Goal: Task Accomplishment & Management: Manage account settings

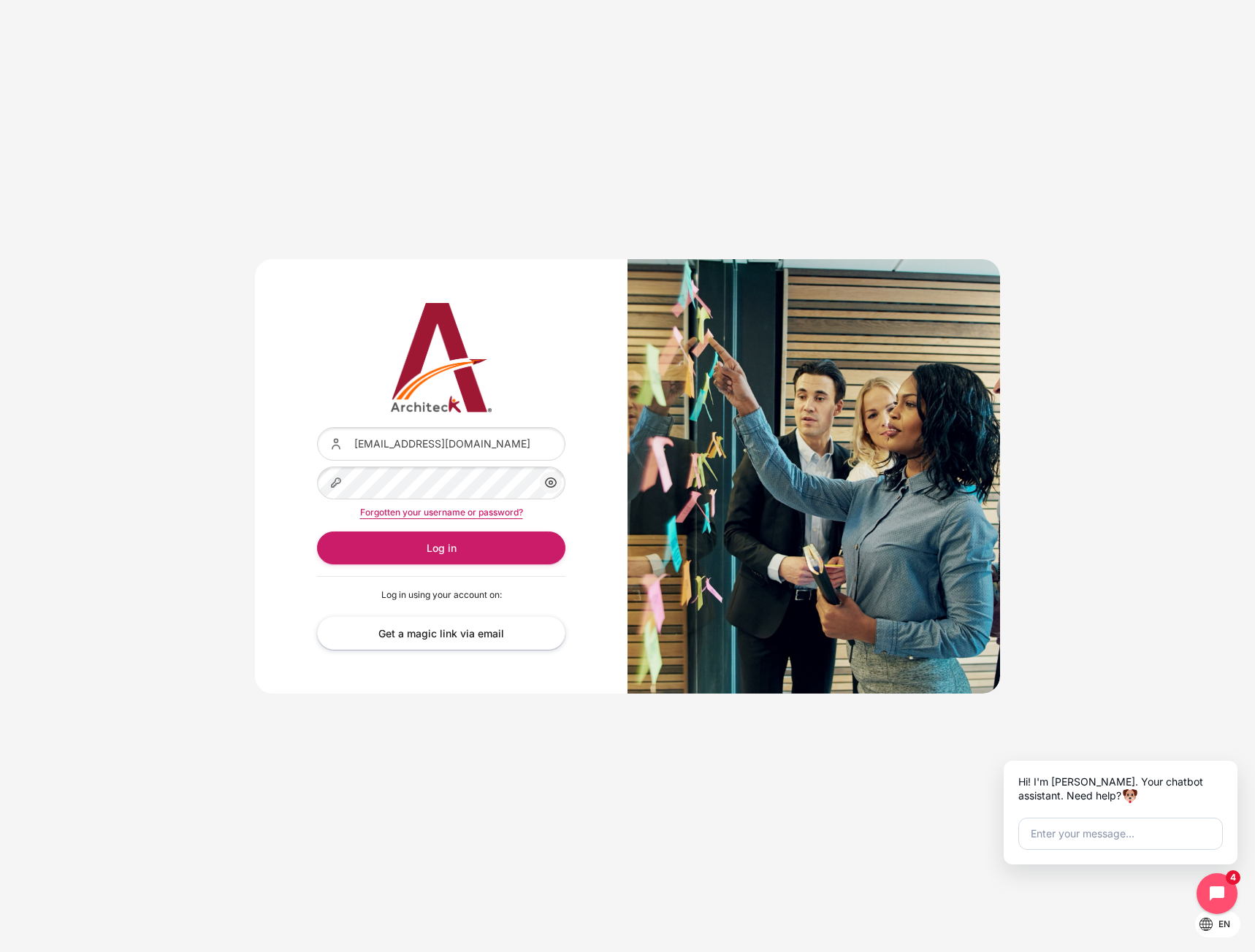
click at [317, 467] on div "Content" at bounding box center [317, 467] width 0 height 0
click at [442, 556] on button "Log in" at bounding box center [441, 547] width 249 height 33
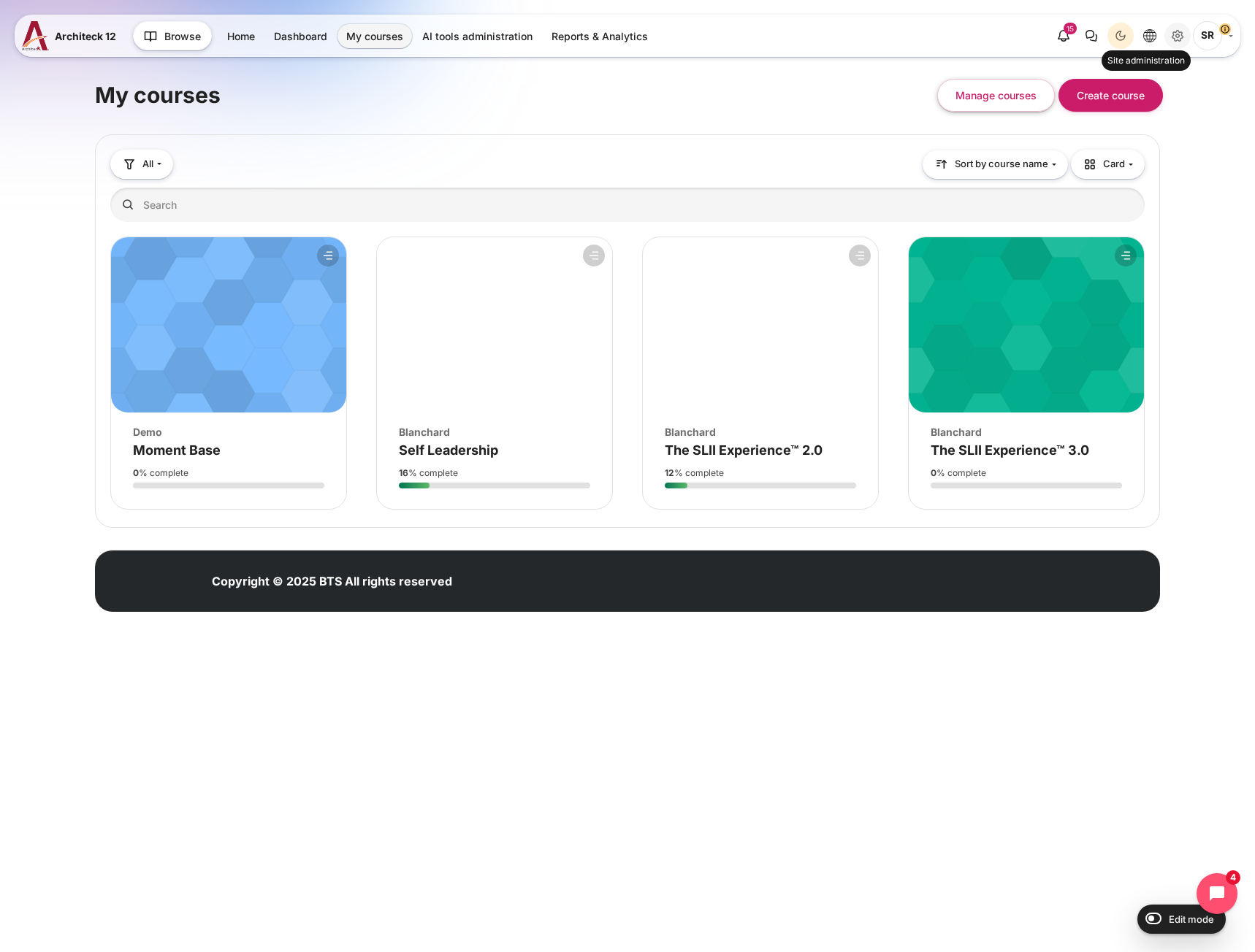
click at [1175, 36] on icon "Site administration" at bounding box center [1178, 36] width 18 height 18
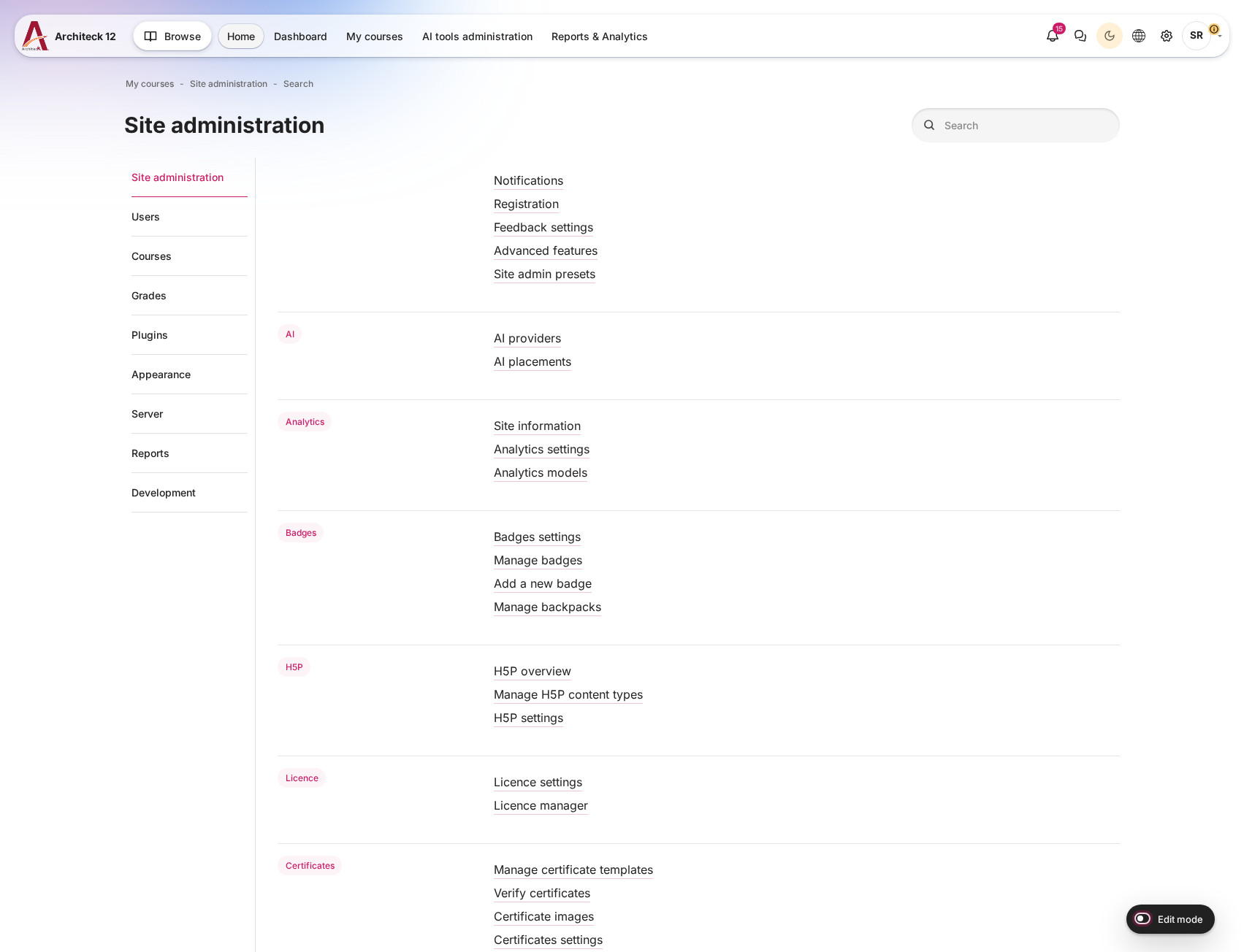
click at [1140, 917] on input "Edit mode" at bounding box center [1139, 918] width 26 height 15
checkbox input "true"
click at [157, 252] on link "Courses" at bounding box center [189, 256] width 116 height 39
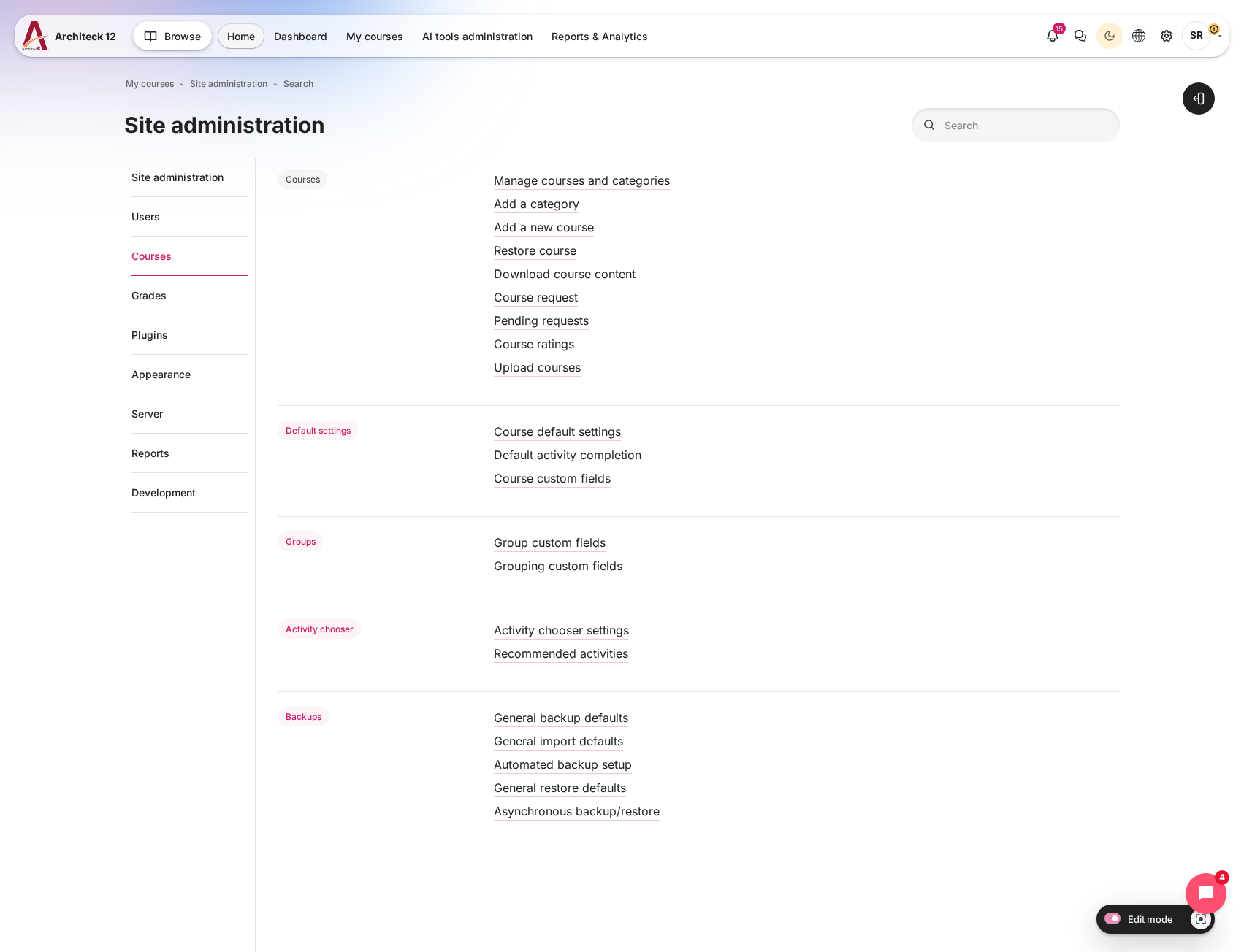
click at [618, 169] on li "Manage courses and categories" at bounding box center [806, 180] width 626 height 23
click at [613, 180] on link "Manage courses and categories" at bounding box center [581, 180] width 176 height 15
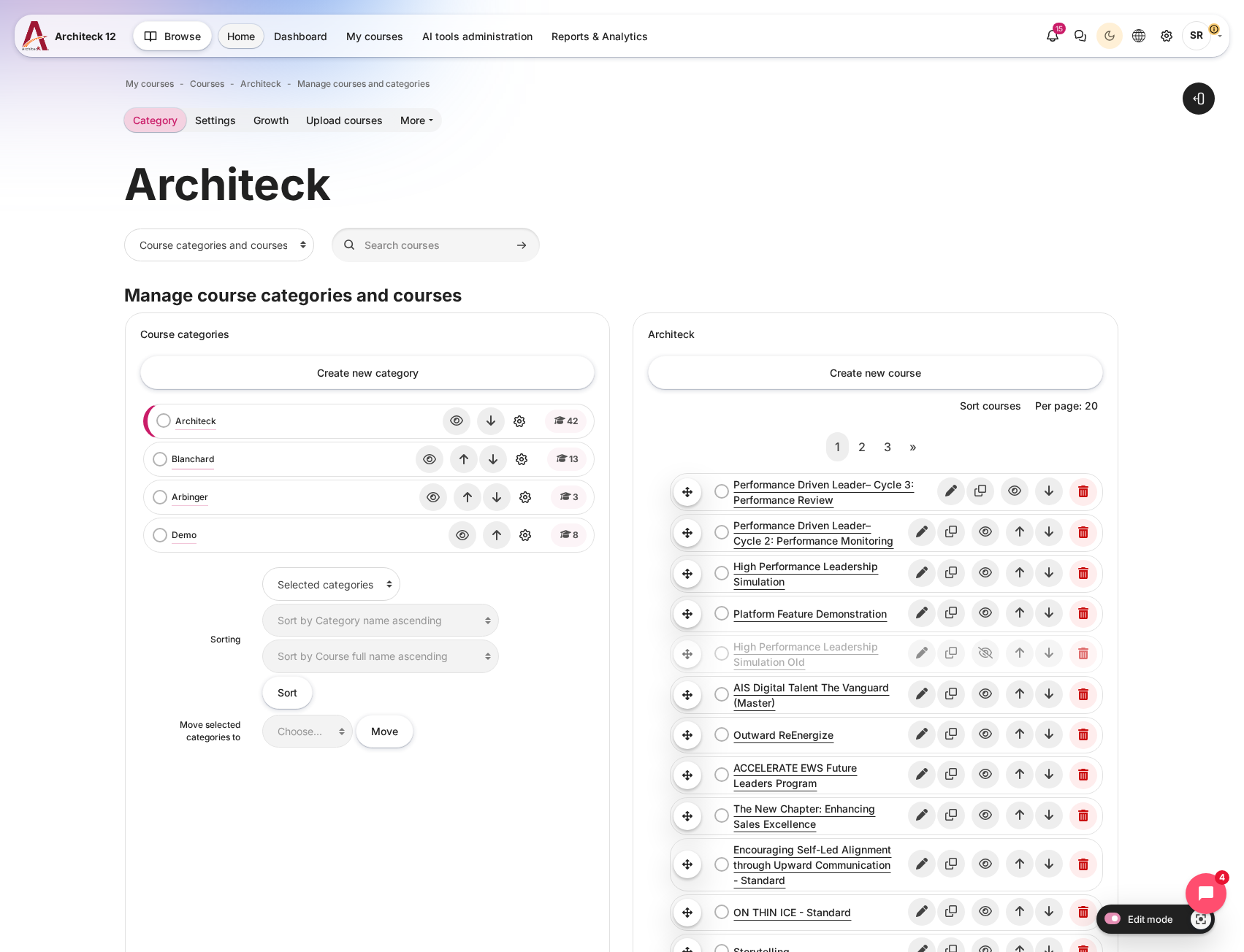
click at [179, 465] on link "Blanchard" at bounding box center [193, 460] width 42 height 13
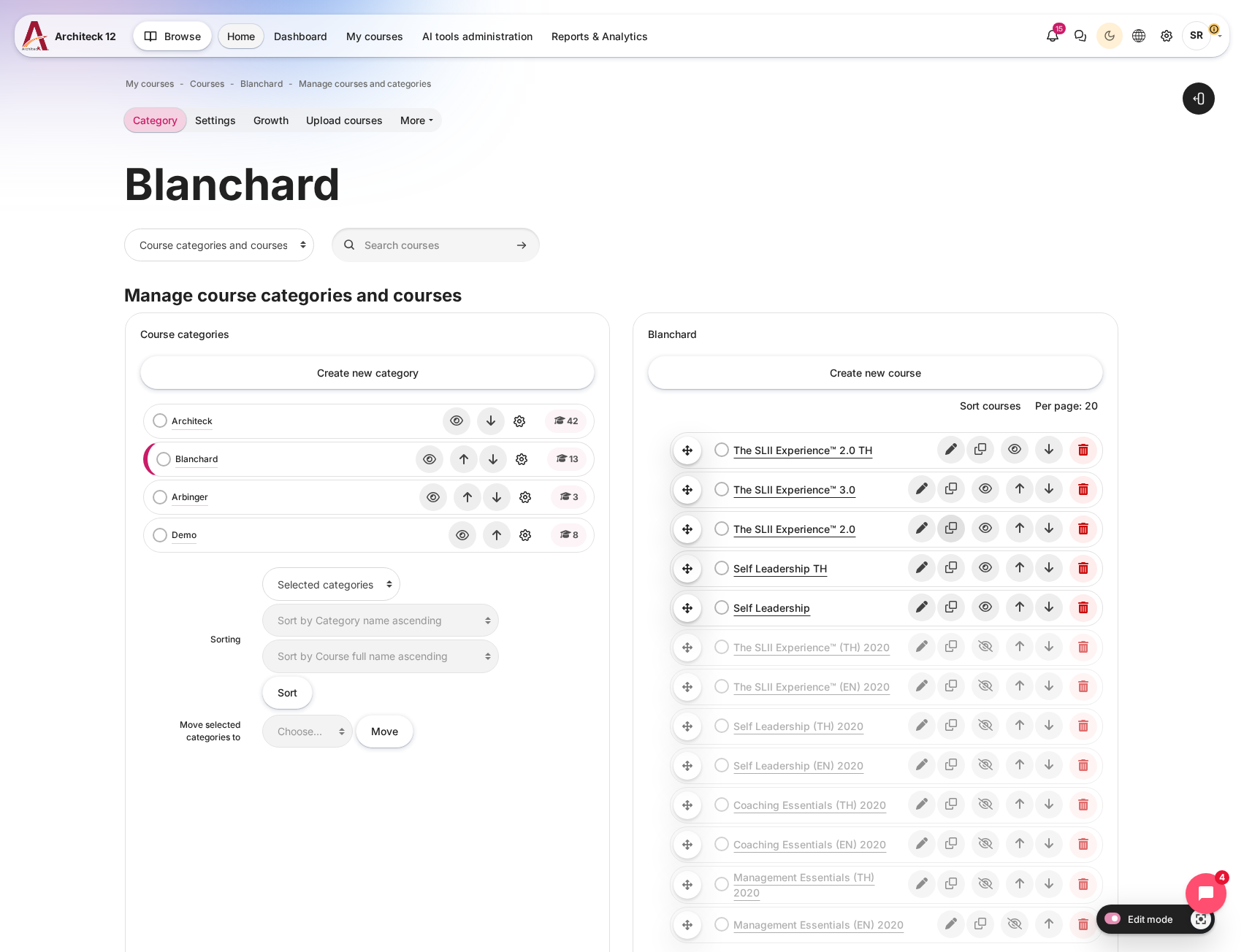
click at [957, 529] on icon "Copy course" at bounding box center [951, 528] width 28 height 28
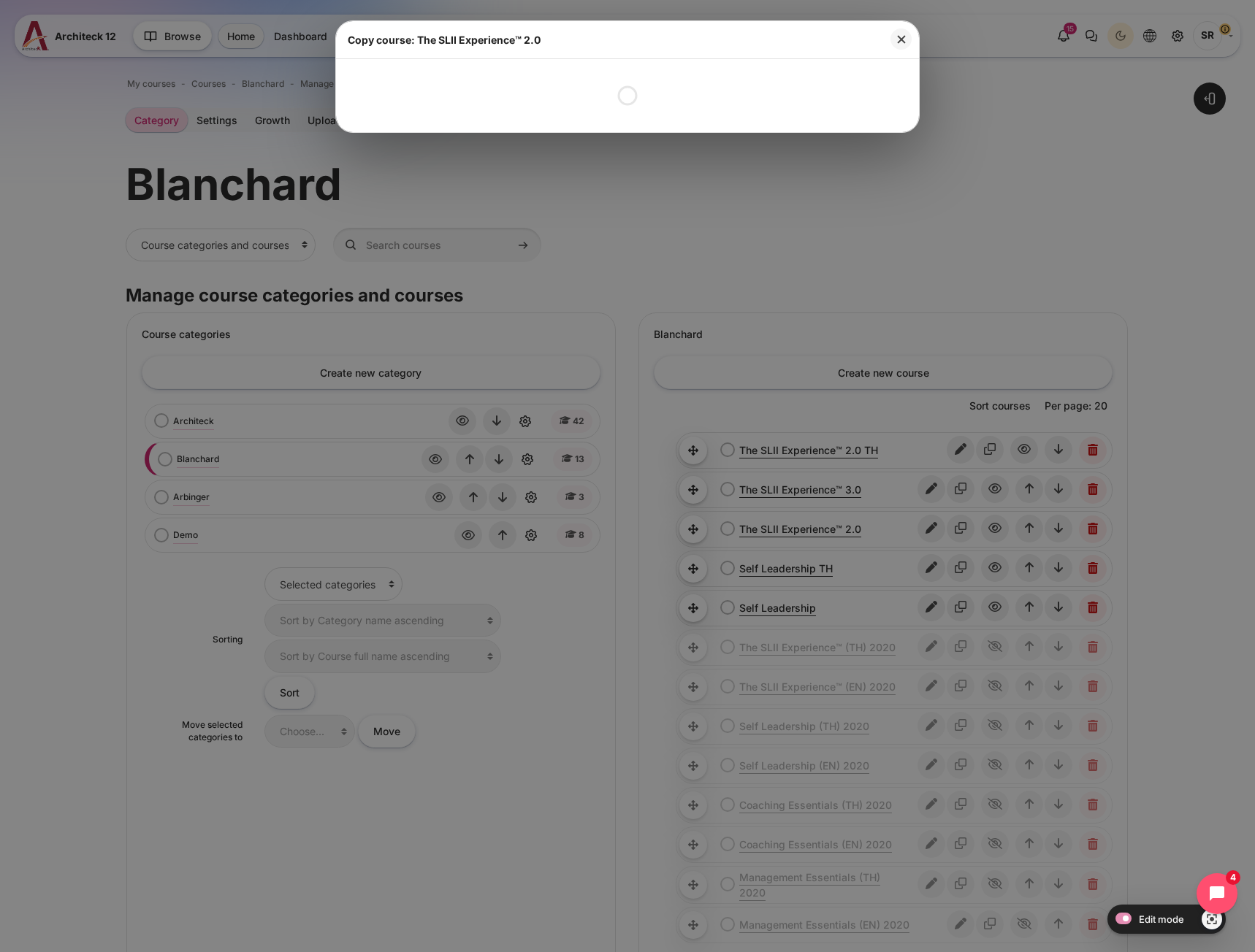
select select "1"
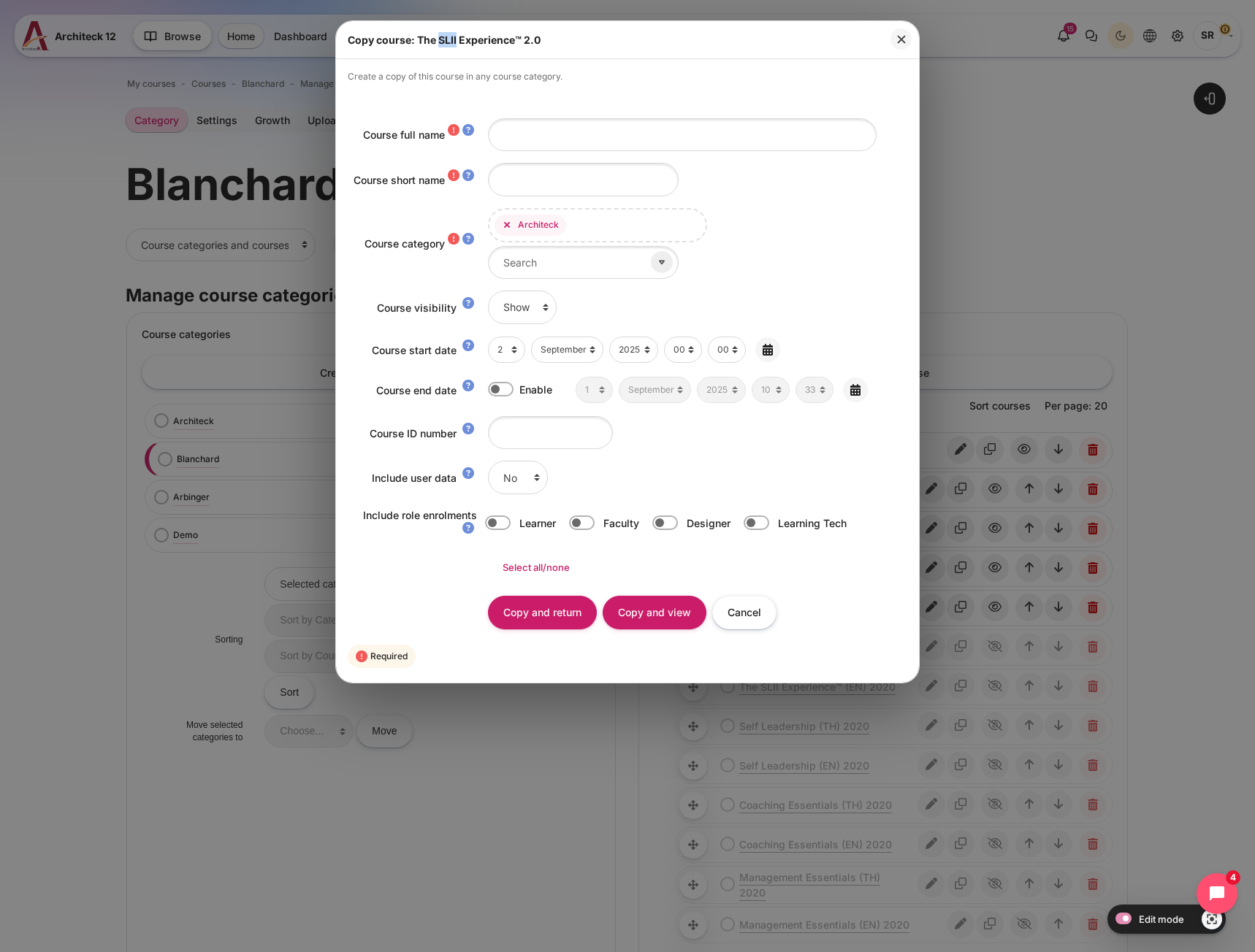
drag, startPoint x: 439, startPoint y: 41, endPoint x: 458, endPoint y: 45, distance: 19.4
click at [458, 45] on h5 "Copy course: The SLII Experience™ 2.0" at bounding box center [444, 39] width 193 height 15
copy h5 "SLII"
click at [539, 134] on input "Course full name" at bounding box center [682, 134] width 389 height 33
paste input "SLII Online"
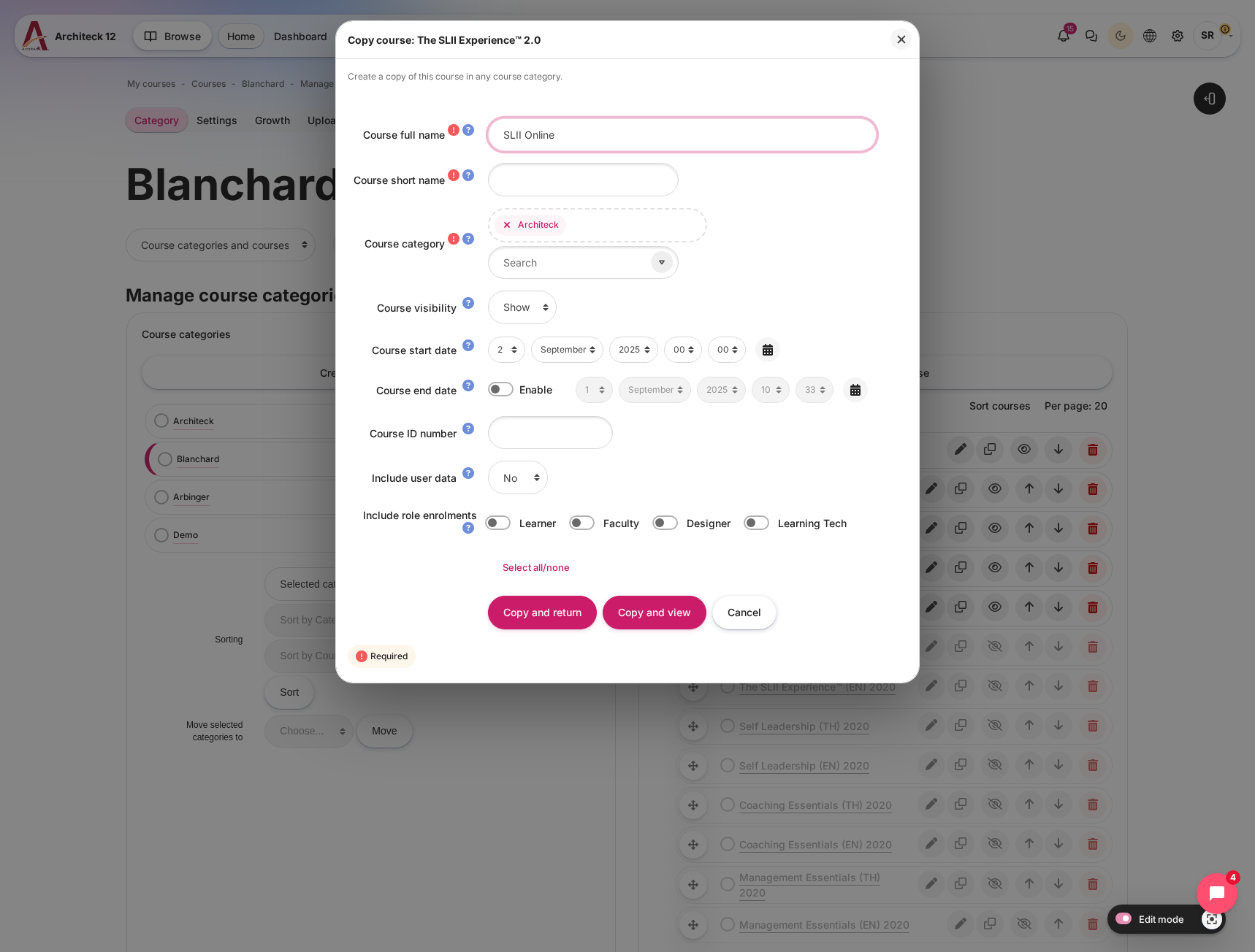
type input "SLII Online"
click at [512, 174] on input "Course short name" at bounding box center [583, 179] width 191 height 33
paste input "SLII Online"
type input "SLII Online"
click at [501, 226] on icon at bounding box center [507, 225] width 10 height 10
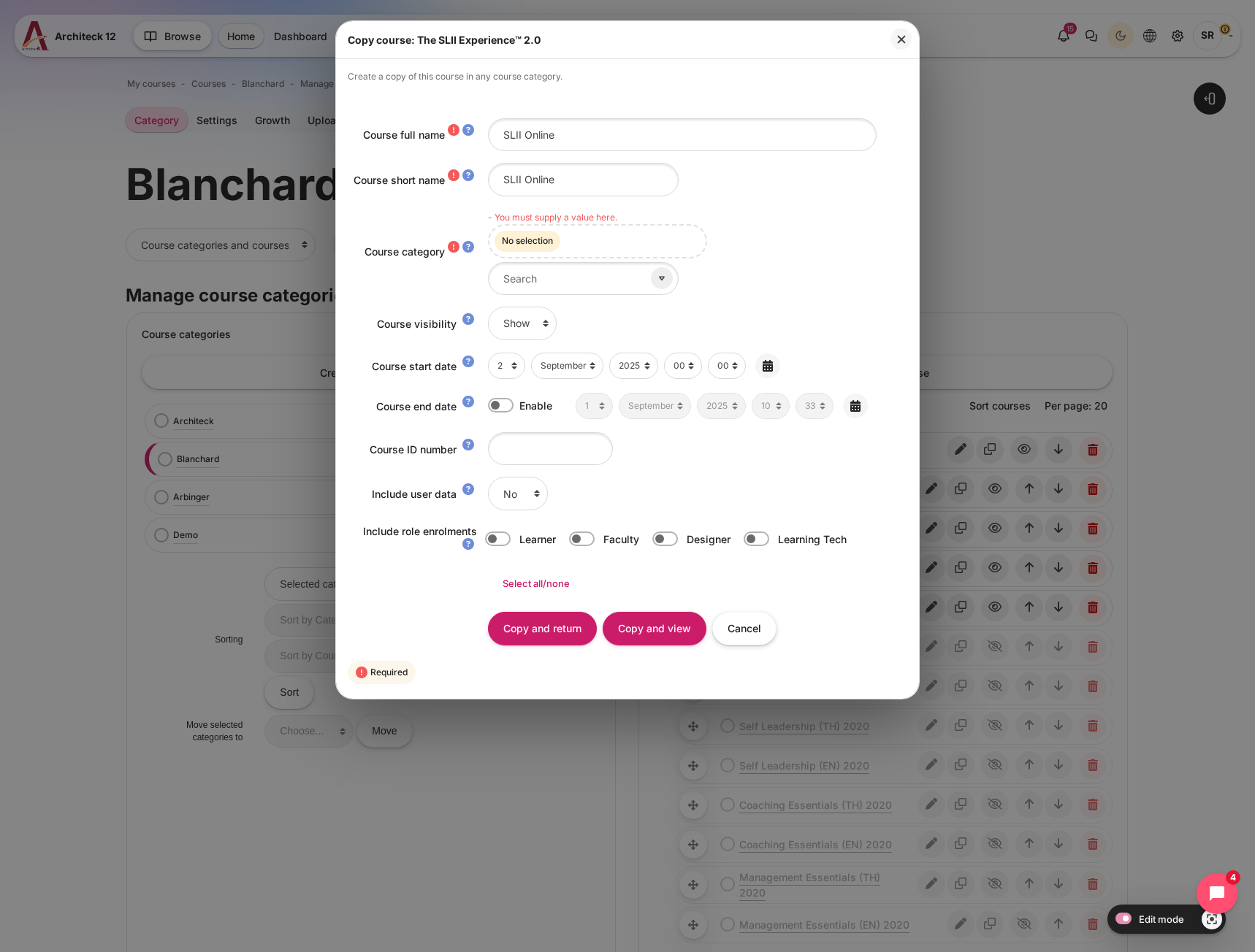
click at [523, 240] on span "No selection" at bounding box center [527, 241] width 67 height 21
click at [551, 285] on input "Course category" at bounding box center [583, 278] width 191 height 33
click at [655, 275] on icon at bounding box center [661, 278] width 13 height 13
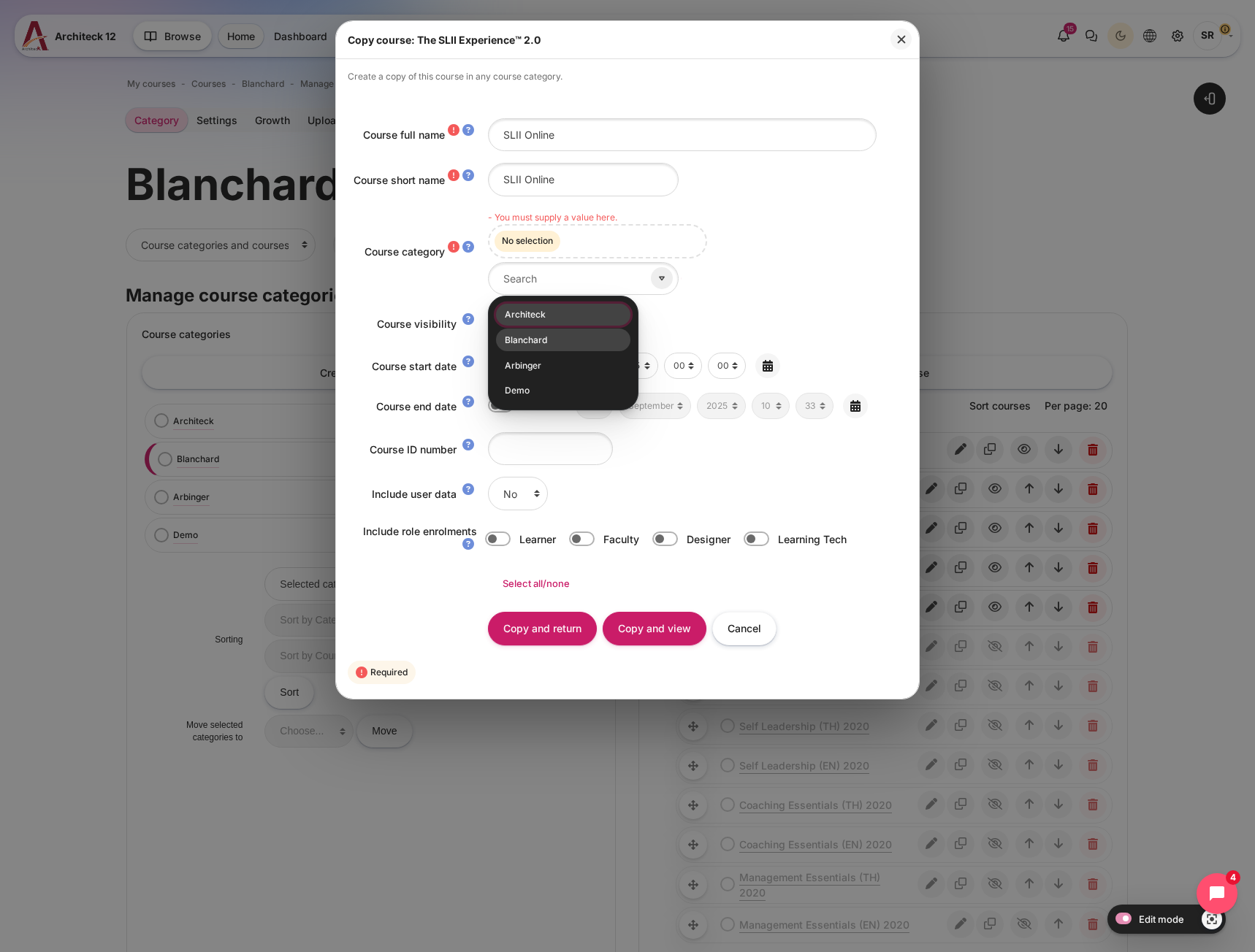
click at [570, 343] on li "Blanchard" at bounding box center [563, 340] width 134 height 23
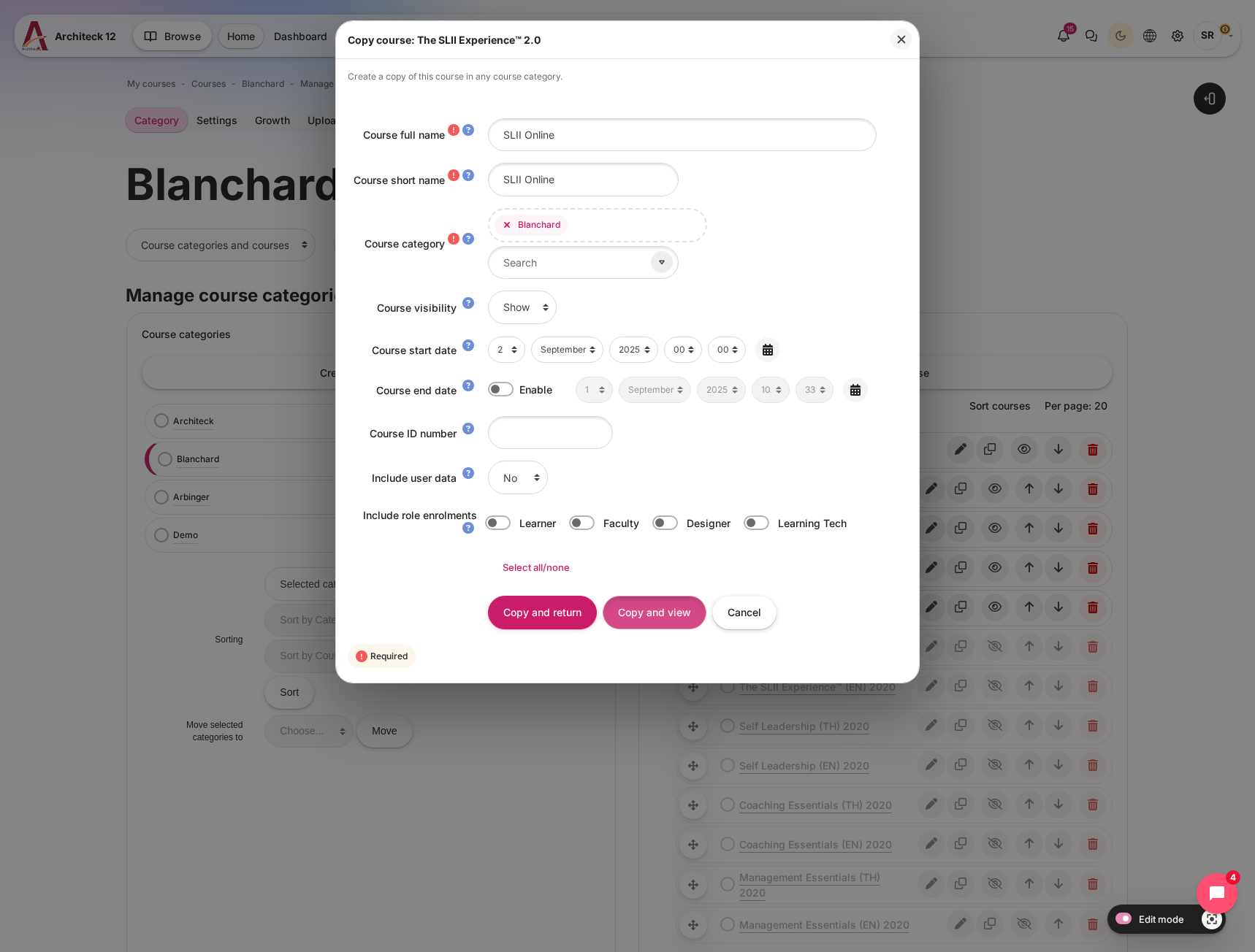
click at [643, 612] on input "Copy and view" at bounding box center [654, 612] width 104 height 33
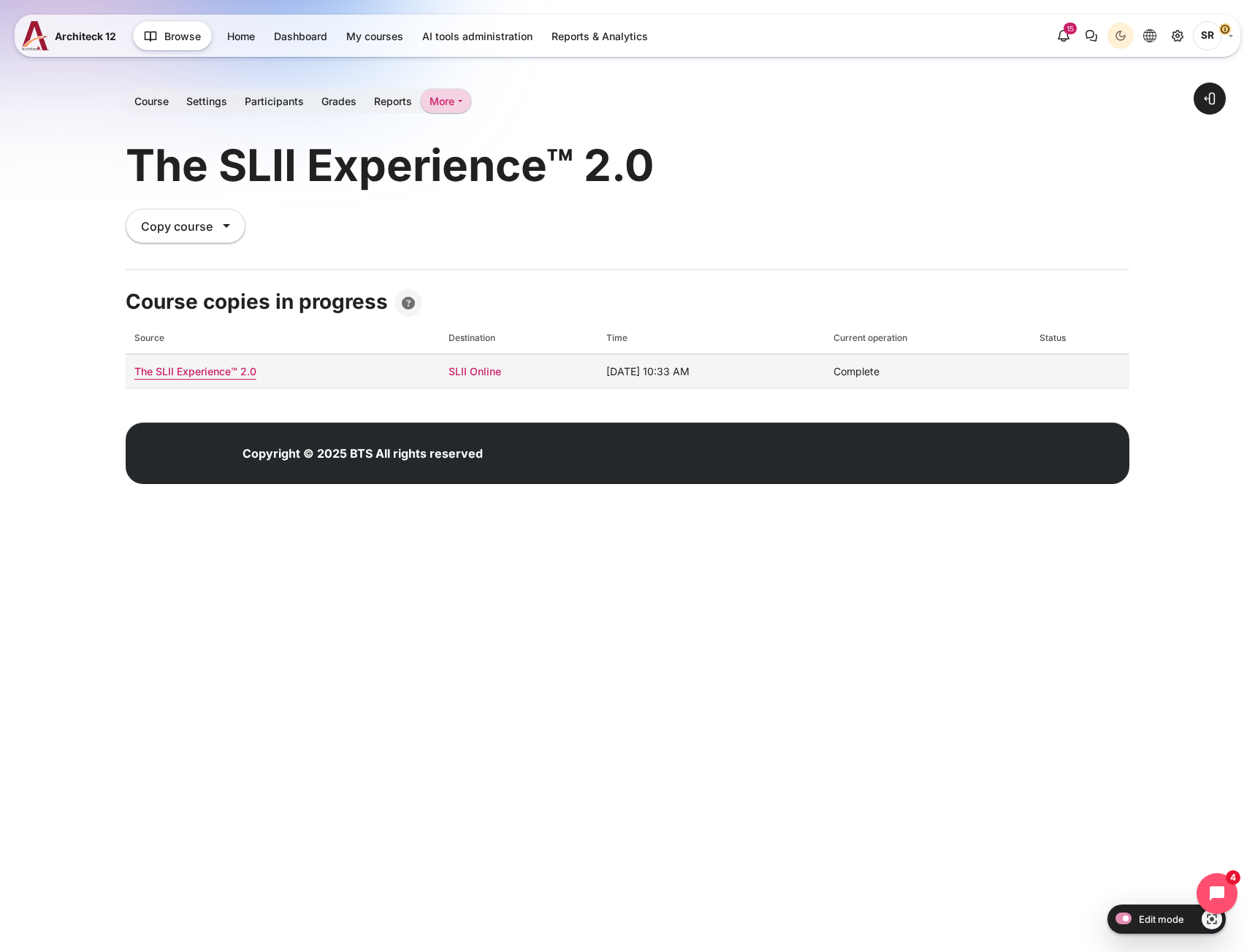
click at [449, 373] on link "SLII Online" at bounding box center [475, 371] width 53 height 12
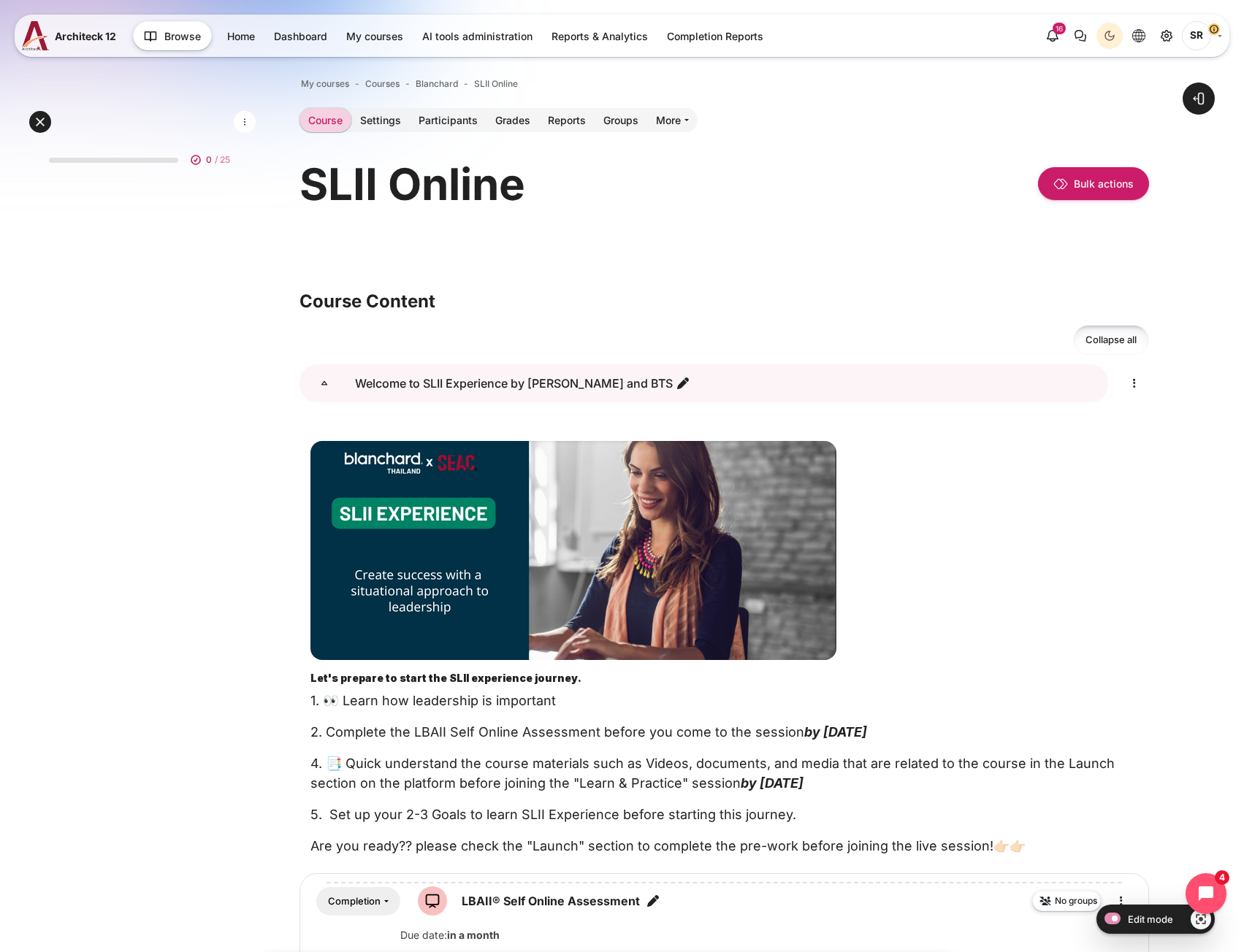
click at [327, 388] on icon "Welcome to SLII Experience by Blanchard and BTS" at bounding box center [325, 384] width 15 height 15
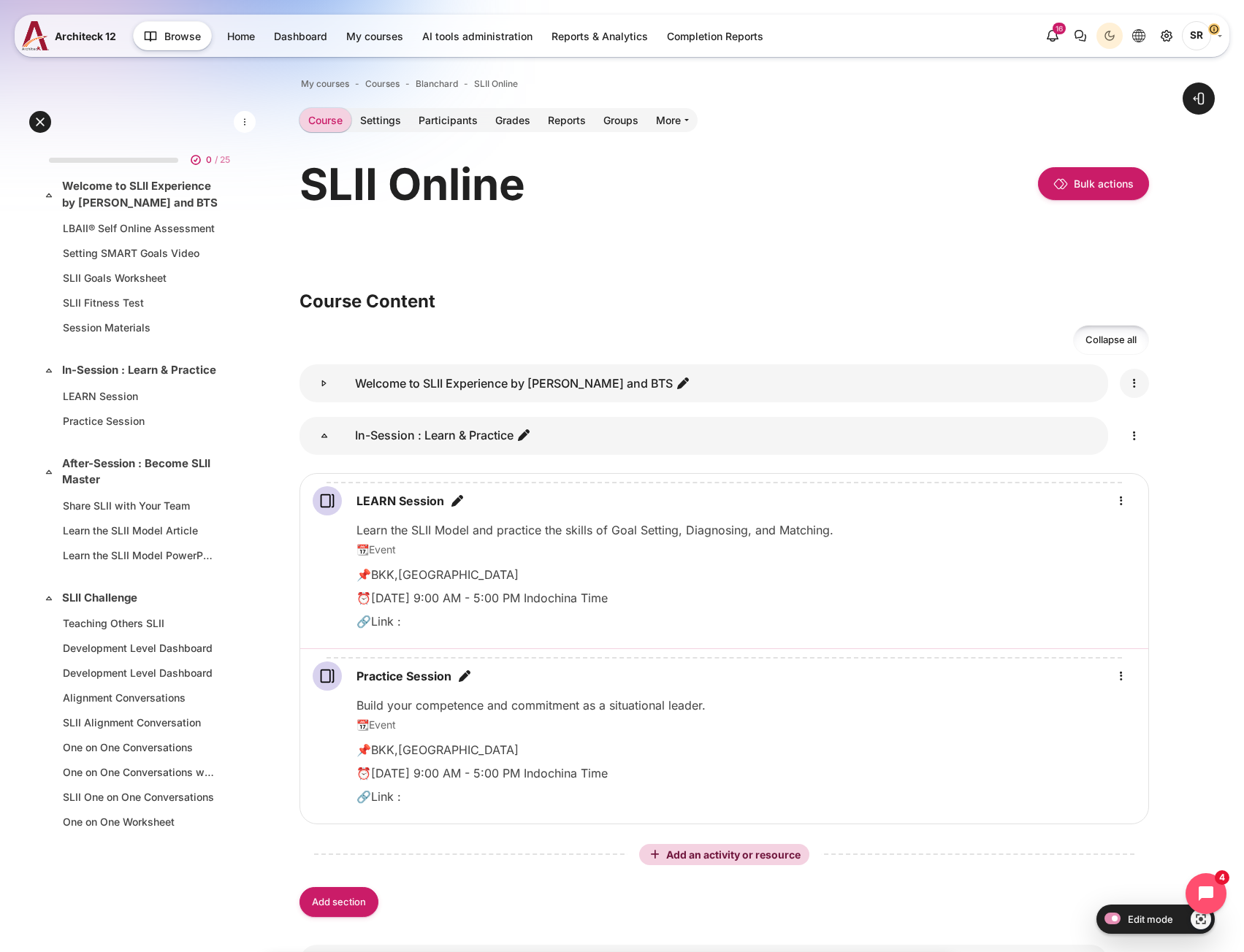
click at [1139, 395] on link "Content" at bounding box center [1134, 384] width 29 height 29
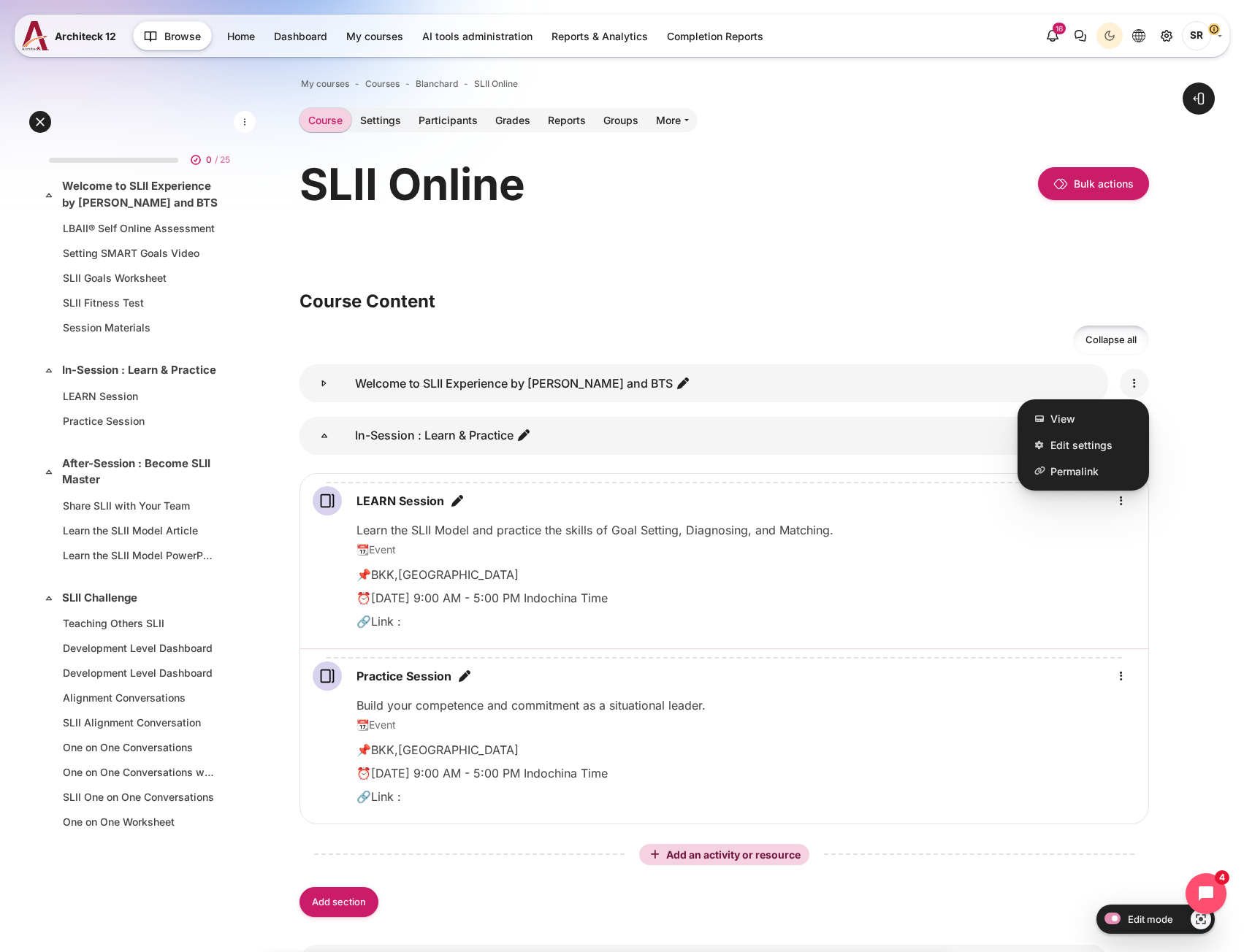
click at [1131, 386] on icon "Edit" at bounding box center [1134, 384] width 18 height 18
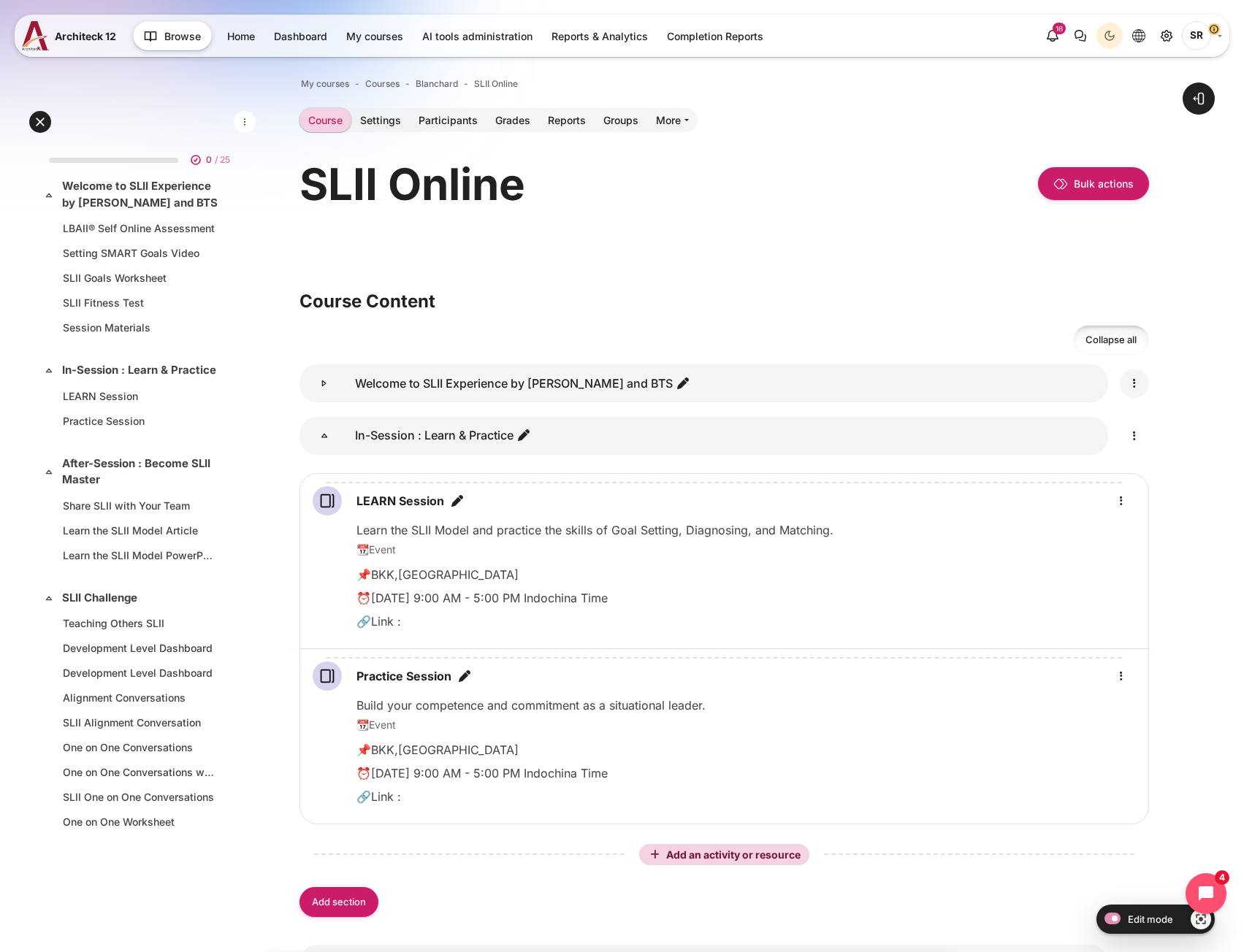
click at [1131, 386] on icon "Edit" at bounding box center [1134, 384] width 18 height 18
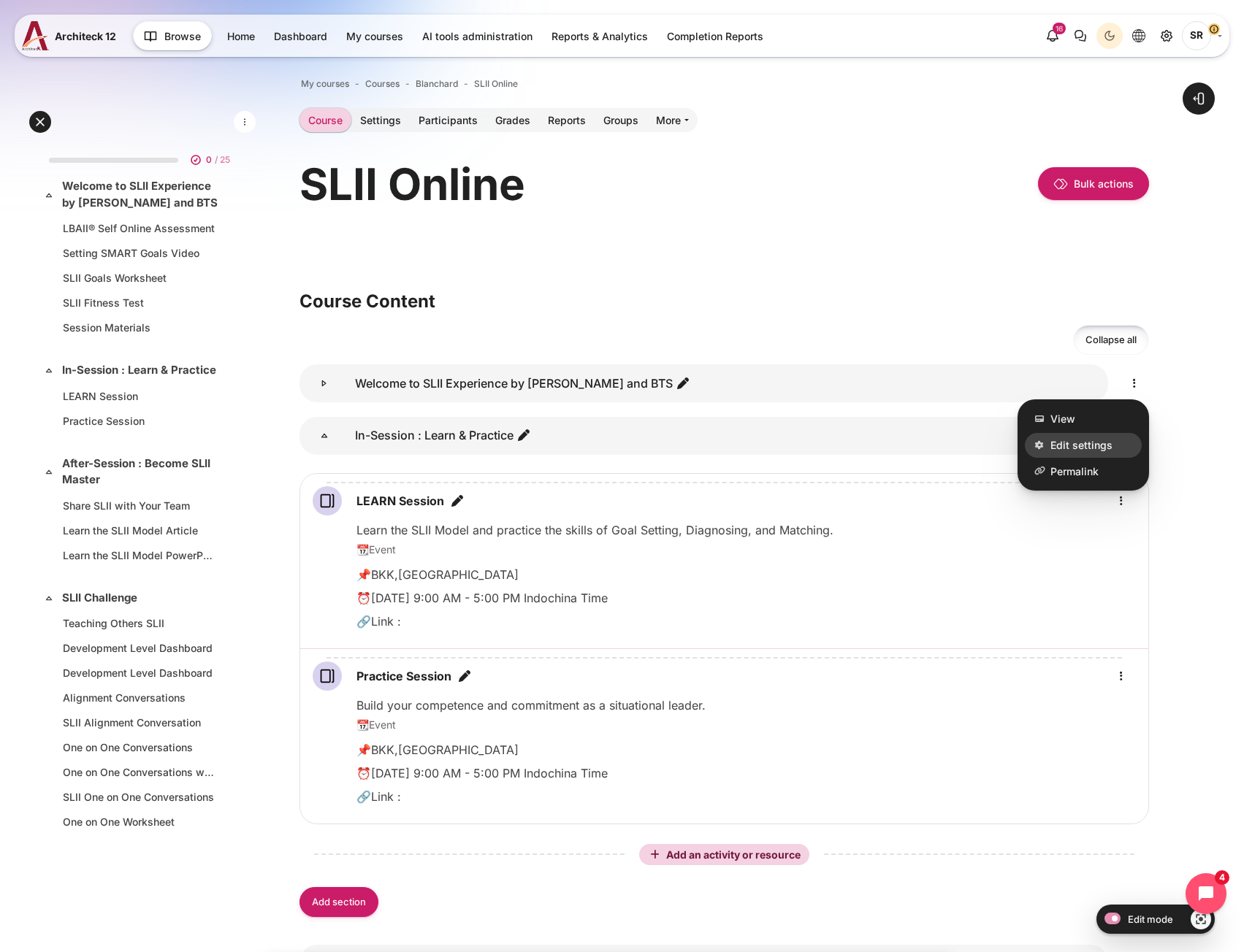
click at [1093, 449] on span "Edit settings" at bounding box center [1081, 446] width 62 height 15
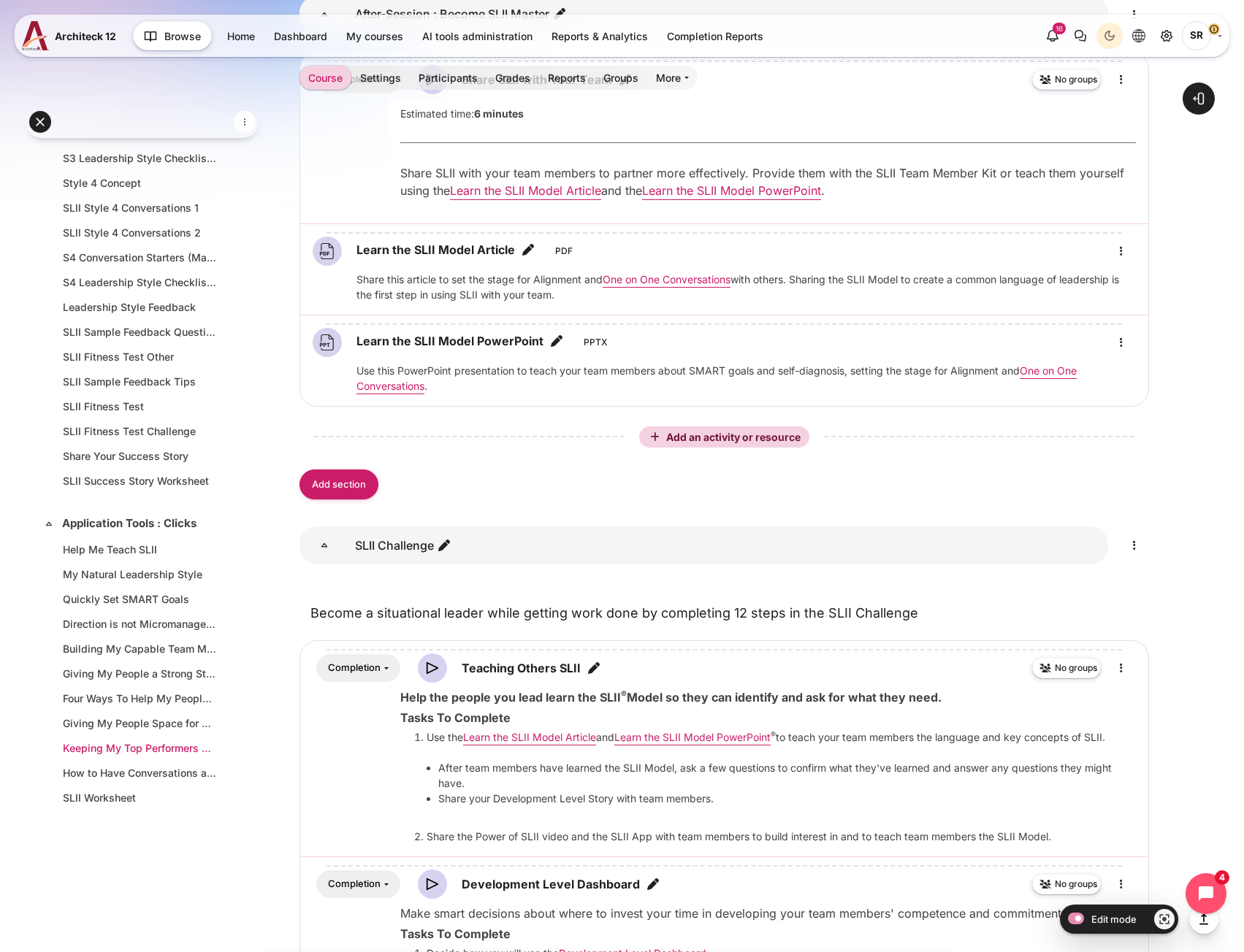
scroll to position [1022, 0]
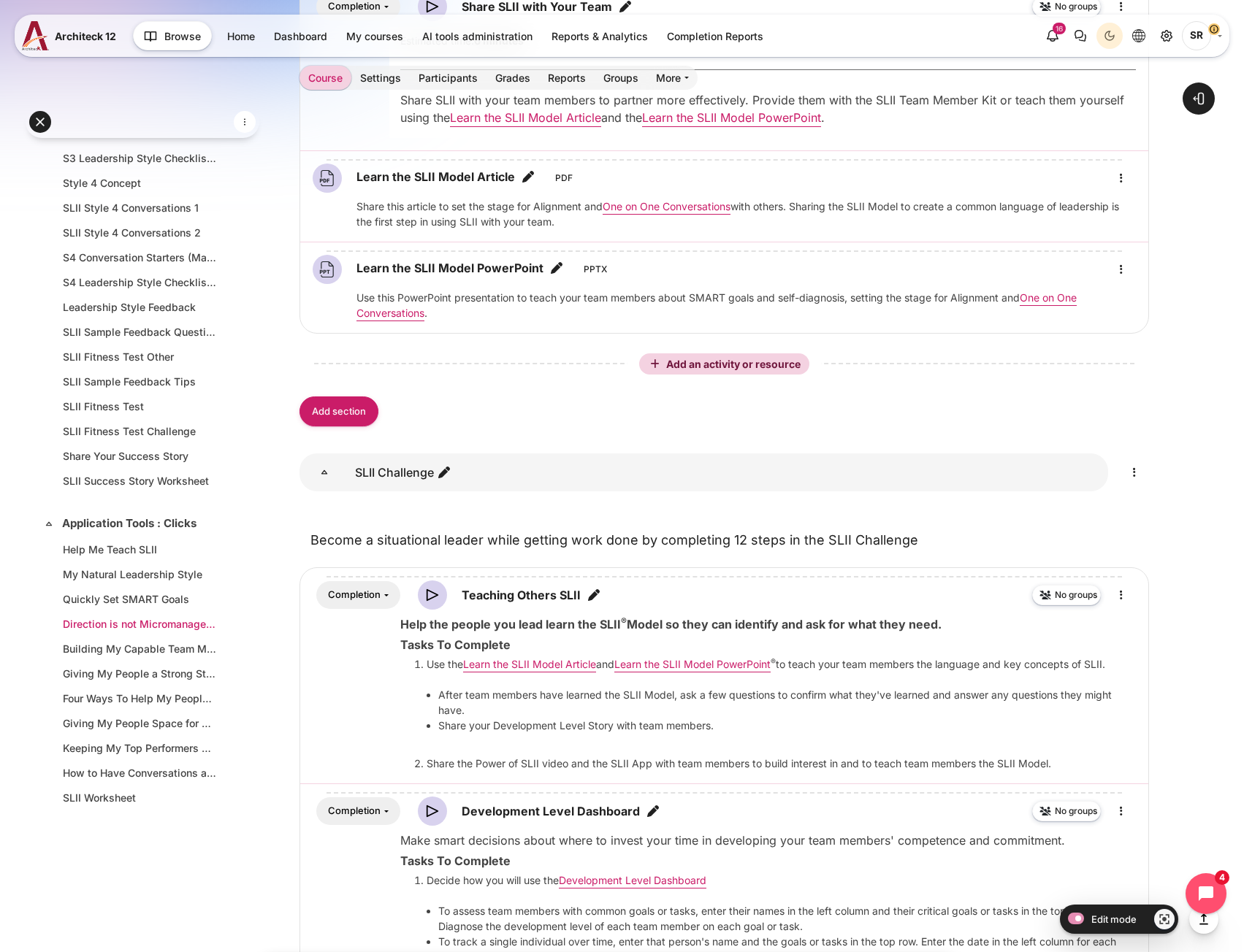
click at [107, 622] on link "Direction is not Micromanagement?" at bounding box center [140, 623] width 153 height 15
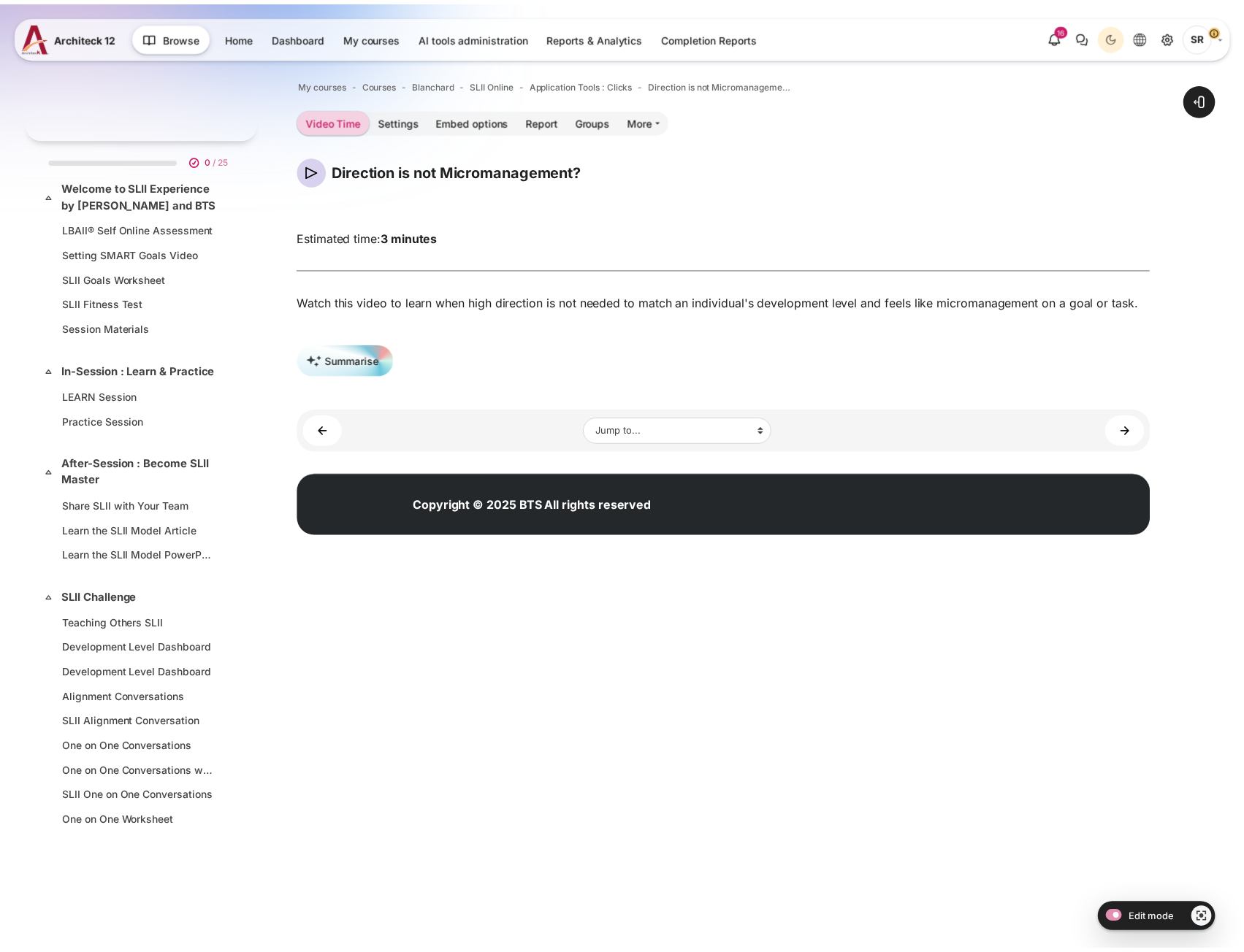
scroll to position [1065, 0]
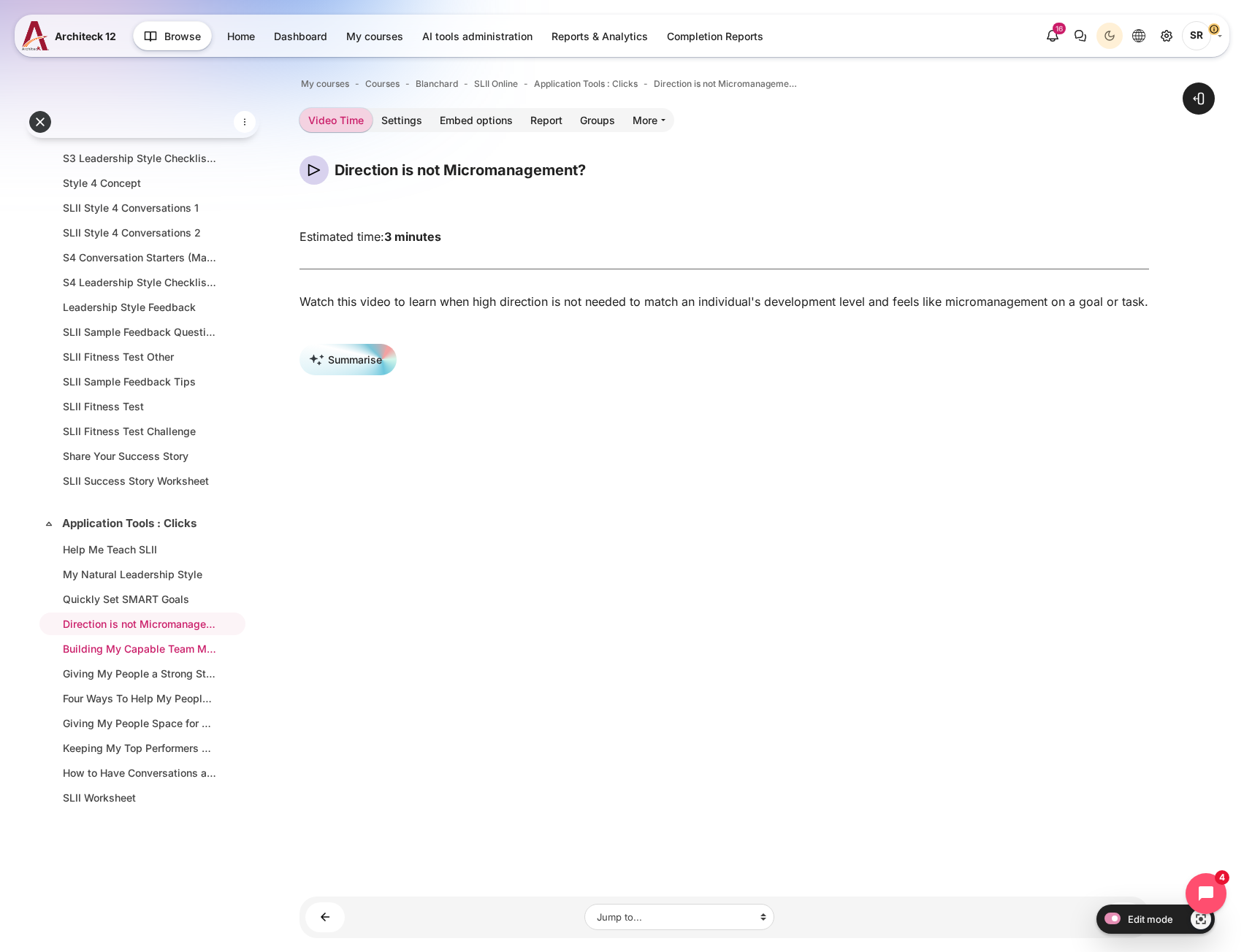
click at [83, 656] on link "Building My Capable Team Members' Confidence" at bounding box center [140, 648] width 153 height 15
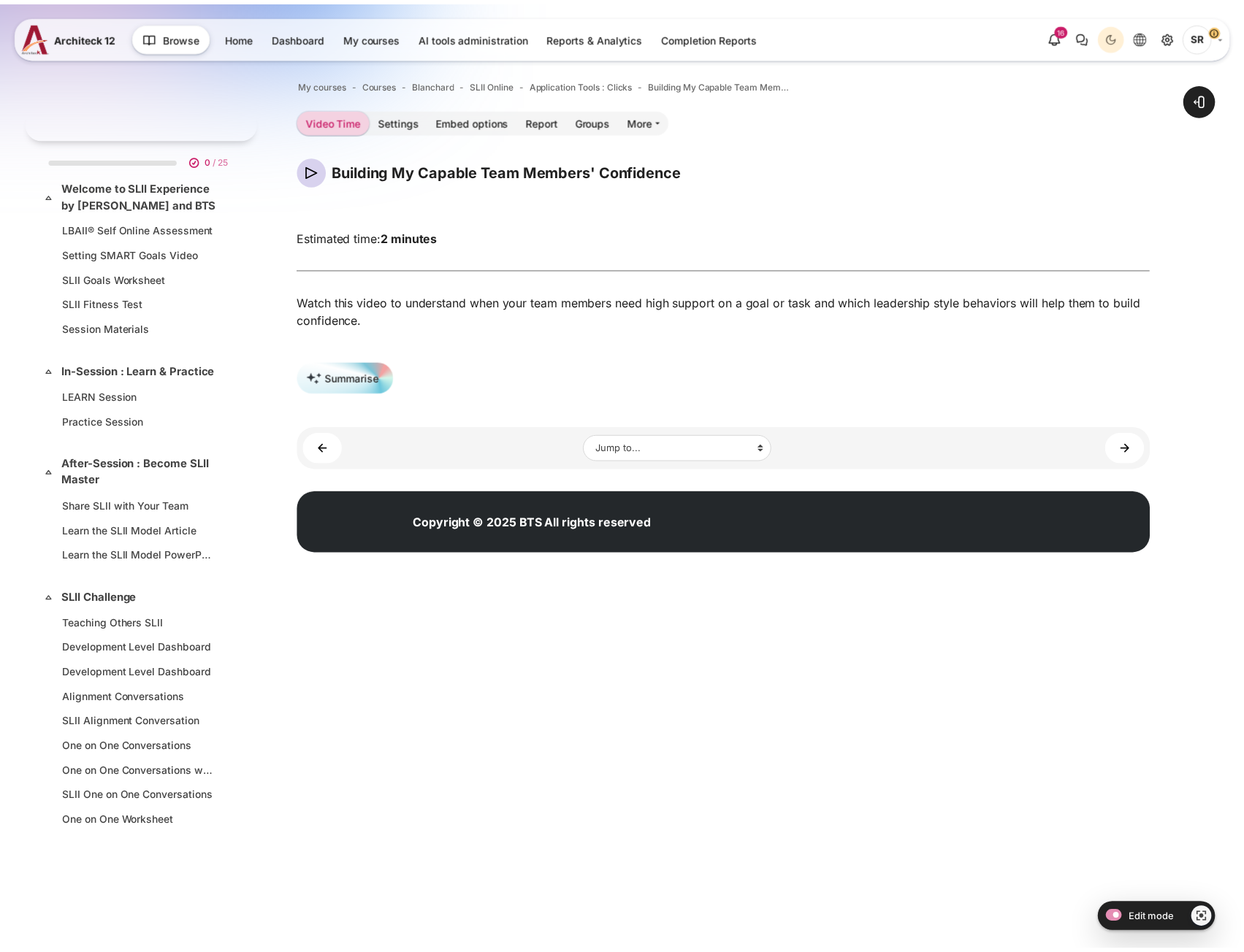
scroll to position [1065, 0]
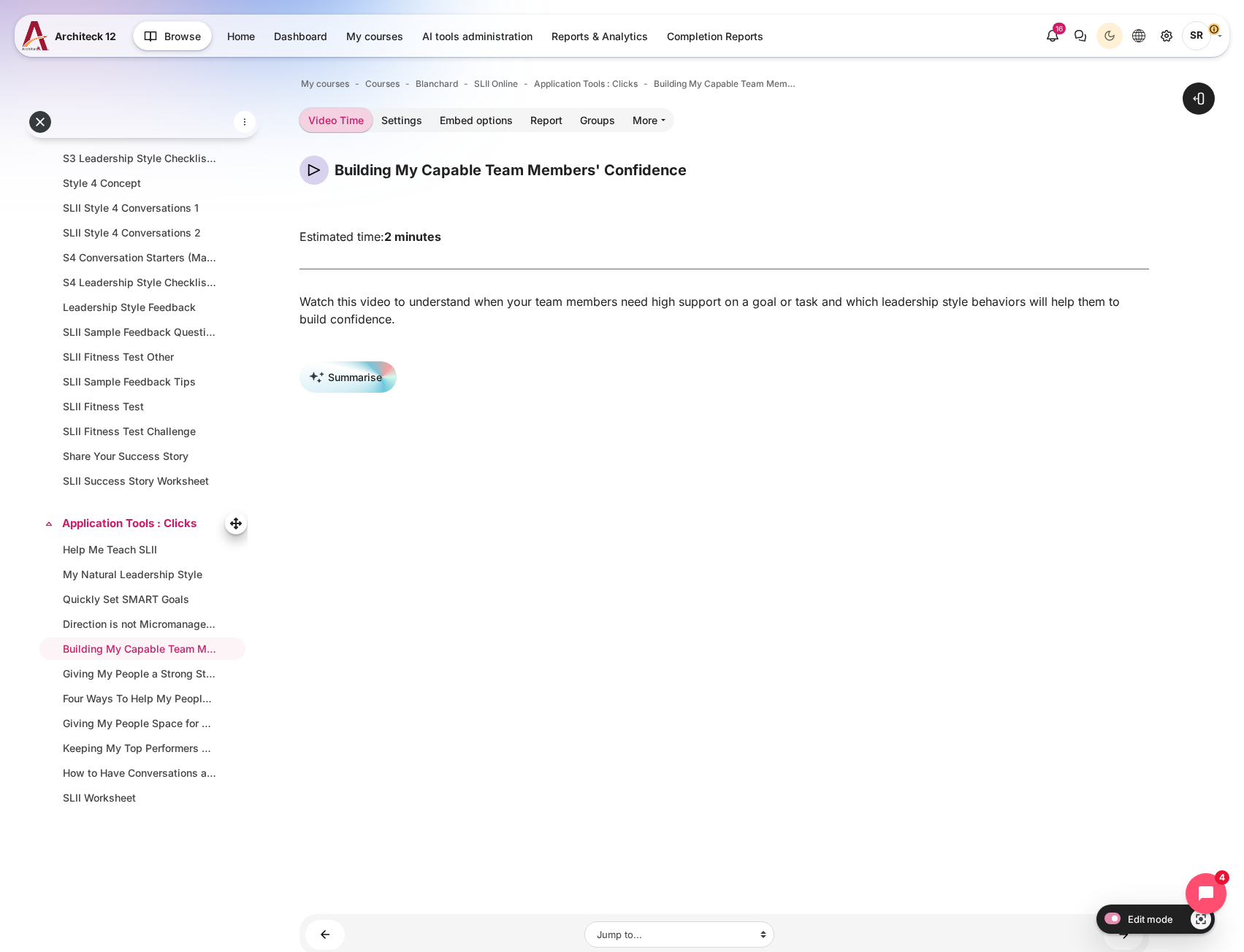
click at [124, 532] on link "Application Tools : Clicks" at bounding box center [141, 523] width 158 height 17
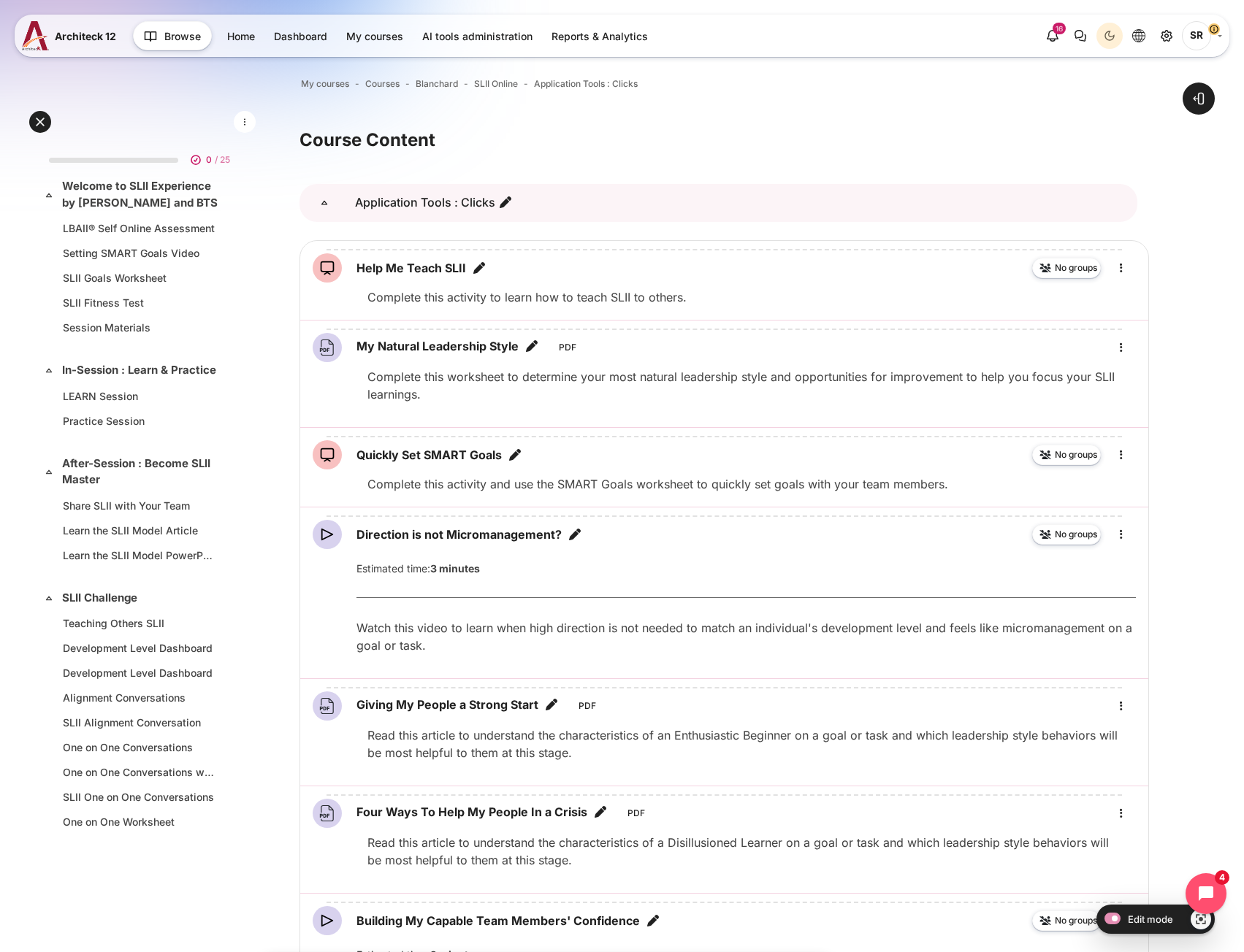
click at [322, 203] on icon "Application Tools : Clicks" at bounding box center [325, 203] width 15 height 15
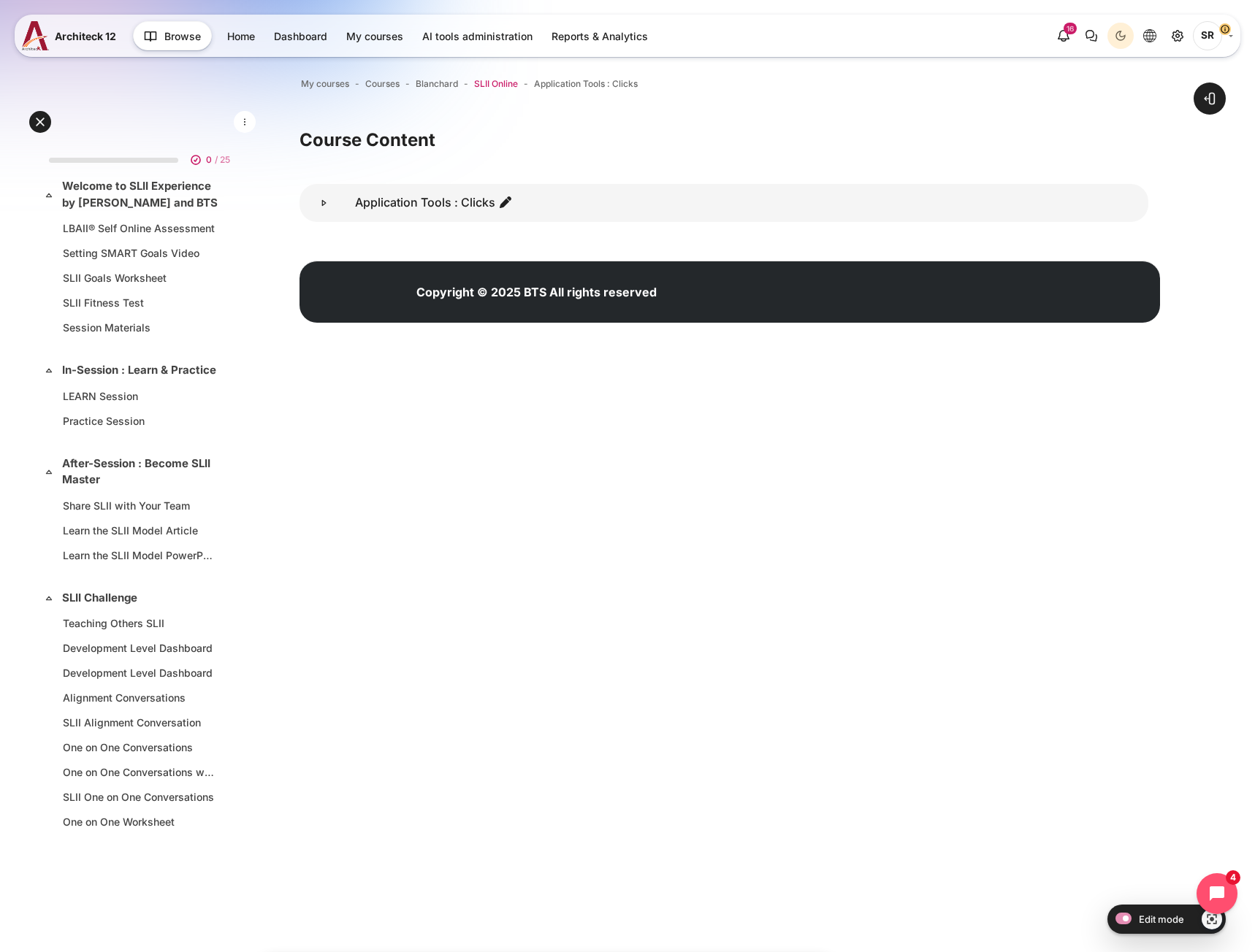
click at [493, 82] on span "SLII Online" at bounding box center [496, 84] width 44 height 13
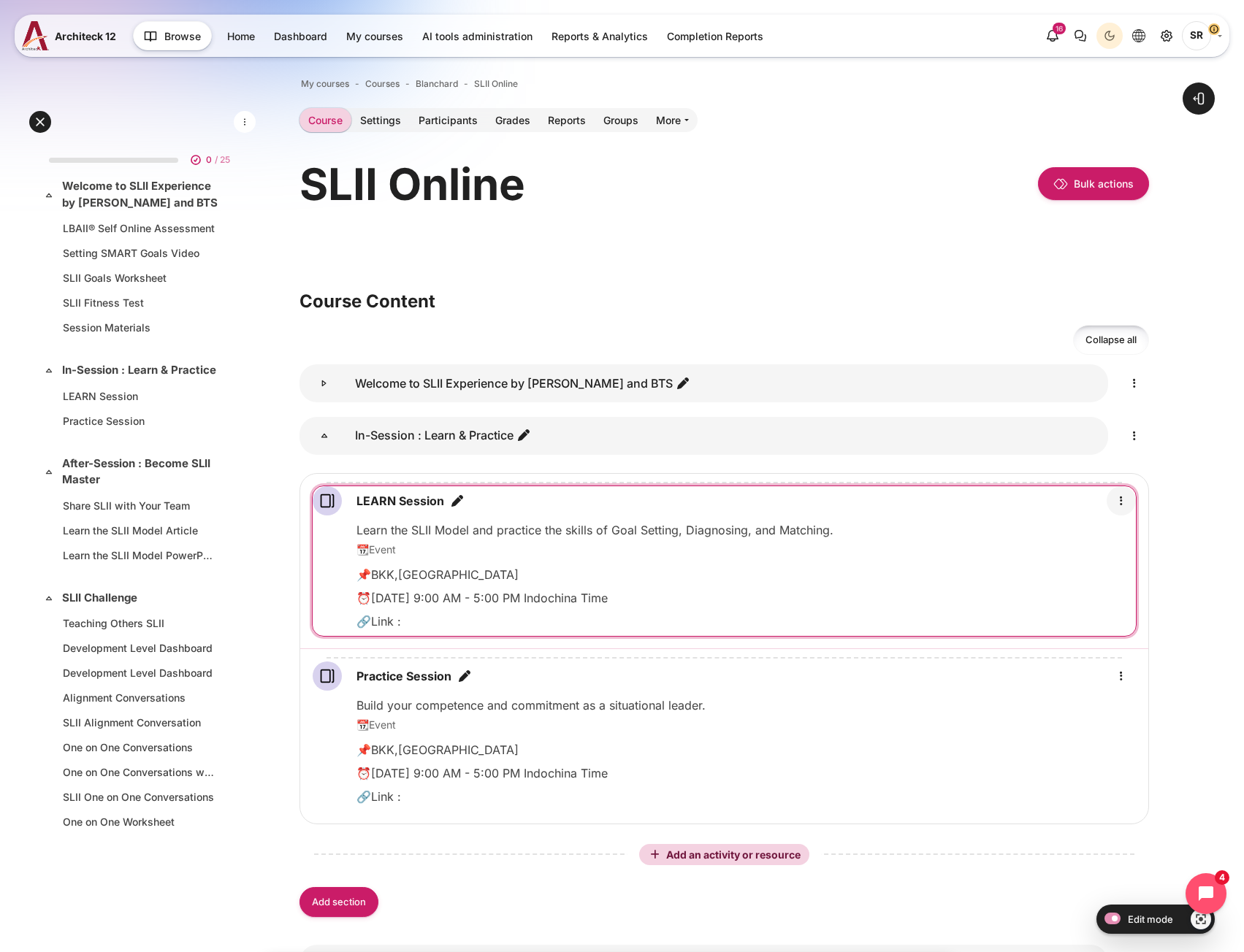
click at [1126, 499] on icon "Edit" at bounding box center [1121, 500] width 18 height 18
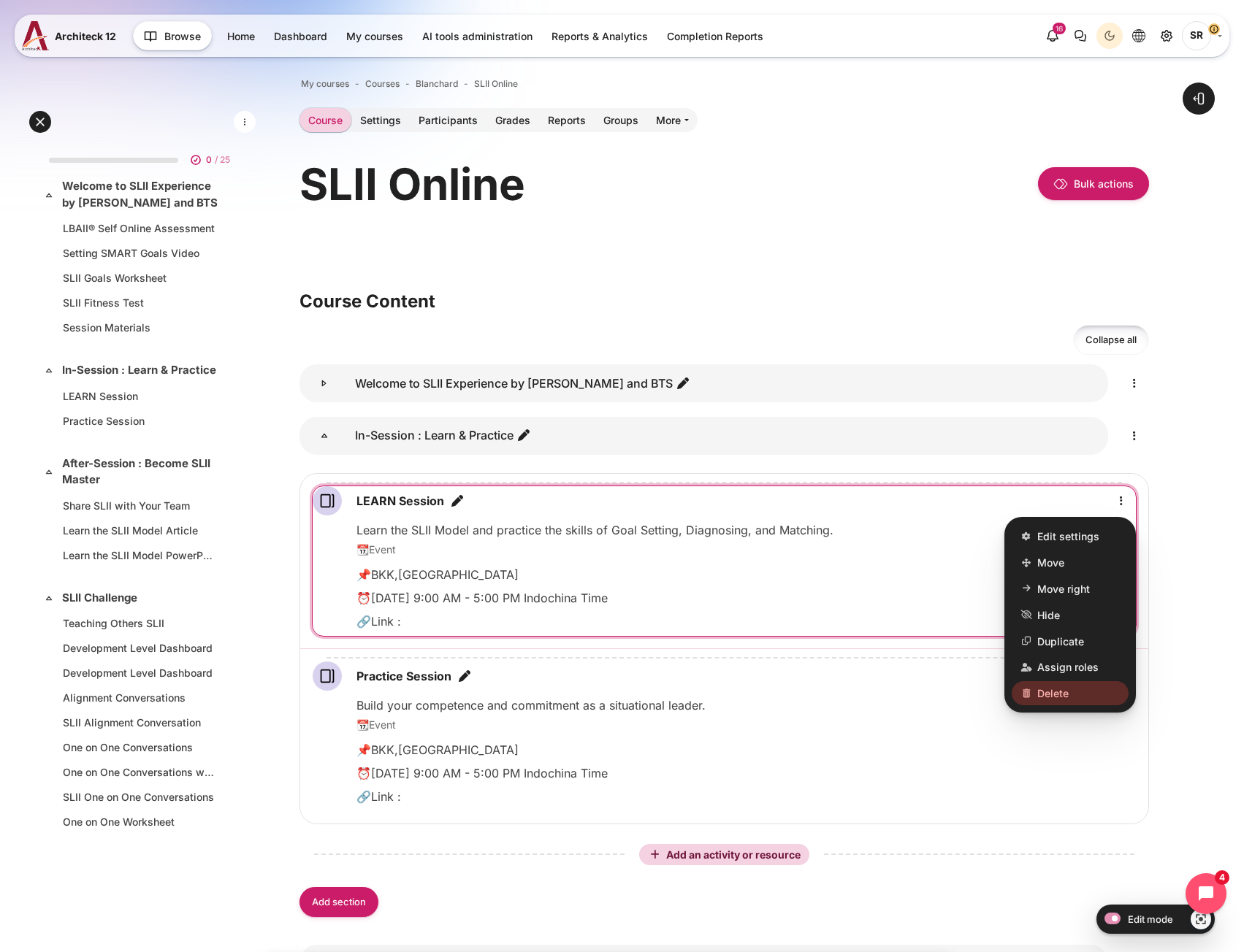
click at [1070, 697] on link "Delete" at bounding box center [1070, 693] width 117 height 25
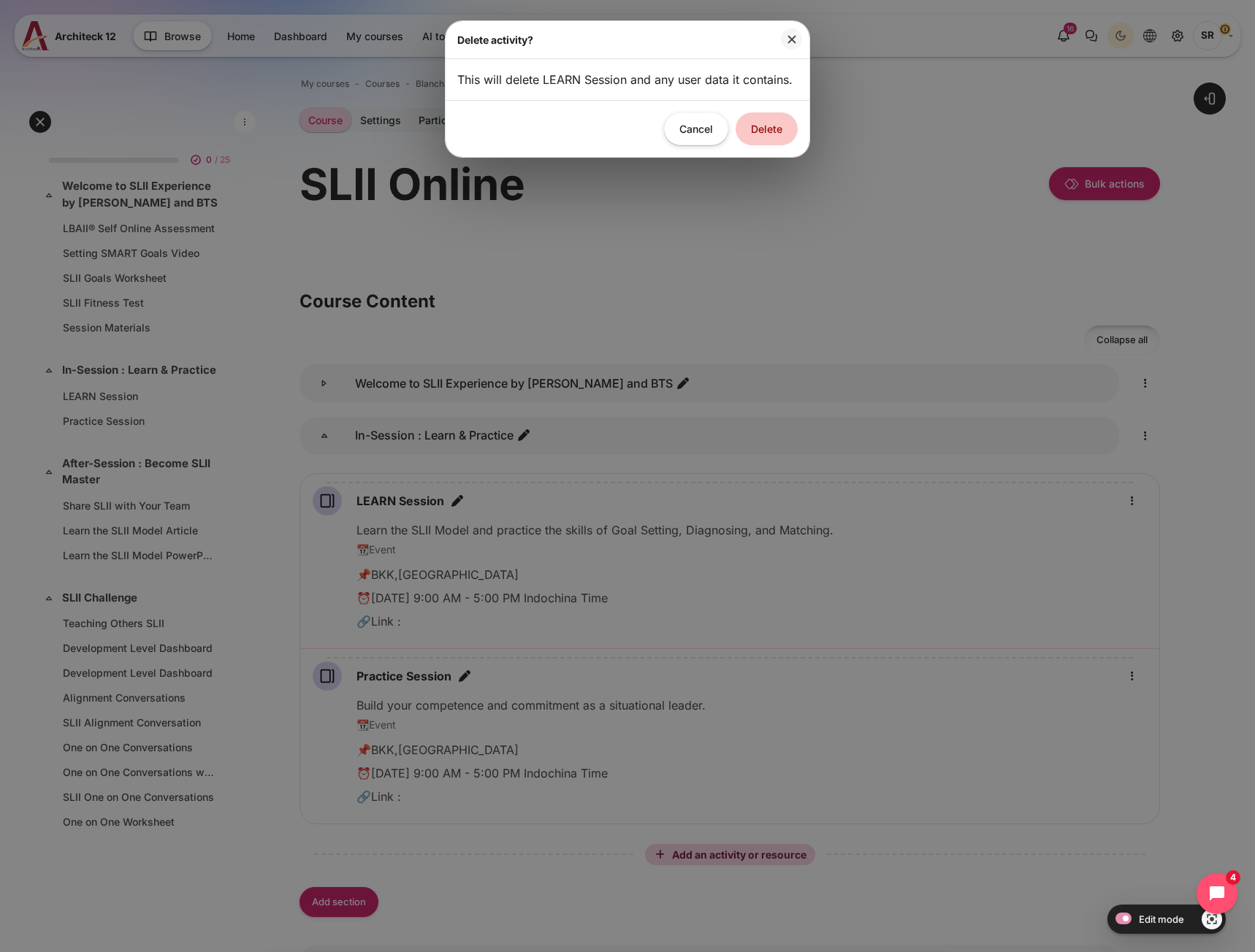
click at [761, 137] on button "Delete" at bounding box center [766, 129] width 62 height 33
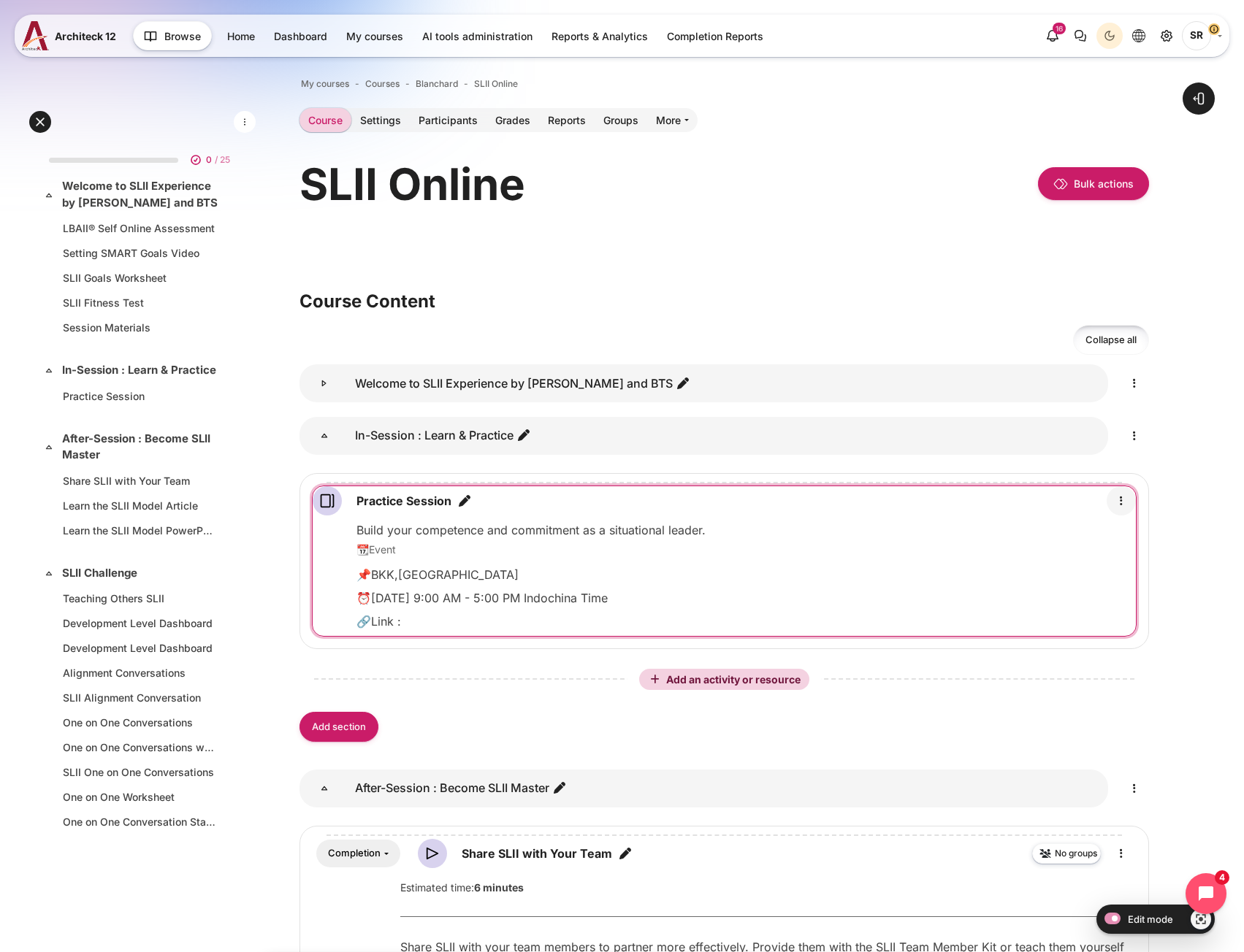
click at [1123, 501] on icon "Edit" at bounding box center [1121, 500] width 18 height 18
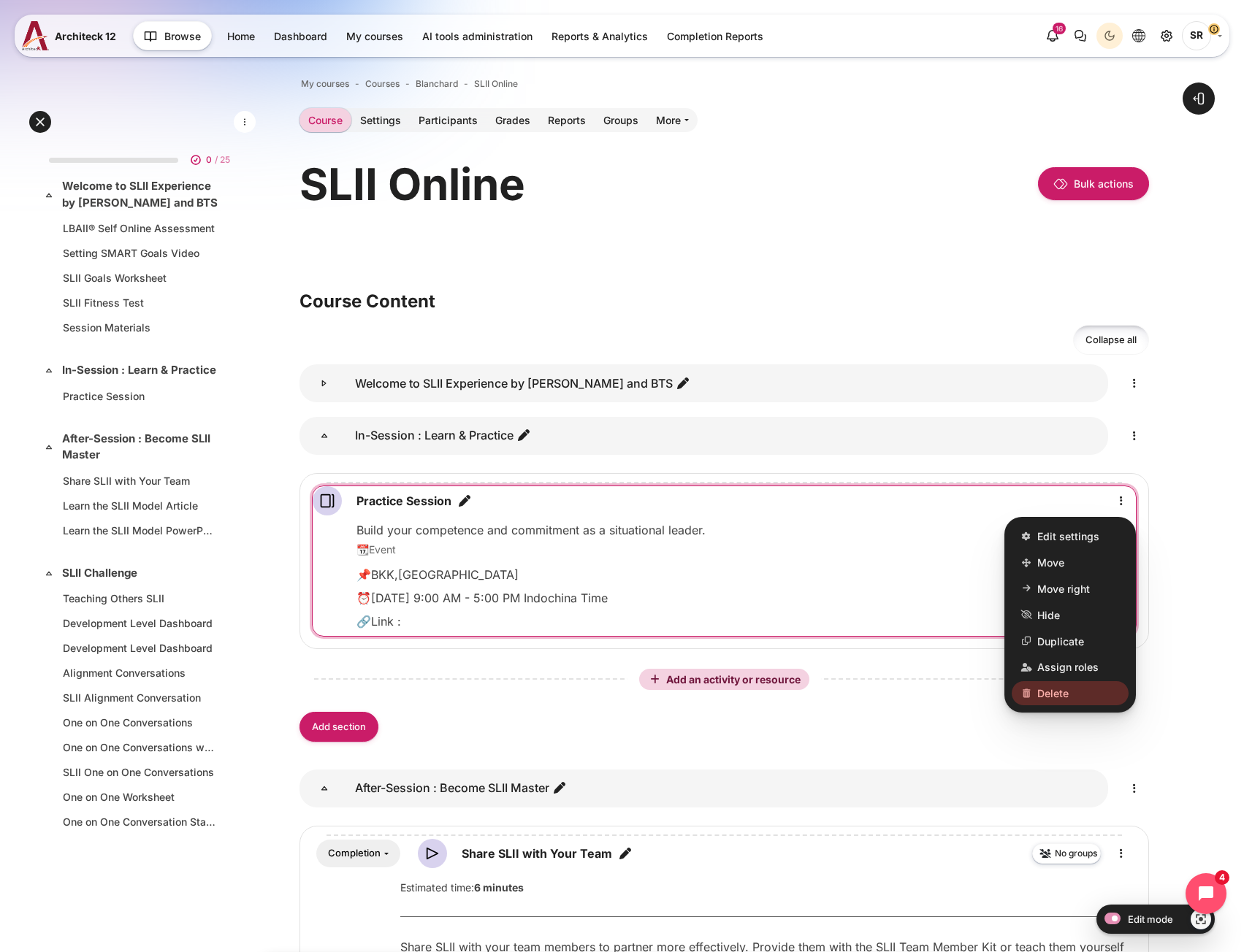
click at [1053, 701] on link "Delete" at bounding box center [1070, 693] width 117 height 25
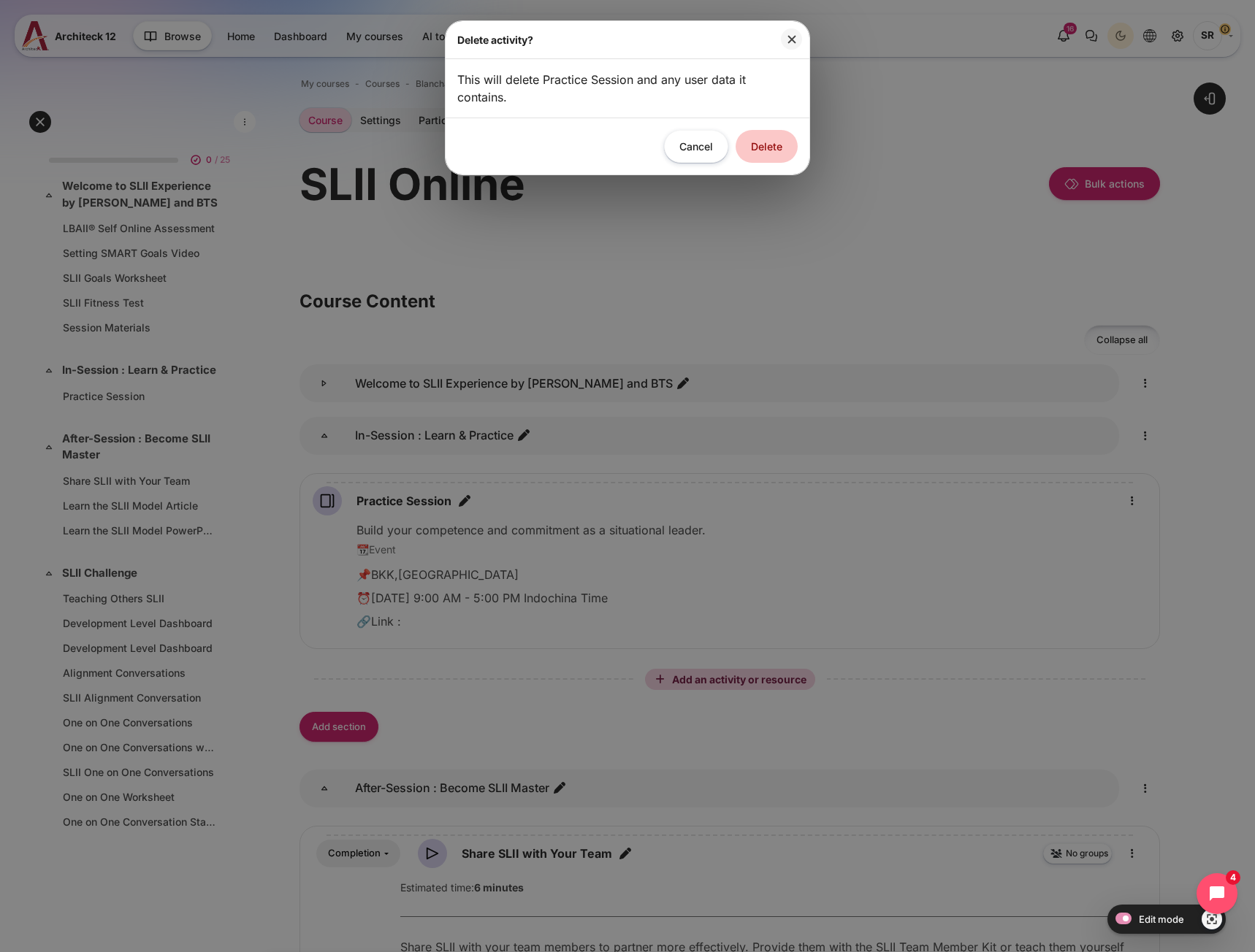
click at [765, 153] on button "Delete" at bounding box center [766, 146] width 62 height 33
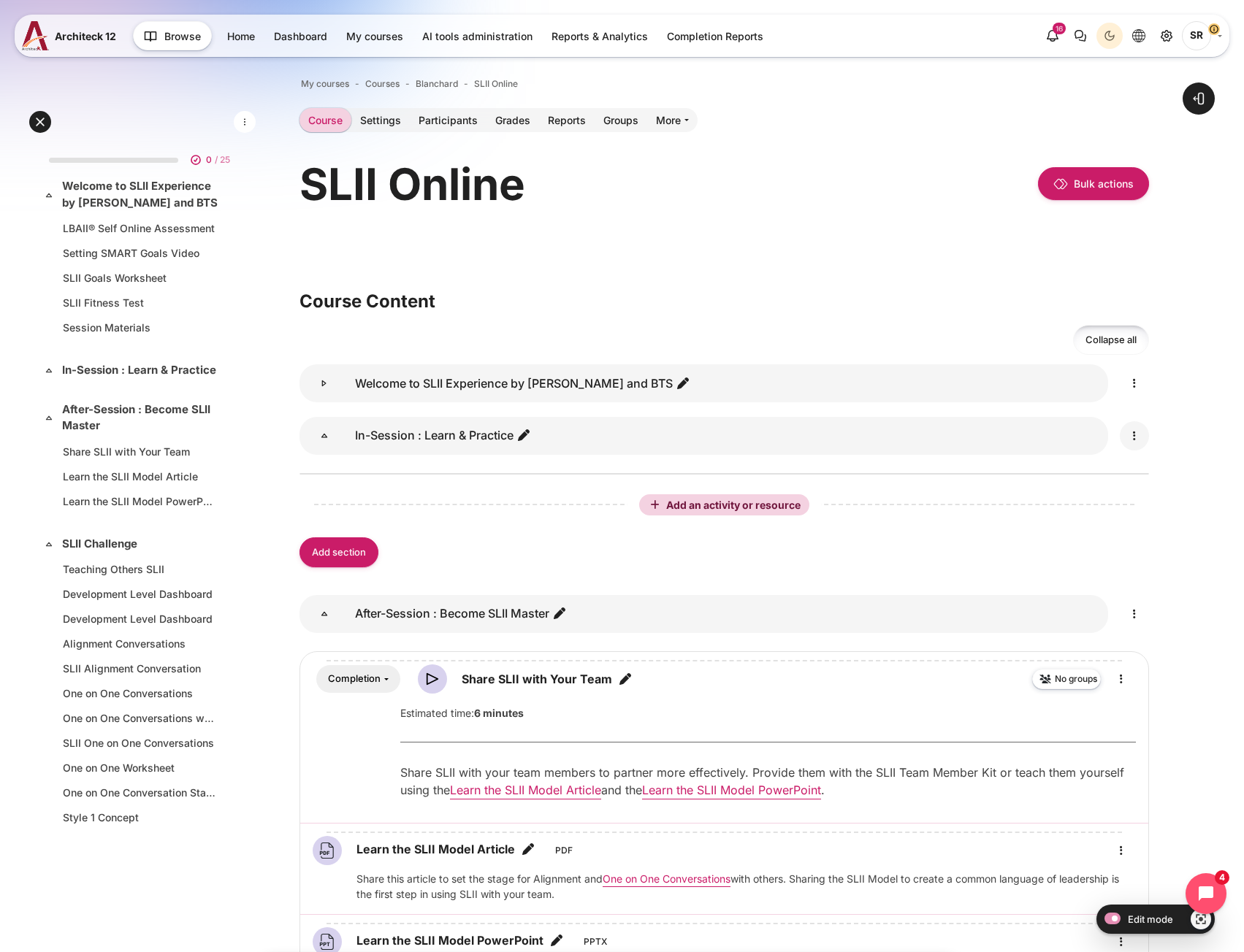
click at [1139, 435] on icon "Edit" at bounding box center [1134, 436] width 18 height 18
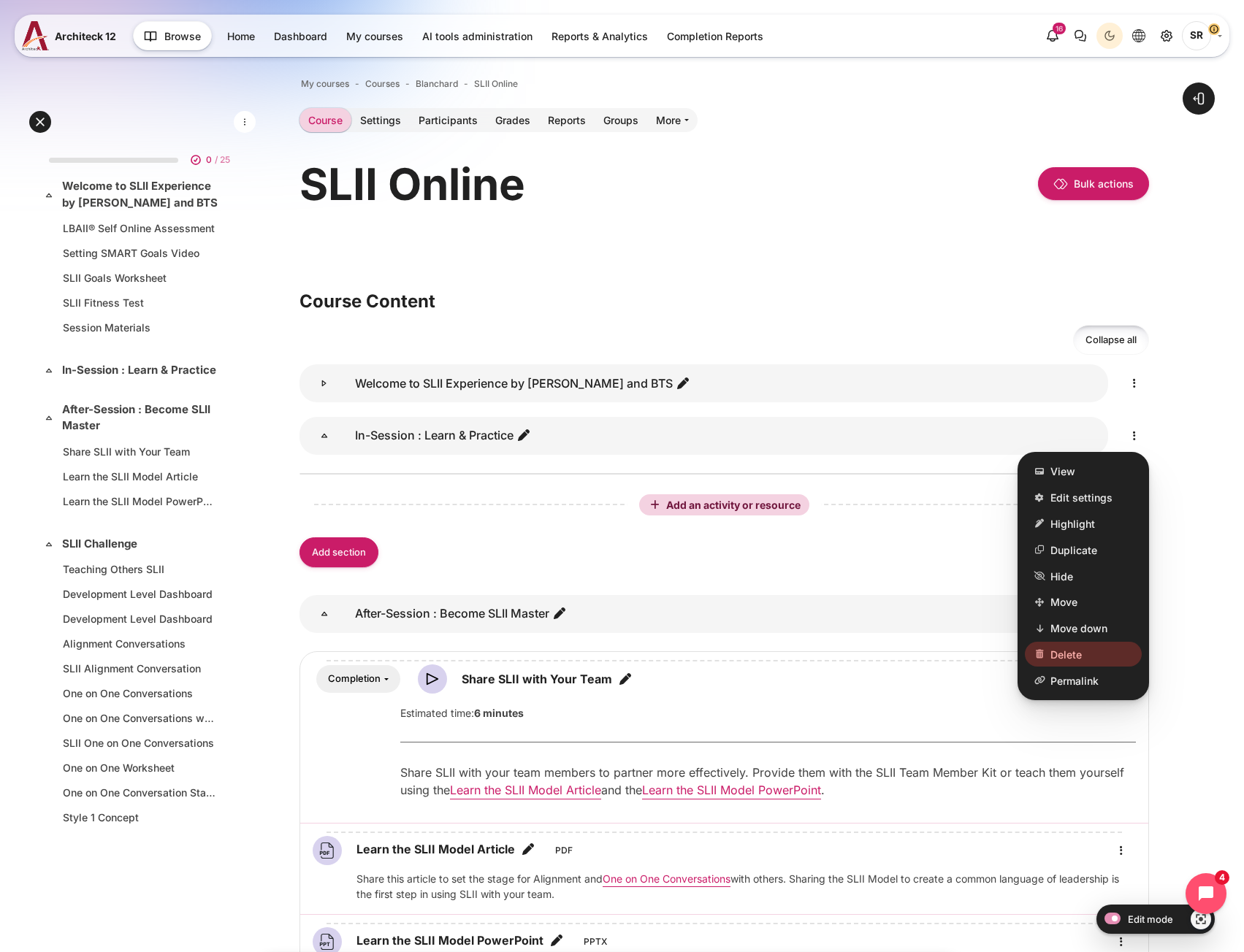
click at [1083, 652] on link "Delete" at bounding box center [1083, 654] width 117 height 25
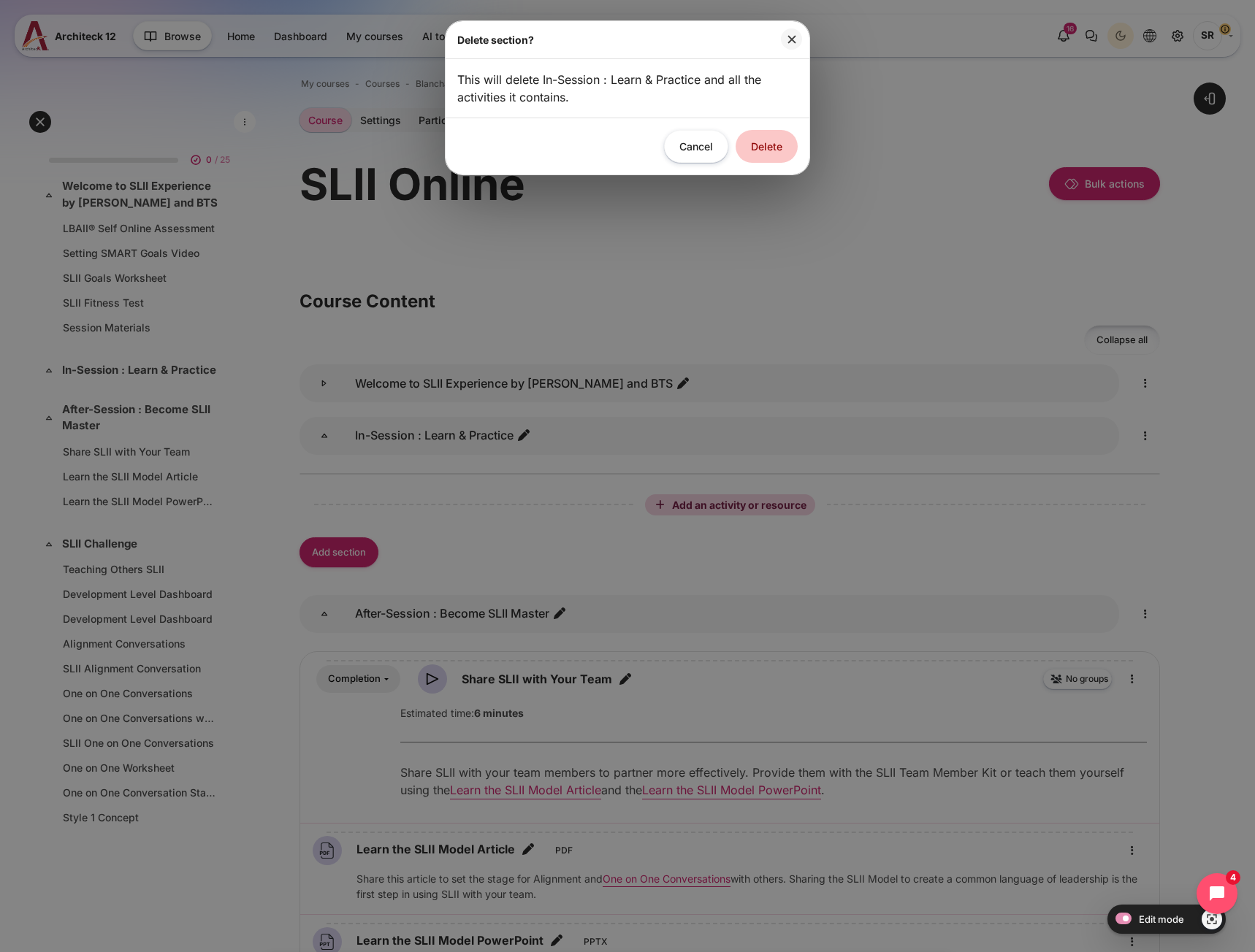
click at [773, 151] on button "Delete" at bounding box center [766, 146] width 62 height 33
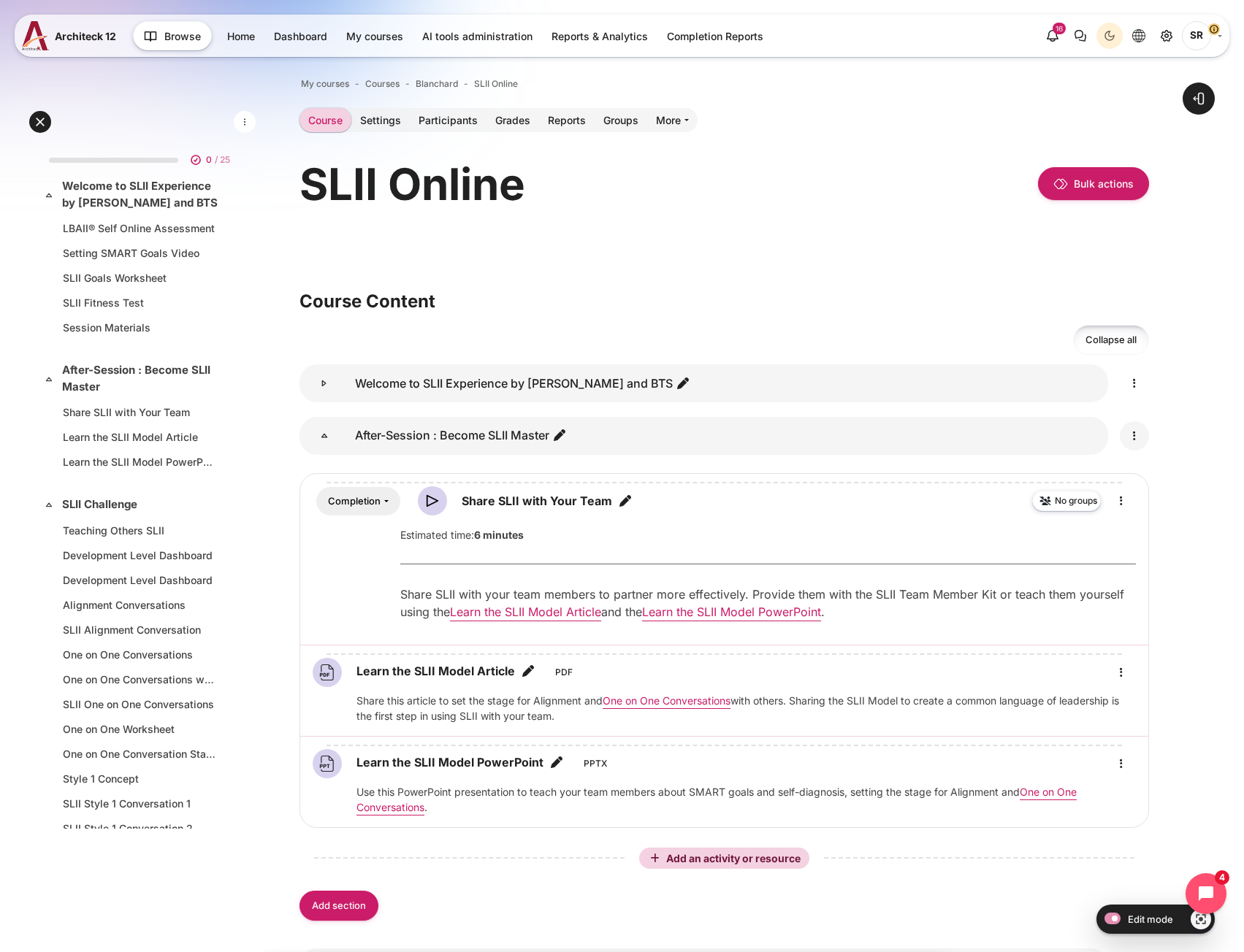
click at [1129, 436] on icon "Edit" at bounding box center [1134, 436] width 18 height 18
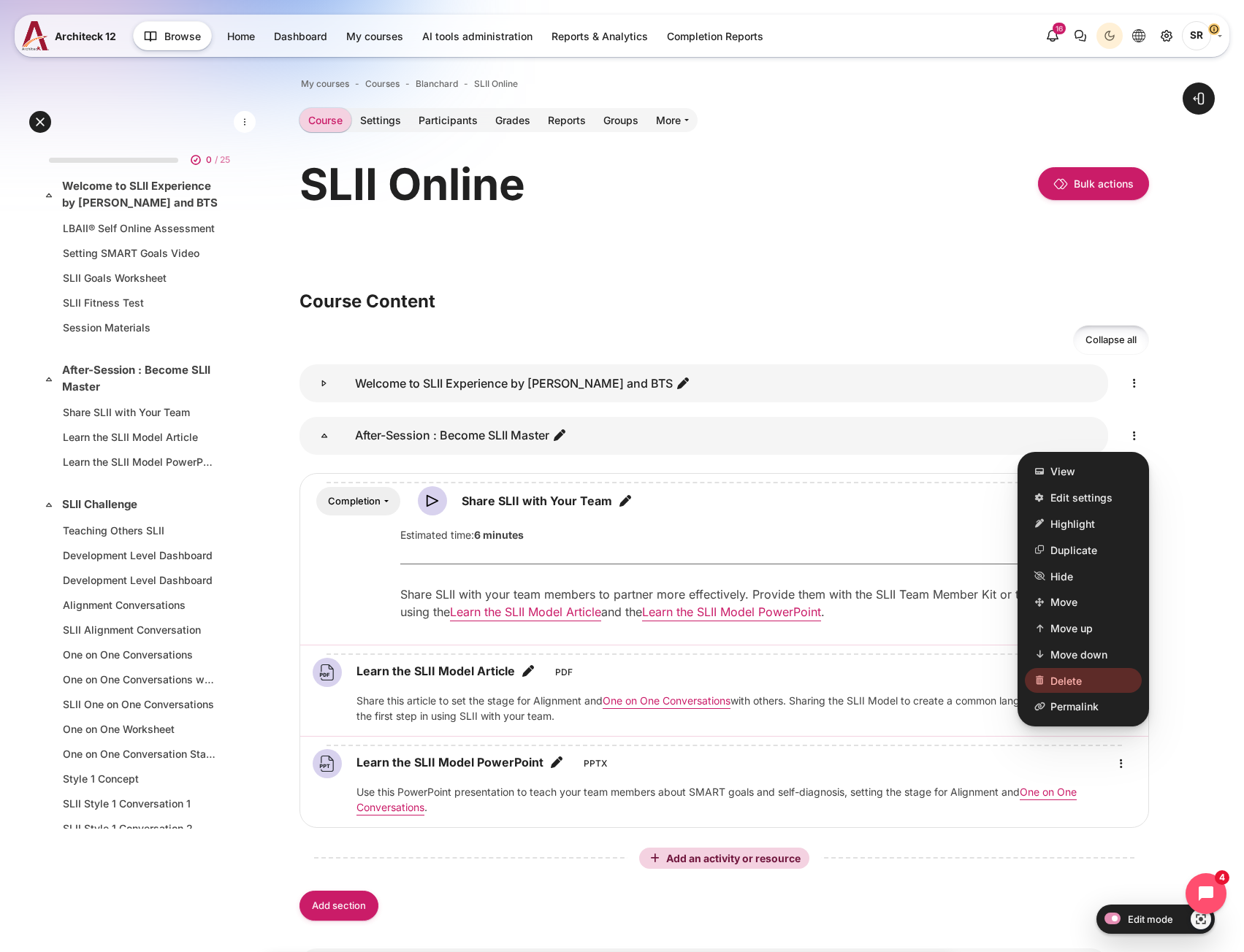
click at [1074, 674] on span "Delete" at bounding box center [1066, 679] width 31 height 15
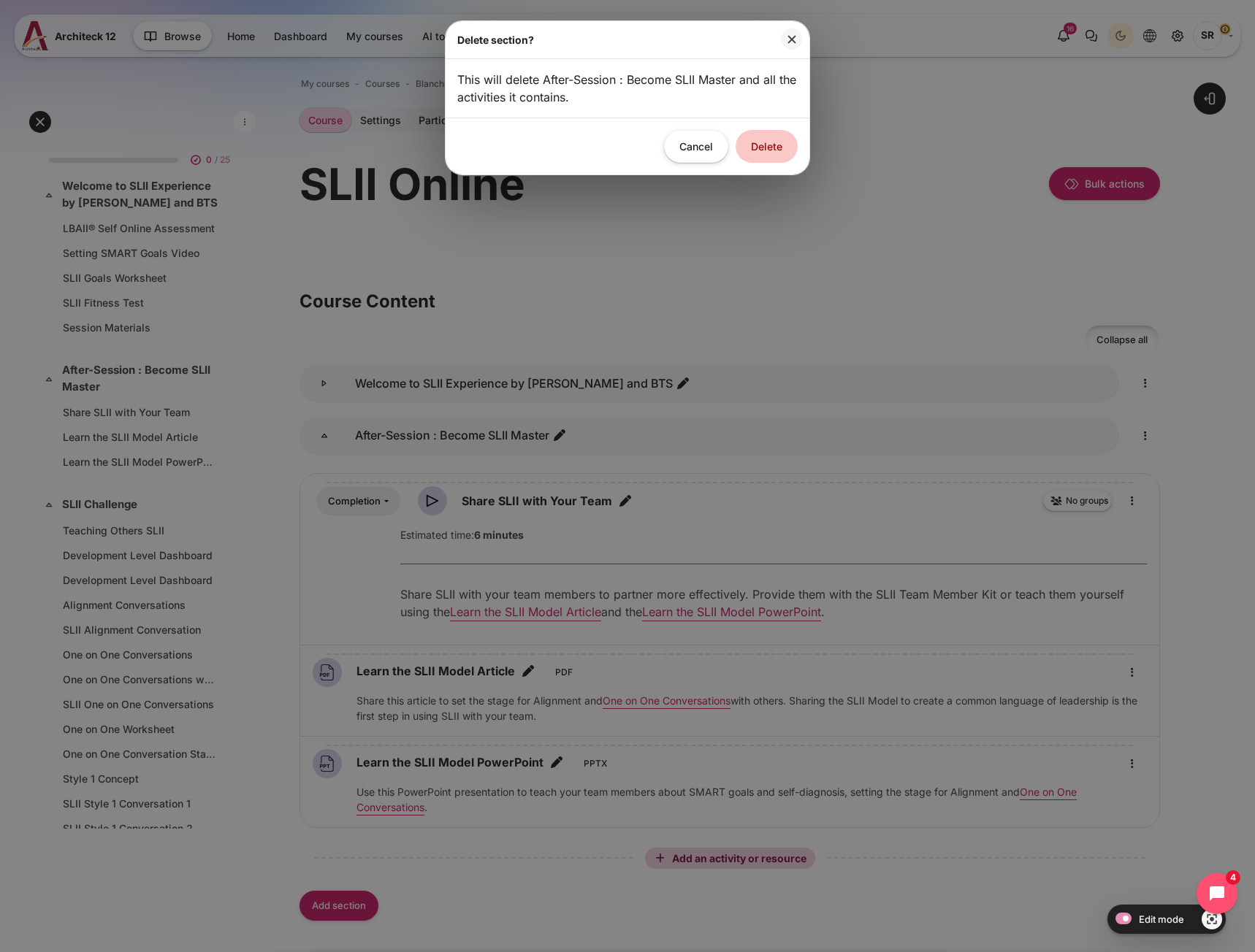
click at [771, 154] on button "Delete" at bounding box center [766, 146] width 62 height 33
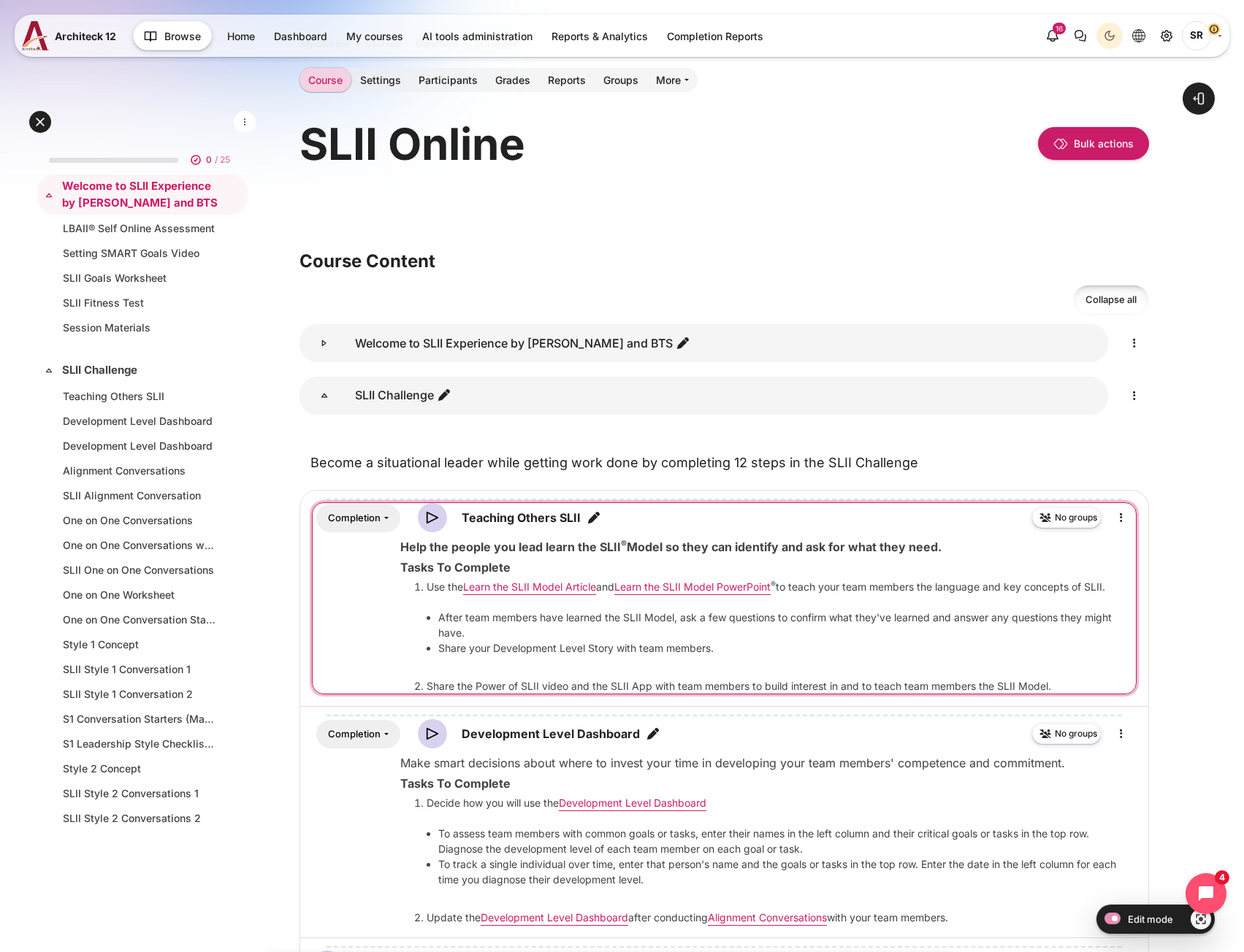
scroll to position [73, 0]
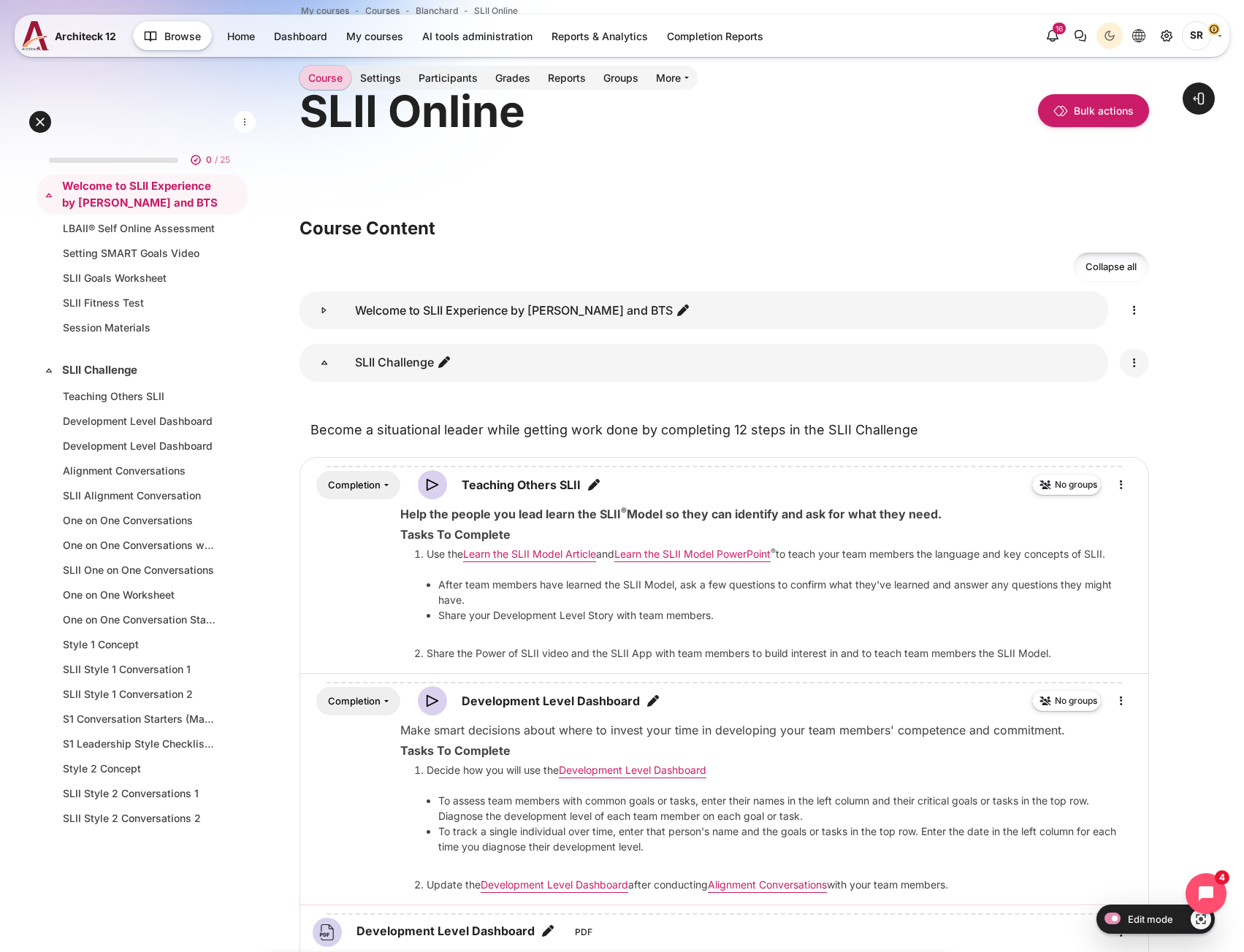
click at [1134, 366] on icon "Edit" at bounding box center [1134, 363] width 18 height 18
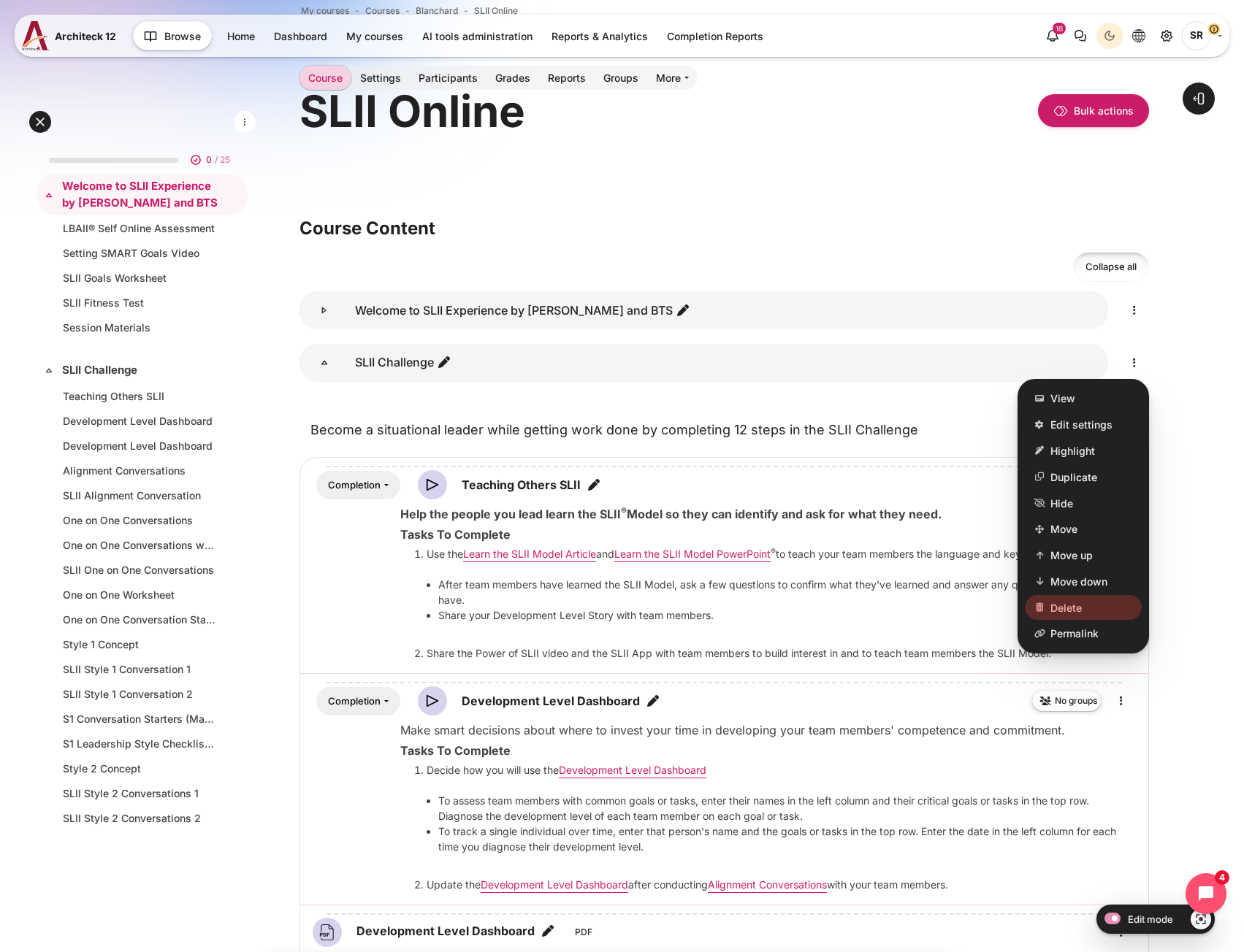
click at [1073, 614] on span "Delete" at bounding box center [1066, 606] width 31 height 15
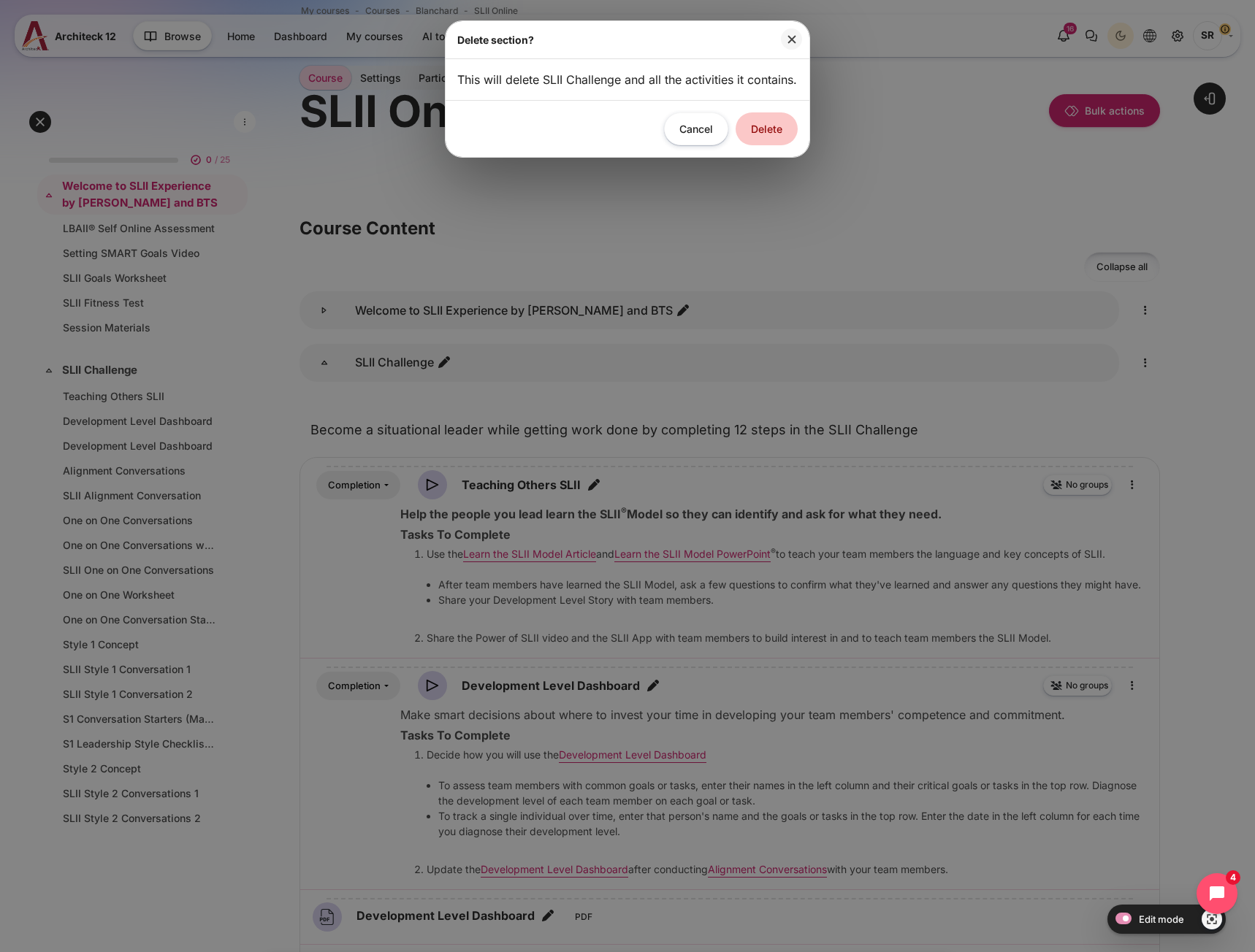
click at [762, 145] on button "Delete" at bounding box center [766, 129] width 62 height 33
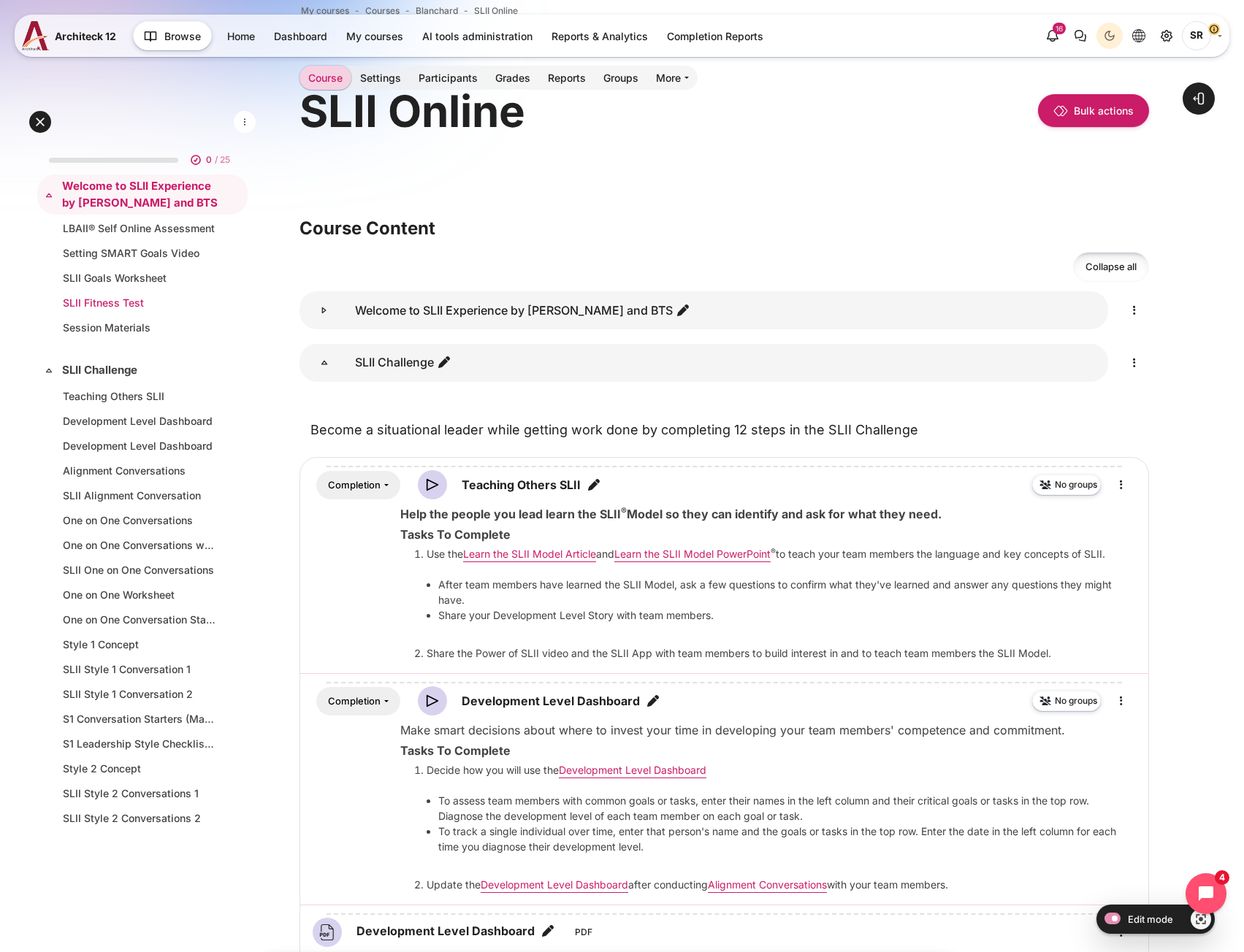
scroll to position [0, 0]
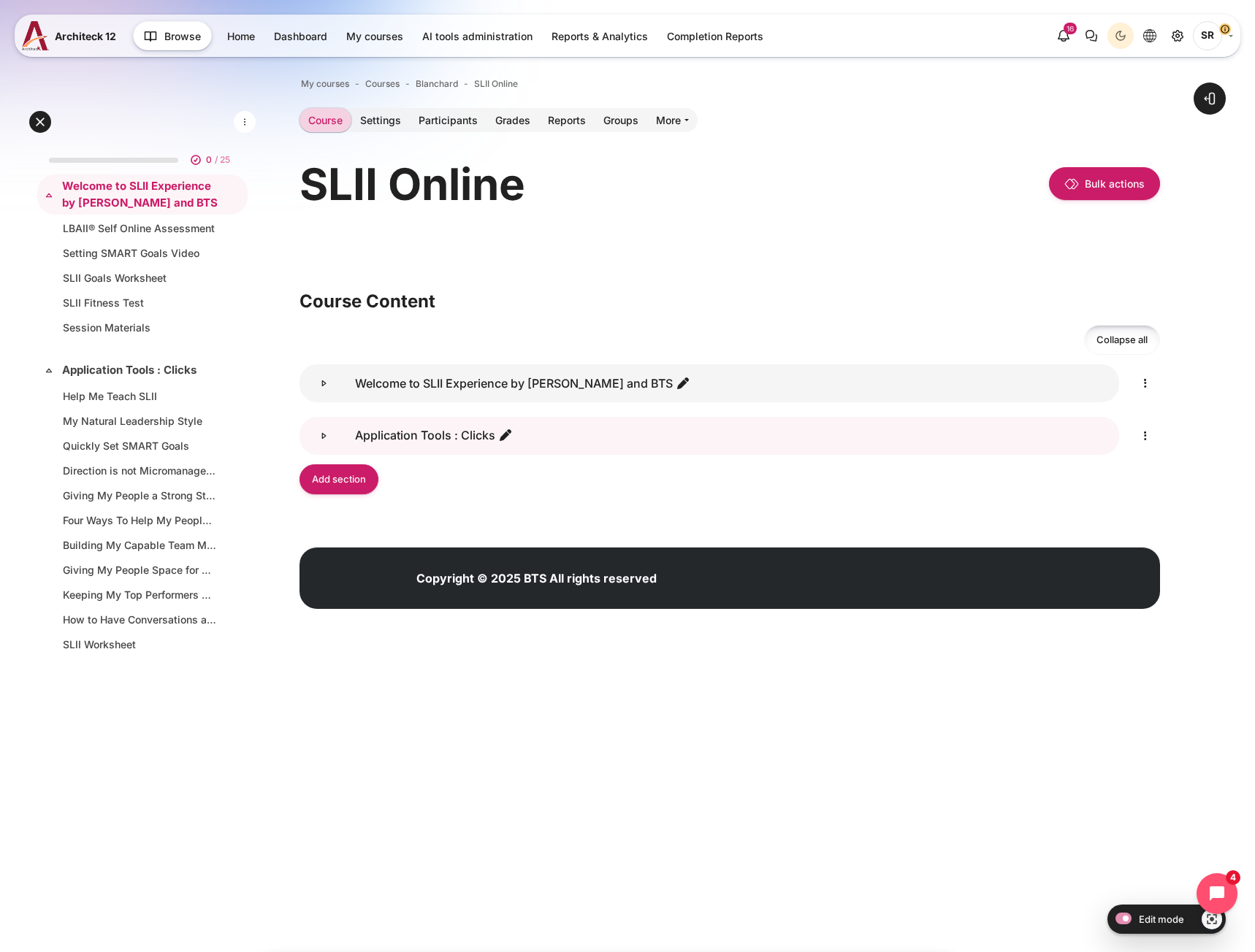
click at [322, 435] on icon "Application Tools : Clicks" at bounding box center [324, 435] width 4 height 5
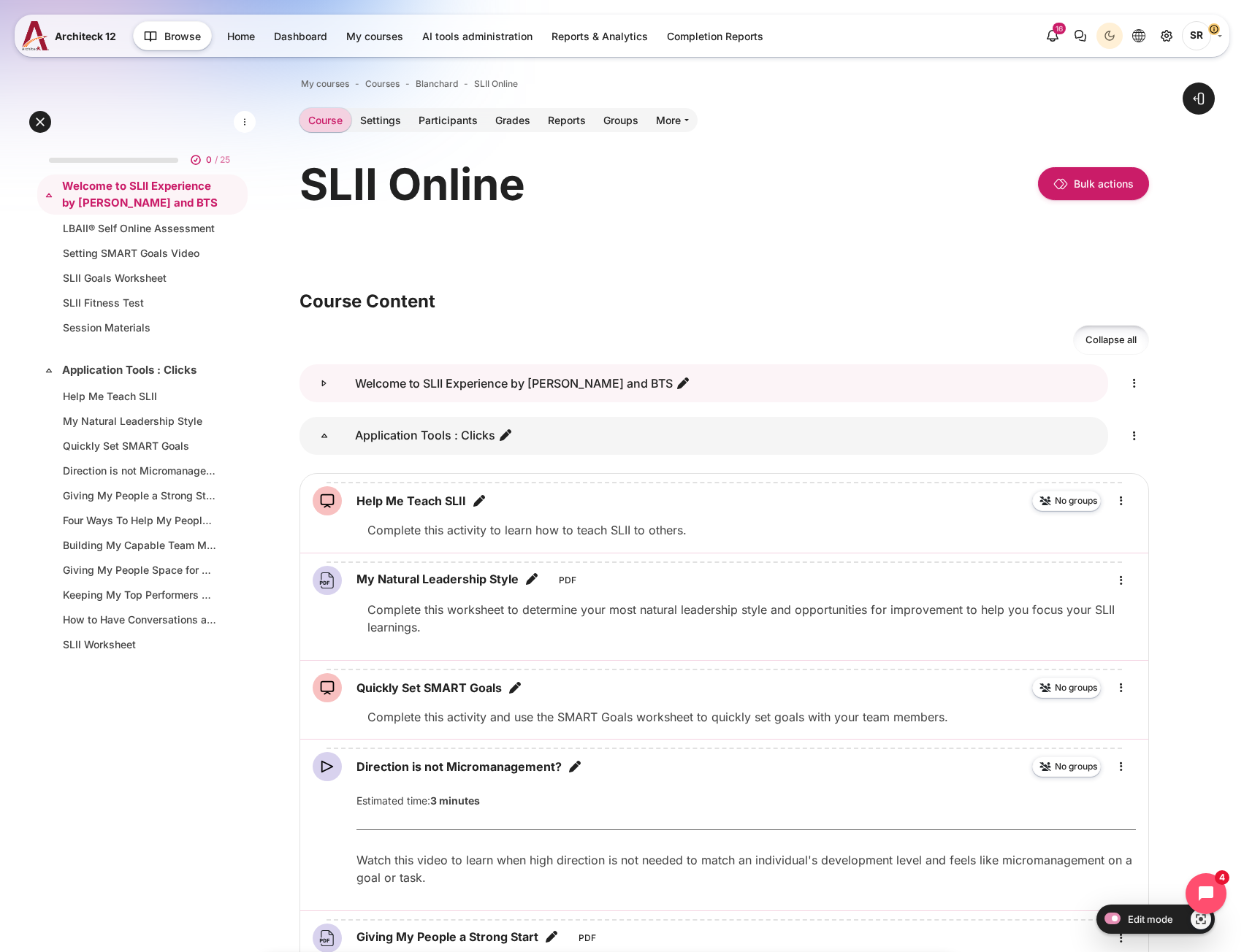
click at [325, 385] on icon "Welcome to SLII Experience by Blanchard and BTS" at bounding box center [324, 384] width 4 height 5
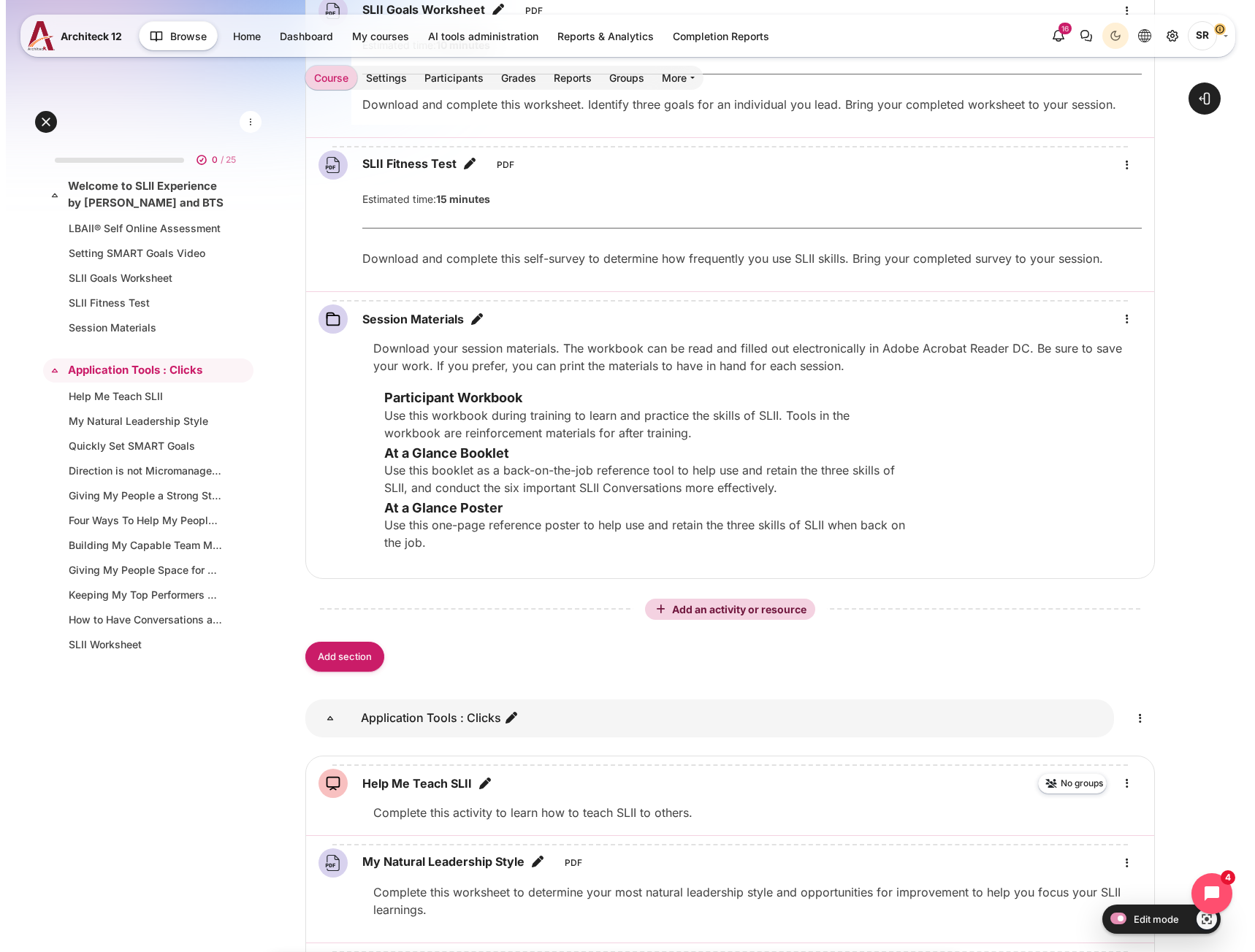
scroll to position [1314, 0]
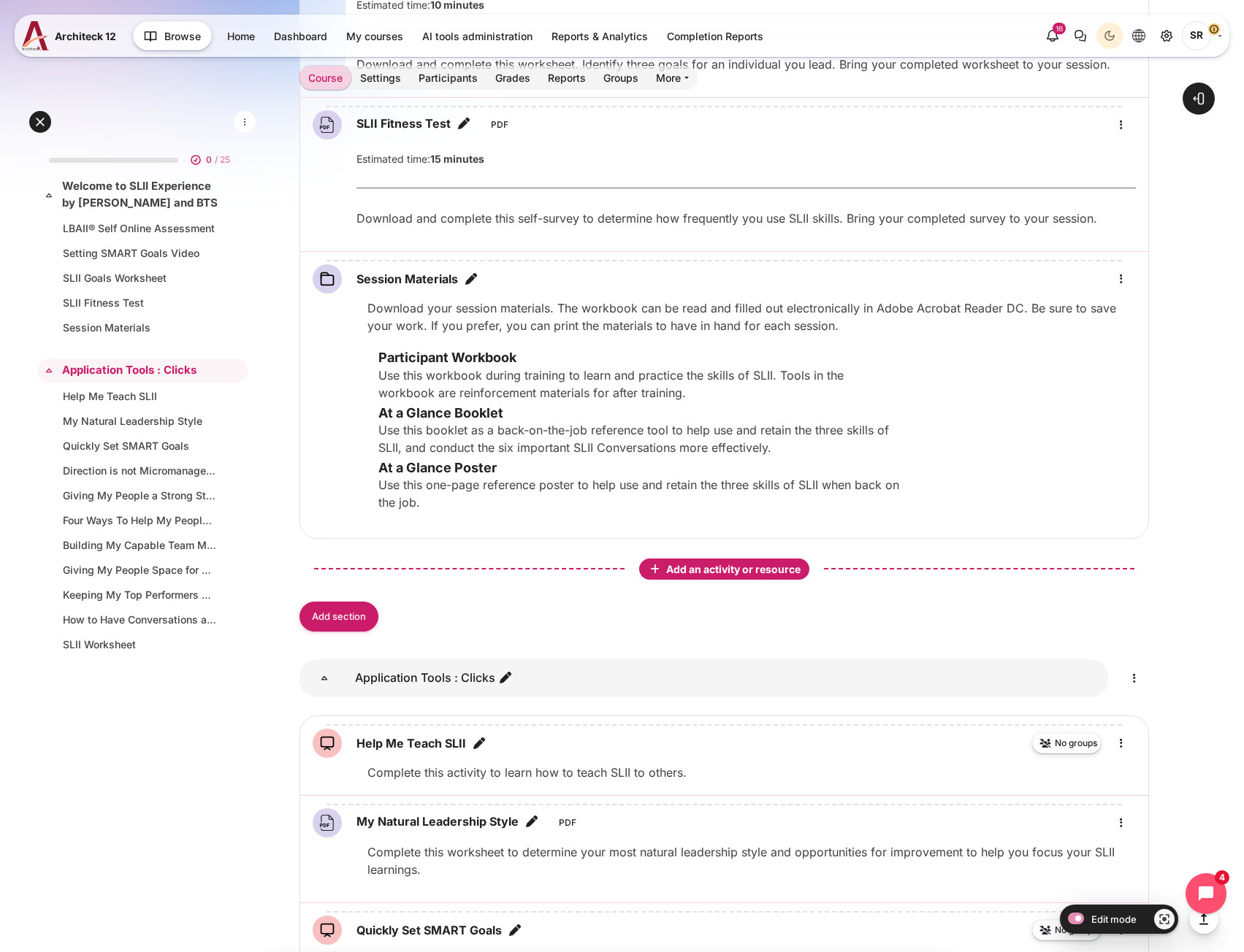
click at [740, 569] on span "Add an activity or resource" at bounding box center [735, 568] width 137 height 12
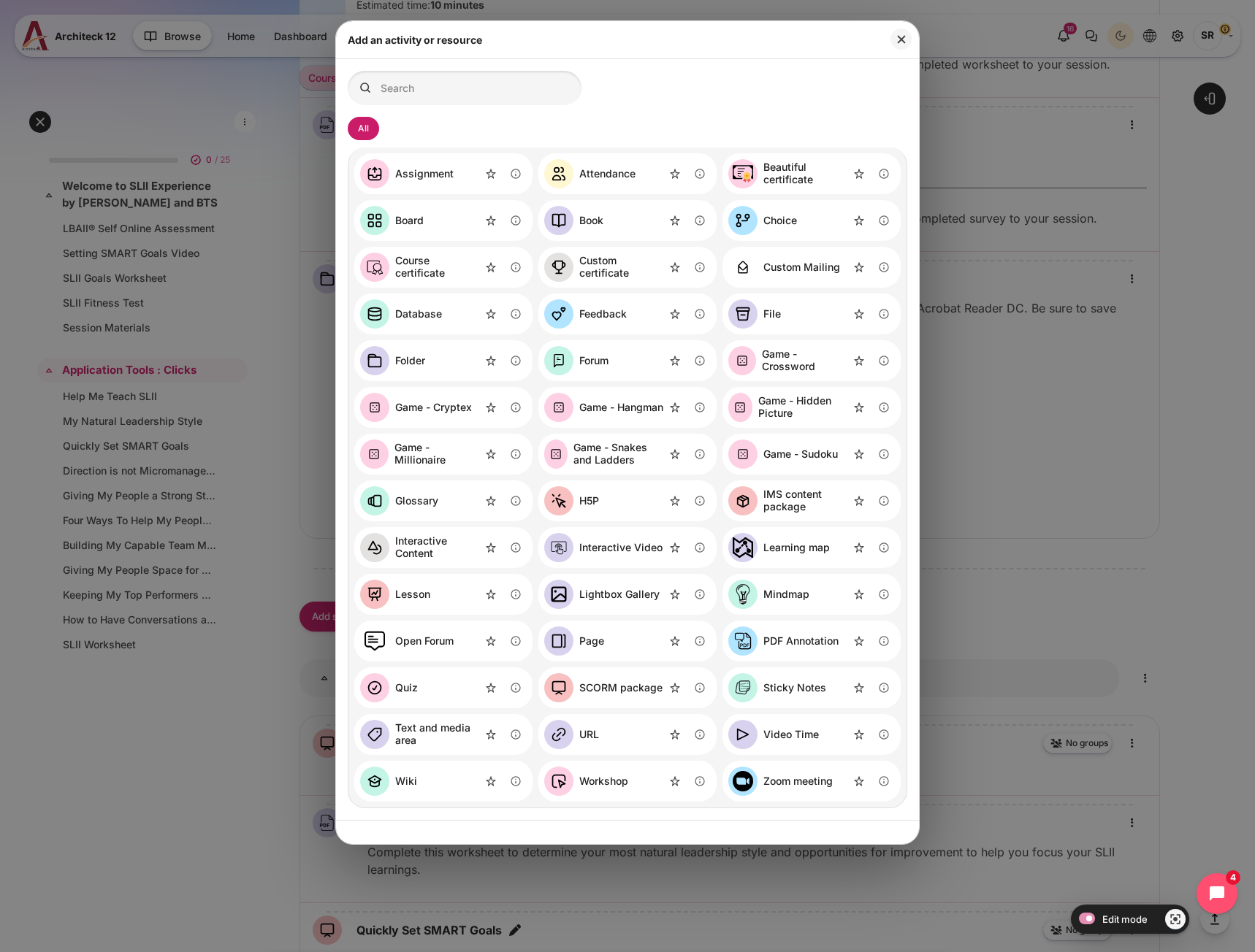
click at [605, 677] on link "SCORM package" at bounding box center [603, 688] width 118 height 29
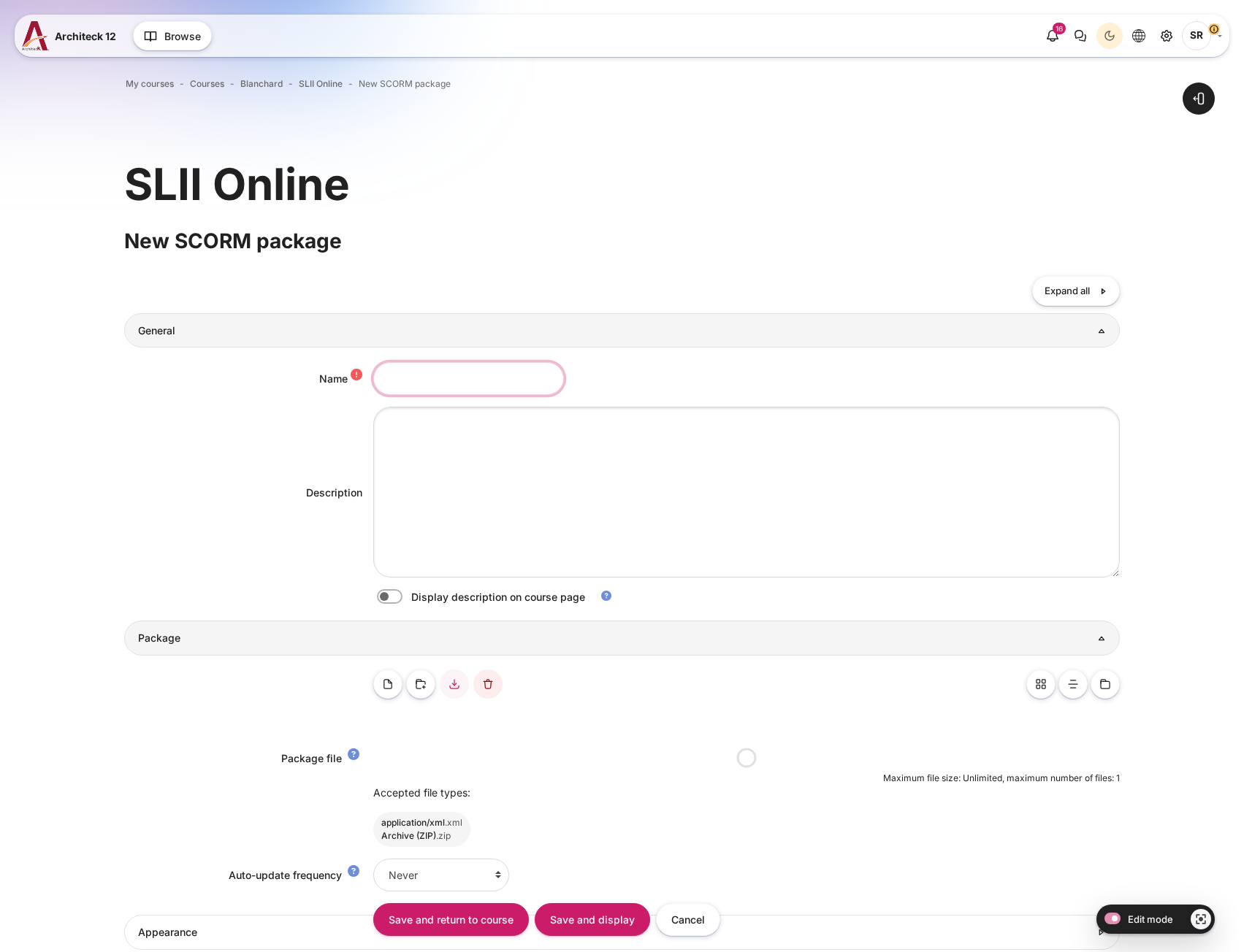
click at [451, 389] on input "Name" at bounding box center [469, 378] width 191 height 33
paste input "Leadership Tendencies Tool"
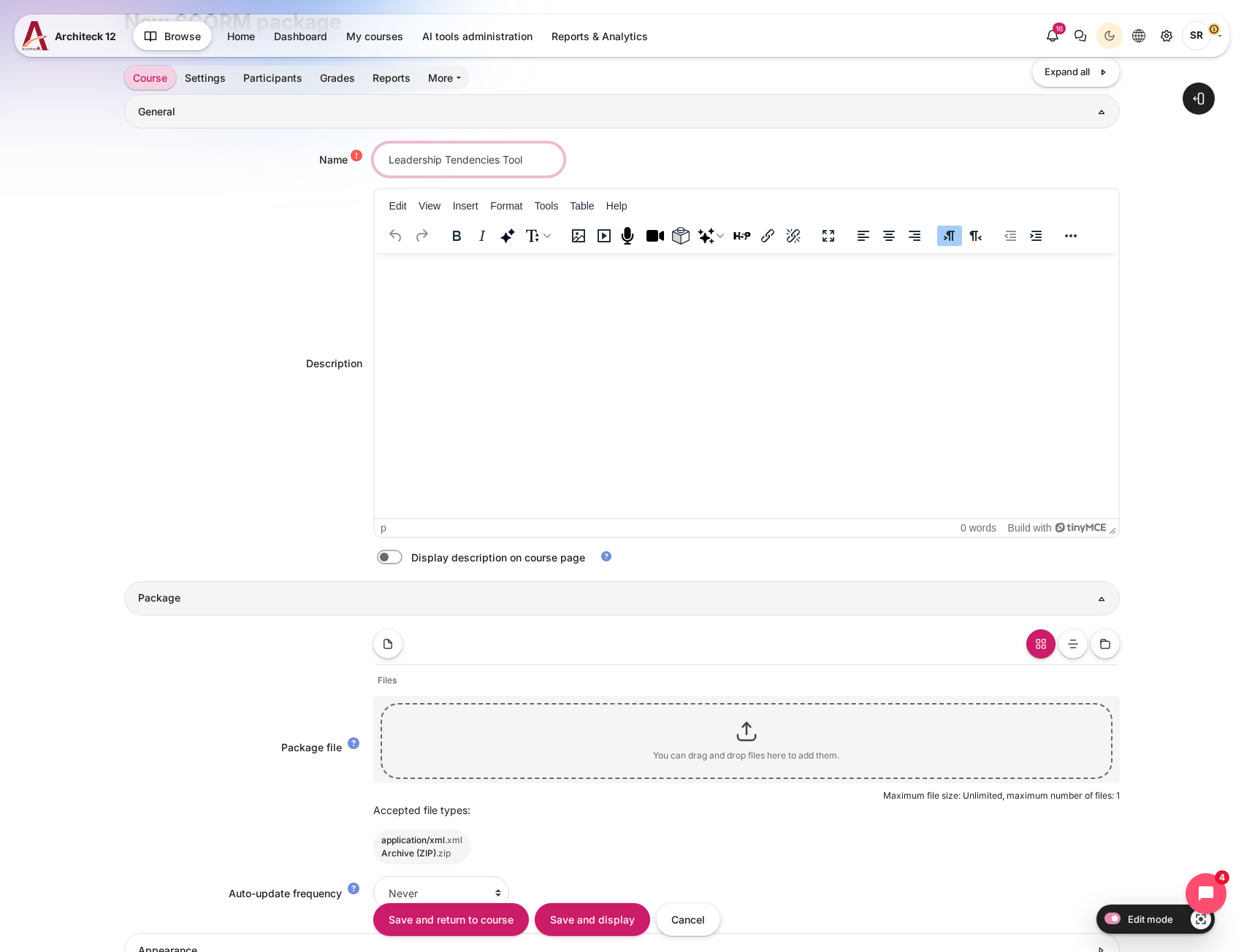
type input "Leadership Tendencies Tool"
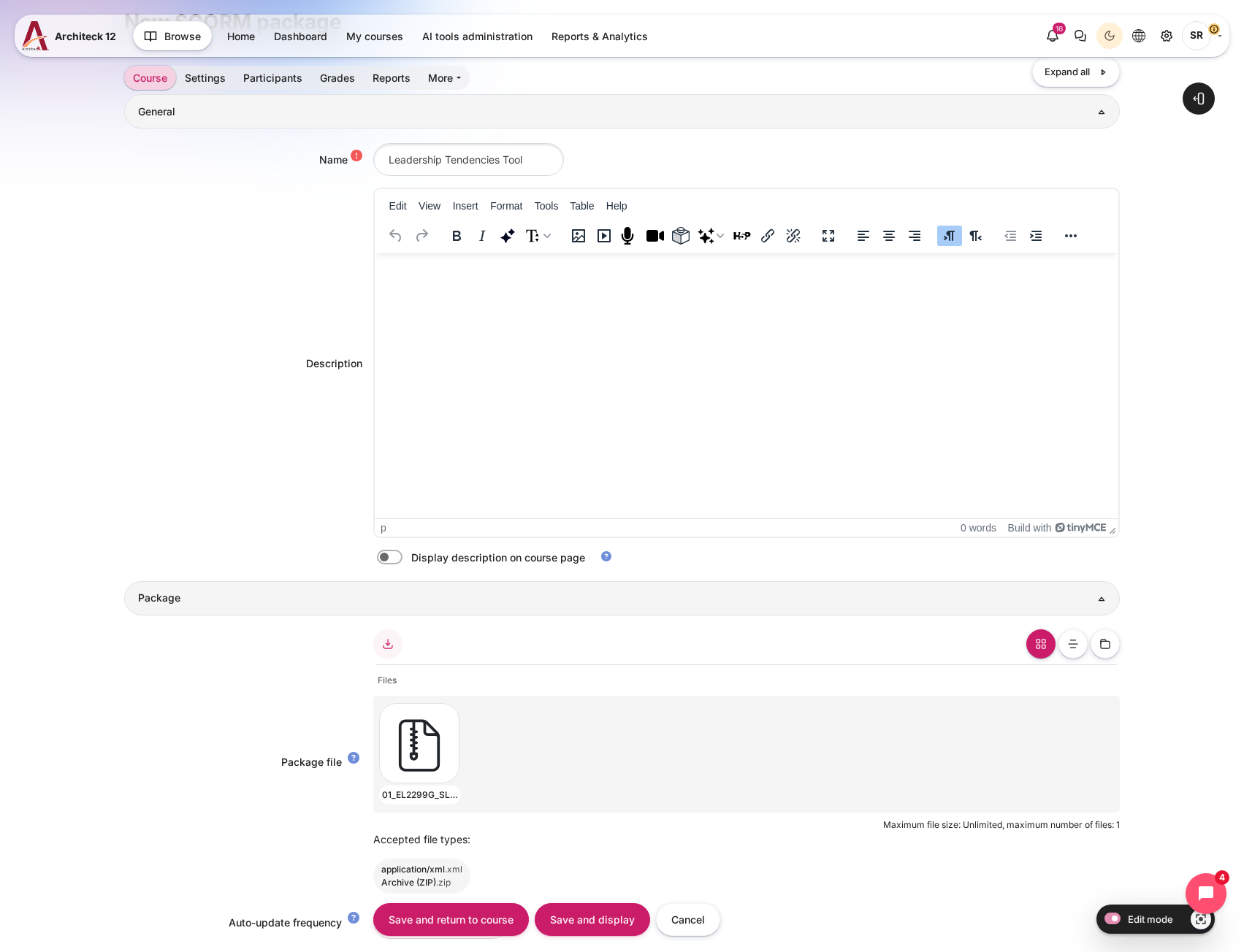
click at [475, 283] on html at bounding box center [746, 268] width 743 height 29
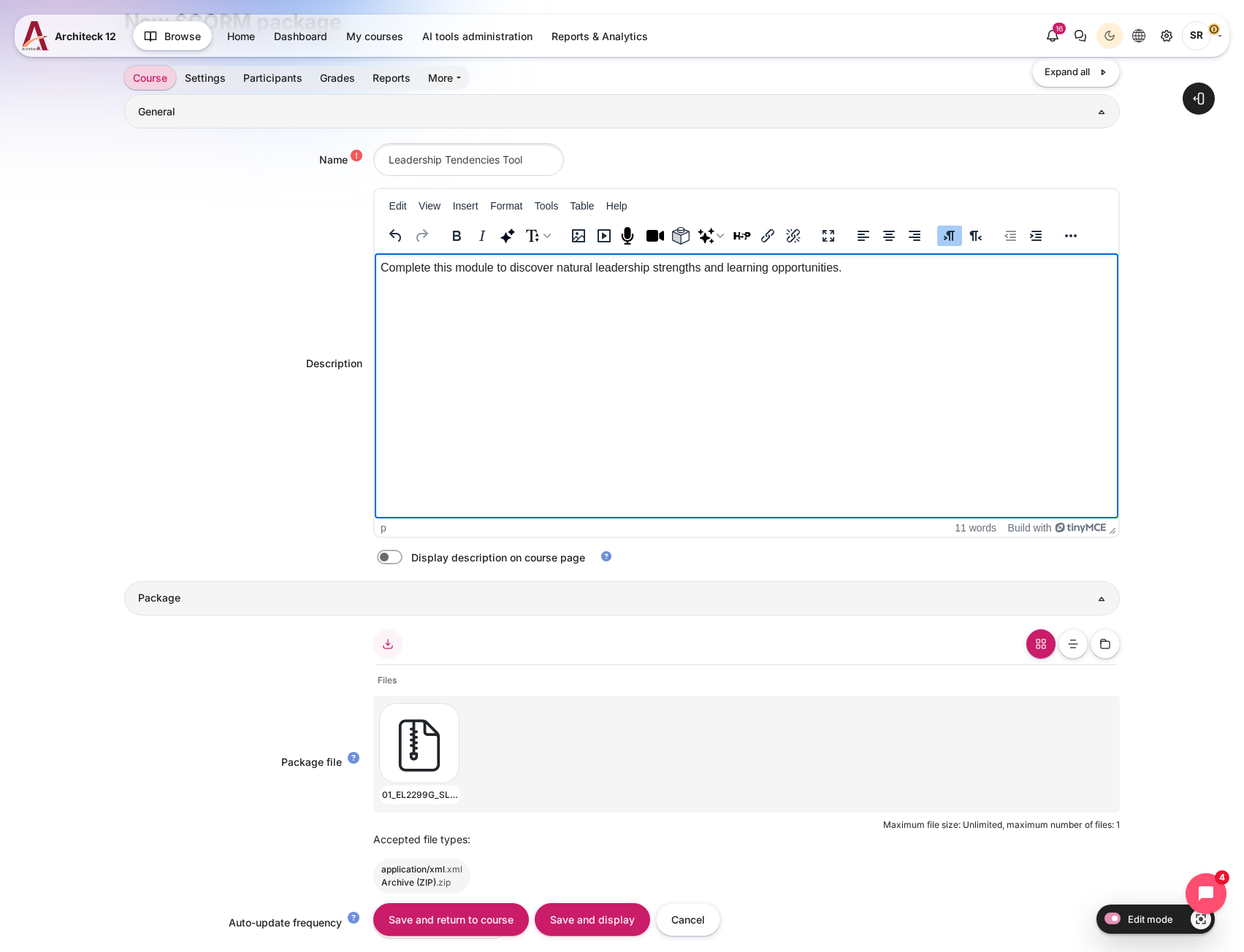
click at [409, 557] on label "Content" at bounding box center [410, 557] width 3 height 15
click at [403, 557] on input "Content" at bounding box center [415, 559] width 26 height 15
checkbox input "true"
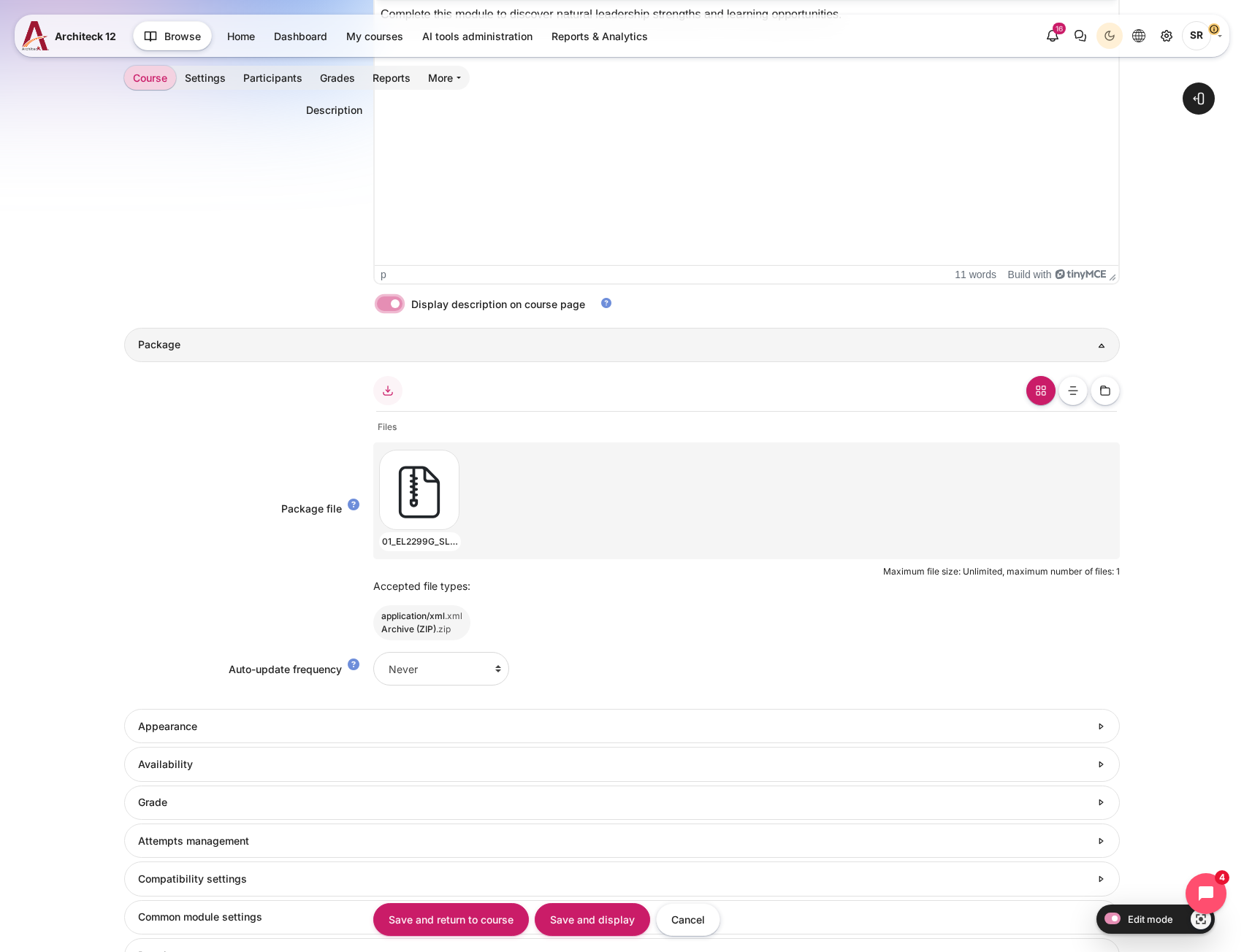
scroll to position [730, 0]
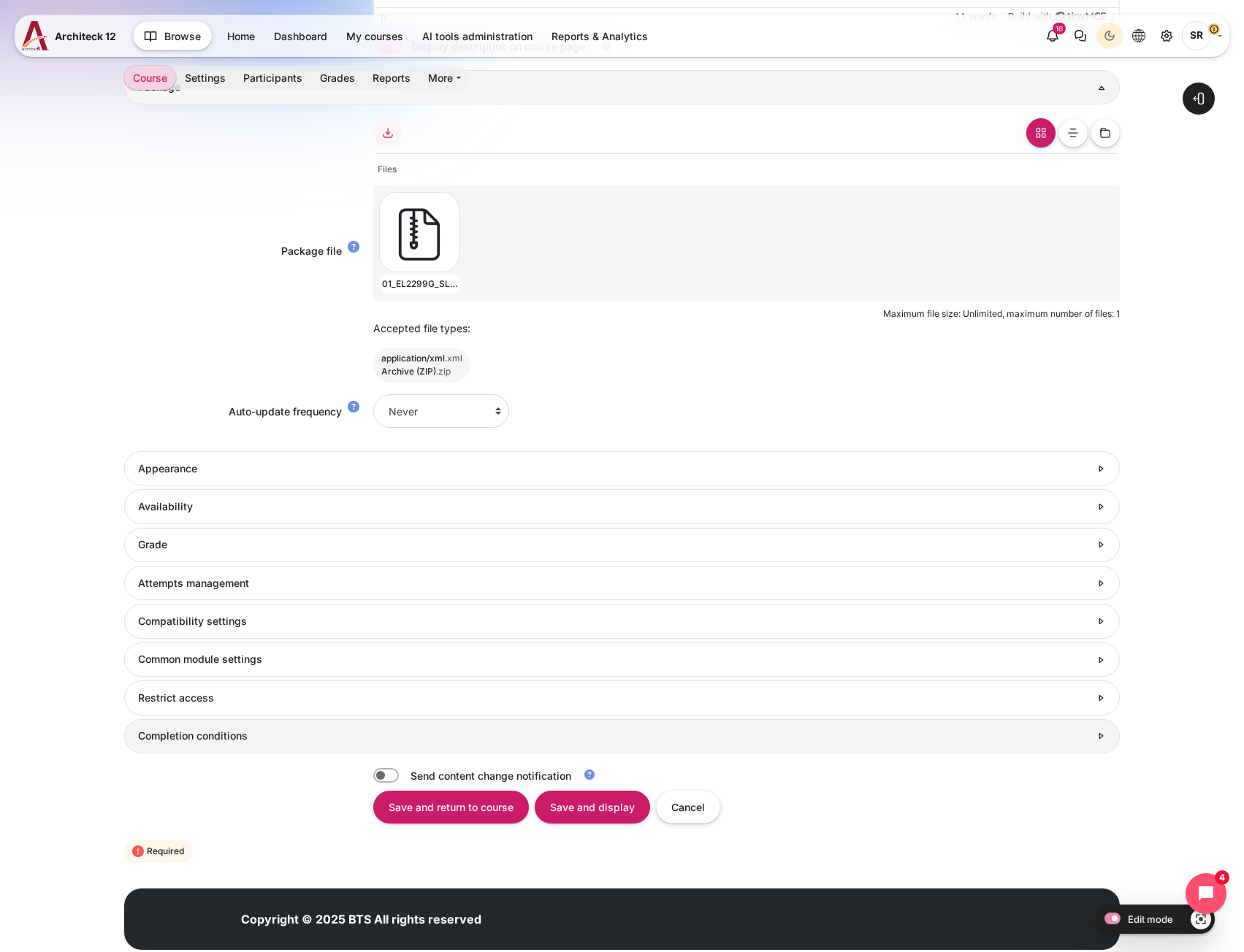
click at [284, 735] on h3 "Completion conditions" at bounding box center [614, 736] width 952 height 13
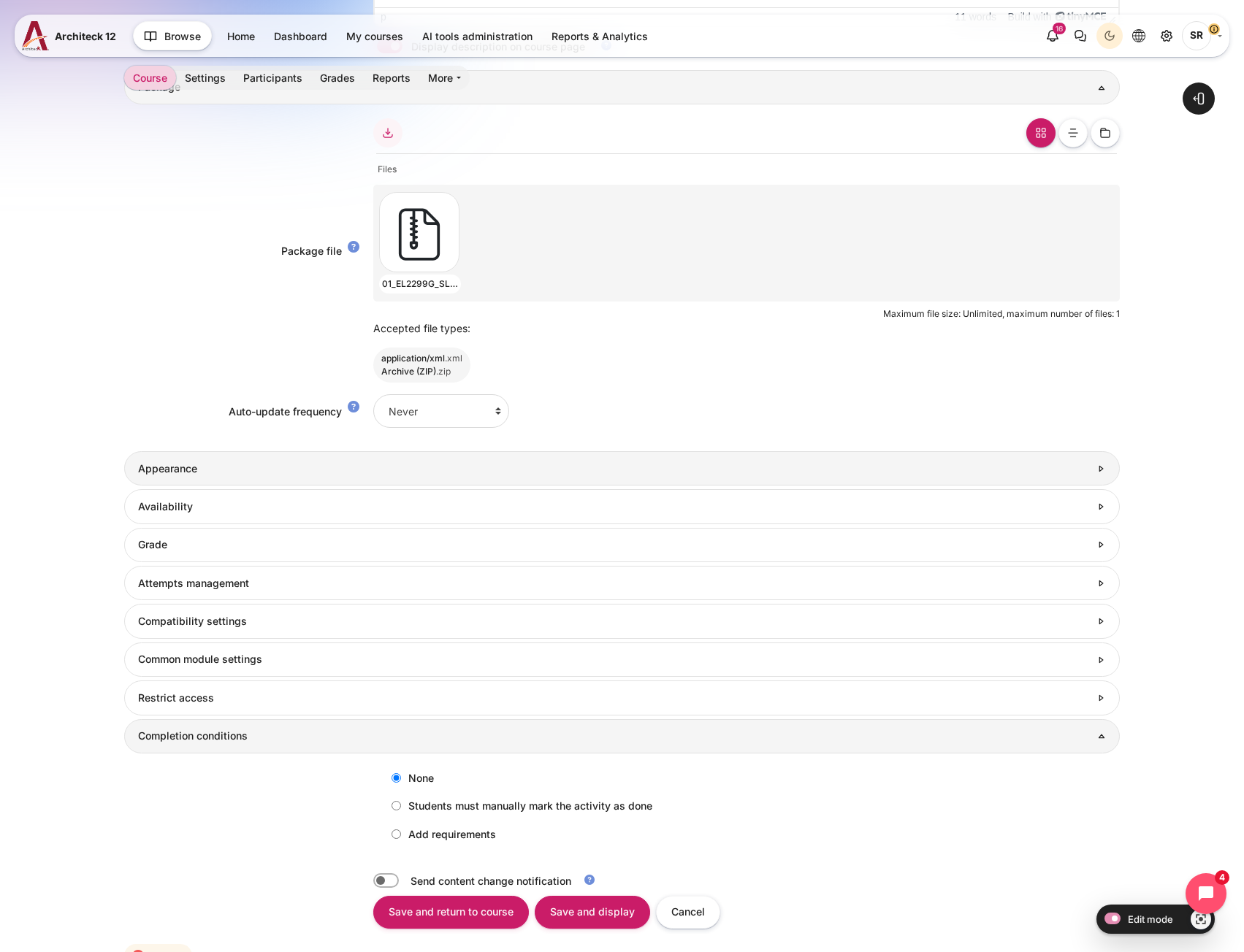
click at [248, 465] on h3 "Appearance" at bounding box center [614, 469] width 952 height 13
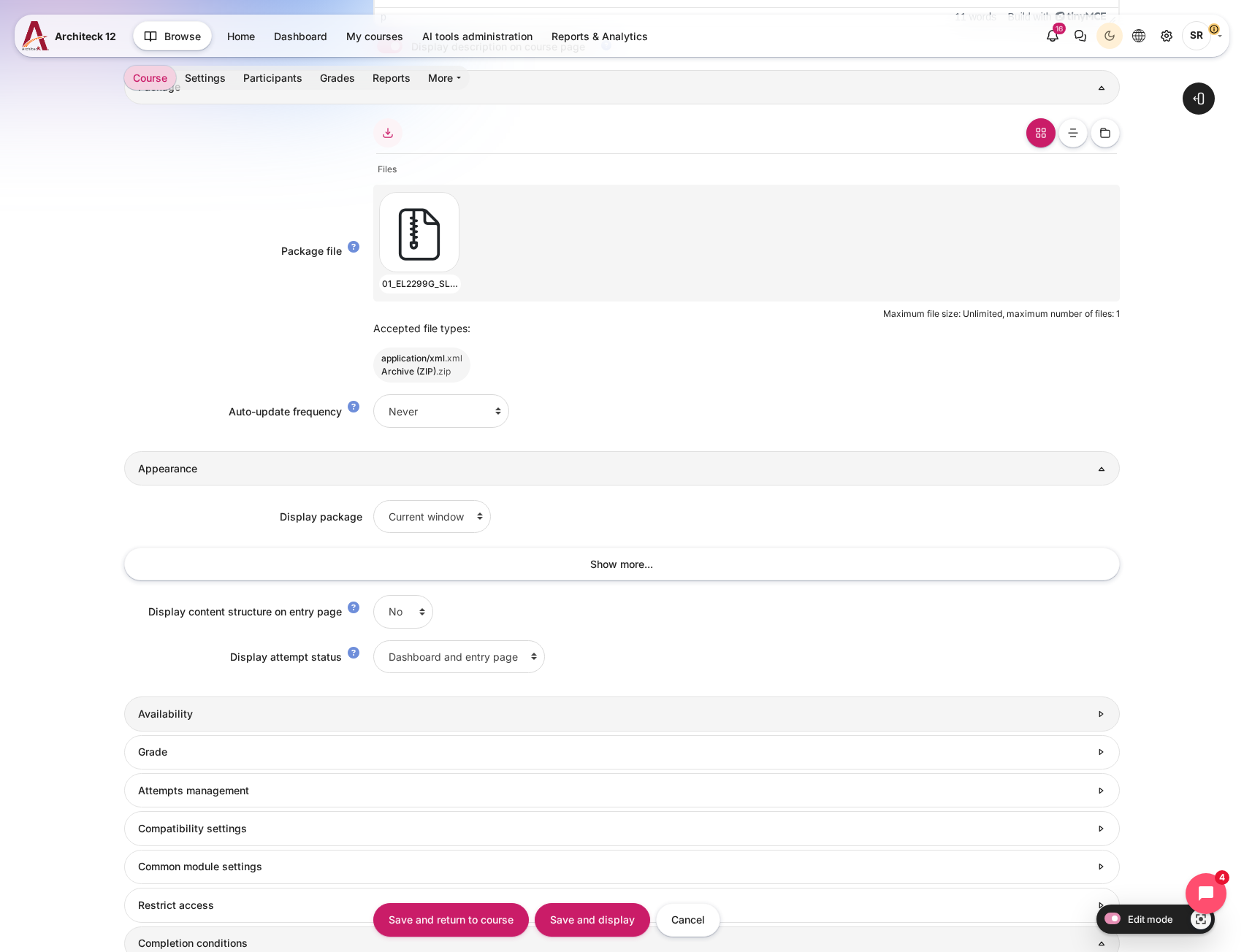
click at [311, 717] on h3 "Availability" at bounding box center [614, 714] width 952 height 13
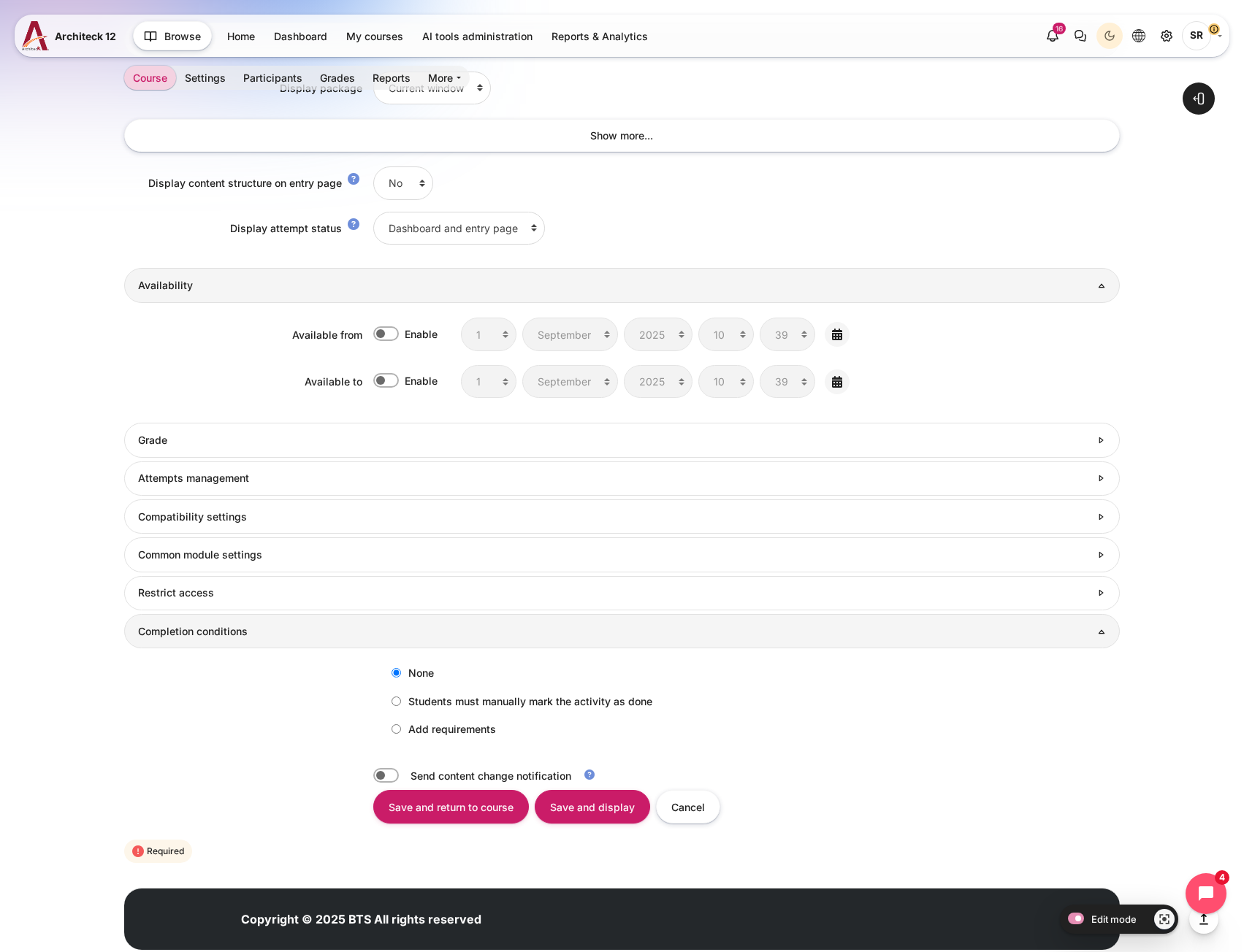
scroll to position [1168, 0]
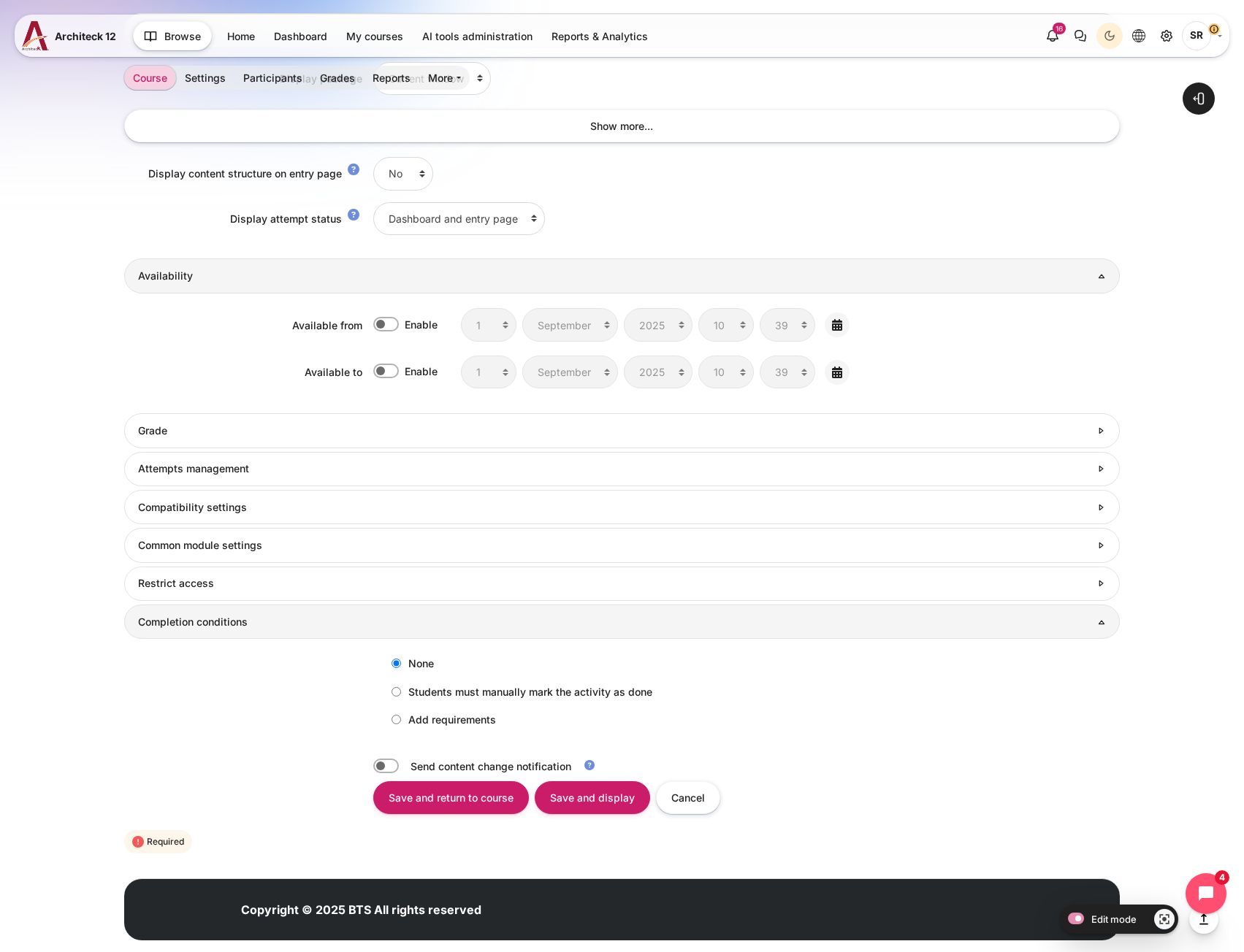
click at [398, 697] on label "Students must manually mark the activity as done" at bounding box center [518, 691] width 268 height 24
click at [398, 696] on input "Students must manually mark the activity as done" at bounding box center [396, 691] width 10 height 9
radio input "true"
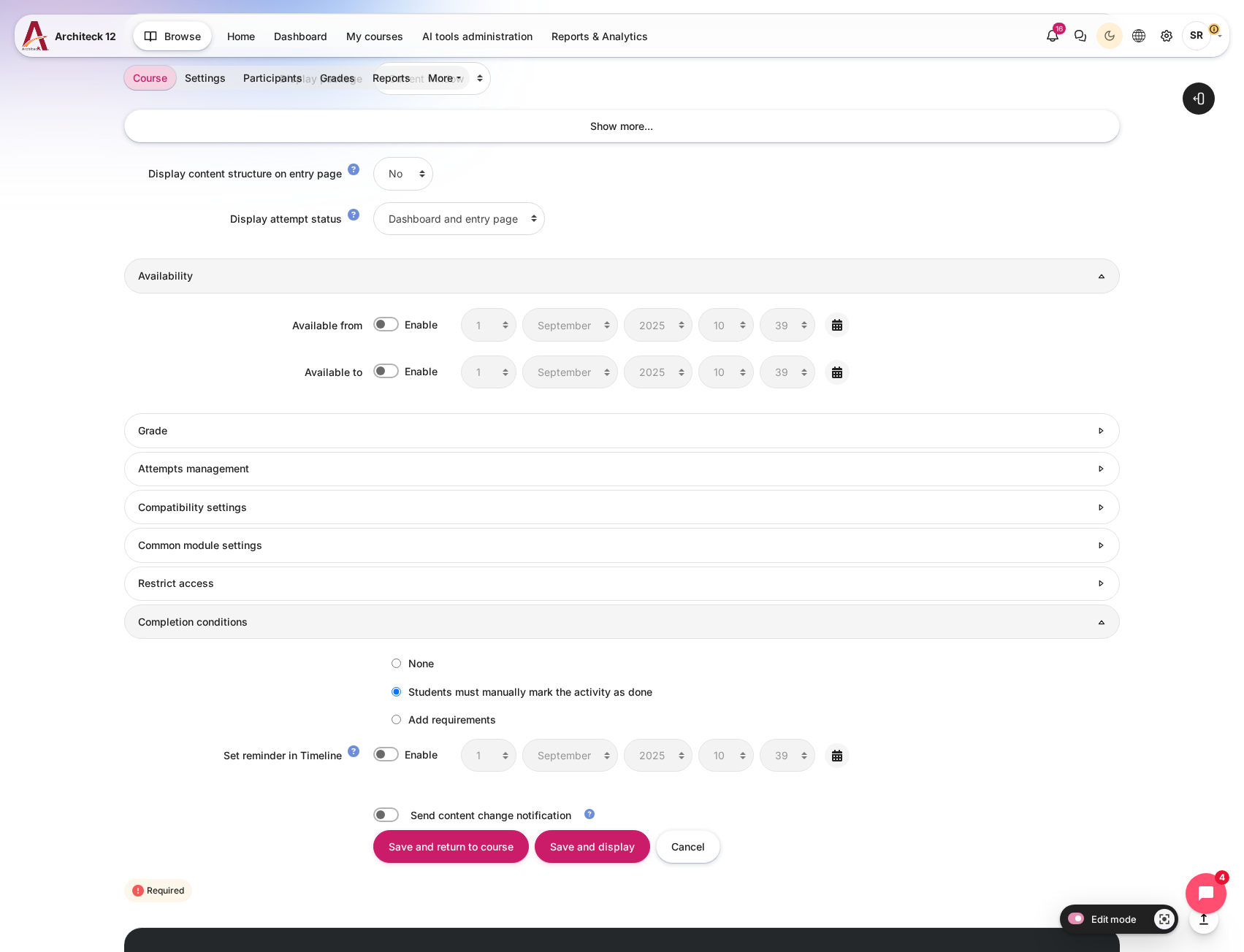
click at [401, 720] on label "Add requirements" at bounding box center [440, 719] width 112 height 24
click at [401, 720] on input "Add requirements" at bounding box center [396, 719] width 10 height 9
radio input "true"
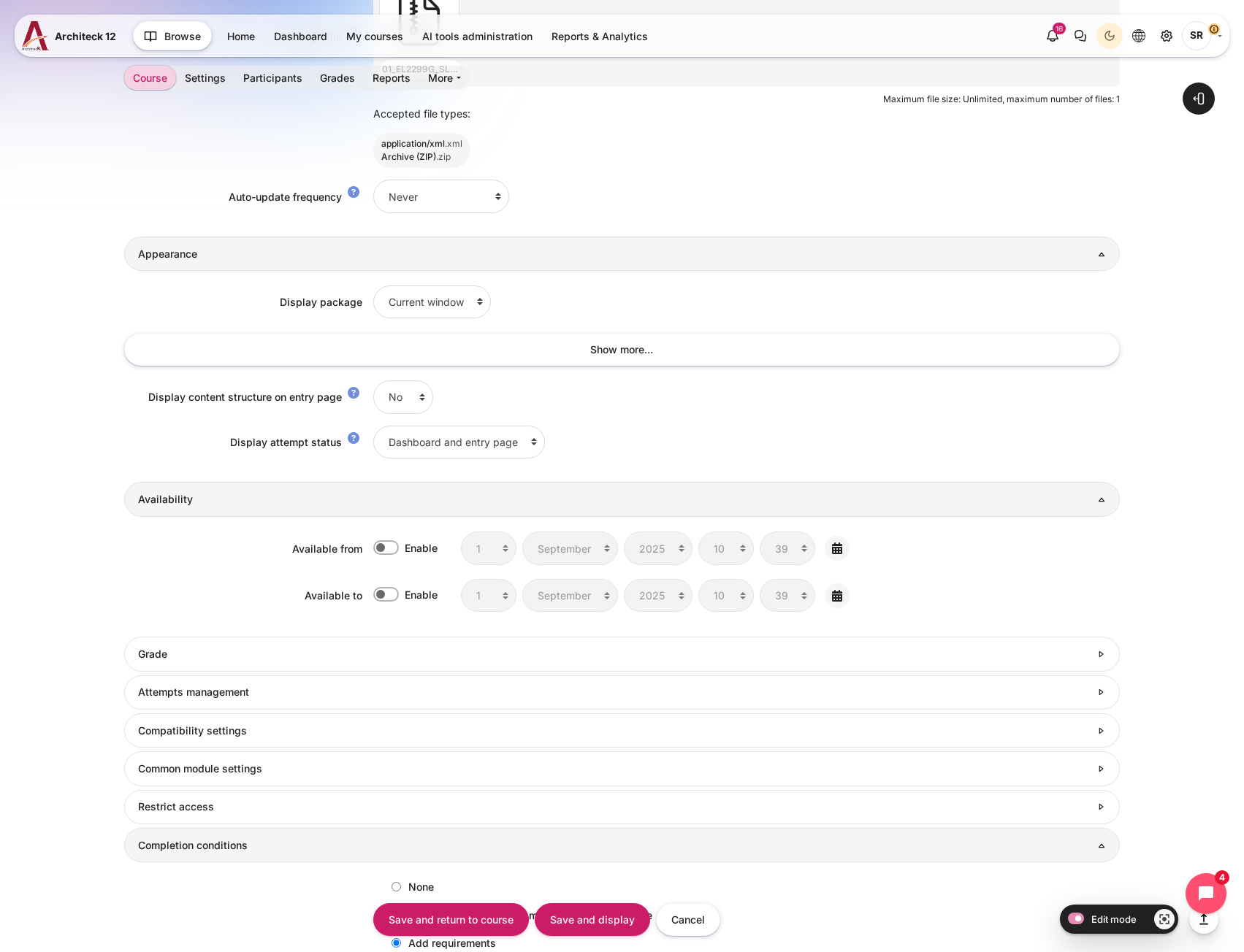
scroll to position [1241, 0]
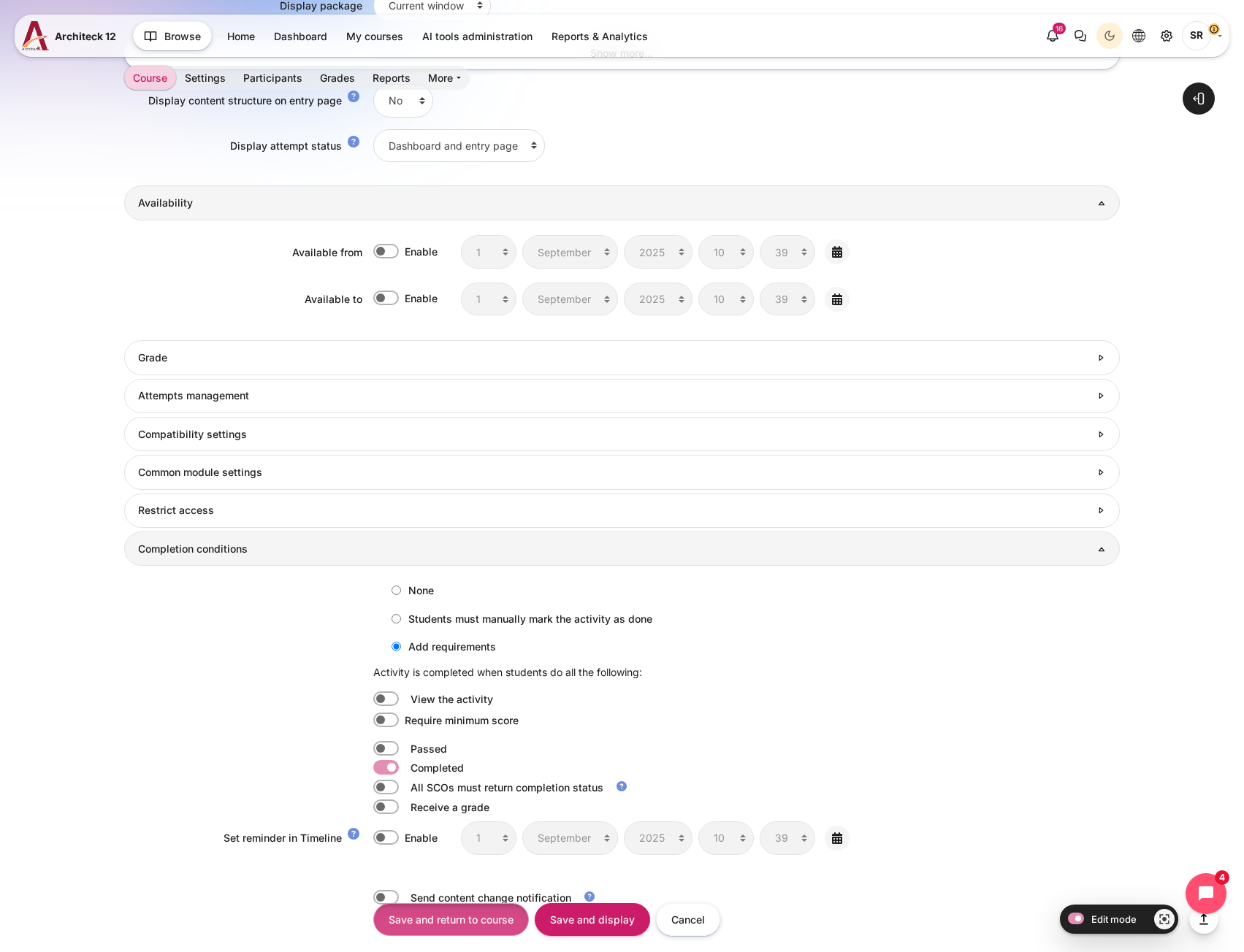
click at [481, 926] on input "Save and return to course" at bounding box center [451, 919] width 156 height 33
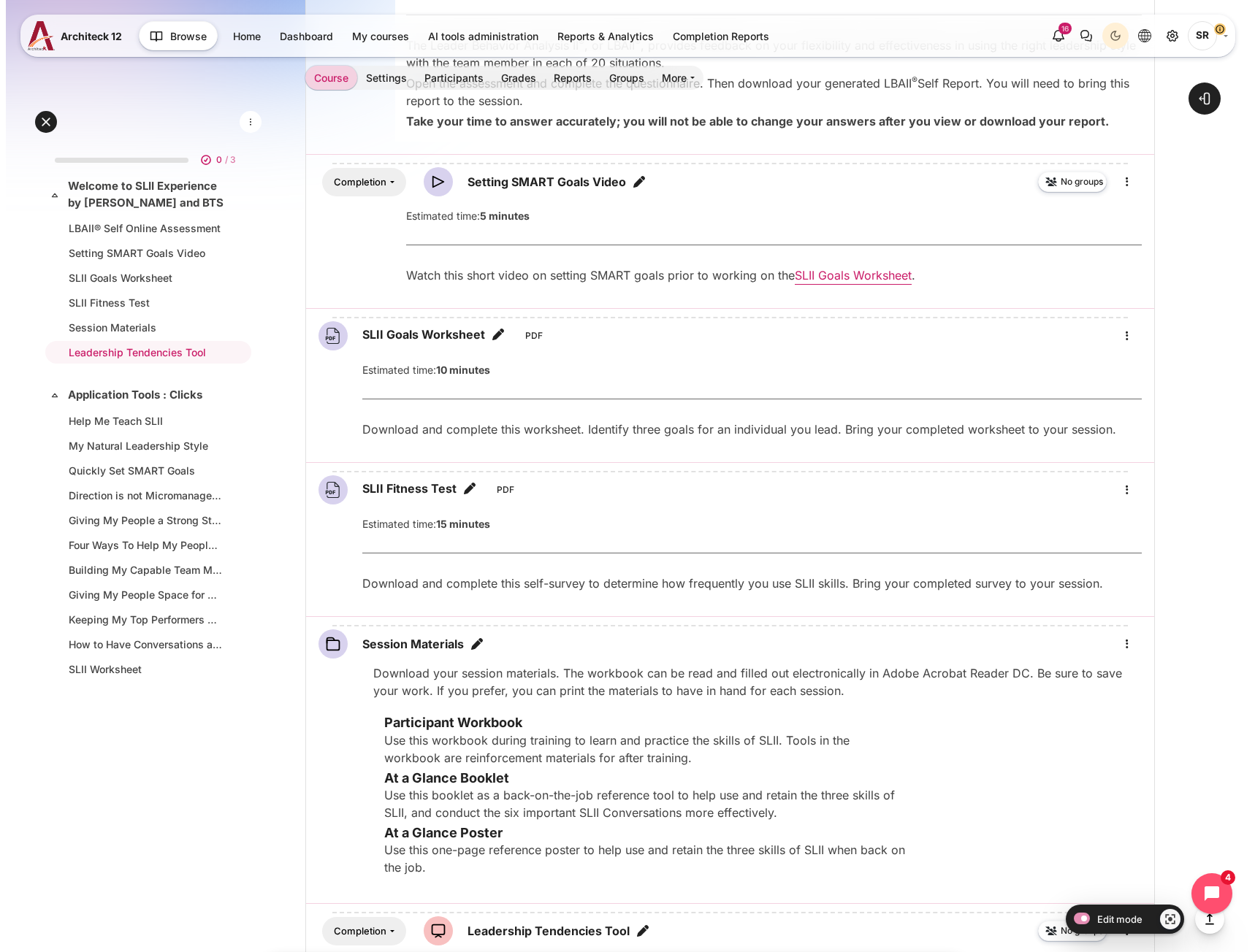
scroll to position [1460, 0]
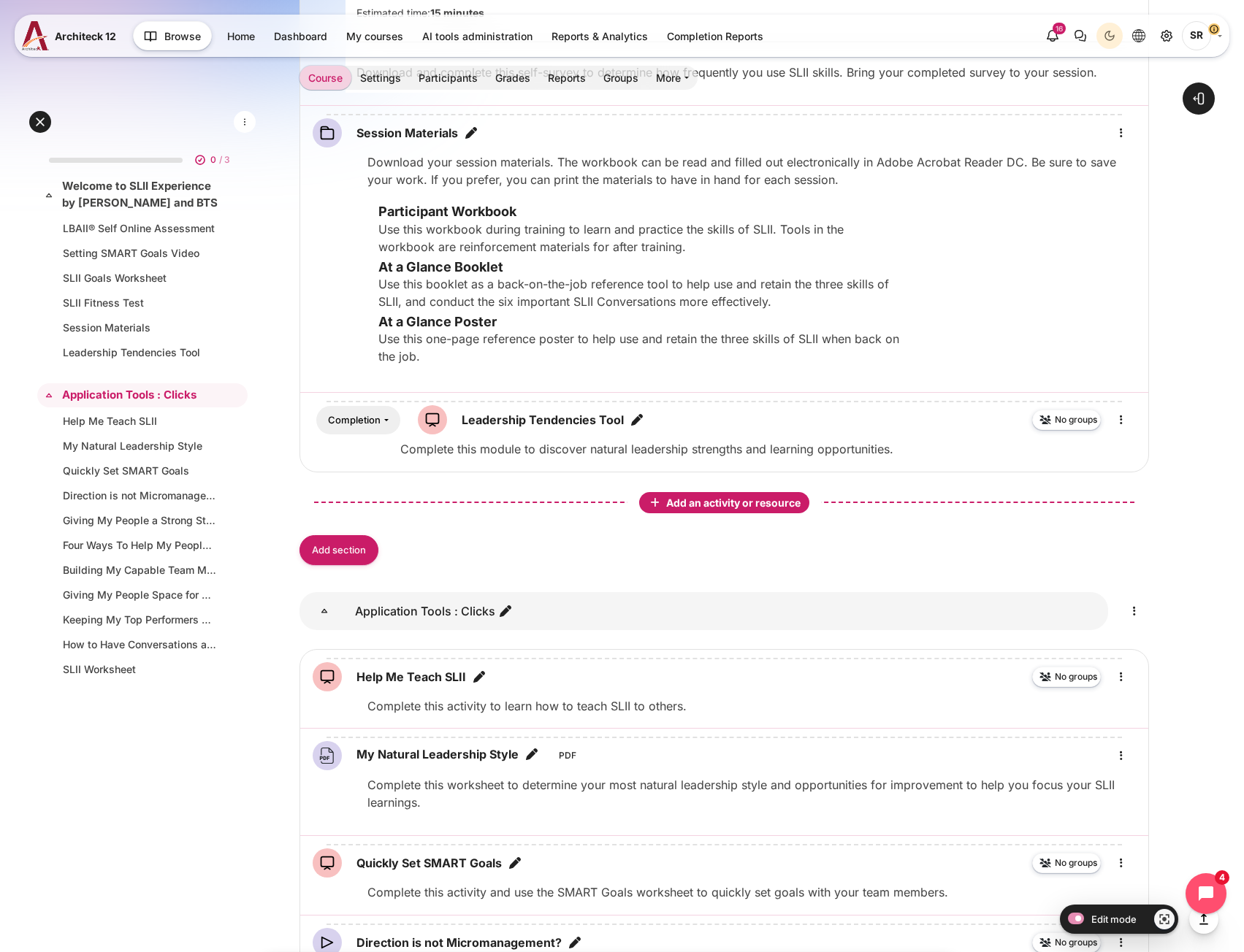
click at [755, 503] on span "Add an activity or resource" at bounding box center [735, 502] width 137 height 12
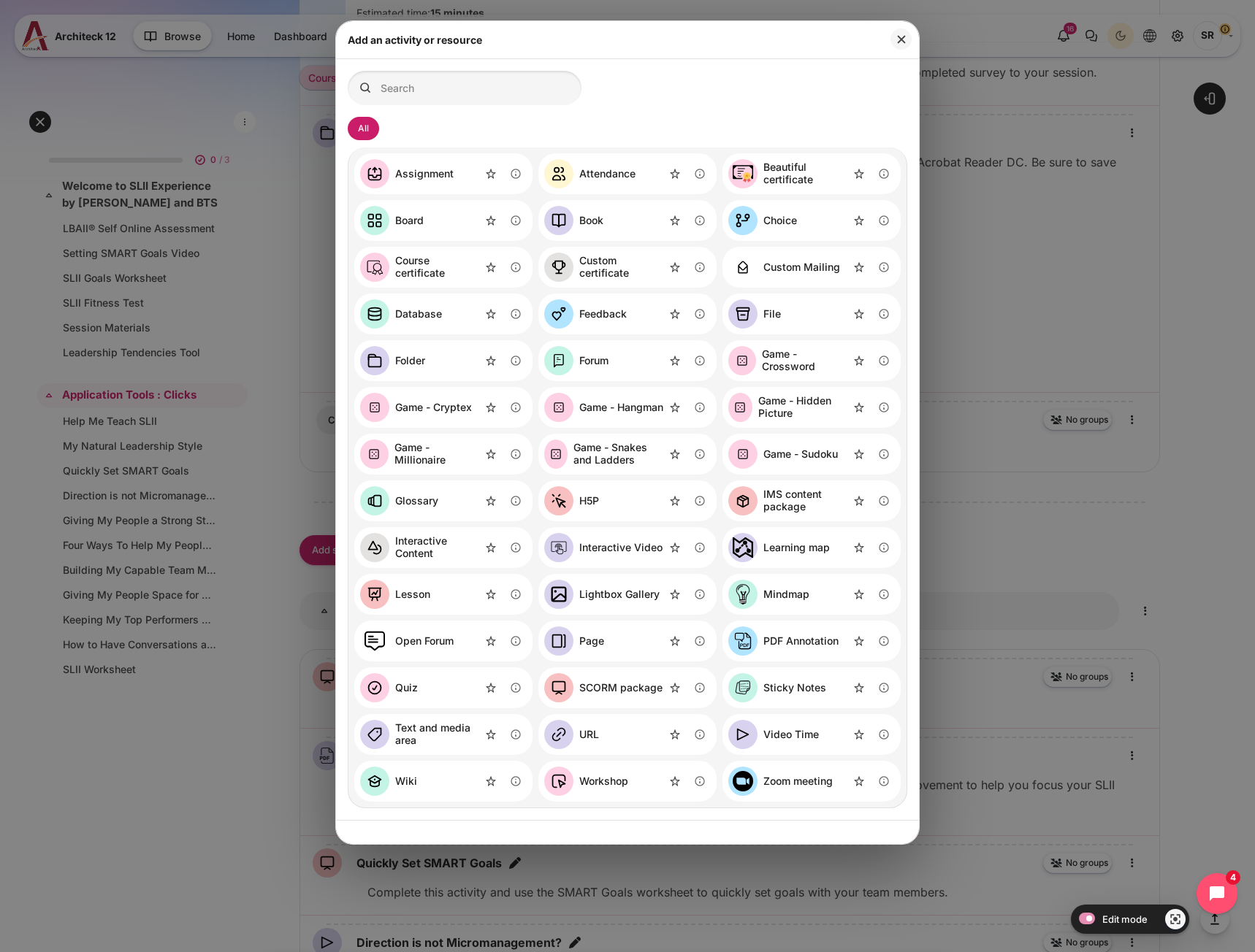
click at [621, 694] on link "SCORM package" at bounding box center [603, 688] width 118 height 29
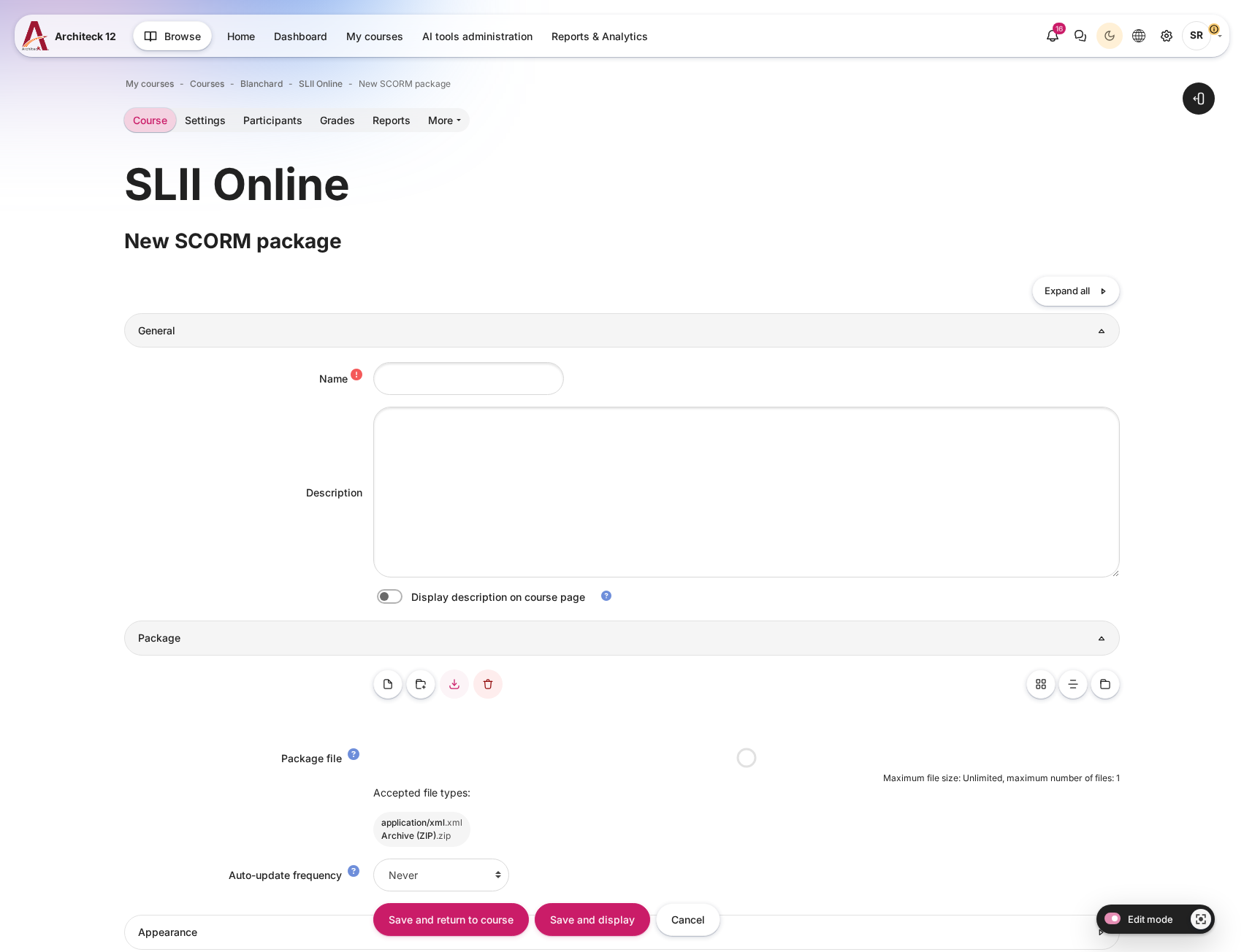
click at [409, 599] on label "Content" at bounding box center [410, 596] width 3 height 15
click at [403, 599] on input "Content" at bounding box center [415, 598] width 26 height 15
checkbox input "true"
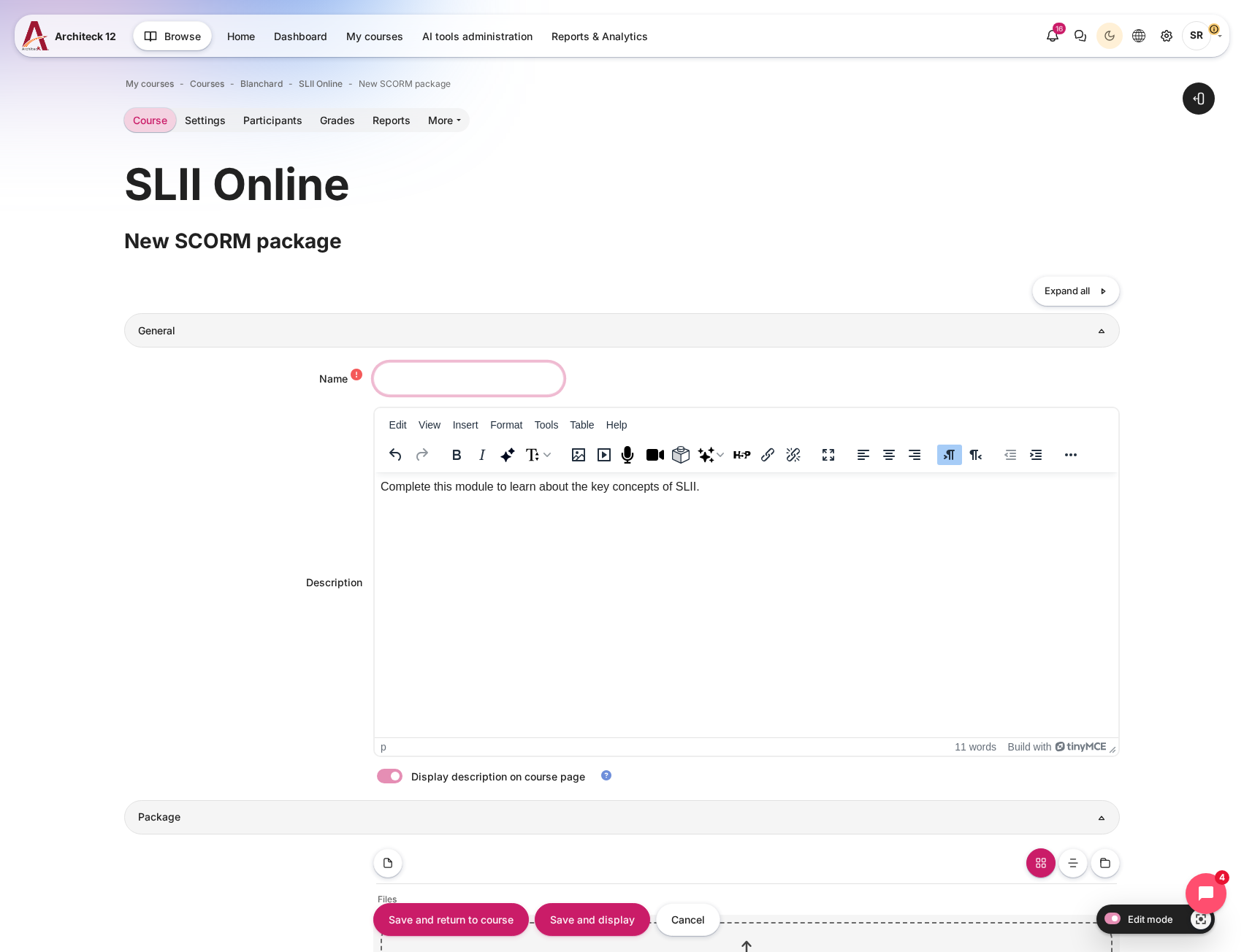
click at [444, 376] on input "Name" at bounding box center [469, 378] width 191 height 33
drag, startPoint x: 479, startPoint y: 384, endPoint x: 179, endPoint y: 490, distance: 318.2
click at [106, 390] on div "Open block drawer" at bounding box center [622, 866] width 1244 height 1648
type input "Discover SLII"
click at [608, 501] on html "Complete this module to learn about the key concepts of SLII." at bounding box center [746, 487] width 743 height 29
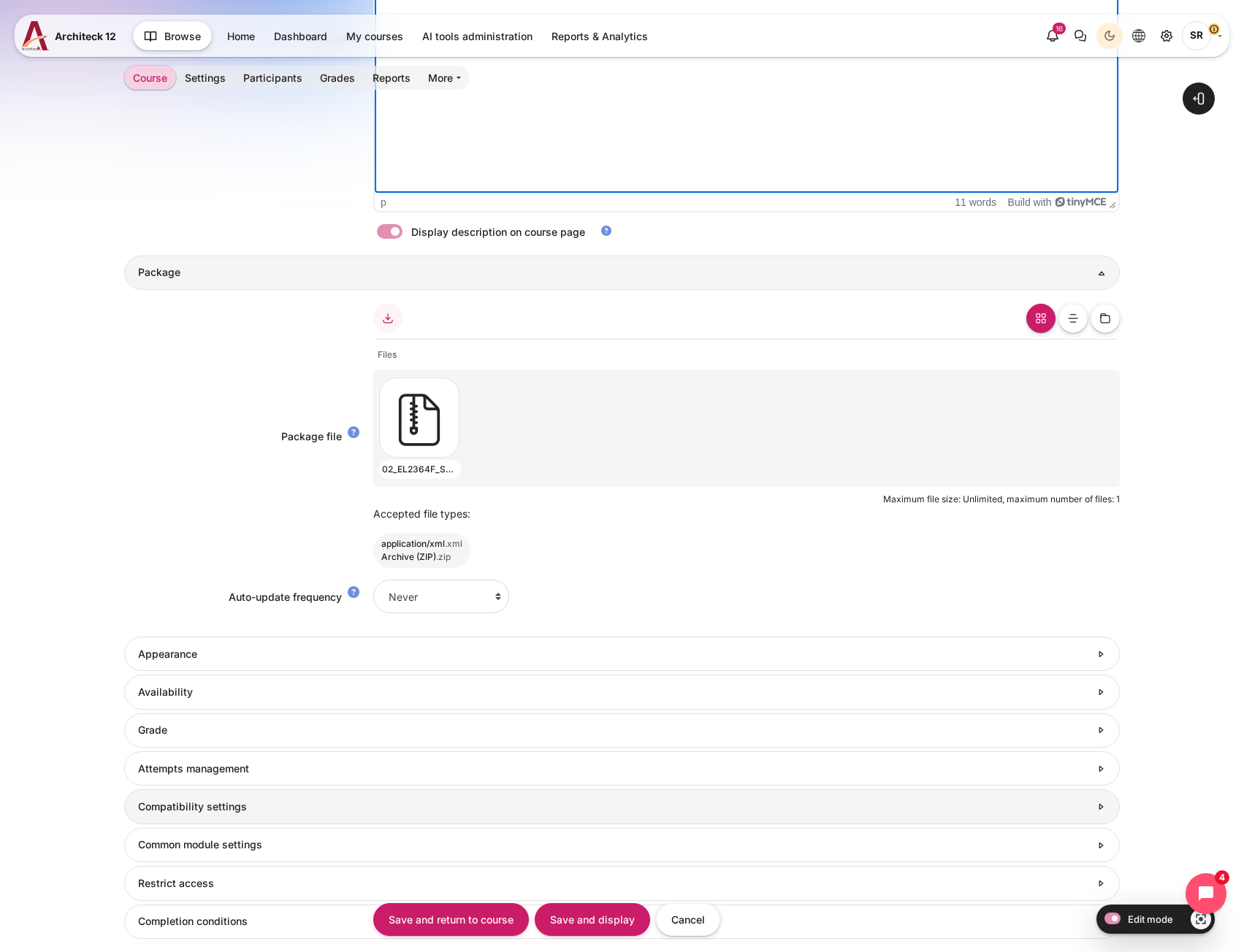
scroll to position [767, 0]
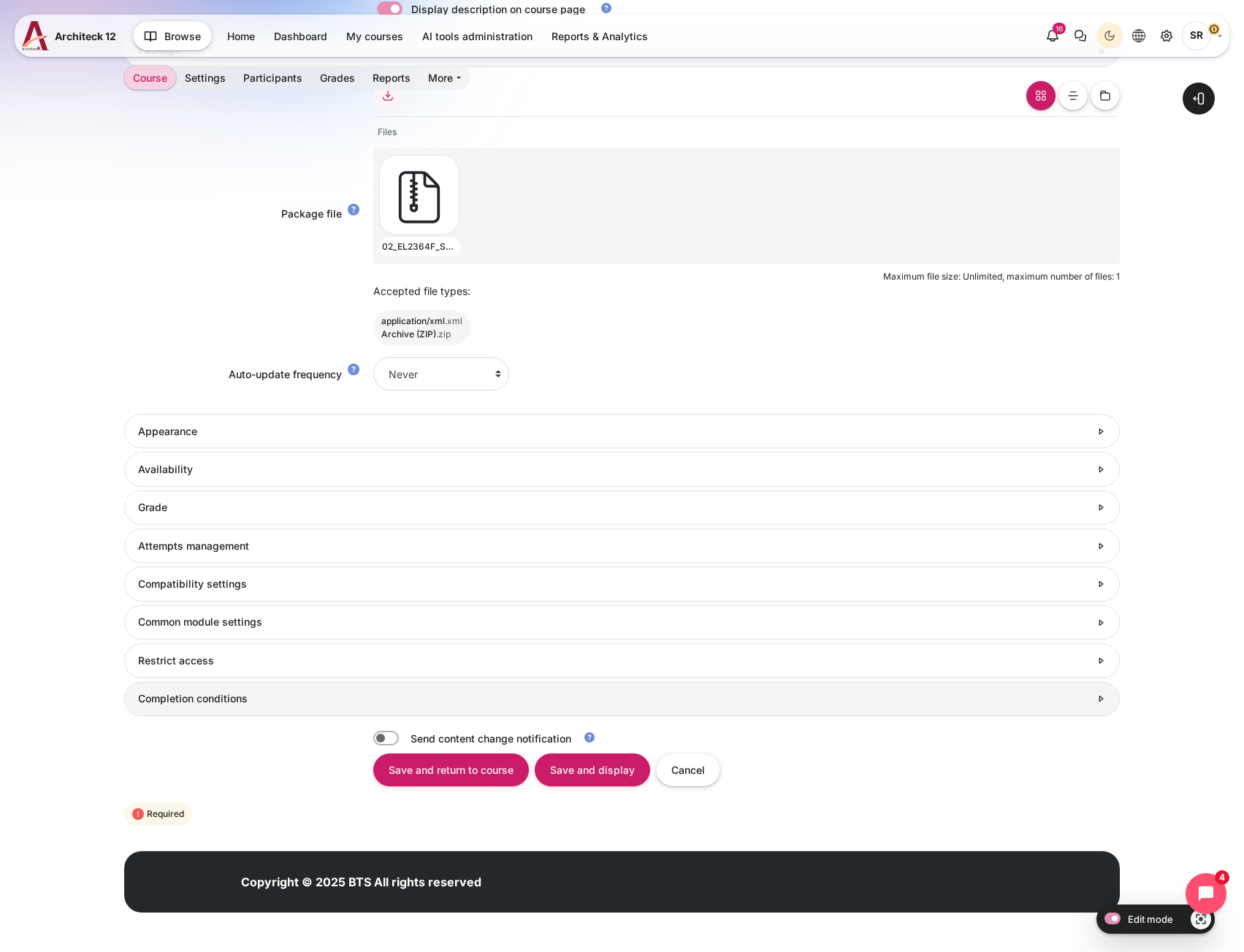
click at [211, 708] on link "Completion conditions" at bounding box center [621, 698] width 995 height 34
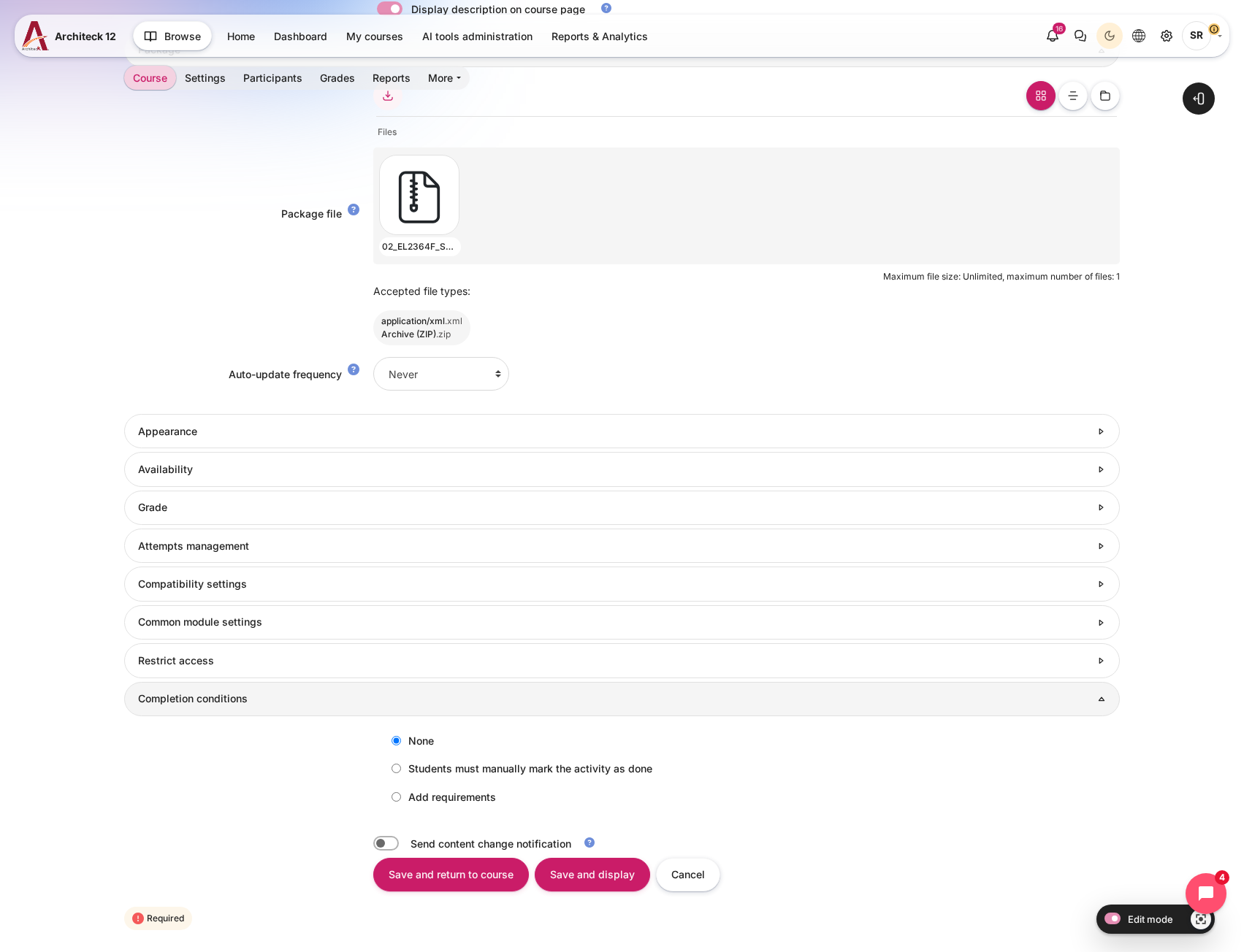
click at [392, 800] on input "Add requirements" at bounding box center [396, 796] width 10 height 9
radio input "true"
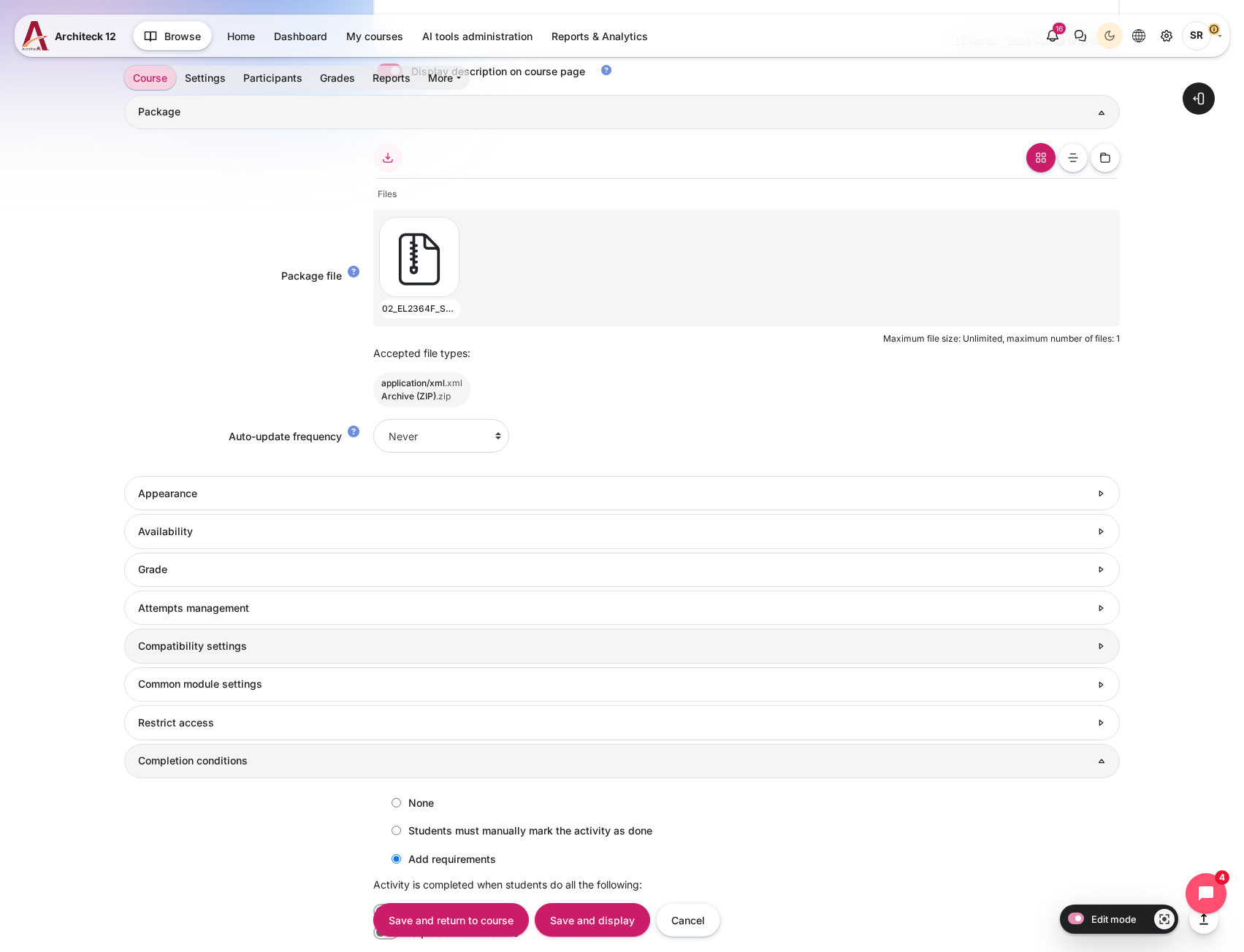
scroll to position [694, 0]
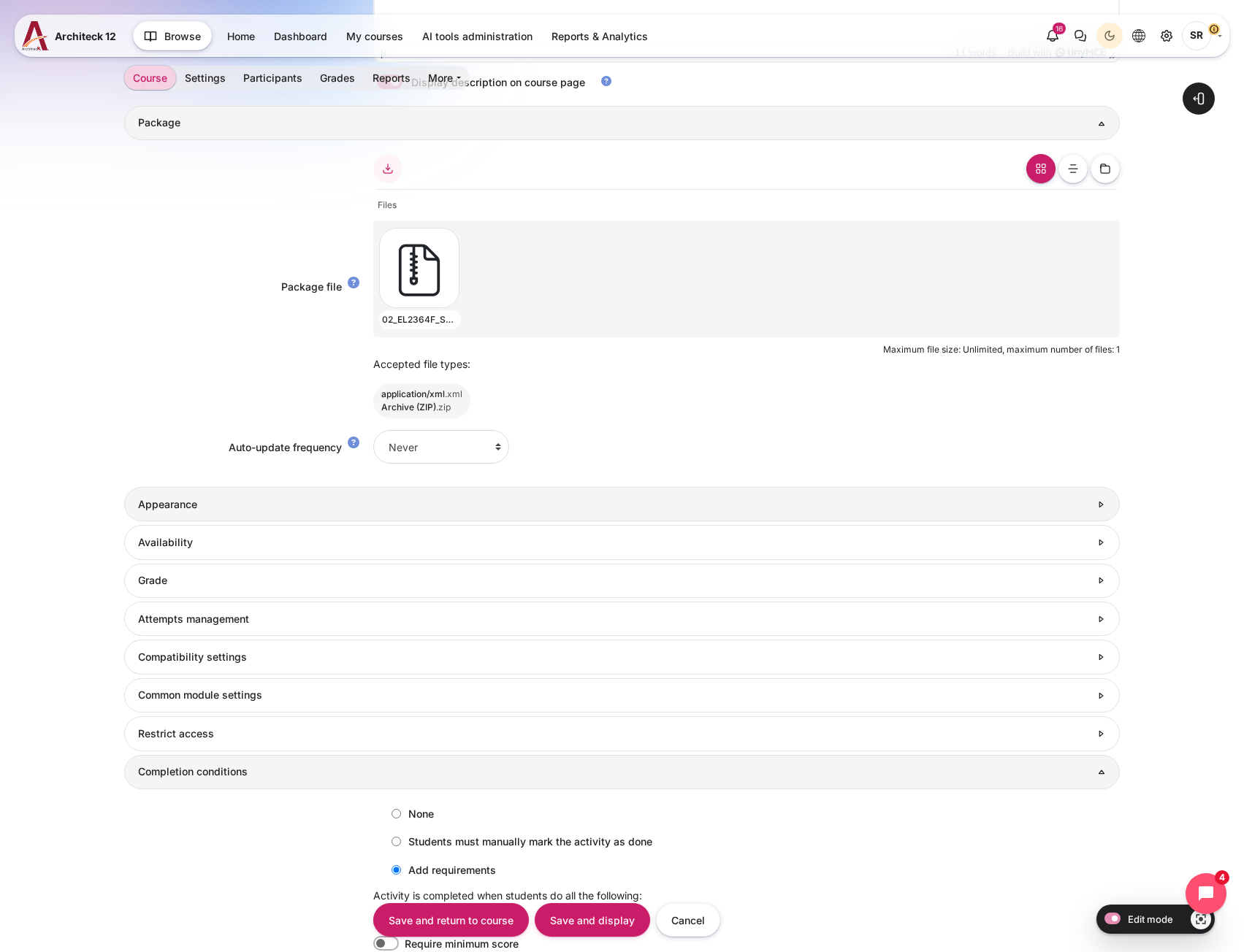
click at [254, 507] on h3 "Appearance" at bounding box center [614, 504] width 952 height 13
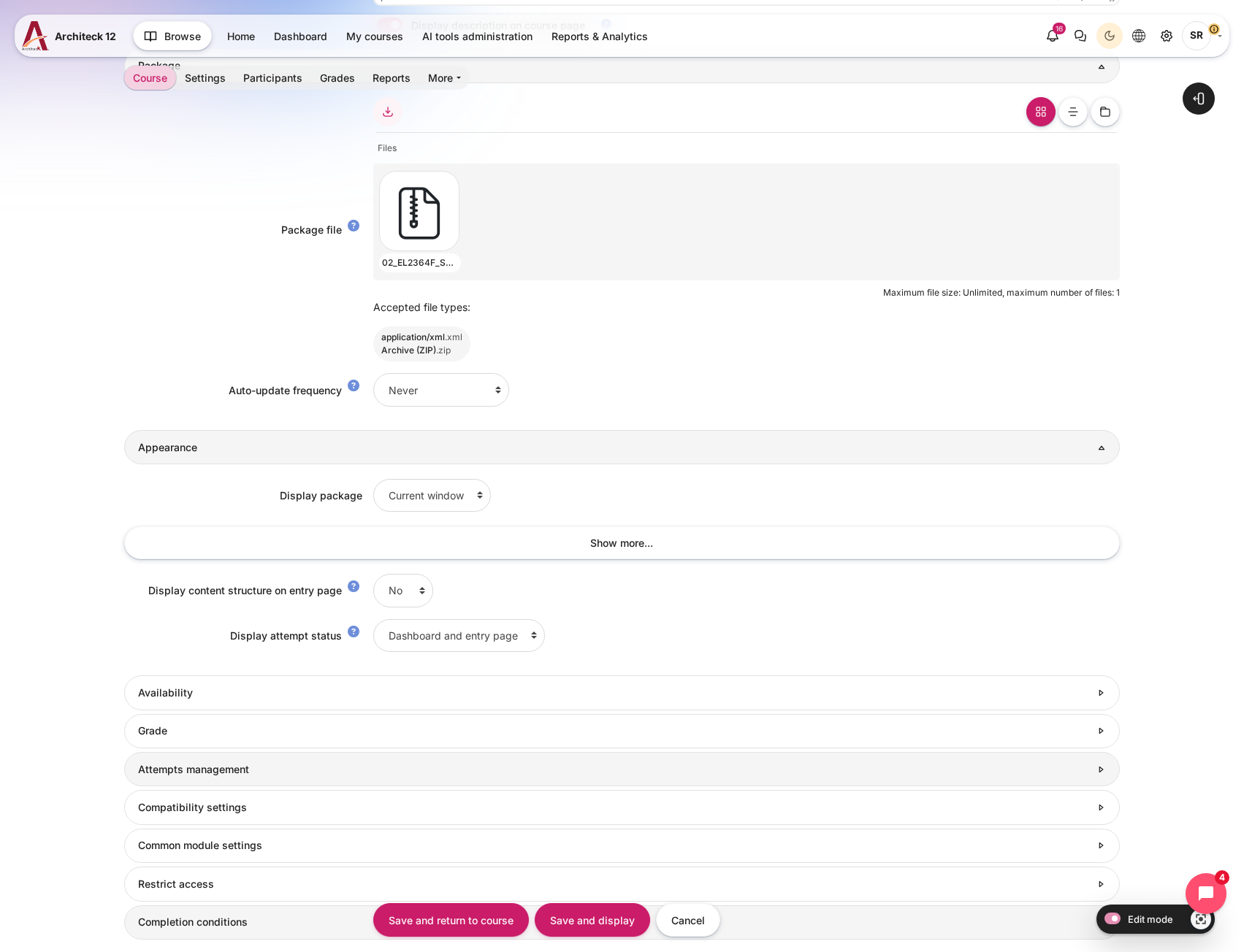
scroll to position [840, 0]
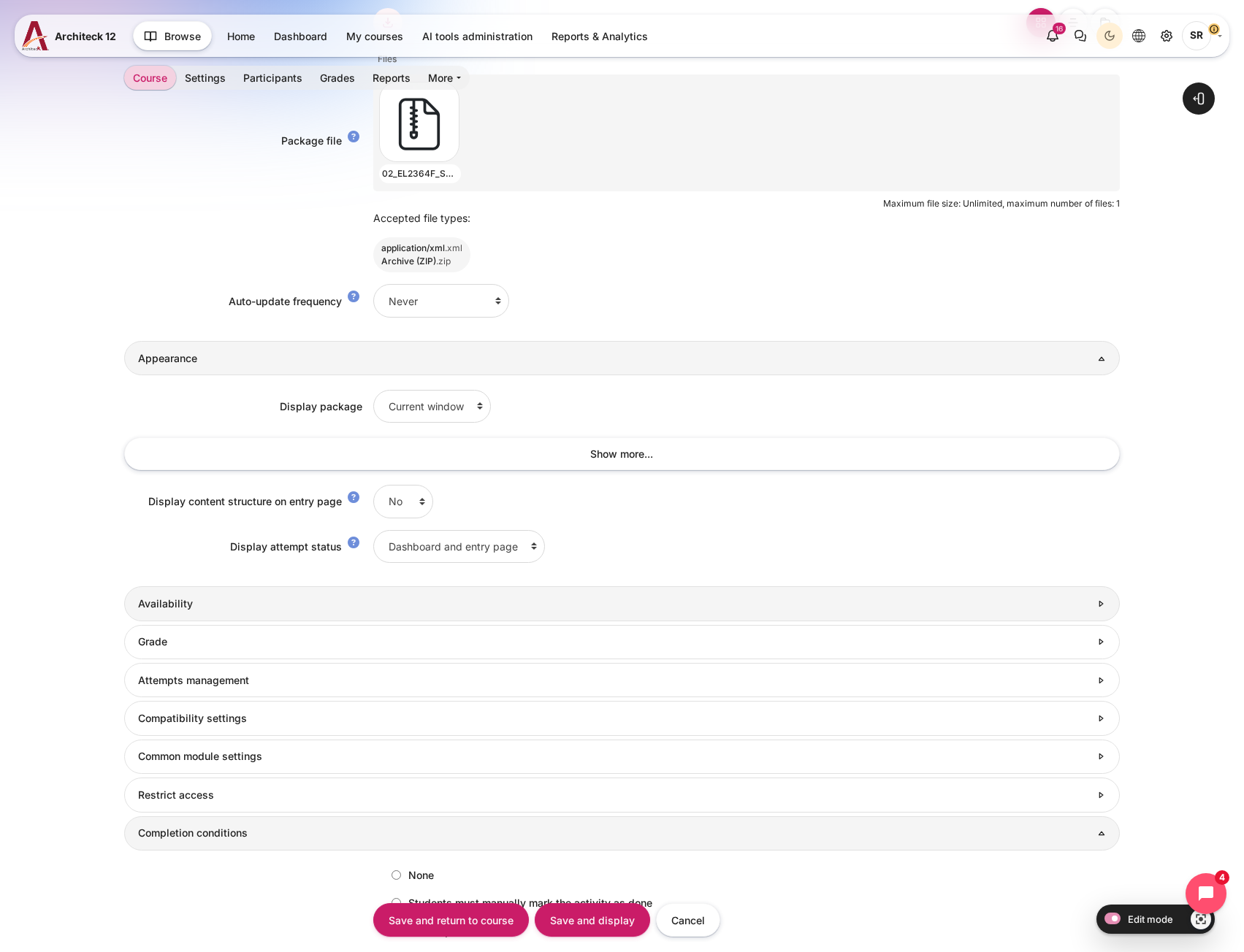
click at [292, 598] on h3 "Availability" at bounding box center [614, 603] width 952 height 13
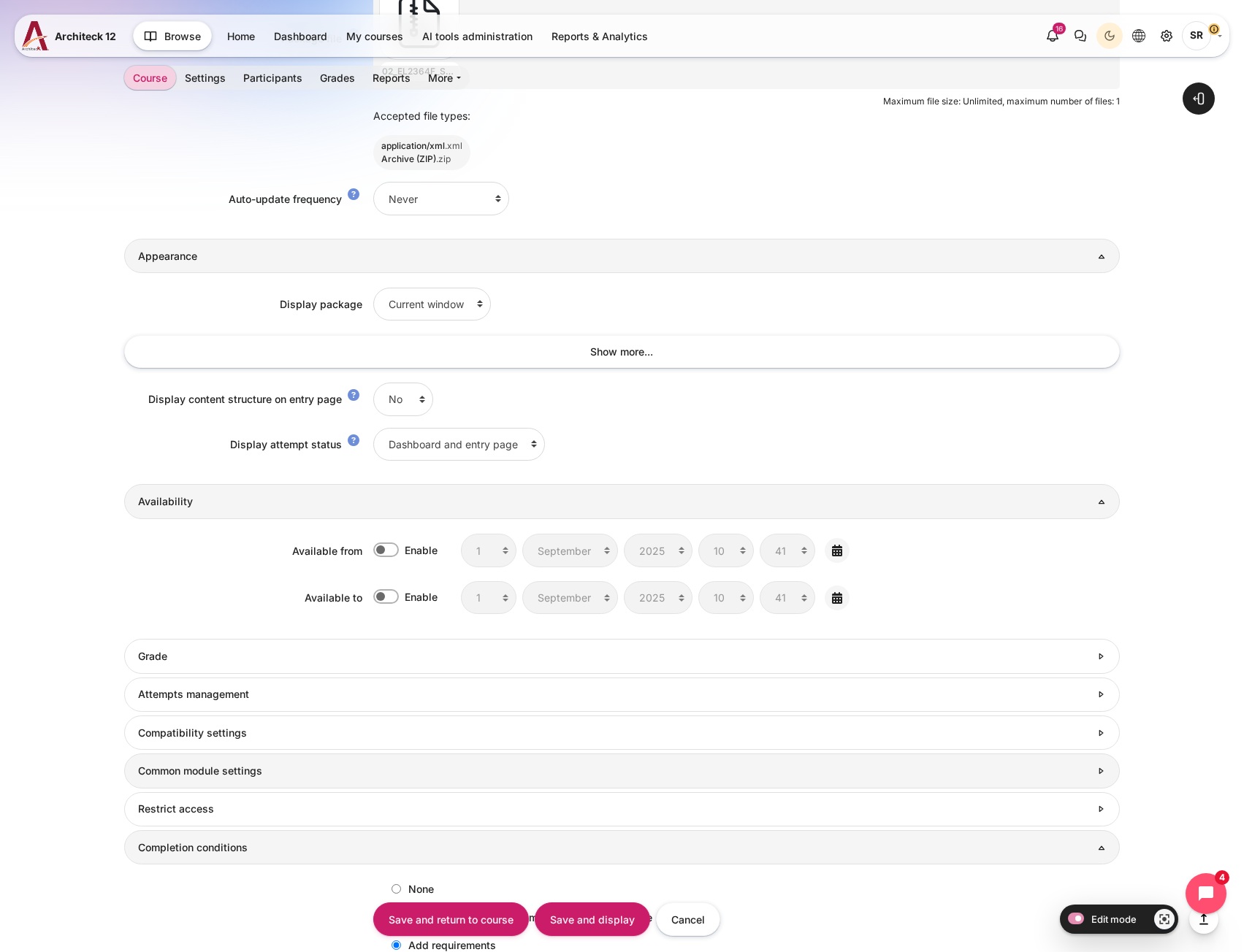
scroll to position [1059, 0]
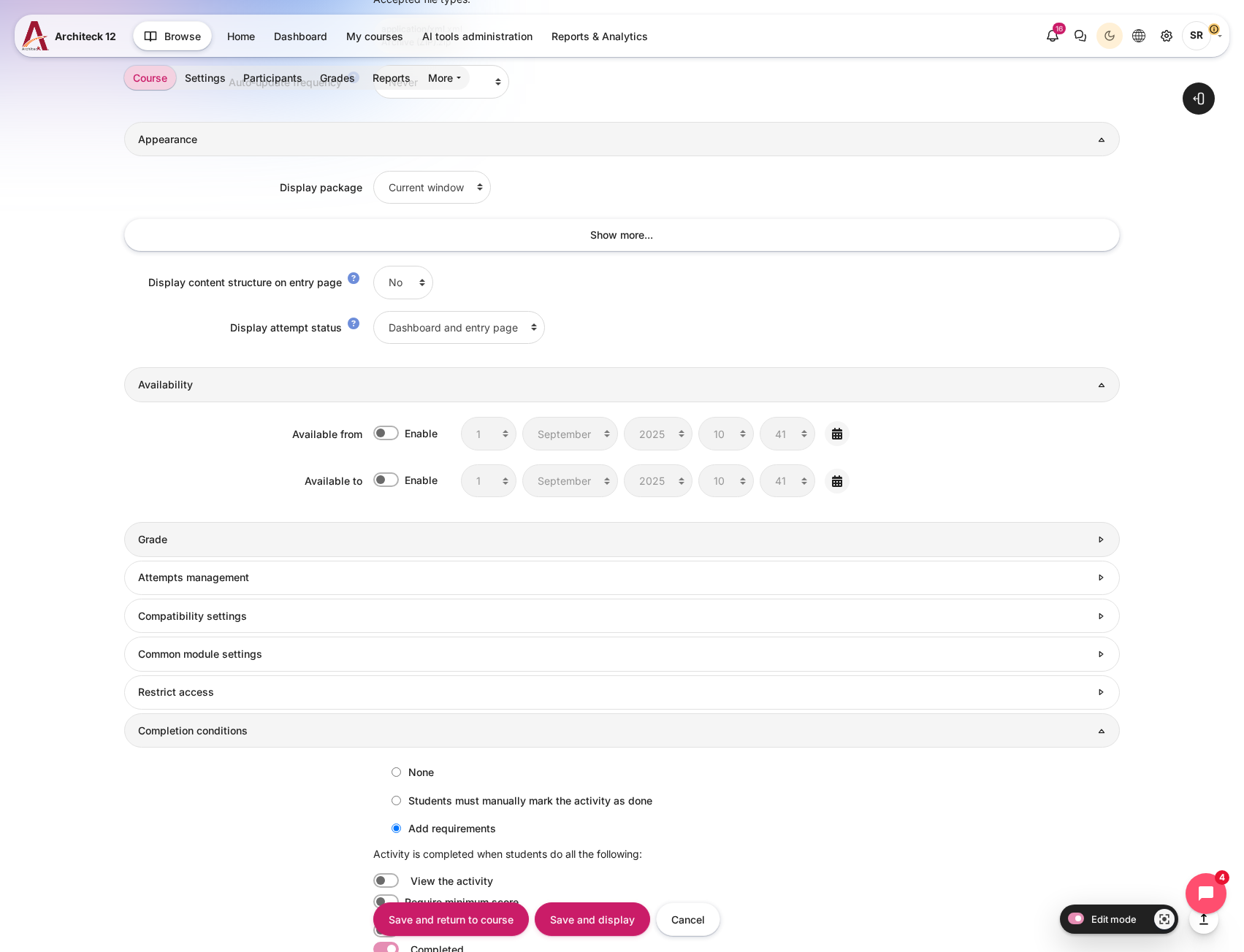
click at [261, 537] on h3 "Grade" at bounding box center [614, 539] width 952 height 13
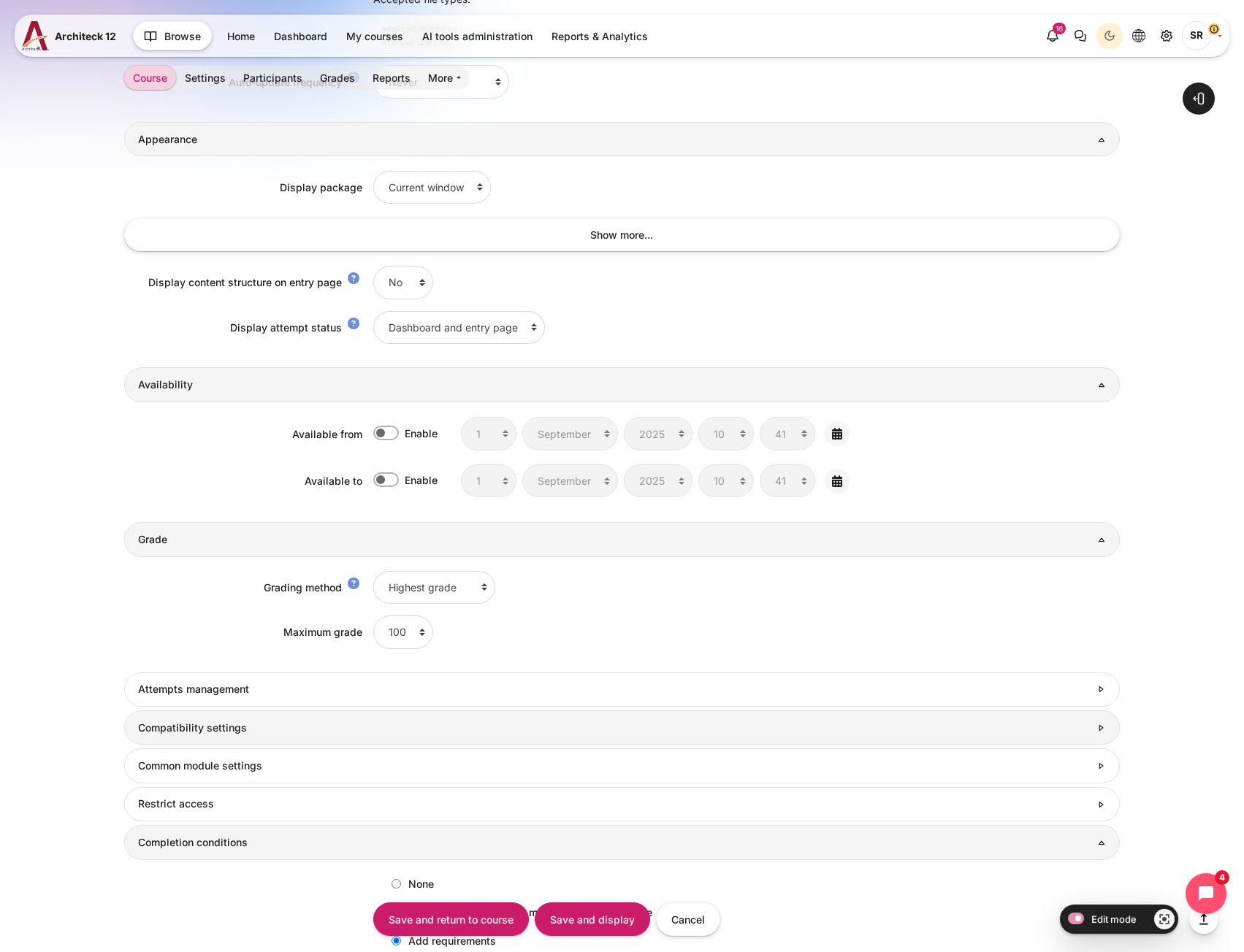
click at [289, 734] on h3 "Compatibility settings" at bounding box center [614, 728] width 952 height 13
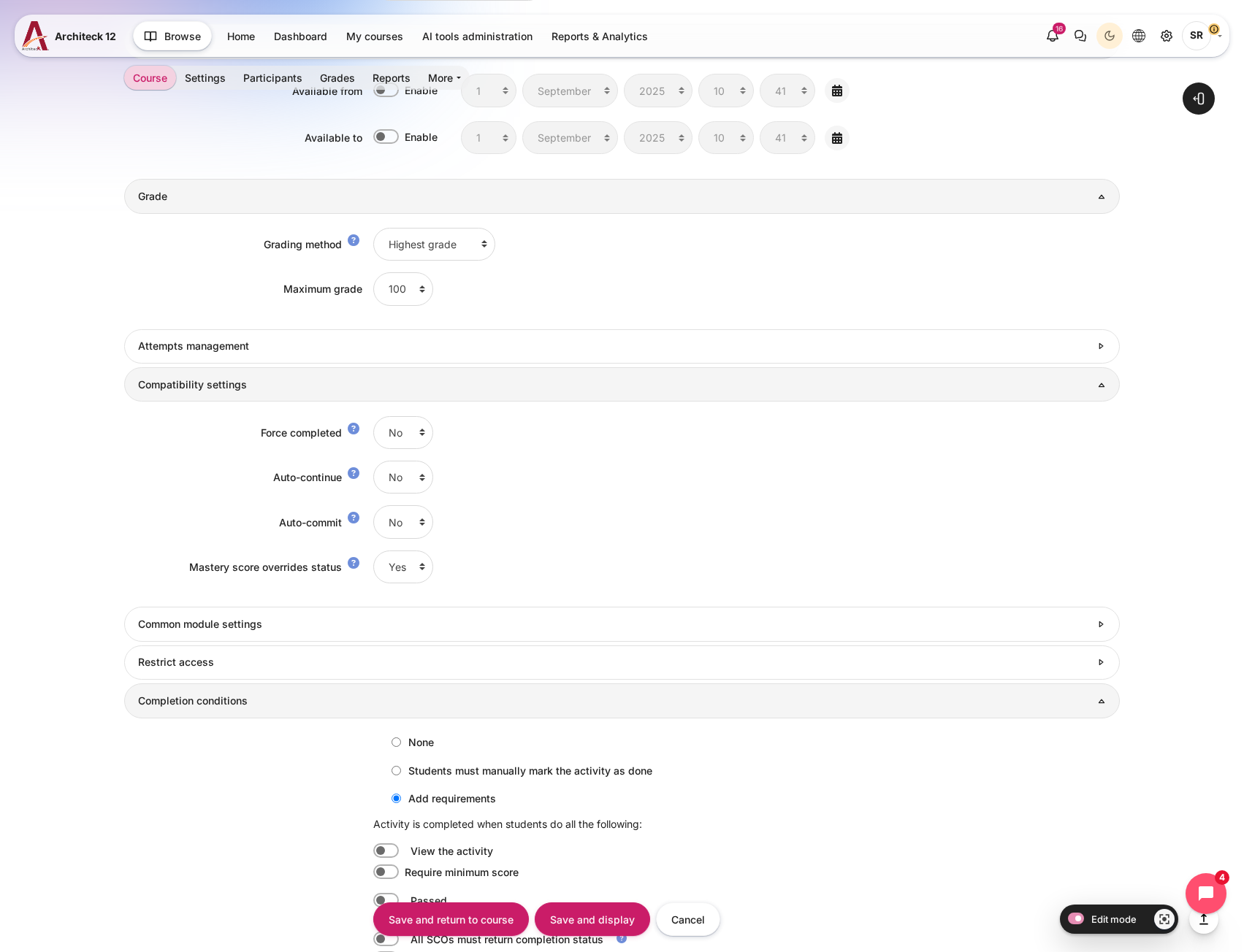
scroll to position [1425, 0]
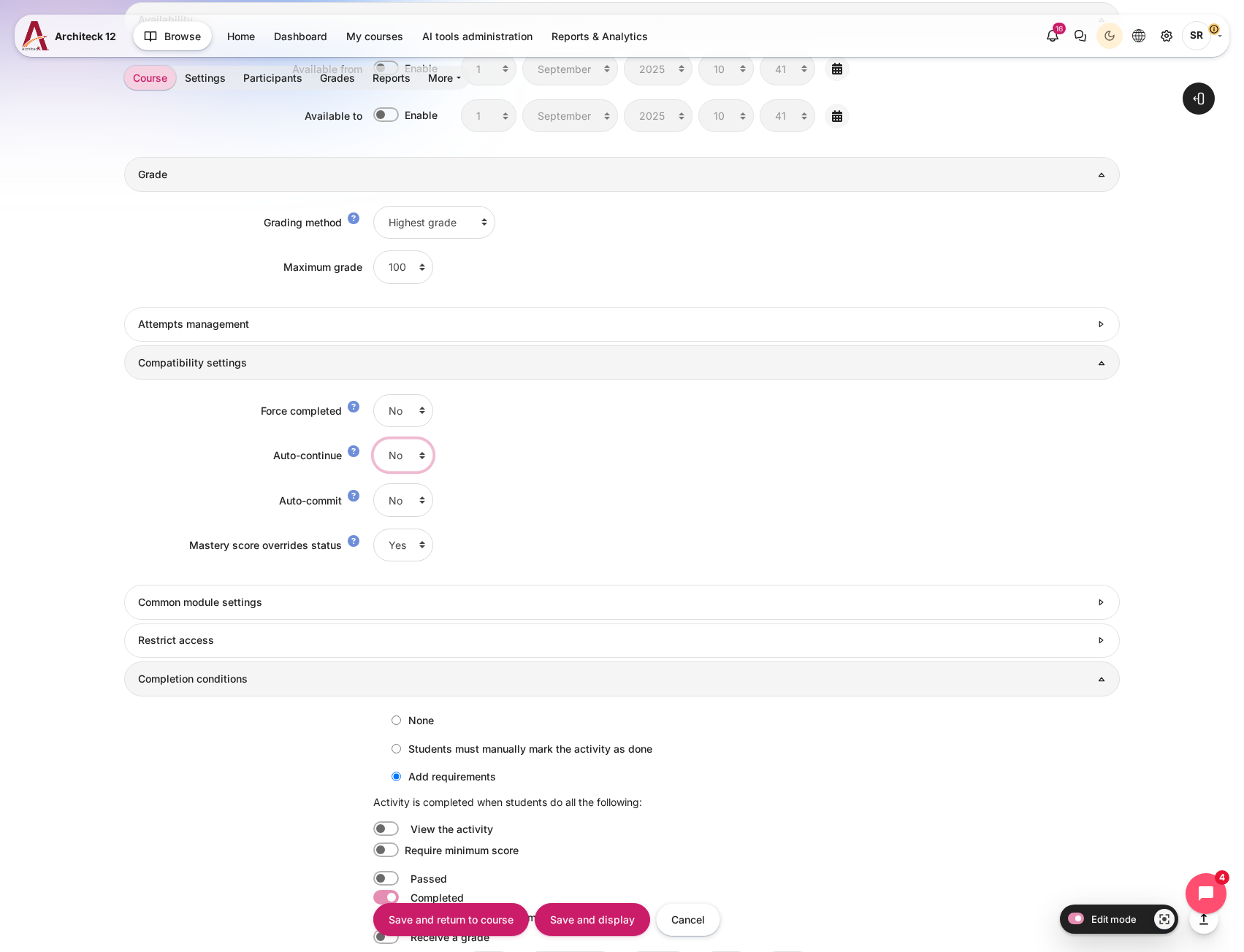
click at [401, 462] on select "No Yes" at bounding box center [403, 455] width 60 height 33
select select "1"
click at [373, 439] on select "No Yes" at bounding box center [403, 455] width 60 height 33
click at [384, 403] on select "No Yes" at bounding box center [403, 411] width 60 height 33
select select "1"
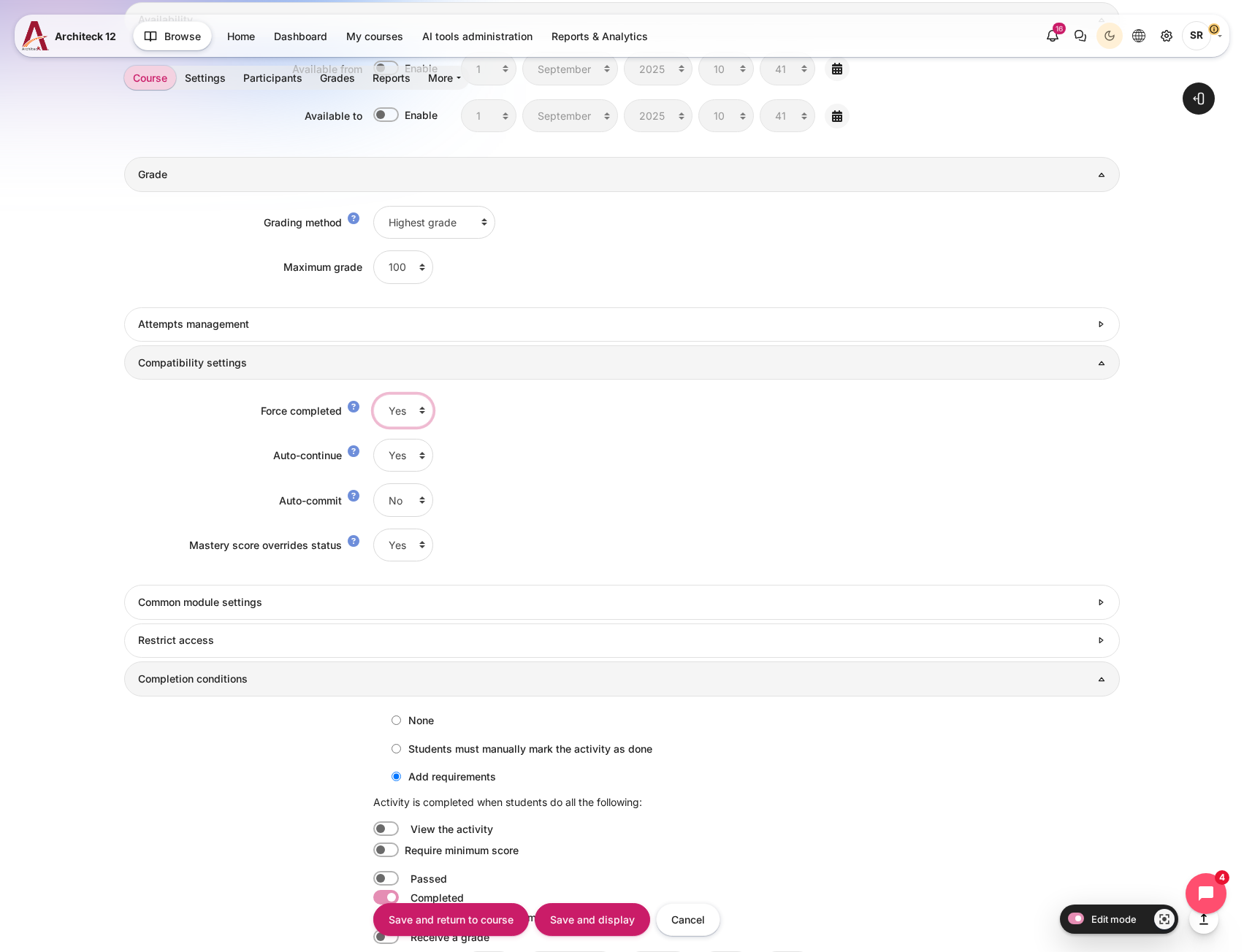
click at [373, 395] on select "No Yes" at bounding box center [403, 411] width 60 height 33
click at [579, 923] on input "Save and display" at bounding box center [592, 919] width 115 height 33
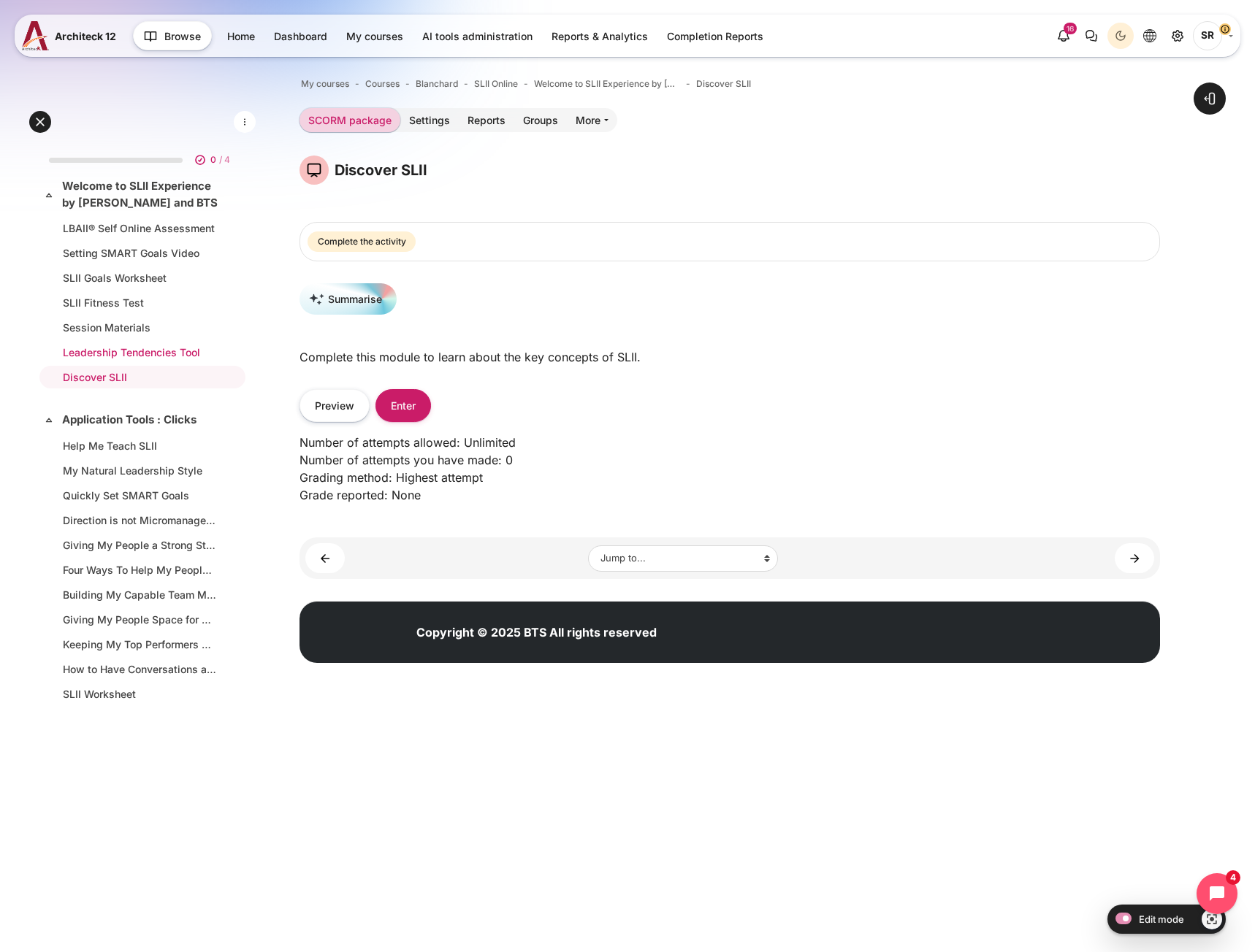
click at [135, 362] on li "Leadership Tendencies Tool" at bounding box center [143, 352] width 206 height 23
click at [135, 359] on link "Leadership Tendencies Tool" at bounding box center [140, 352] width 153 height 15
click at [429, 120] on link "Settings" at bounding box center [430, 120] width 58 height 24
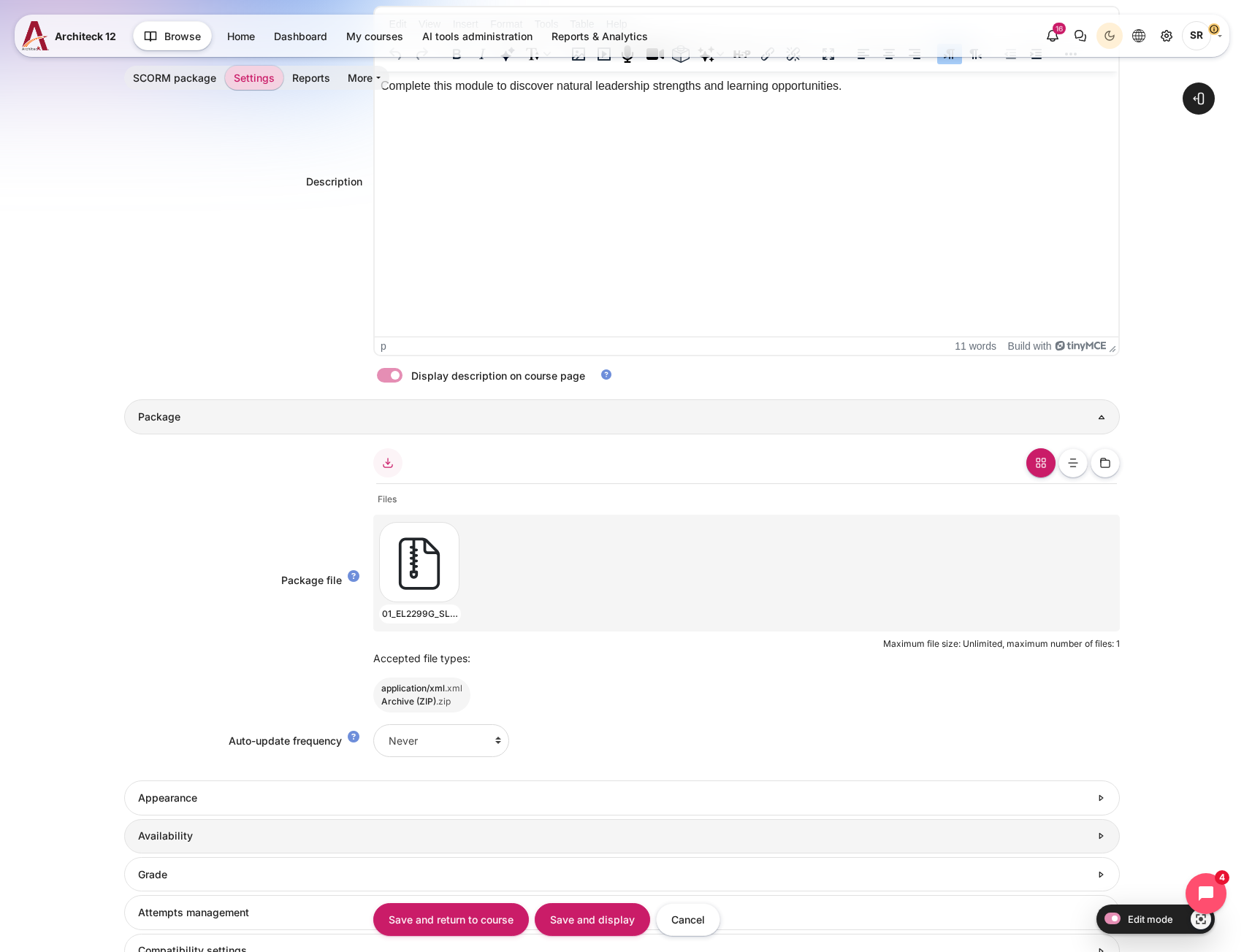
click at [189, 838] on h3 "Availability" at bounding box center [614, 836] width 952 height 13
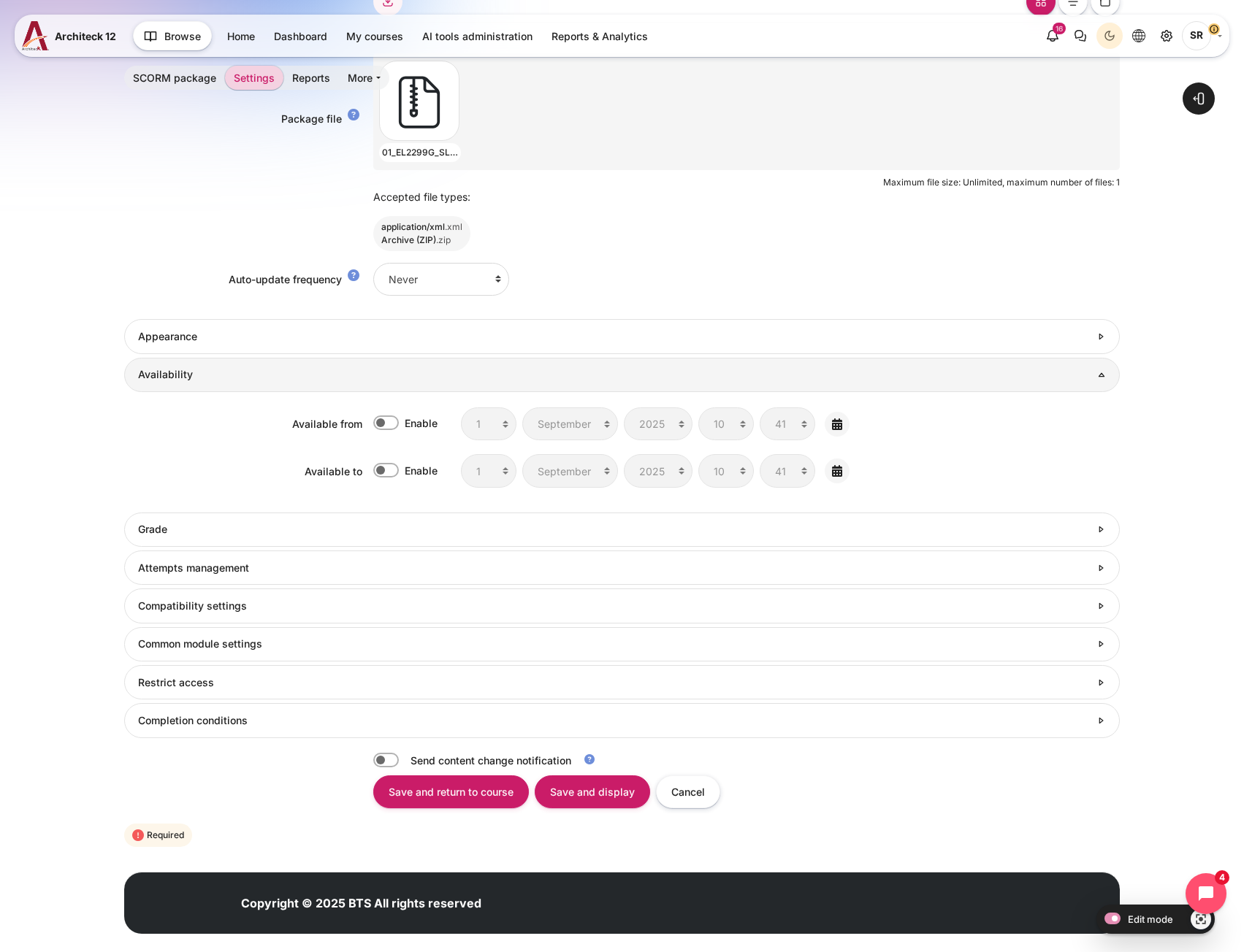
scroll to position [915, 0]
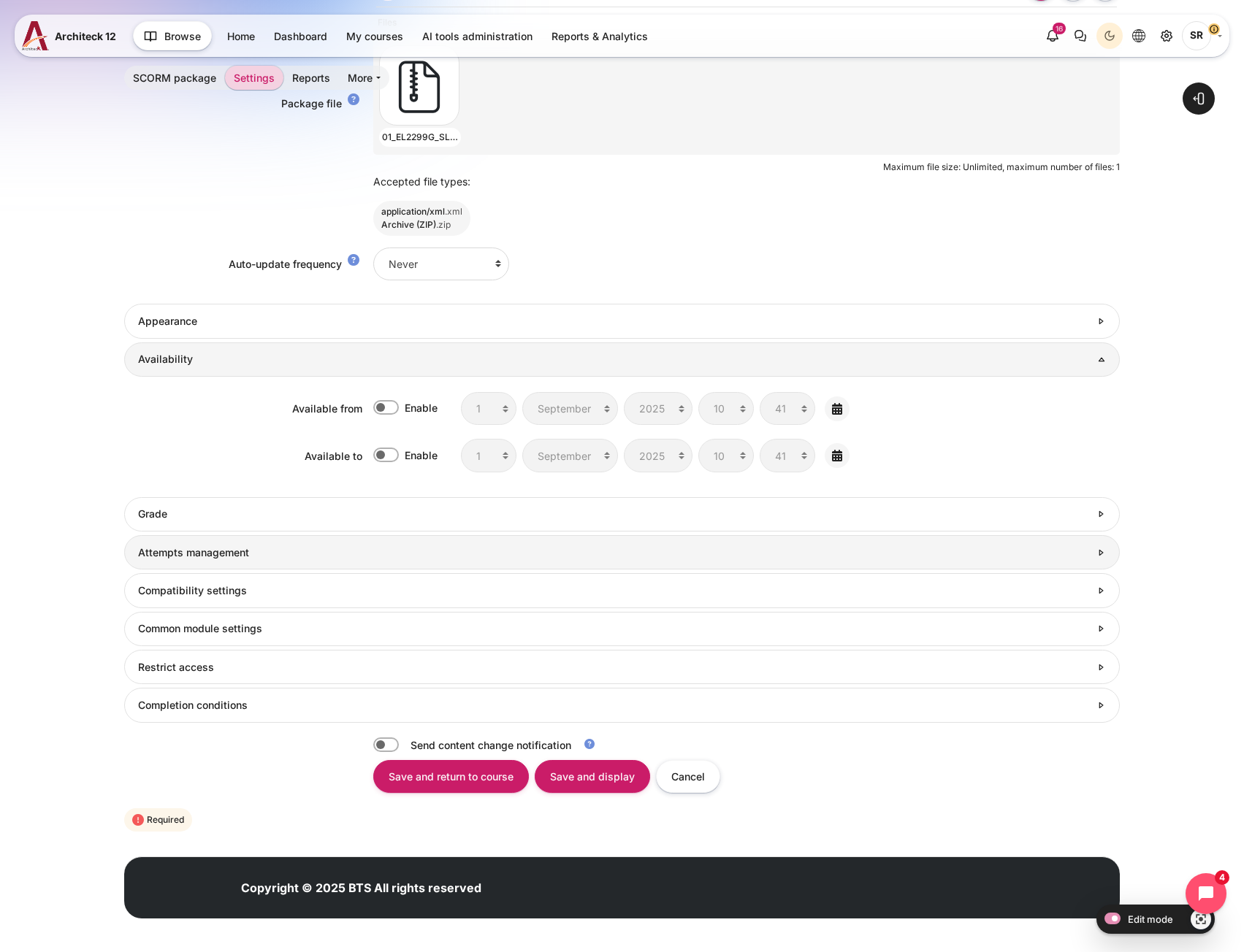
click at [219, 558] on h3 "Attempts management" at bounding box center [614, 552] width 952 height 13
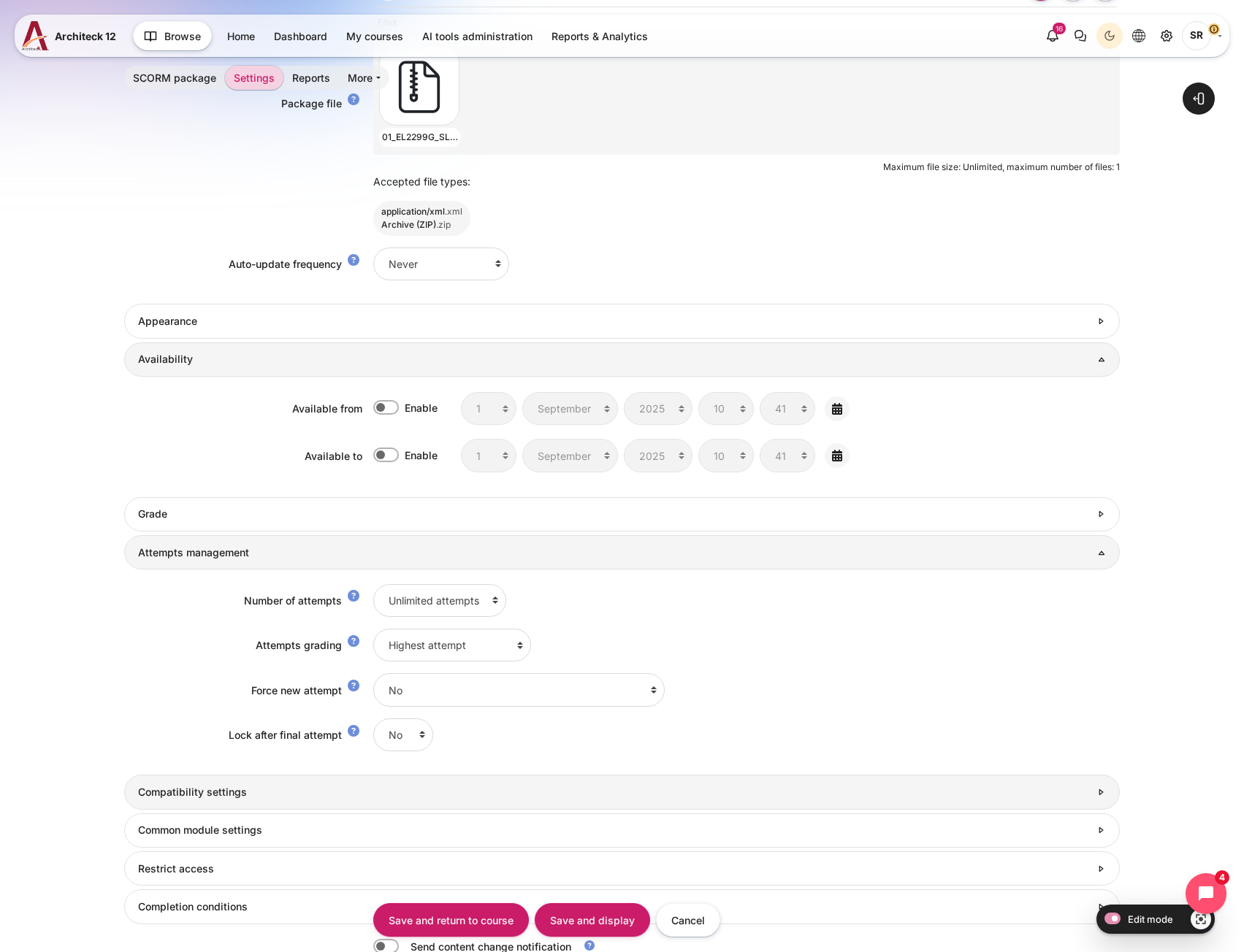
click at [229, 793] on h3 "Compatibility settings" at bounding box center [614, 792] width 952 height 13
click at [406, 853] on select "No Yes" at bounding box center [403, 839] width 60 height 33
select select "1"
click at [373, 823] on select "No Yes" at bounding box center [403, 839] width 60 height 33
click at [400, 886] on select "No Yes" at bounding box center [403, 884] width 60 height 33
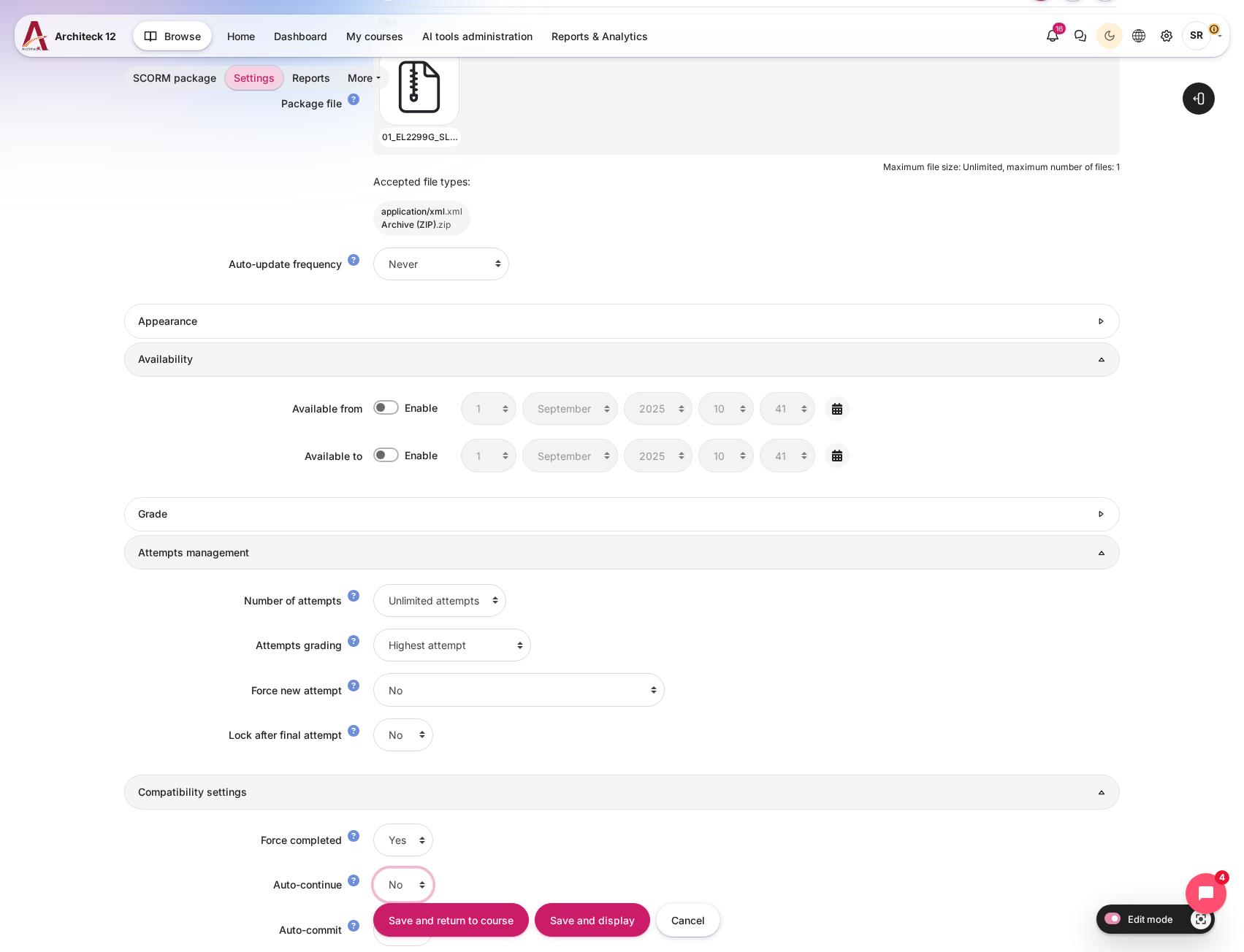
select select "1"
click at [373, 868] on select "No Yes" at bounding box center [403, 884] width 60 height 33
click at [488, 922] on input "Save and return to course" at bounding box center [451, 919] width 156 height 33
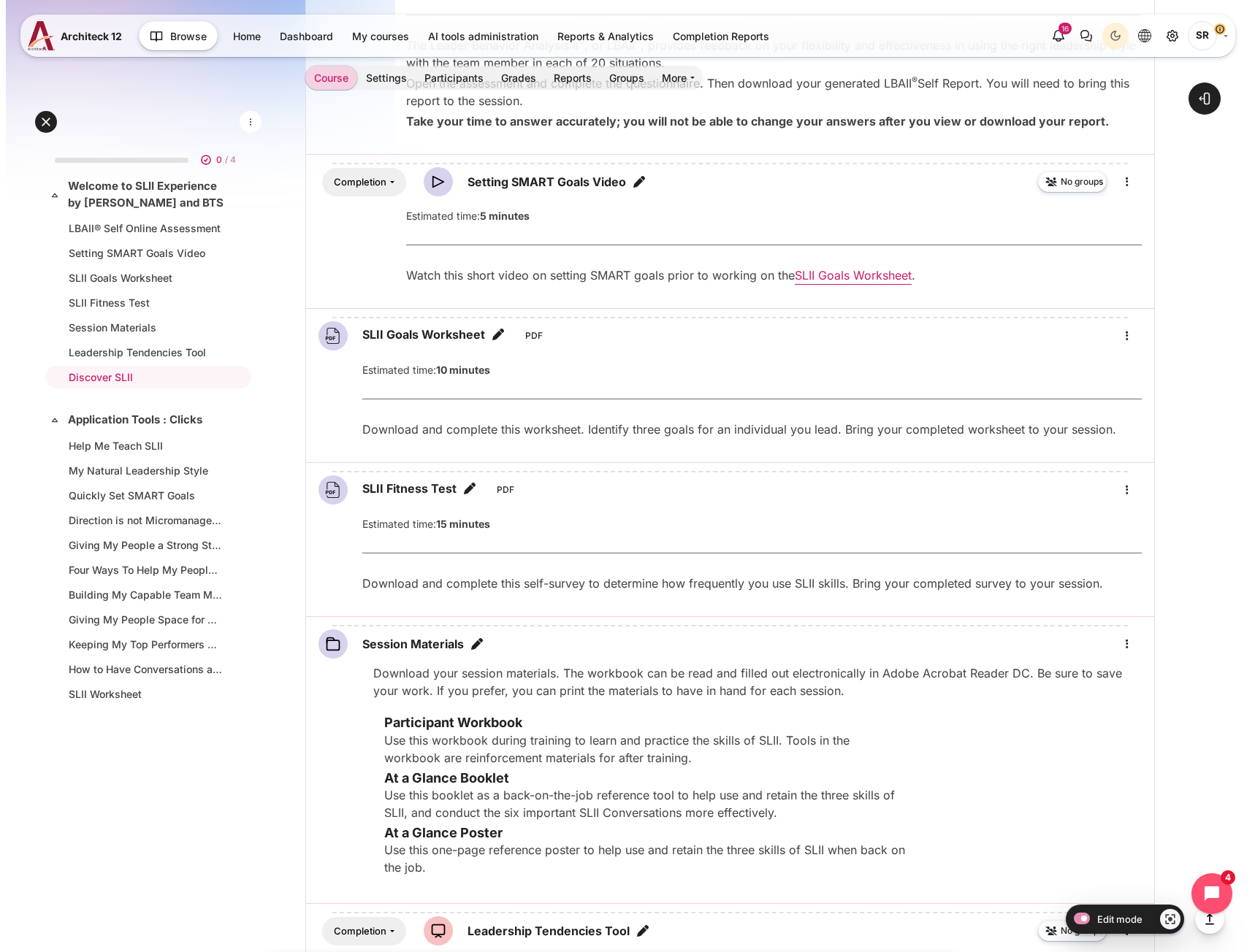
scroll to position [1387, 0]
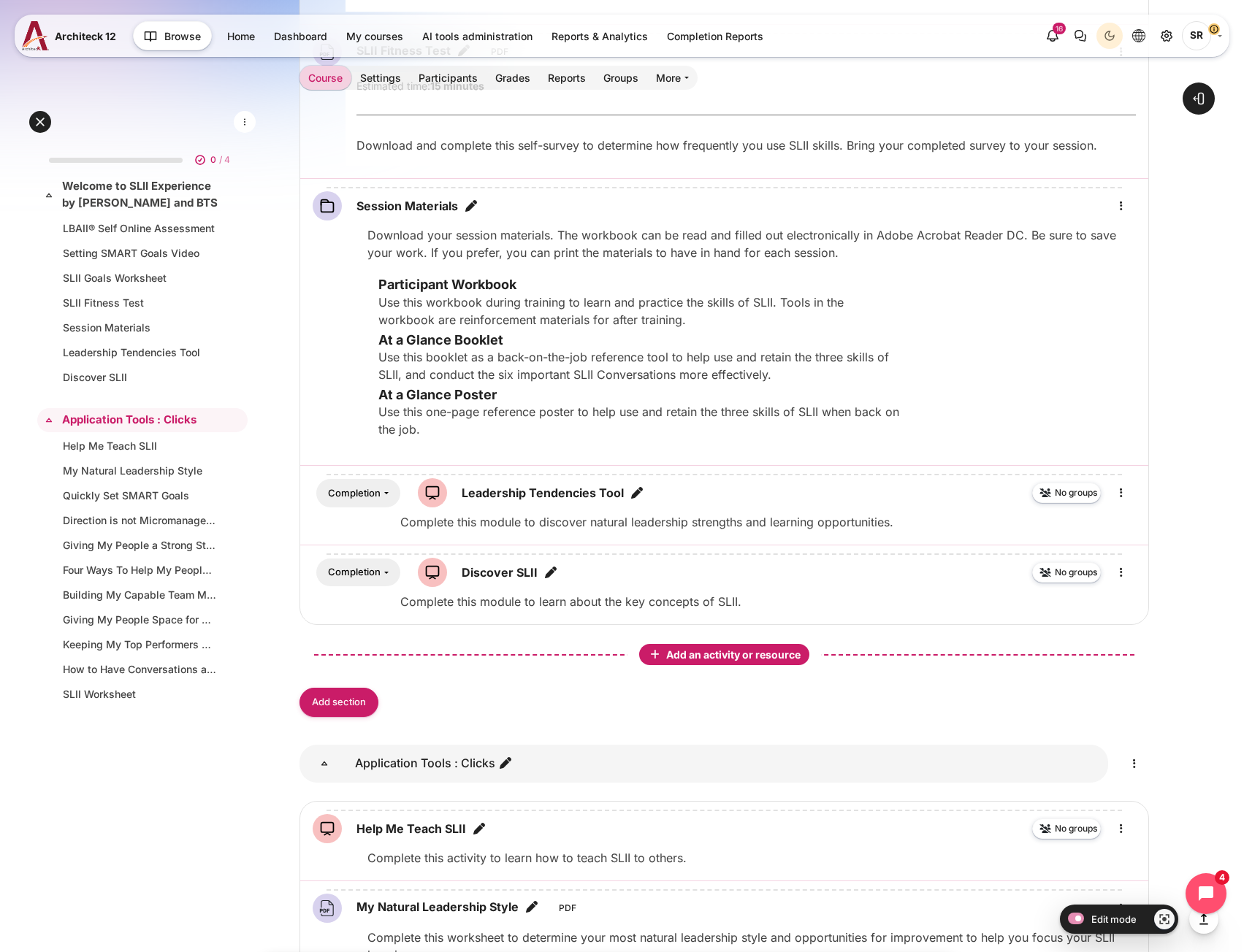
click at [686, 657] on span "Add an activity or resource" at bounding box center [735, 654] width 137 height 12
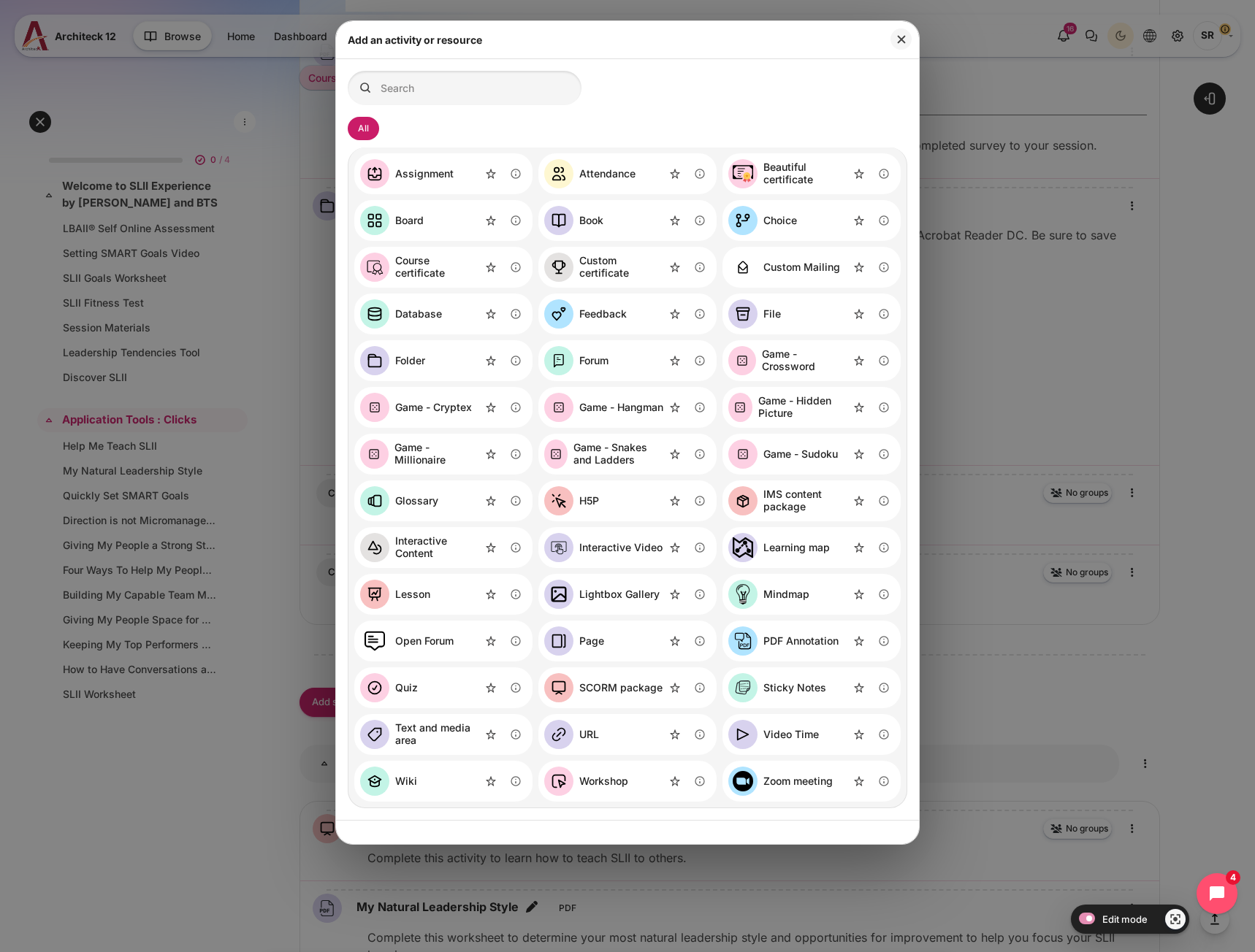
click at [588, 692] on div "SCORM package" at bounding box center [621, 688] width 83 height 12
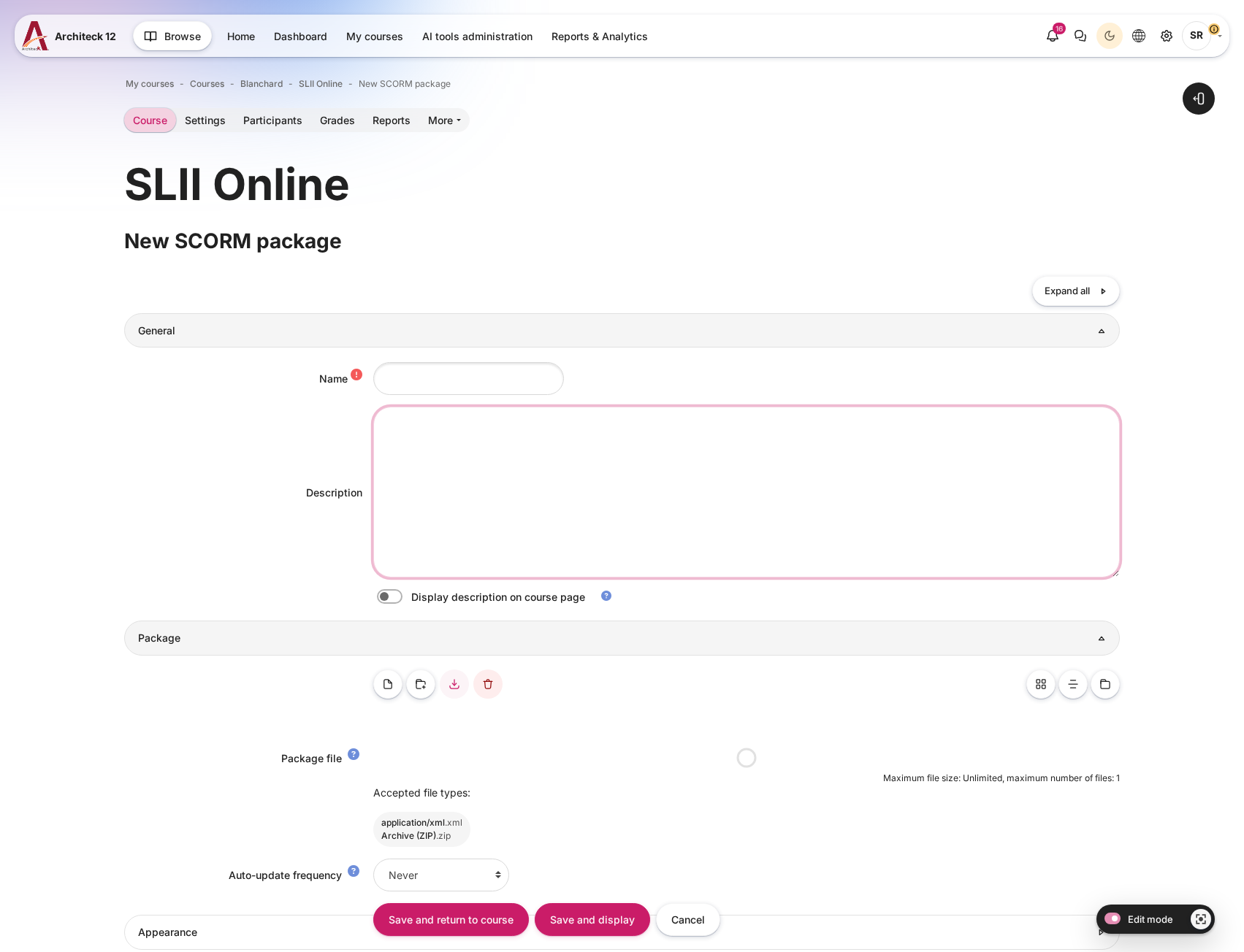
click at [434, 454] on textarea "Description" at bounding box center [746, 492] width 746 height 171
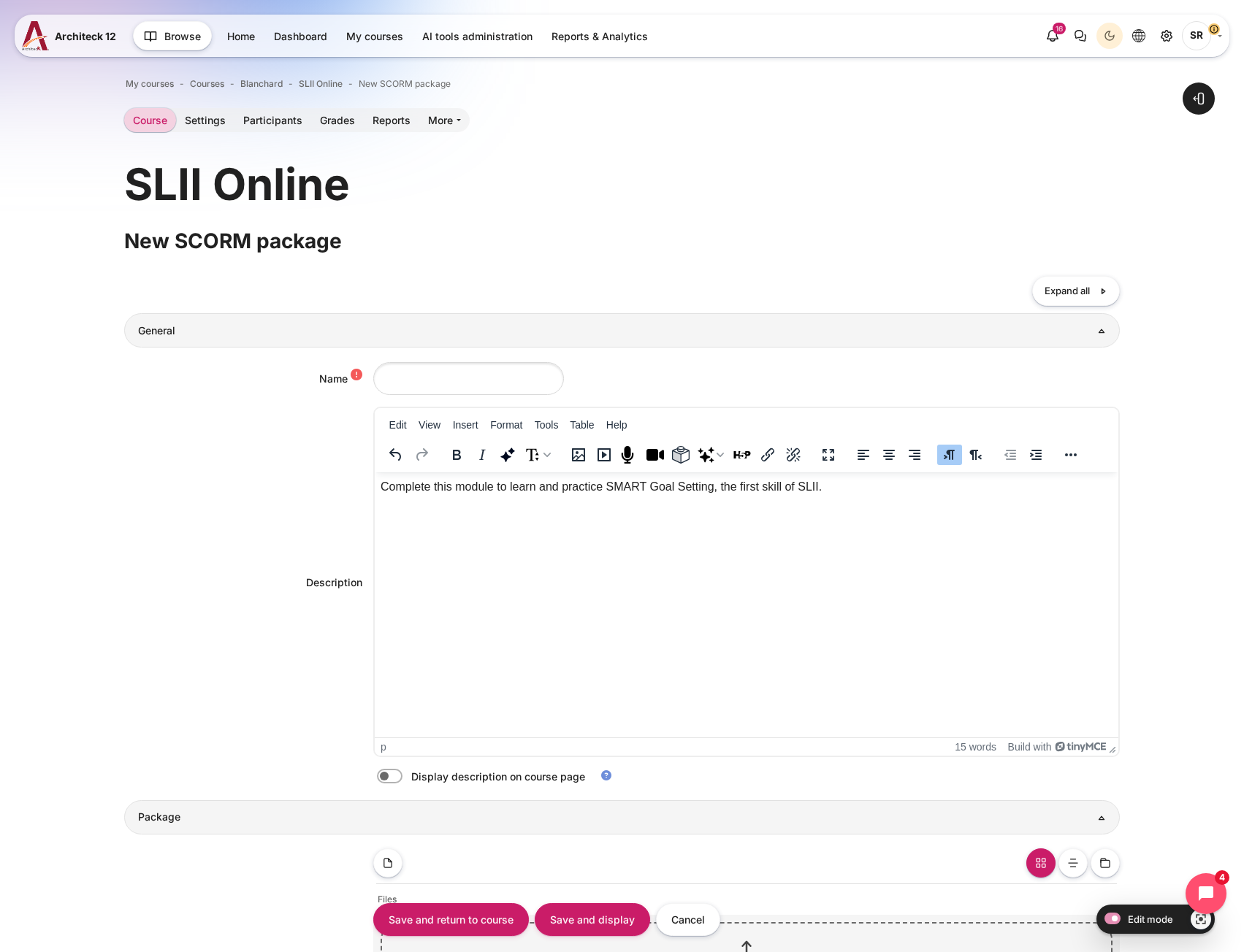
click at [409, 778] on label "Content" at bounding box center [410, 776] width 3 height 15
click at [403, 778] on input "Content" at bounding box center [415, 778] width 26 height 15
checkbox input "true"
click at [382, 373] on input "Name" at bounding box center [469, 378] width 191 height 33
paste input "Goal Setting"
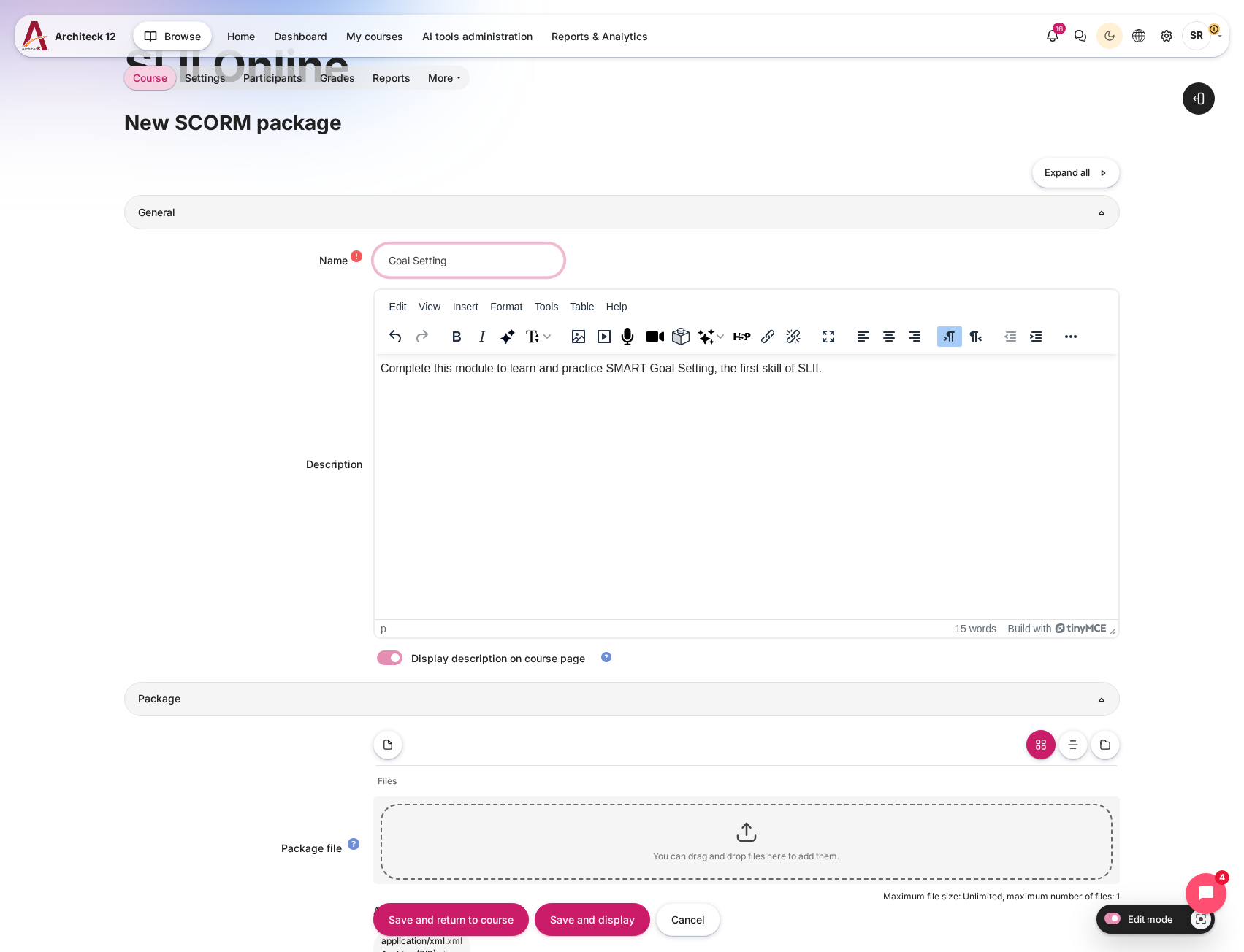
scroll to position [511, 0]
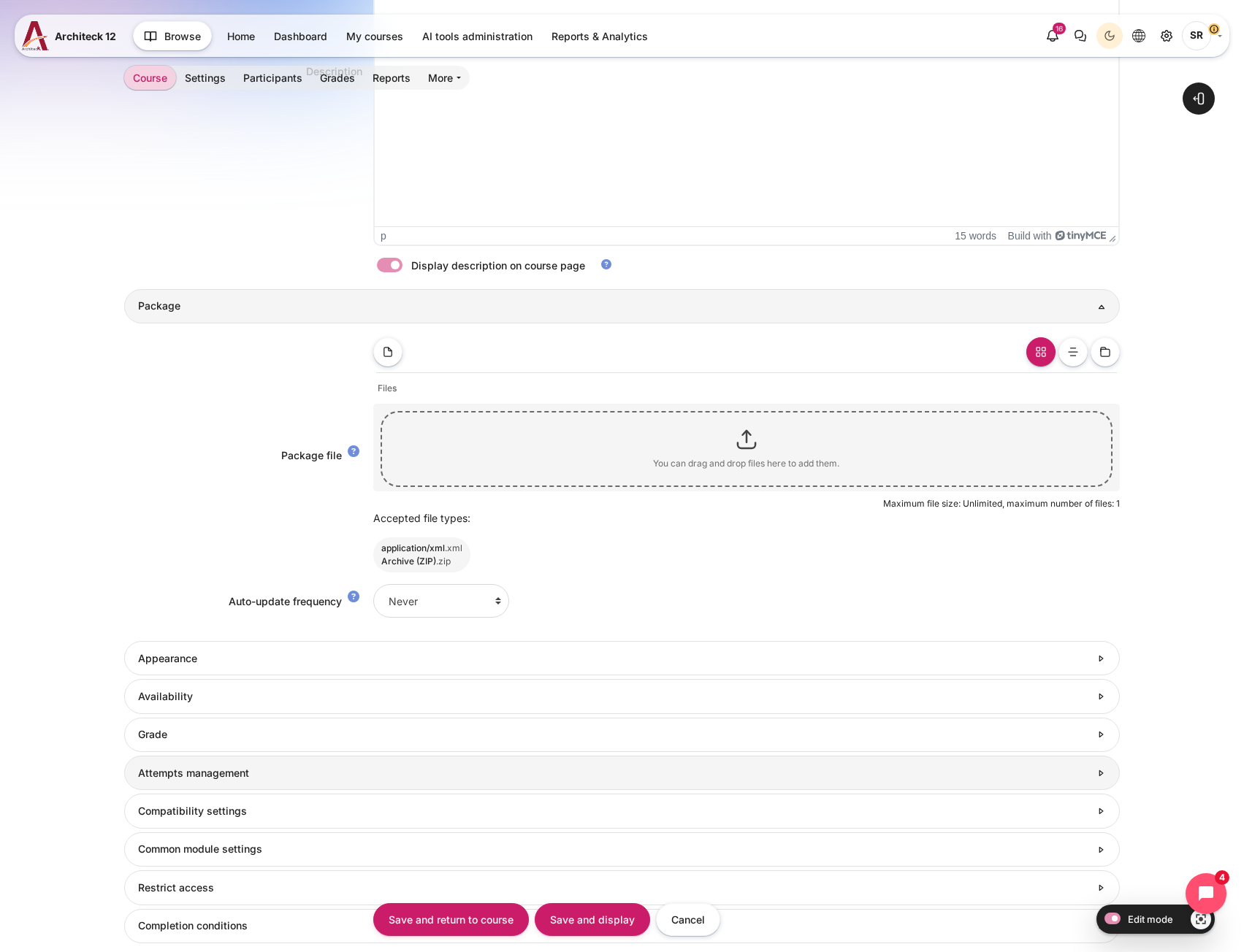
type input "Goal Setting"
click at [179, 781] on link "Attempts management" at bounding box center [621, 772] width 995 height 34
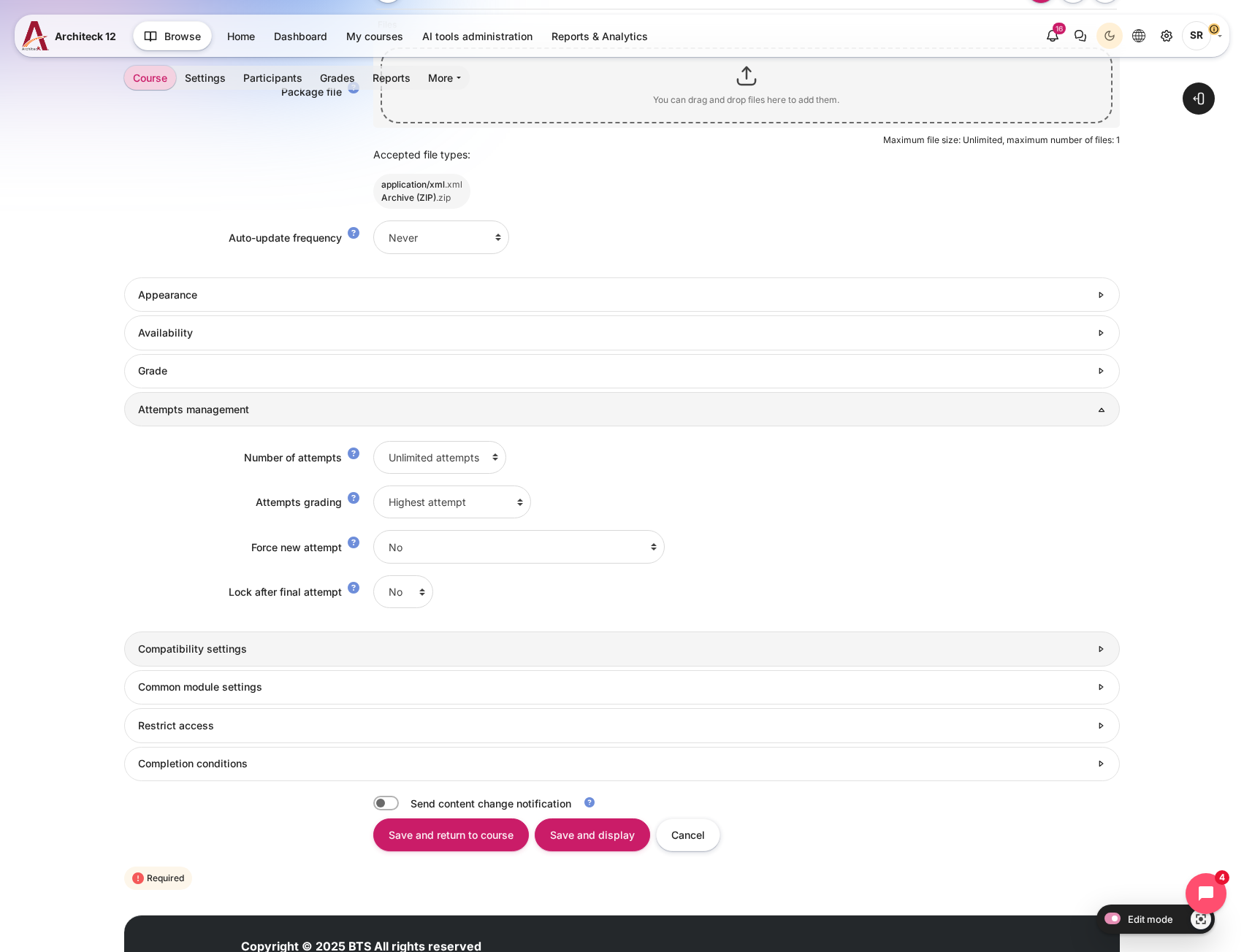
scroll to position [876, 0]
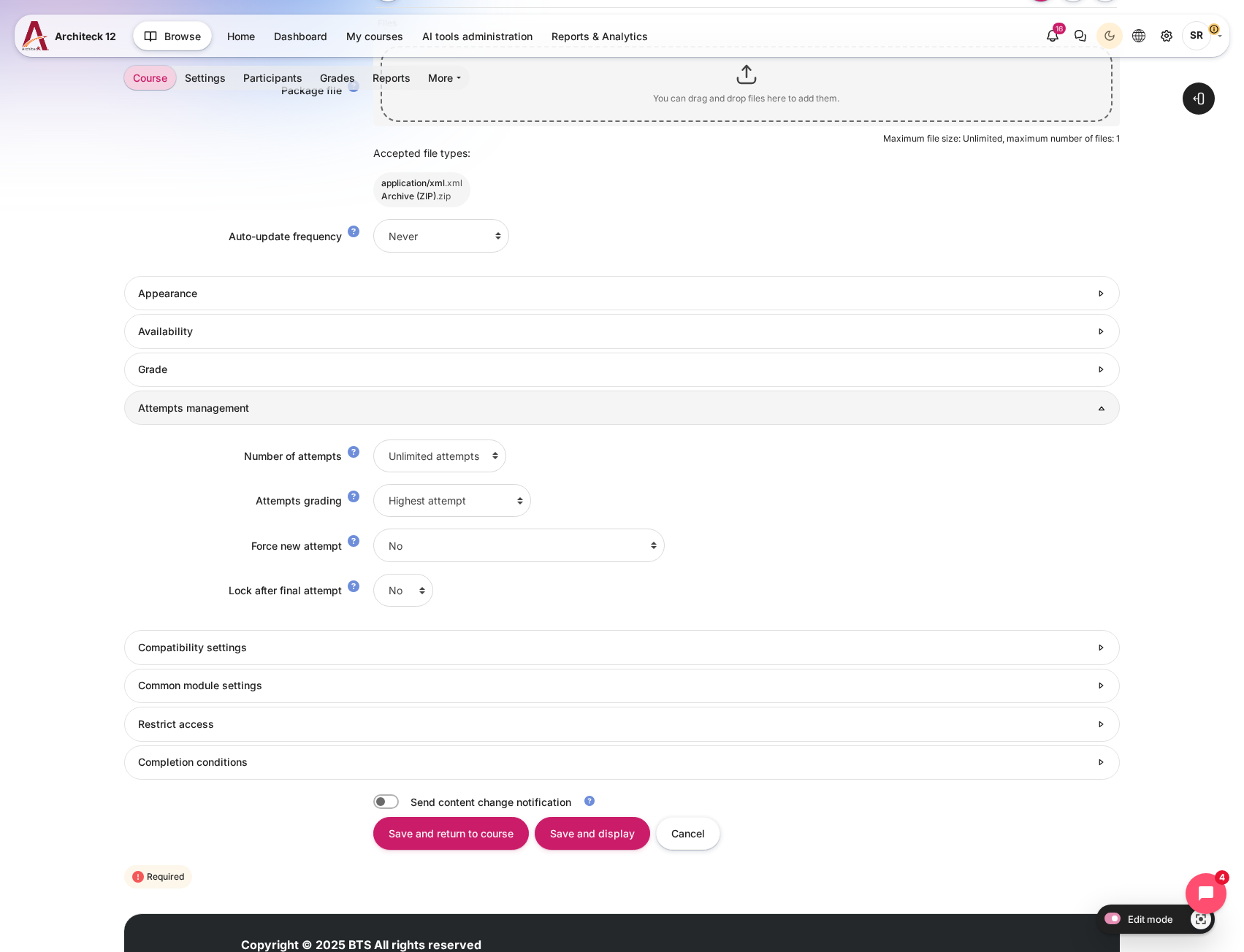
click at [282, 666] on form "Collapse all Expand all General Name Goal Setting Description Edit View Insert …" at bounding box center [621, 145] width 995 height 1491
click at [284, 658] on link "Compatibility settings" at bounding box center [621, 647] width 995 height 34
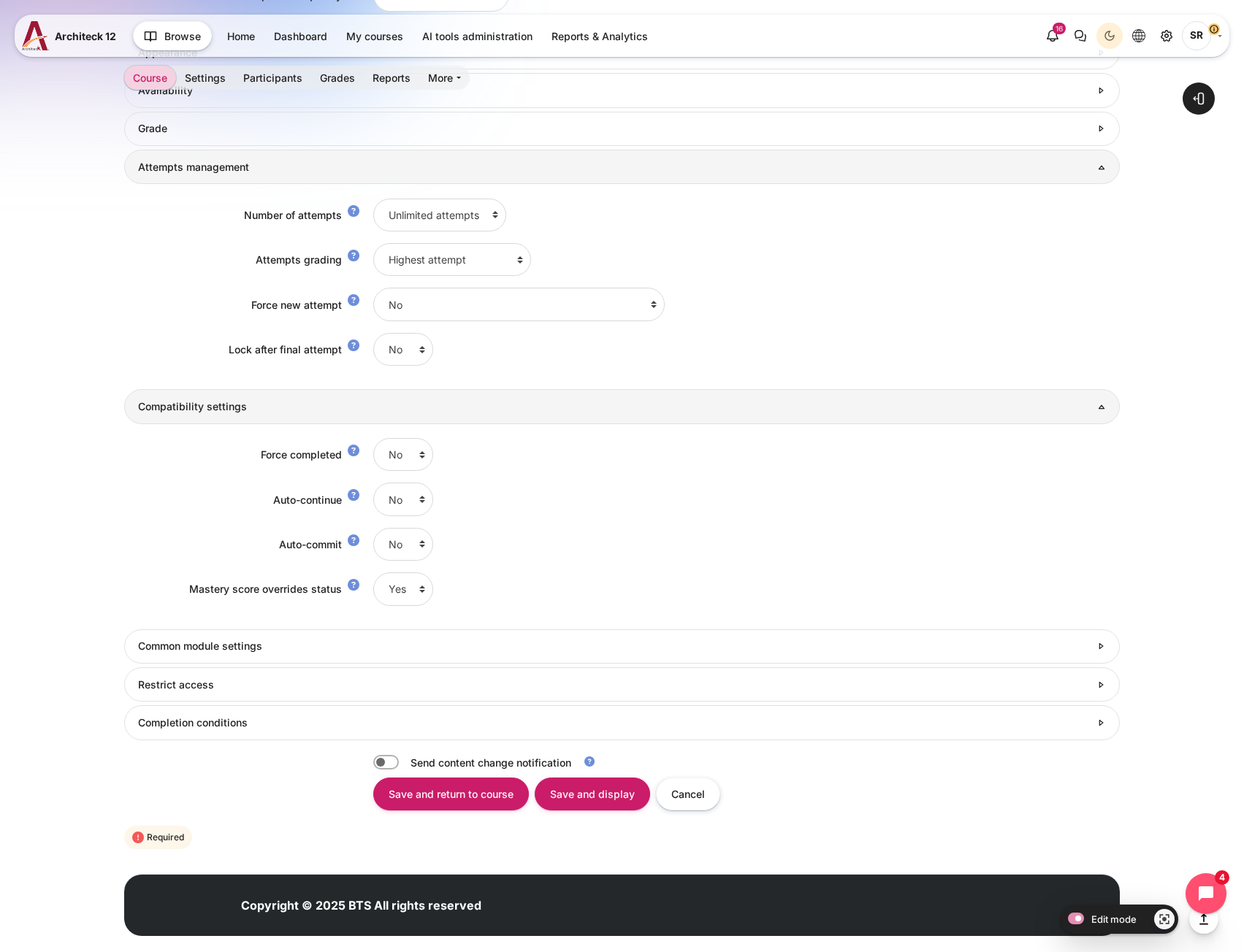
scroll to position [1141, 0]
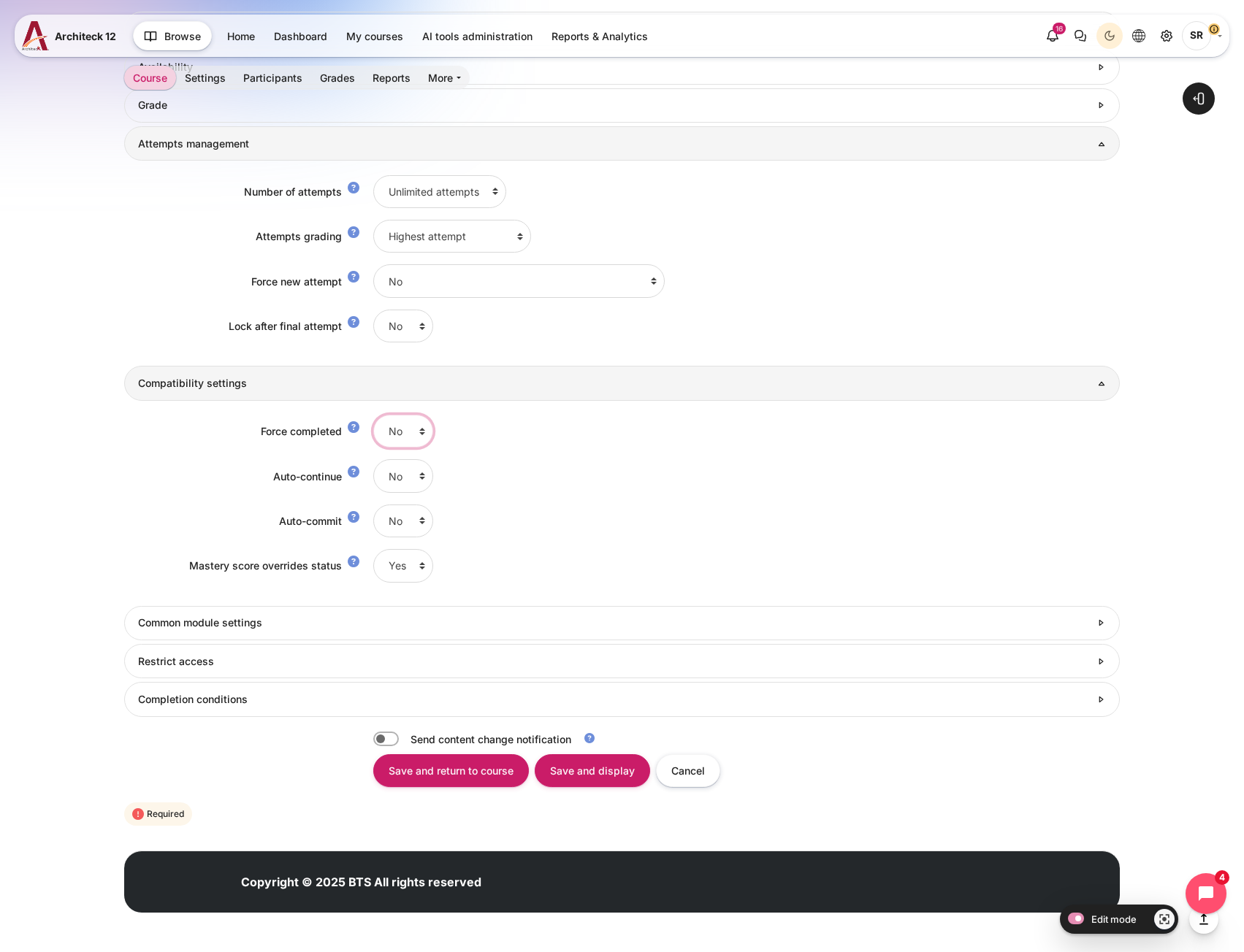
click at [398, 436] on select "No Yes" at bounding box center [403, 431] width 60 height 33
select select "1"
click at [373, 415] on select "No Yes" at bounding box center [403, 431] width 60 height 33
click at [398, 475] on select "No Yes" at bounding box center [403, 476] width 60 height 33
select select "1"
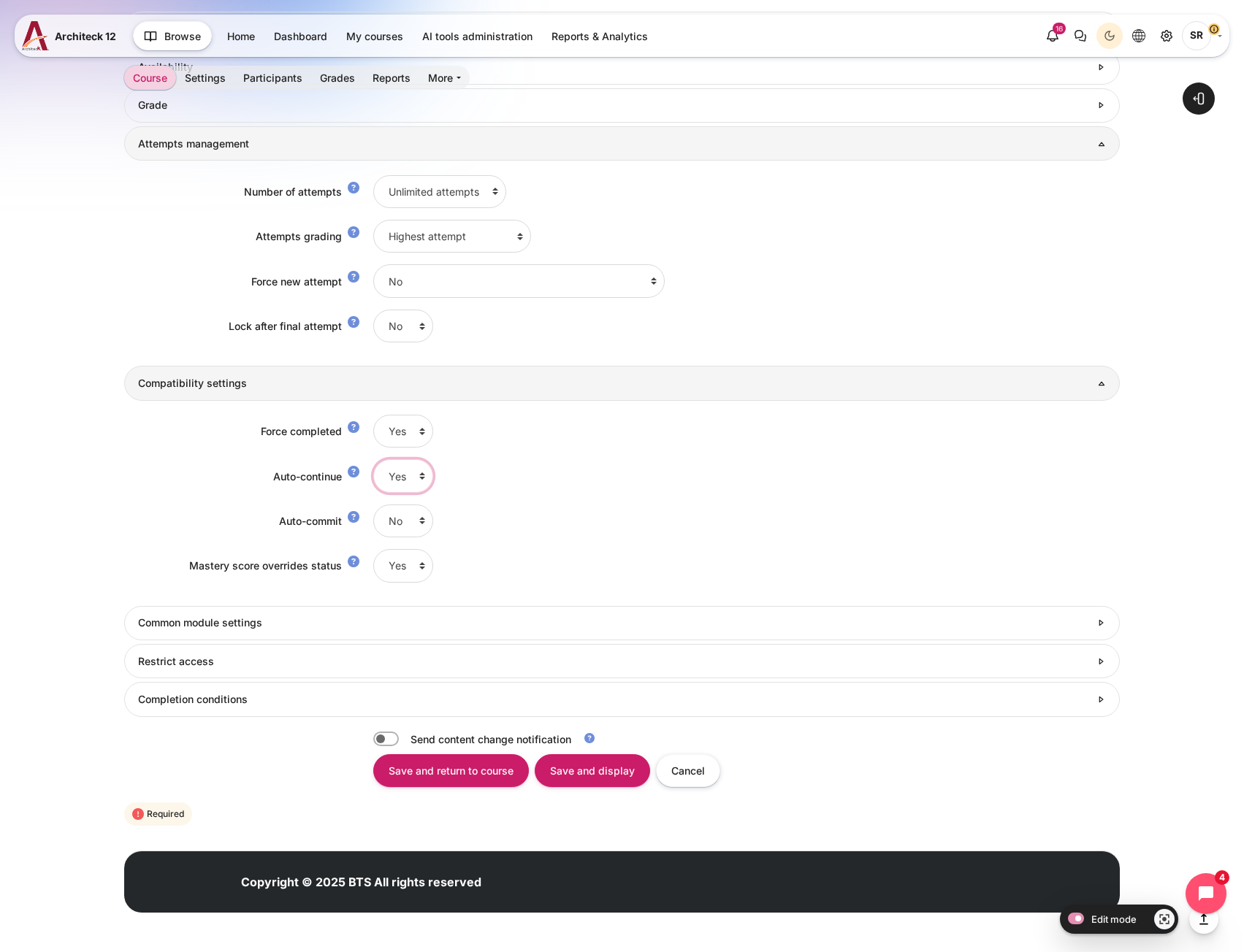
click at [373, 460] on select "No Yes" at bounding box center [403, 476] width 60 height 33
click at [124, 480] on div "Auto-continue" at bounding box center [249, 476] width 249 height 15
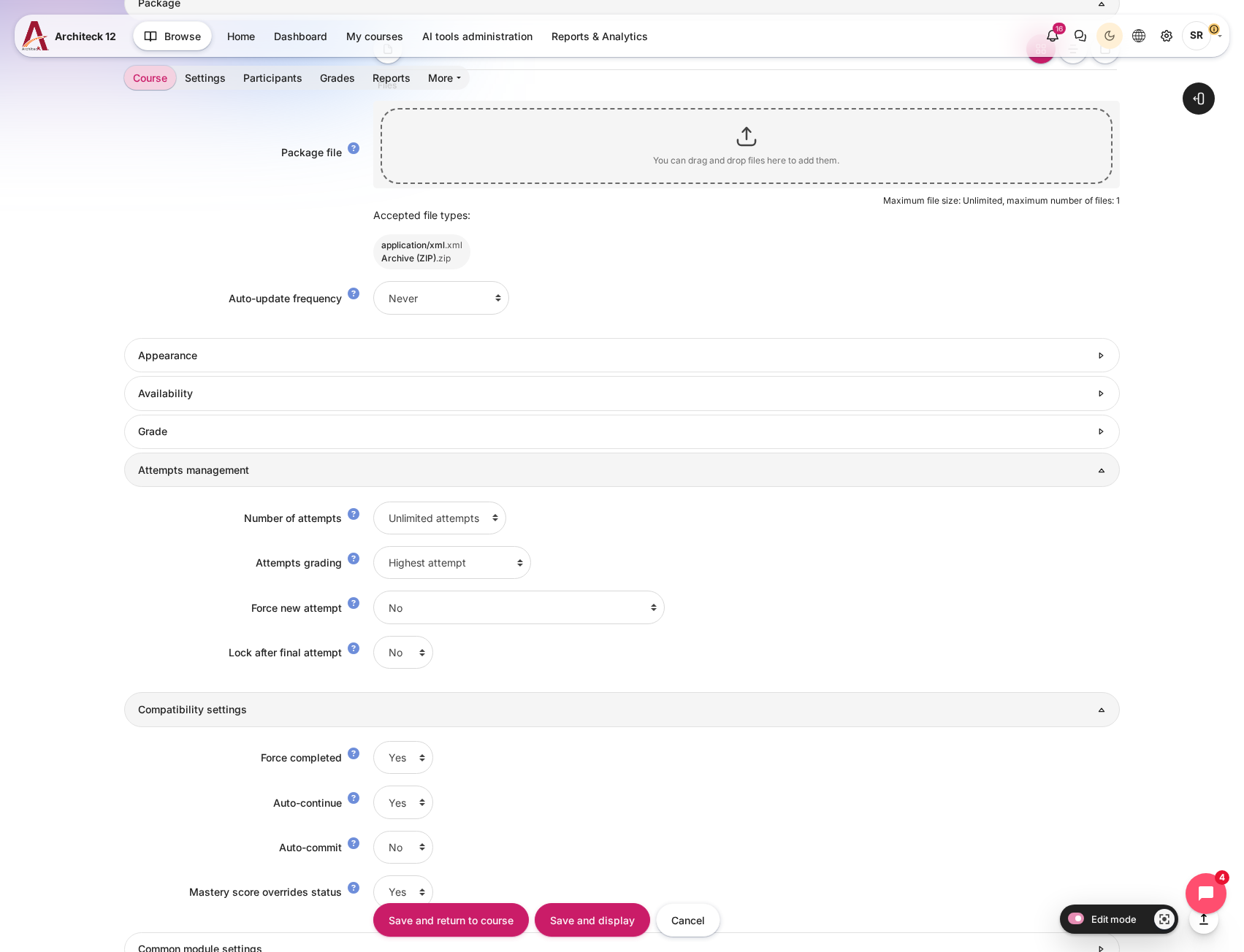
scroll to position [775, 0]
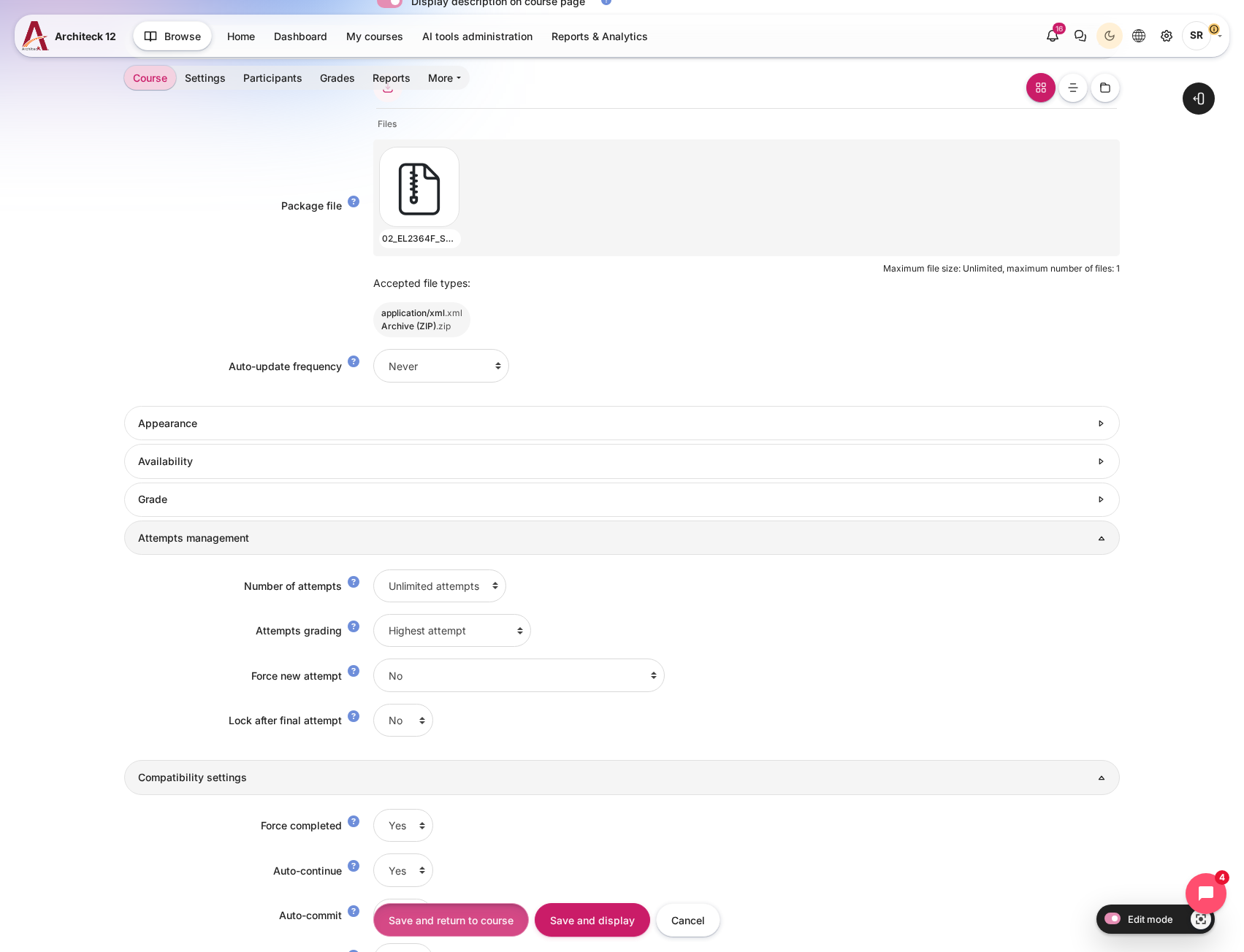
click at [502, 918] on input "Save and return to course" at bounding box center [451, 919] width 156 height 33
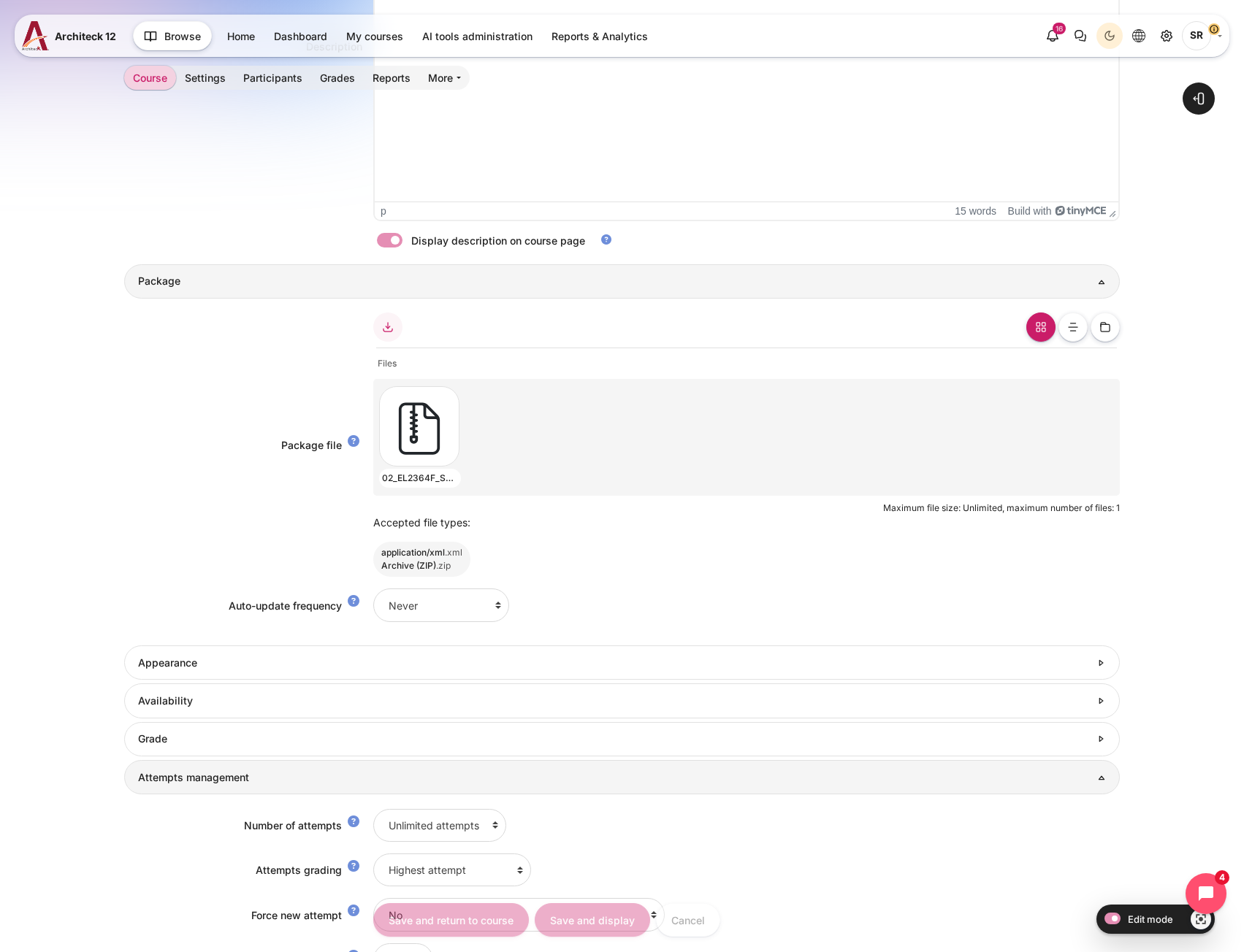
scroll to position [264, 0]
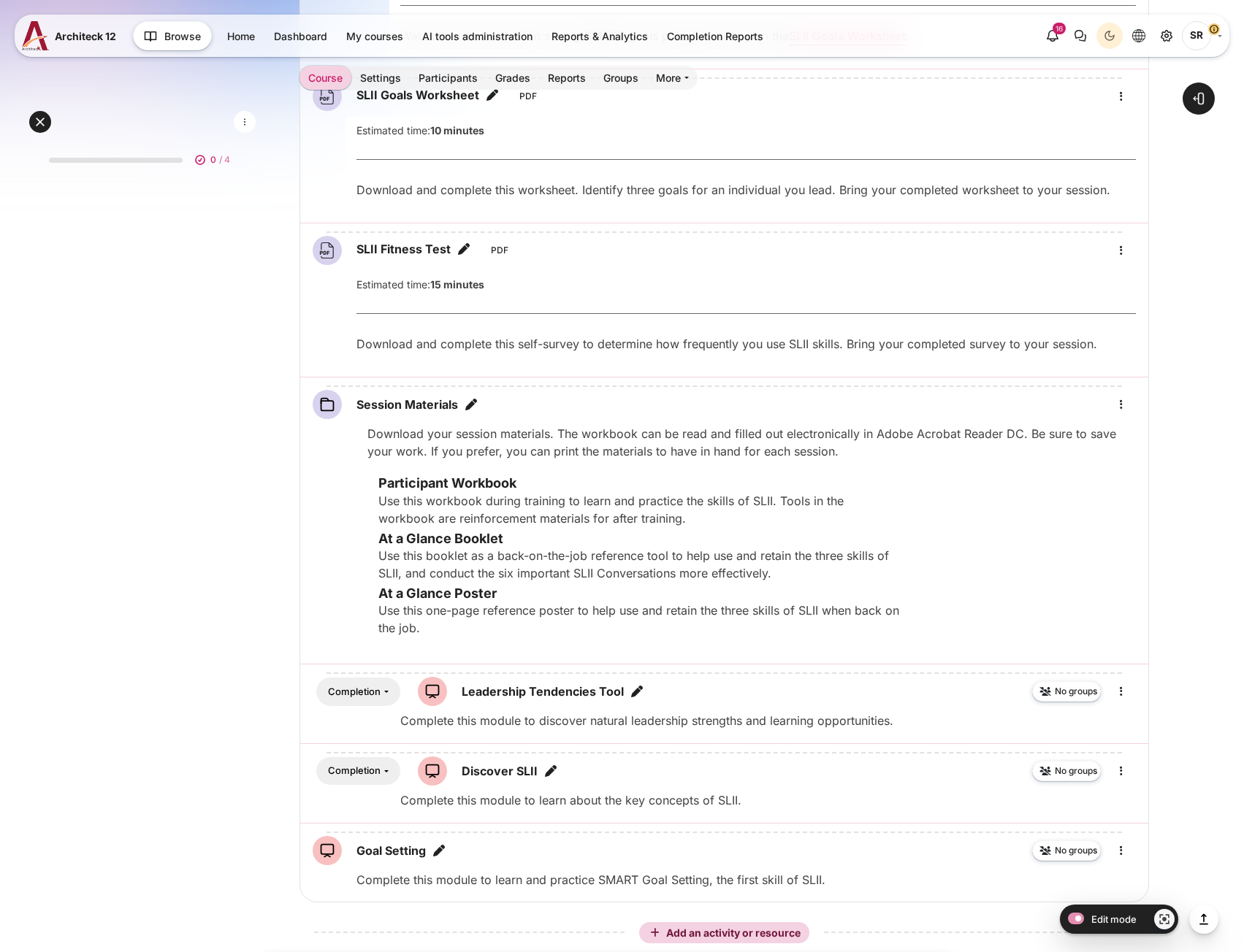
scroll to position [1480, 0]
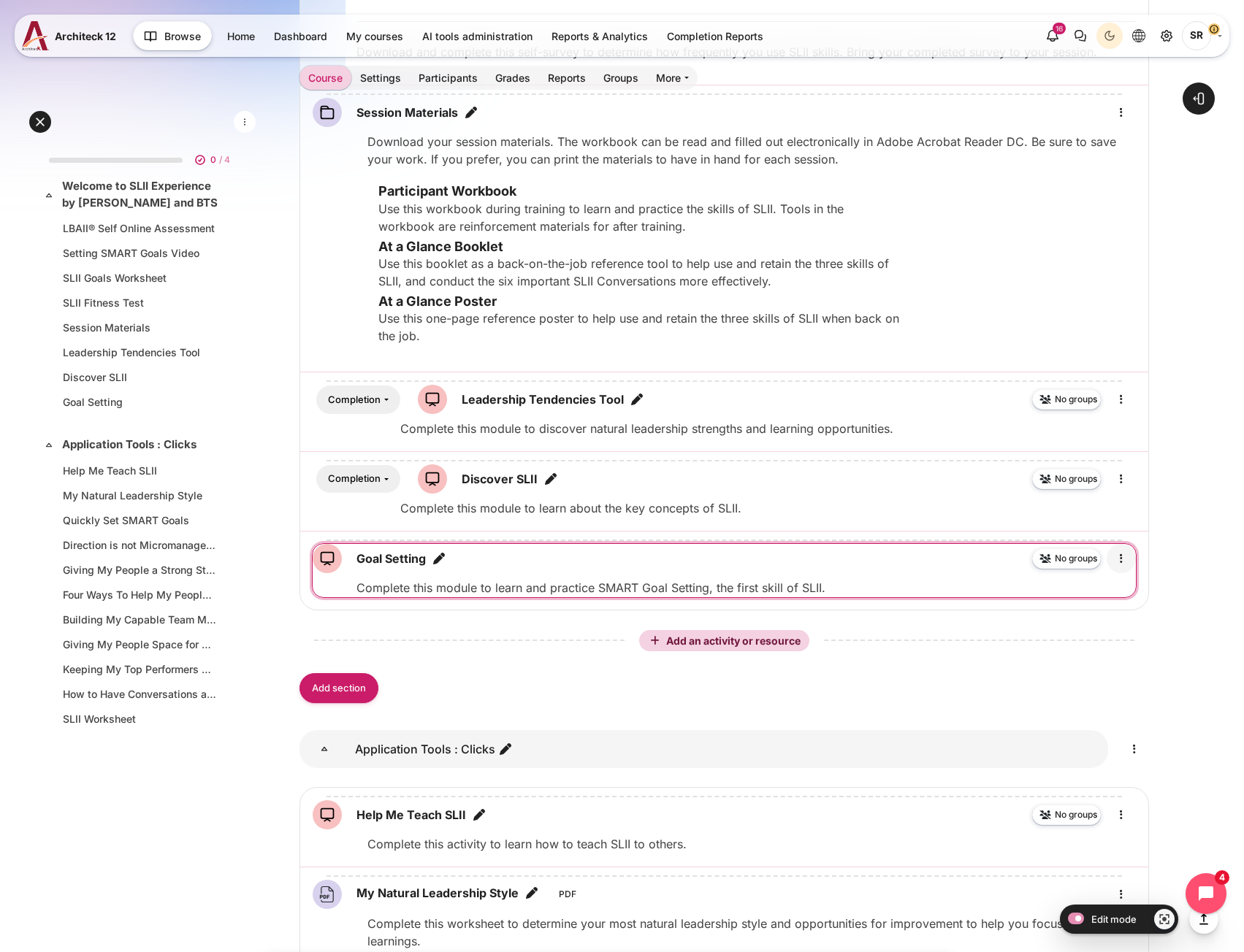
click at [1120, 563] on icon "Edit" at bounding box center [1121, 558] width 18 height 18
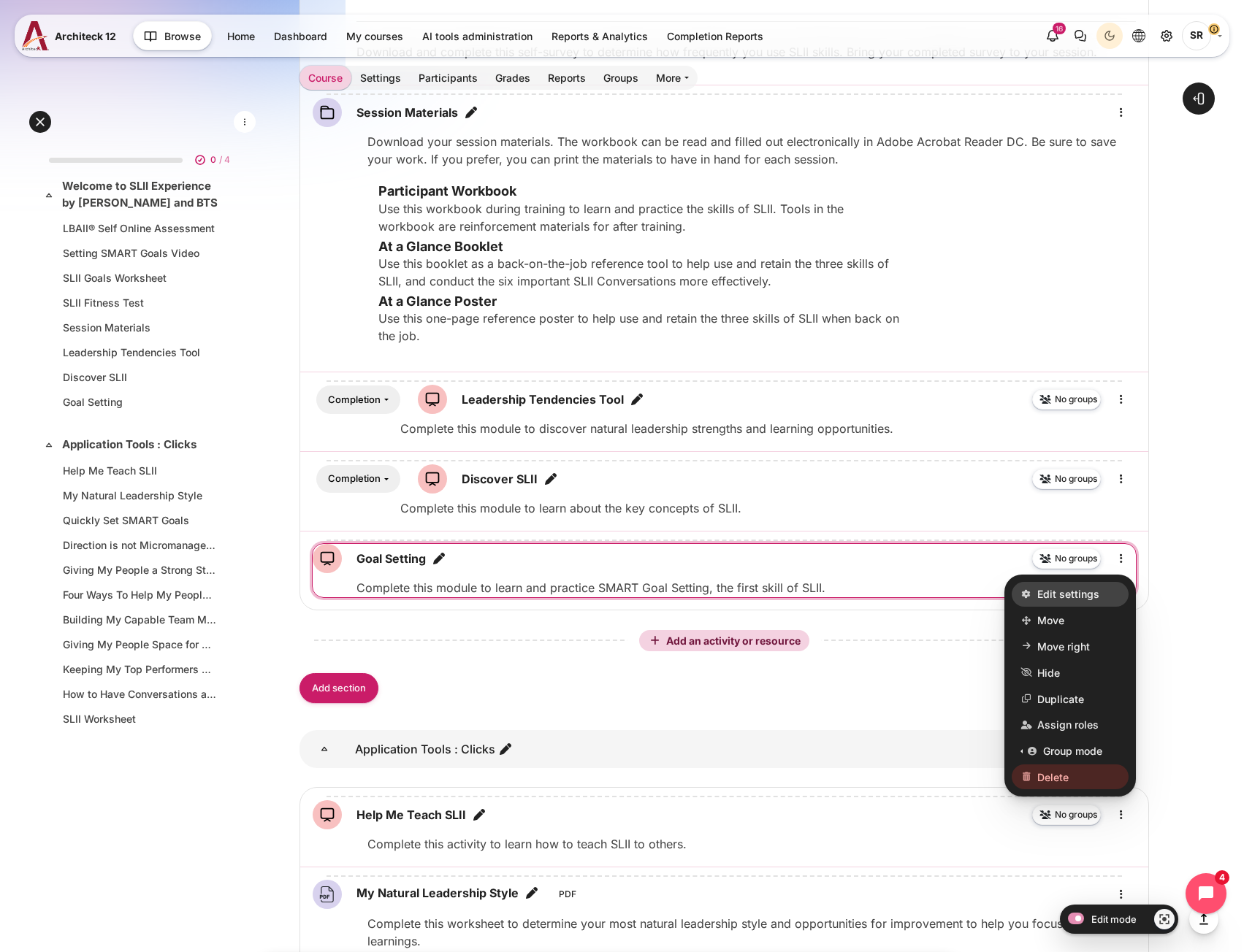
click at [1109, 589] on link "Edit settings" at bounding box center [1070, 594] width 117 height 25
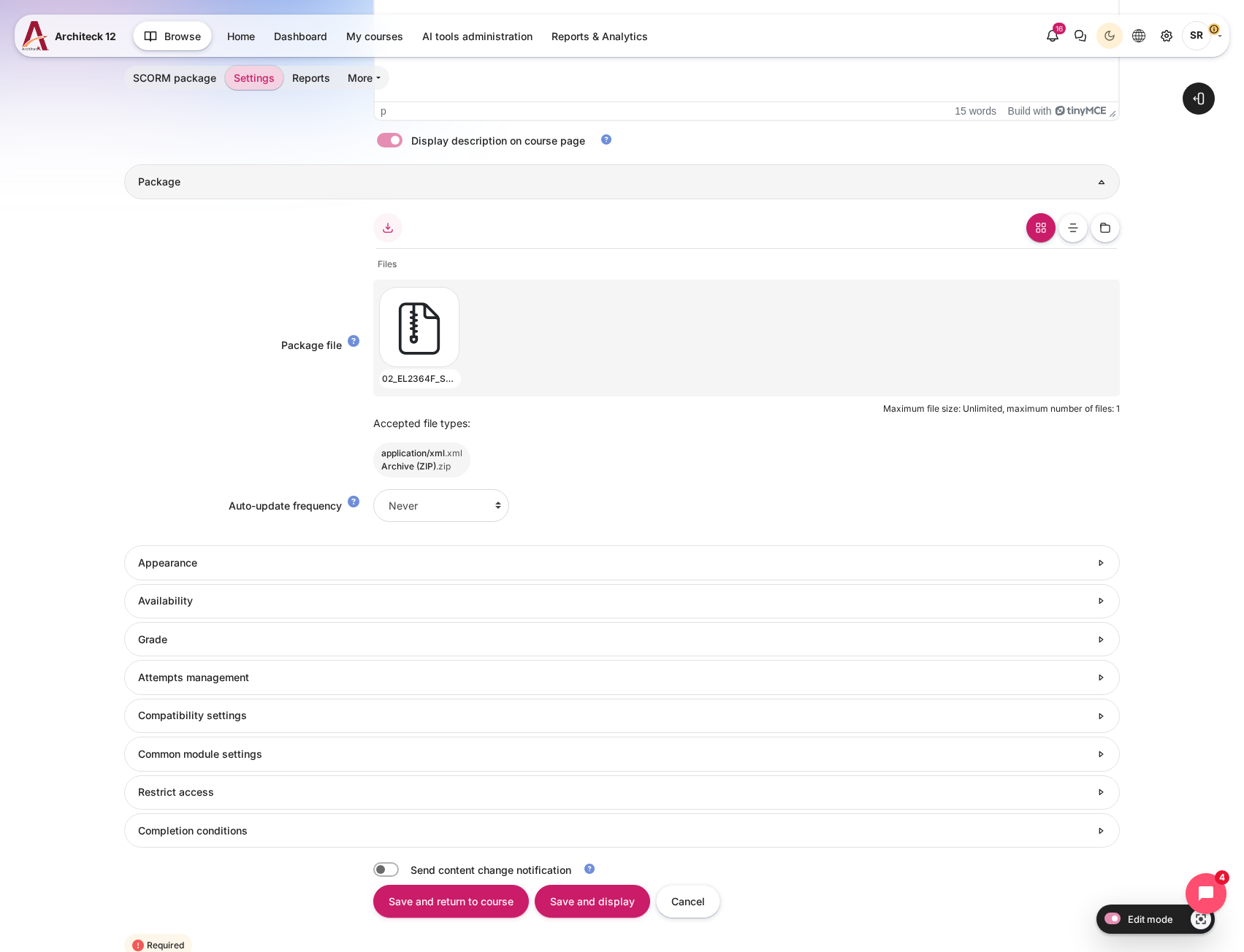
scroll to position [804, 0]
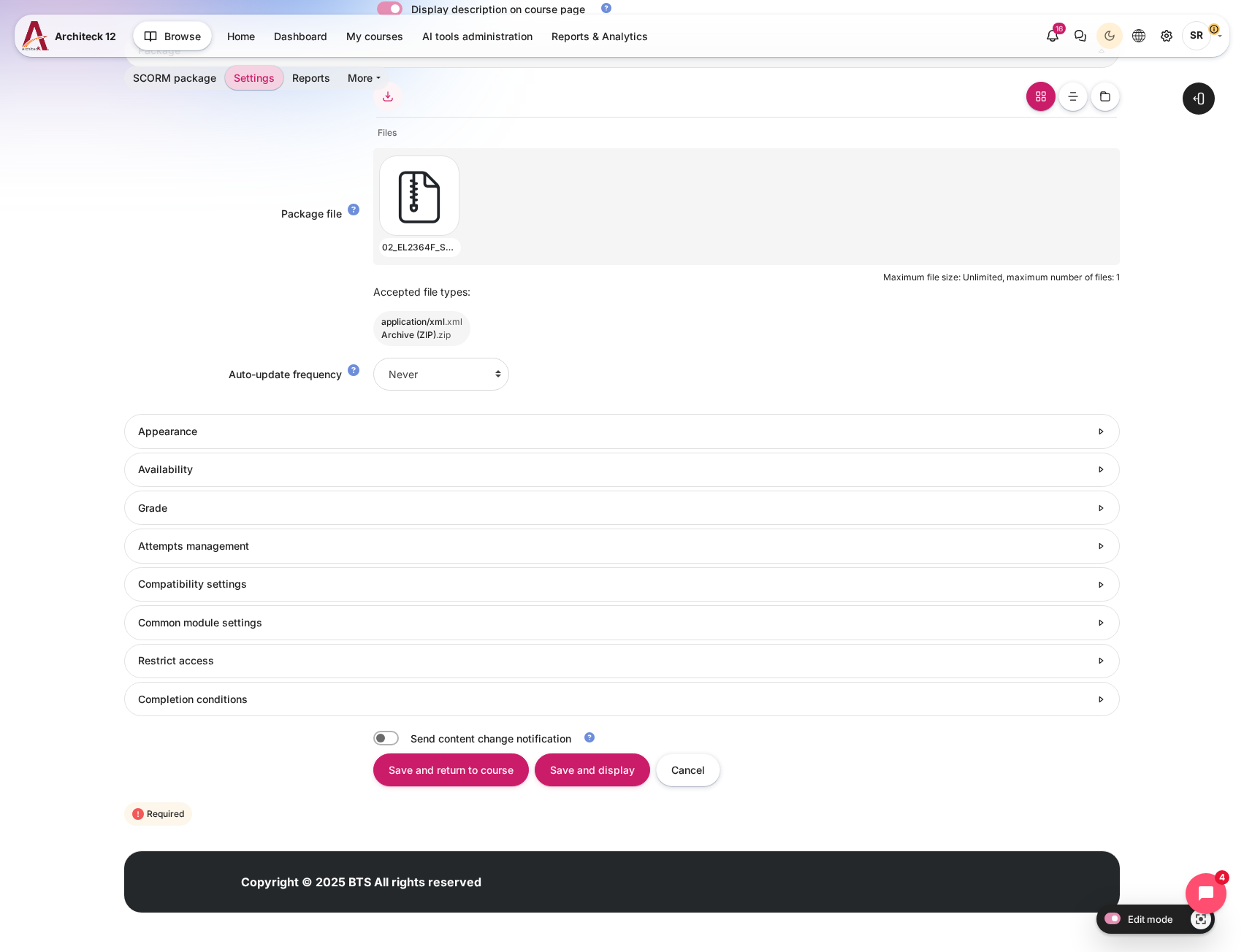
click at [224, 723] on form "Collapse all Expand all General Name Goal Setting Description <p>Complete this …" at bounding box center [621, 170] width 995 height 1320
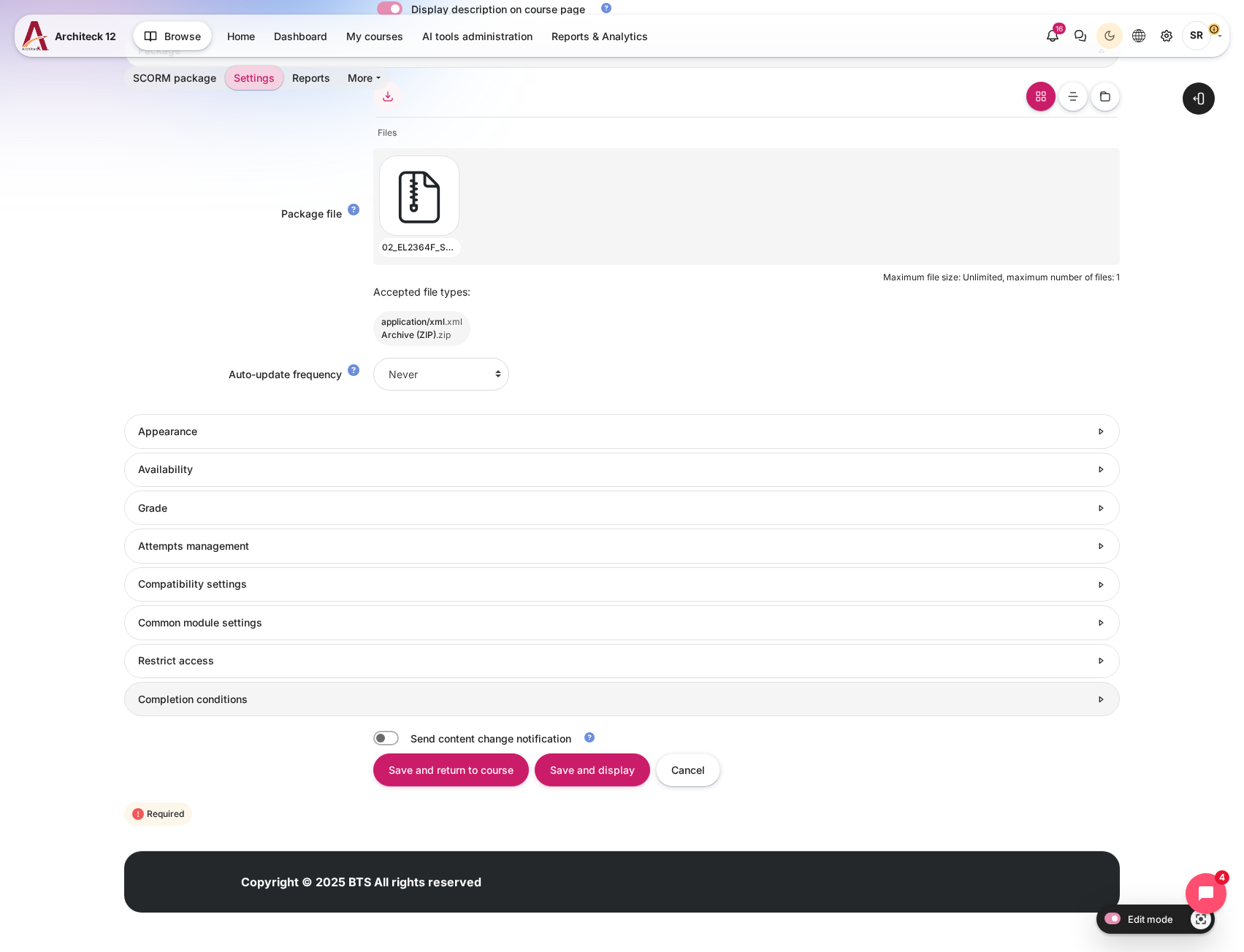
click at [227, 707] on link "Completion conditions" at bounding box center [621, 698] width 995 height 34
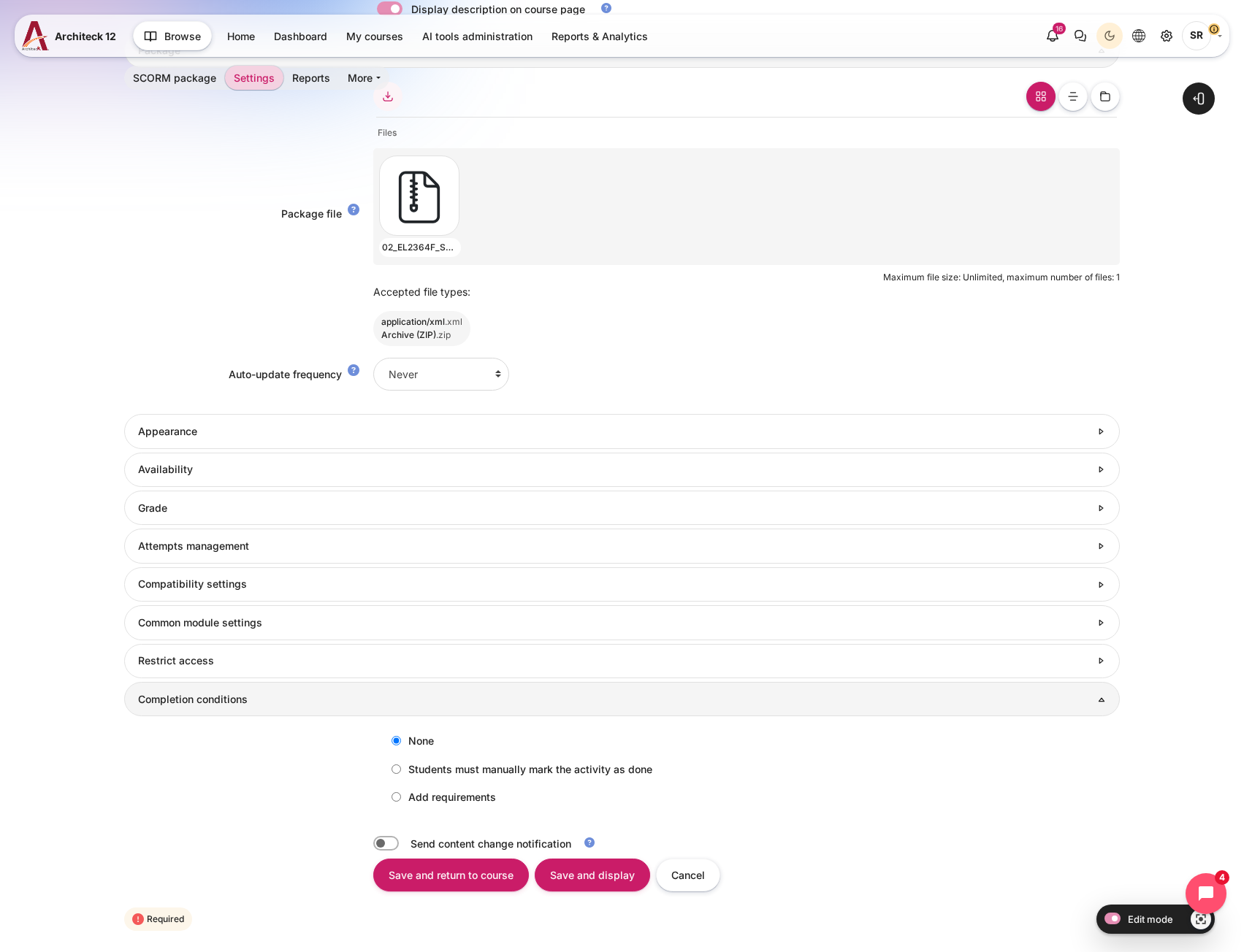
click at [439, 798] on label "Add requirements" at bounding box center [440, 796] width 112 height 24
click at [401, 798] on input "Add requirements" at bounding box center [396, 796] width 10 height 9
radio input "true"
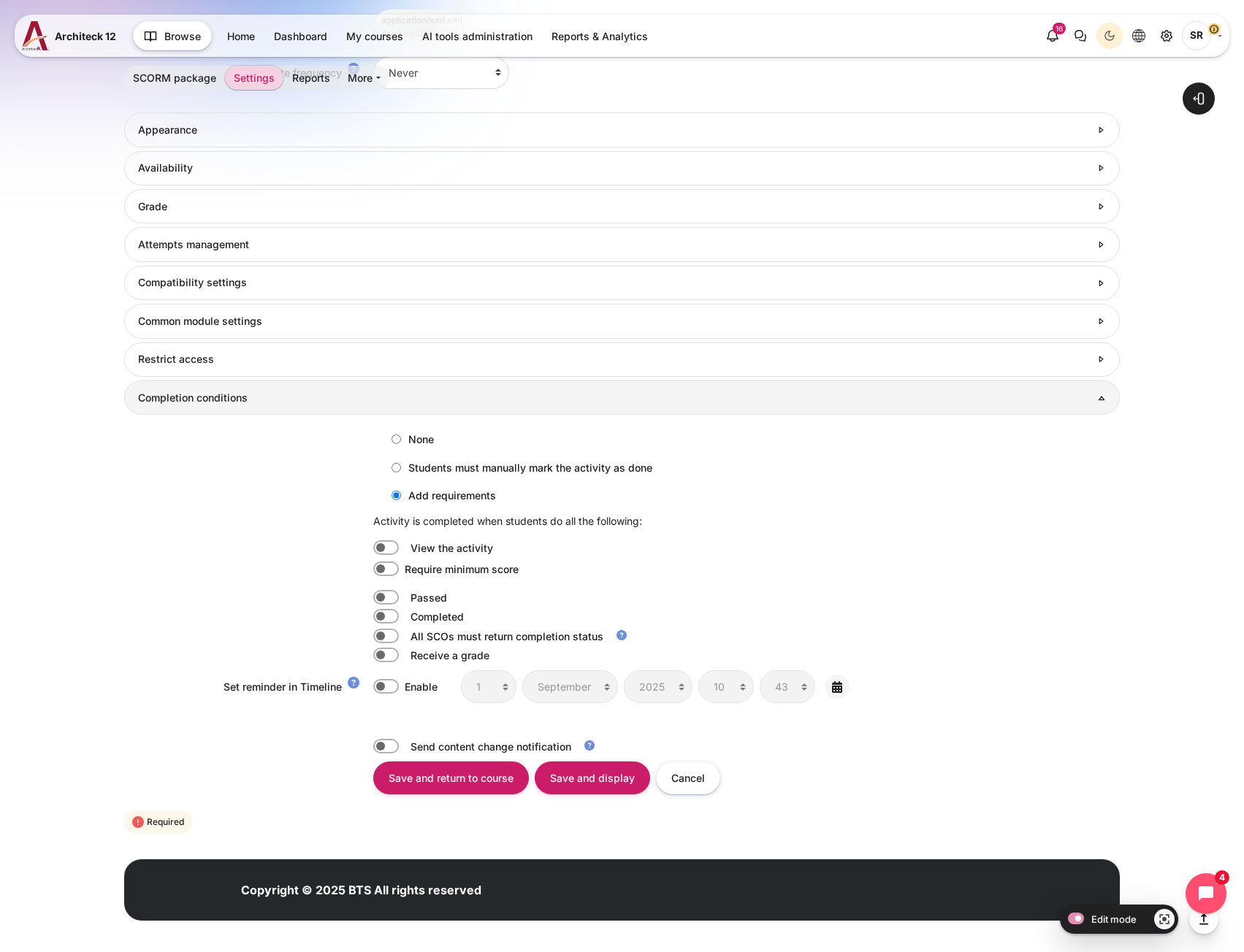
scroll to position [1114, 0]
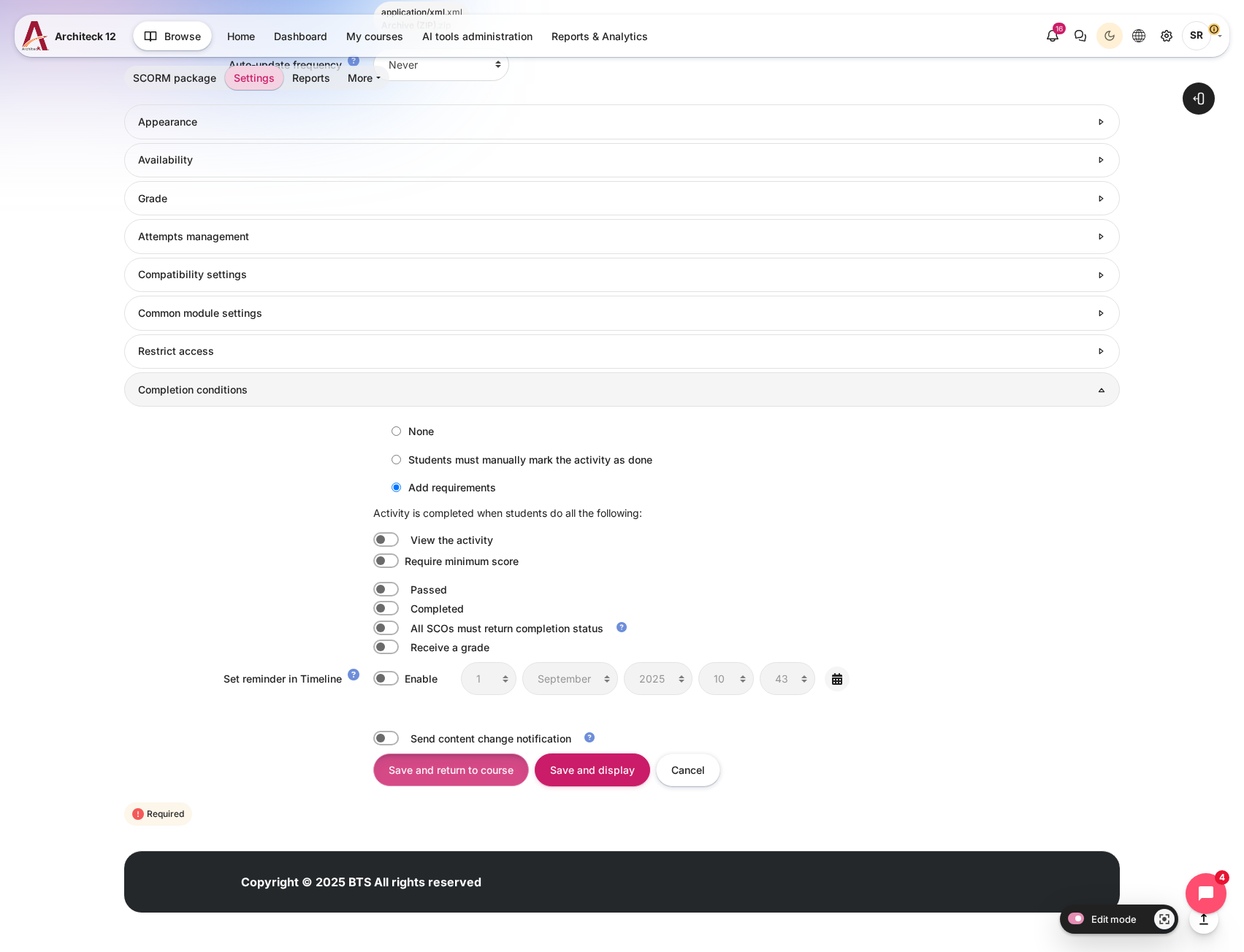
click at [476, 767] on input "Save and return to course" at bounding box center [451, 769] width 156 height 33
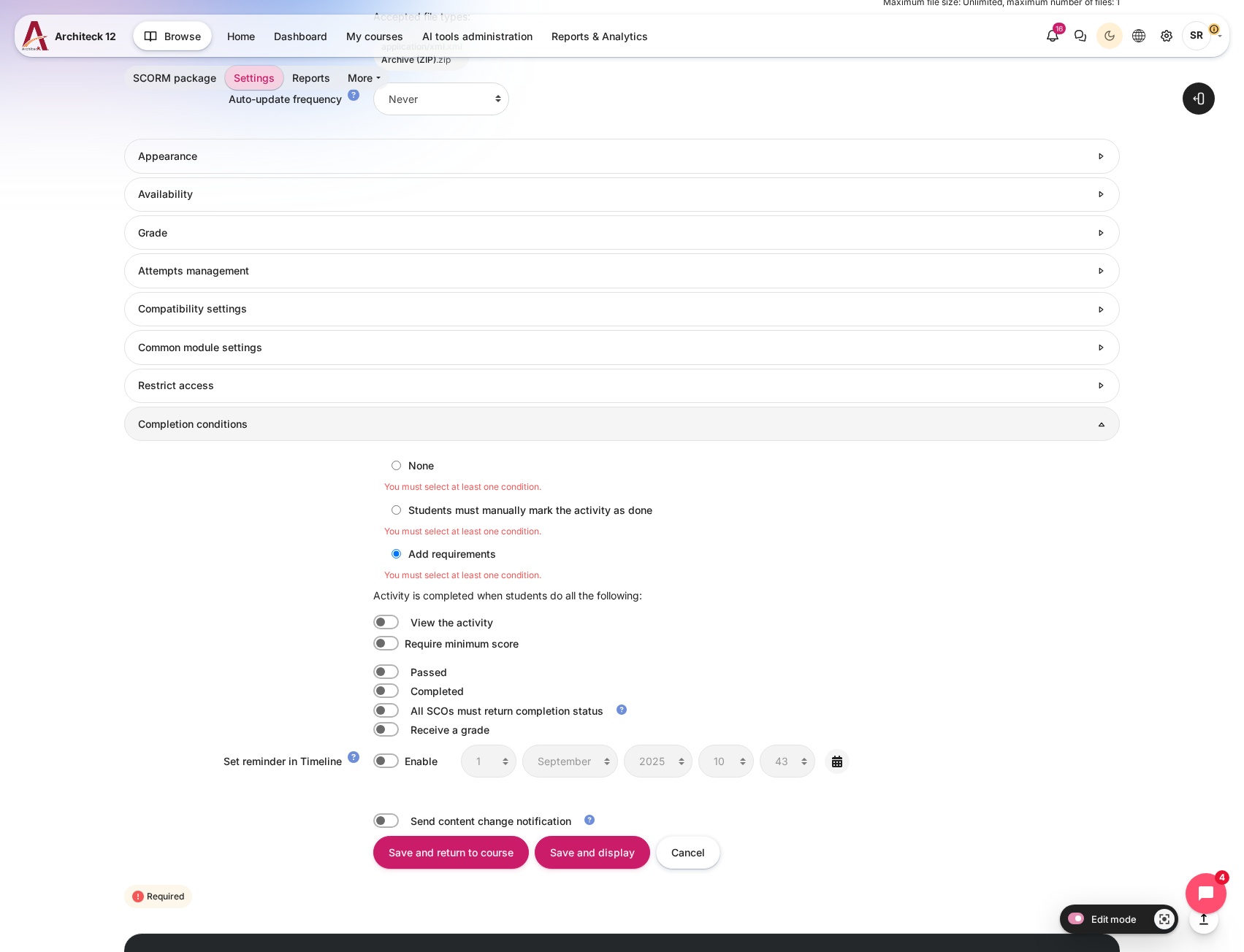
scroll to position [1096, 0]
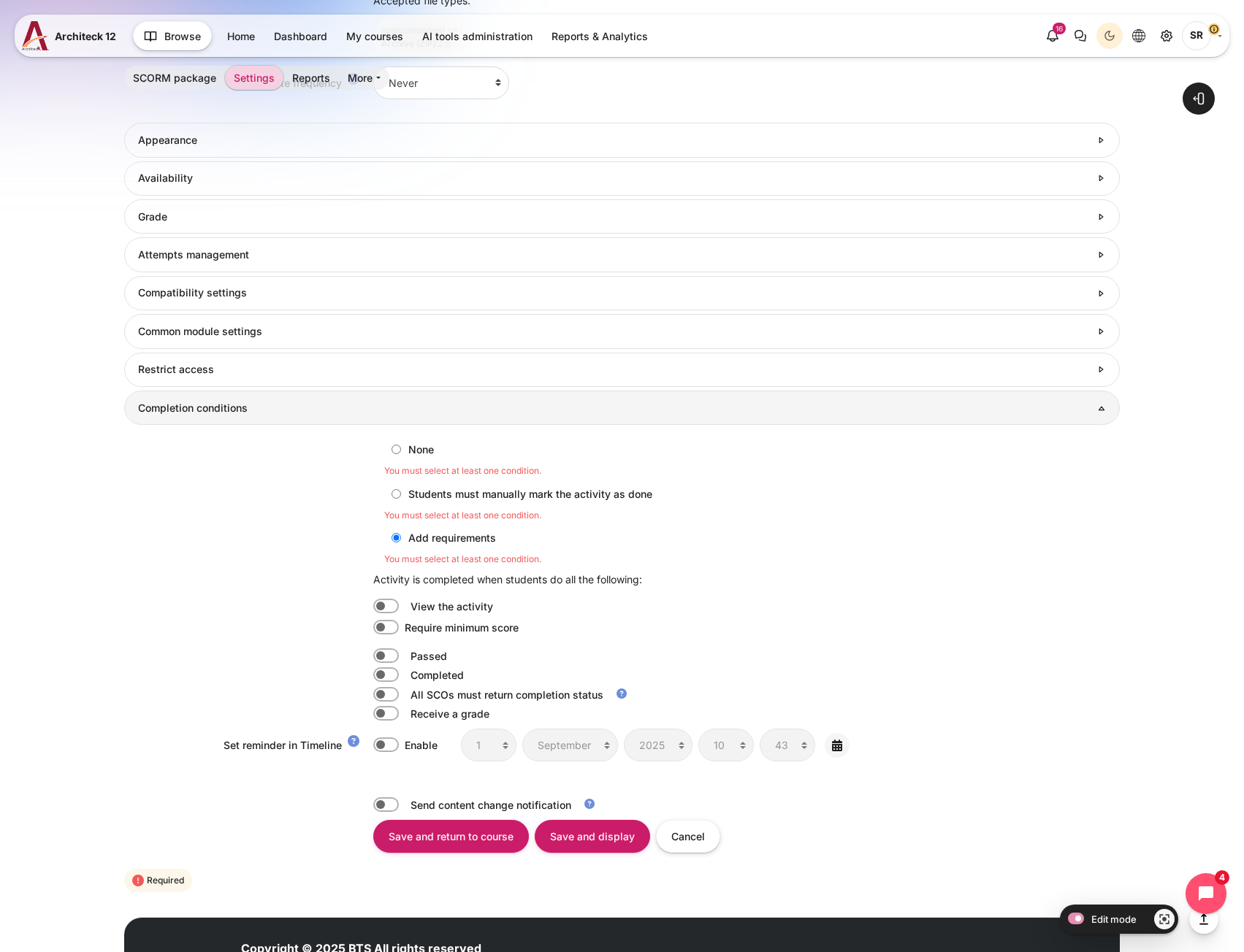
click at [405, 677] on label "Content" at bounding box center [406, 674] width 3 height 15
click at [384, 677] on input "Content" at bounding box center [386, 674] width 26 height 15
checkbox input "true"
click at [449, 832] on input "Save and return to course" at bounding box center [451, 836] width 156 height 33
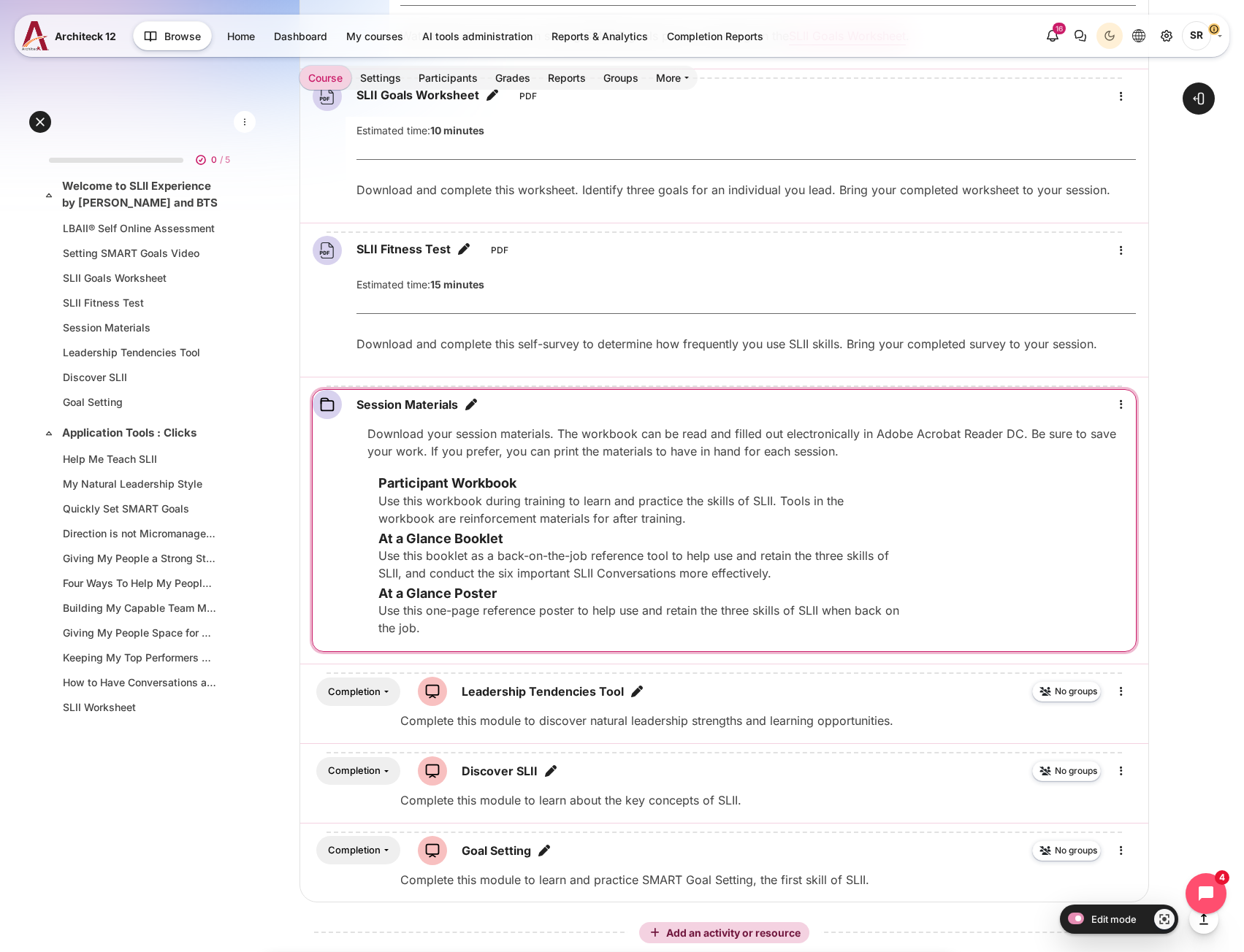
scroll to position [970, 0]
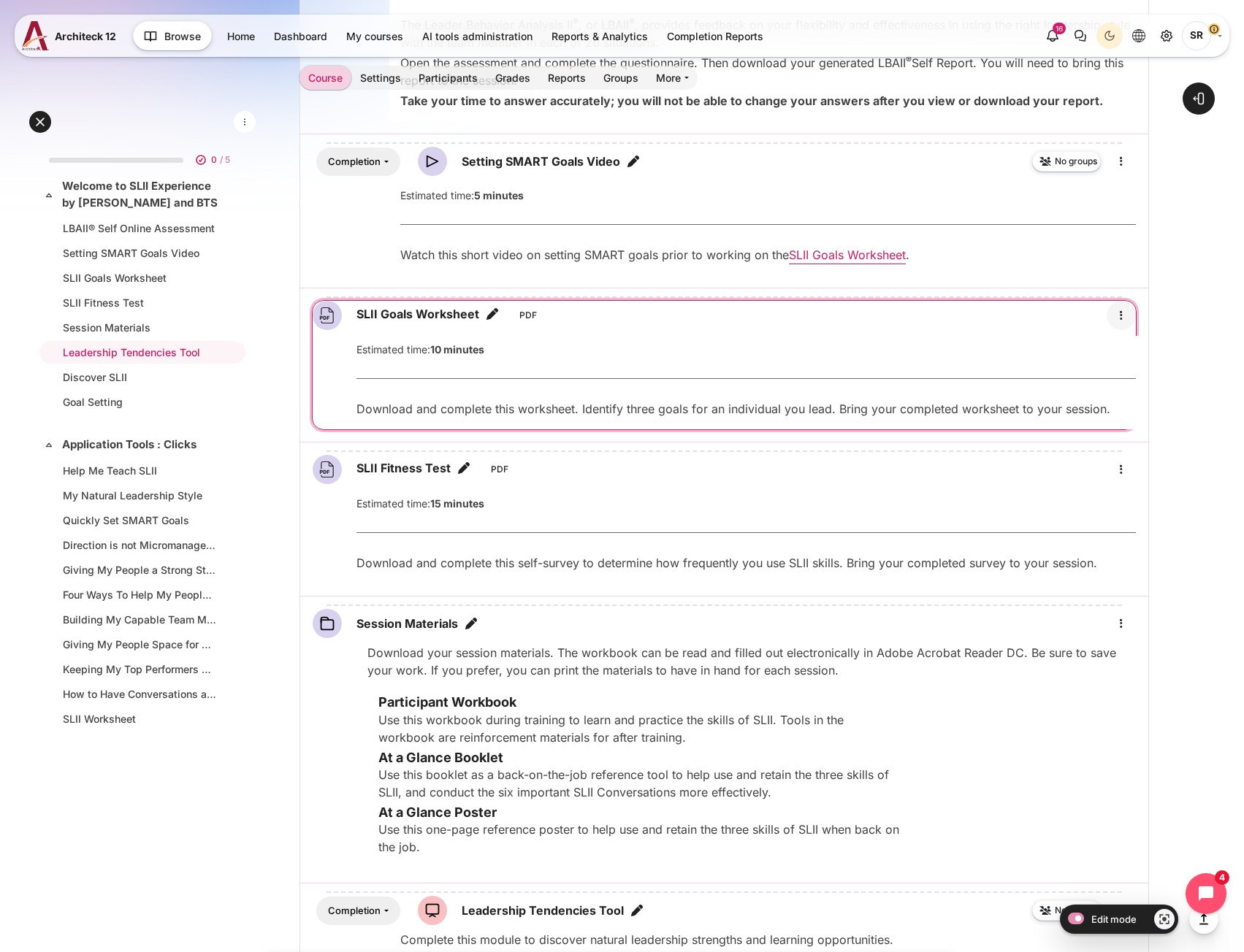
click at [1123, 317] on icon "Edit" at bounding box center [1121, 316] width 18 height 18
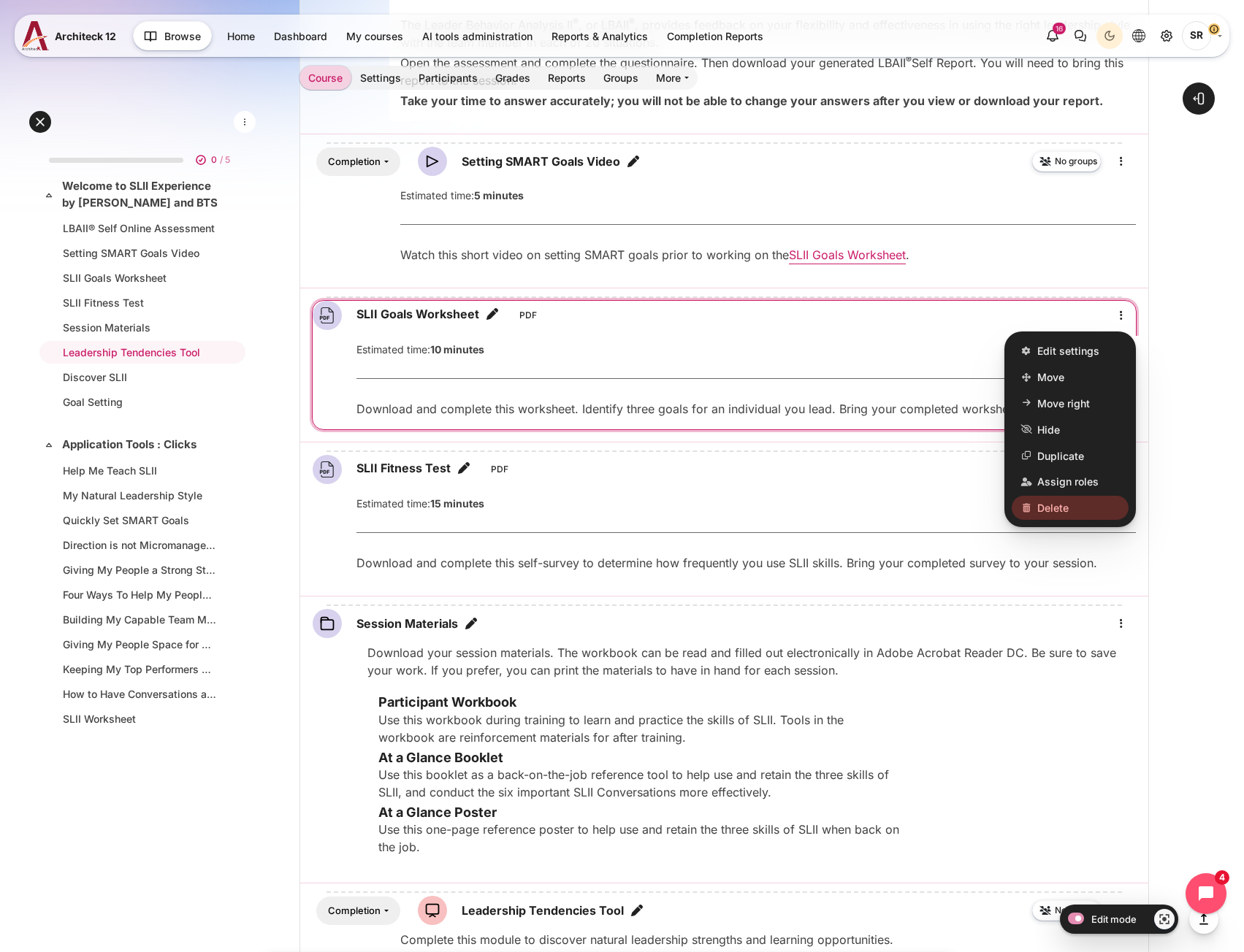
click at [1080, 508] on link "Delete" at bounding box center [1070, 508] width 117 height 25
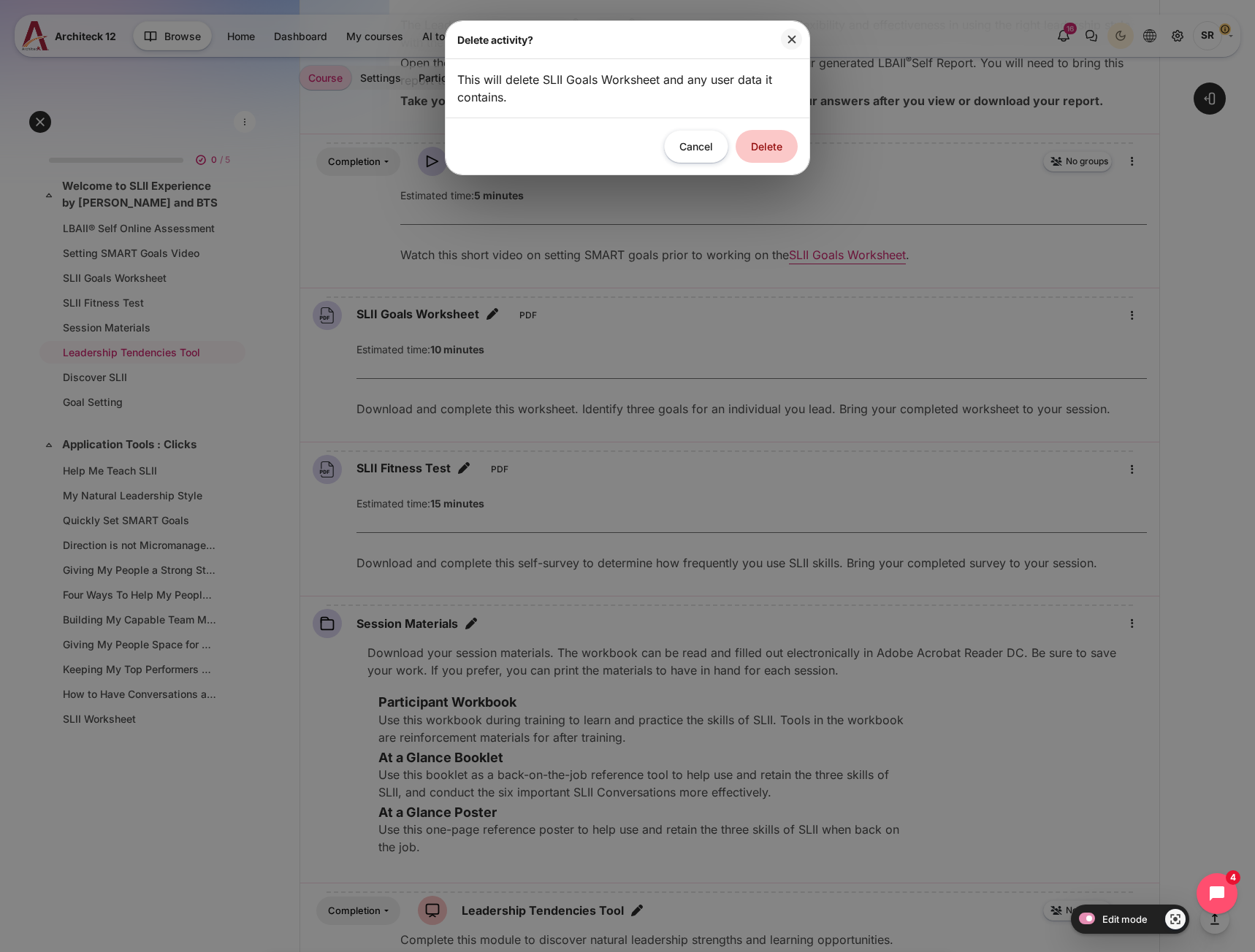
click at [773, 135] on button "Delete" at bounding box center [766, 146] width 62 height 33
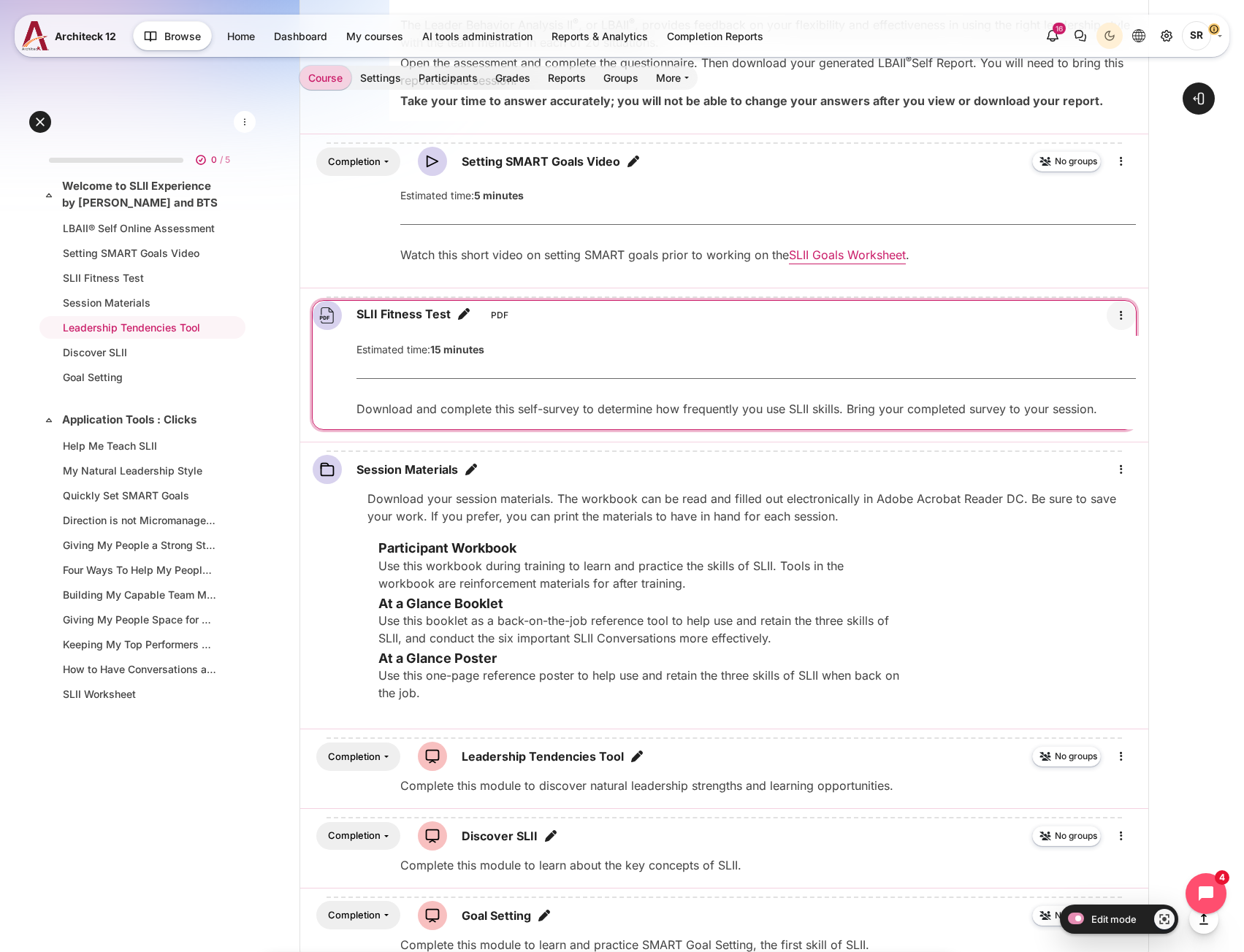
click at [1123, 318] on icon "Edit" at bounding box center [1121, 316] width 18 height 18
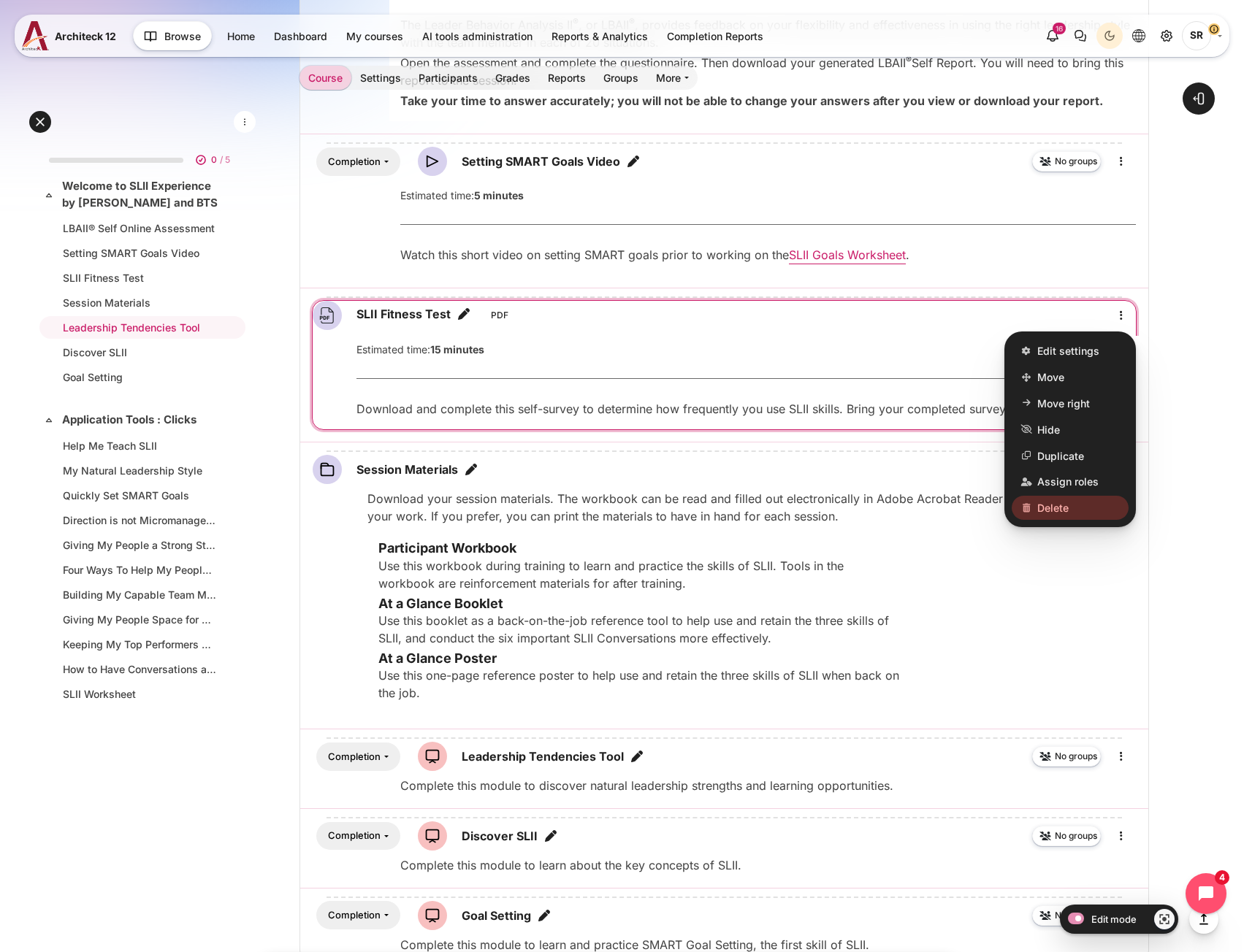
click at [1061, 503] on span "Delete" at bounding box center [1053, 507] width 31 height 15
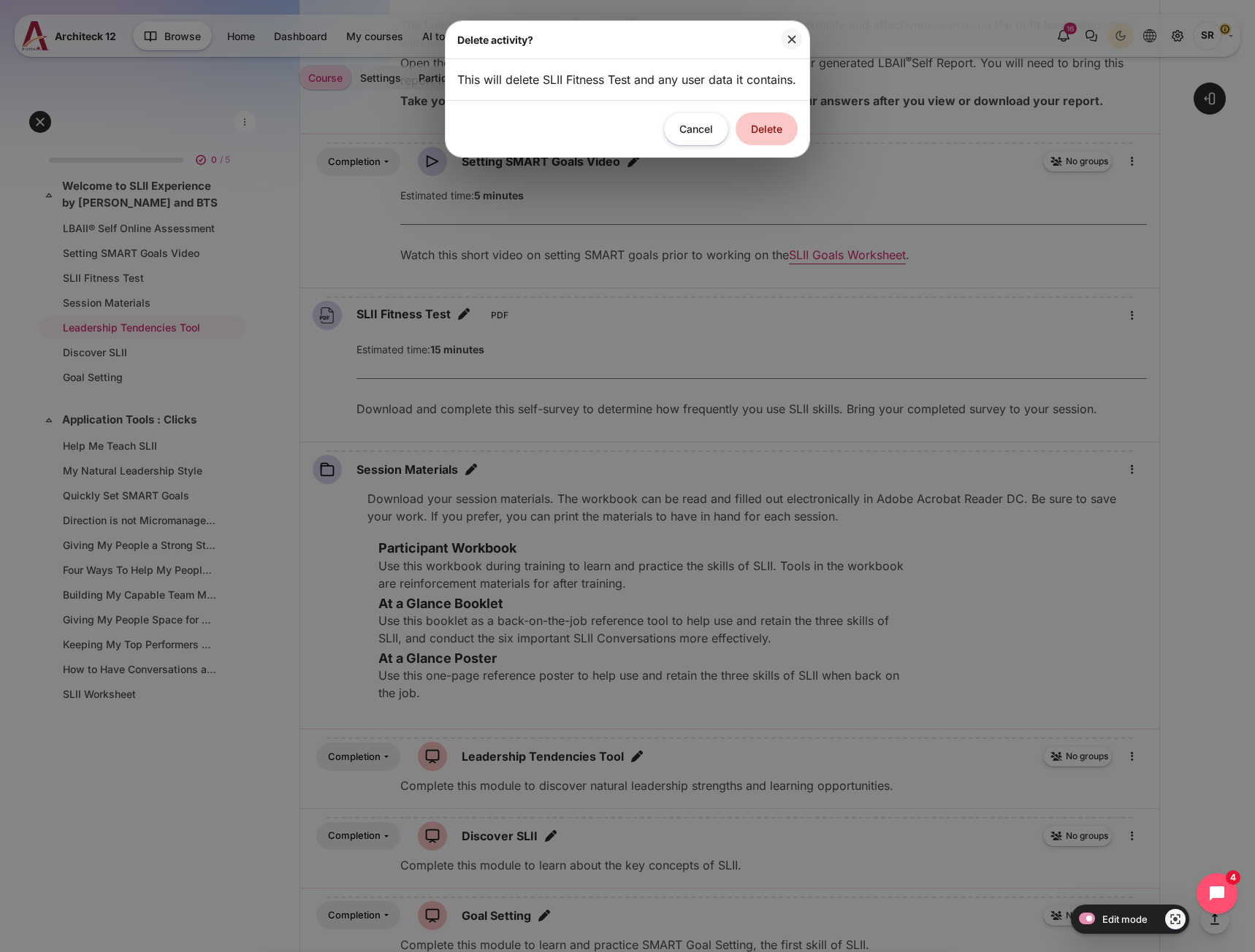
click at [761, 145] on button "Delete" at bounding box center [766, 129] width 62 height 33
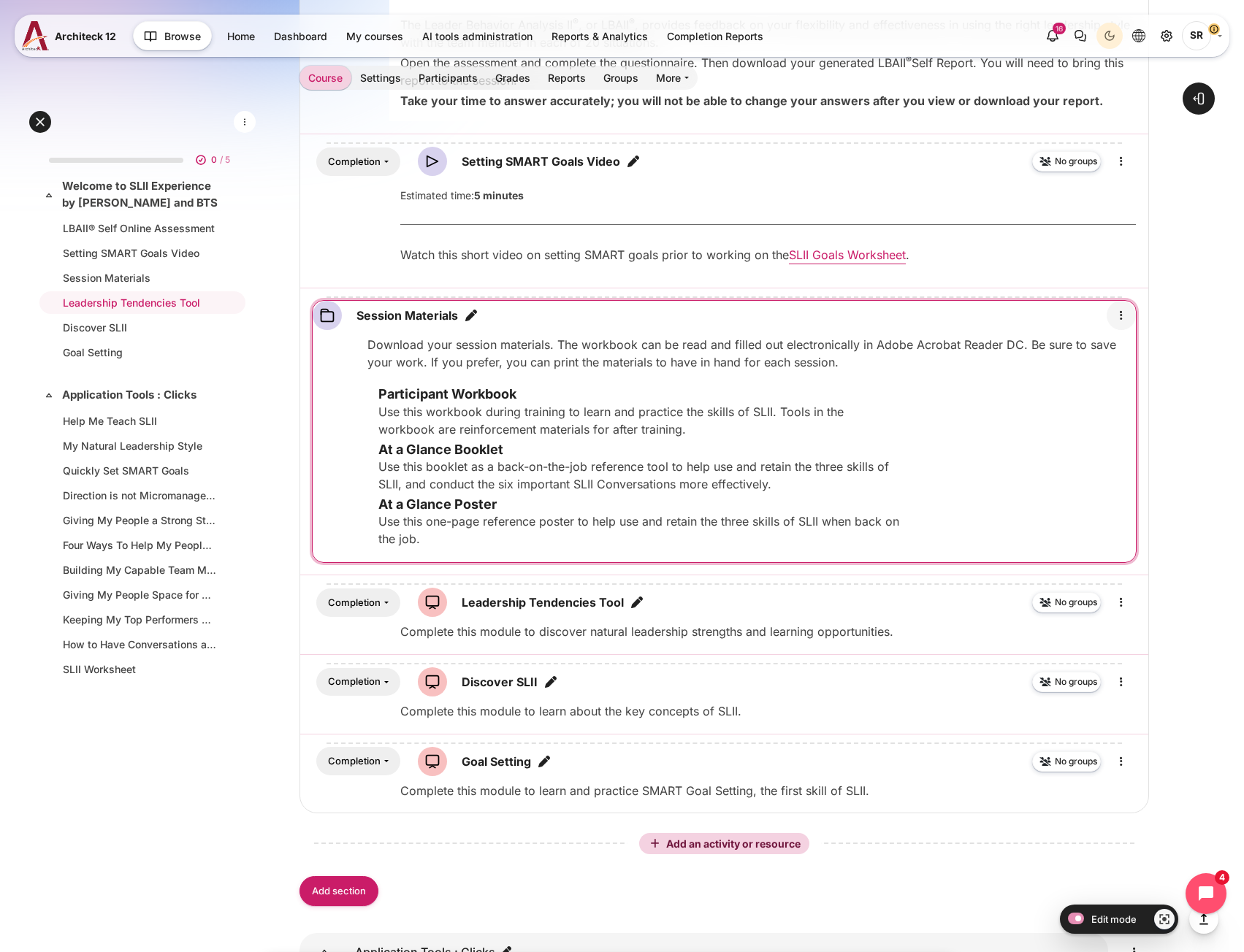
click at [1118, 316] on icon "Edit" at bounding box center [1121, 316] width 18 height 18
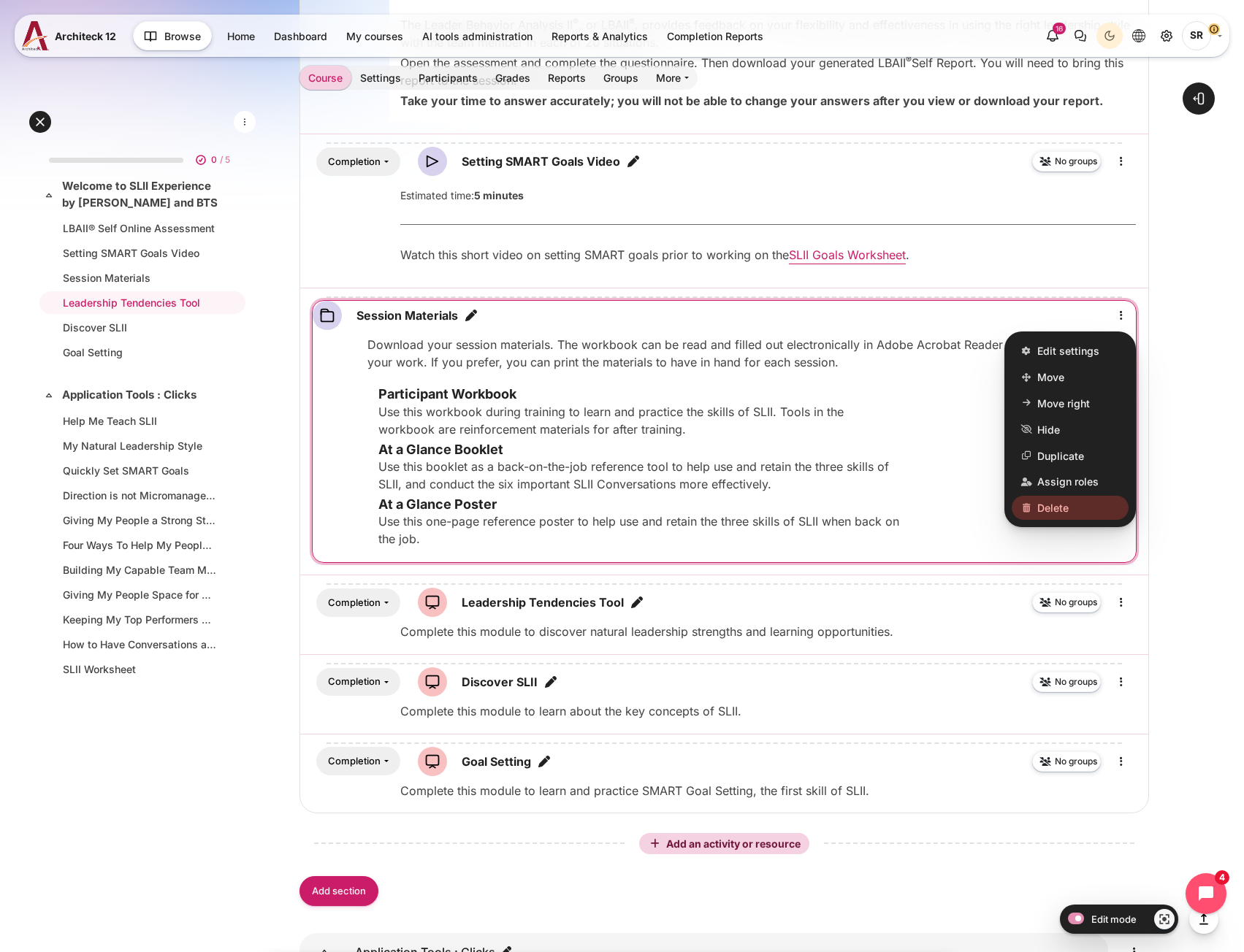
click at [1053, 505] on span "Delete" at bounding box center [1053, 507] width 31 height 15
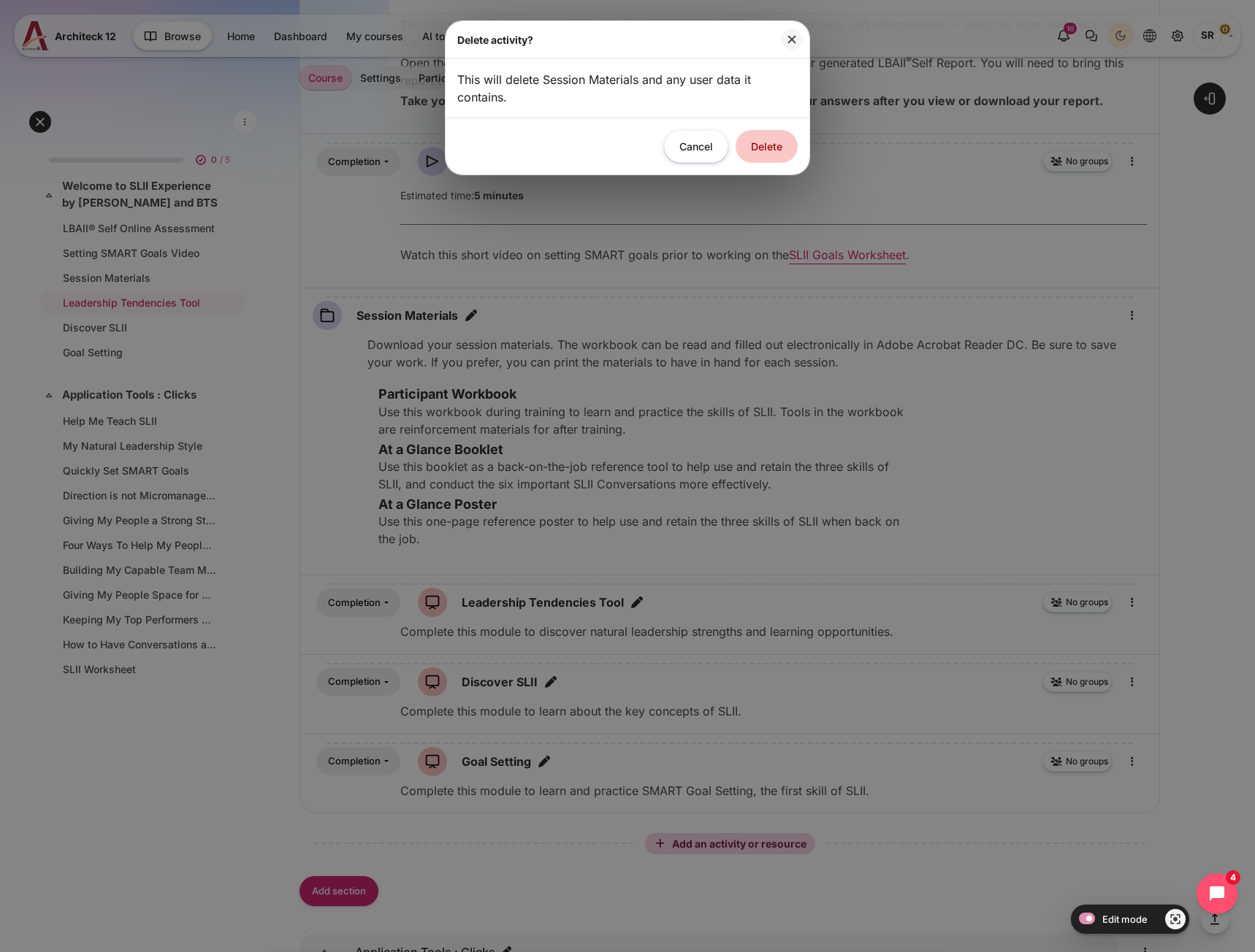
click at [761, 148] on button "Delete" at bounding box center [766, 146] width 62 height 33
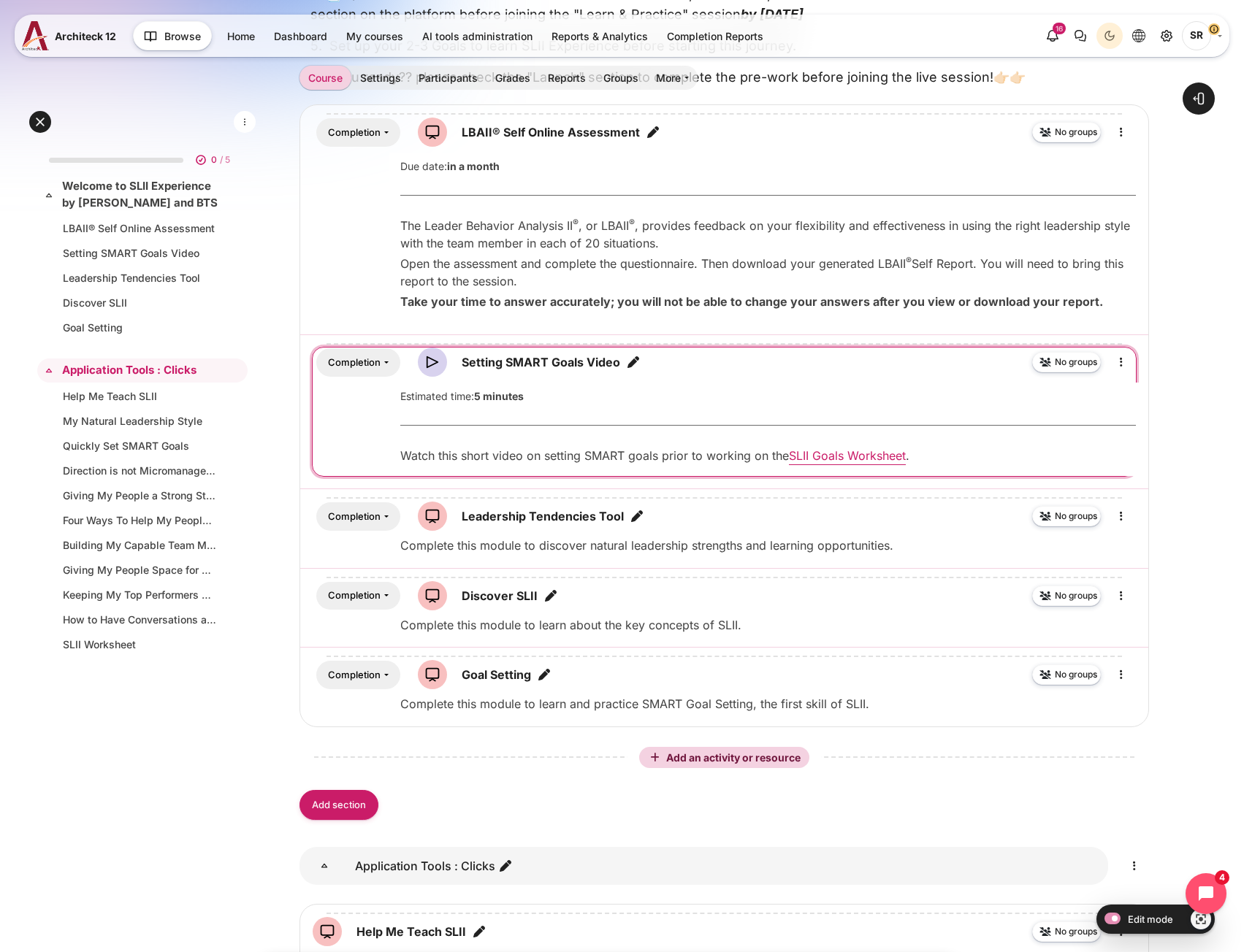
scroll to position [604, 0]
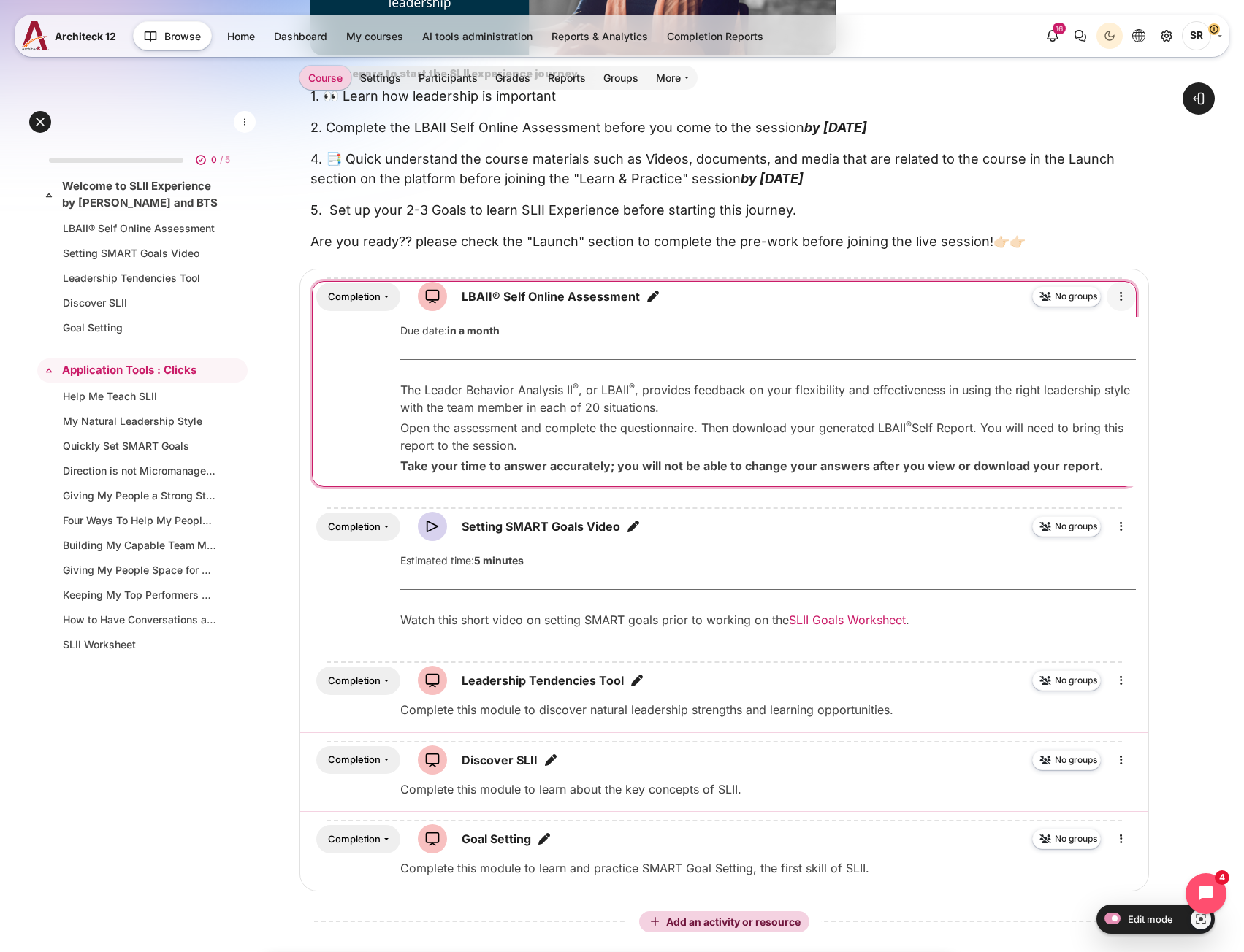
click at [1126, 303] on icon "Edit" at bounding box center [1121, 297] width 18 height 18
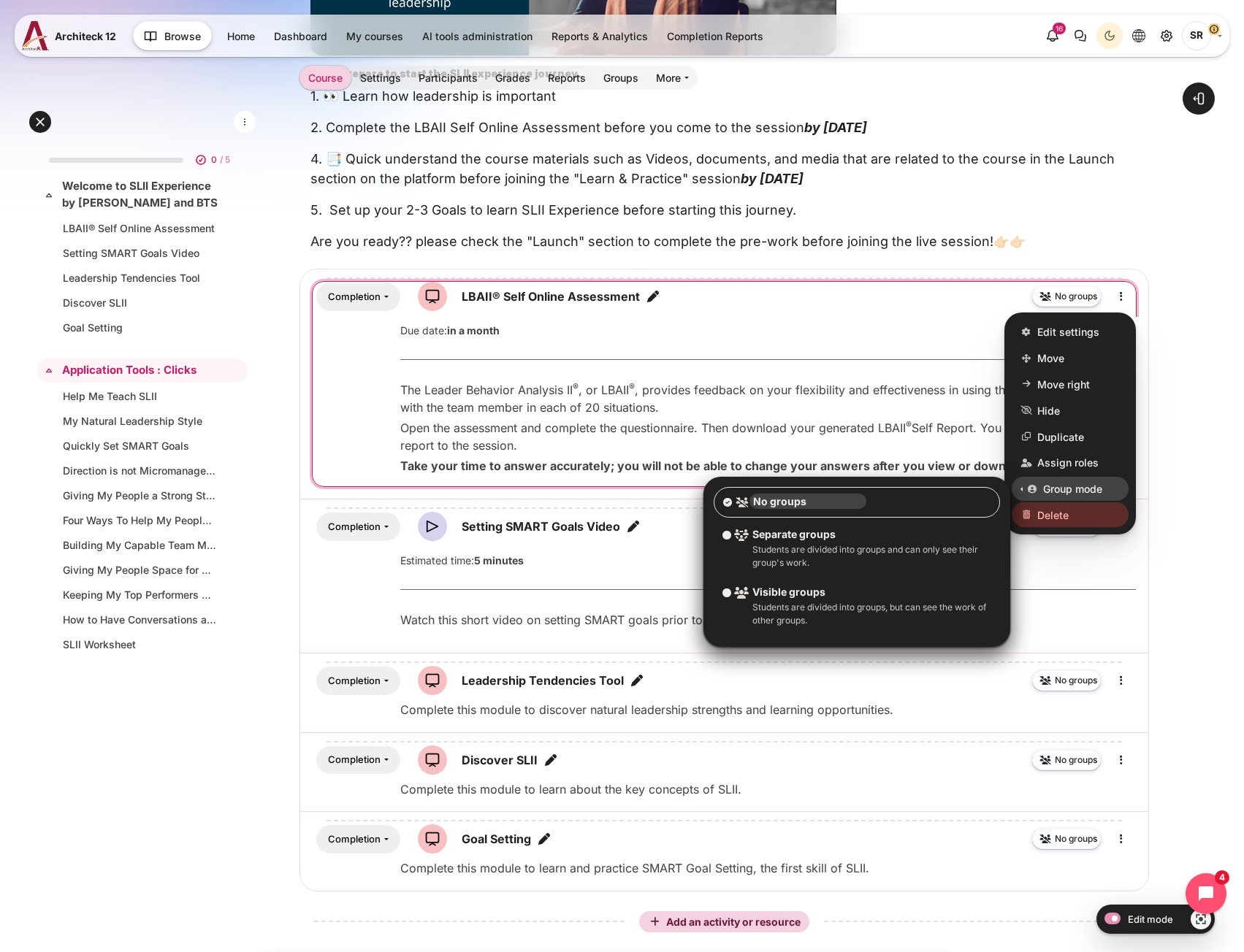
click at [1098, 511] on link "Delete" at bounding box center [1070, 515] width 117 height 25
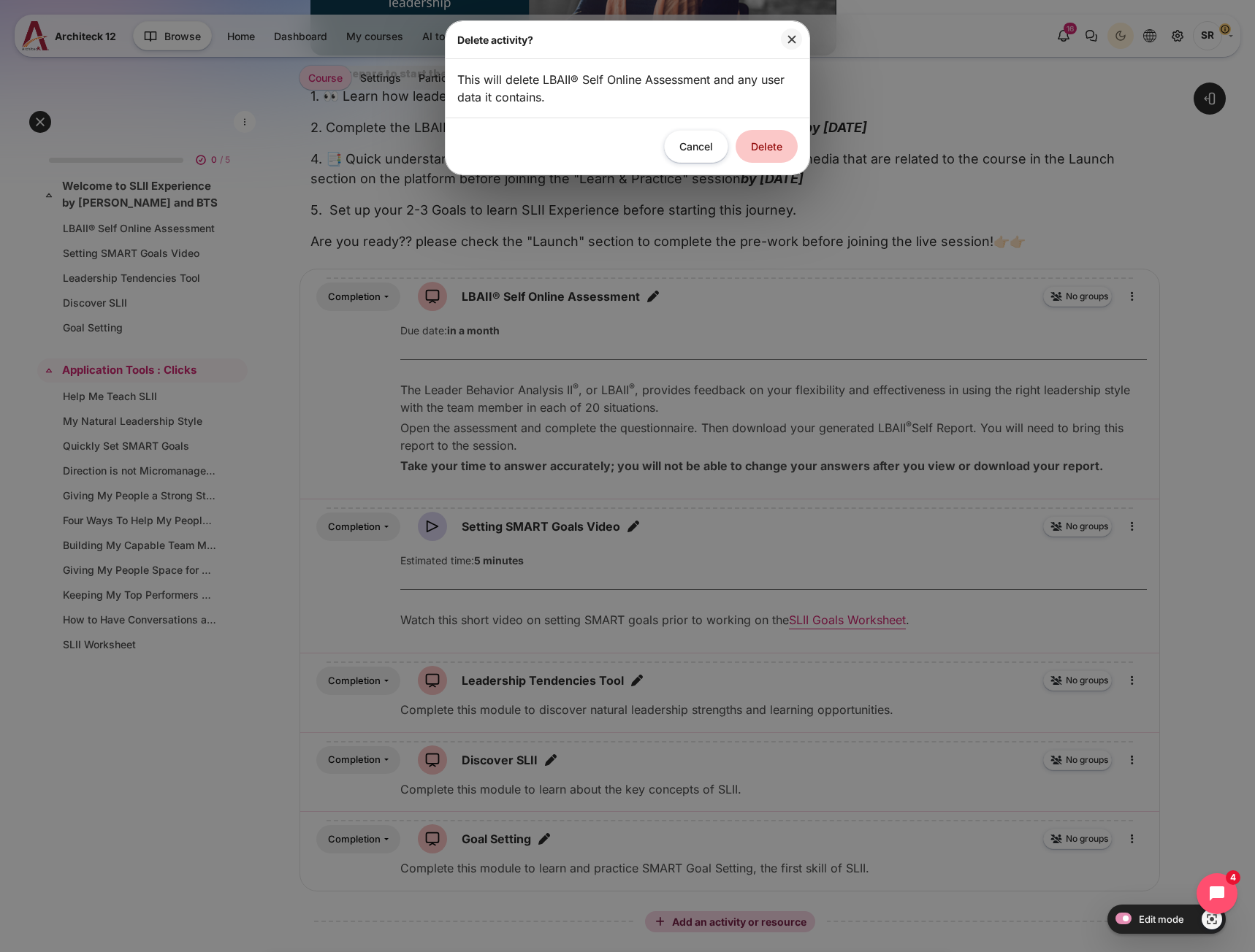
click at [774, 147] on button "Delete" at bounding box center [766, 146] width 62 height 33
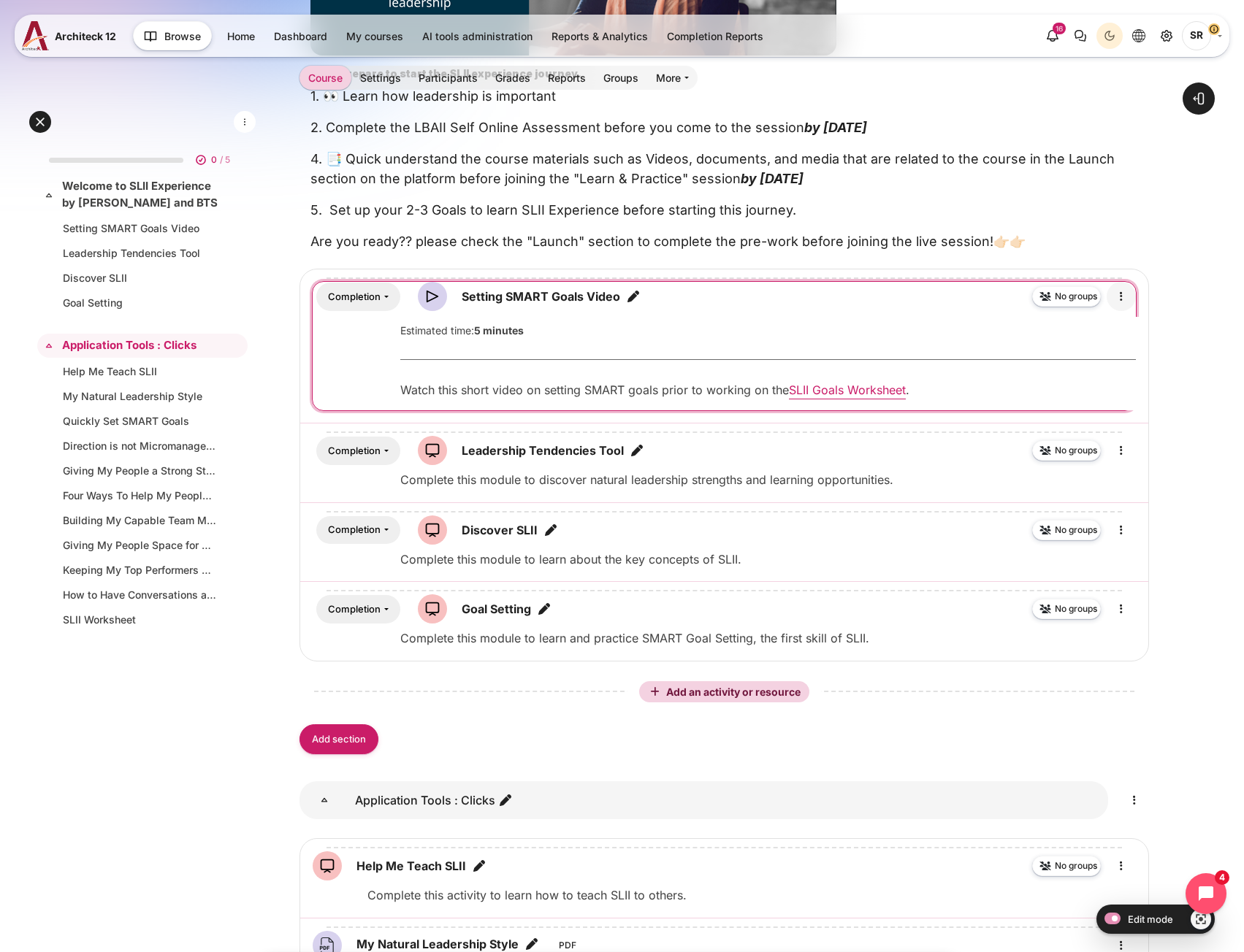
click at [1121, 296] on icon "Edit" at bounding box center [1121, 297] width 18 height 18
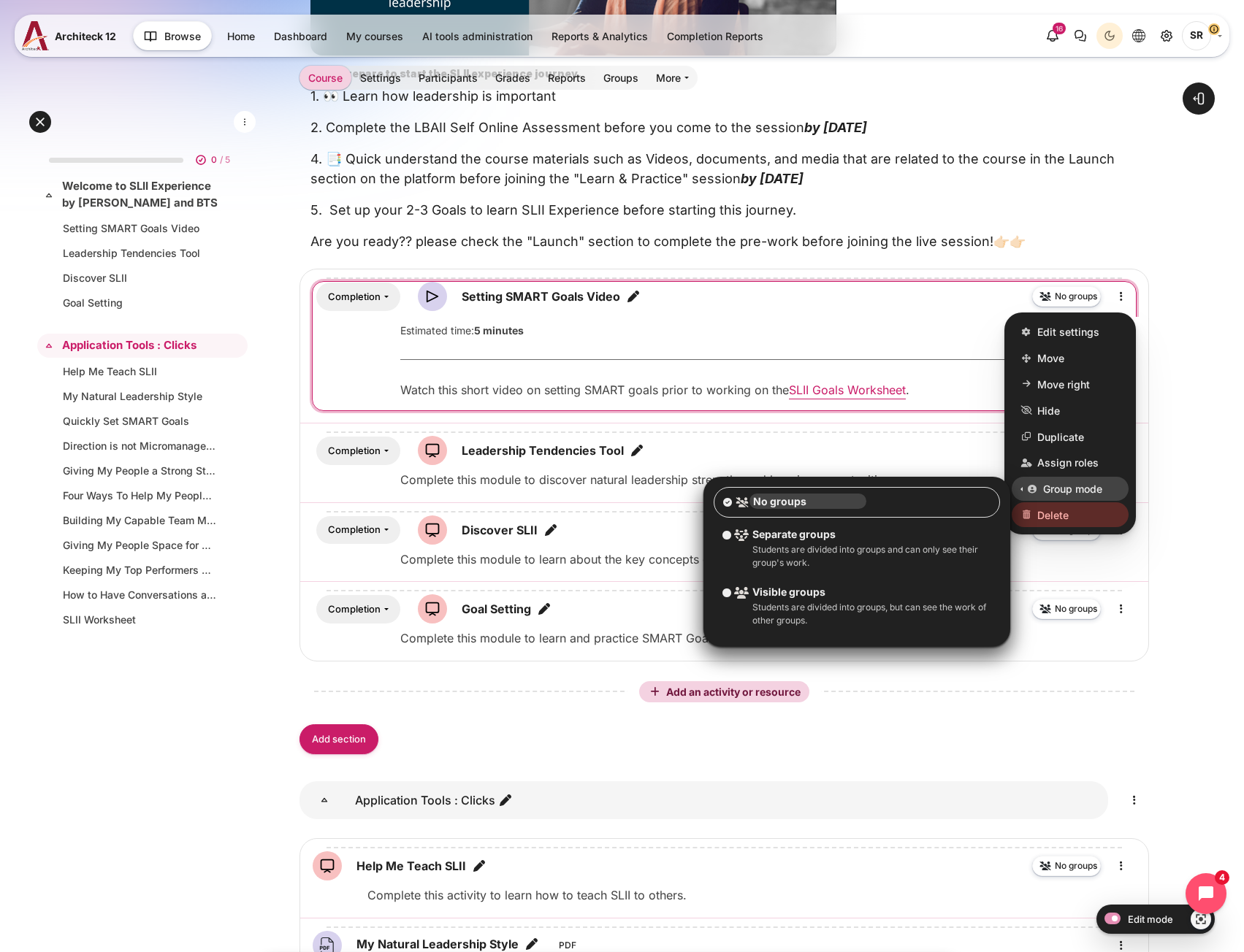
click at [1078, 517] on link "Delete" at bounding box center [1070, 515] width 117 height 25
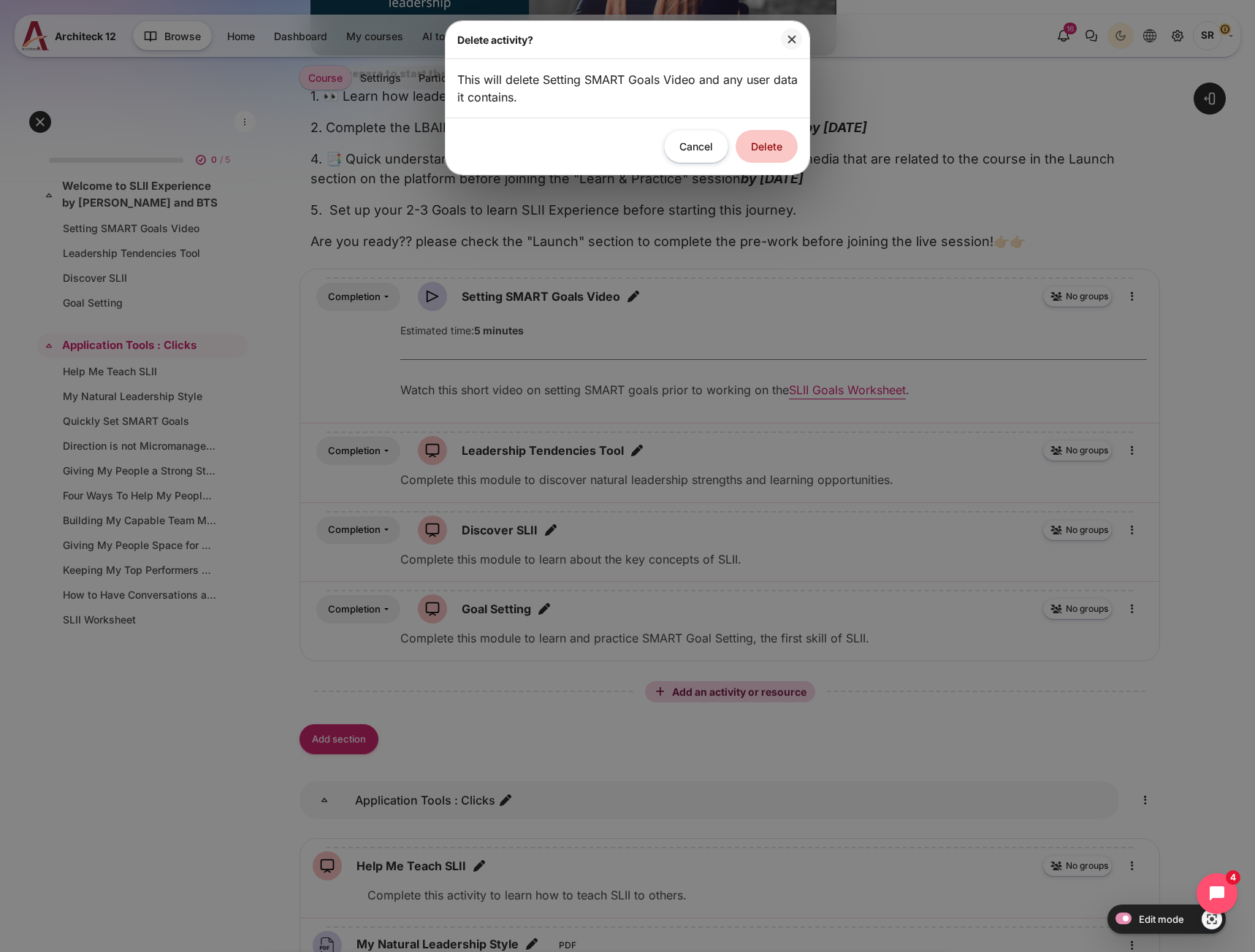
click at [765, 144] on button "Delete" at bounding box center [766, 146] width 62 height 33
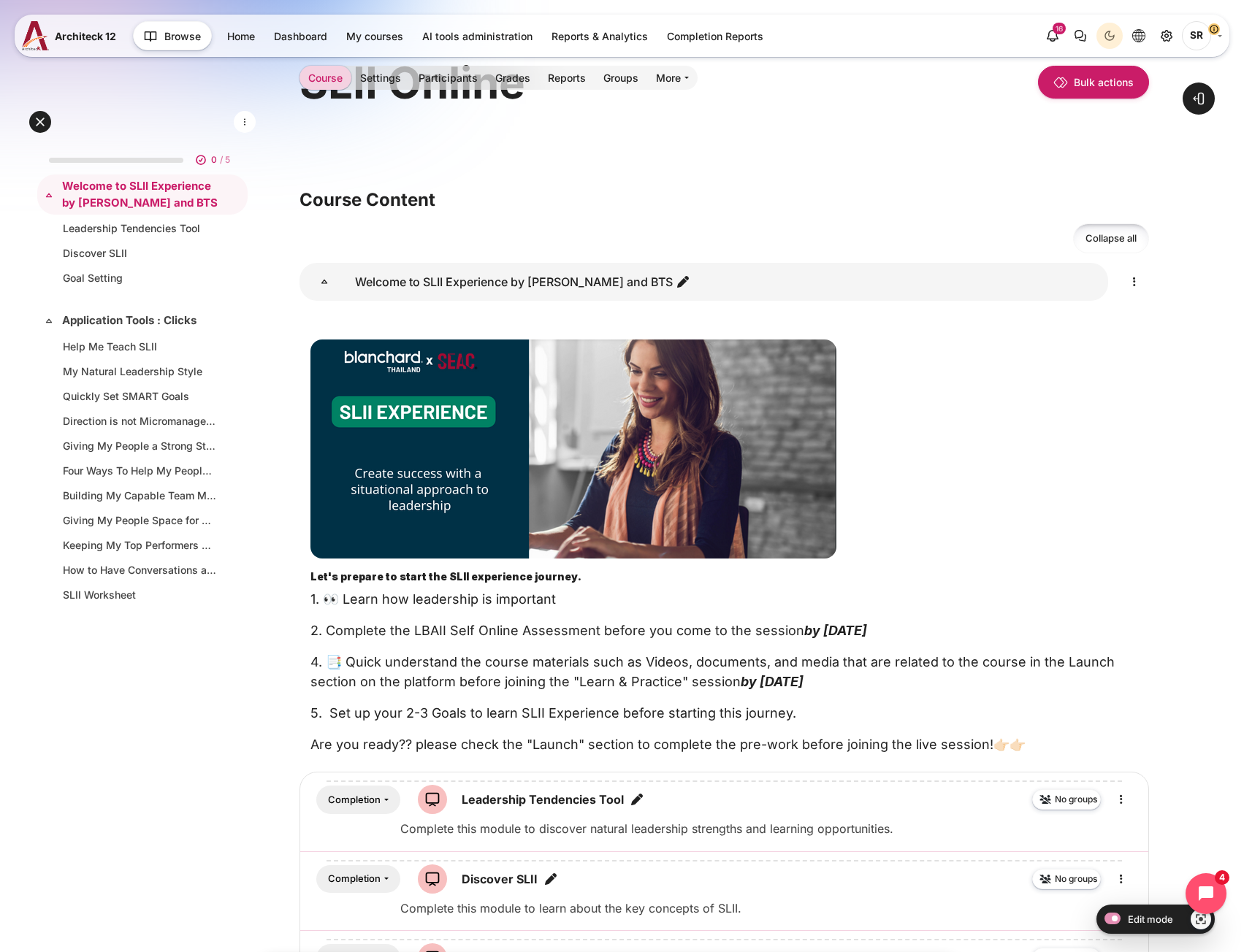
scroll to position [94, 0]
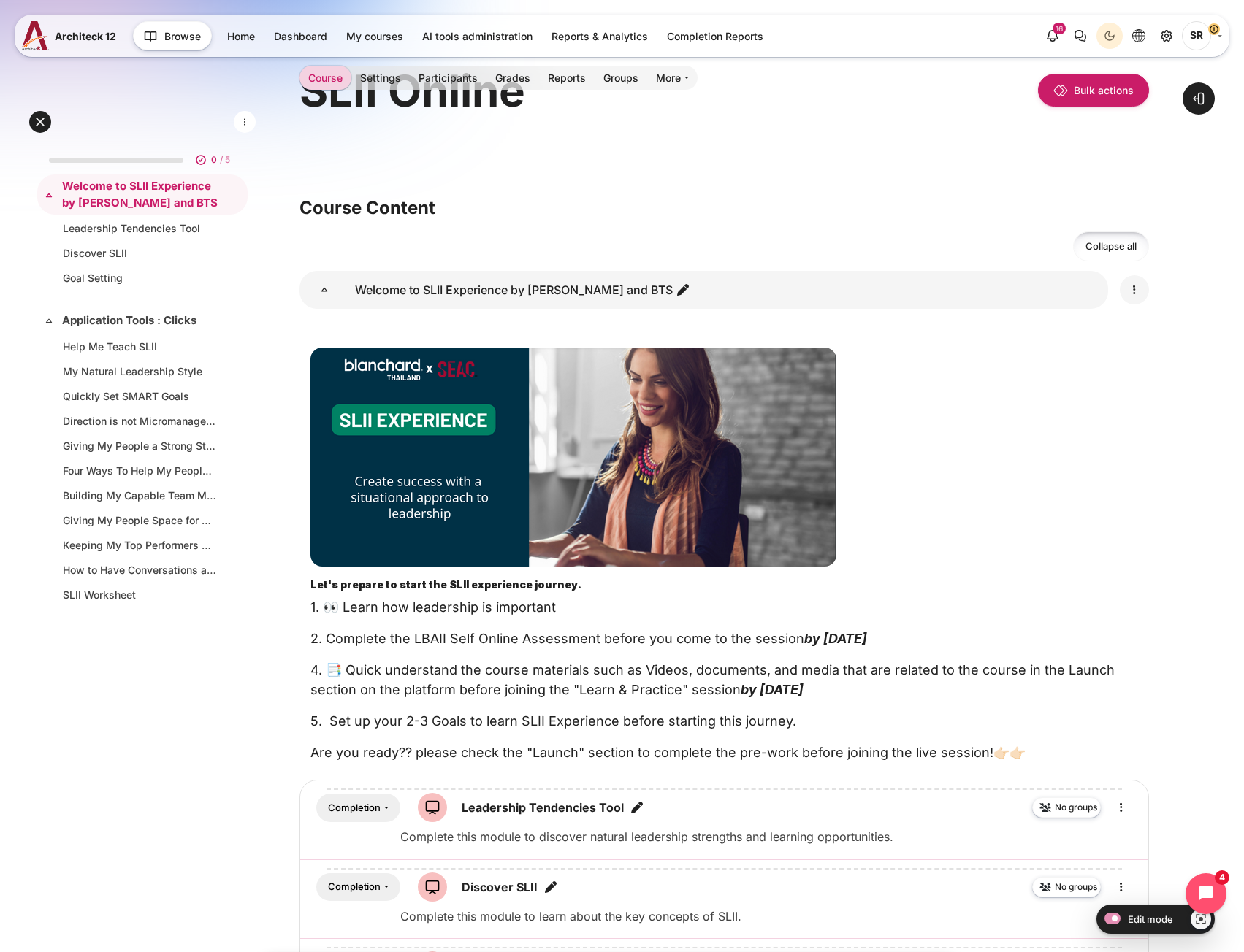
click at [1129, 288] on icon "Edit" at bounding box center [1134, 290] width 18 height 18
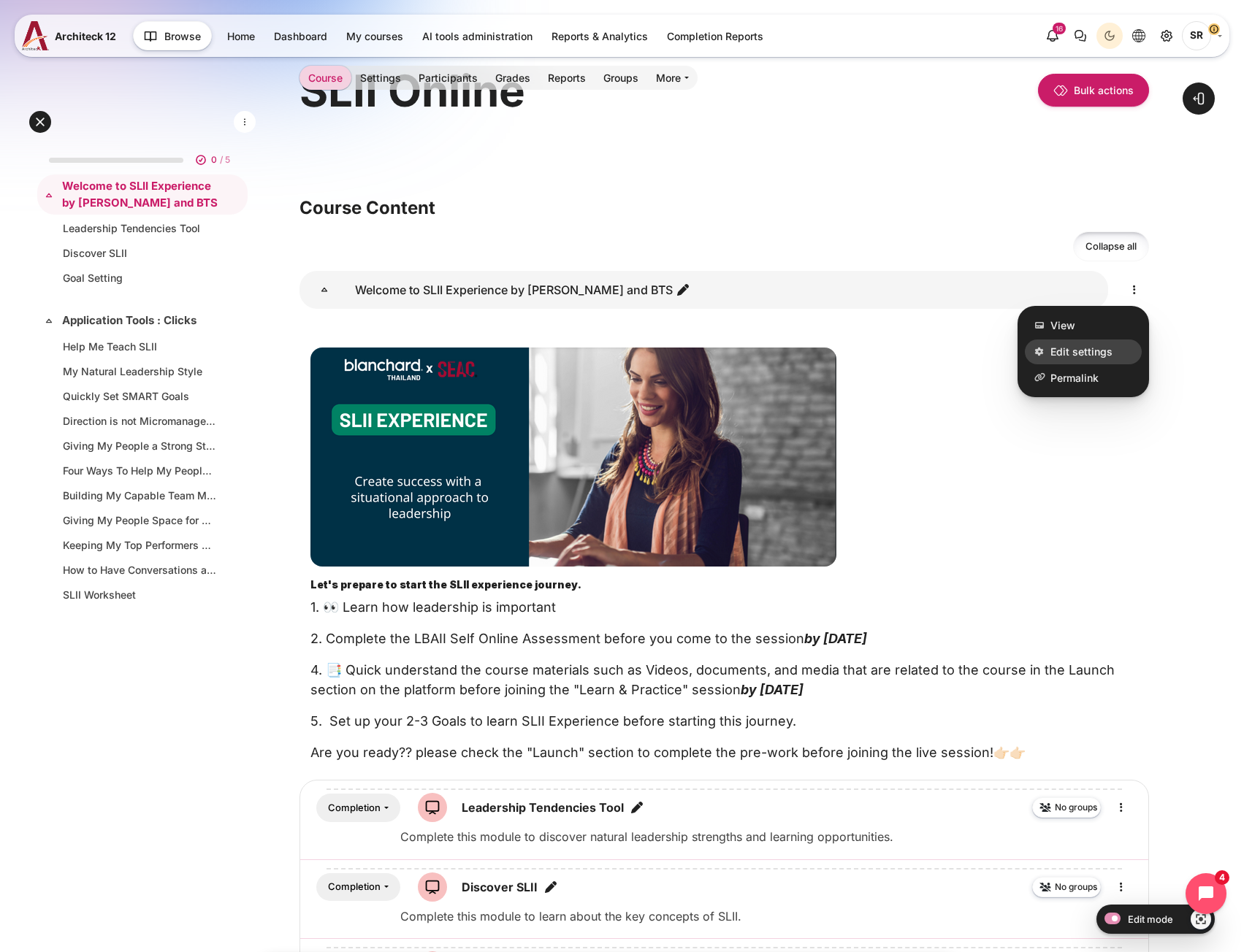
click at [1096, 359] on span "Edit settings" at bounding box center [1081, 352] width 62 height 15
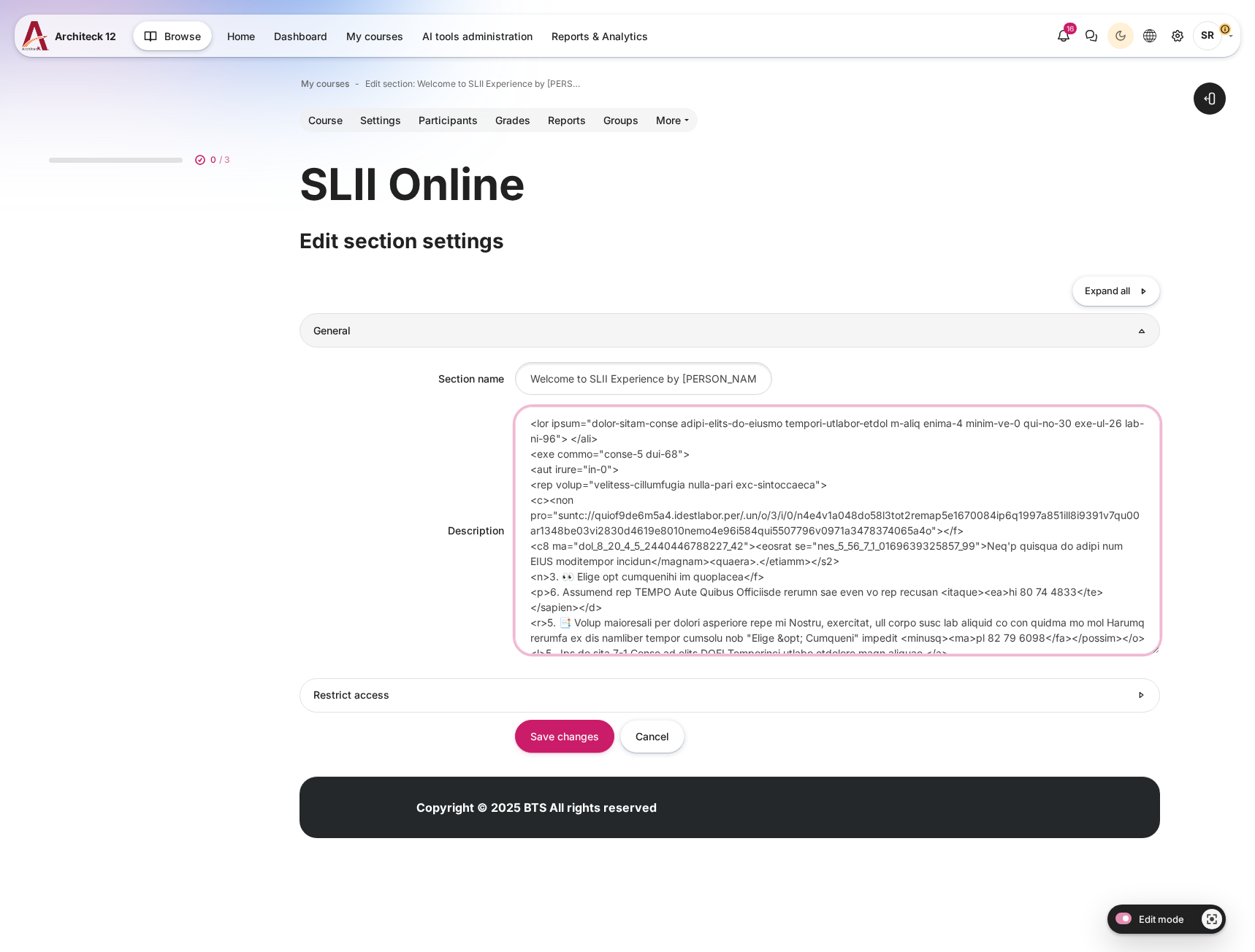
click at [622, 500] on textarea "Description" at bounding box center [837, 530] width 645 height 248
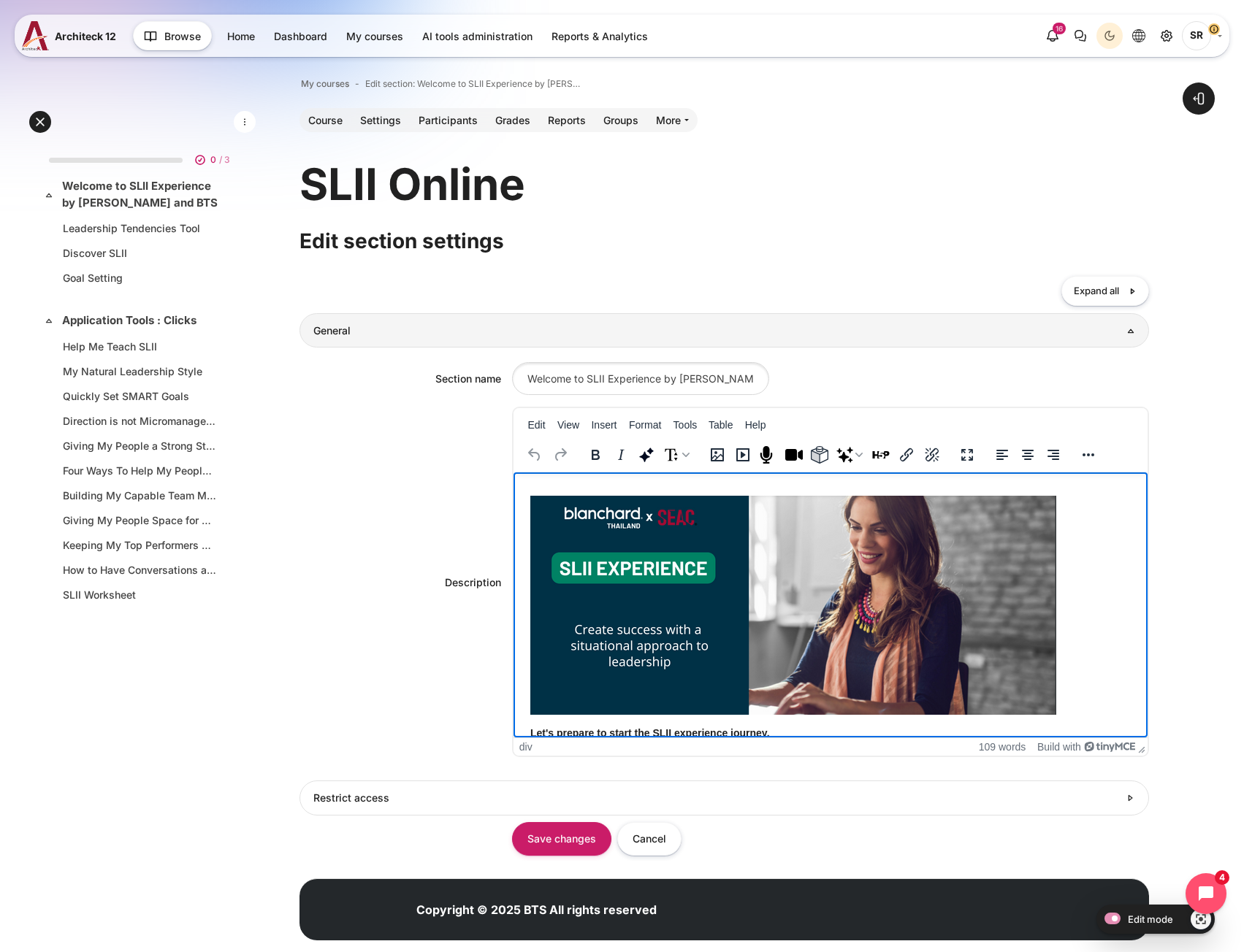
scroll to position [218, 0]
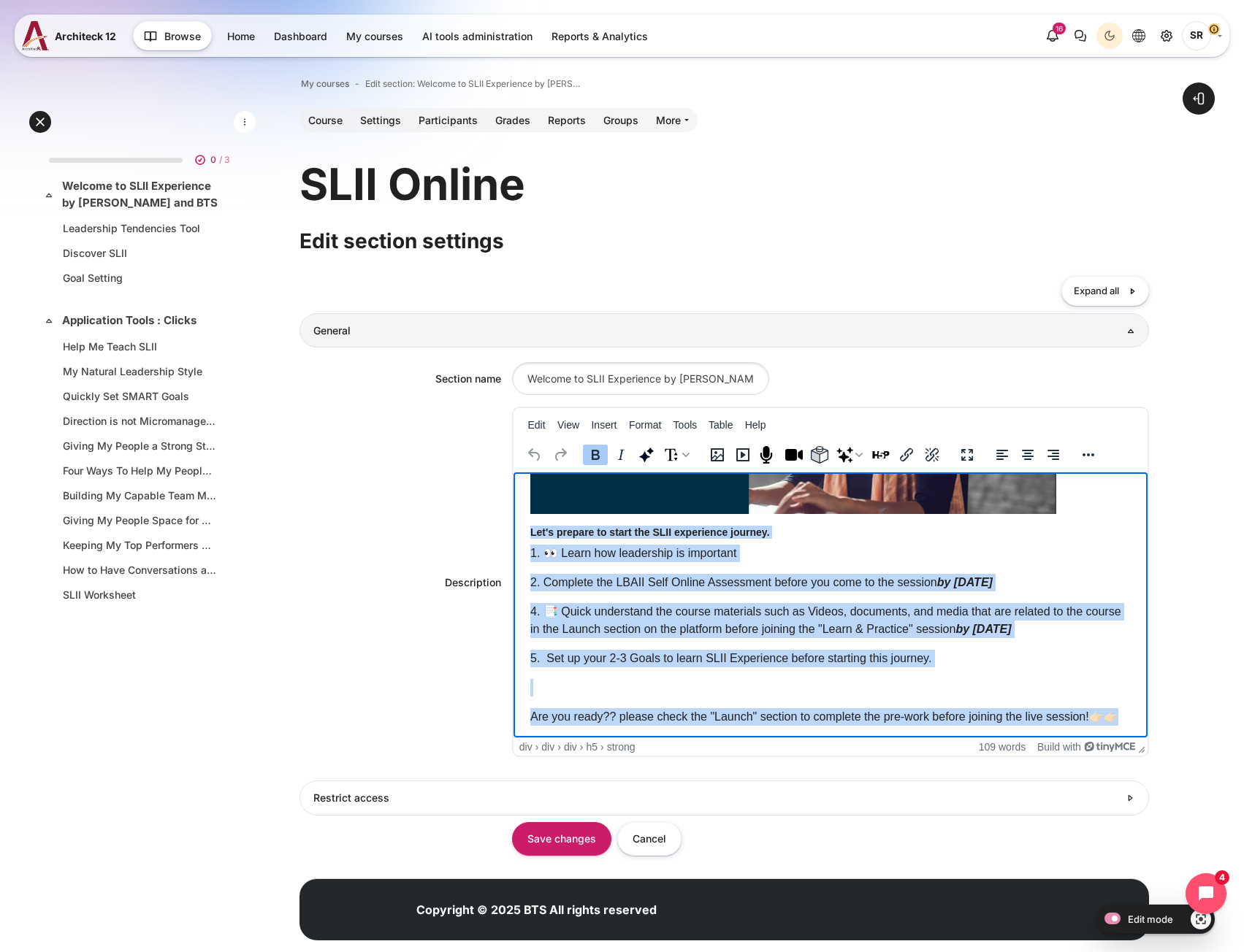
drag, startPoint x: 527, startPoint y: 511, endPoint x: 986, endPoint y: 772, distance: 528.0
click at [986, 737] on html "Let's prepare to start the SLII experience journey . 1. 👀 Learn how leadership …" at bounding box center [829, 505] width 634 height 466
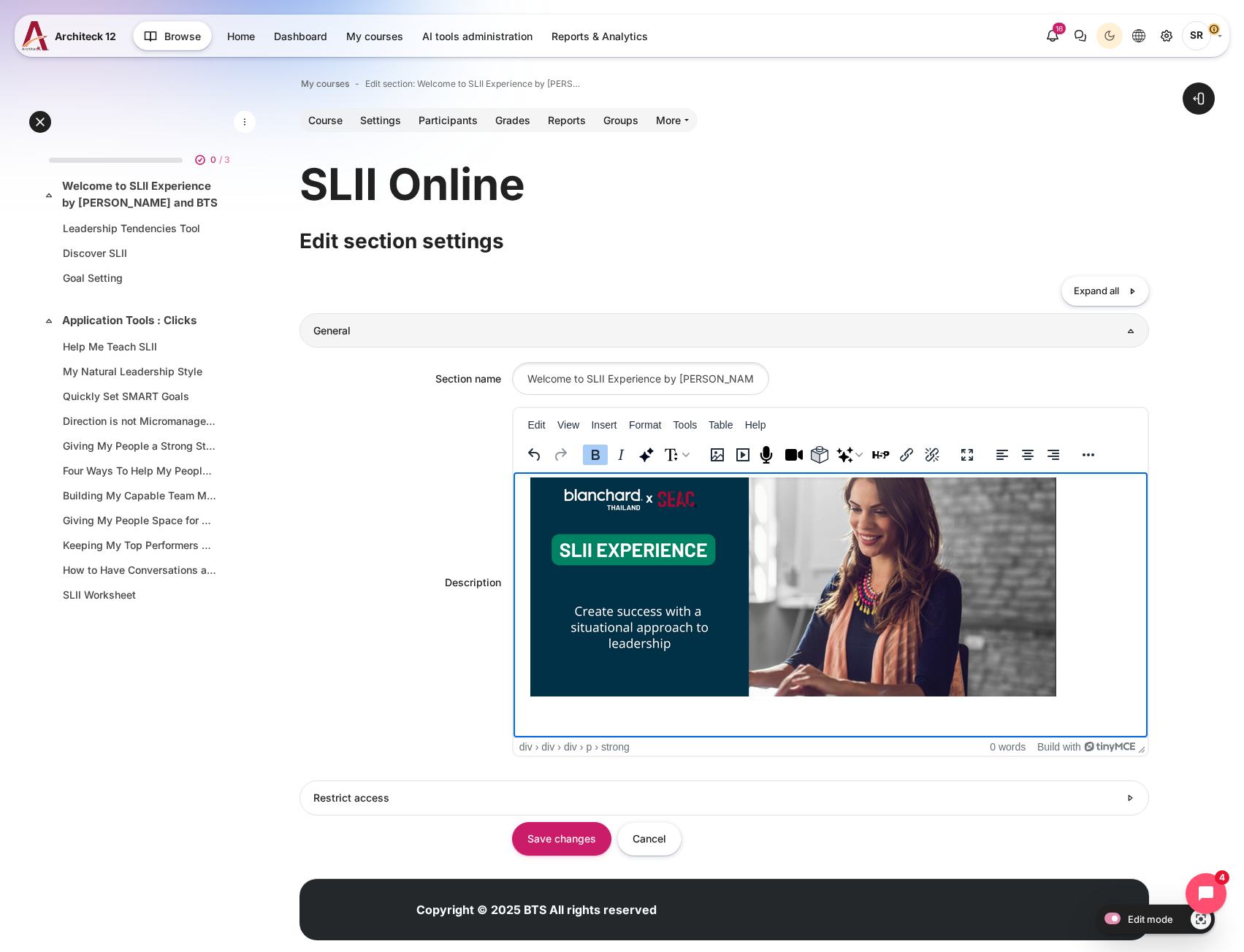
scroll to position [0, 0]
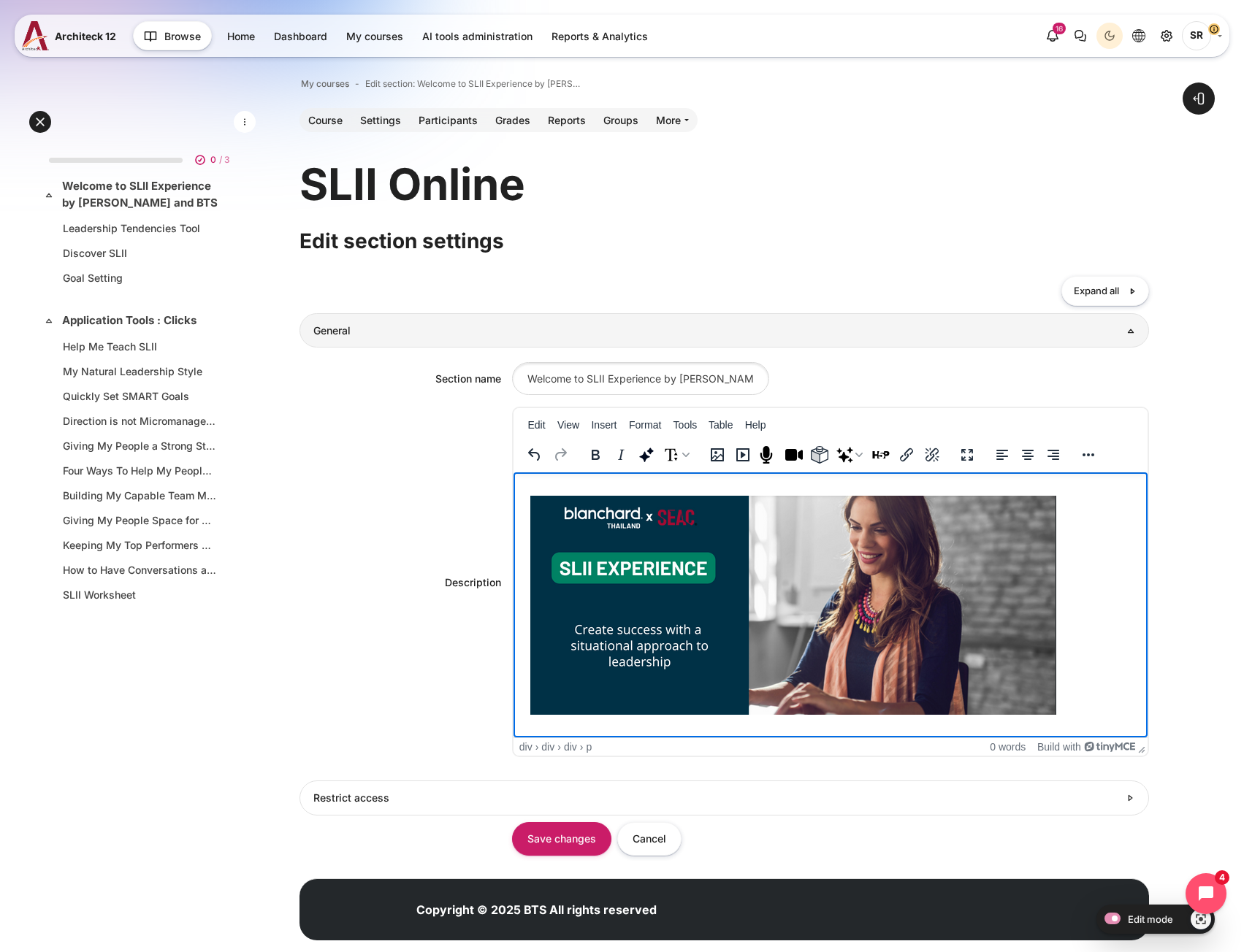
click at [536, 480] on div "Rich text area. Press ALT-0 for help." at bounding box center [829, 487] width 622 height 18
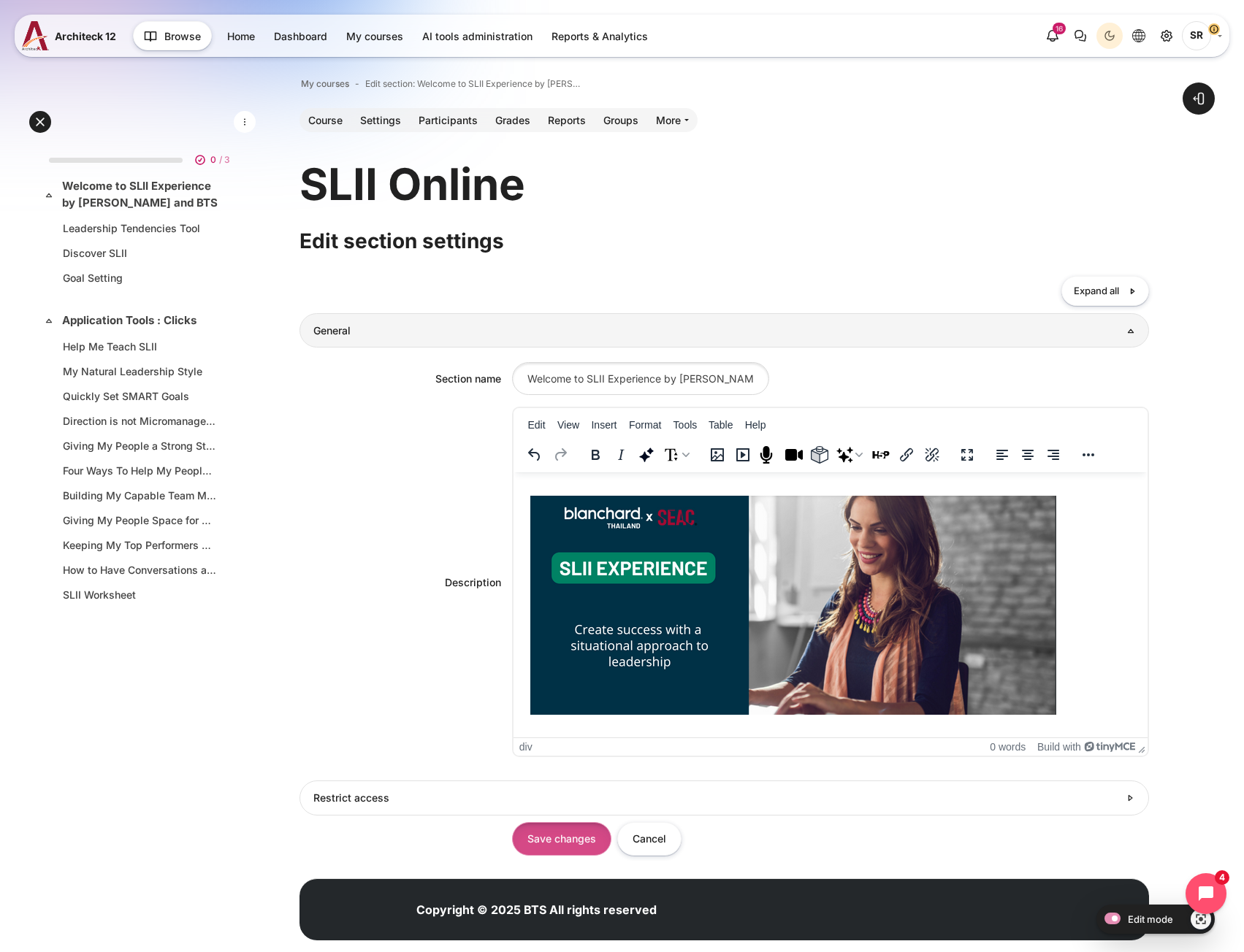
click at [568, 828] on input "Save changes" at bounding box center [561, 838] width 99 height 33
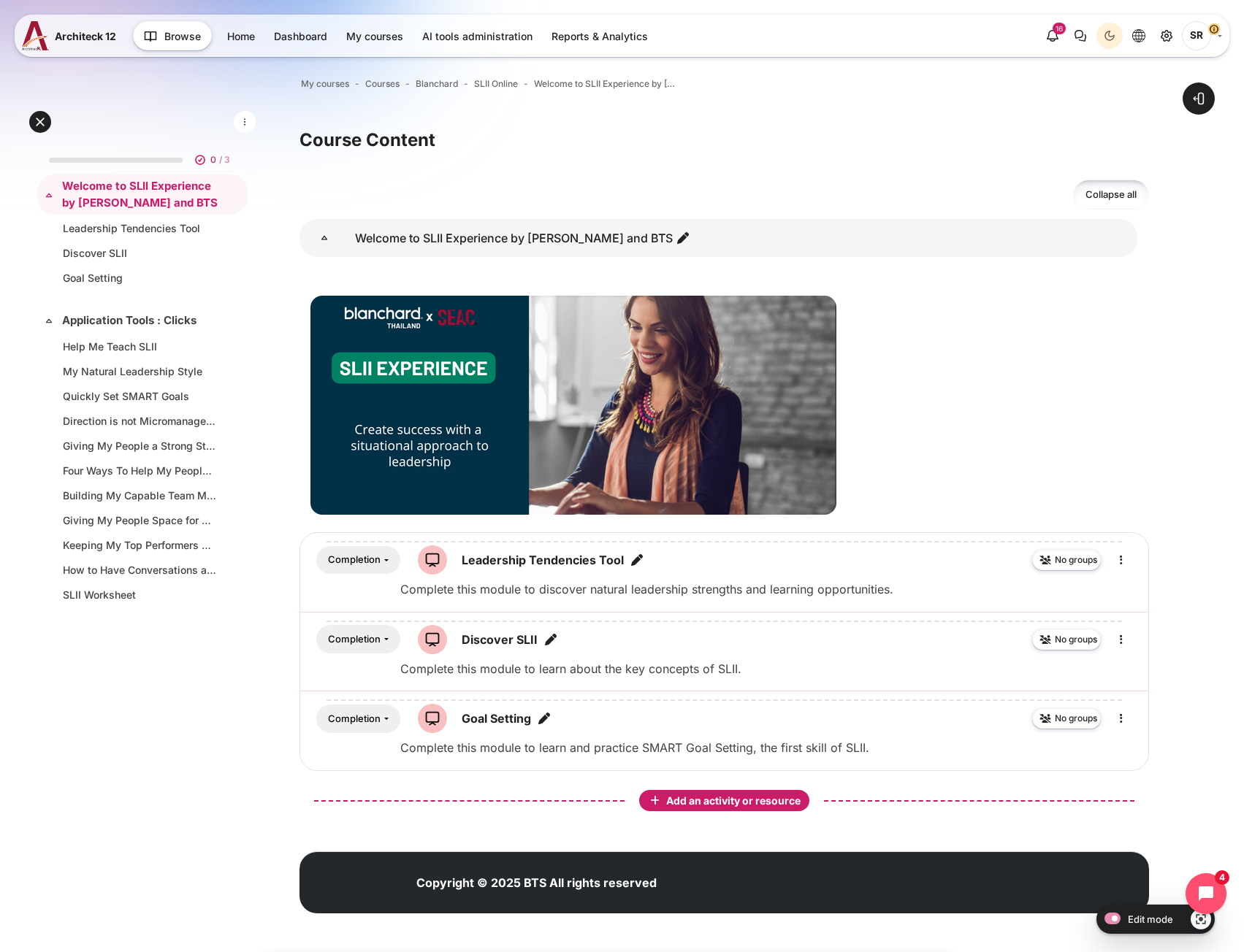
click at [709, 799] on span "Add an activity or resource" at bounding box center [735, 800] width 137 height 12
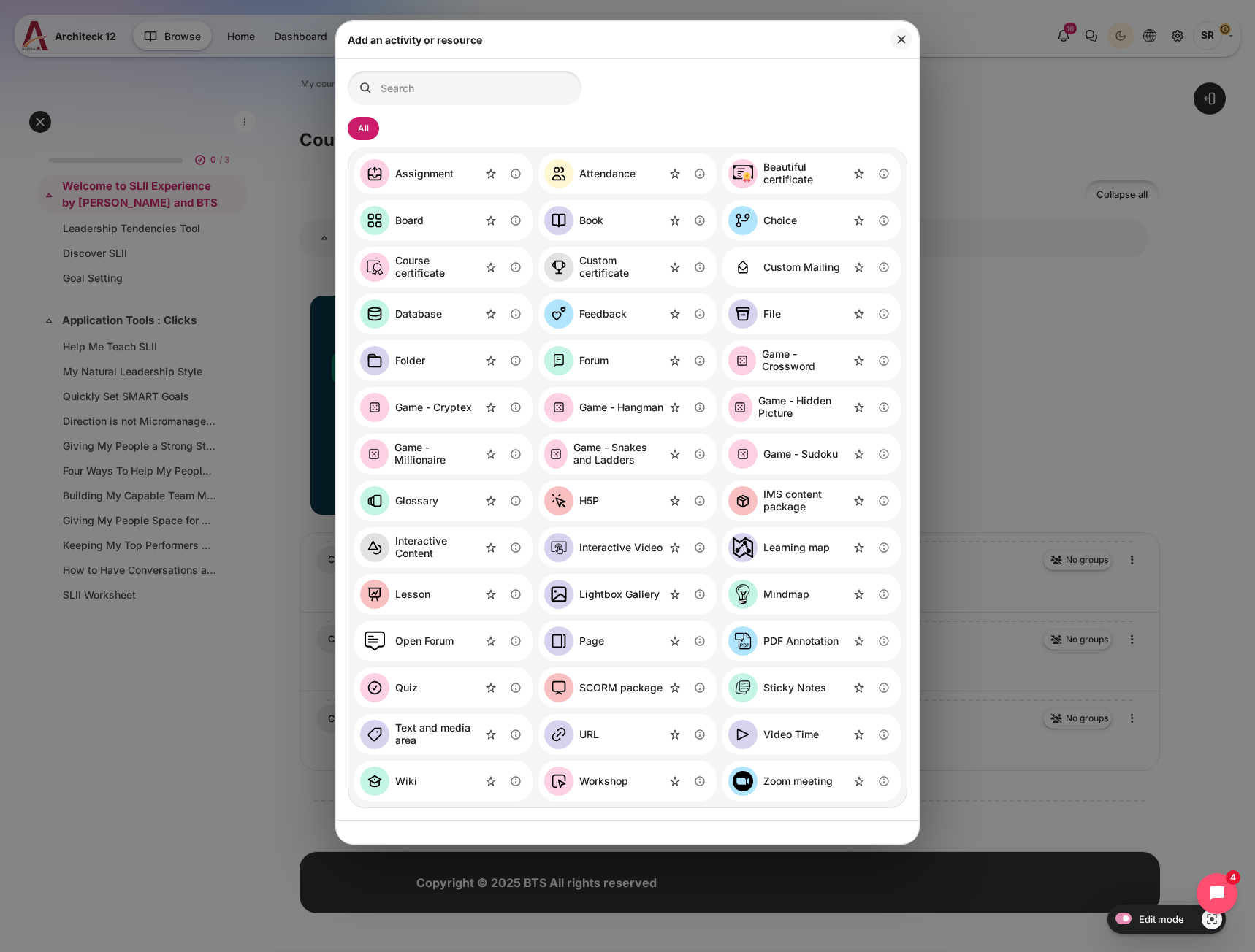
click at [630, 688] on div "SCORM package" at bounding box center [621, 688] width 83 height 12
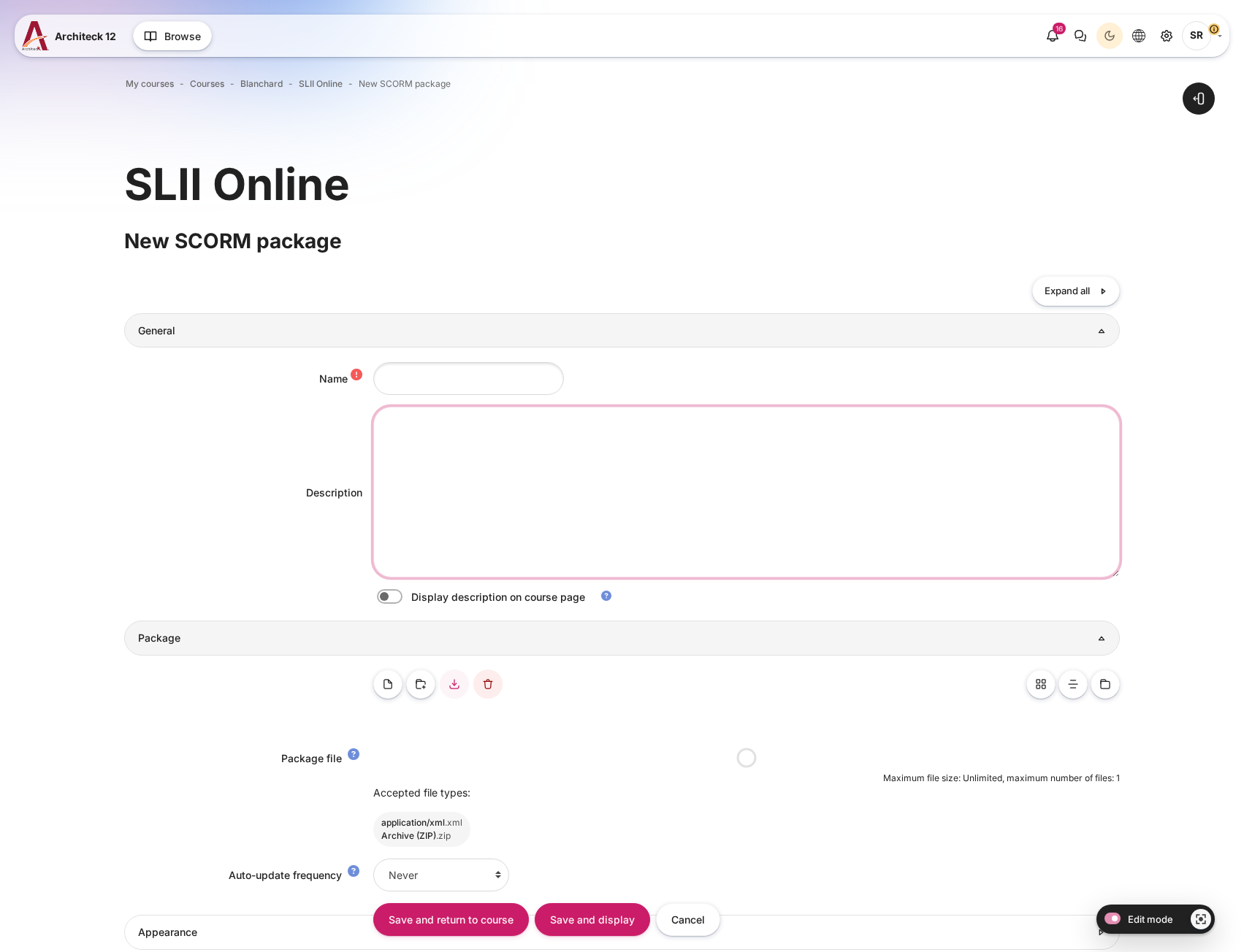
click at [441, 480] on textarea "Description" at bounding box center [746, 492] width 746 height 171
paste textarea "Complete this module to learn and practice Diagnosing Development Levels, the s…"
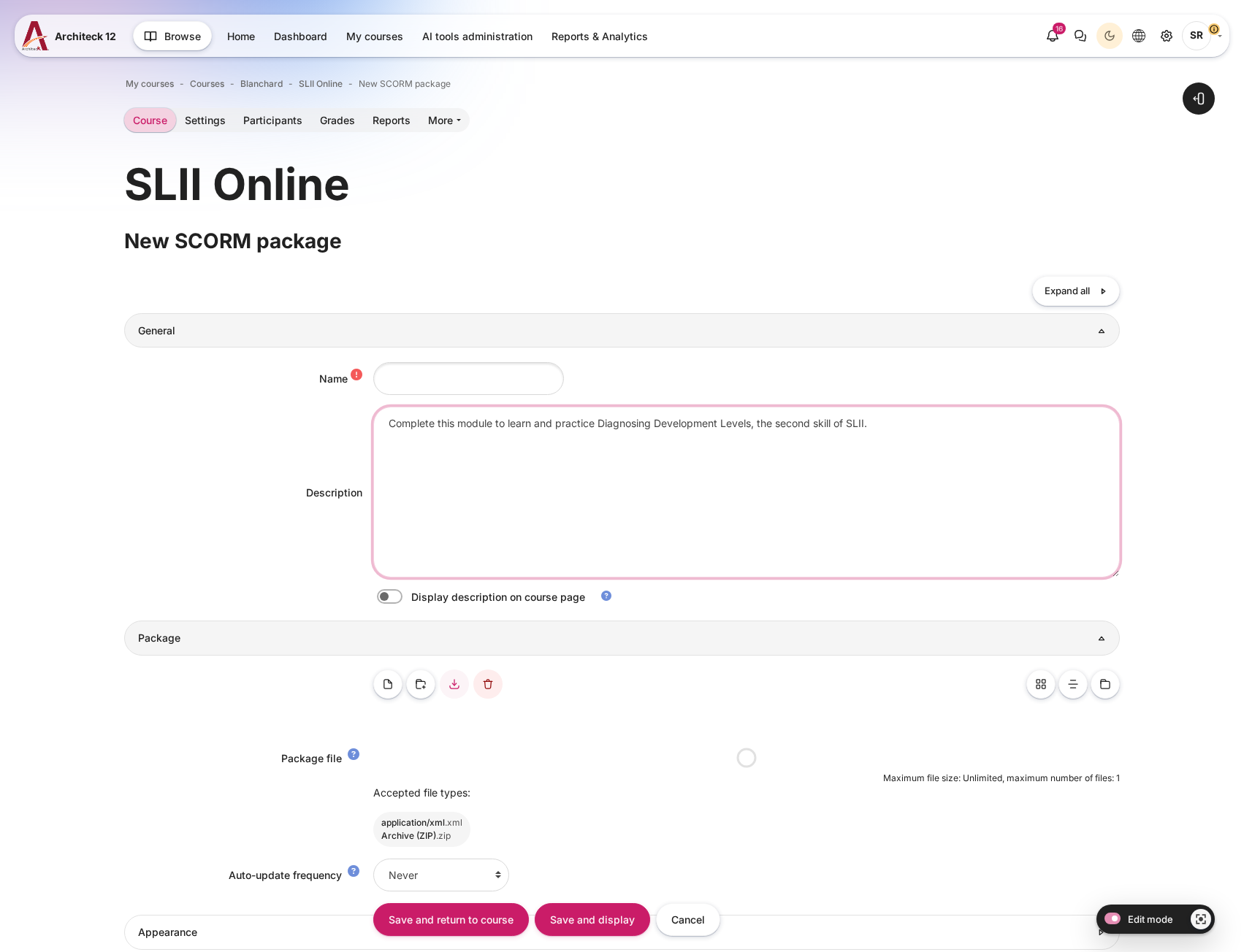
type textarea "Complete this module to learn and practice Diagnosing Development Levels, the s…"
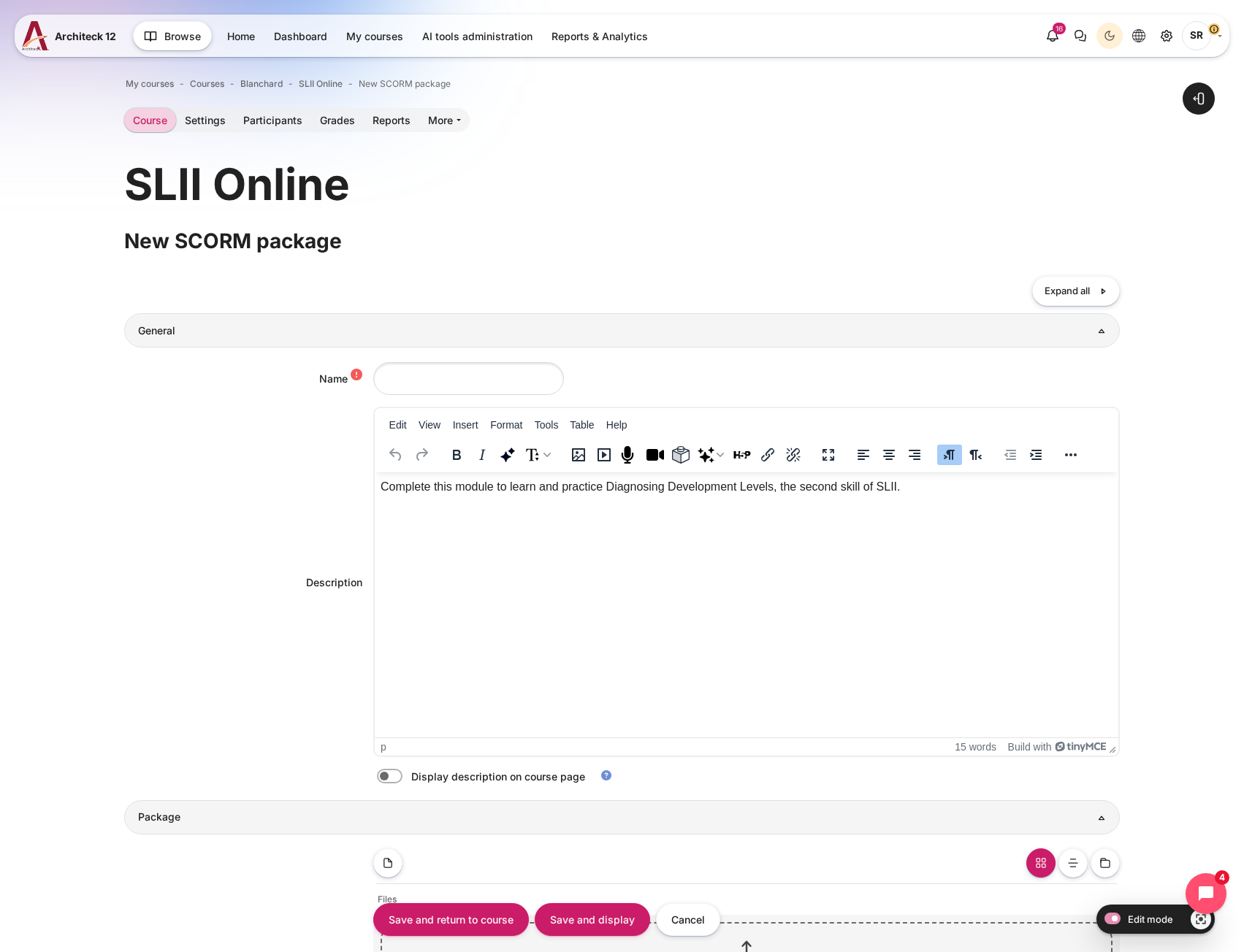
click at [437, 411] on div "Edit View Insert Format Tools Table Help" at bounding box center [746, 441] width 743 height 64
click at [409, 781] on label "Content" at bounding box center [410, 776] width 3 height 15
click at [403, 781] on input "Content" at bounding box center [415, 778] width 26 height 15
checkbox input "true"
click at [405, 383] on input "Name" at bounding box center [469, 378] width 191 height 33
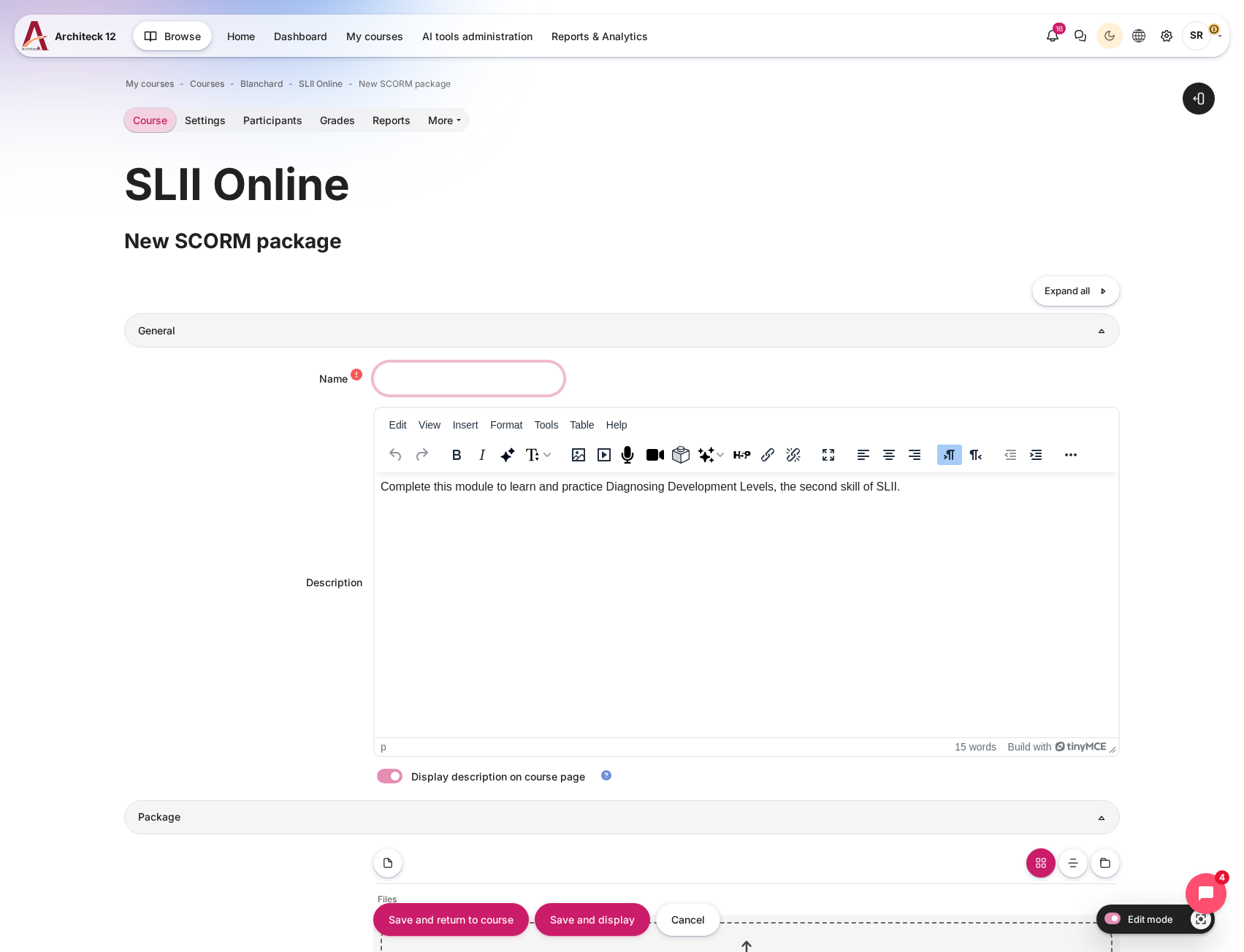
paste input "Diagnosing"
type input "Diagnosing"
click at [200, 627] on div "Description Complete this module to learn and practice Diagnosing Development L…" at bounding box center [621, 582] width 995 height 351
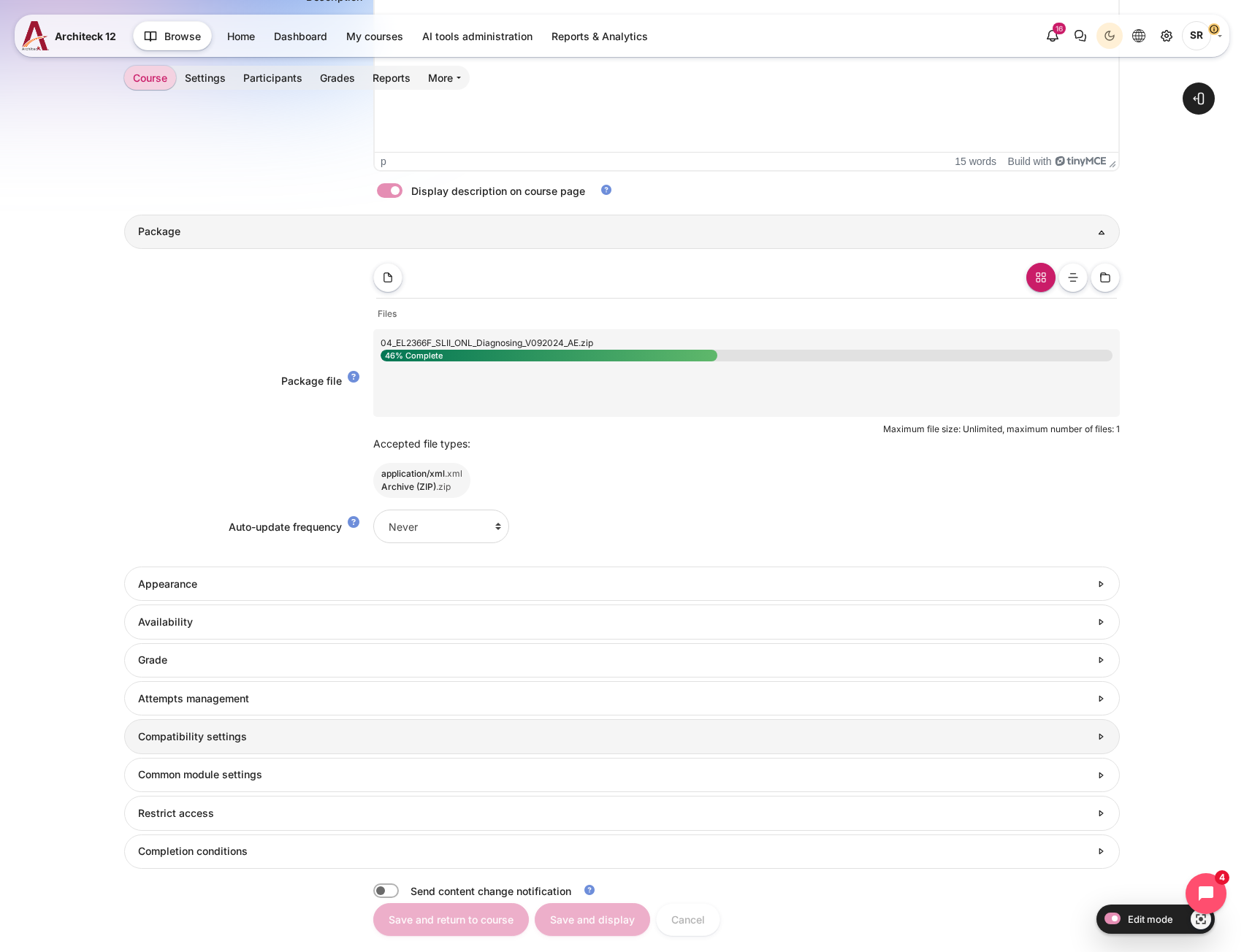
scroll to position [738, 0]
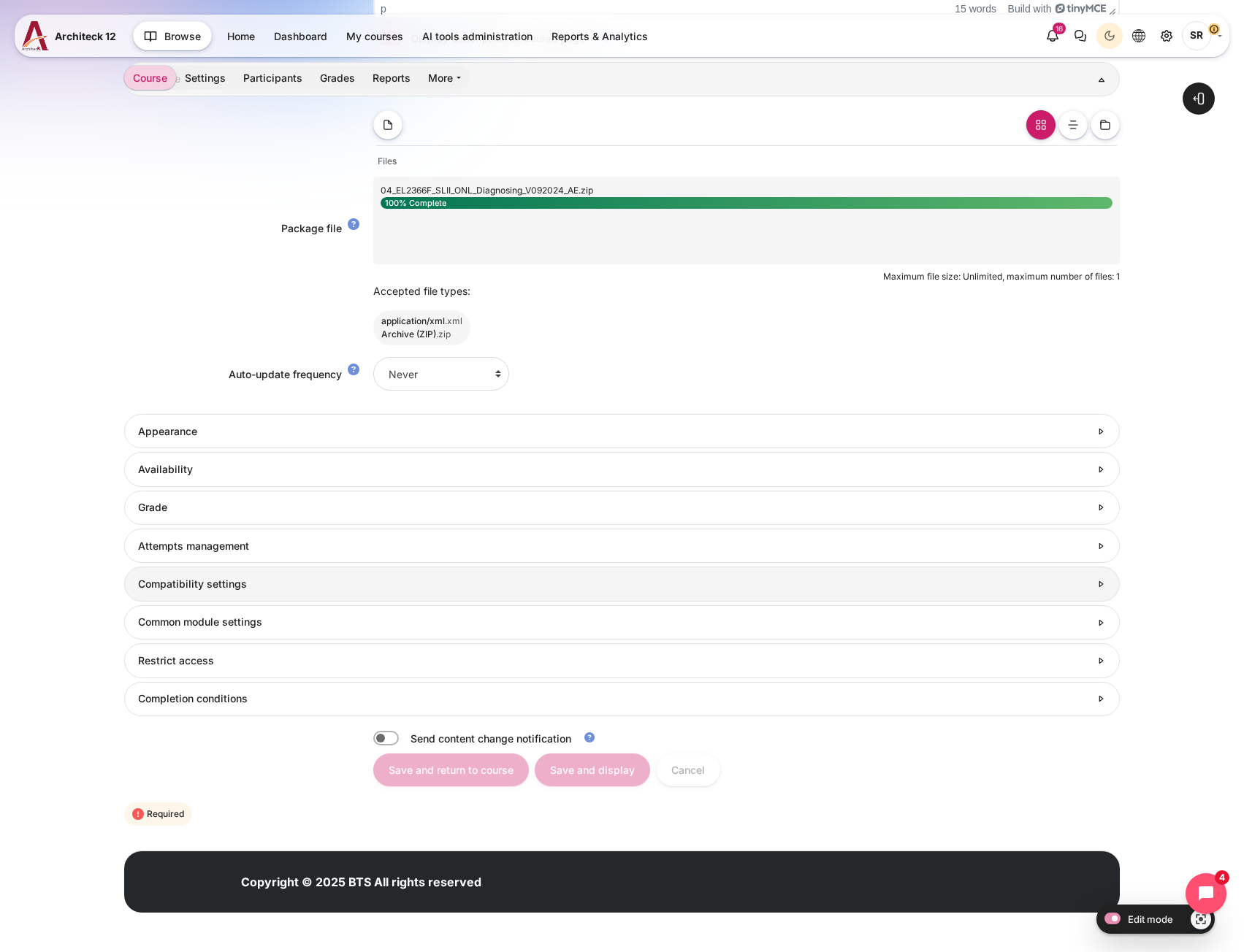
click at [180, 587] on h3 "Compatibility settings" at bounding box center [614, 584] width 952 height 13
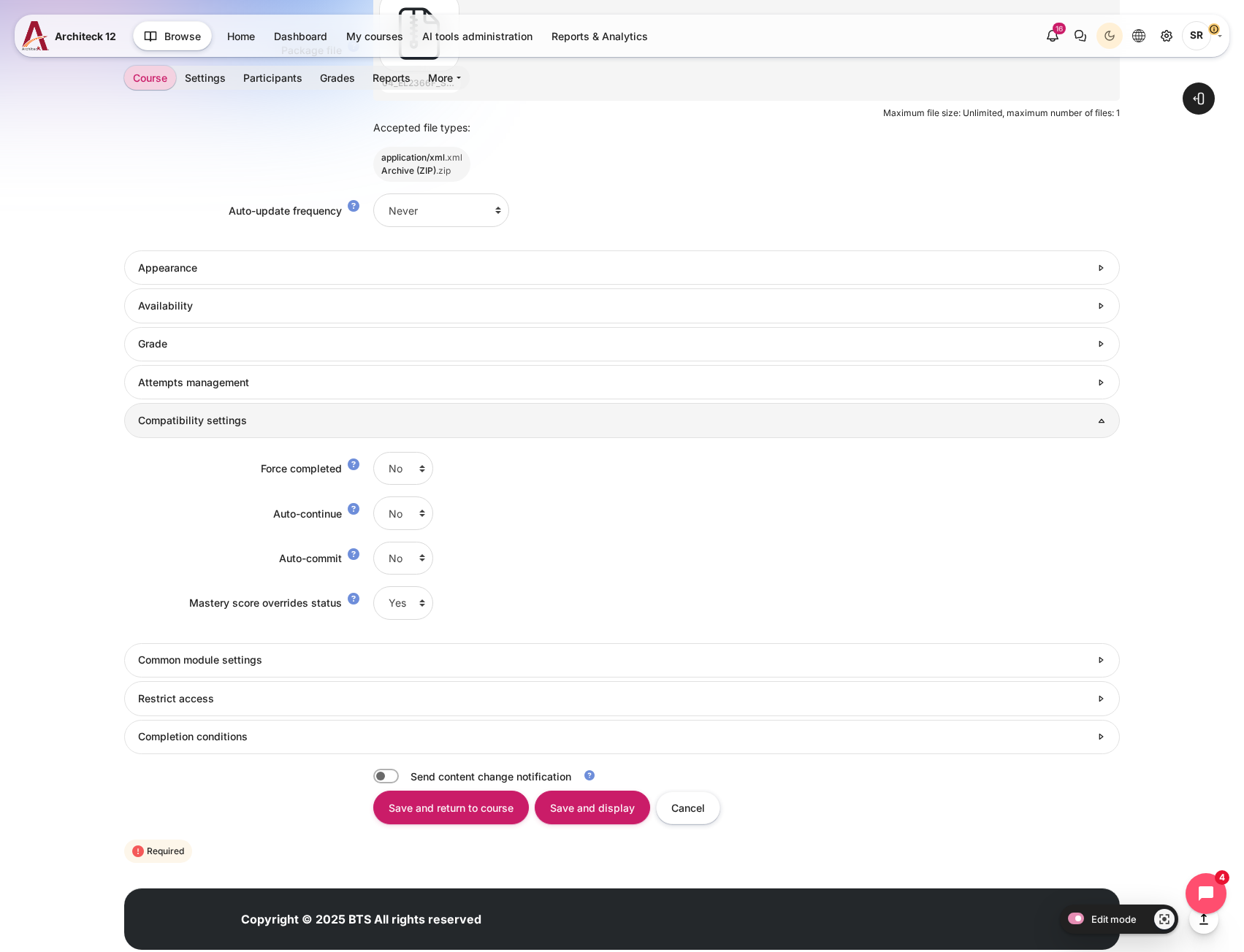
scroll to position [953, 0]
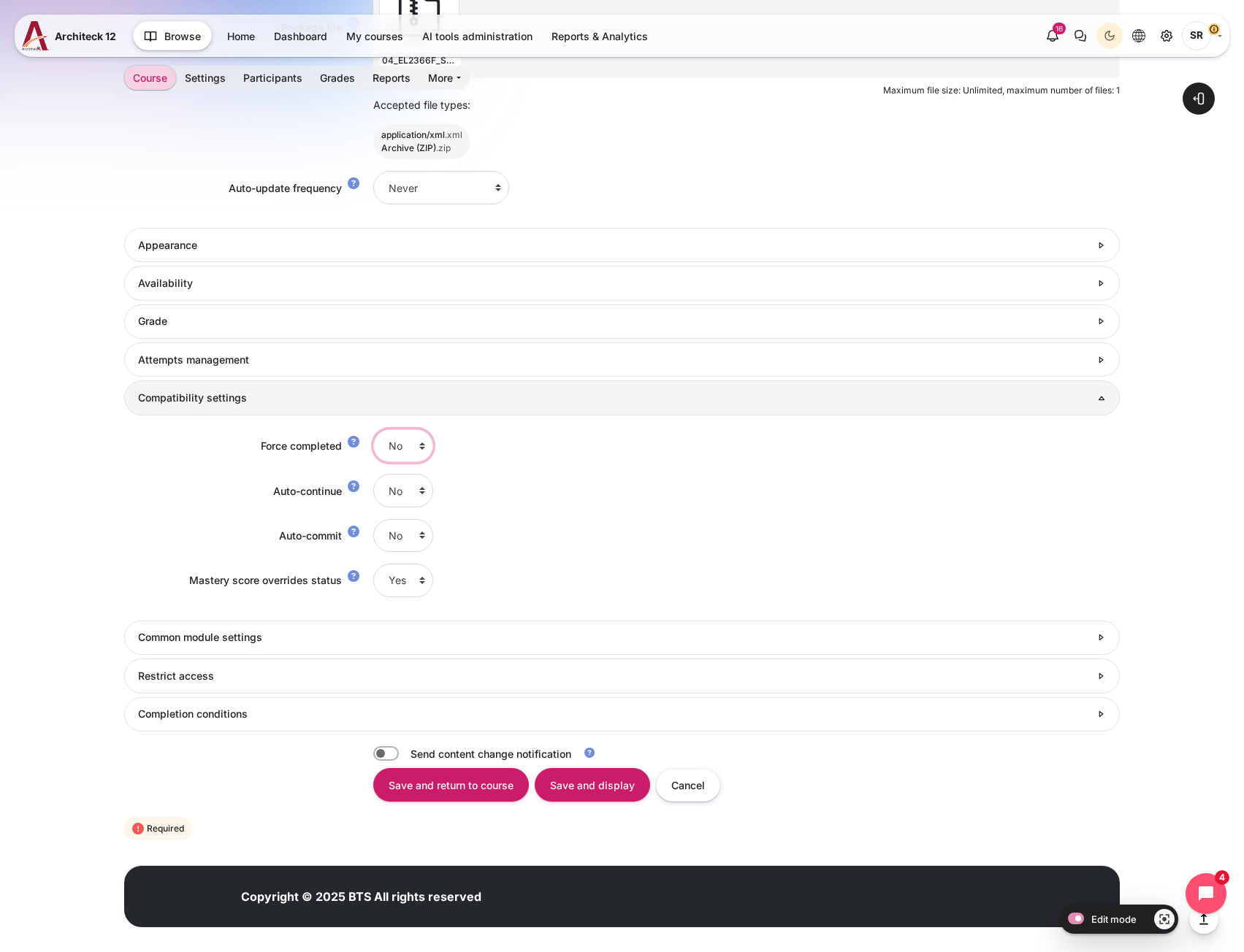
drag, startPoint x: 392, startPoint y: 445, endPoint x: 392, endPoint y: 461, distance: 16.0
click at [392, 445] on select "No Yes" at bounding box center [403, 446] width 60 height 33
select select "1"
click at [373, 430] on select "No Yes" at bounding box center [403, 446] width 60 height 33
drag, startPoint x: 392, startPoint y: 496, endPoint x: 392, endPoint y: 506, distance: 10.0
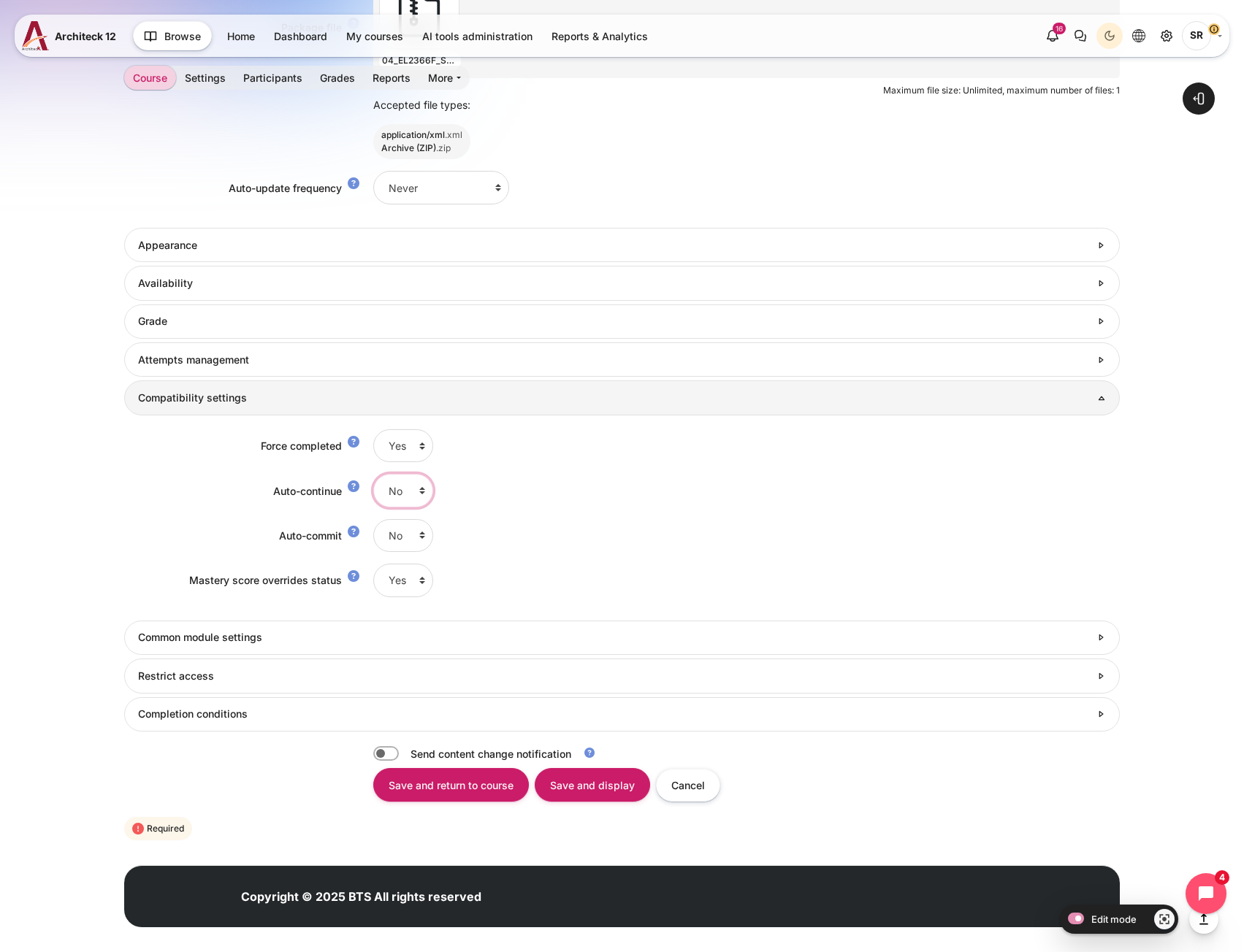
click at [392, 496] on select "No Yes" at bounding box center [403, 490] width 60 height 33
select select "1"
click at [373, 474] on select "No Yes" at bounding box center [403, 490] width 60 height 33
click at [244, 717] on h3 "Completion conditions" at bounding box center [614, 714] width 952 height 13
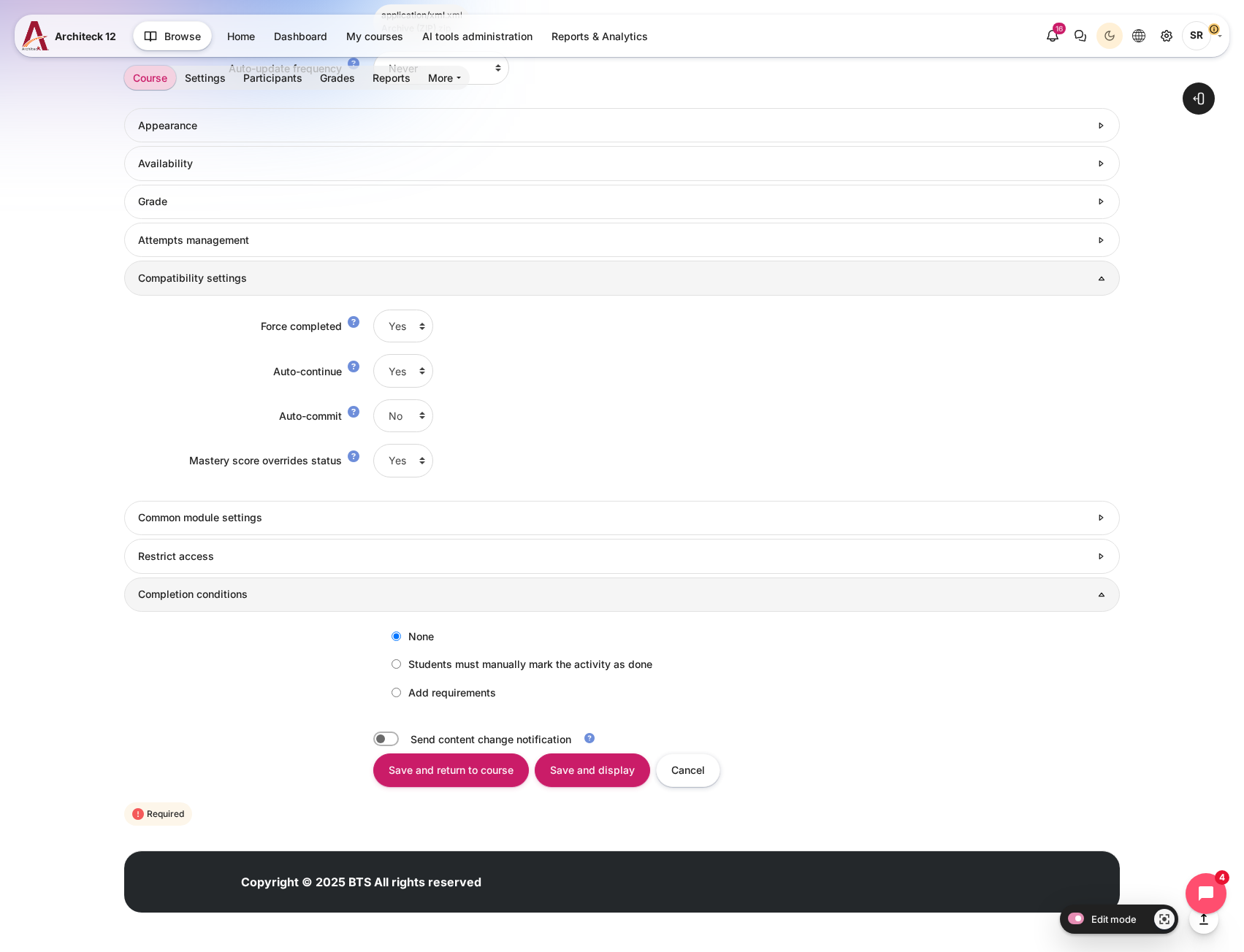
click at [405, 696] on label "Add requirements" at bounding box center [440, 692] width 112 height 24
click at [401, 696] on input "Add requirements" at bounding box center [396, 692] width 10 height 9
radio input "true"
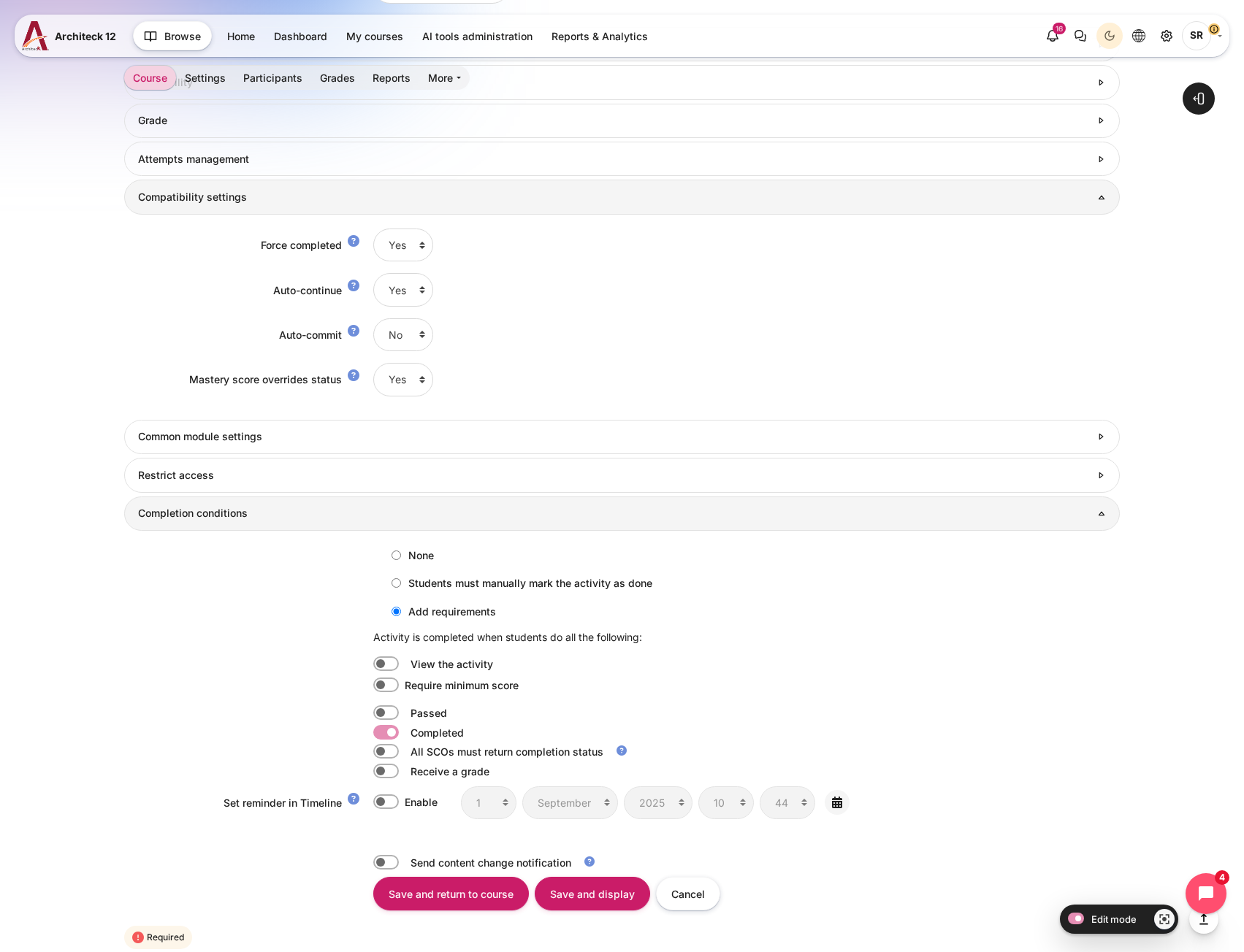
scroll to position [1278, 0]
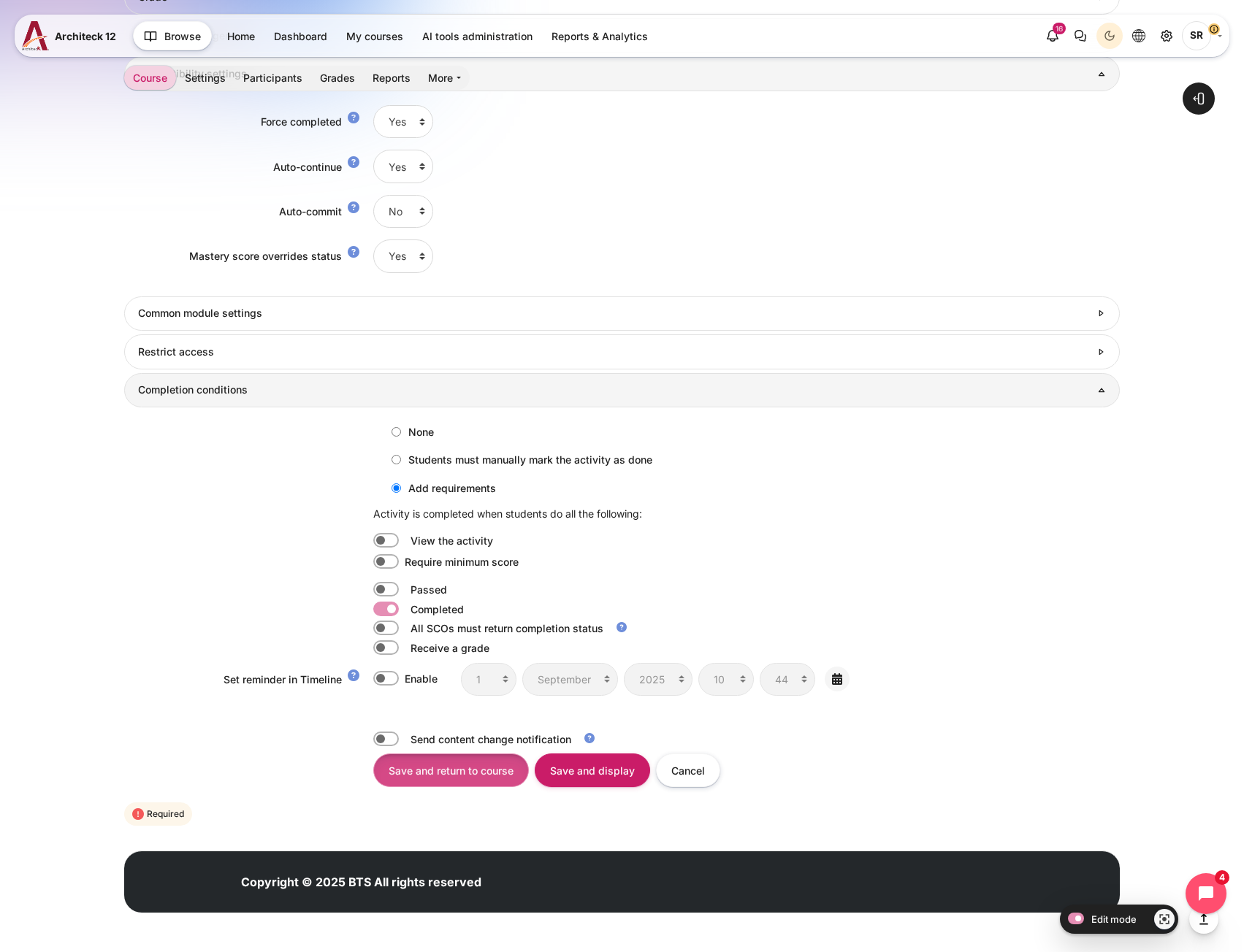
click at [462, 776] on input "Save and return to course" at bounding box center [451, 769] width 156 height 33
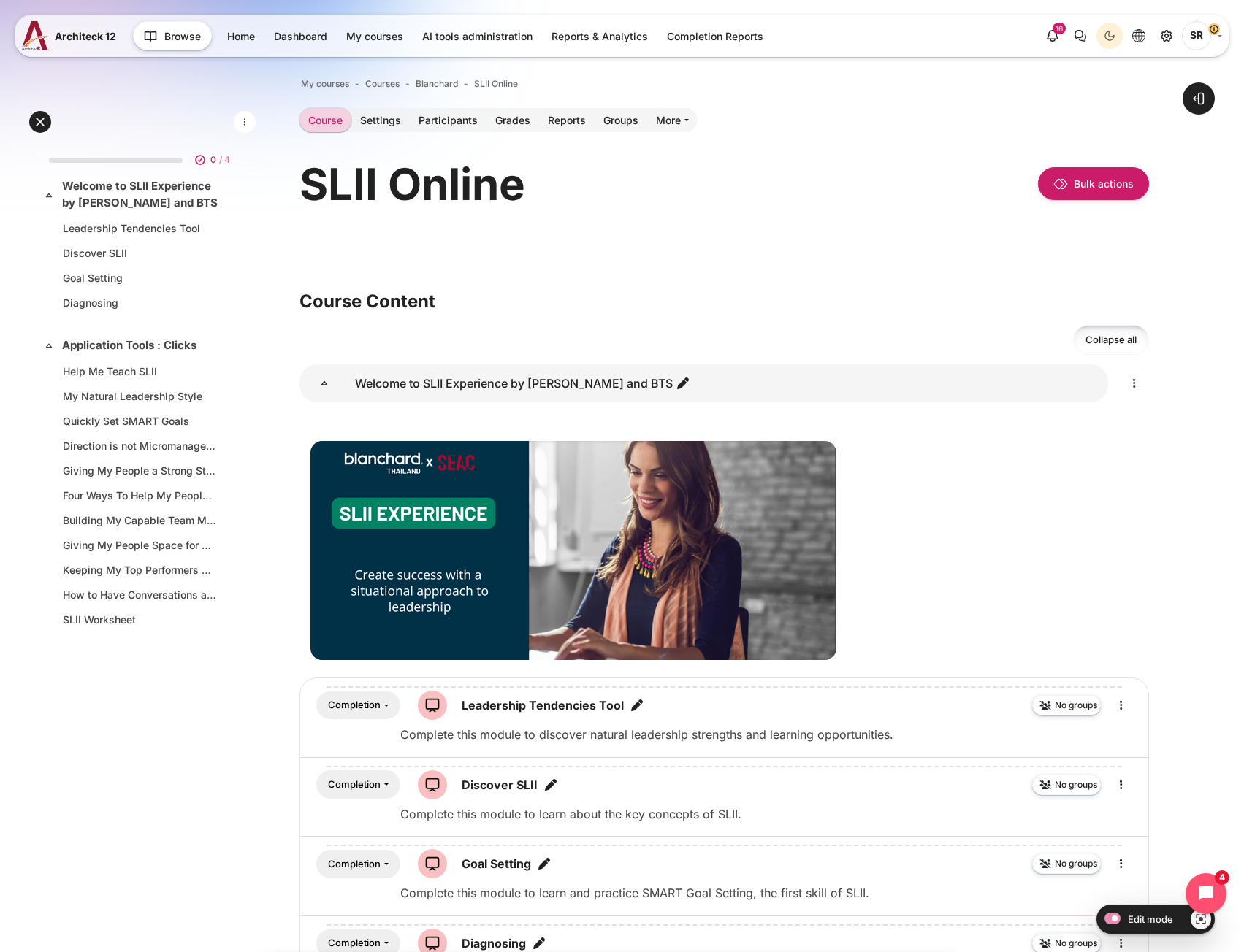
click at [137, 760] on div "0 / 4 Expand Collapse Welcome to SLII Experience by [PERSON_NAME] and BTS Highl…" at bounding box center [143, 483] width 211 height 690
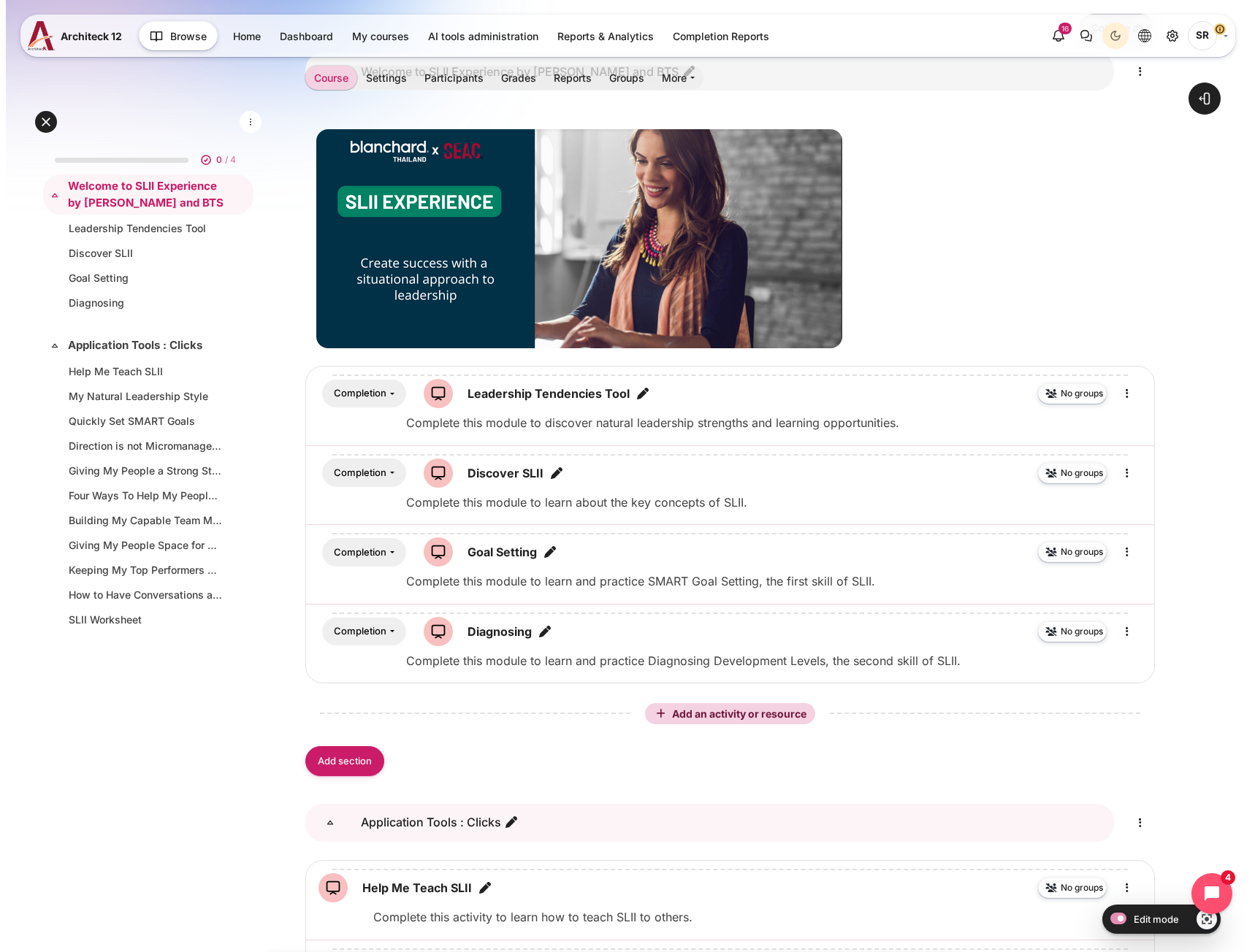
scroll to position [438, 0]
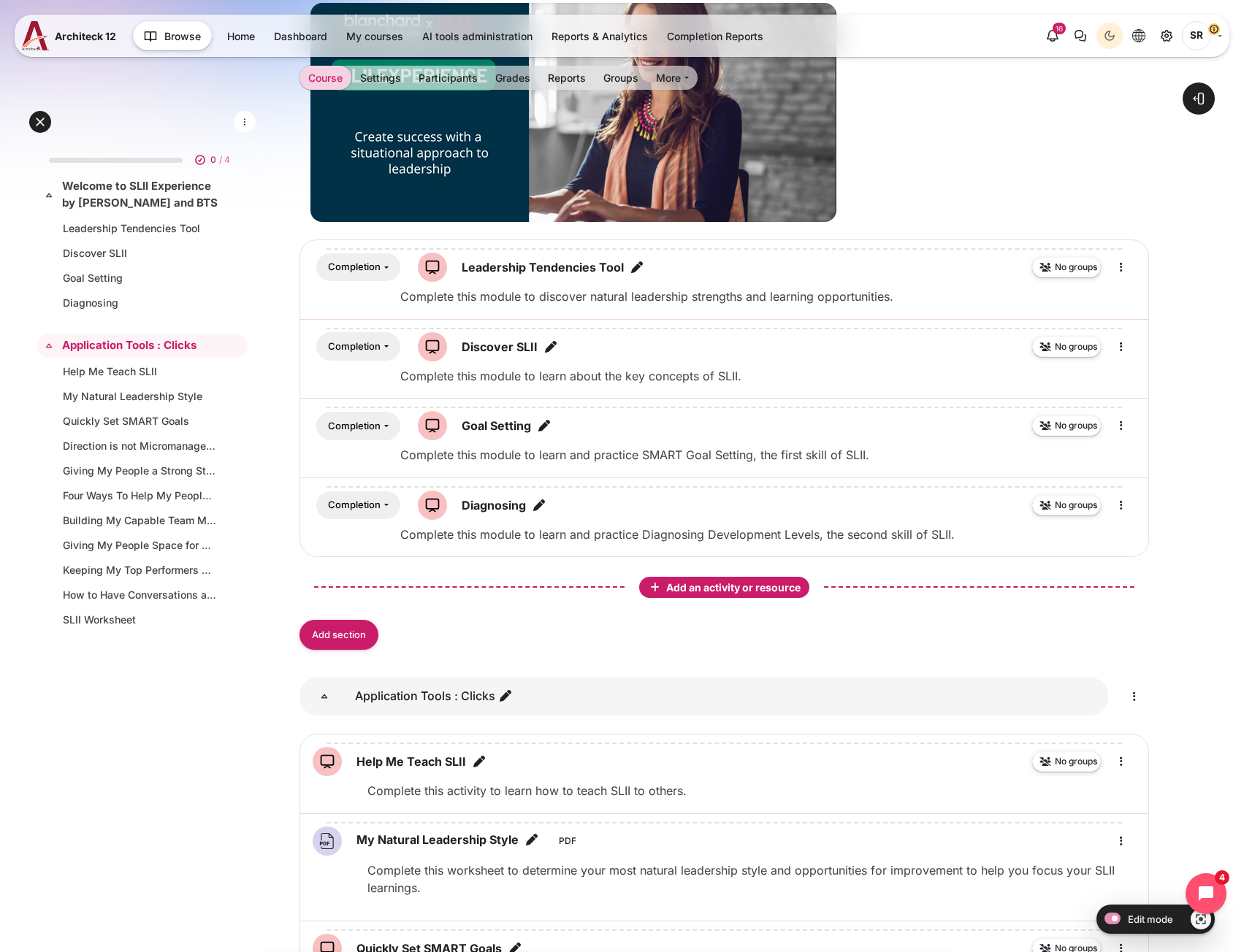
click at [709, 595] on button "Add an activity or resource" at bounding box center [724, 587] width 170 height 21
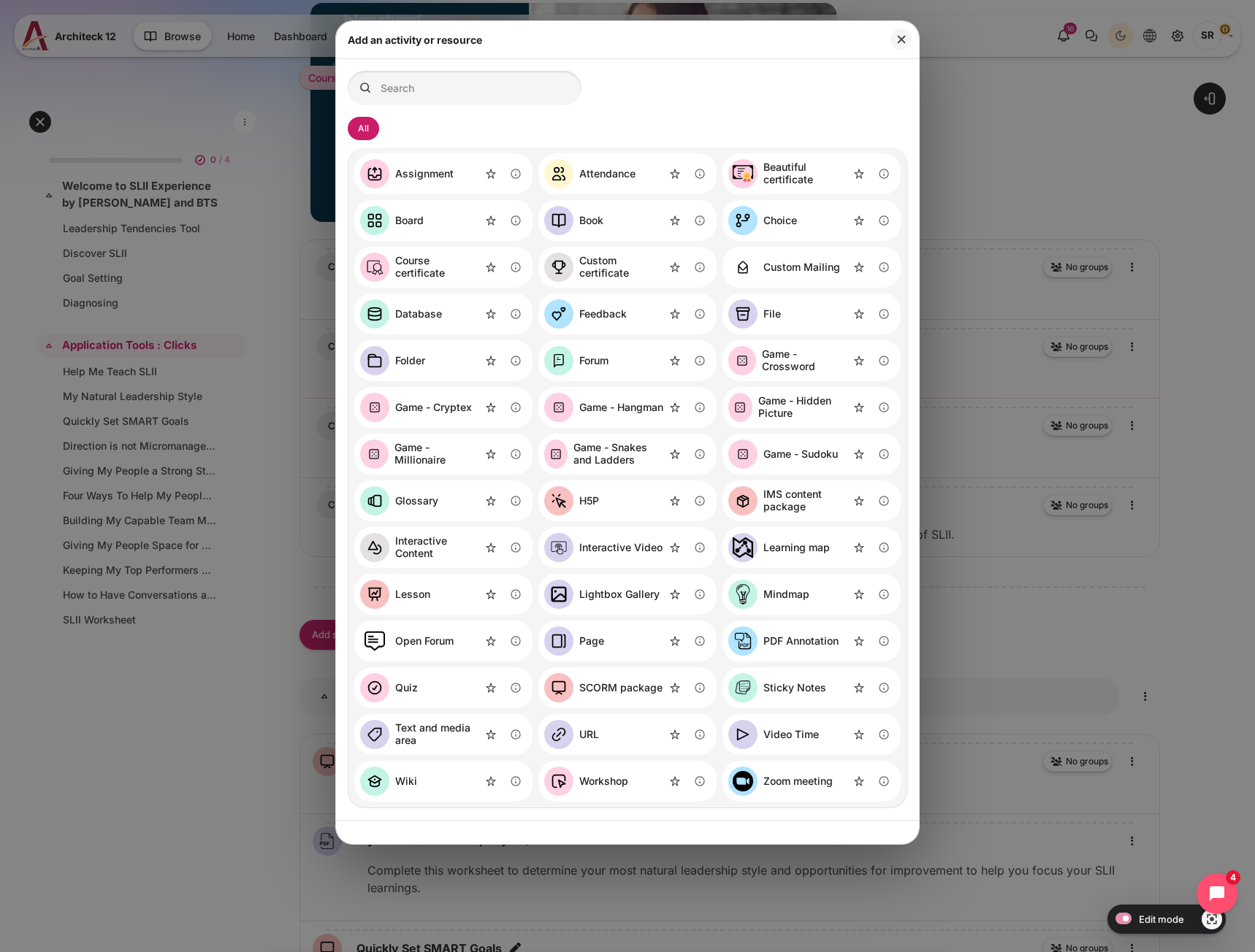
click at [602, 690] on div "SCORM package" at bounding box center [621, 688] width 83 height 12
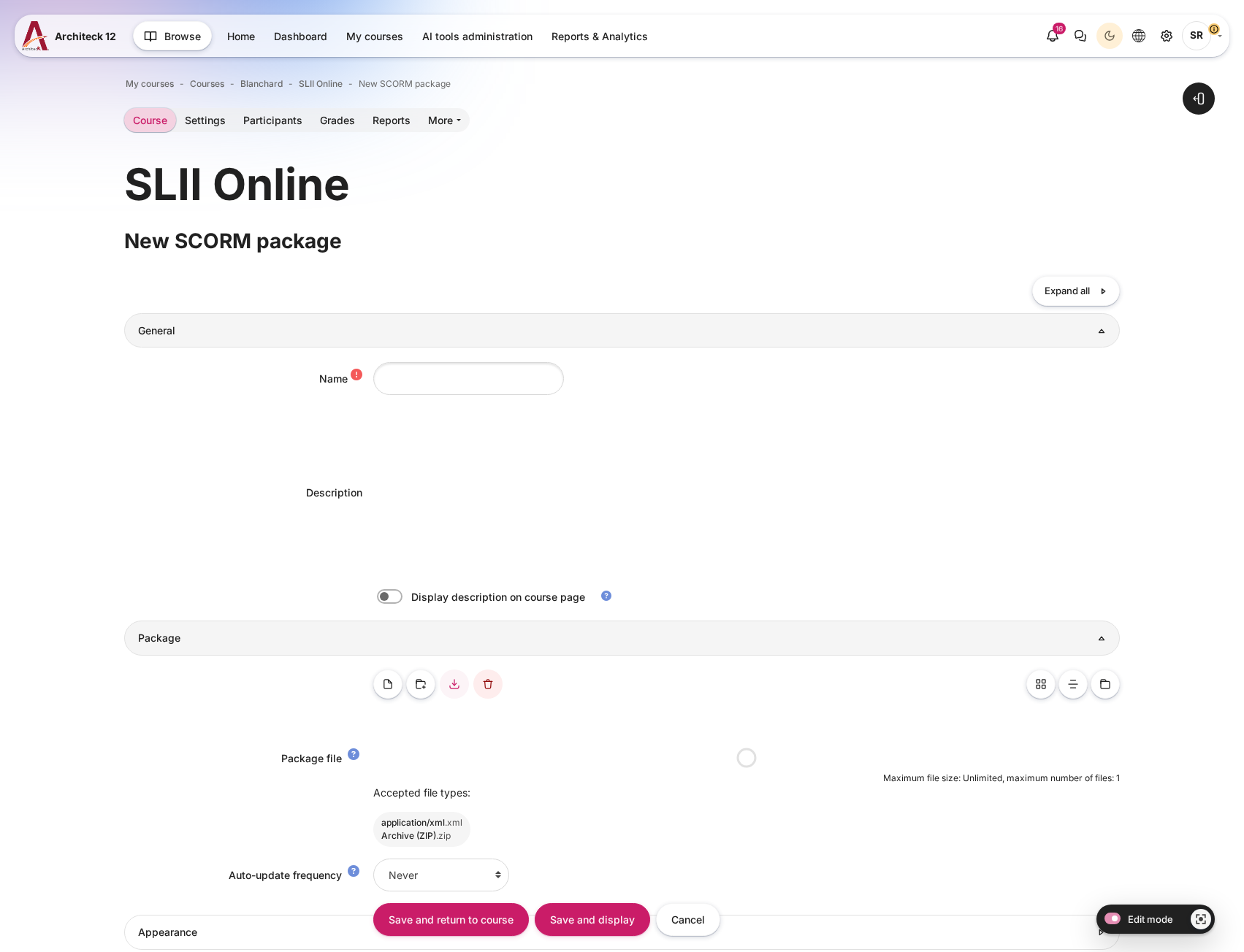
click at [409, 601] on label "Content" at bounding box center [410, 596] width 3 height 15
click at [403, 601] on input "Content" at bounding box center [415, 598] width 26 height 15
checkbox input "true"
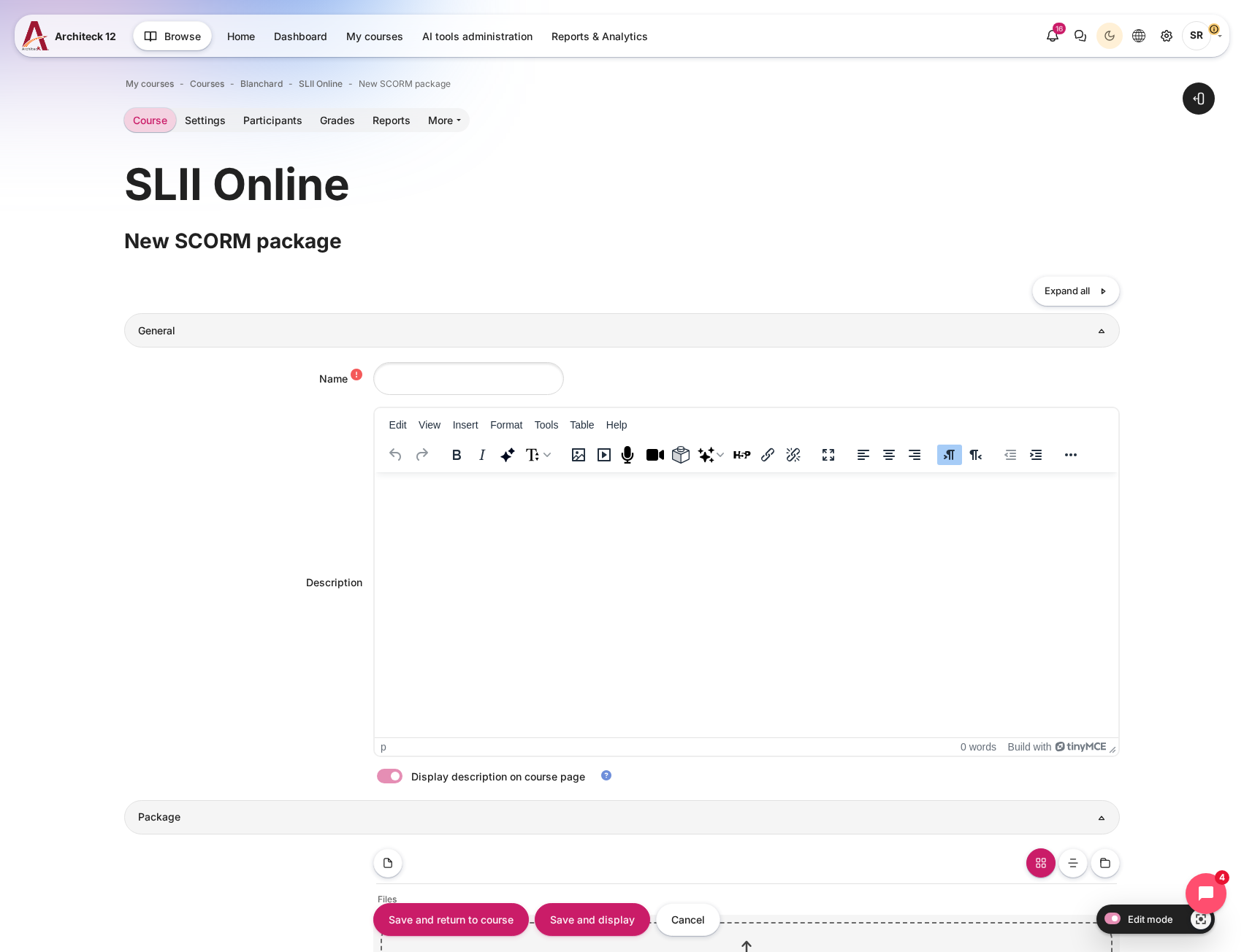
click at [402, 501] on html at bounding box center [746, 487] width 743 height 29
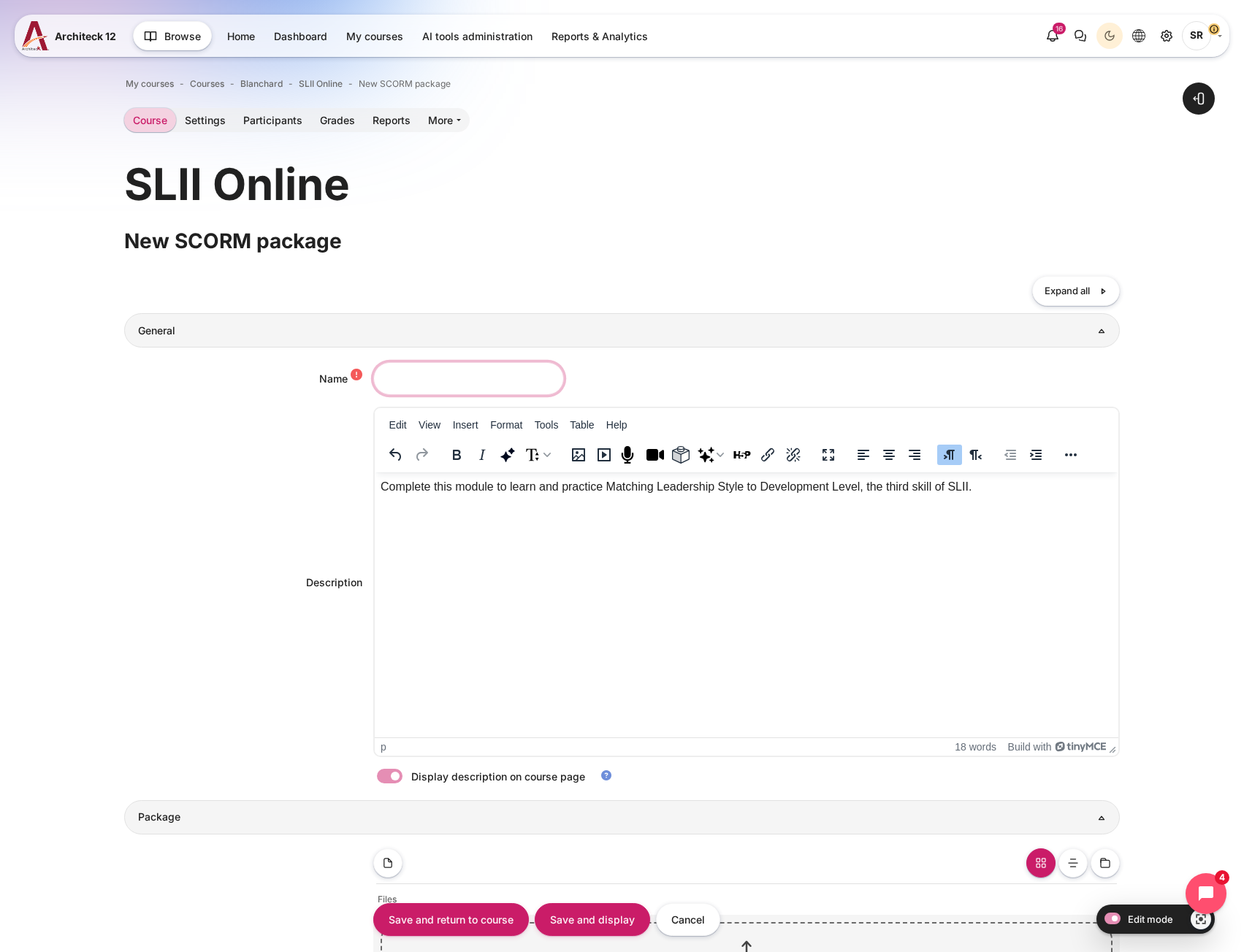
click at [431, 378] on input "Name" at bounding box center [469, 378] width 191 height 33
type input "Matching"
click at [88, 563] on div "Open block drawer" at bounding box center [622, 866] width 1244 height 1648
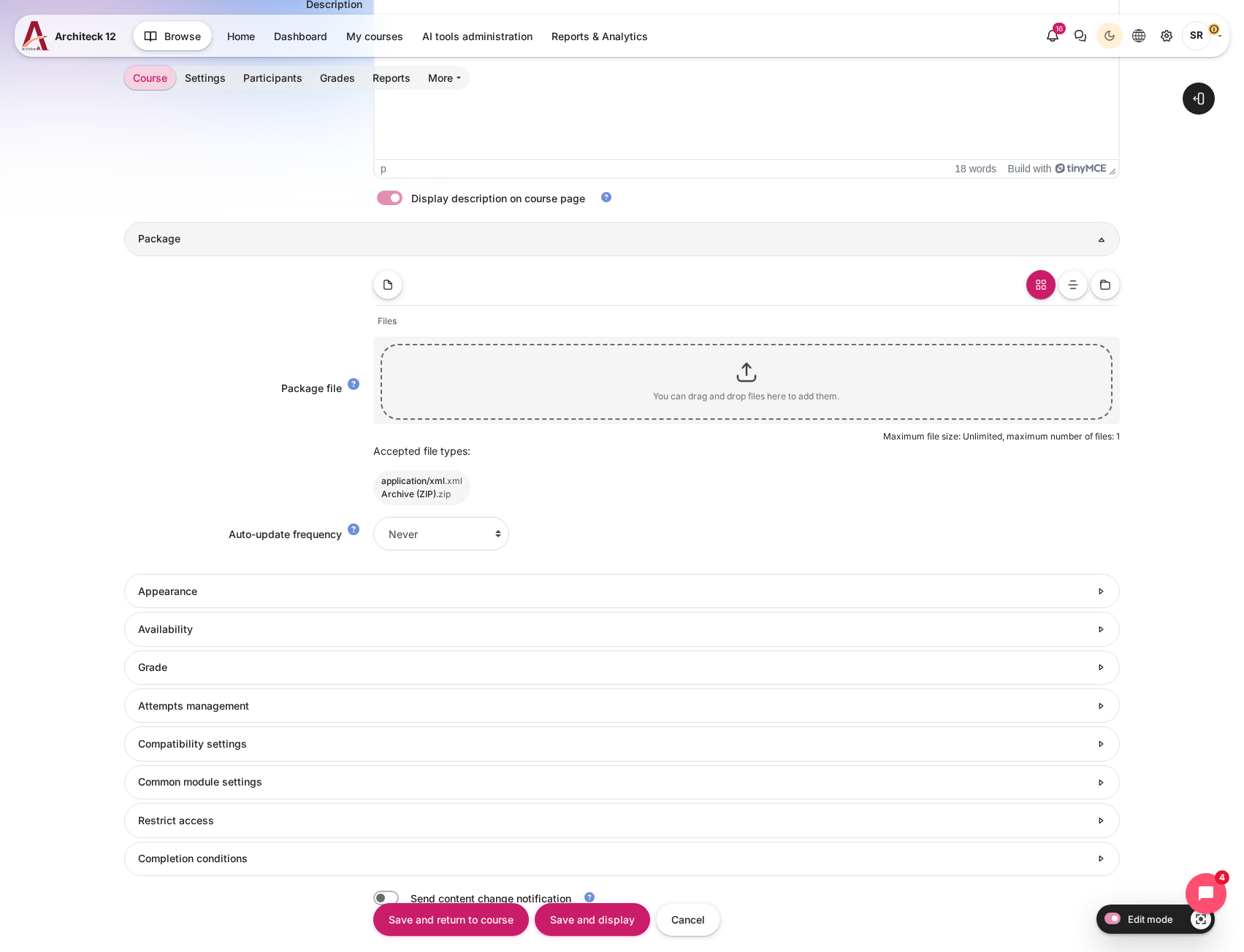
scroll to position [584, 0]
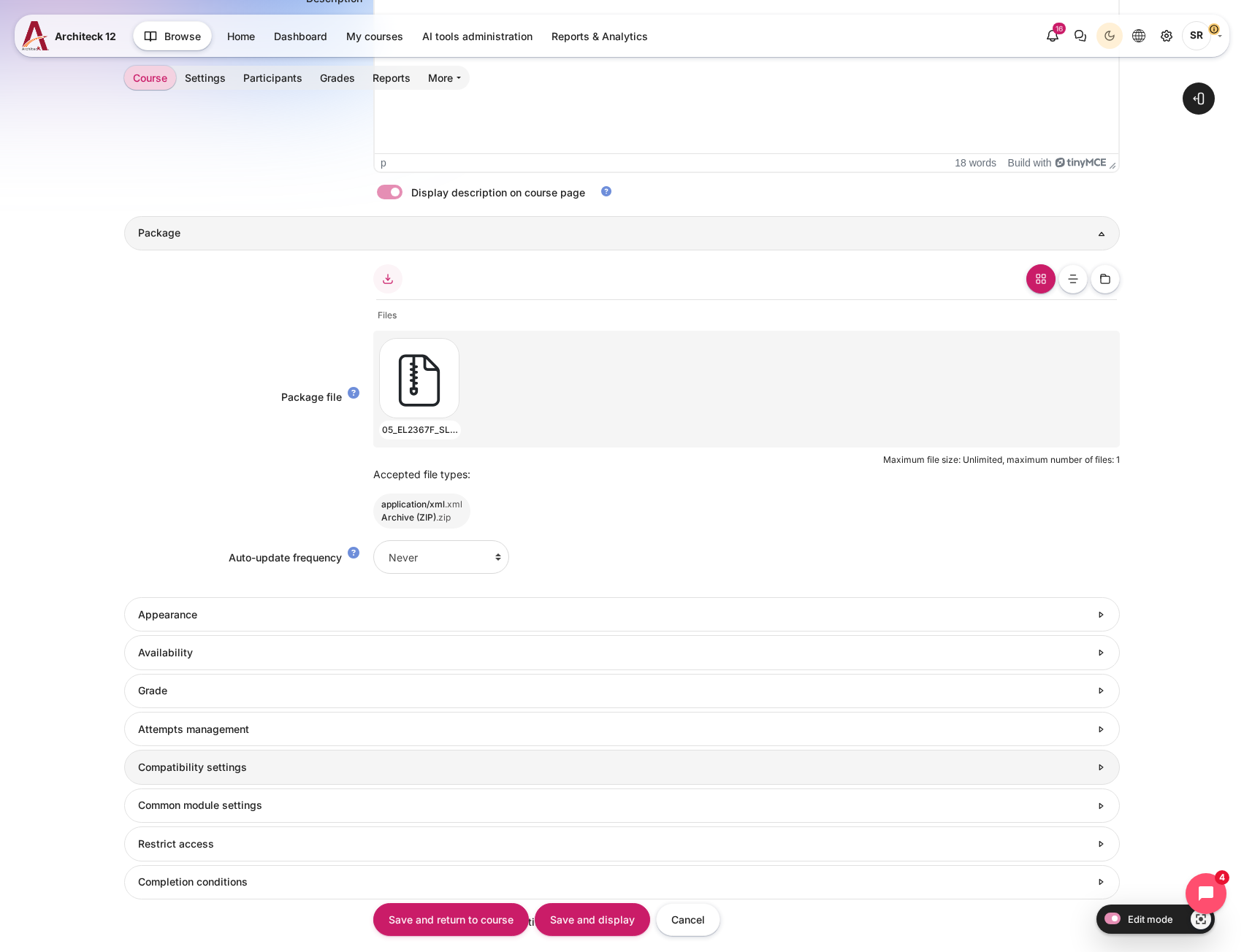
click at [208, 758] on link "Compatibility settings" at bounding box center [621, 766] width 995 height 34
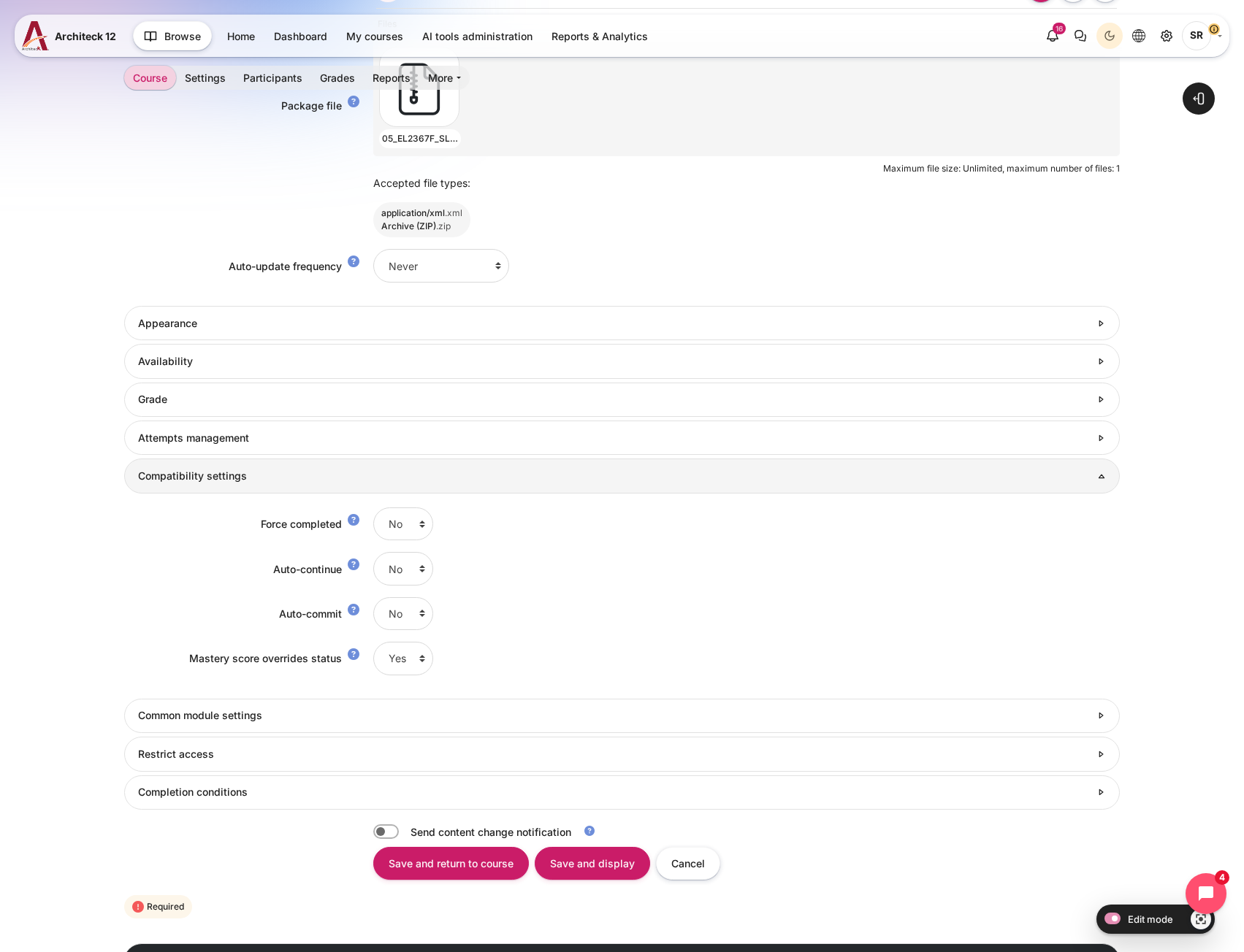
scroll to position [876, 0]
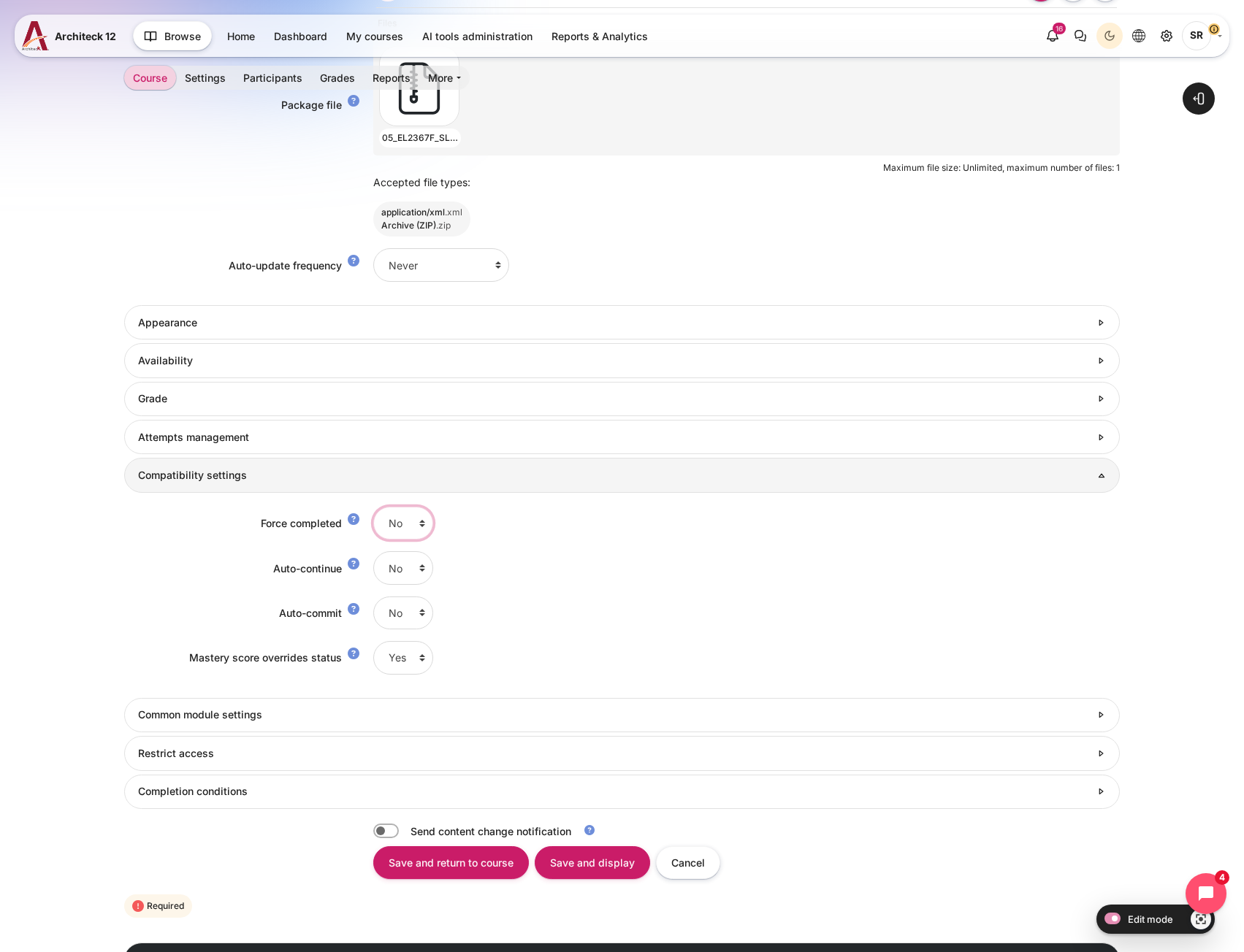
drag, startPoint x: 403, startPoint y: 517, endPoint x: 406, endPoint y: 530, distance: 13.3
click at [403, 517] on select "No Yes" at bounding box center [403, 522] width 60 height 33
select select "1"
click at [373, 506] on select "No Yes" at bounding box center [403, 522] width 60 height 33
drag, startPoint x: 406, startPoint y: 560, endPoint x: 408, endPoint y: 571, distance: 11.2
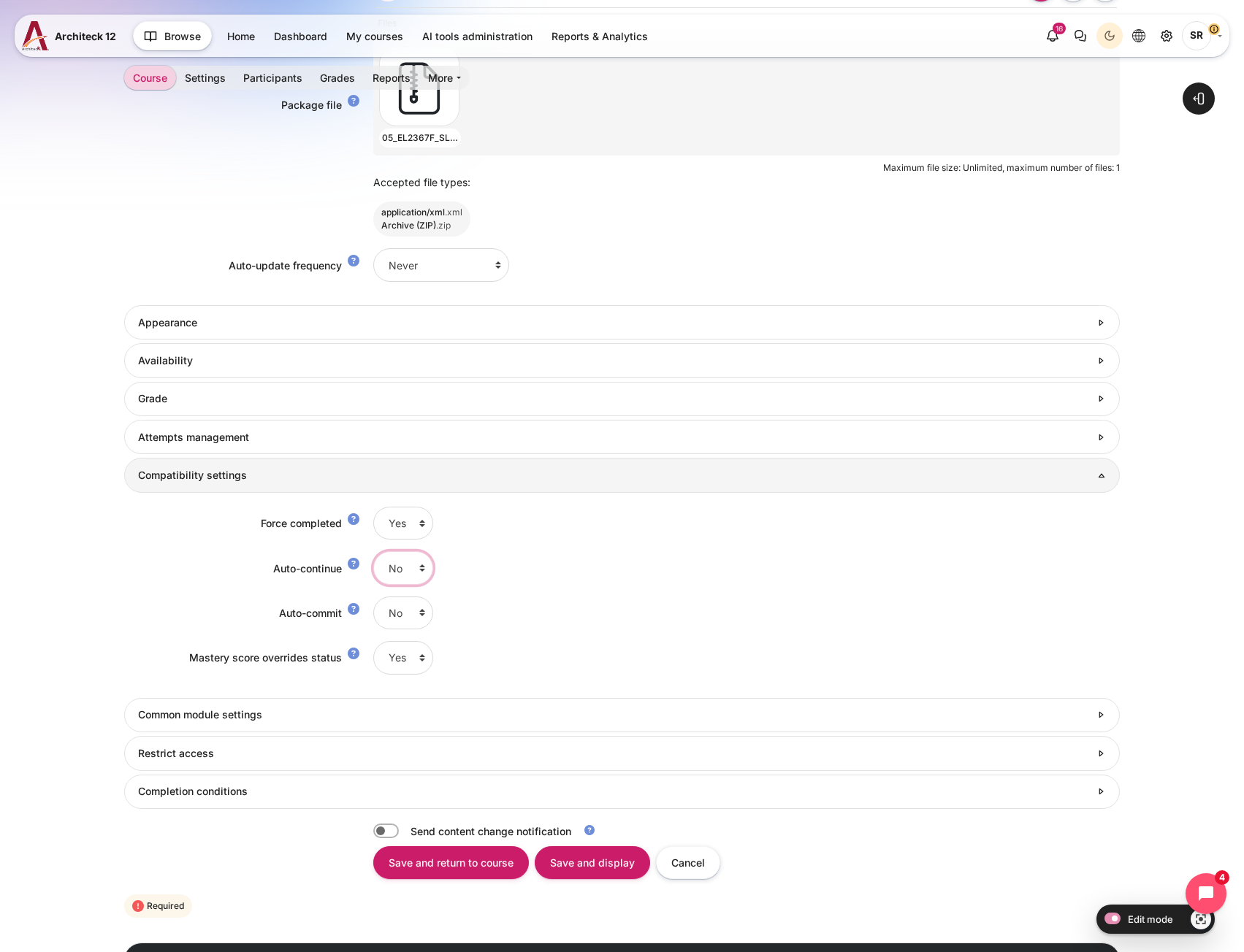
click at [406, 560] on select "No Yes" at bounding box center [403, 567] width 60 height 33
select select "1"
click at [373, 551] on select "No Yes" at bounding box center [403, 567] width 60 height 33
click at [224, 794] on h3 "Completion conditions" at bounding box center [614, 791] width 952 height 13
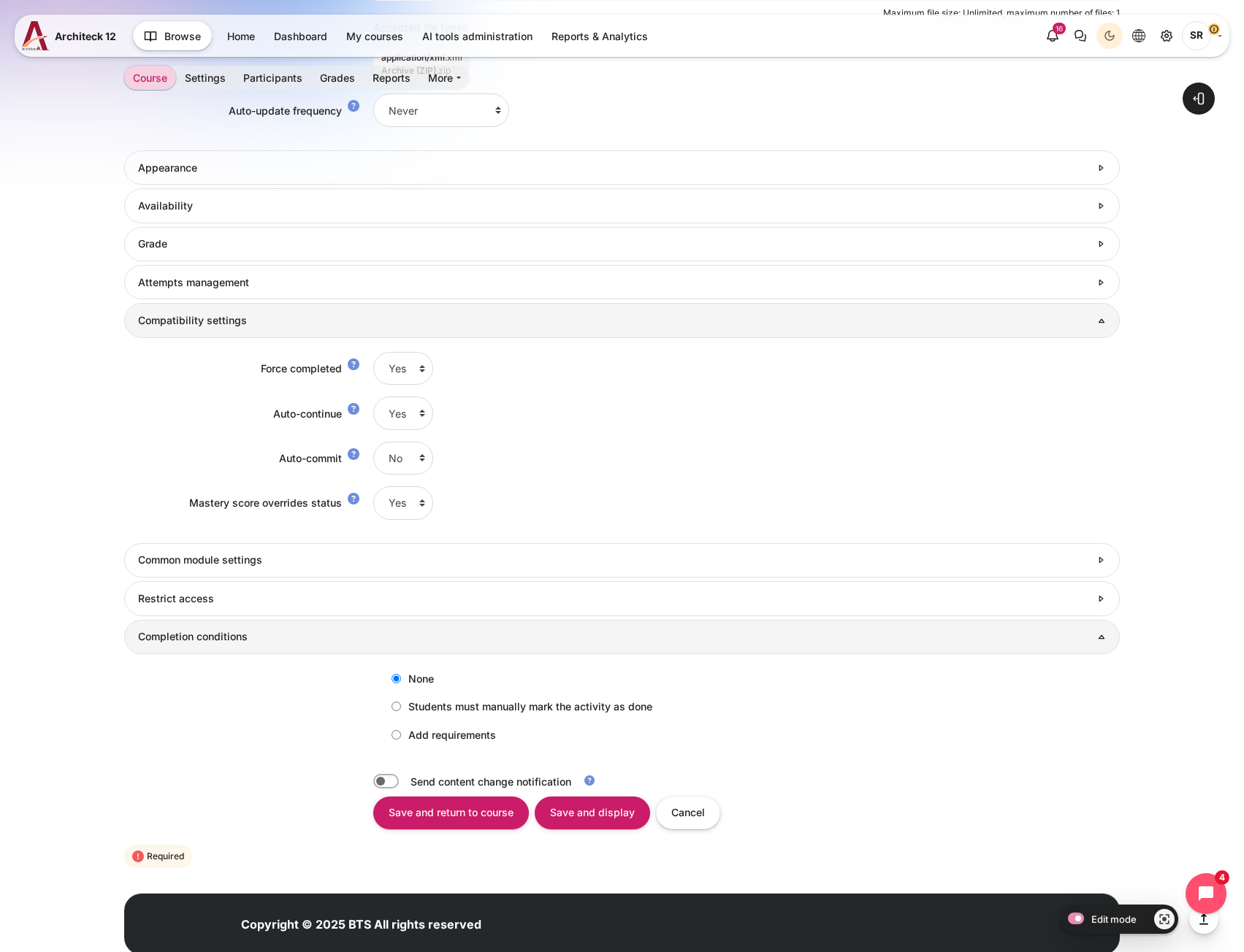
scroll to position [1073, 0]
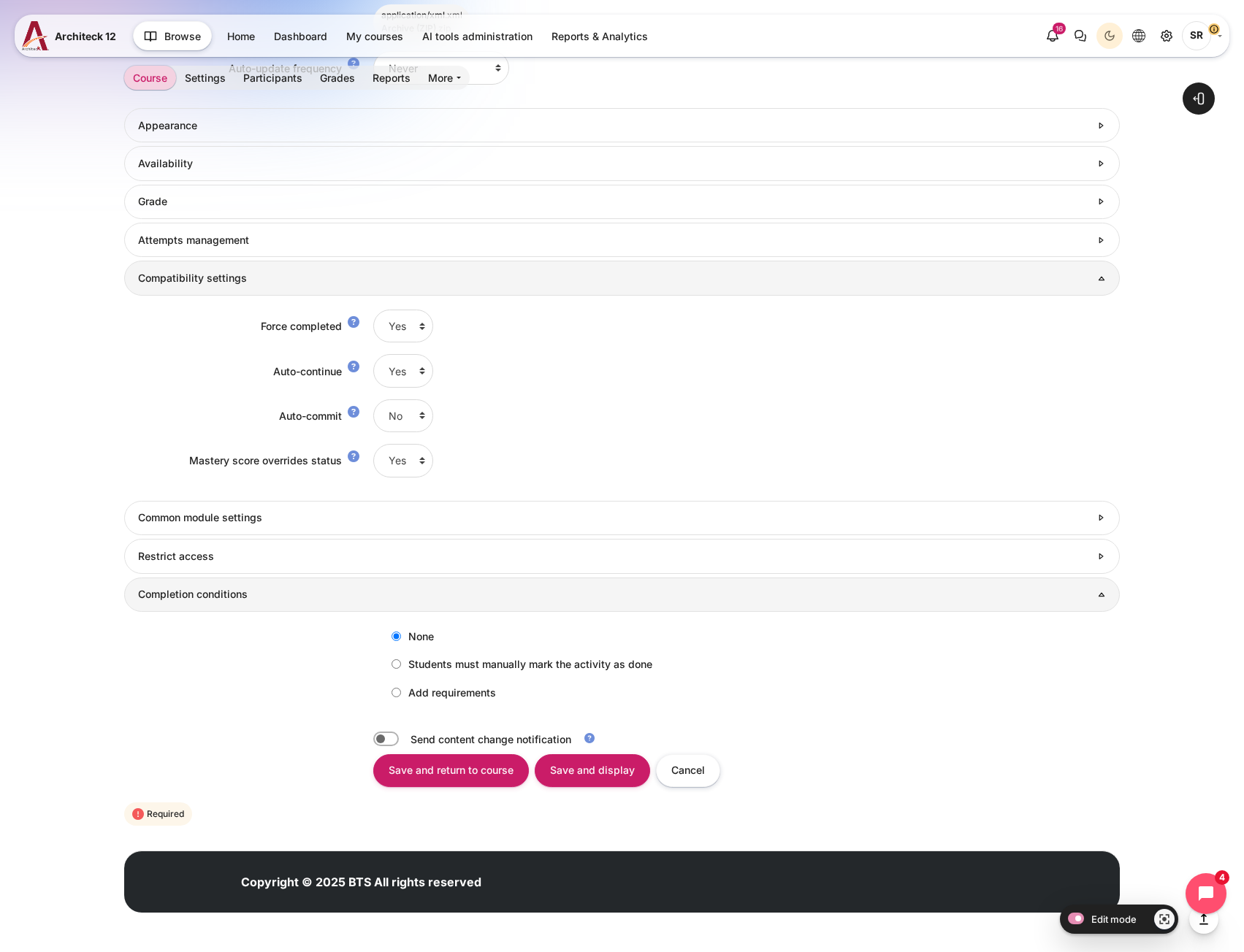
click at [412, 700] on label "Add requirements" at bounding box center [440, 692] width 112 height 24
click at [401, 697] on input "Add requirements" at bounding box center [396, 692] width 10 height 9
radio input "true"
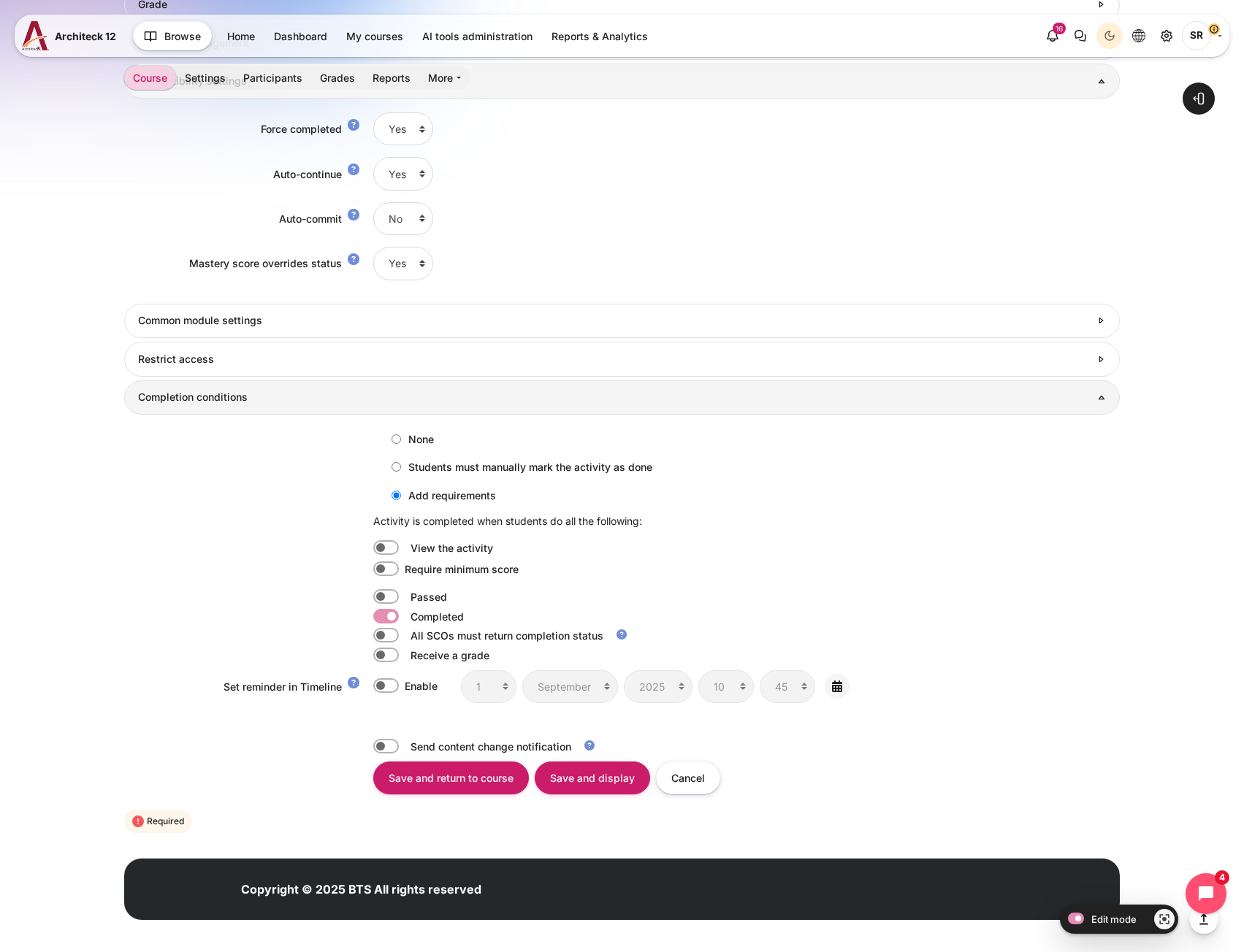
scroll to position [1278, 0]
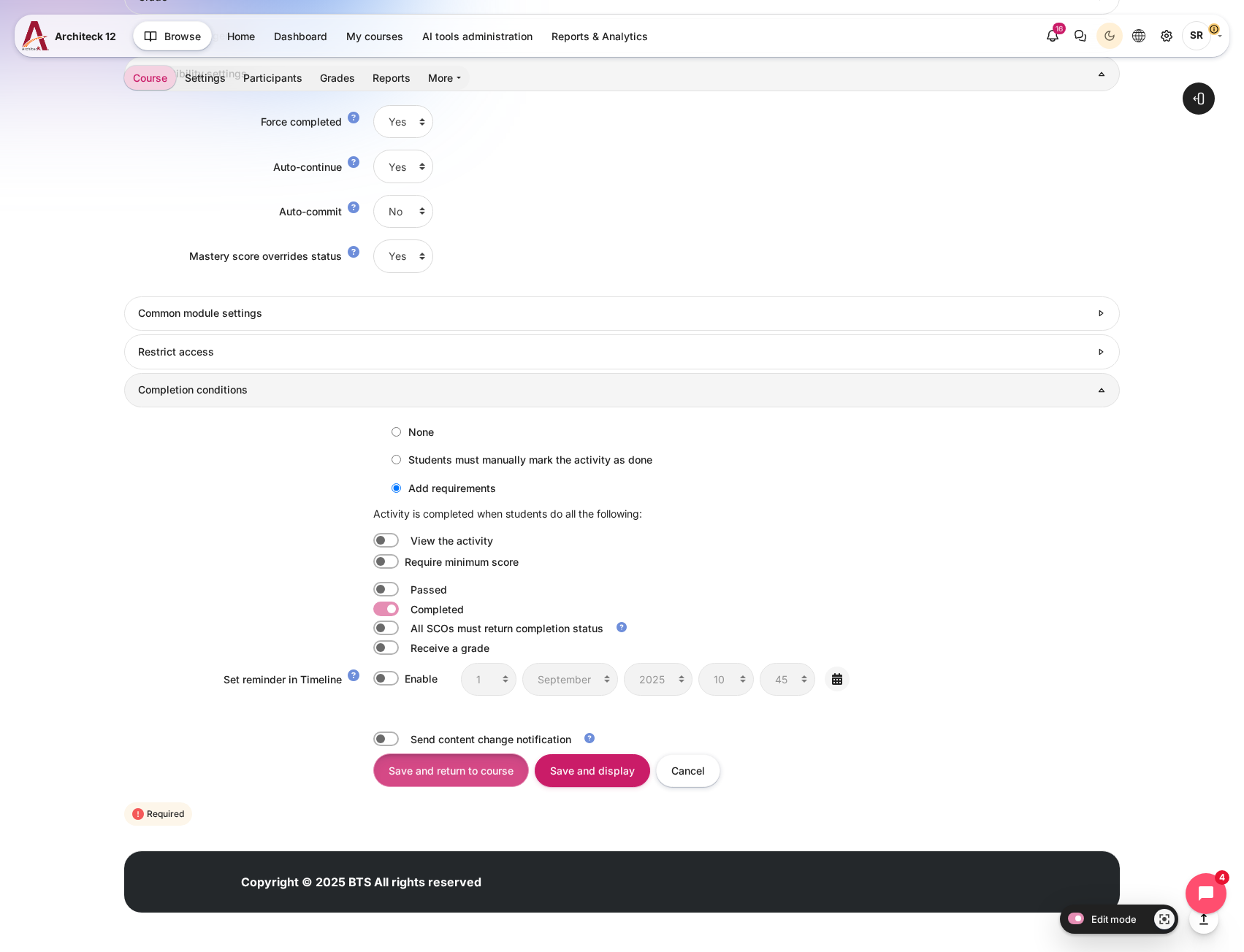
click at [482, 774] on input "Save and return to course" at bounding box center [451, 769] width 156 height 33
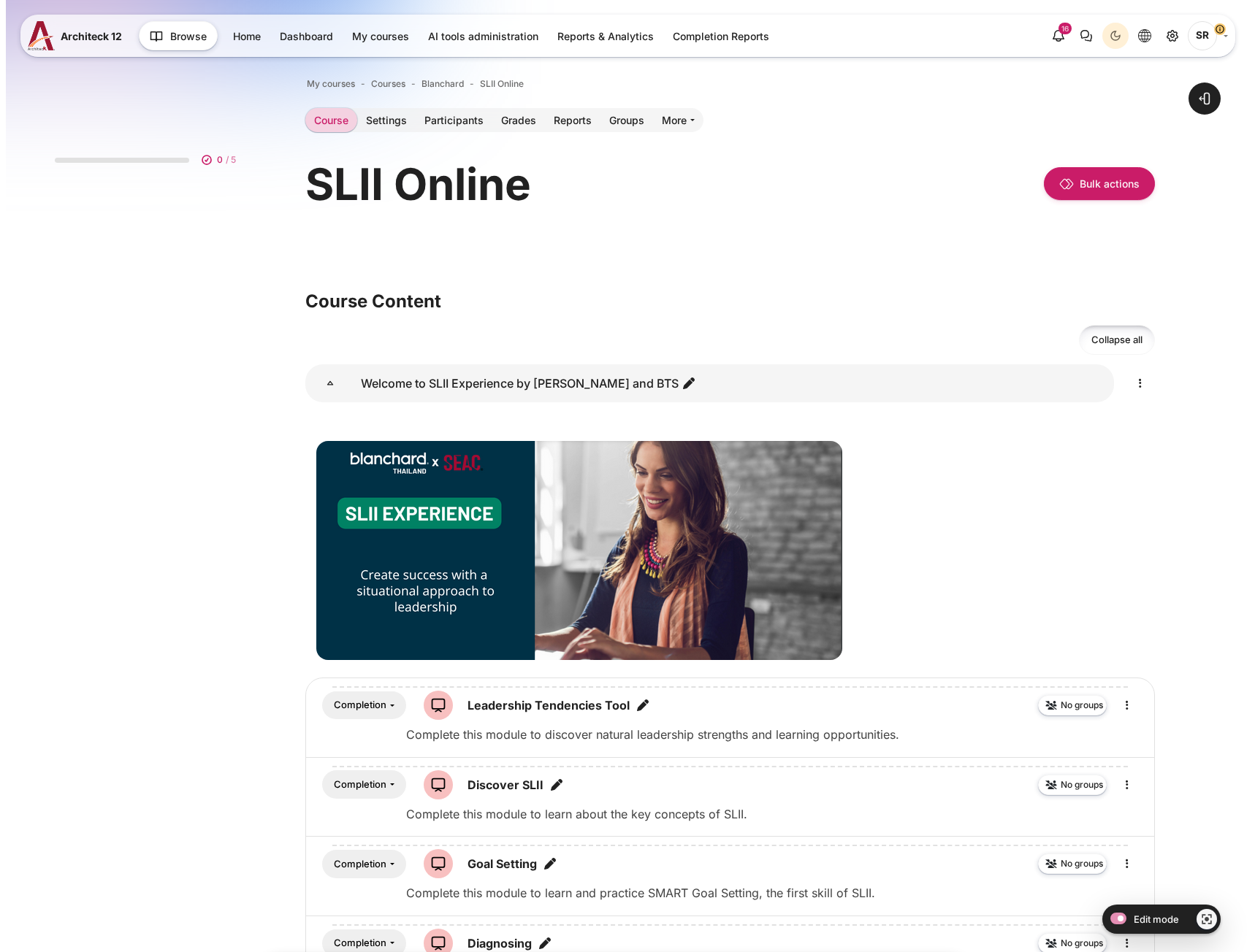
scroll to position [511, 0]
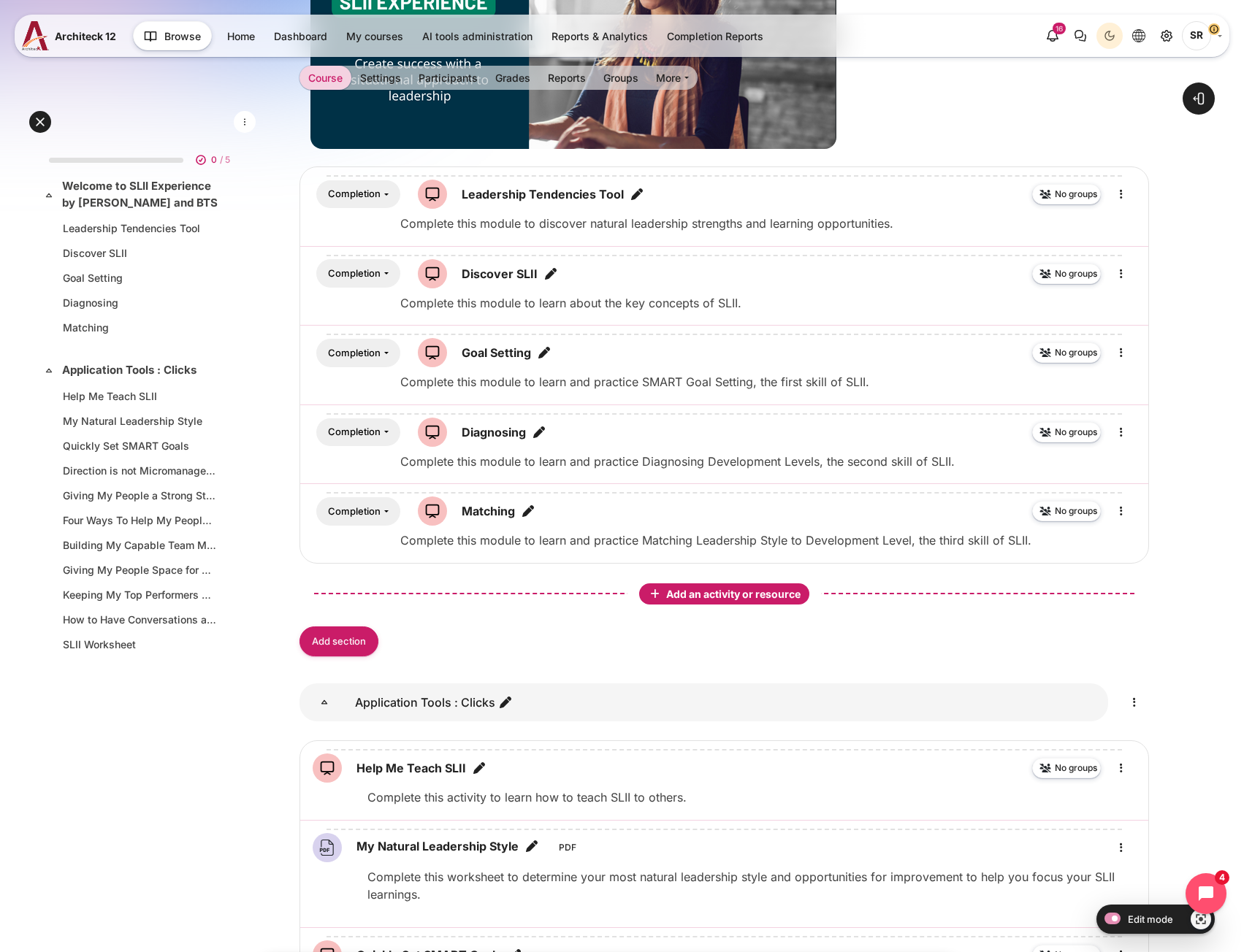
click at [751, 590] on span "Add an activity or resource" at bounding box center [735, 593] width 137 height 12
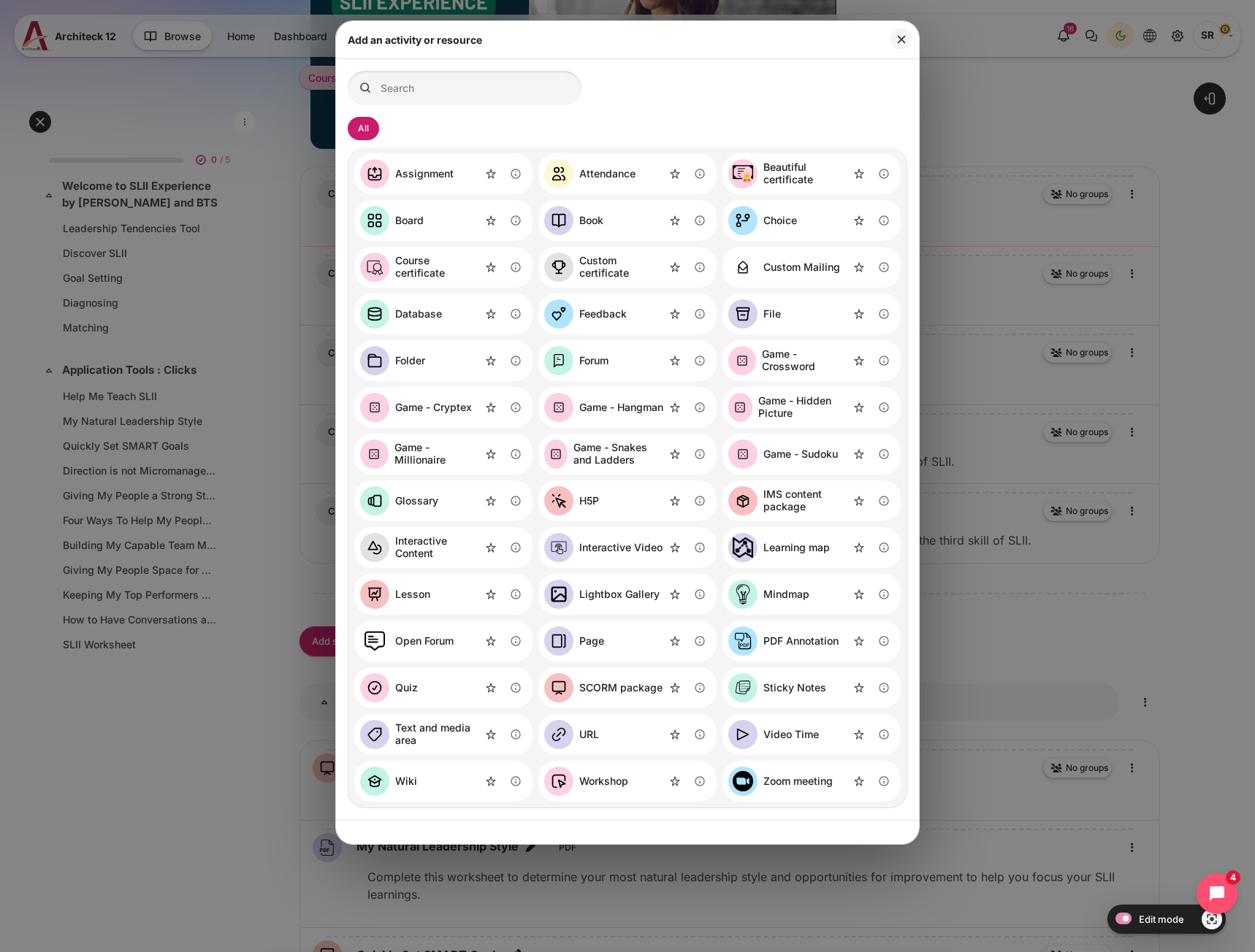
click at [606, 690] on div "SCORM package" at bounding box center [621, 688] width 83 height 12
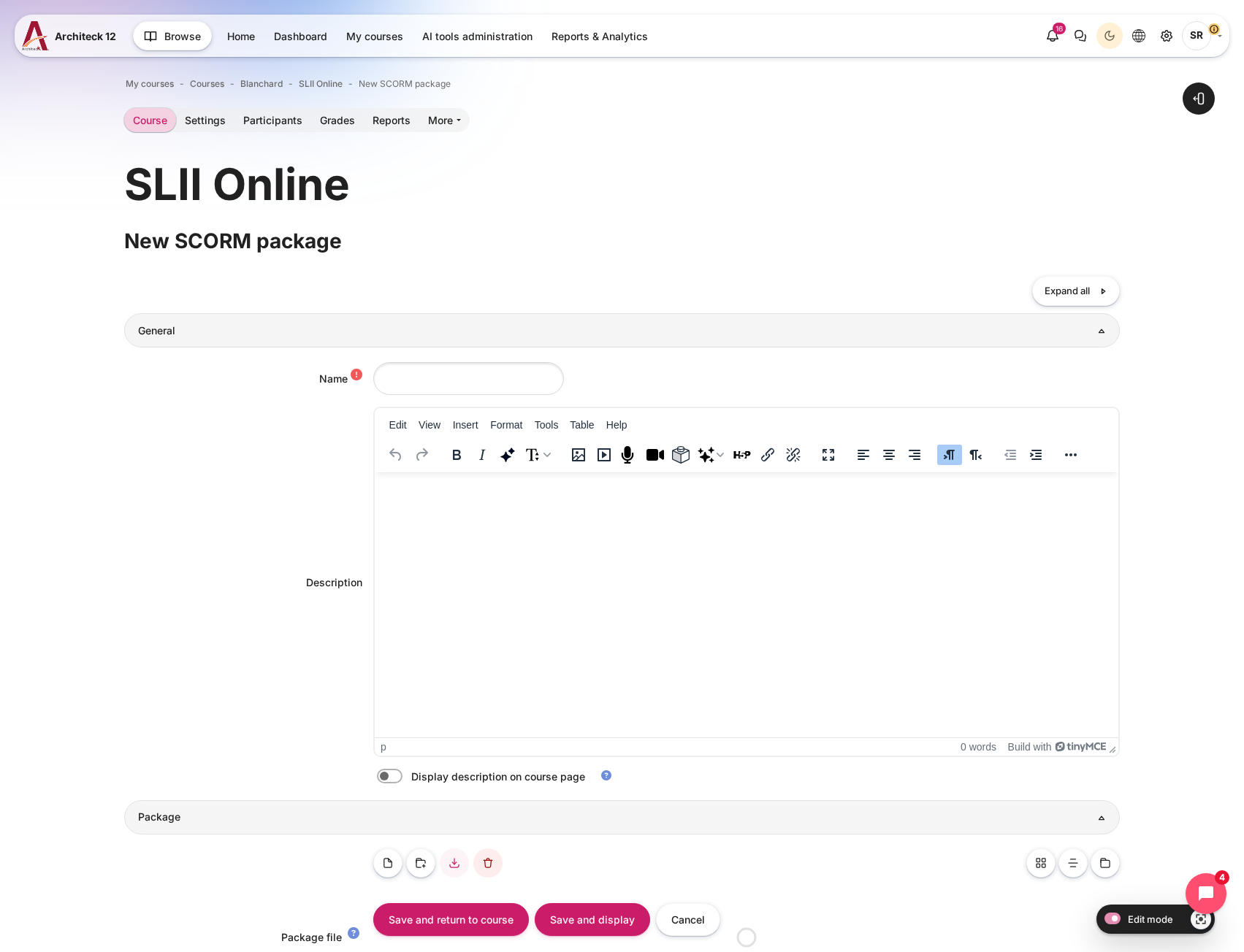
click at [466, 501] on html at bounding box center [746, 487] width 743 height 29
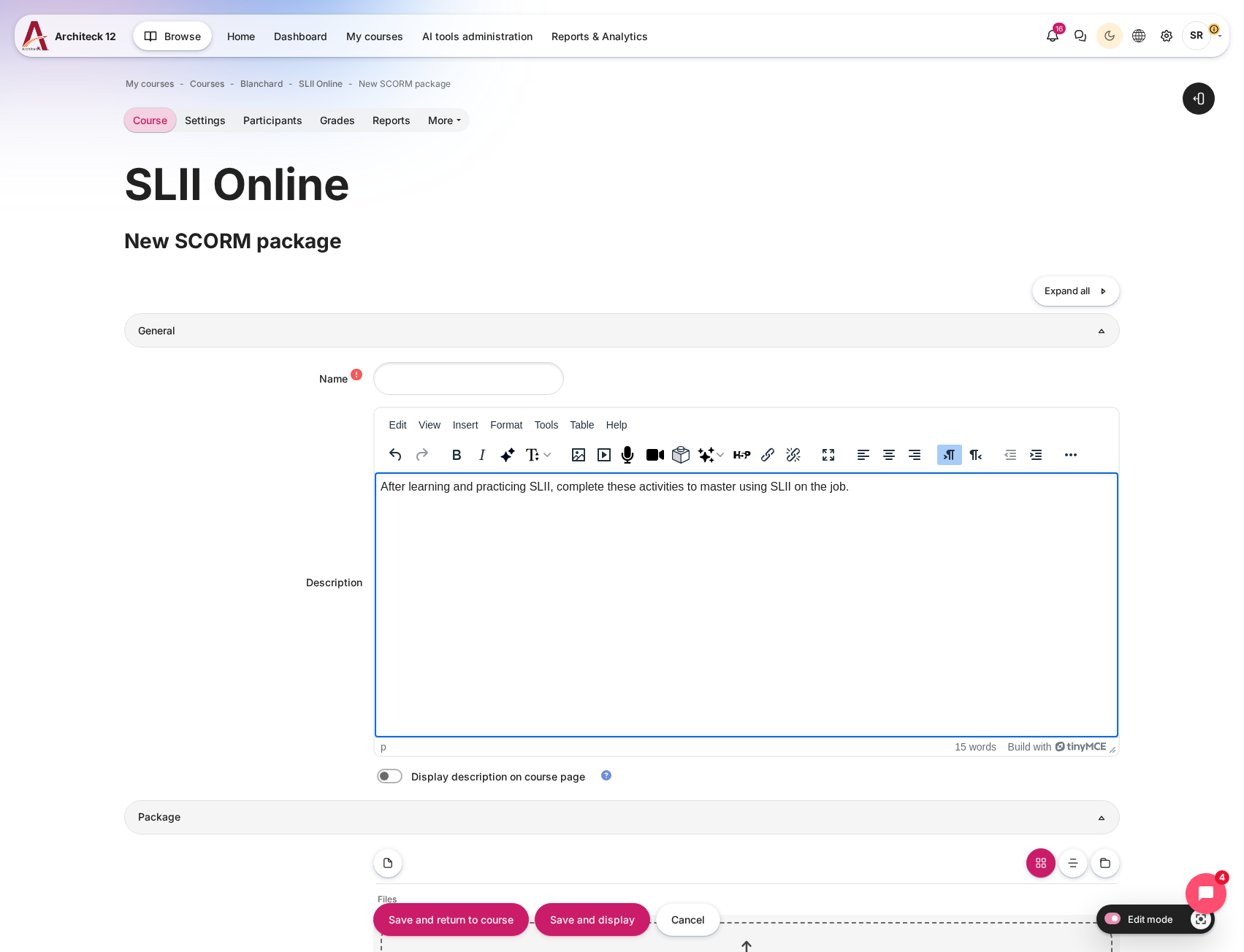
click at [409, 774] on label "Content" at bounding box center [410, 776] width 3 height 15
click at [403, 774] on input "Content" at bounding box center [415, 778] width 26 height 15
checkbox input "true"
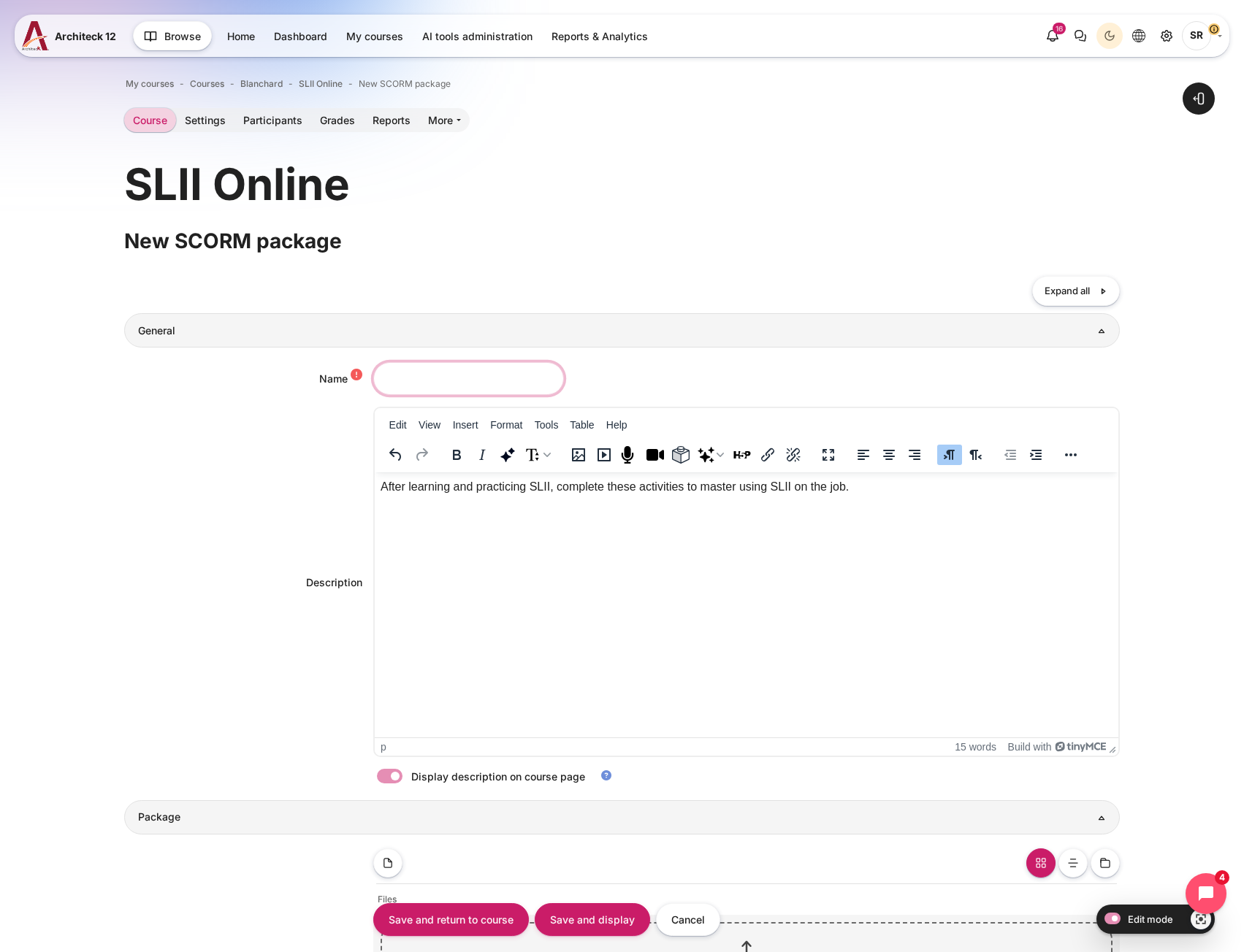
click at [469, 370] on input "Name" at bounding box center [469, 378] width 191 height 33
paste input "Tools For Success"
type input "Tools For Success"
click at [228, 518] on div "Description <p>After learning and practicing SLII, complete these activities to…" at bounding box center [621, 582] width 995 height 351
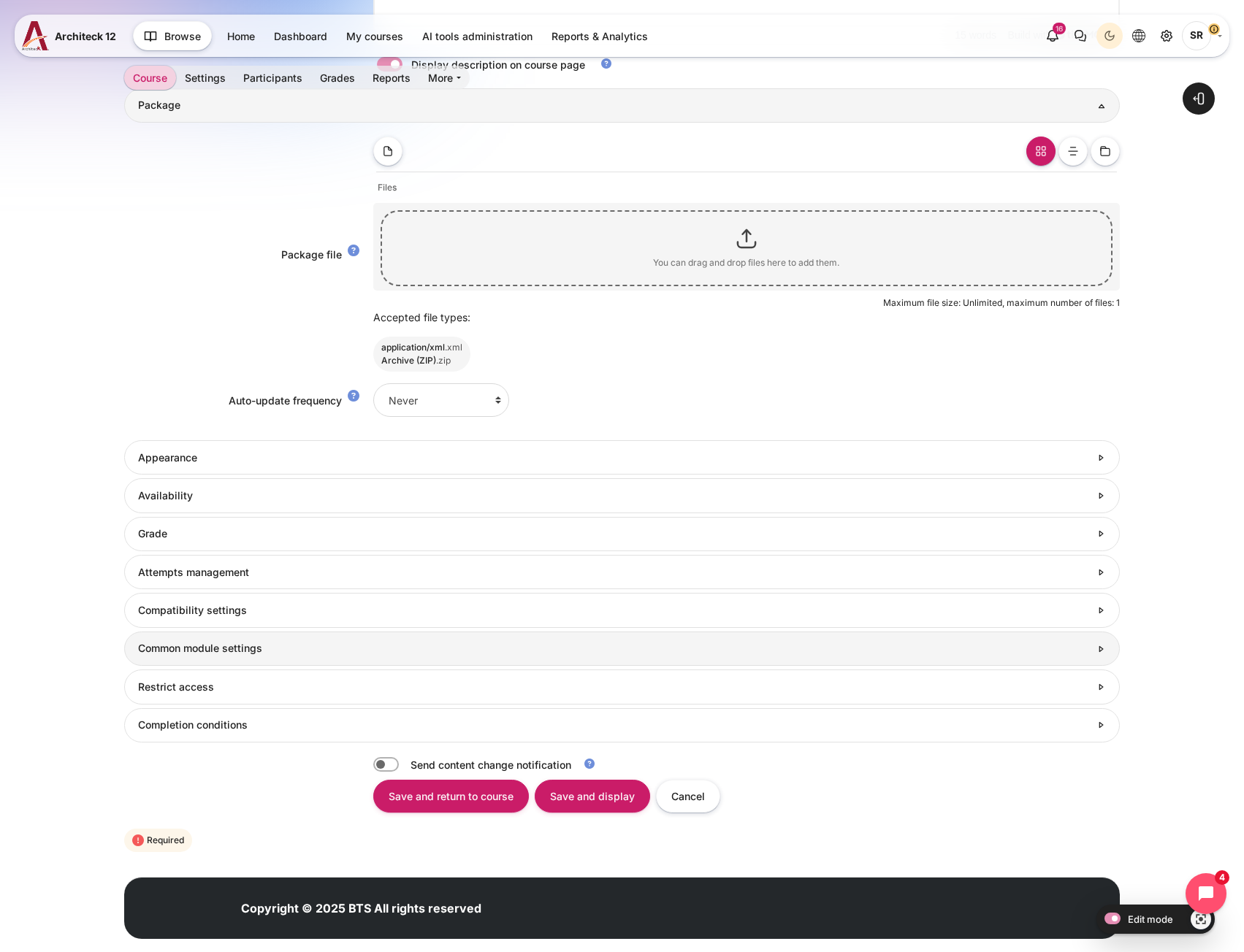
scroll to position [730, 0]
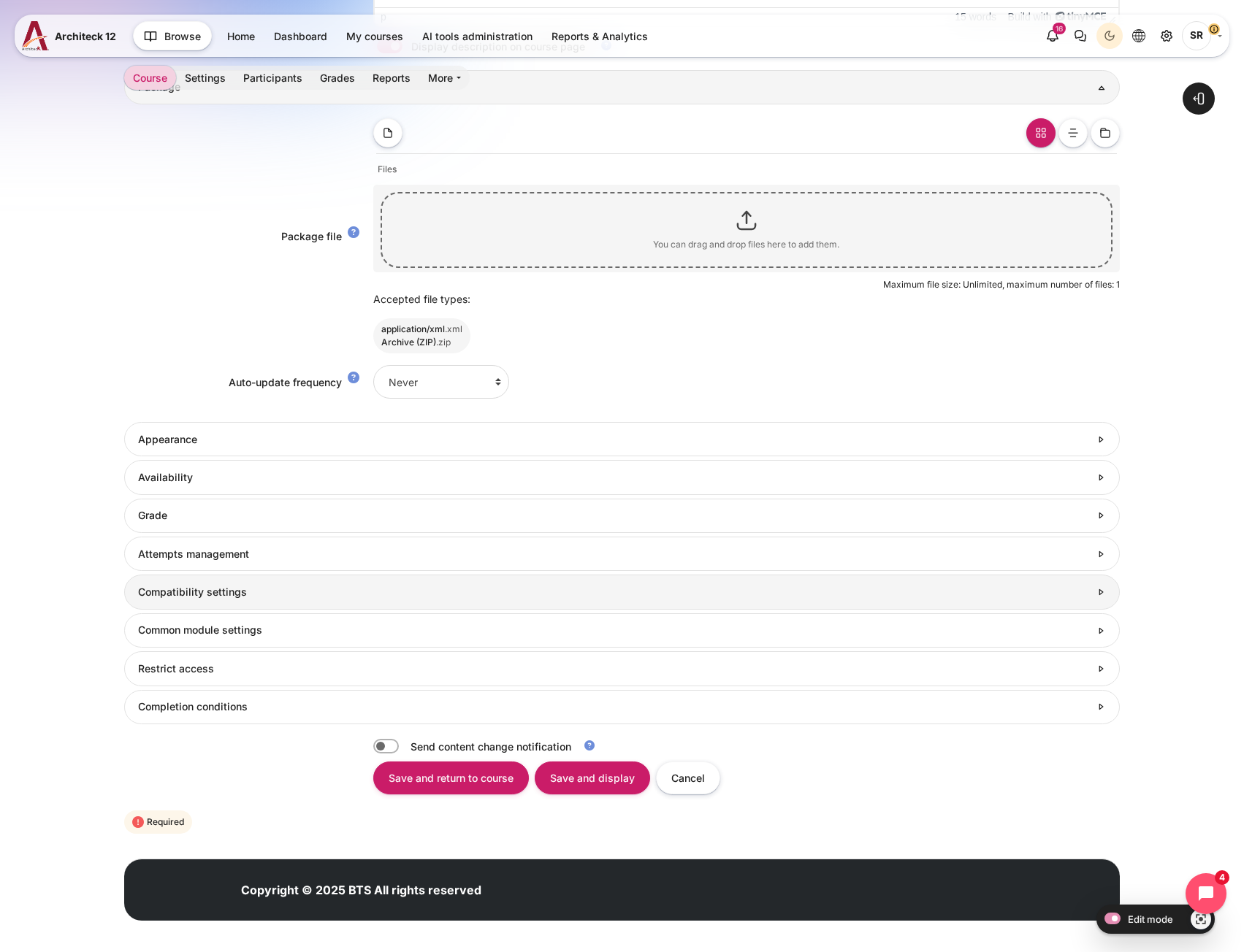
click at [235, 599] on link "Compatibility settings" at bounding box center [621, 591] width 995 height 34
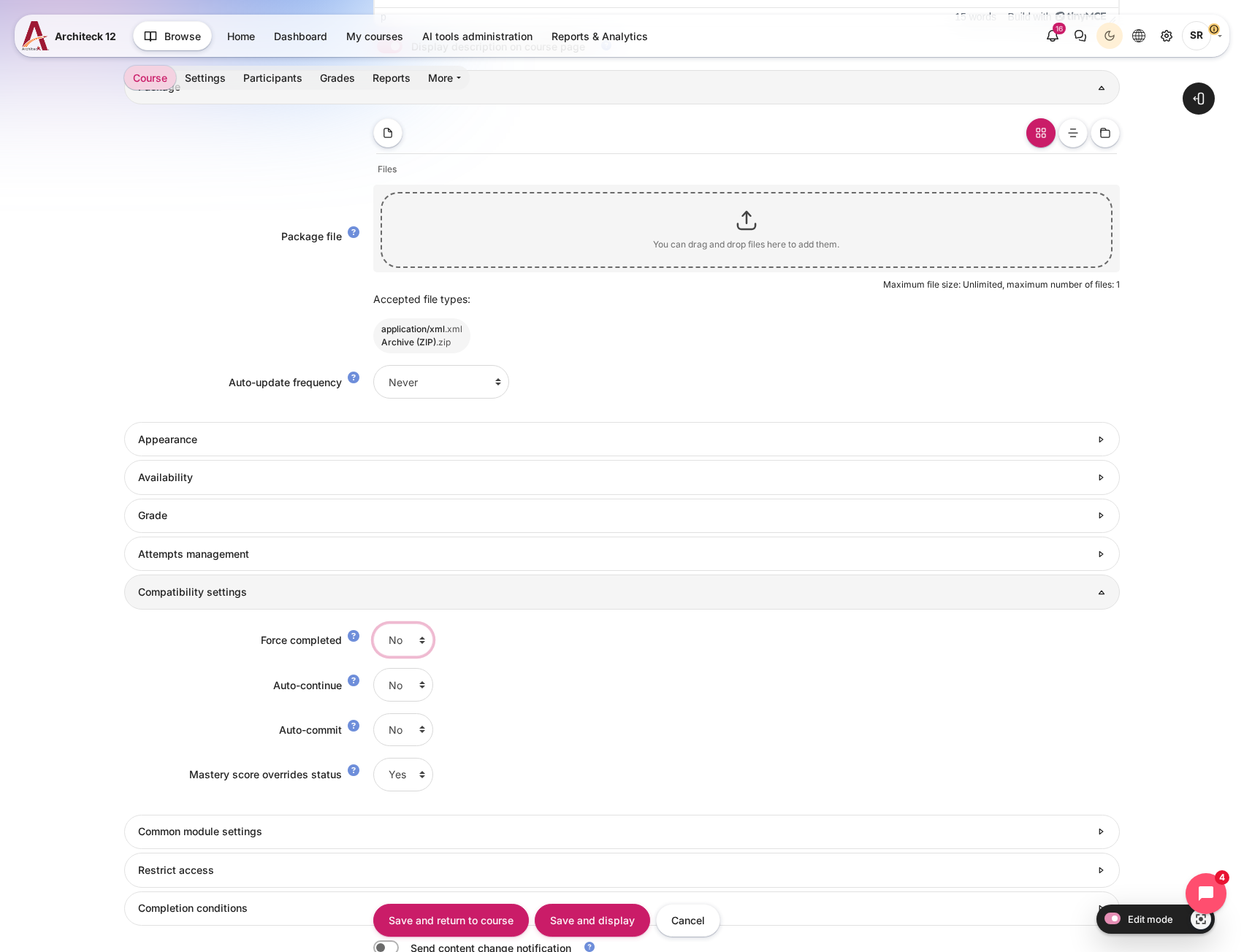
click at [406, 642] on select "No Yes" at bounding box center [403, 639] width 60 height 33
select select "1"
click at [373, 623] on select "No Yes" at bounding box center [403, 639] width 60 height 33
click at [401, 690] on select "No Yes" at bounding box center [403, 684] width 60 height 33
select select "1"
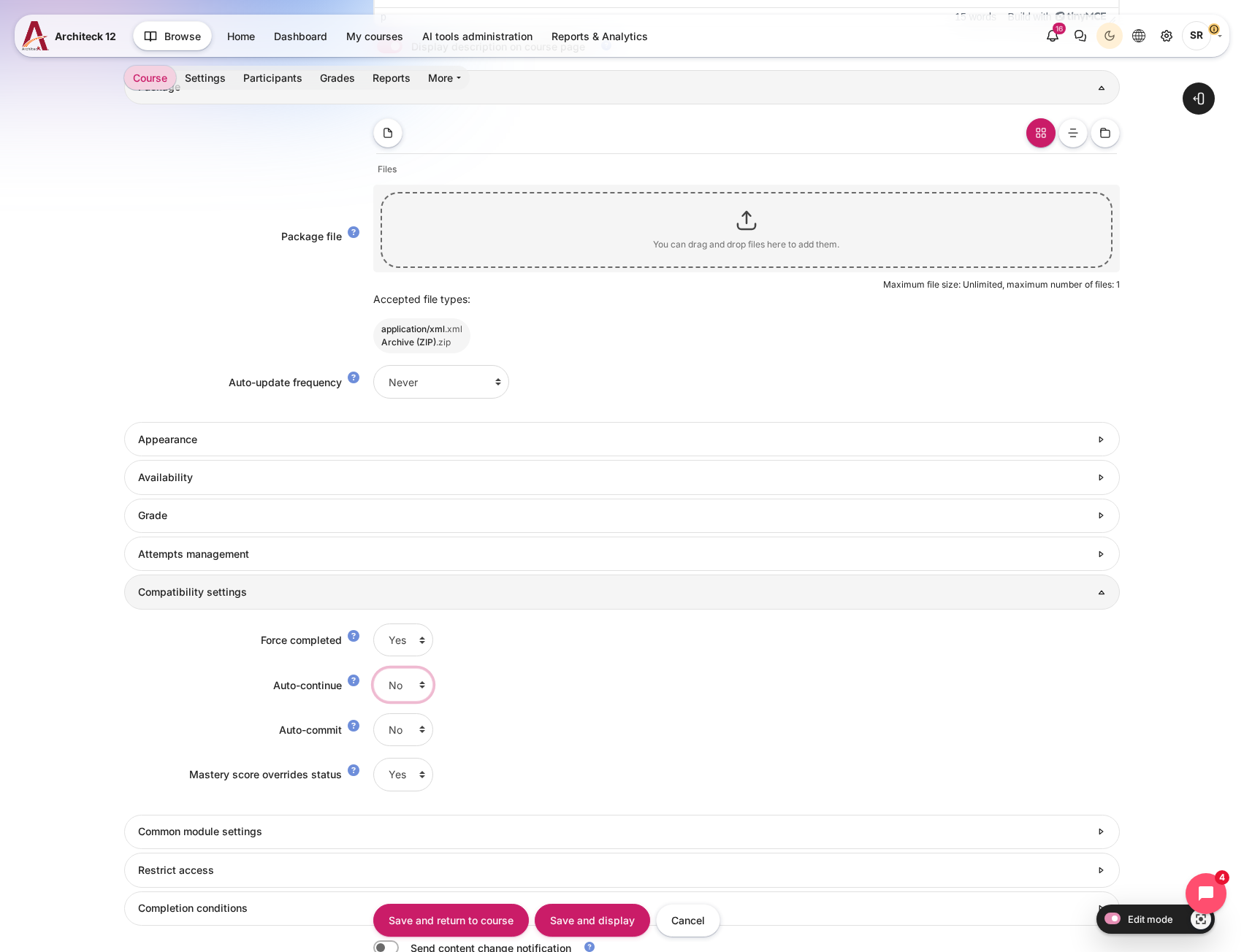
click at [373, 668] on select "No Yes" at bounding box center [403, 684] width 60 height 33
click at [72, 696] on div "Open block drawer" at bounding box center [622, 237] width 1244 height 1848
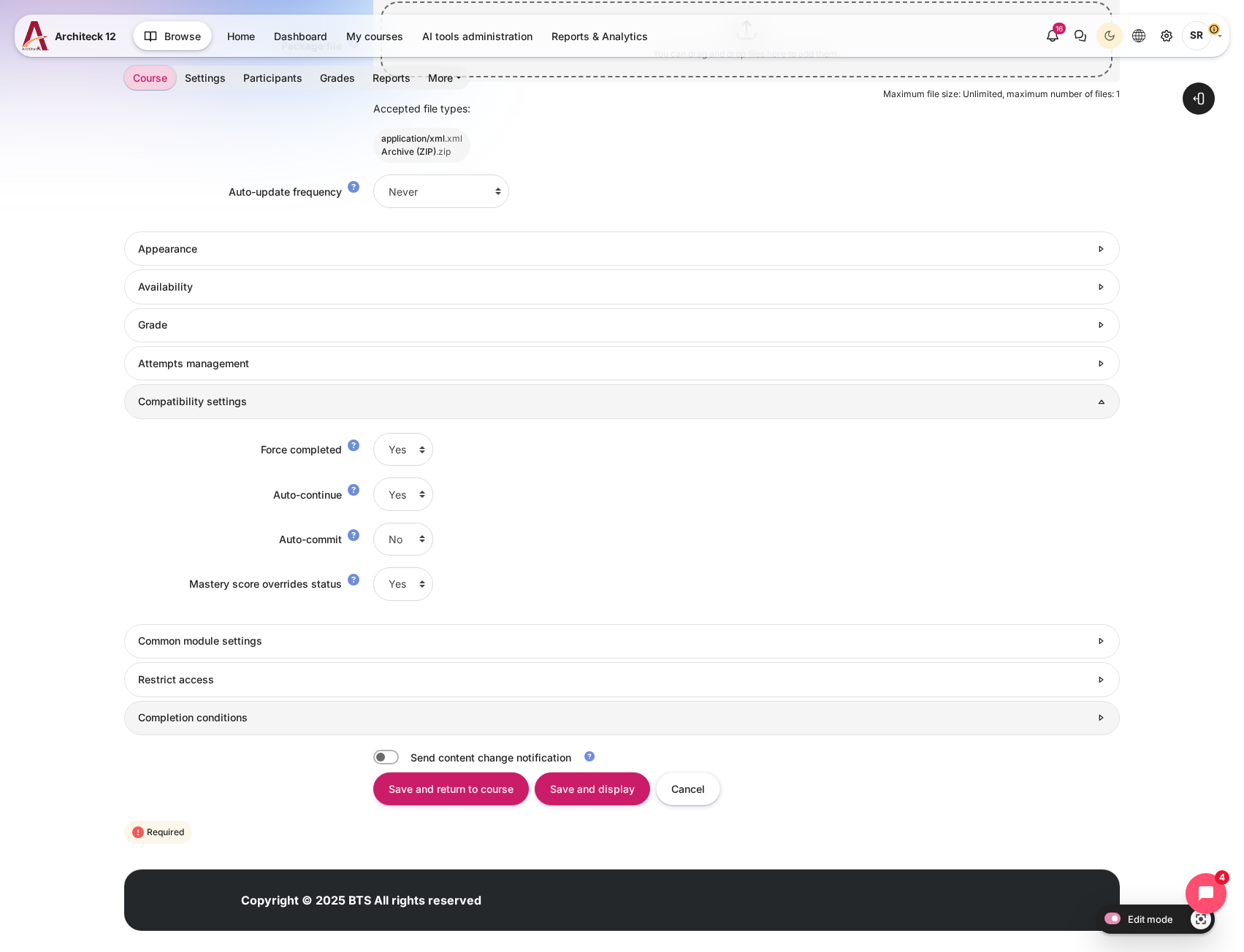
scroll to position [939, 0]
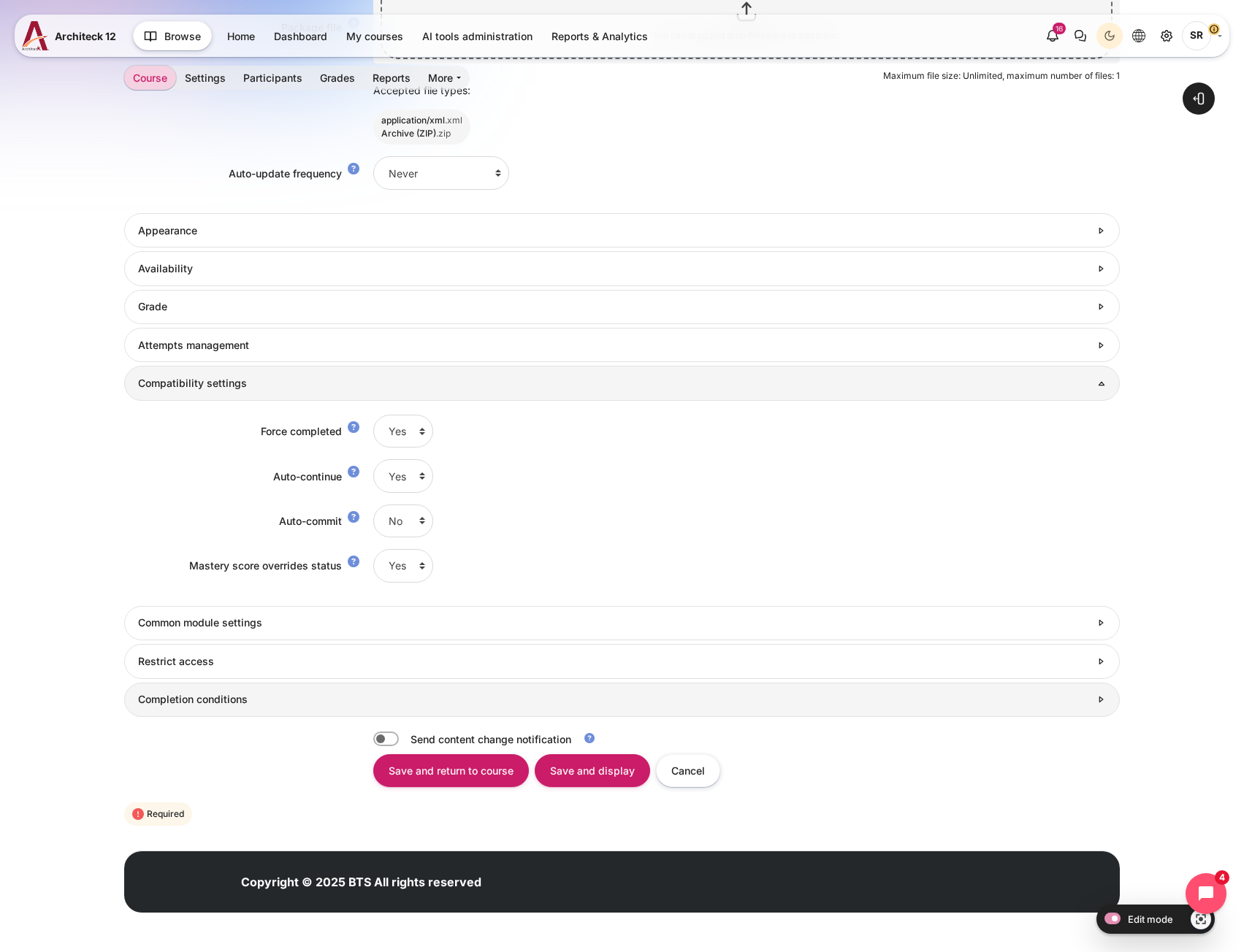
click at [196, 700] on h3 "Completion conditions" at bounding box center [614, 699] width 952 height 13
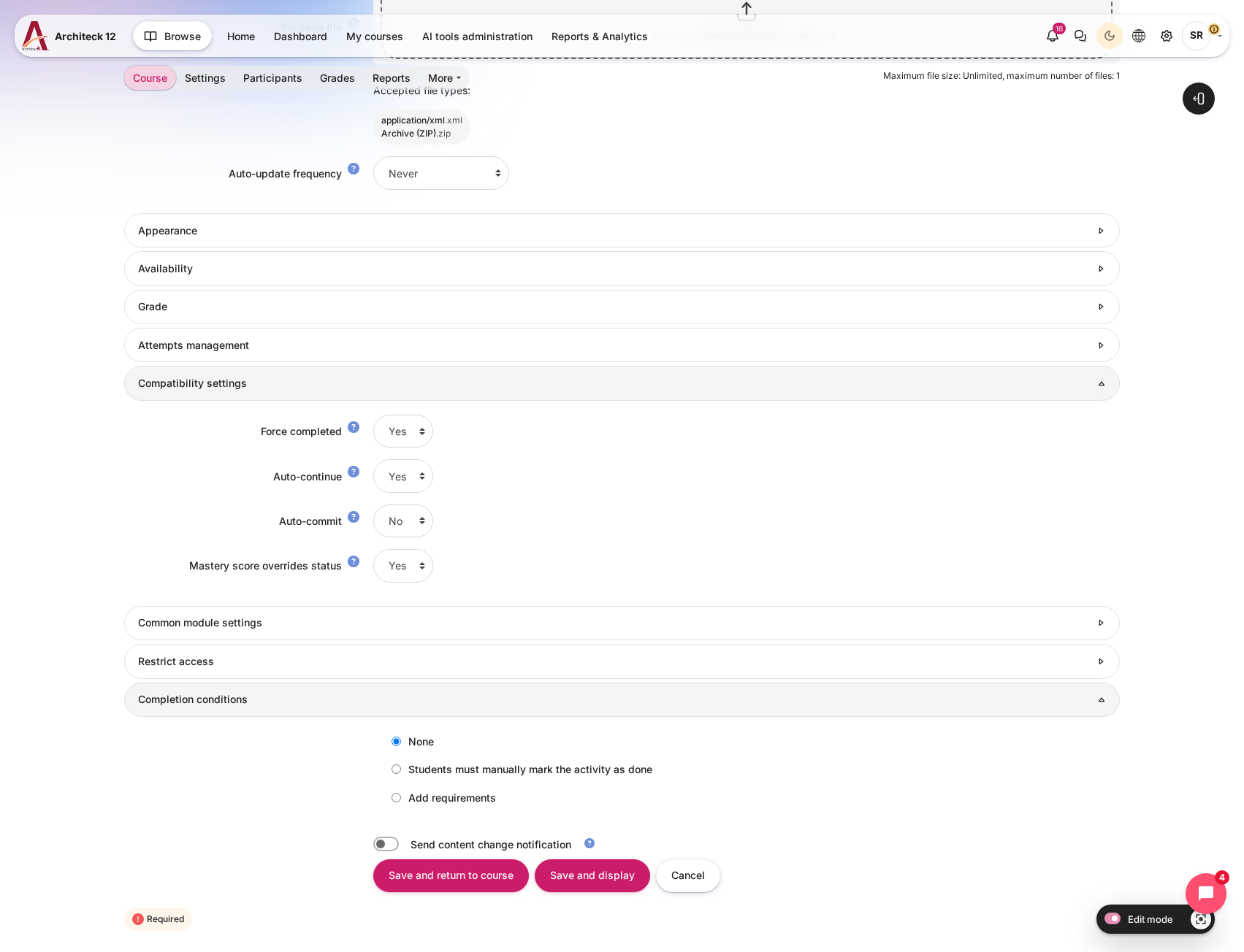
click at [401, 798] on label "Add requirements" at bounding box center [440, 797] width 112 height 24
click at [401, 798] on input "Add requirements" at bounding box center [396, 797] width 10 height 9
radio input "true"
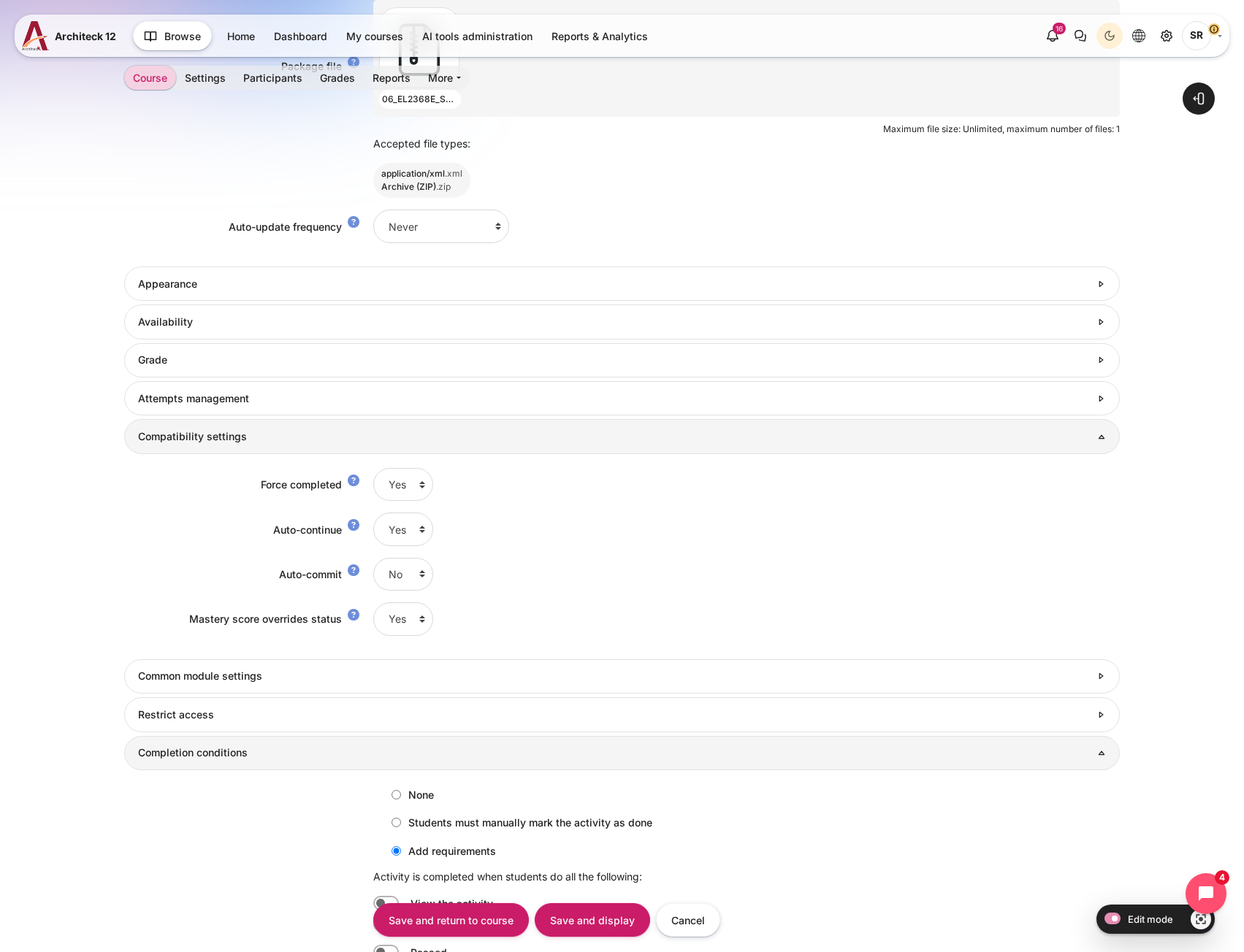
scroll to position [1231, 0]
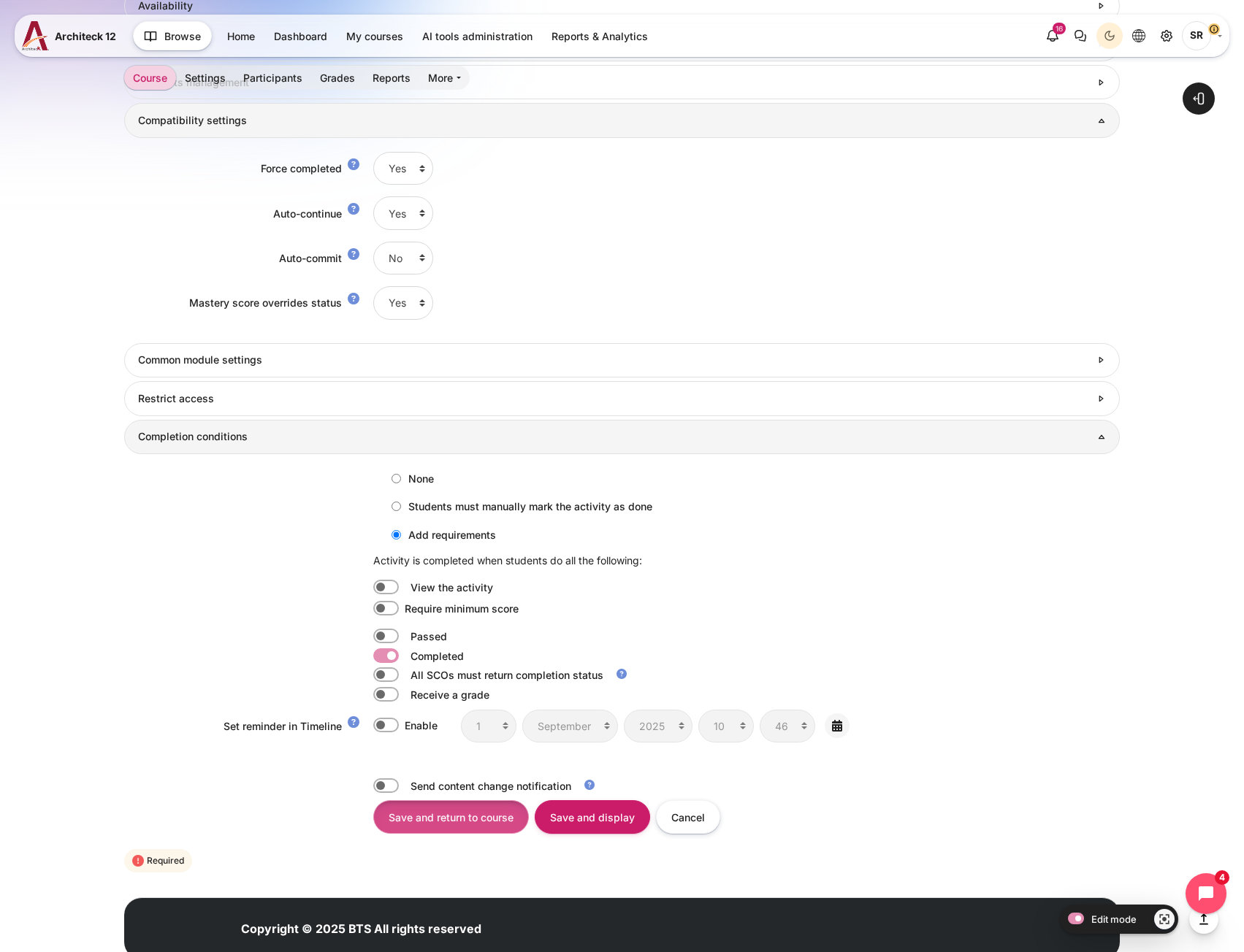
click at [479, 826] on input "Save and return to course" at bounding box center [451, 816] width 156 height 33
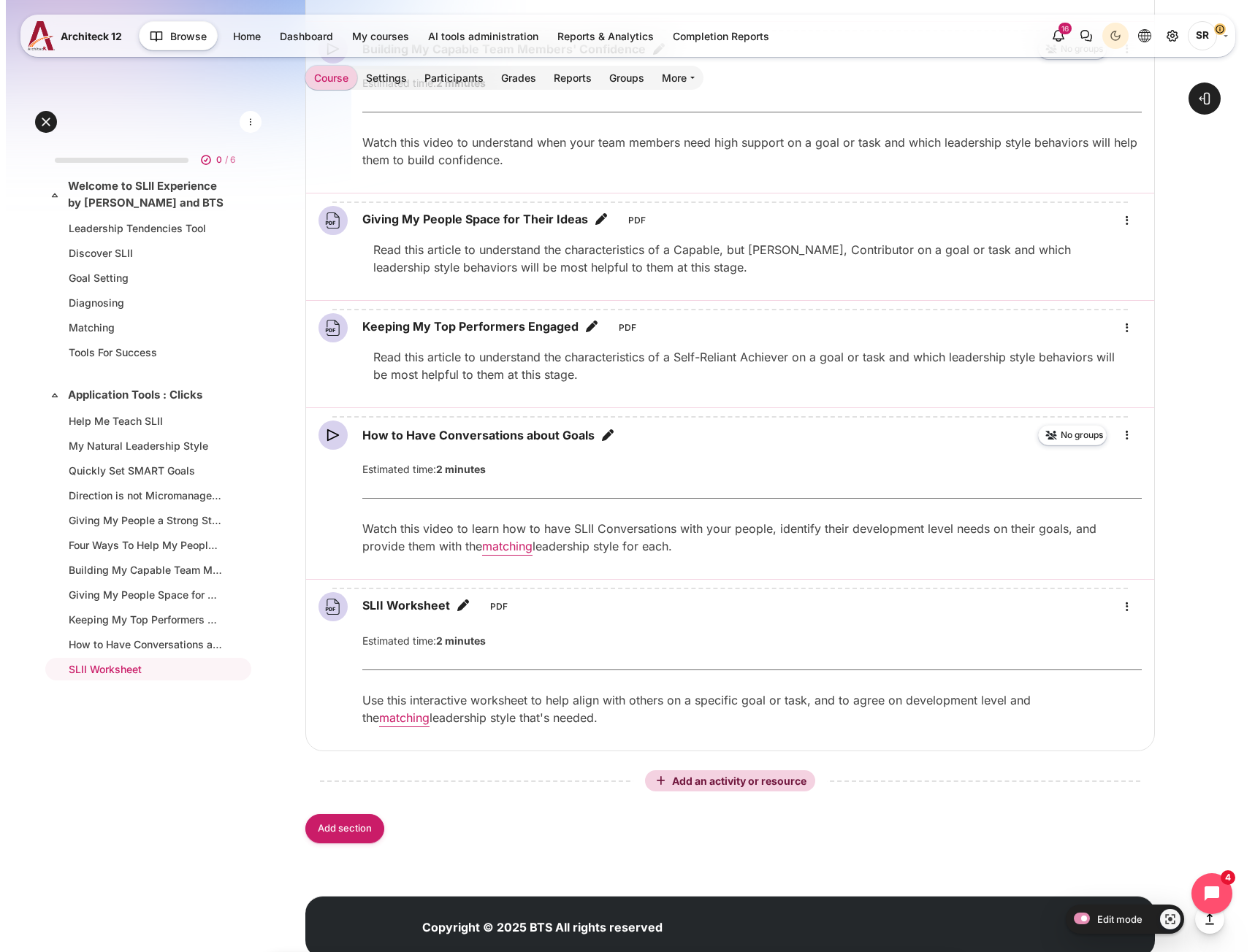
scroll to position [1971, 0]
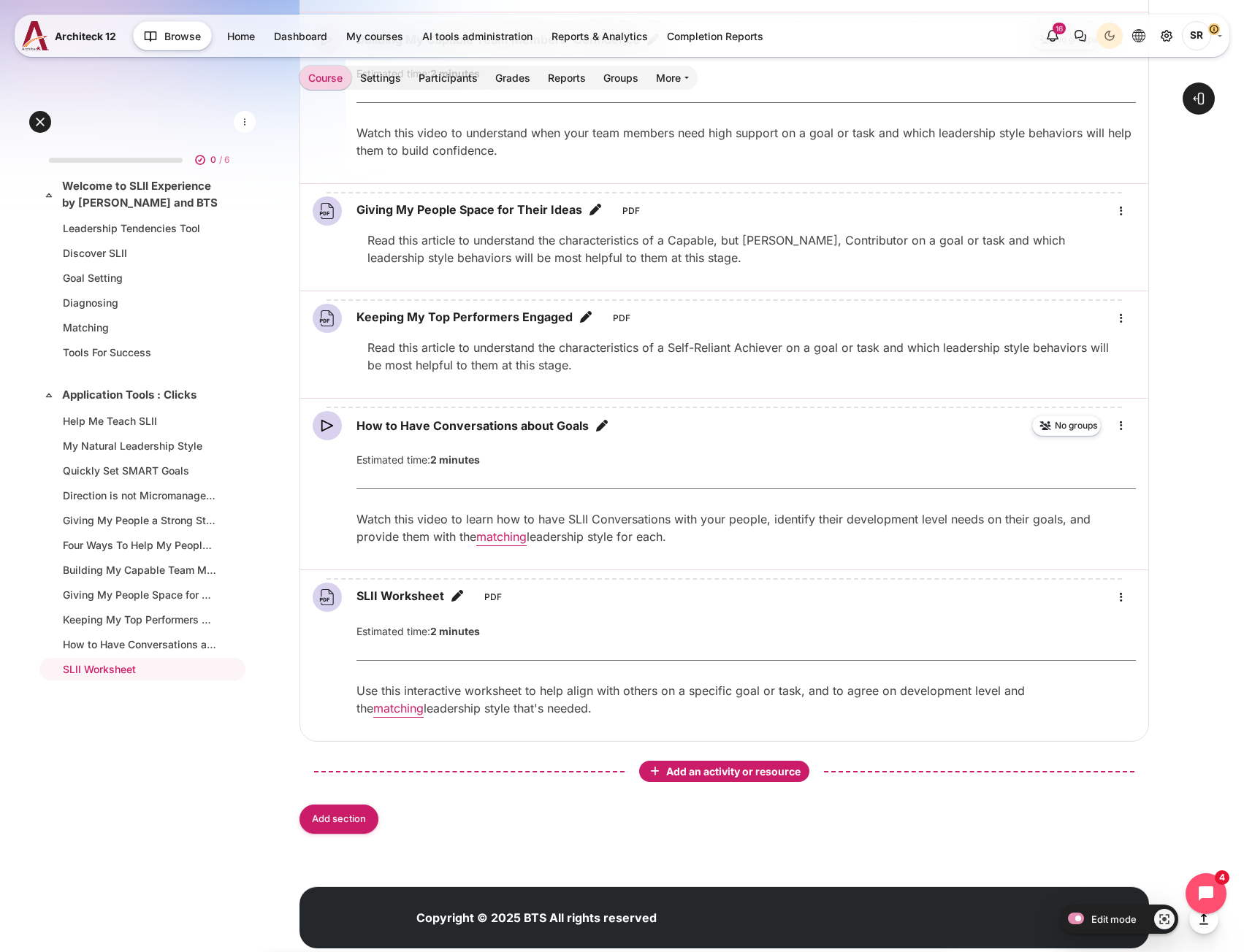
click at [704, 773] on span "Add an activity or resource" at bounding box center [735, 771] width 137 height 12
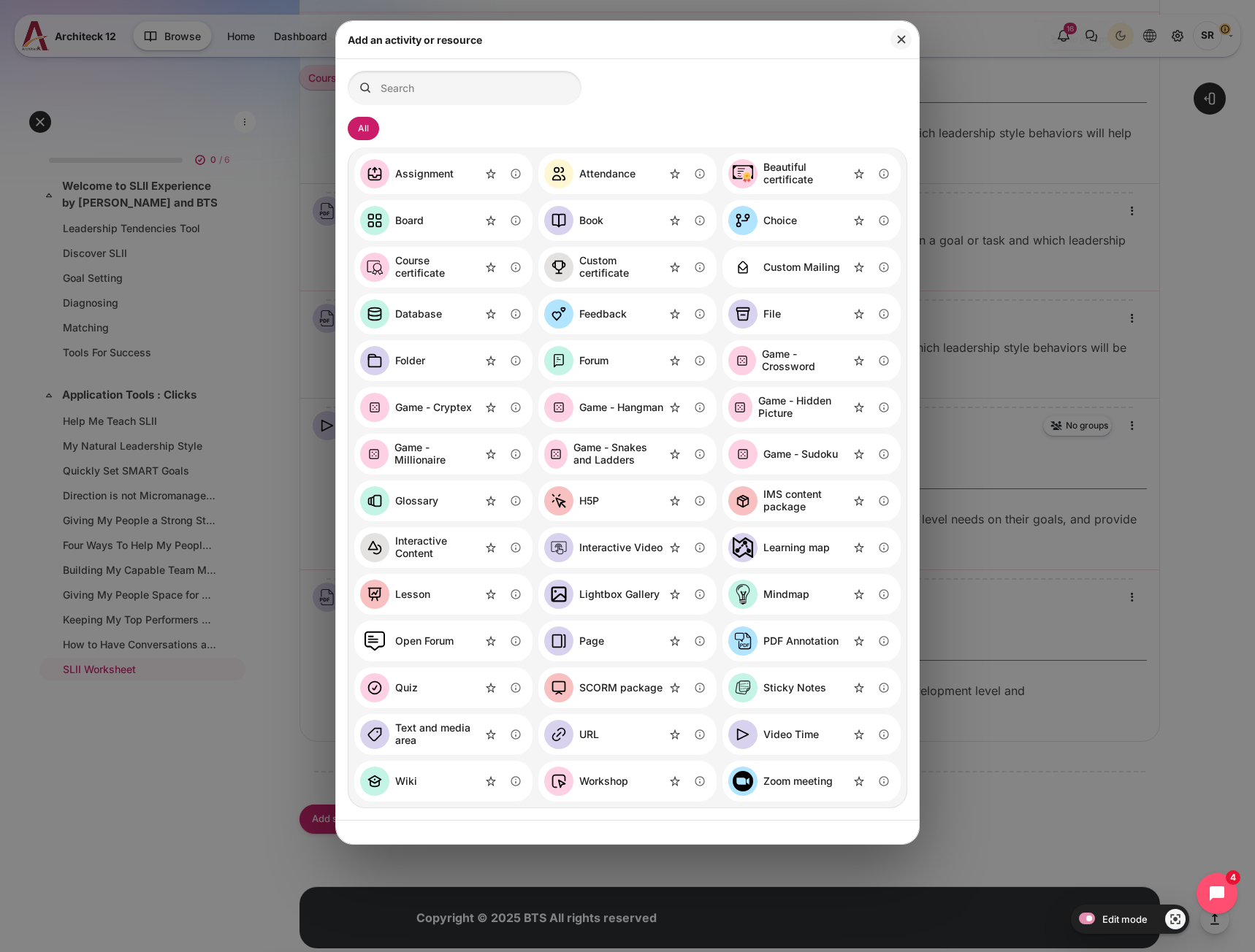
click at [762, 743] on link "Video Time" at bounding box center [773, 734] width 91 height 29
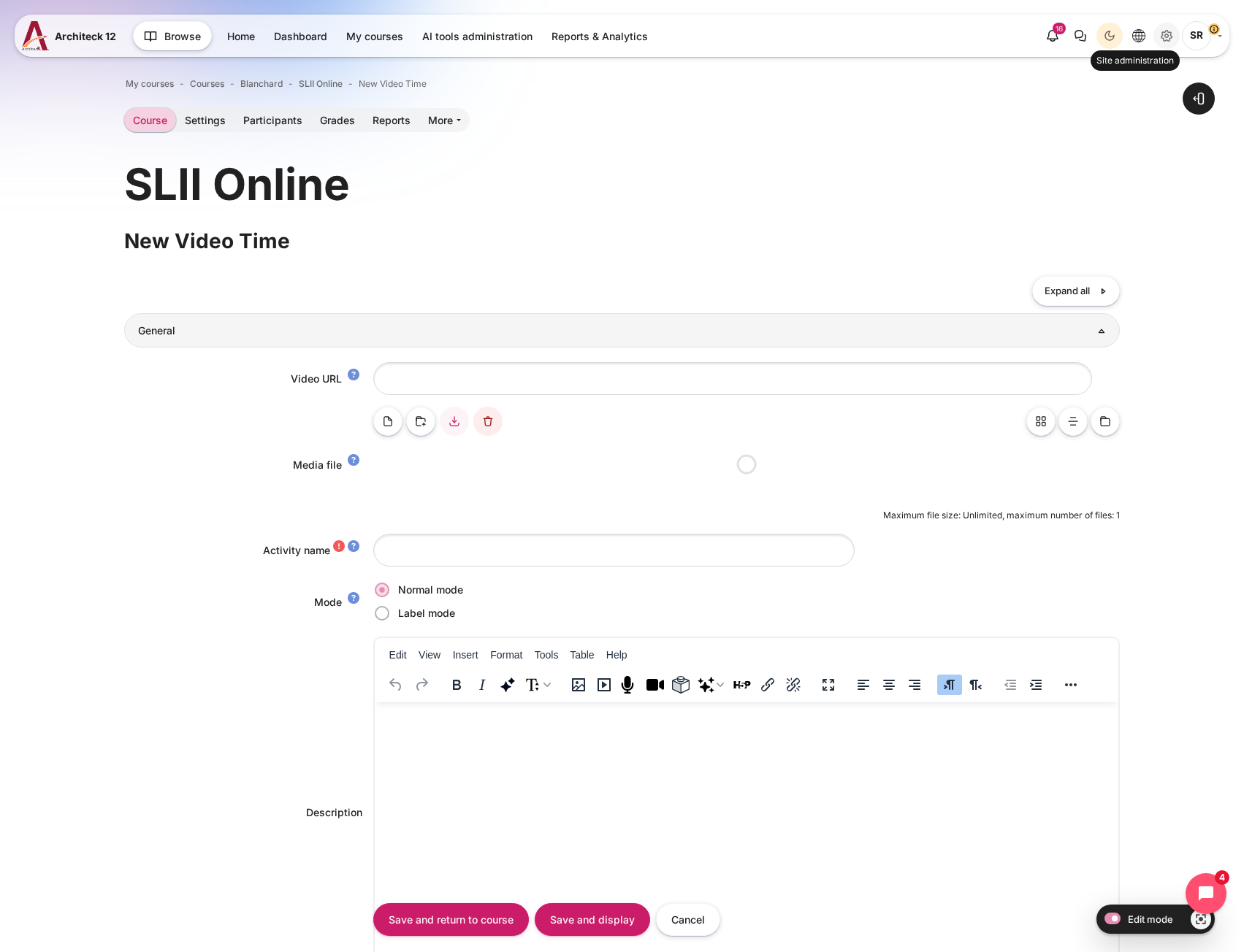
click at [1166, 35] on icon "Site administration" at bounding box center [1167, 36] width 4 height 3
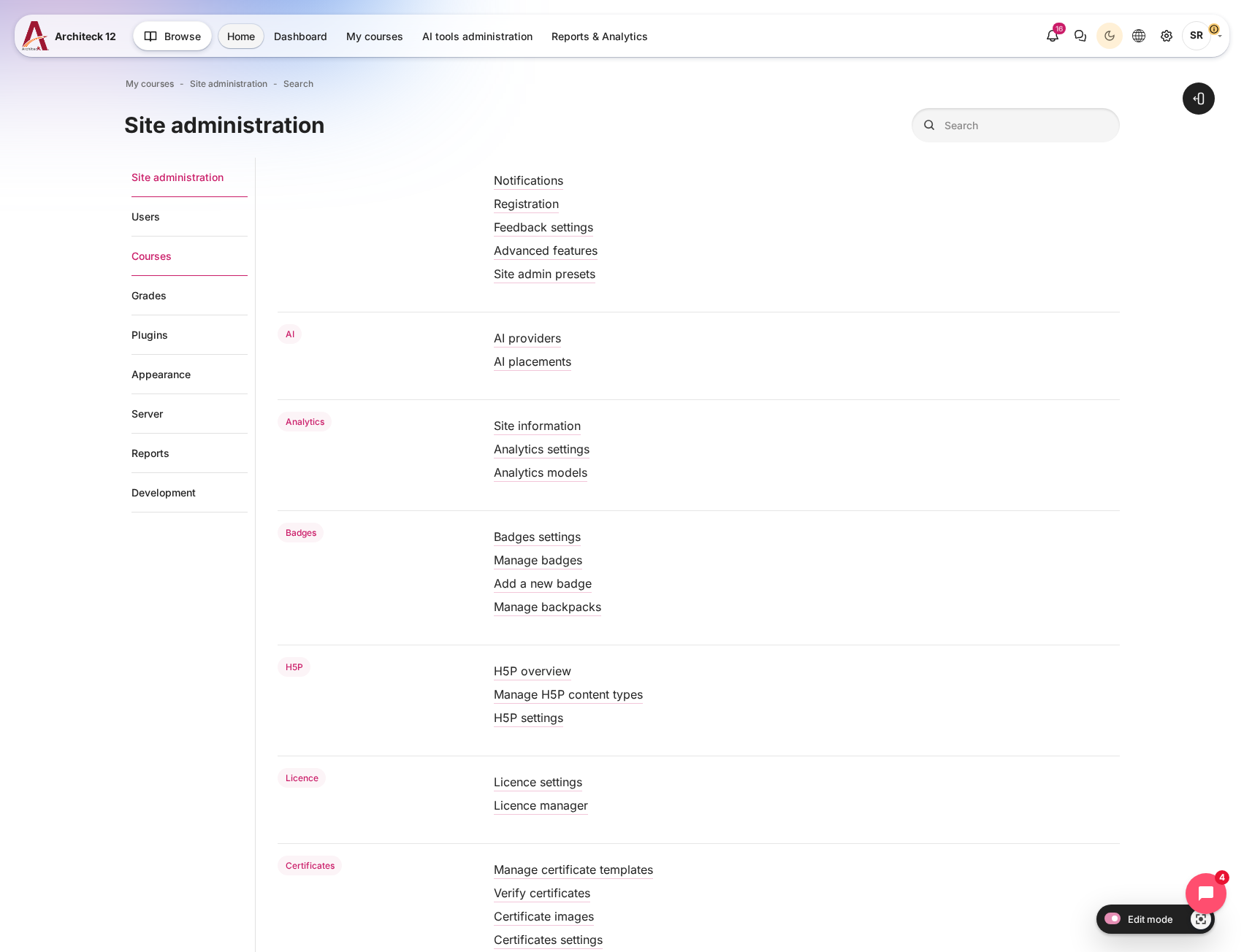
click at [178, 256] on link "Courses" at bounding box center [189, 256] width 116 height 39
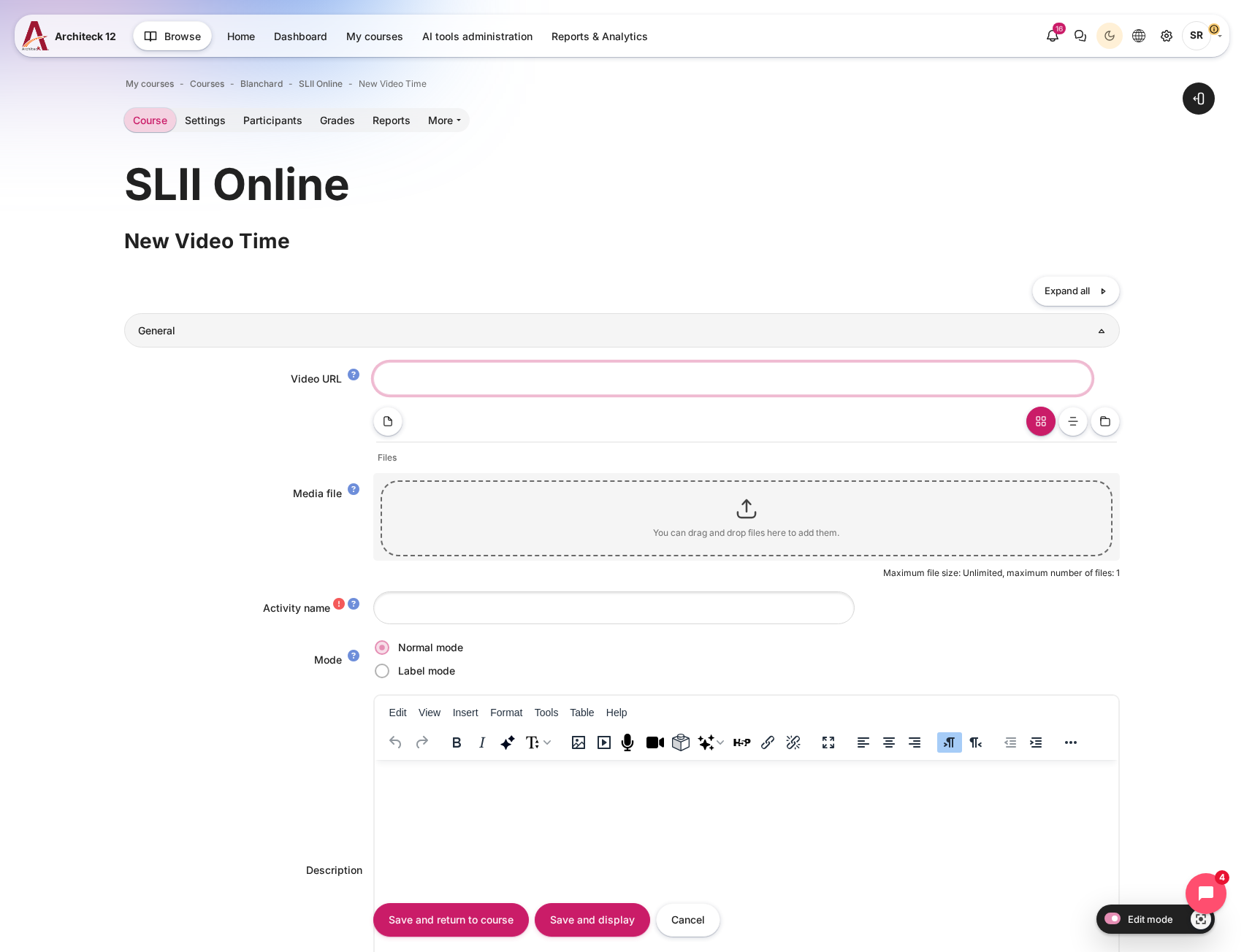
click at [469, 380] on input "Video URL" at bounding box center [732, 378] width 718 height 33
paste input "https://vimeo.com/1093666310/04229827b2?share=copy"
type input "https://vimeo.com/1093666310/04229827b2?share=copy"
click at [422, 606] on input "Activity name" at bounding box center [614, 607] width 481 height 33
paste input "The Power of SLII Video"
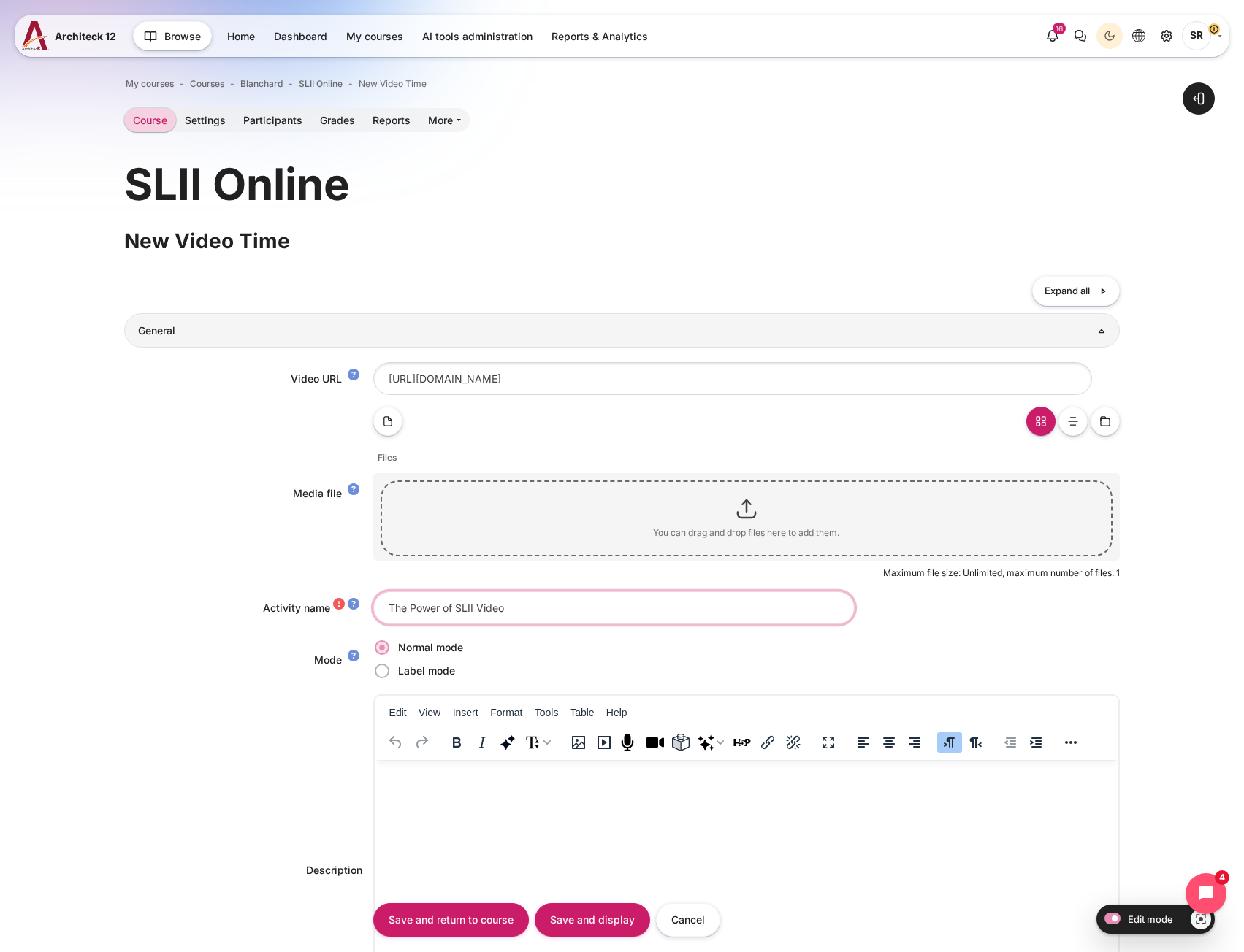
type input "The Power of SLII Video"
click at [446, 781] on p "Rich text area. Press ALT-0 for help." at bounding box center [746, 774] width 732 height 18
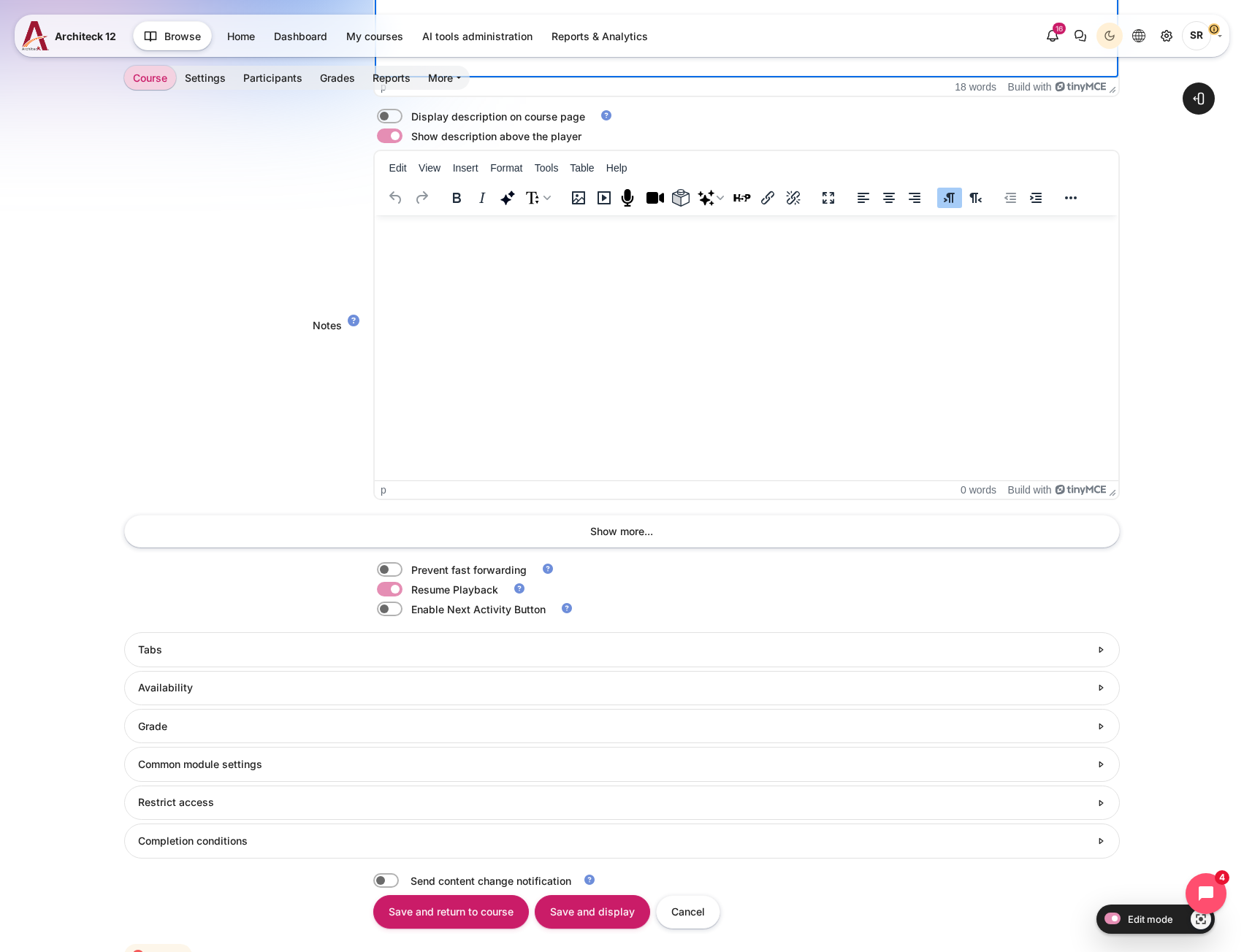
scroll to position [1089, 0]
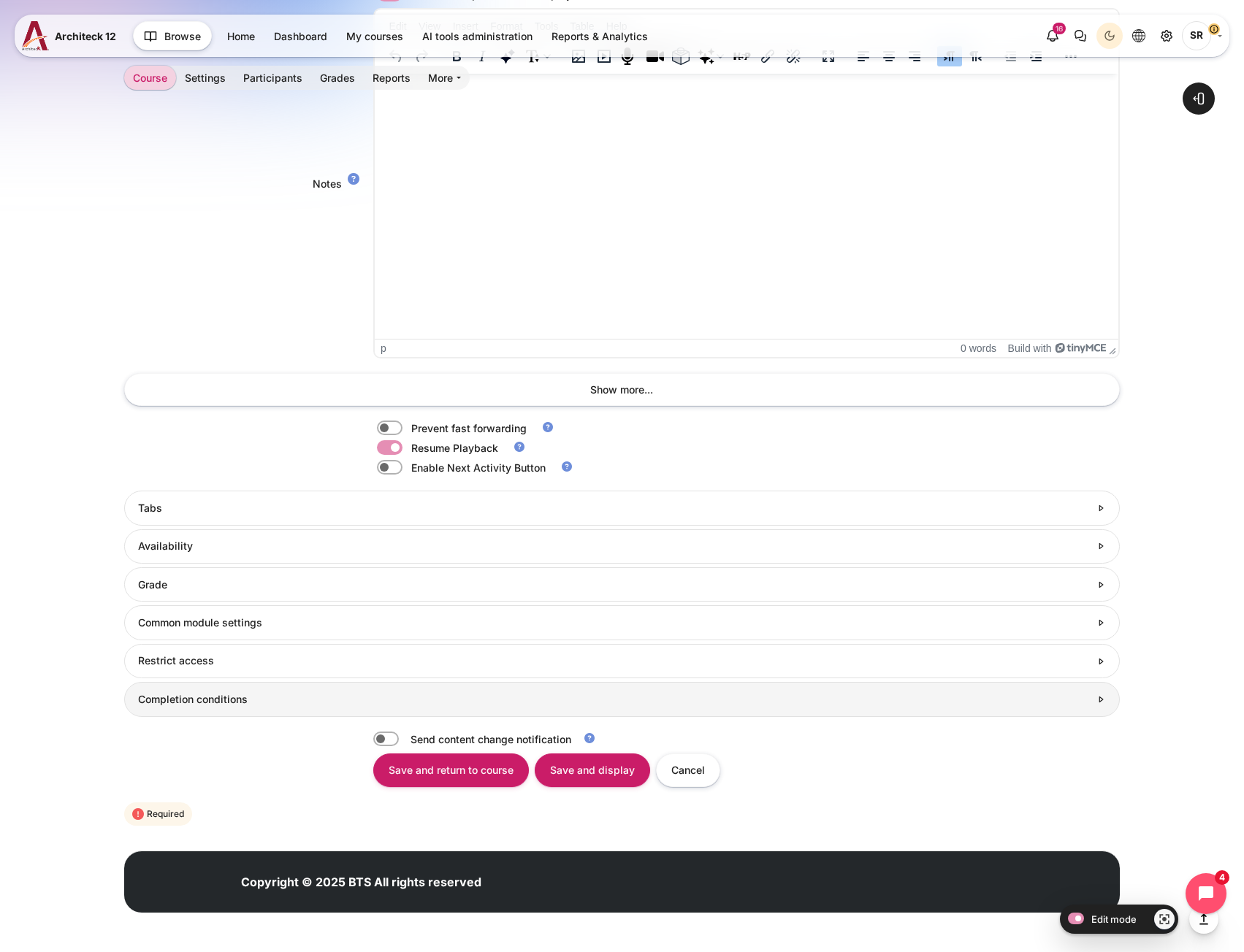
click at [233, 704] on h3 "Completion conditions" at bounding box center [614, 699] width 952 height 13
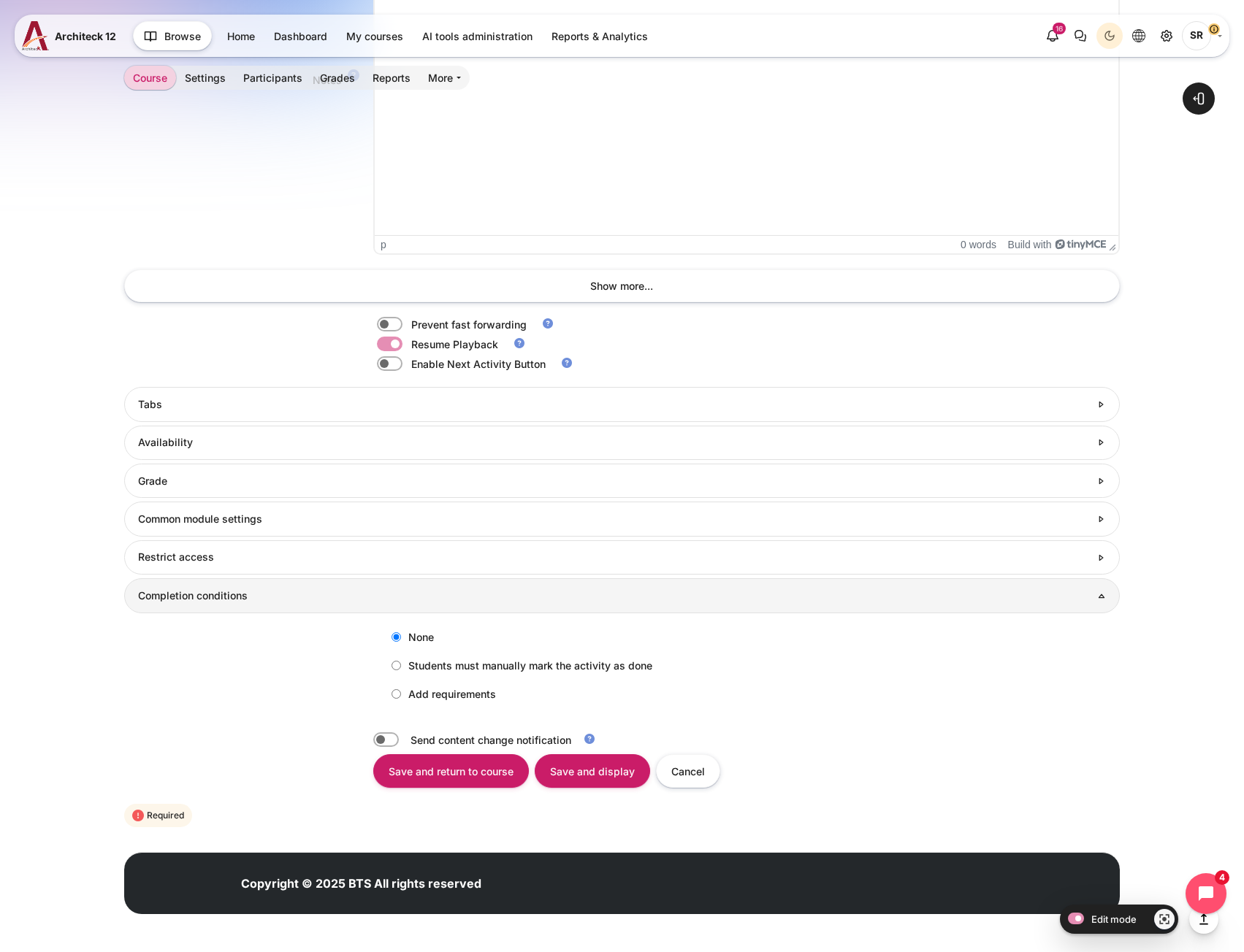
scroll to position [1195, 0]
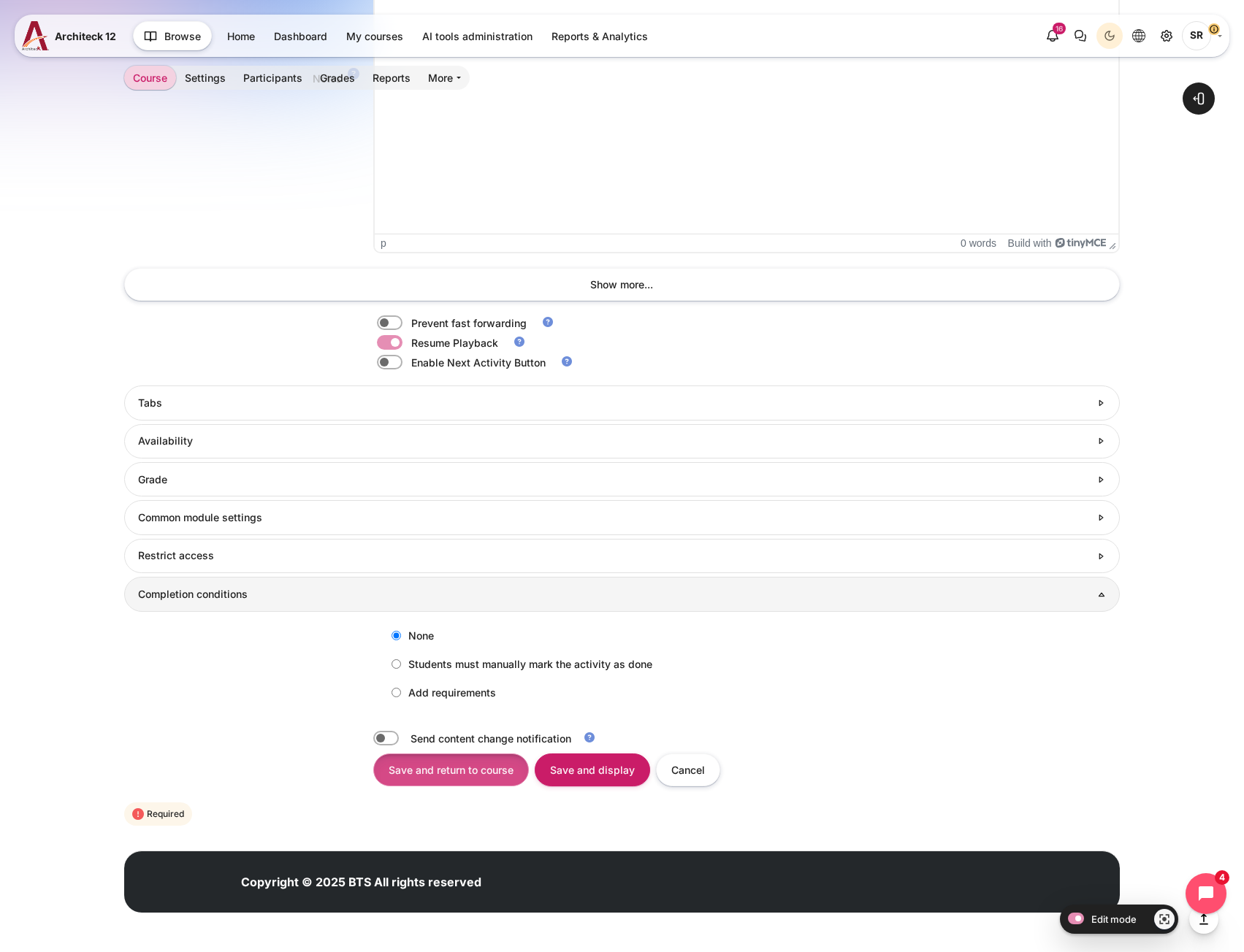
click at [477, 772] on input "Save and return to course" at bounding box center [451, 769] width 156 height 33
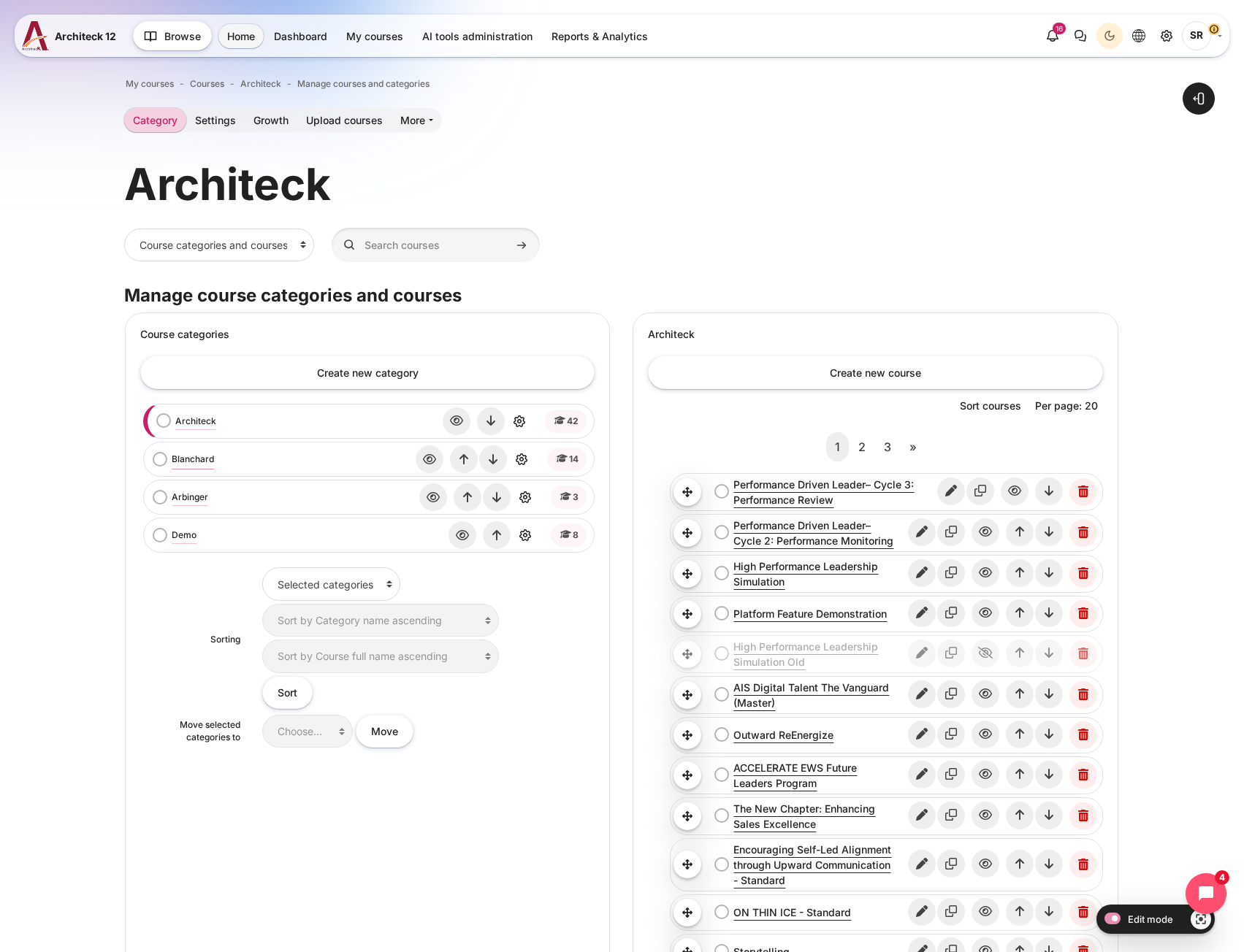
click at [191, 462] on link "Blanchard" at bounding box center [193, 460] width 42 height 13
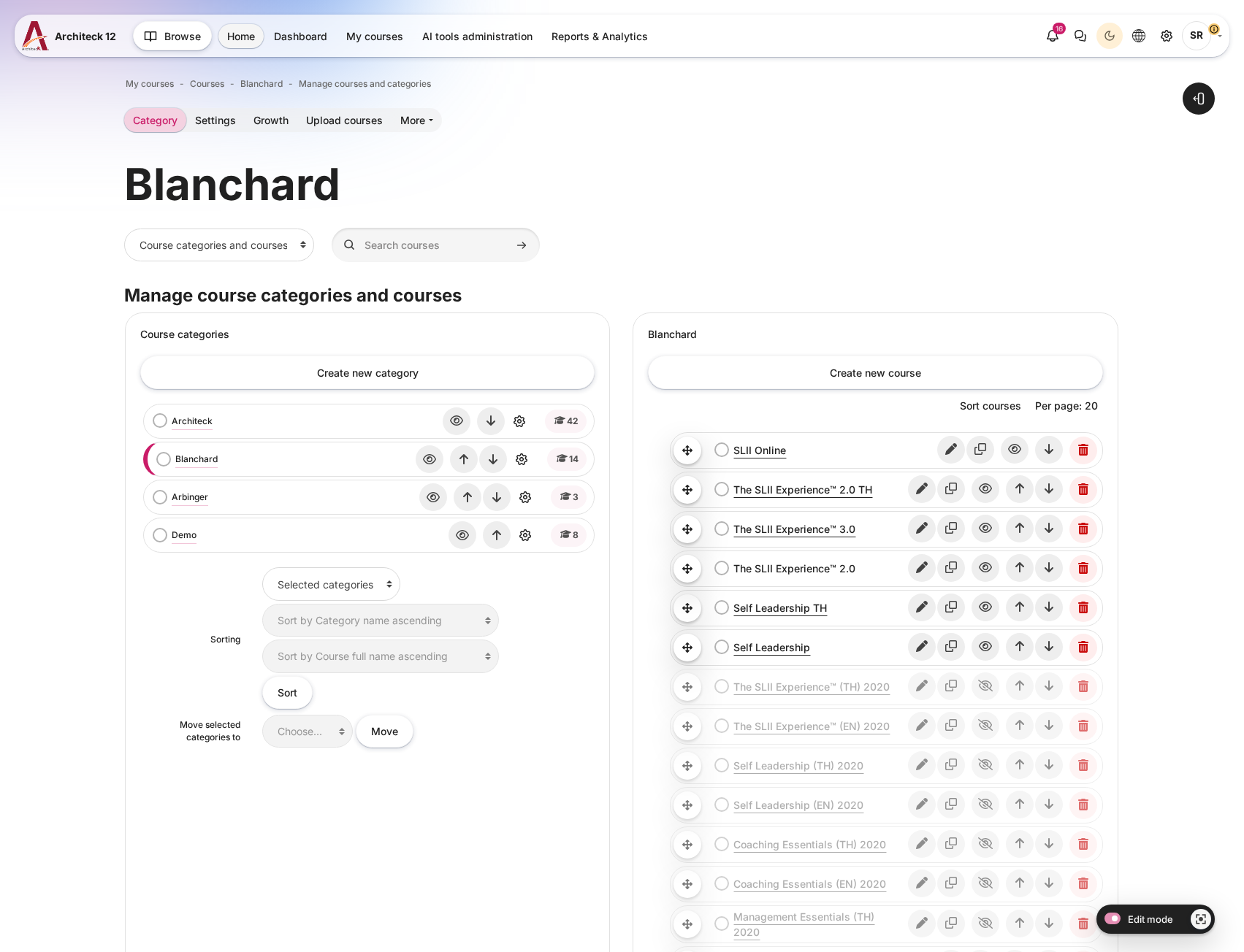
click at [784, 566] on link "The SLII Experience™ 2.0" at bounding box center [819, 568] width 173 height 15
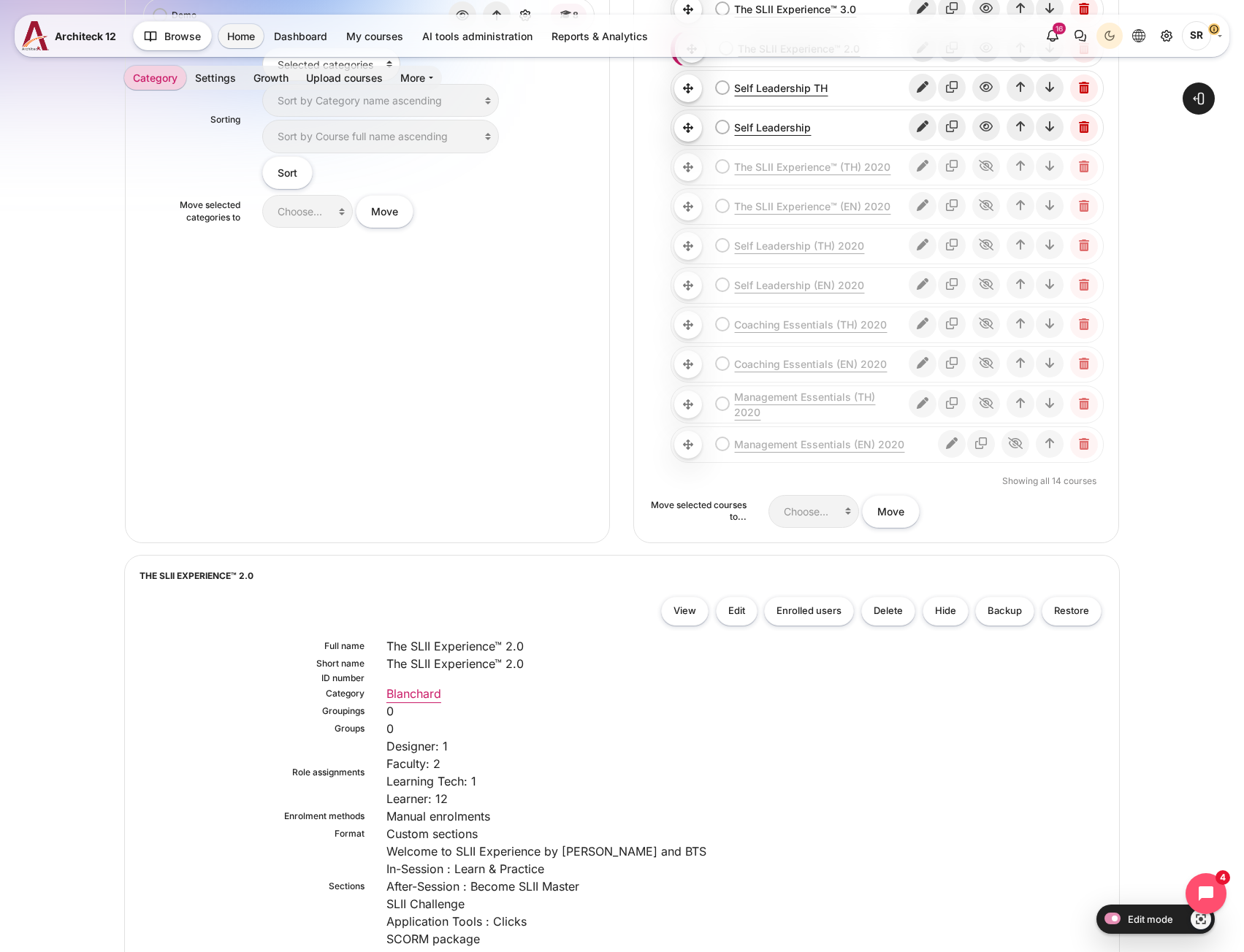
scroll to position [584, 0]
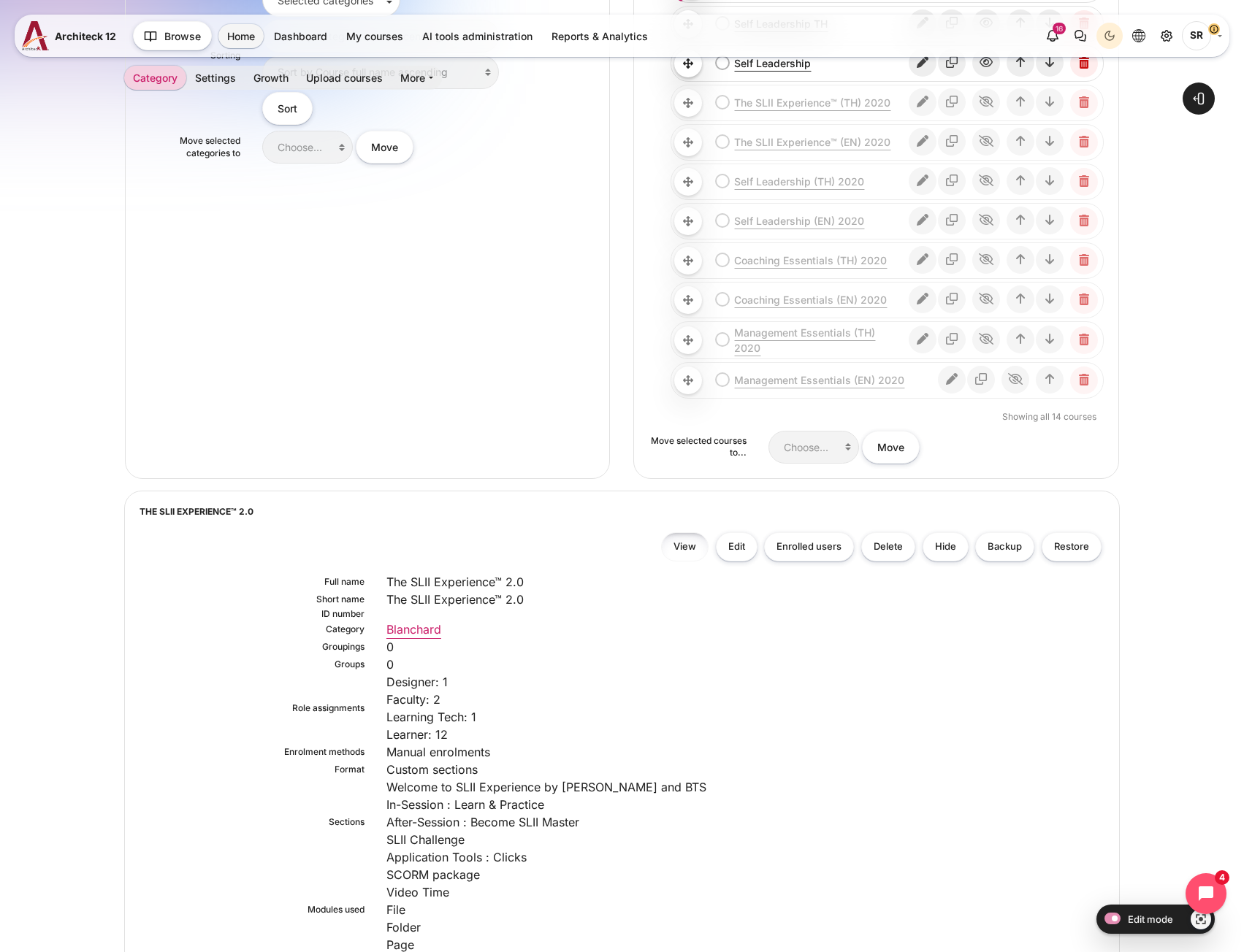
click at [687, 549] on link "View" at bounding box center [684, 547] width 48 height 30
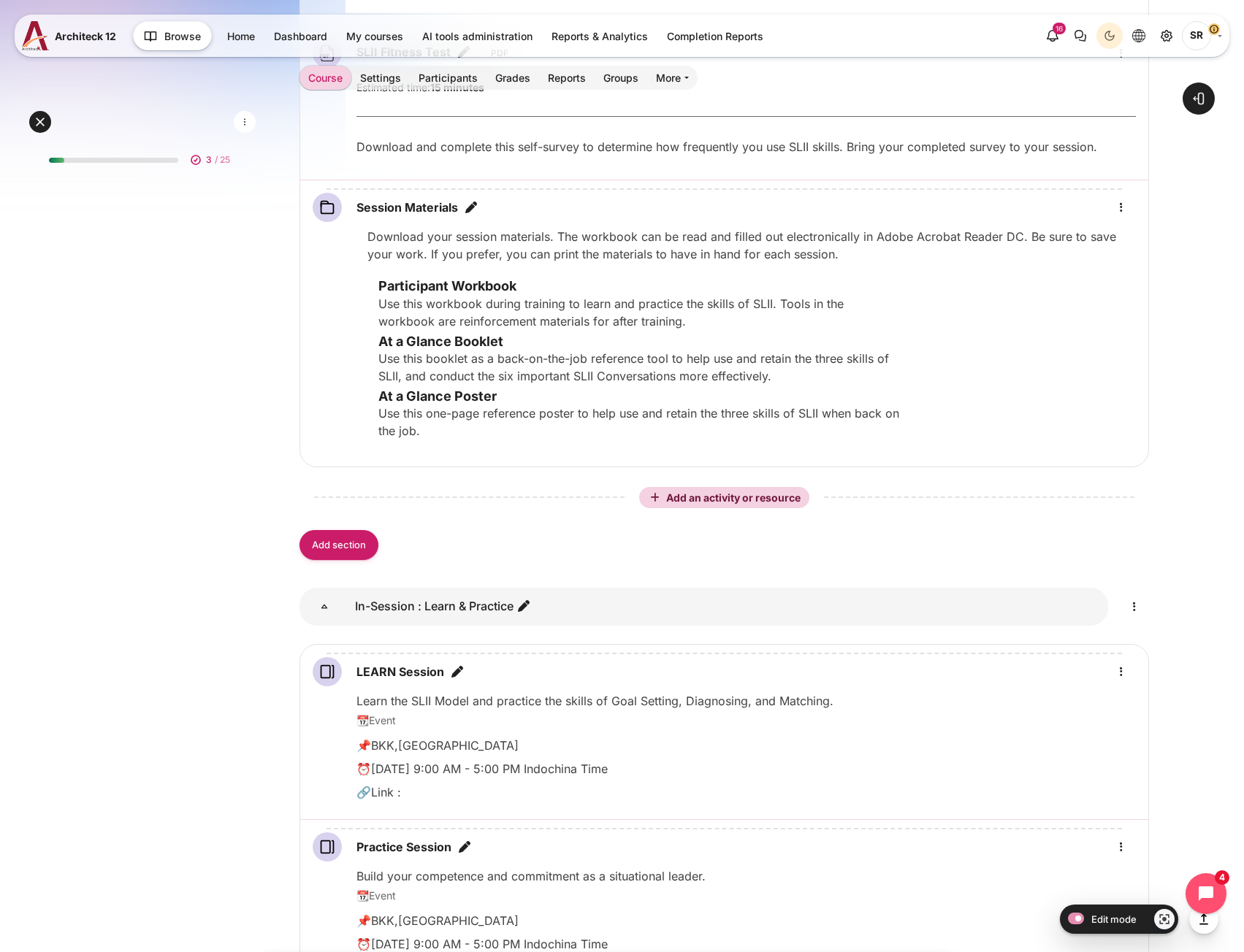
scroll to position [3066, 0]
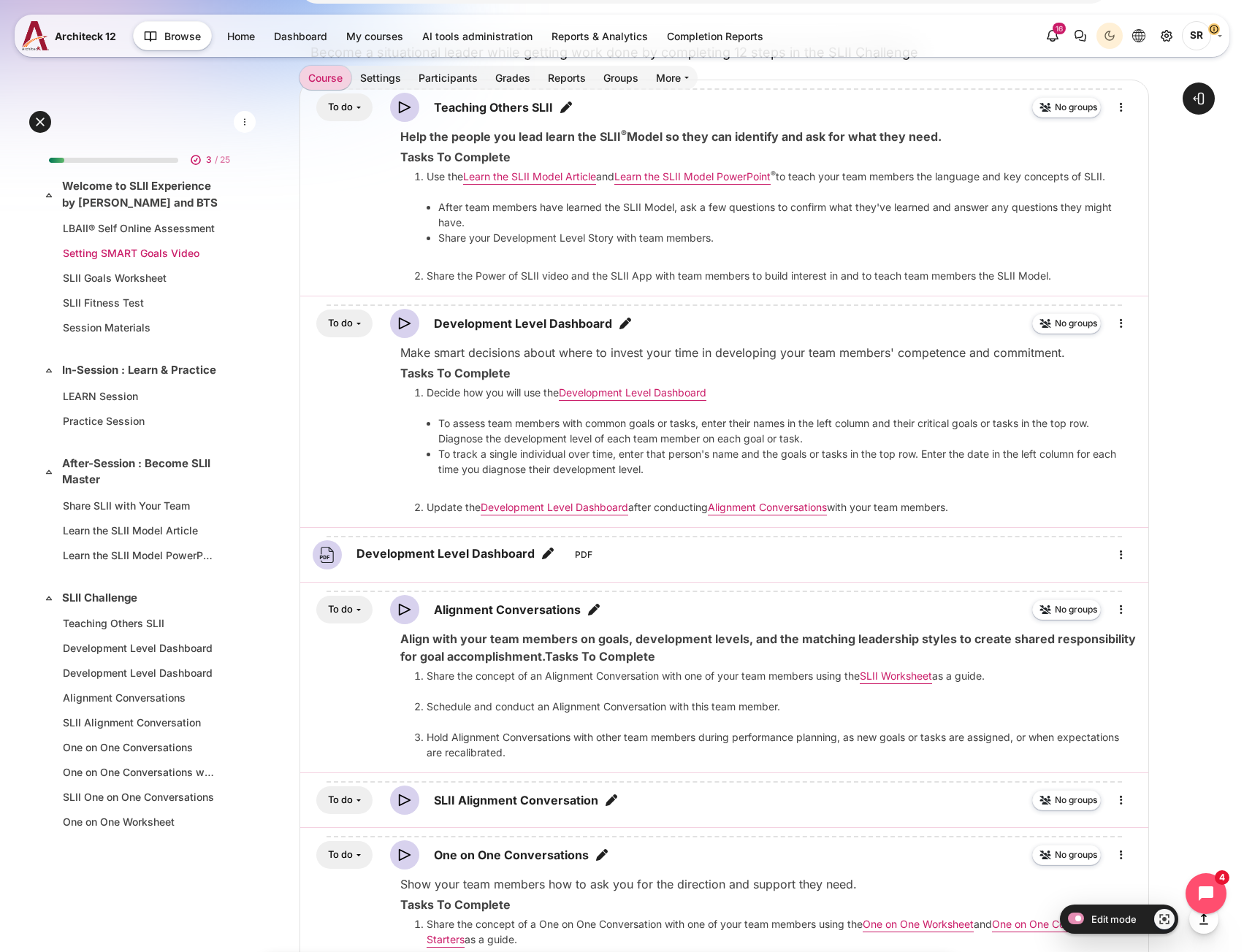
click at [122, 251] on link "Setting SMART Goals Video" at bounding box center [140, 253] width 153 height 15
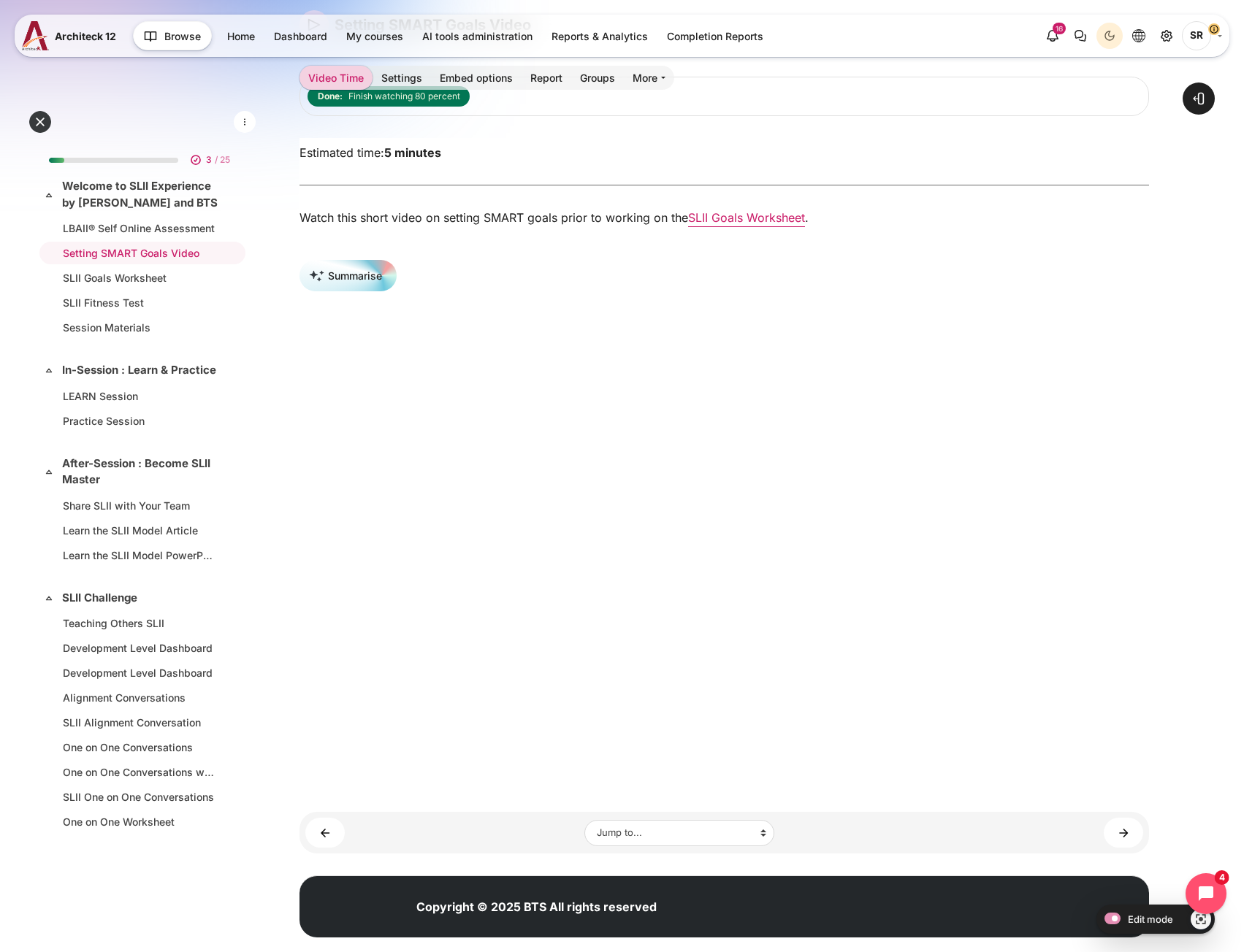
scroll to position [146, 0]
click at [130, 286] on li "SLII Goals Worksheet" at bounding box center [143, 278] width 206 height 23
click at [120, 513] on link "Share SLII with Your Team" at bounding box center [140, 505] width 153 height 15
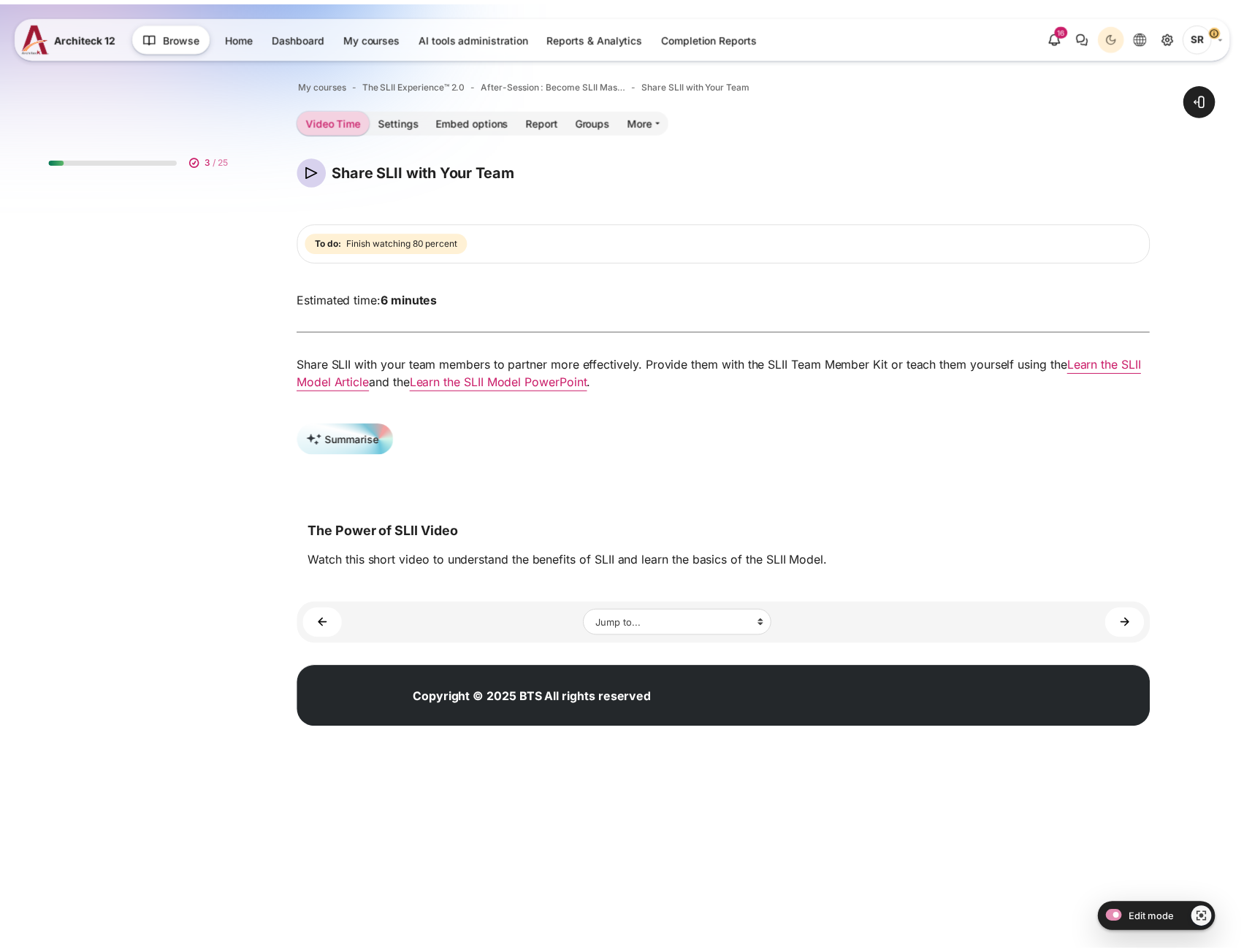
scroll to position [39, 0]
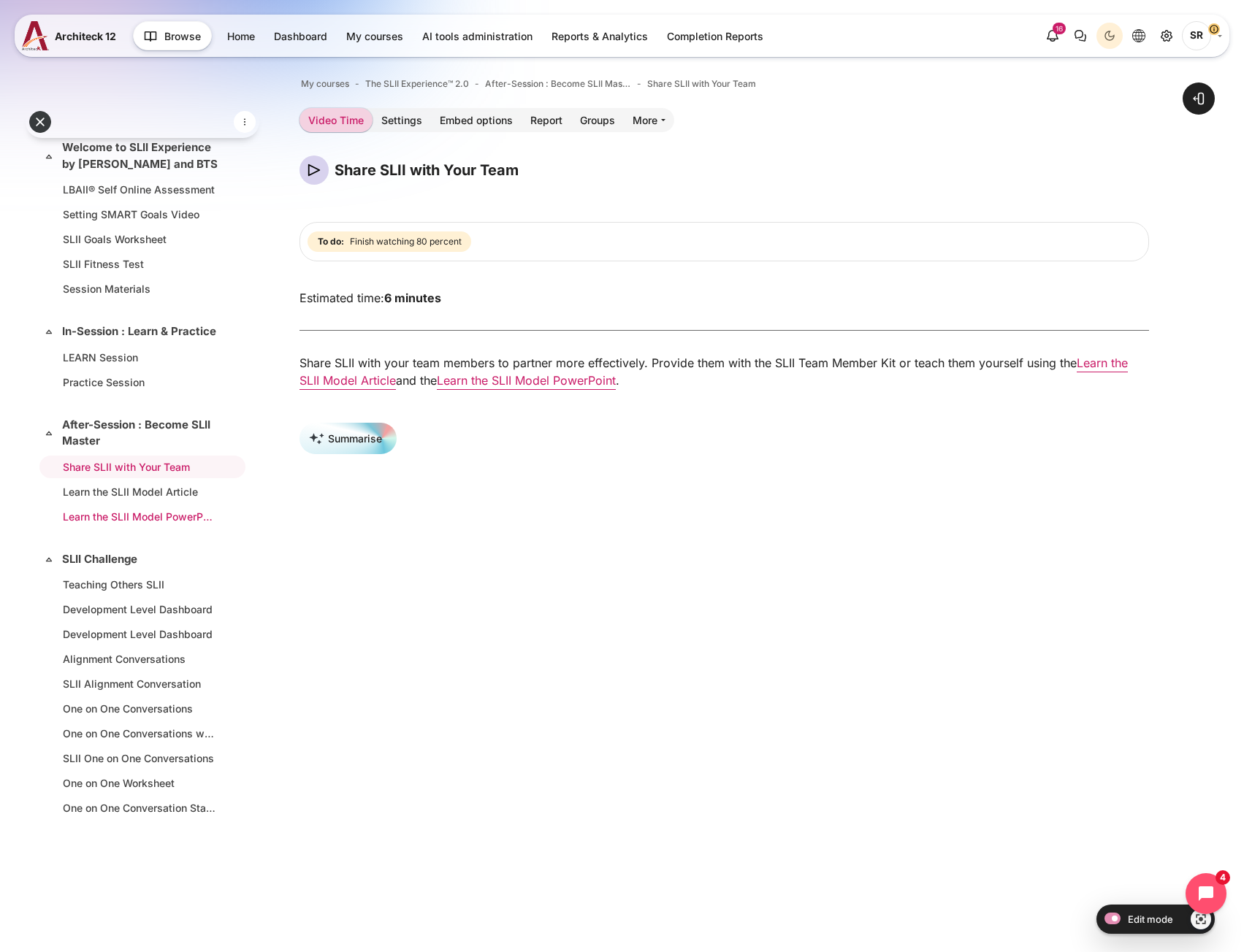
click at [135, 524] on link "Learn the SLII Model PowerPoint" at bounding box center [140, 516] width 153 height 15
click at [134, 524] on link "Learn the SLII Model PowerPoint" at bounding box center [140, 516] width 153 height 15
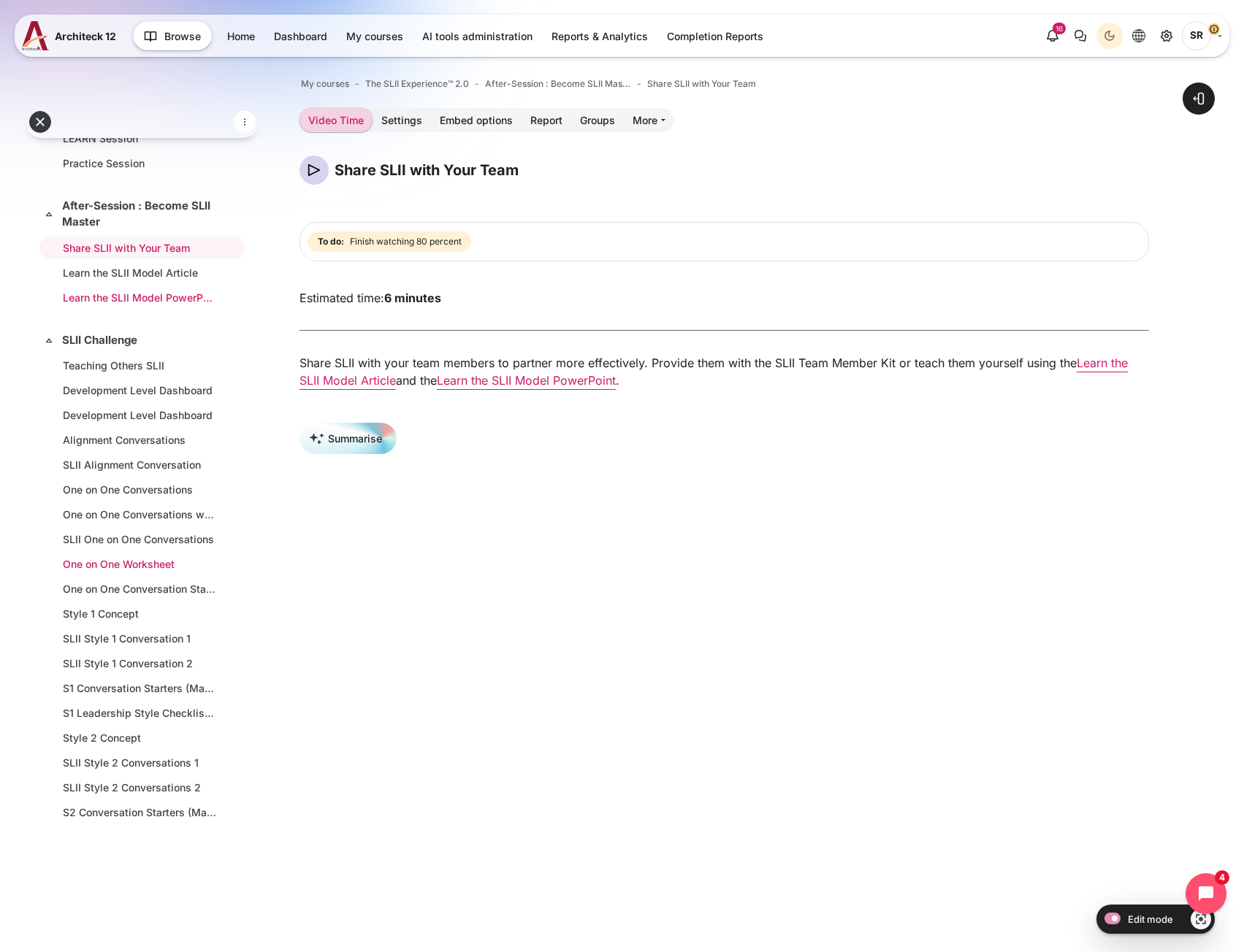
scroll to position [331, 0]
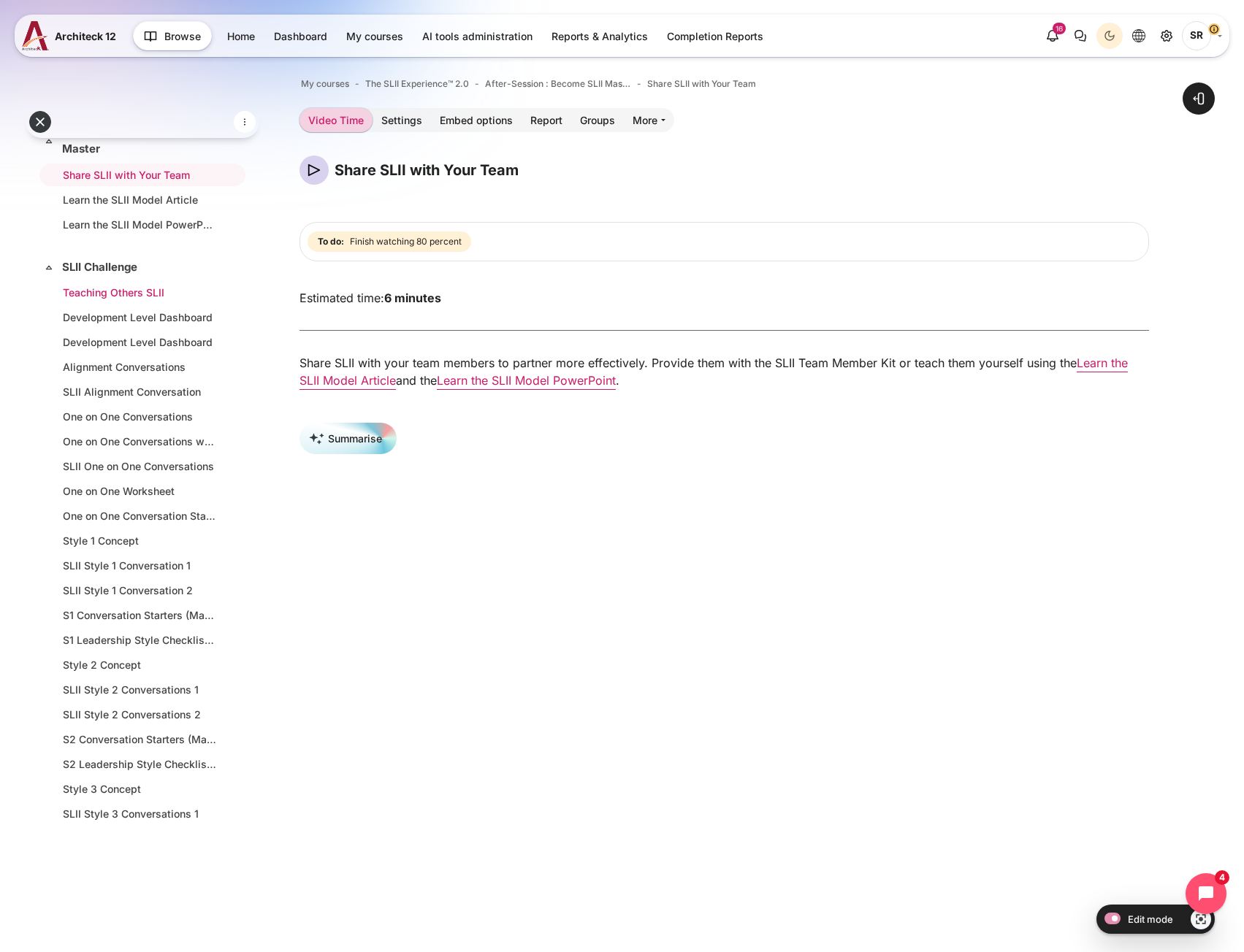
click at [115, 300] on link "Teaching Others SLII" at bounding box center [140, 292] width 153 height 15
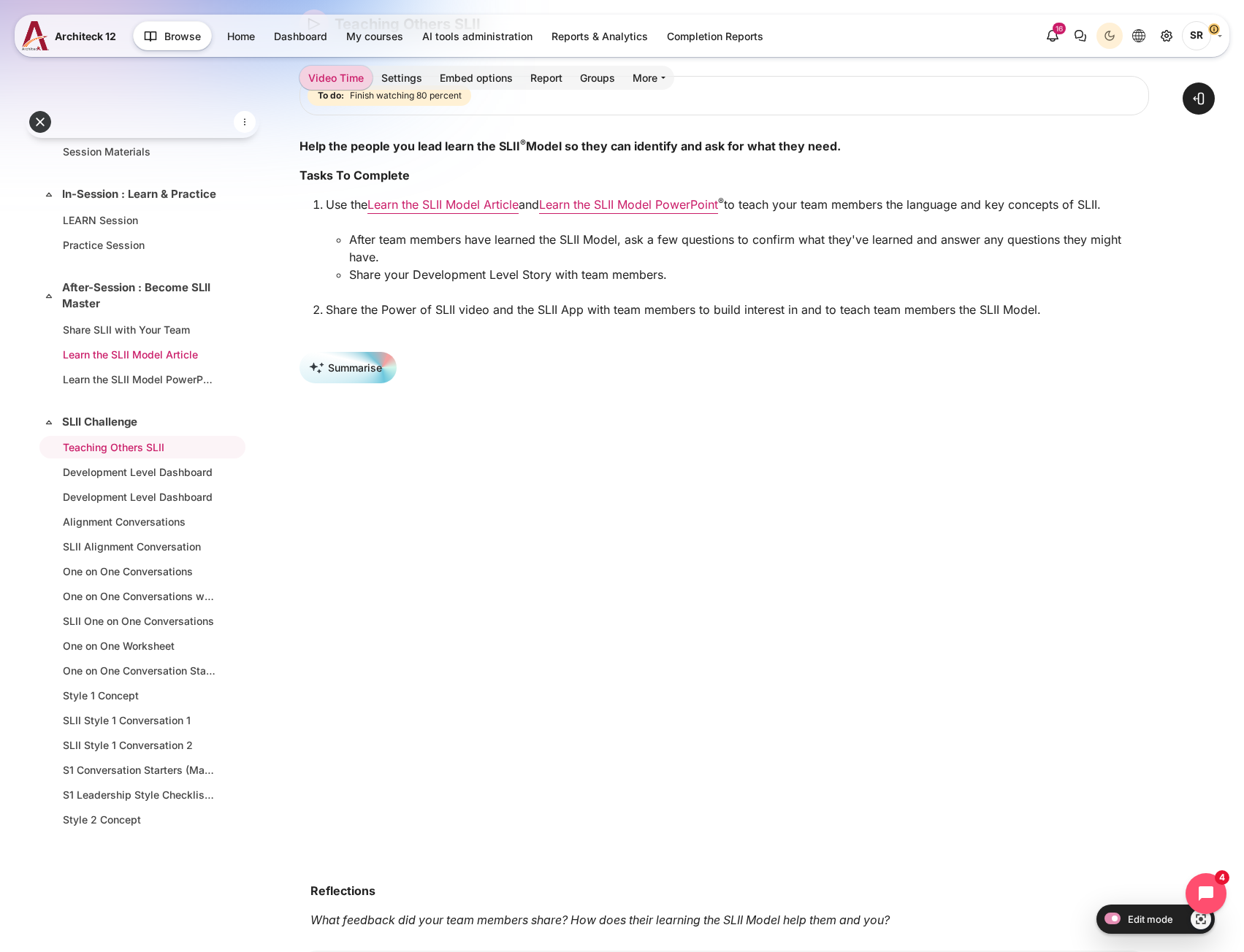
scroll to position [156, 0]
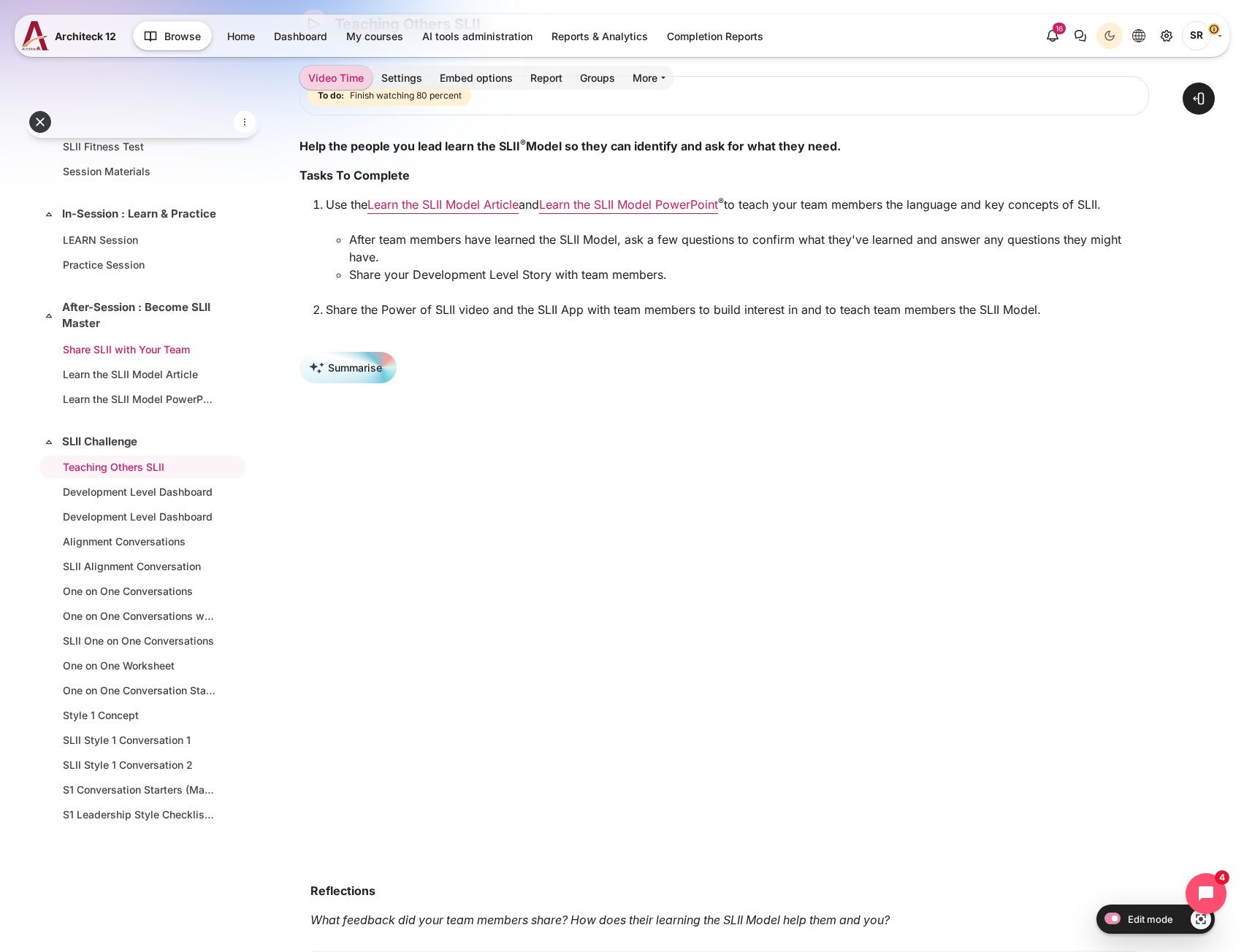
click at [145, 357] on link "Share SLII with Your Team" at bounding box center [140, 349] width 153 height 15
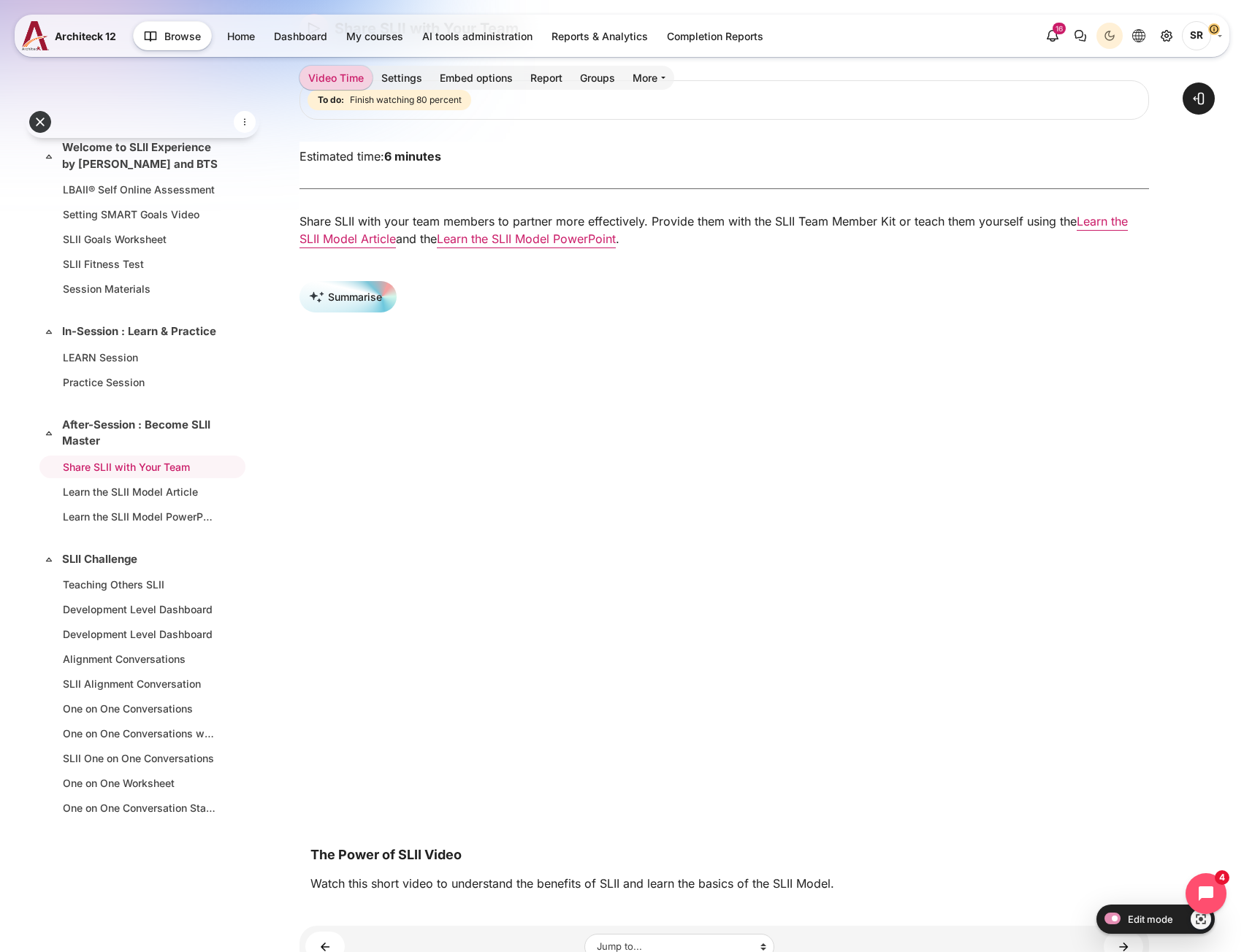
scroll to position [146, 0]
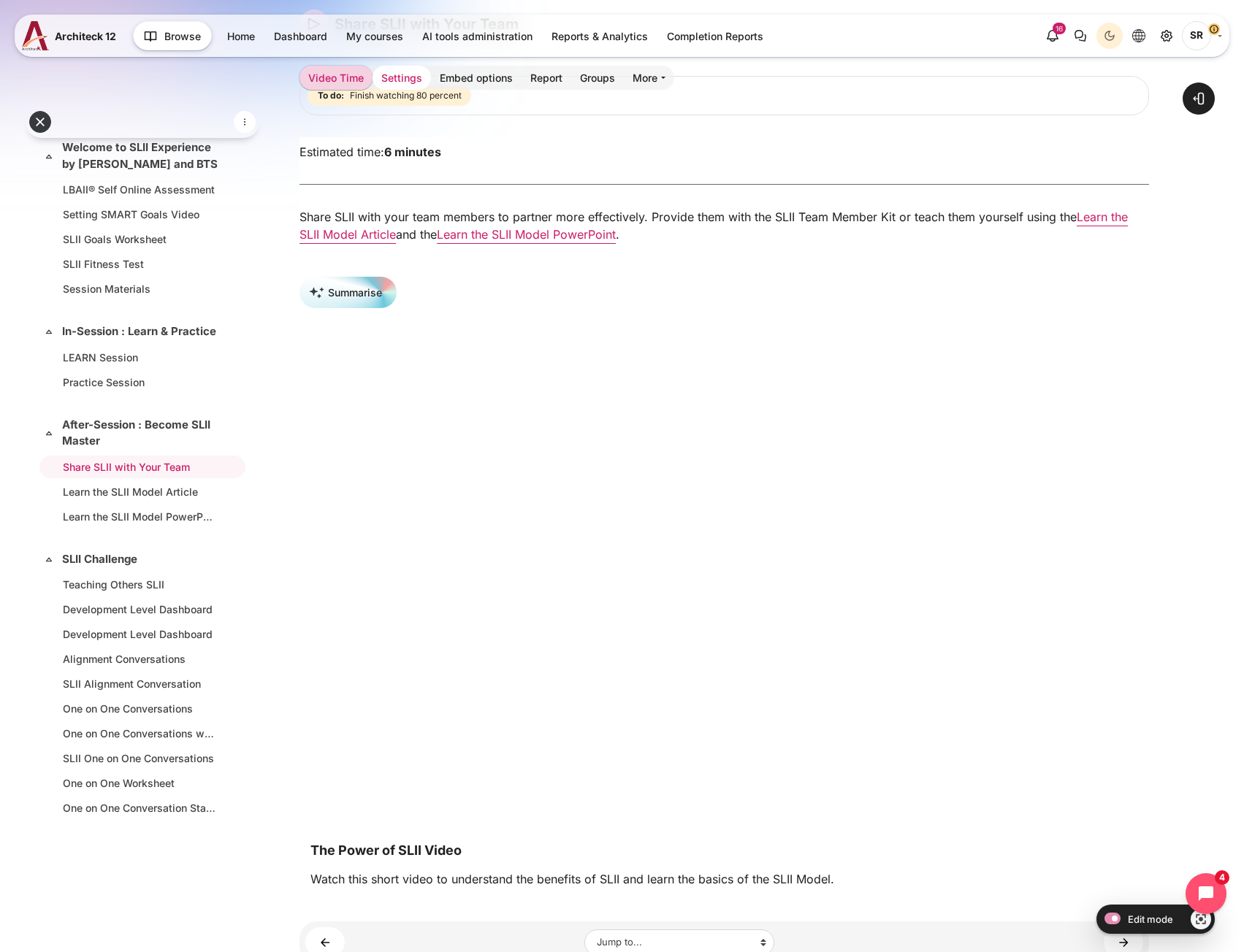
click at [414, 73] on link "Settings" at bounding box center [402, 77] width 58 height 24
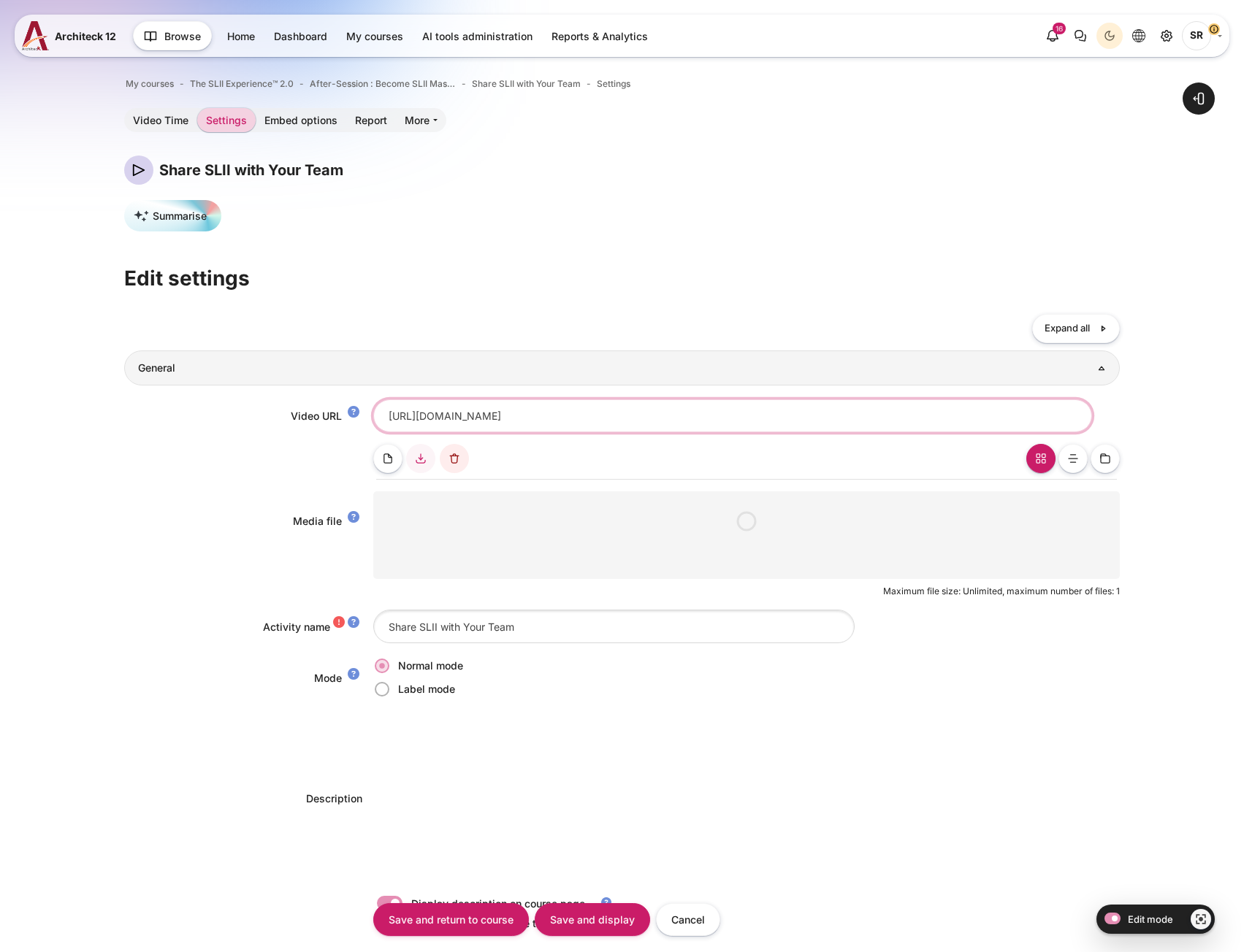
click at [700, 412] on input "https://vimeo.com/1093666310/04229827b2?share=copy" at bounding box center [732, 416] width 718 height 33
click at [700, 412] on input "[URL][DOMAIN_NAME]" at bounding box center [732, 416] width 718 height 33
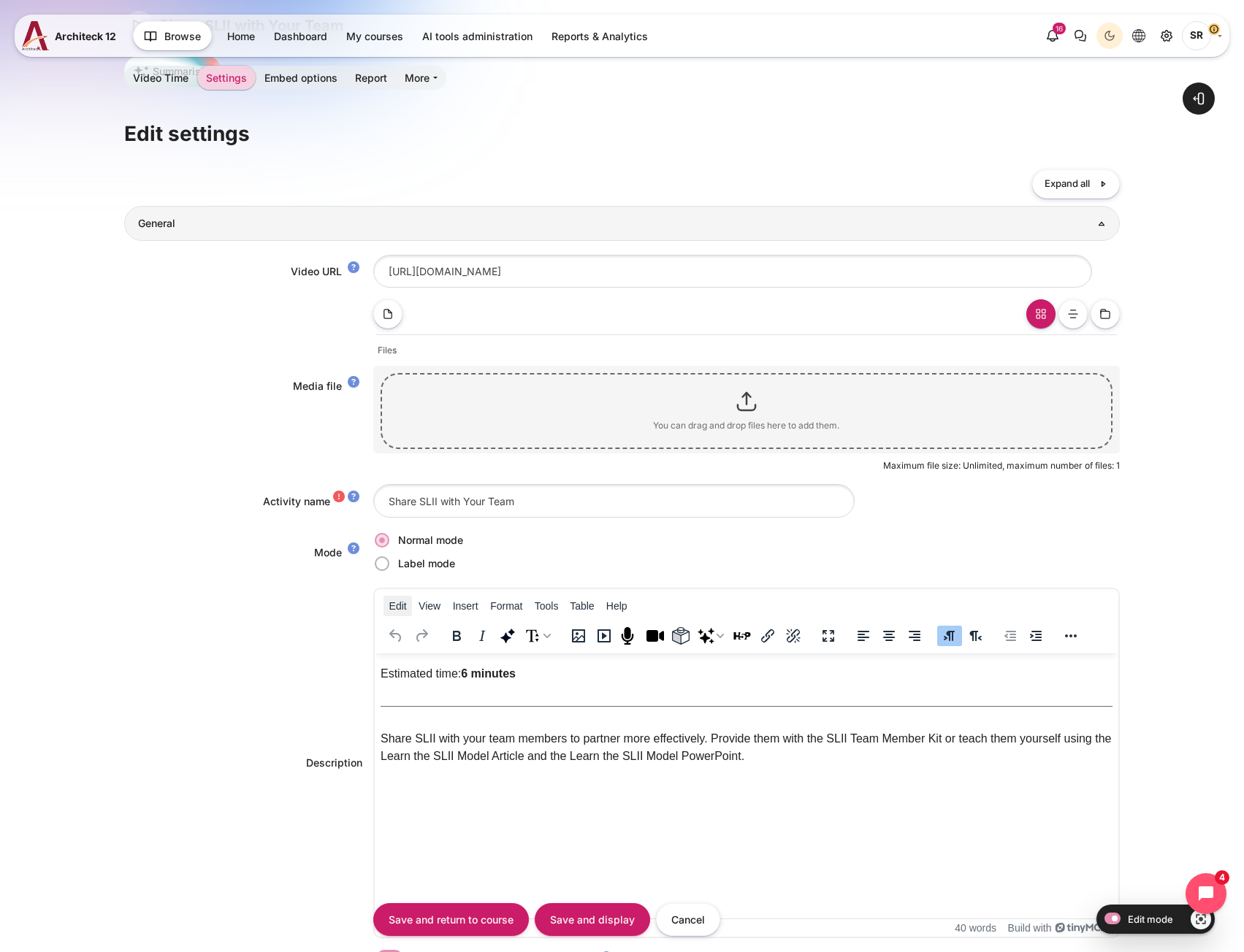
scroll to position [146, 0]
click at [533, 492] on input "Share SLII with Your Team" at bounding box center [614, 498] width 481 height 33
paste input "The Power of SLII Video"
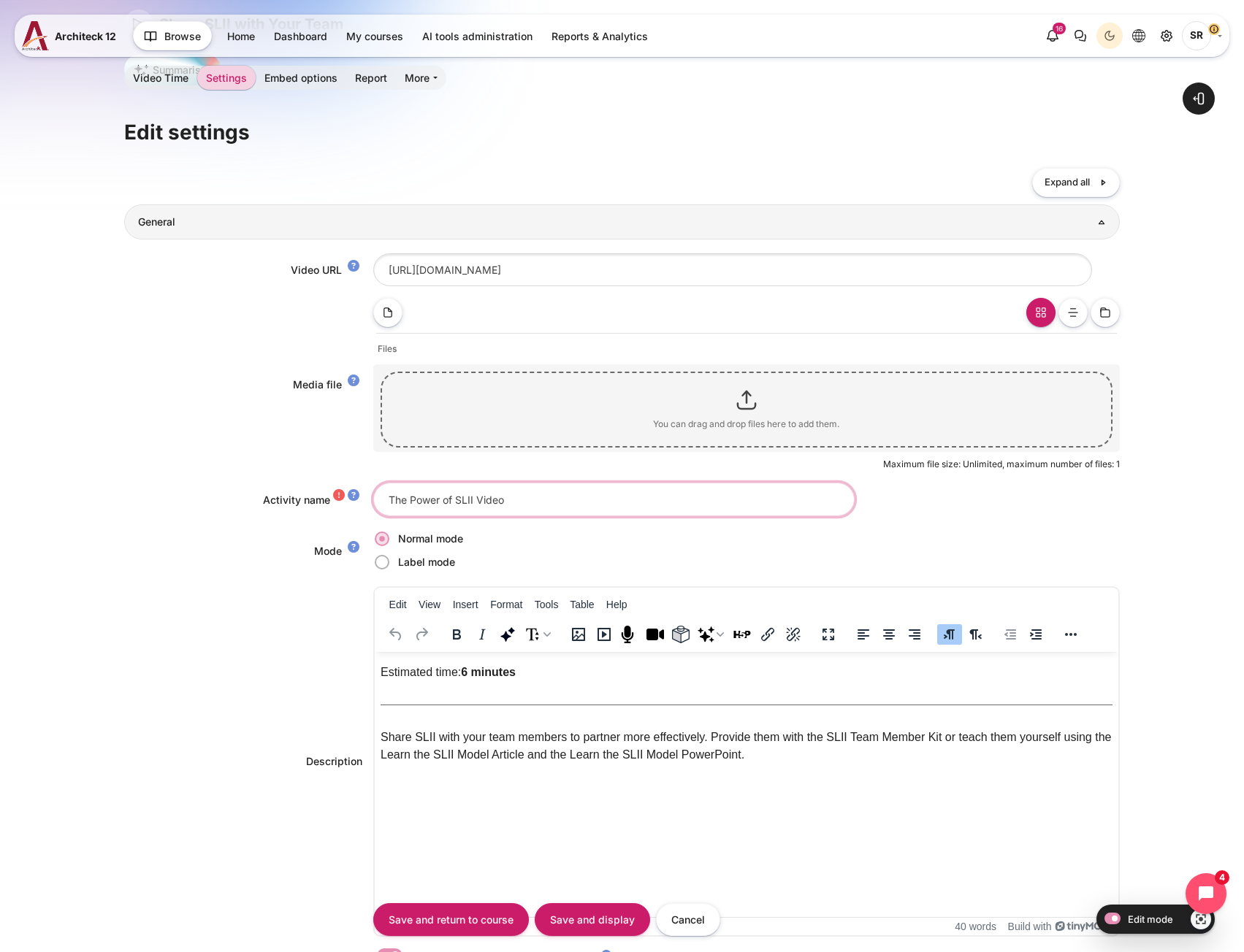
type input "The Power of SLII Video"
click at [485, 745] on p "Share SLII with your team members to partner more effectively. Provide them wit…" at bounding box center [746, 745] width 732 height 35
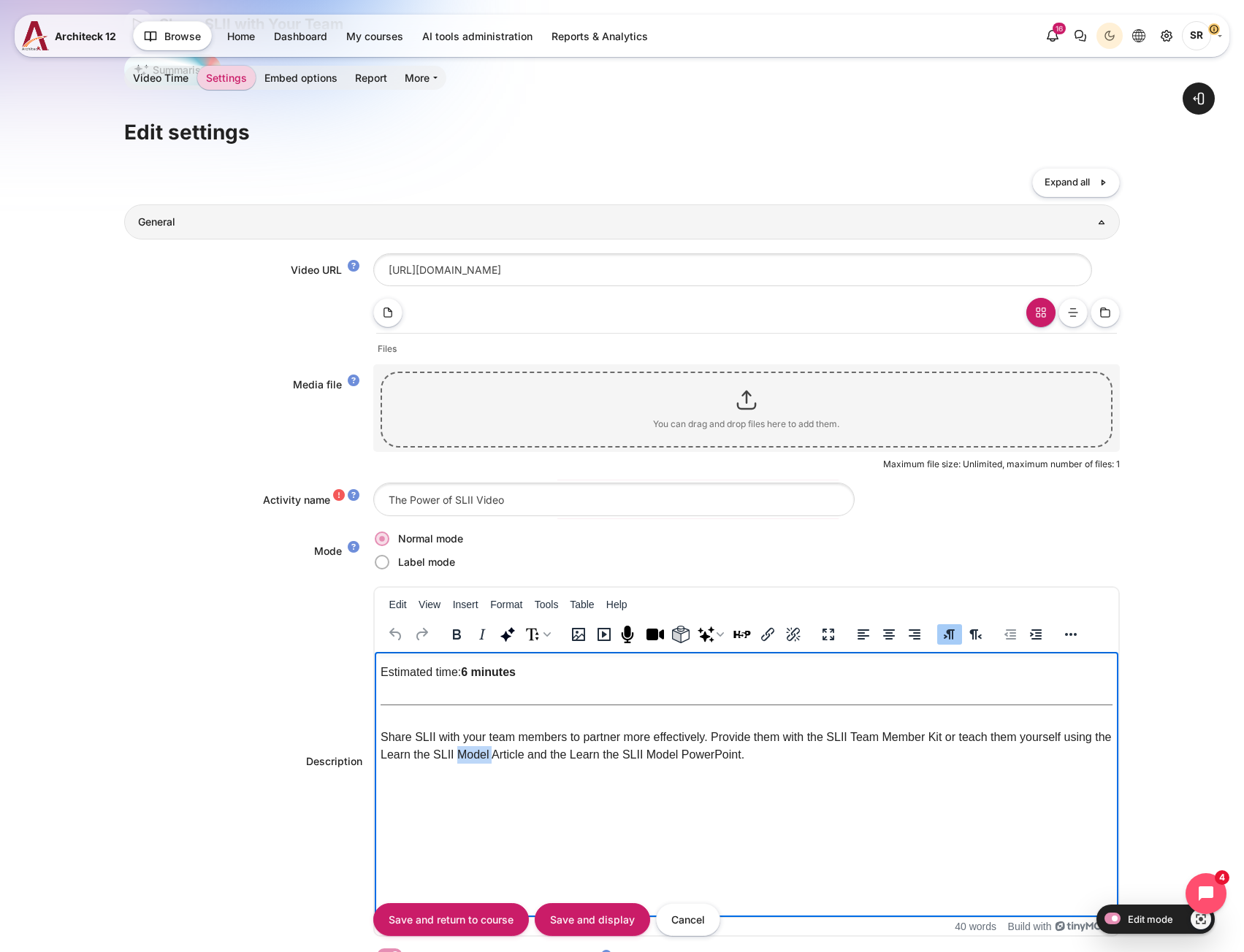
click at [485, 745] on p "Share SLII with your team members to partner more effectively. Provide them wit…" at bounding box center [746, 745] width 732 height 35
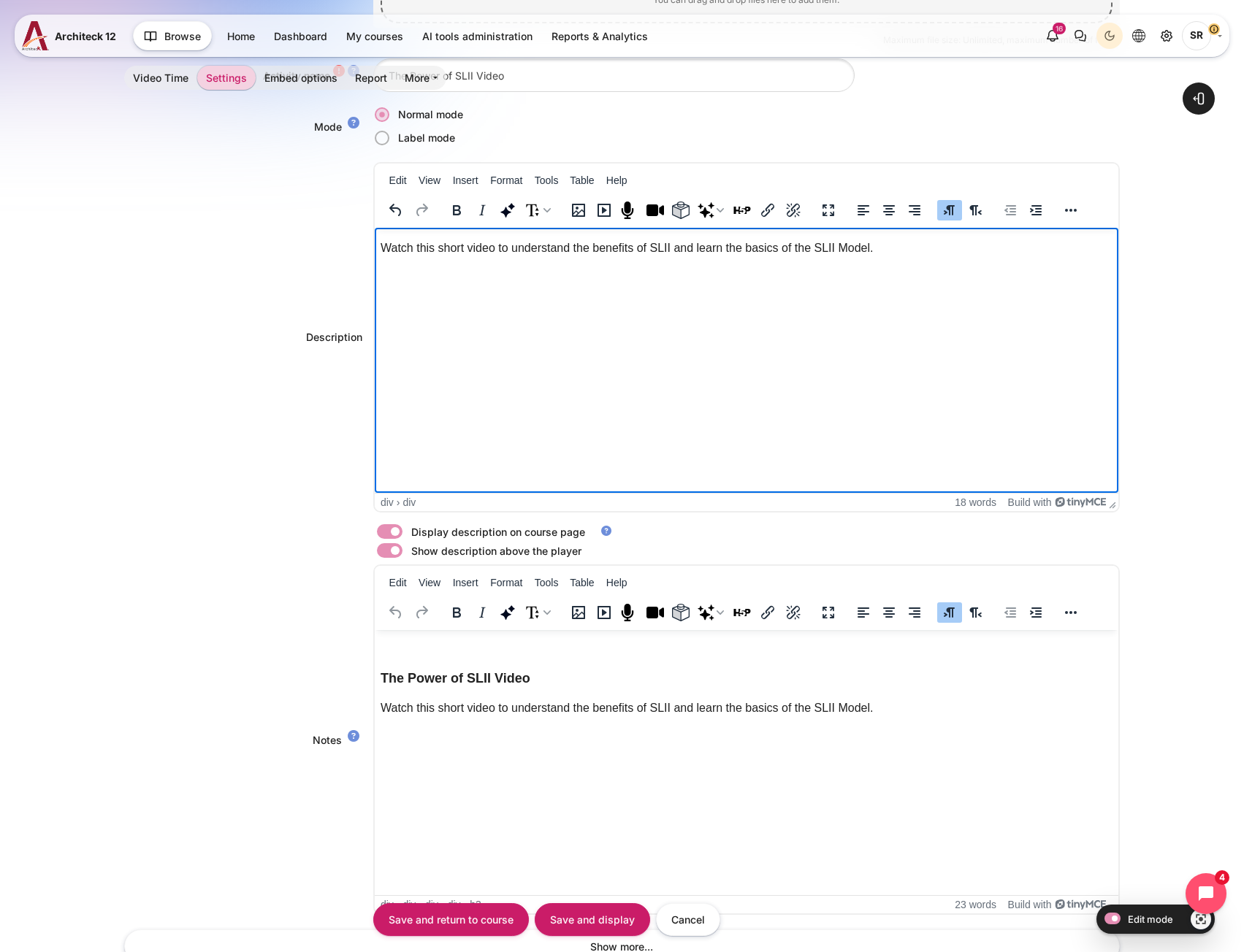
scroll to position [584, 0]
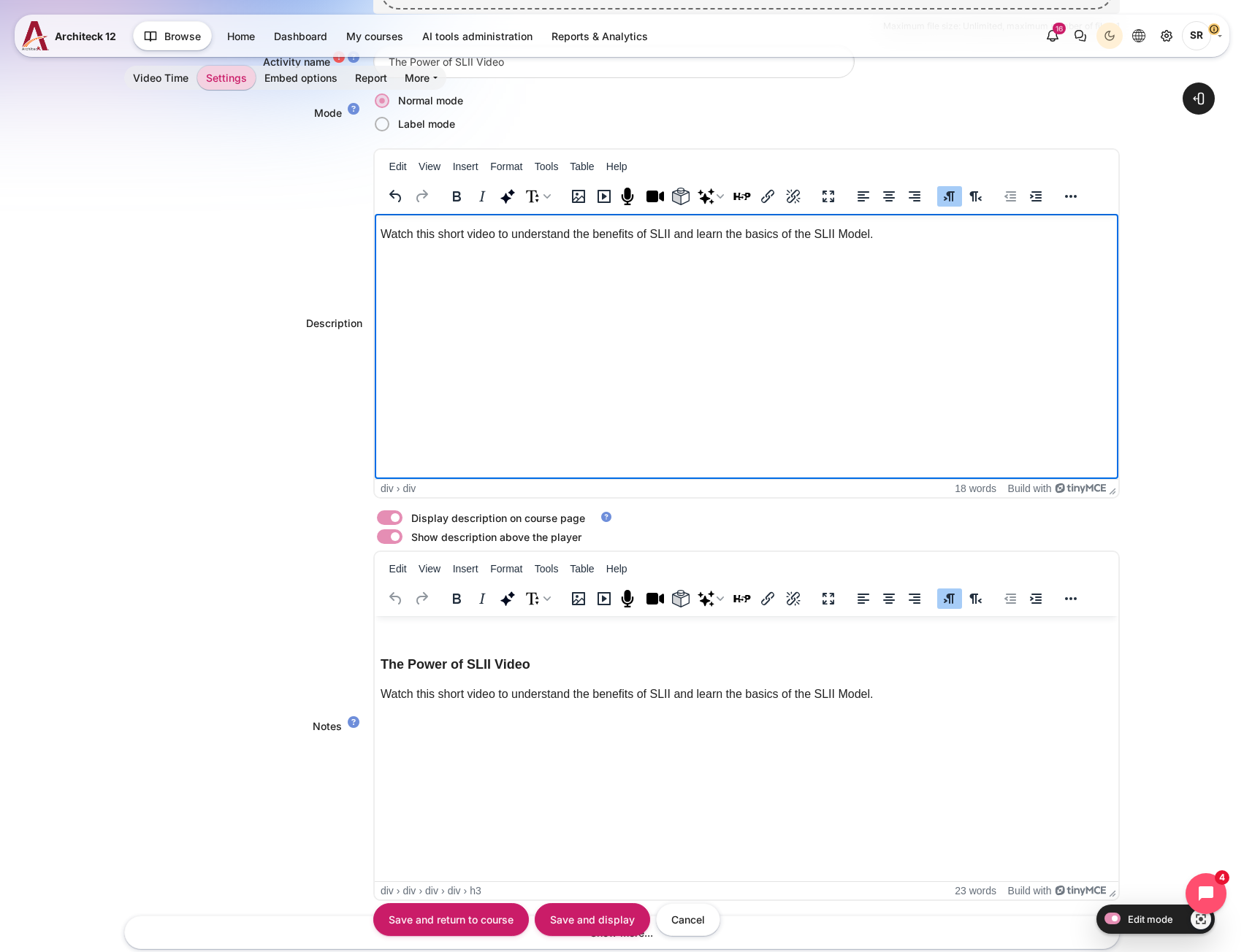
click at [443, 658] on h3 "The Power of SLII Video" at bounding box center [746, 664] width 732 height 17
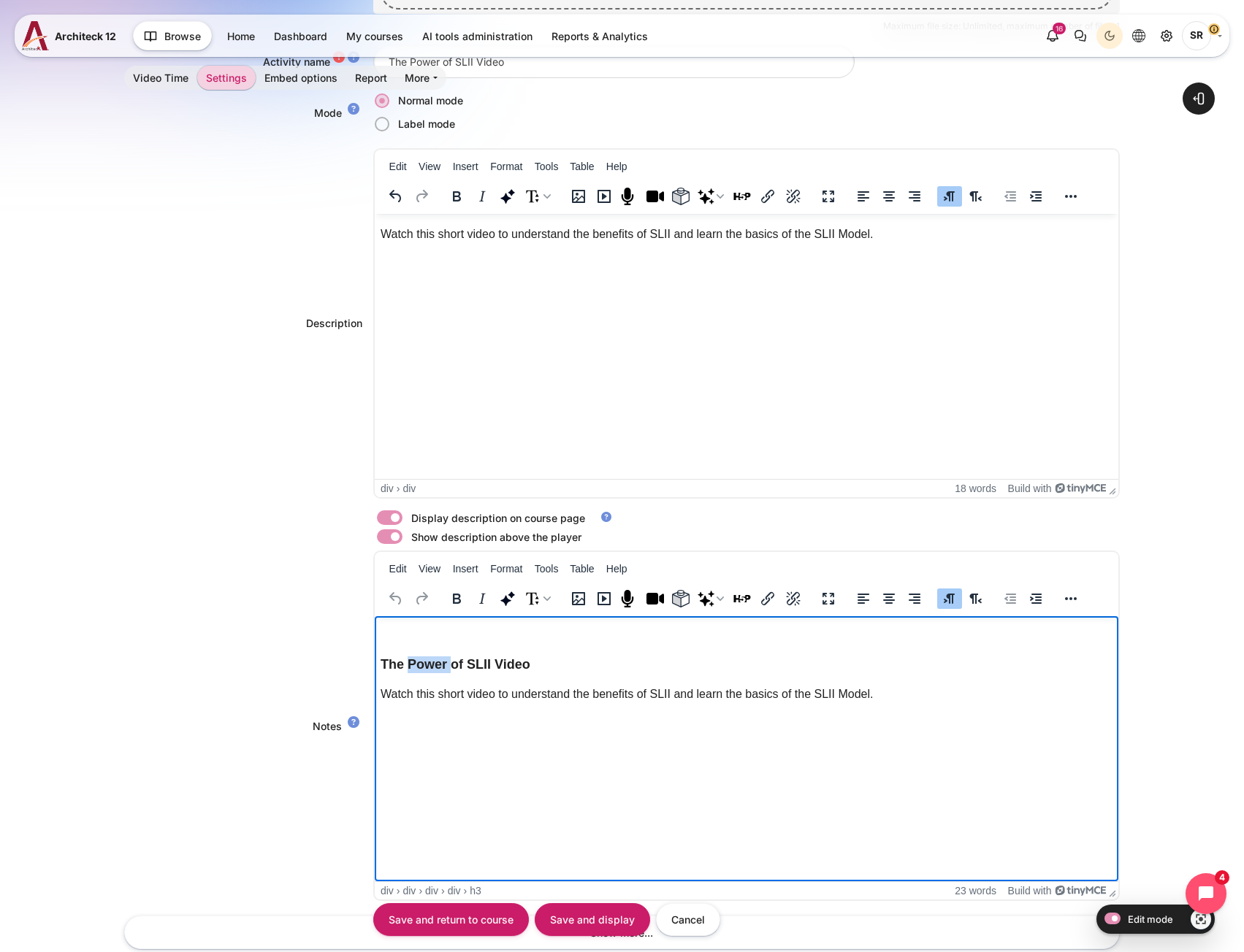
click at [443, 658] on h3 "The Power of SLII Video" at bounding box center [746, 664] width 732 height 17
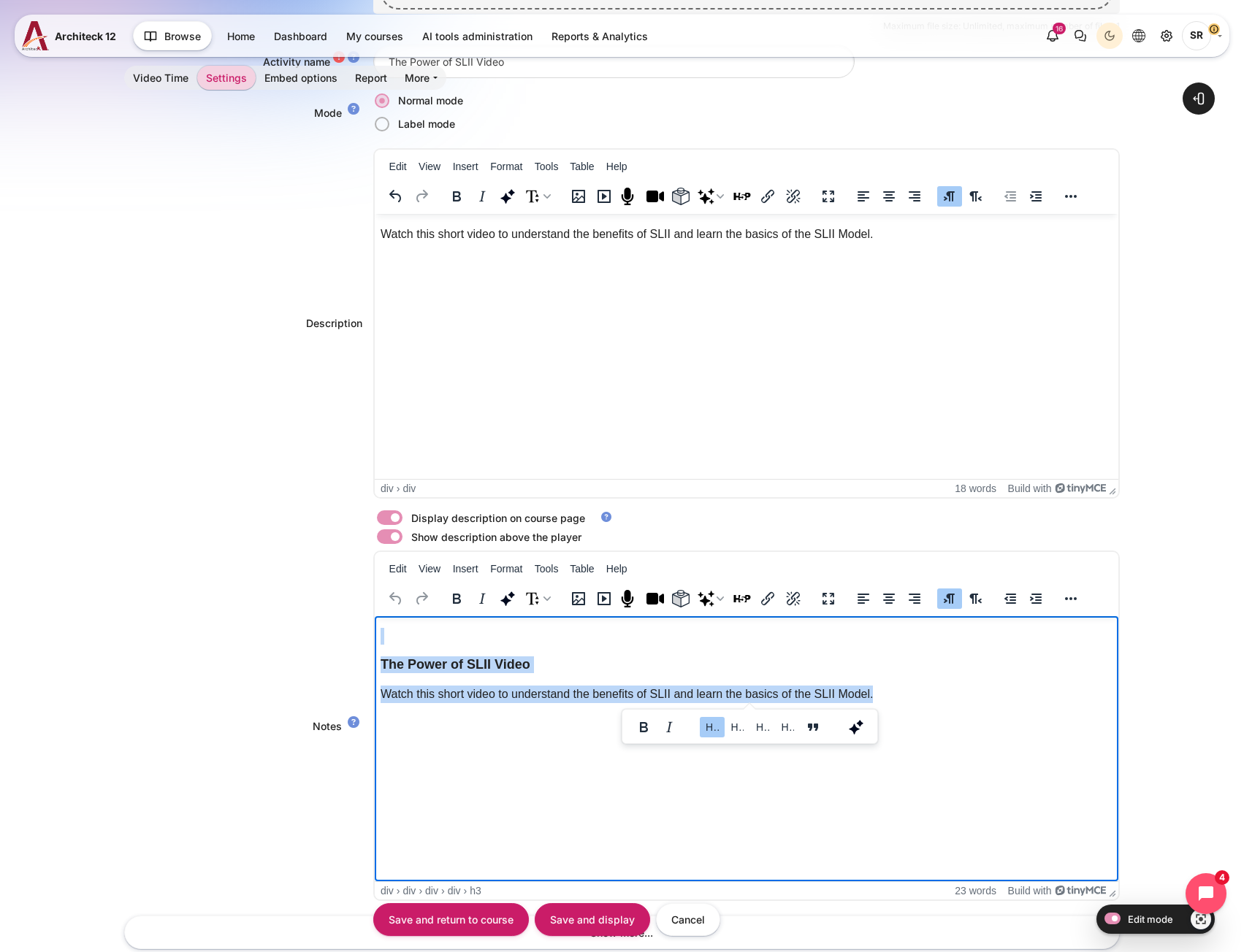
drag, startPoint x: 914, startPoint y: 694, endPoint x: 697, endPoint y: 1263, distance: 609.0
click at [374, 616] on html "The Power of SLII Video Watch this short video to understand the benefits of SL…" at bounding box center [746, 668] width 743 height 104
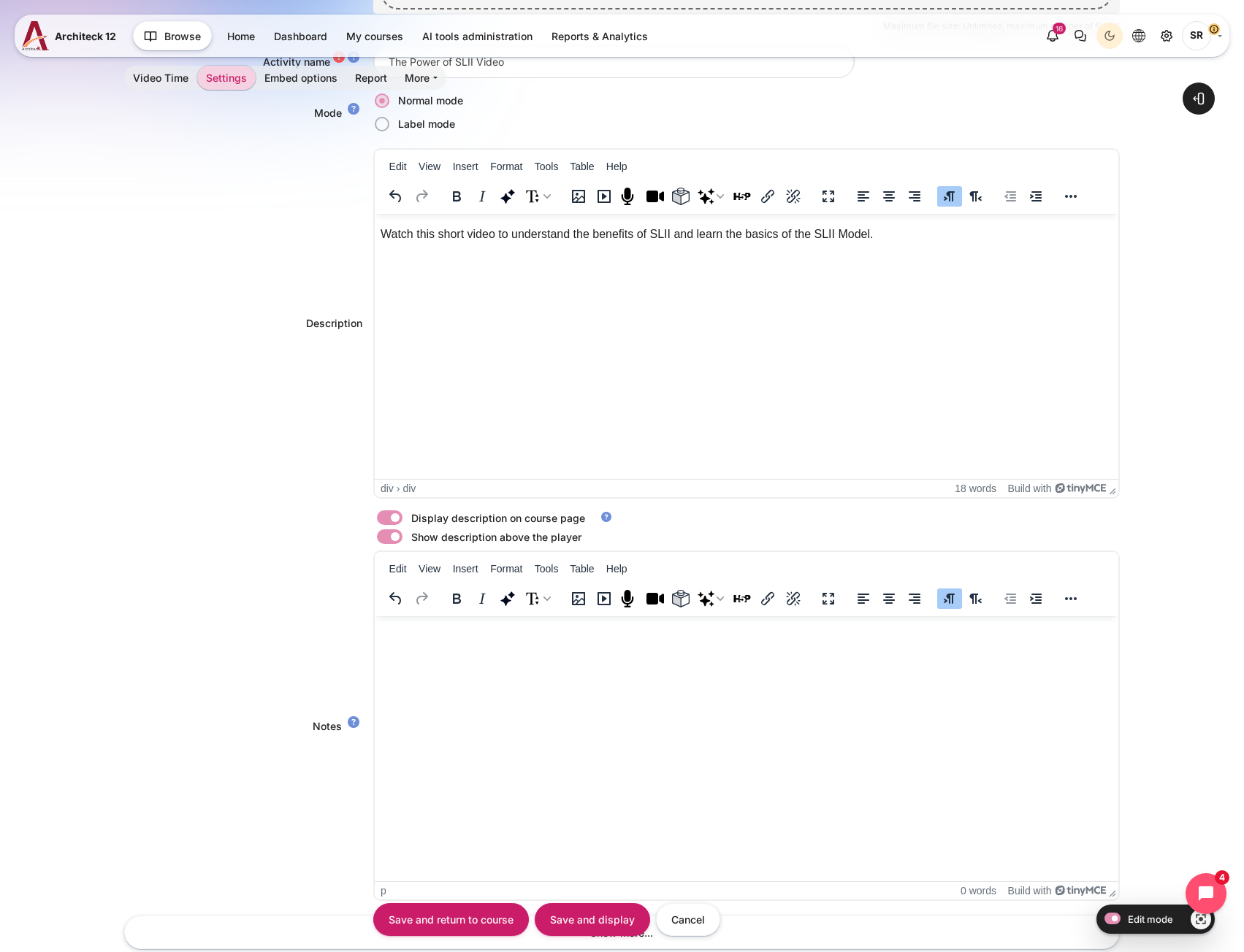
click at [237, 667] on div "Notes <div class="bg-white pt-2 row"> <div class="order-4 col-12"> <div class="…" at bounding box center [621, 726] width 995 height 351
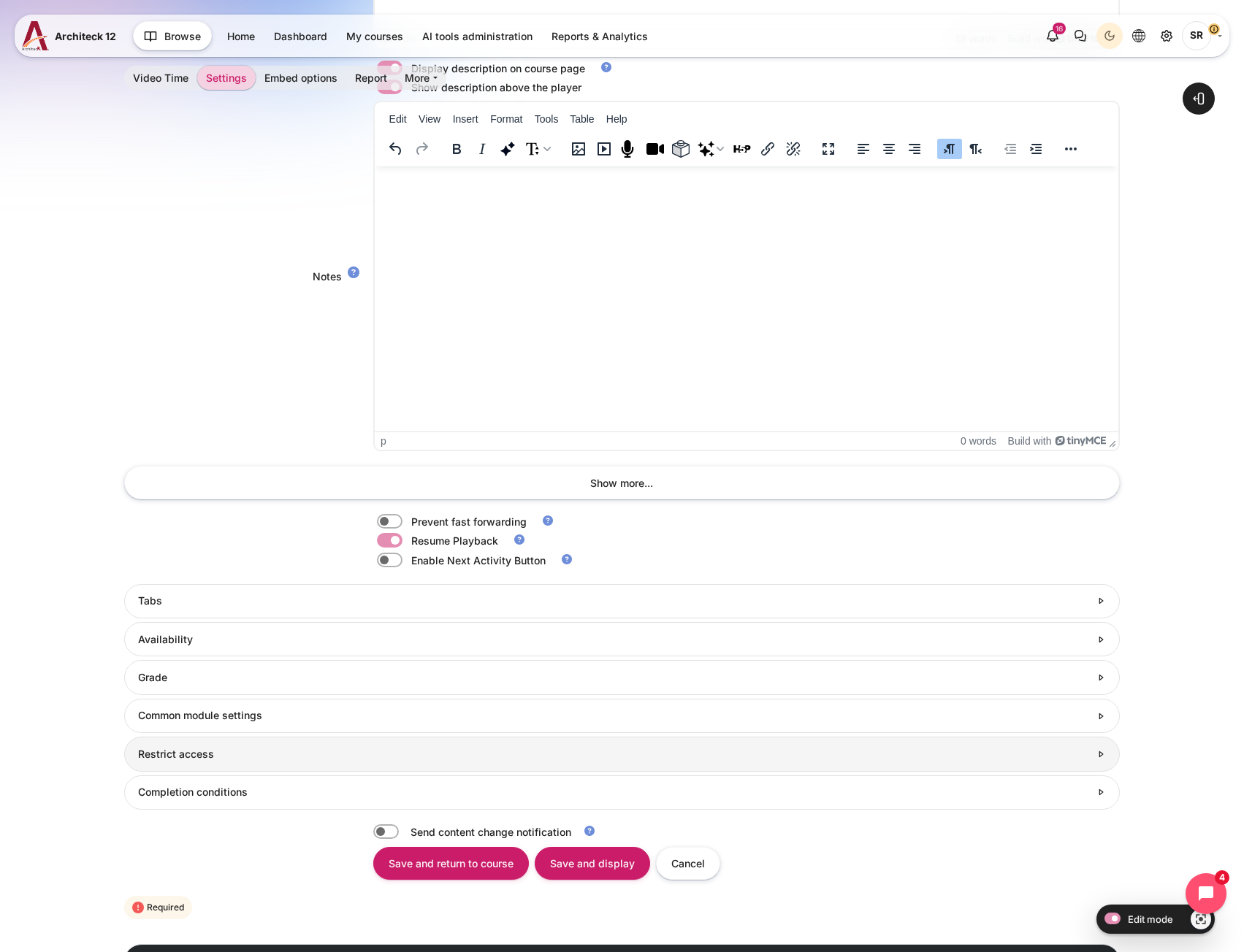
scroll to position [1127, 0]
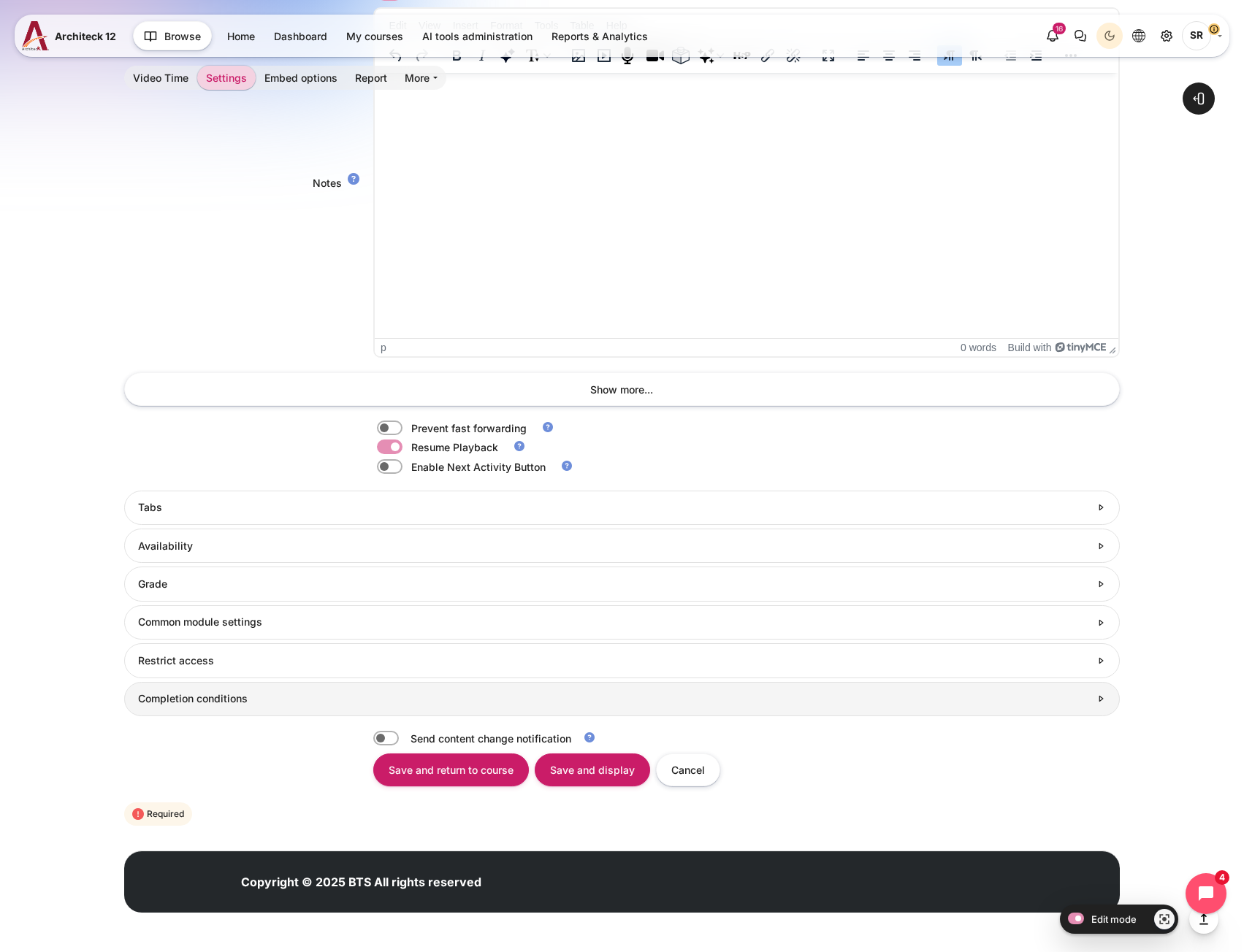
click at [190, 701] on h3 "Completion conditions" at bounding box center [614, 698] width 952 height 13
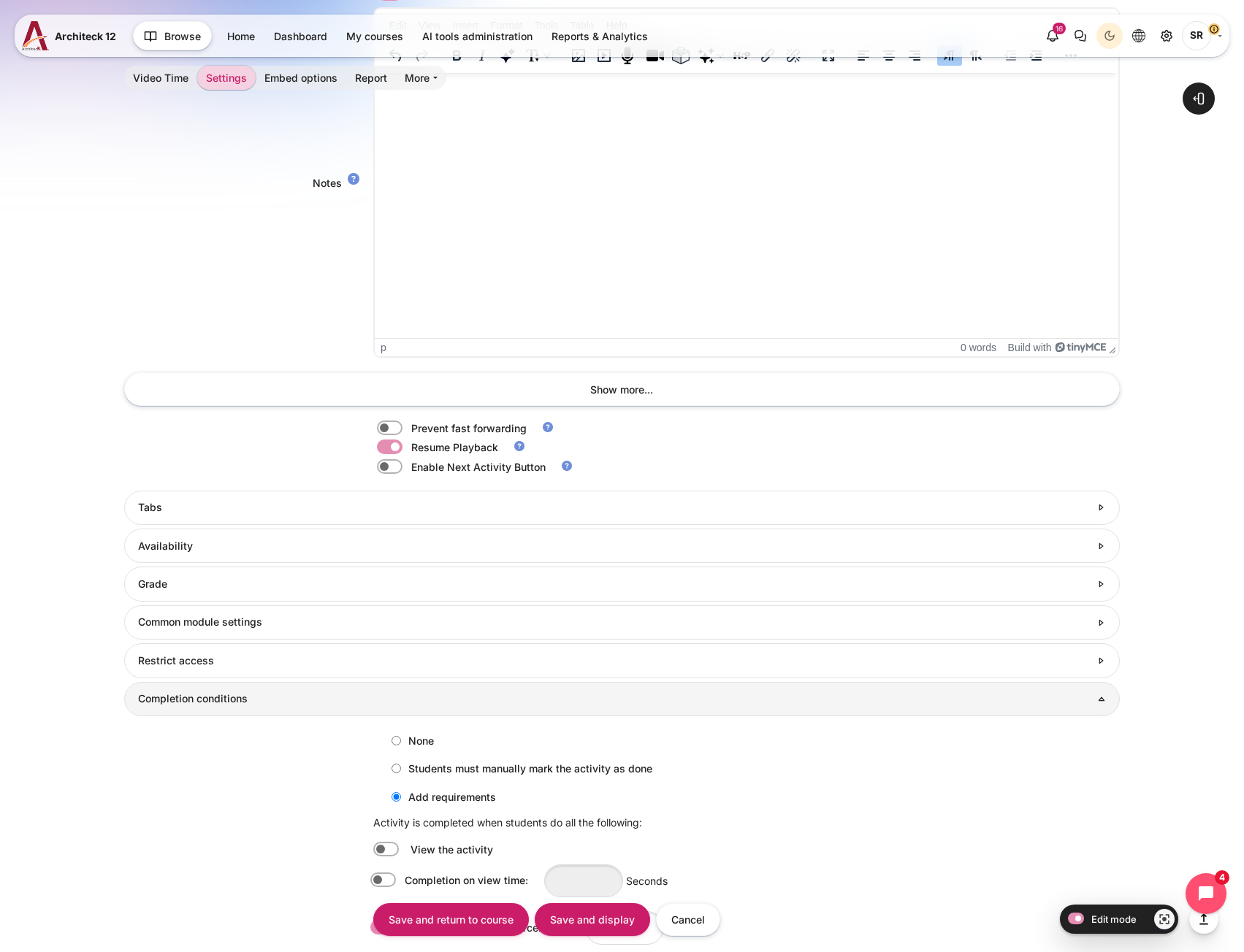
click at [408, 739] on label "None" at bounding box center [409, 740] width 50 height 24
click at [401, 739] on input "None" at bounding box center [396, 740] width 10 height 9
radio input "true"
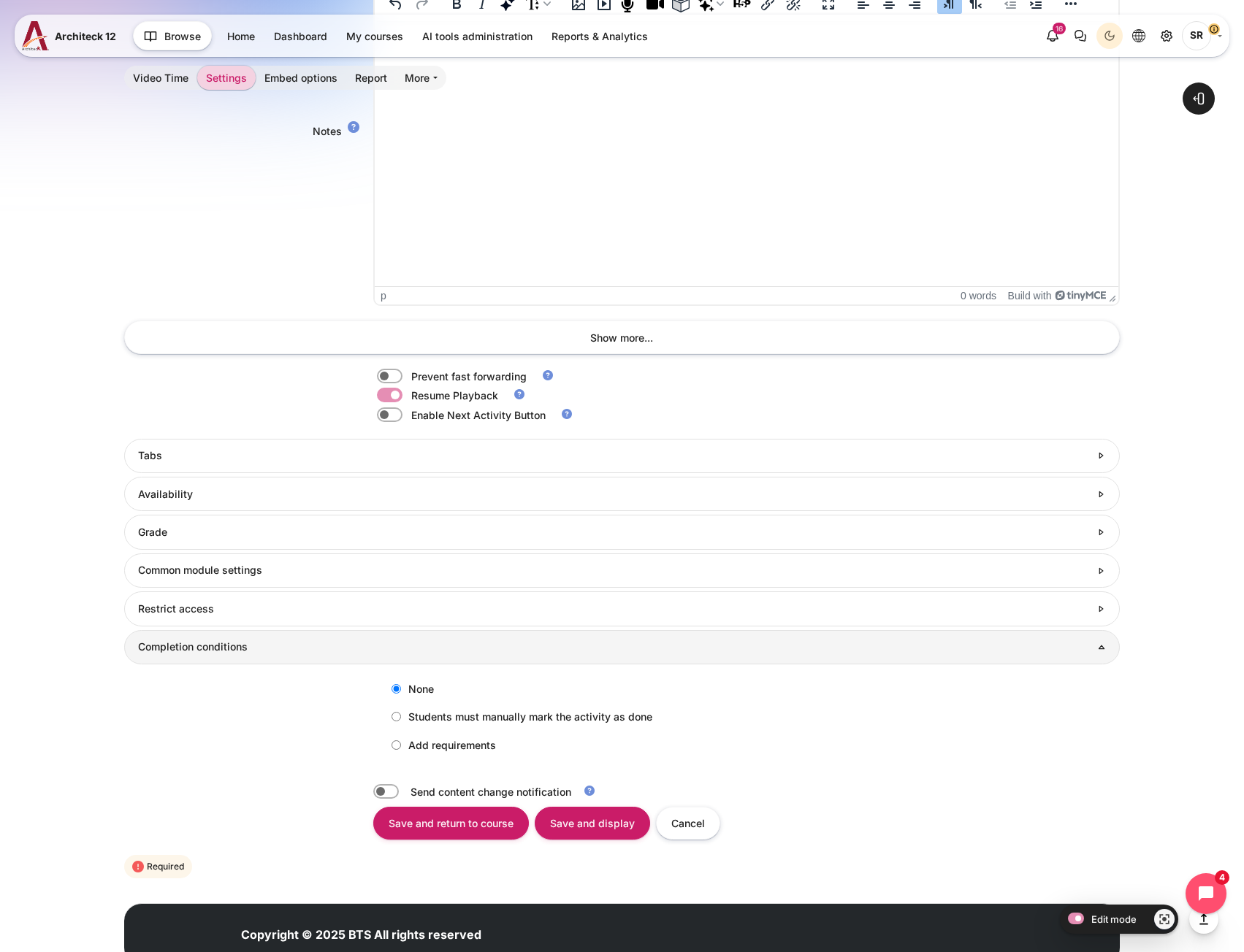
scroll to position [1232, 0]
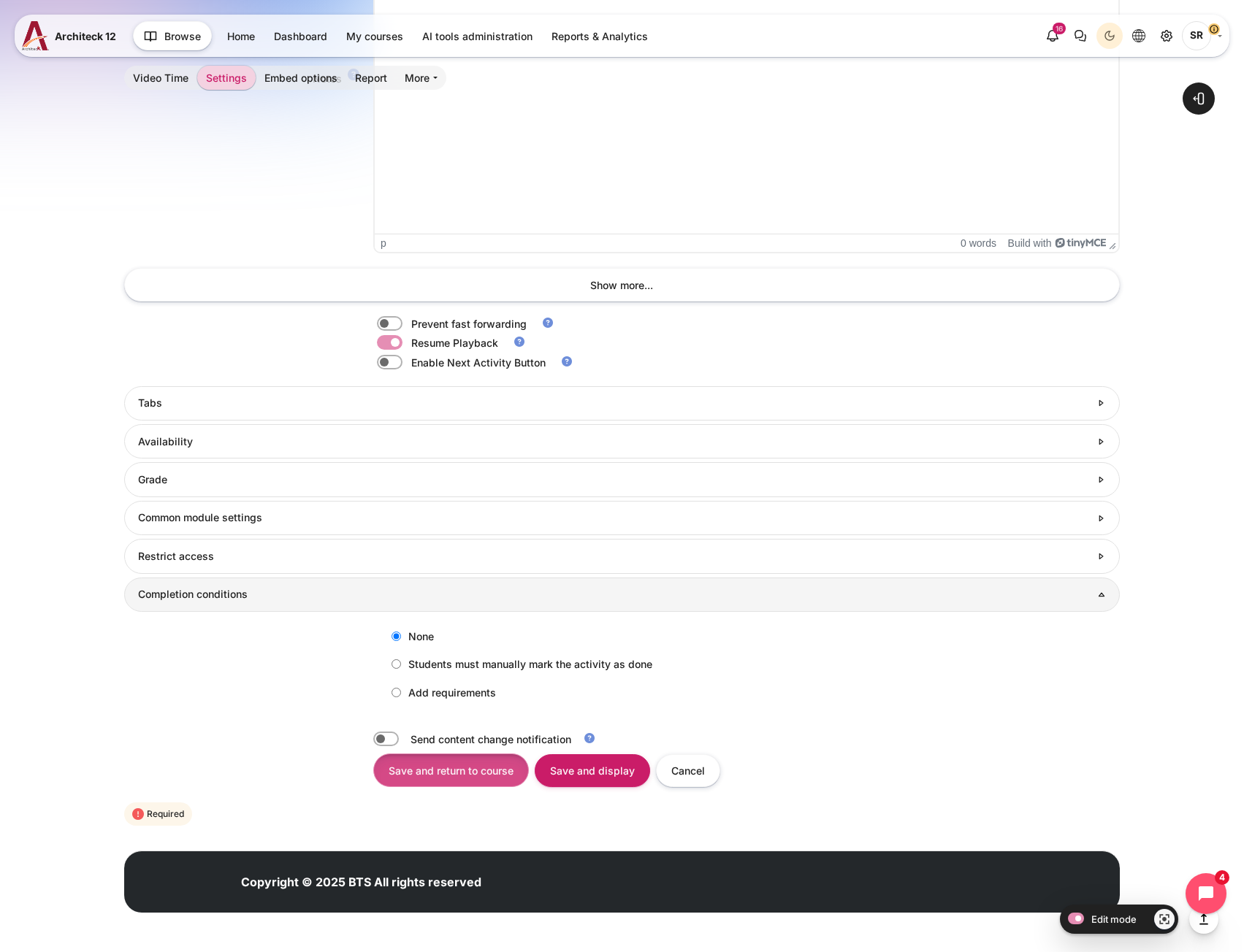
click at [436, 766] on input "Save and return to course" at bounding box center [451, 769] width 156 height 33
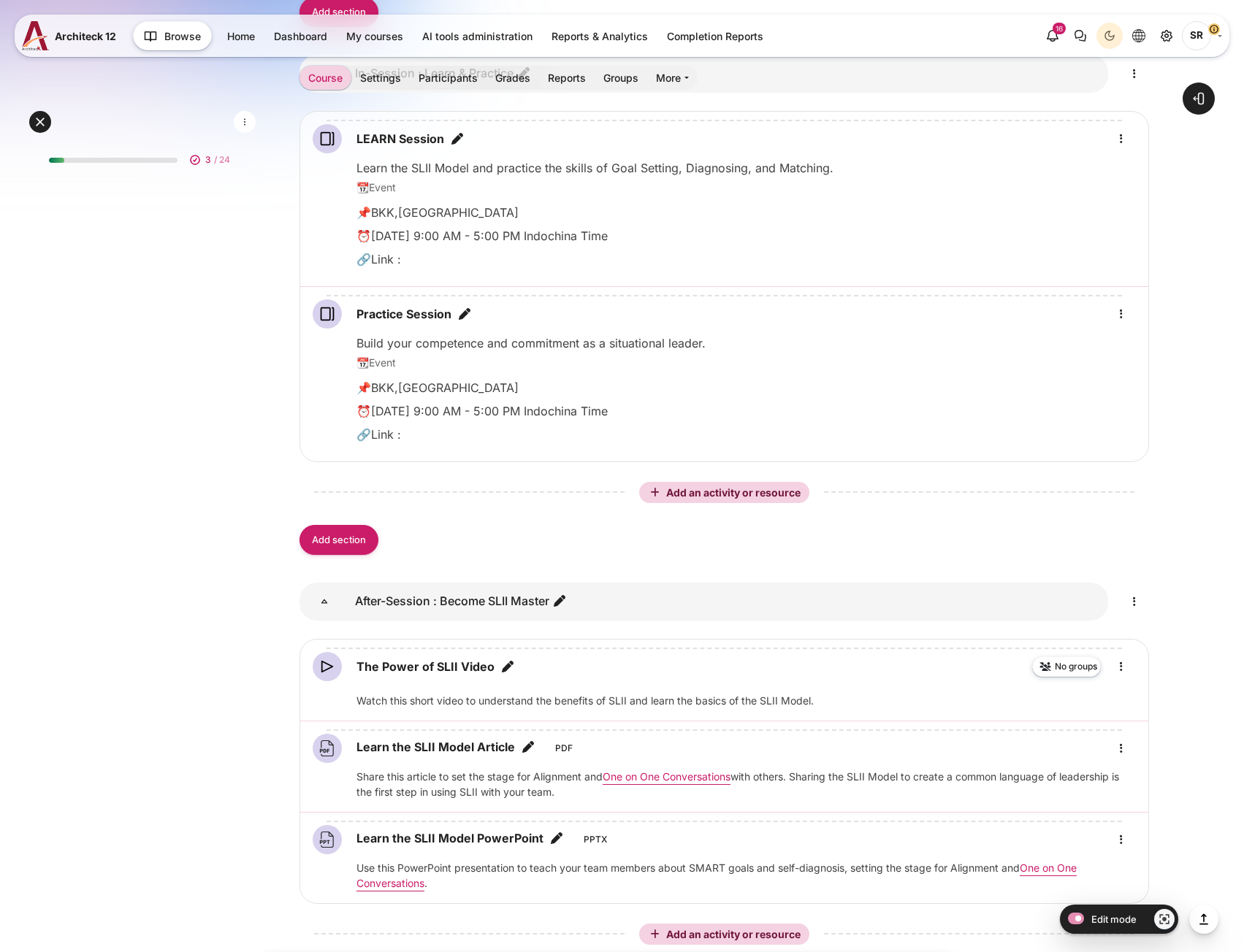
scroll to position [2357, 0]
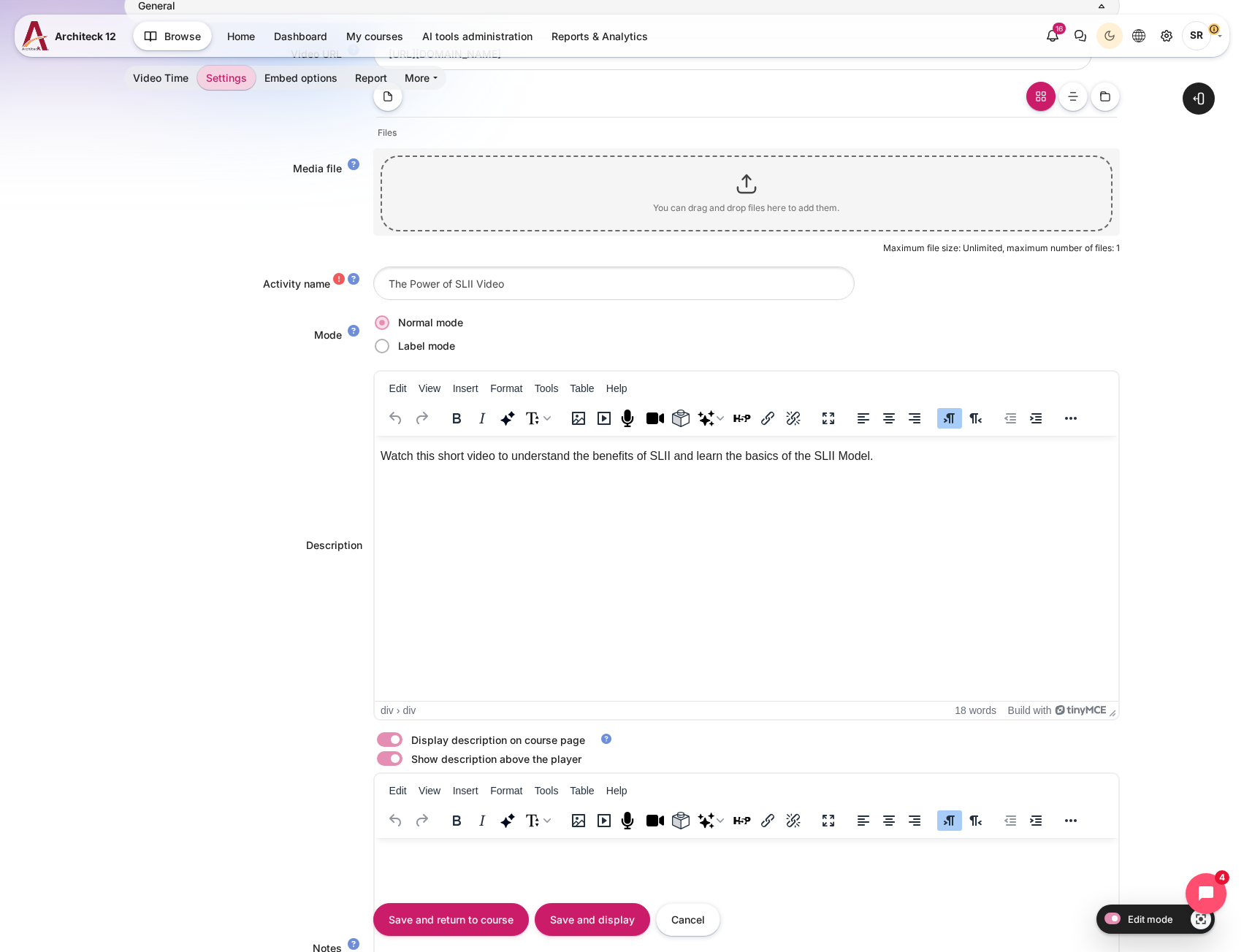
scroll to position [70, 0]
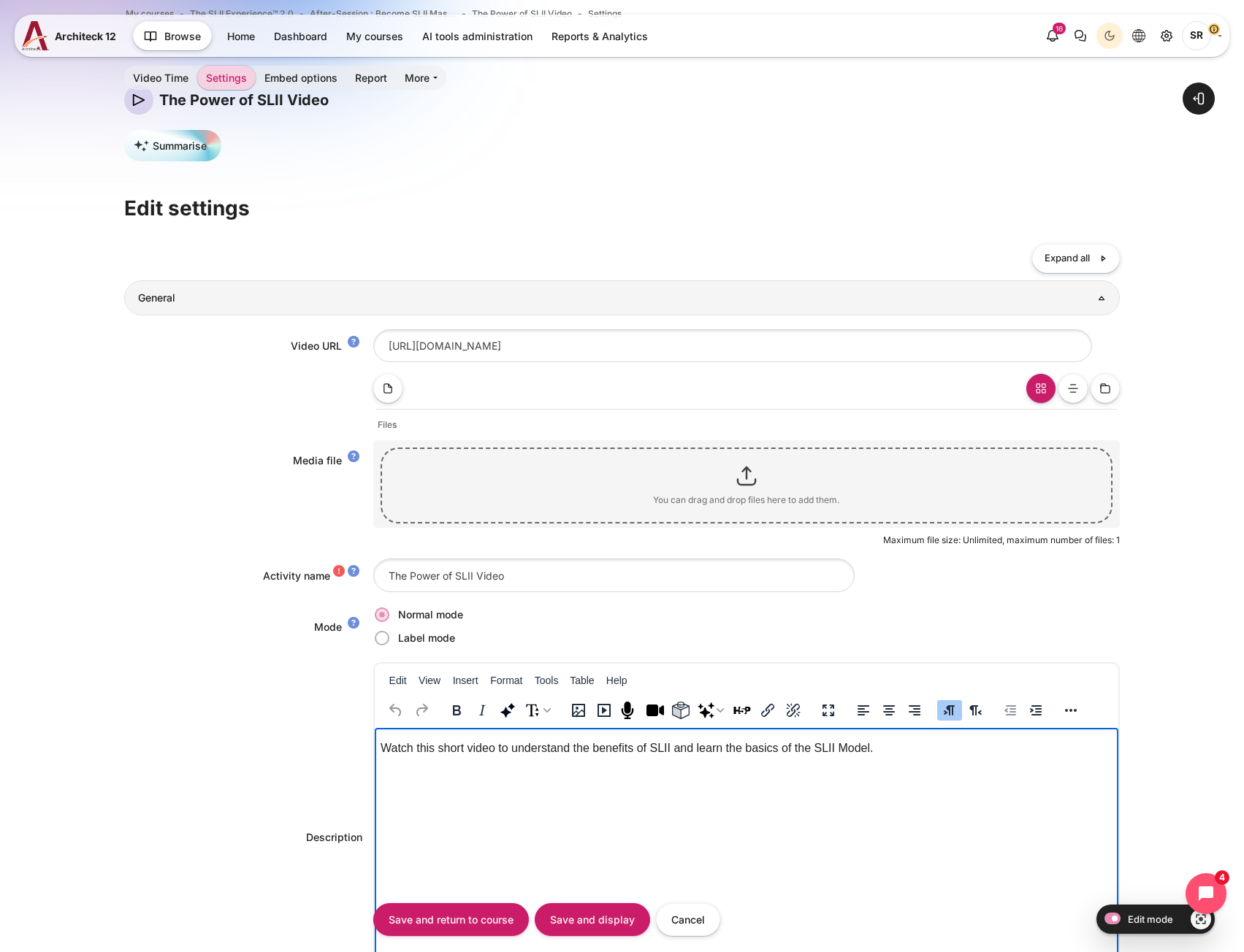
click at [481, 761] on html "Watch this short video to understand the benefits of SLII and learn the basics …" at bounding box center [746, 745] width 743 height 35
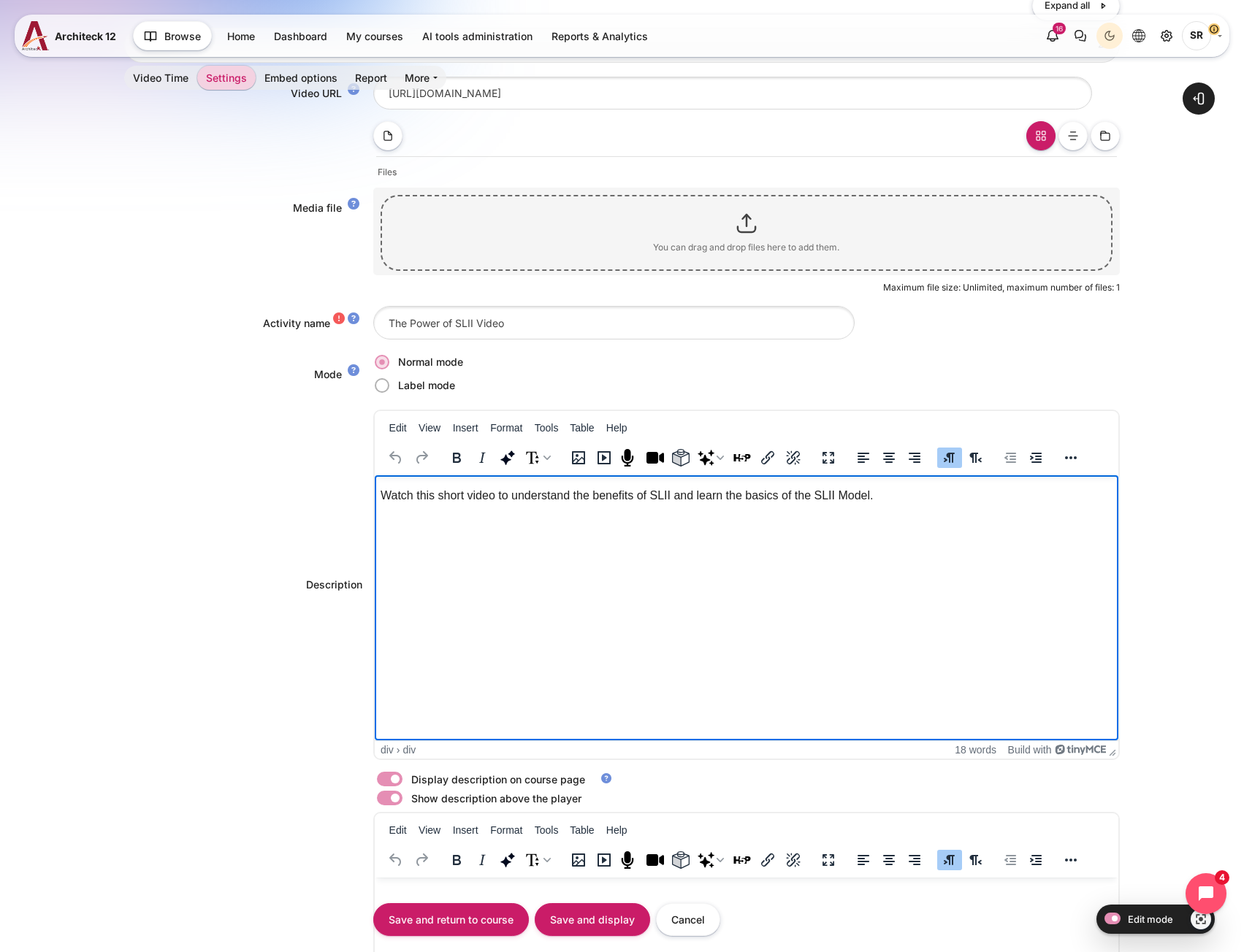
scroll to position [289, 0]
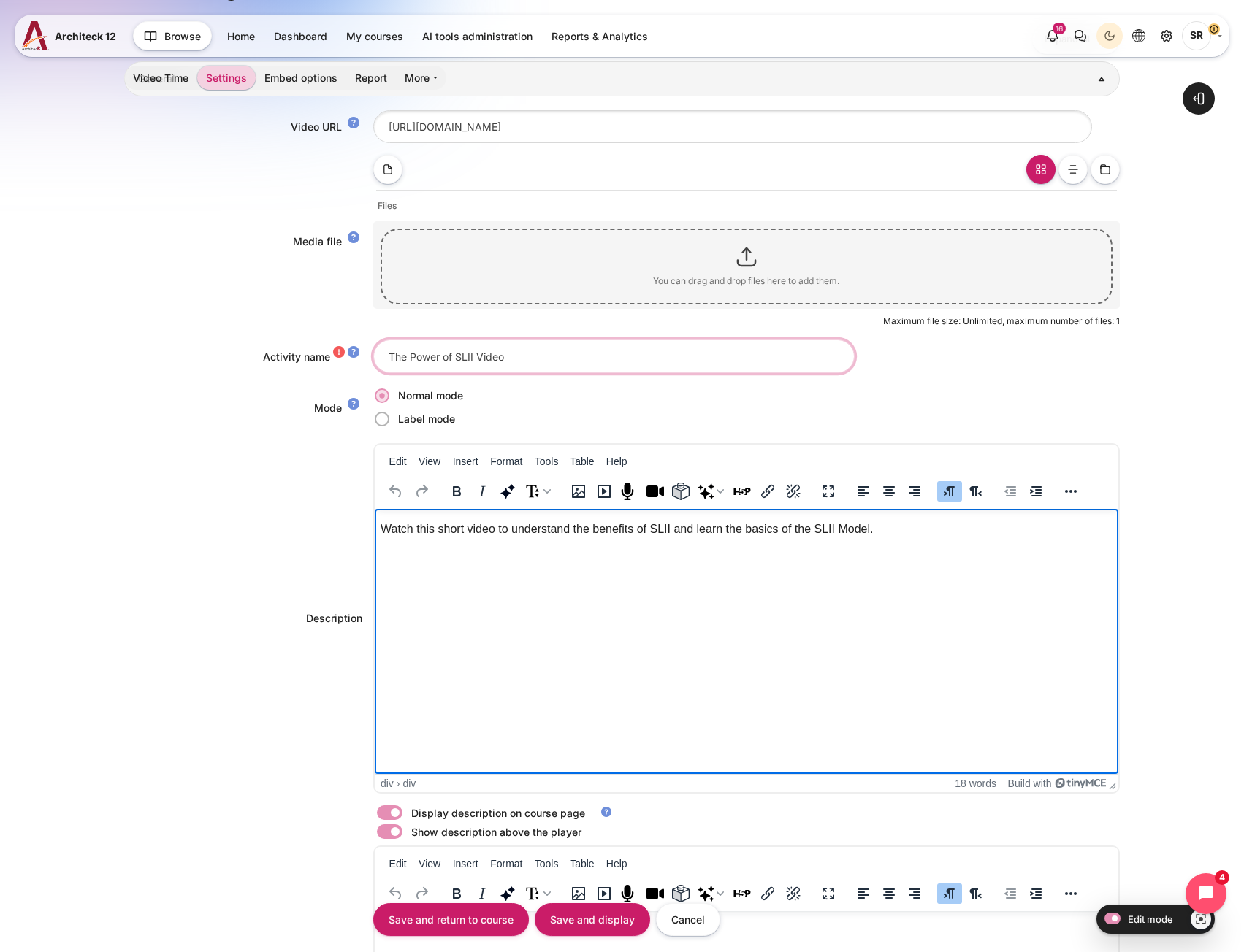
click at [455, 353] on input "The Power of SLII Video" at bounding box center [614, 356] width 481 height 33
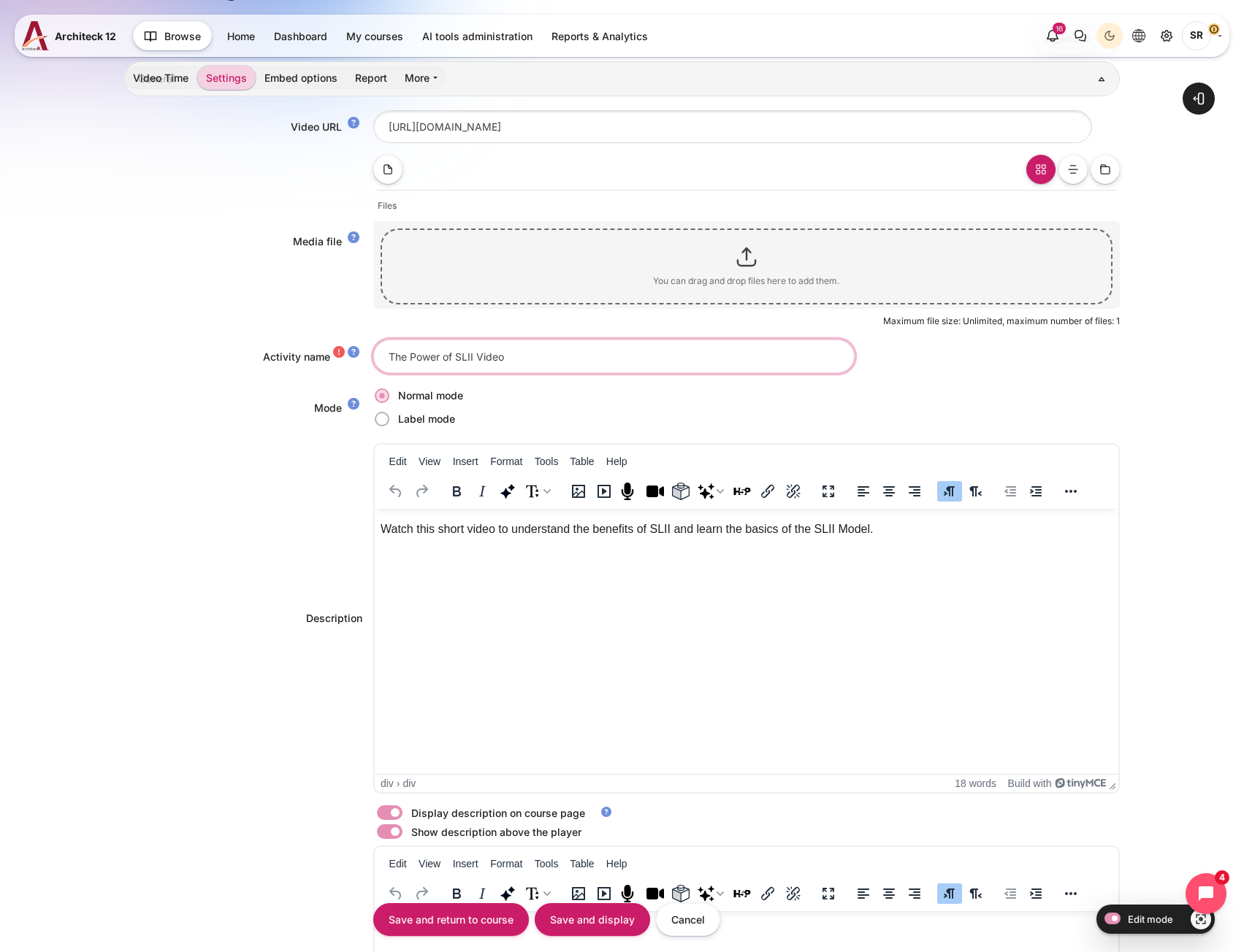
click at [455, 353] on input "The Power of SLII Video" at bounding box center [614, 356] width 481 height 33
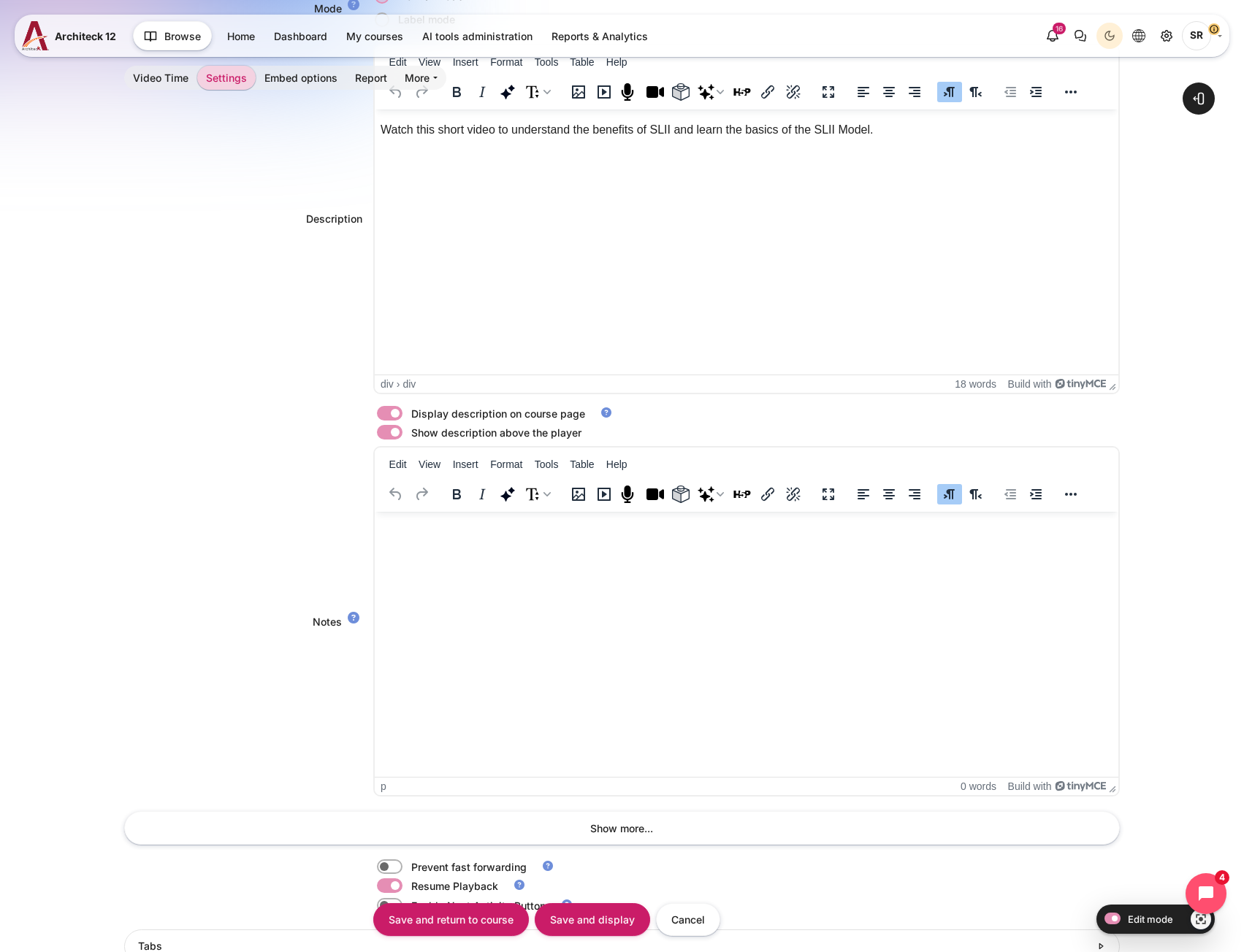
scroll to position [435, 0]
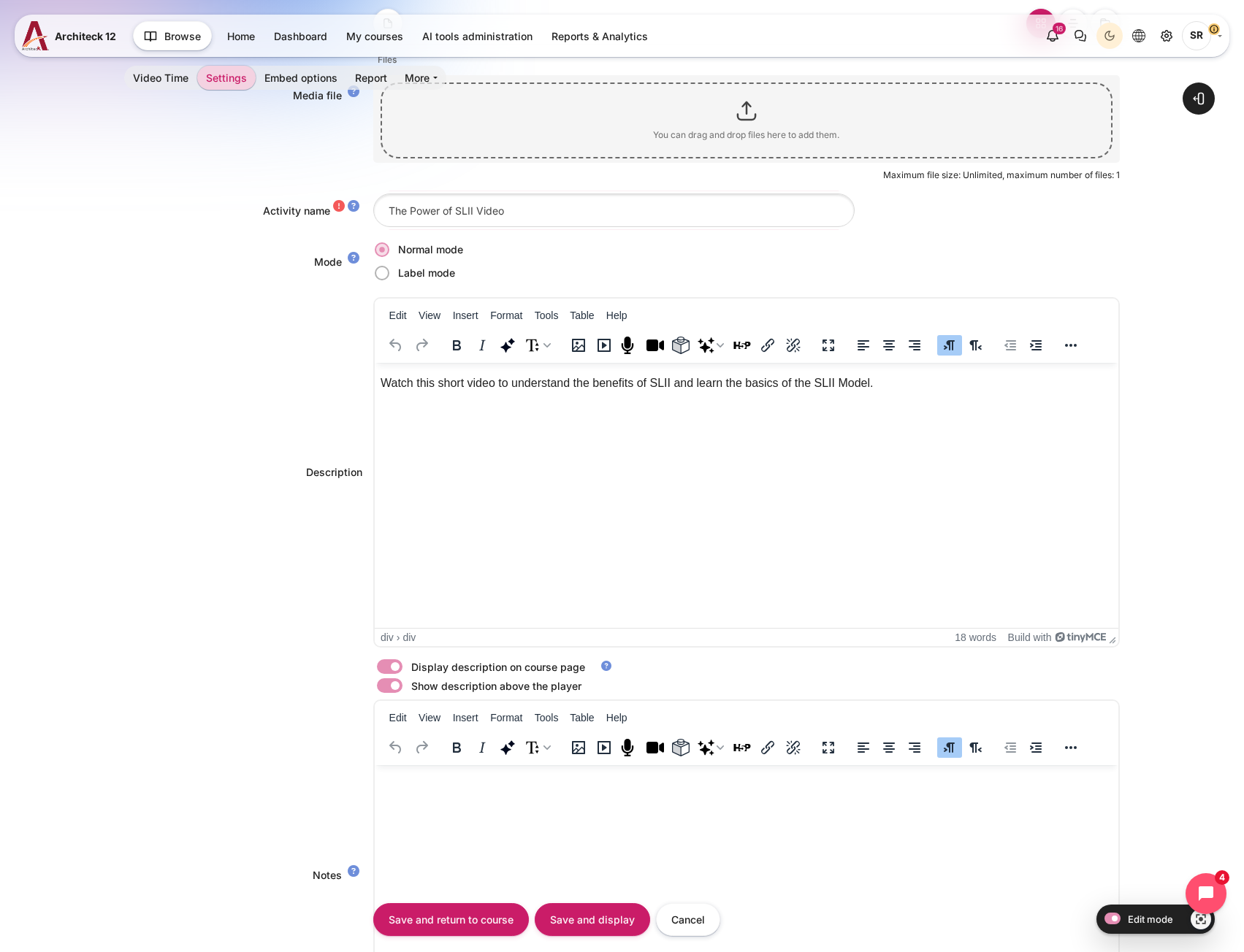
click at [476, 386] on div "Watch this short video to understand the benefits of SLII and learn the basics …" at bounding box center [746, 383] width 754 height 18
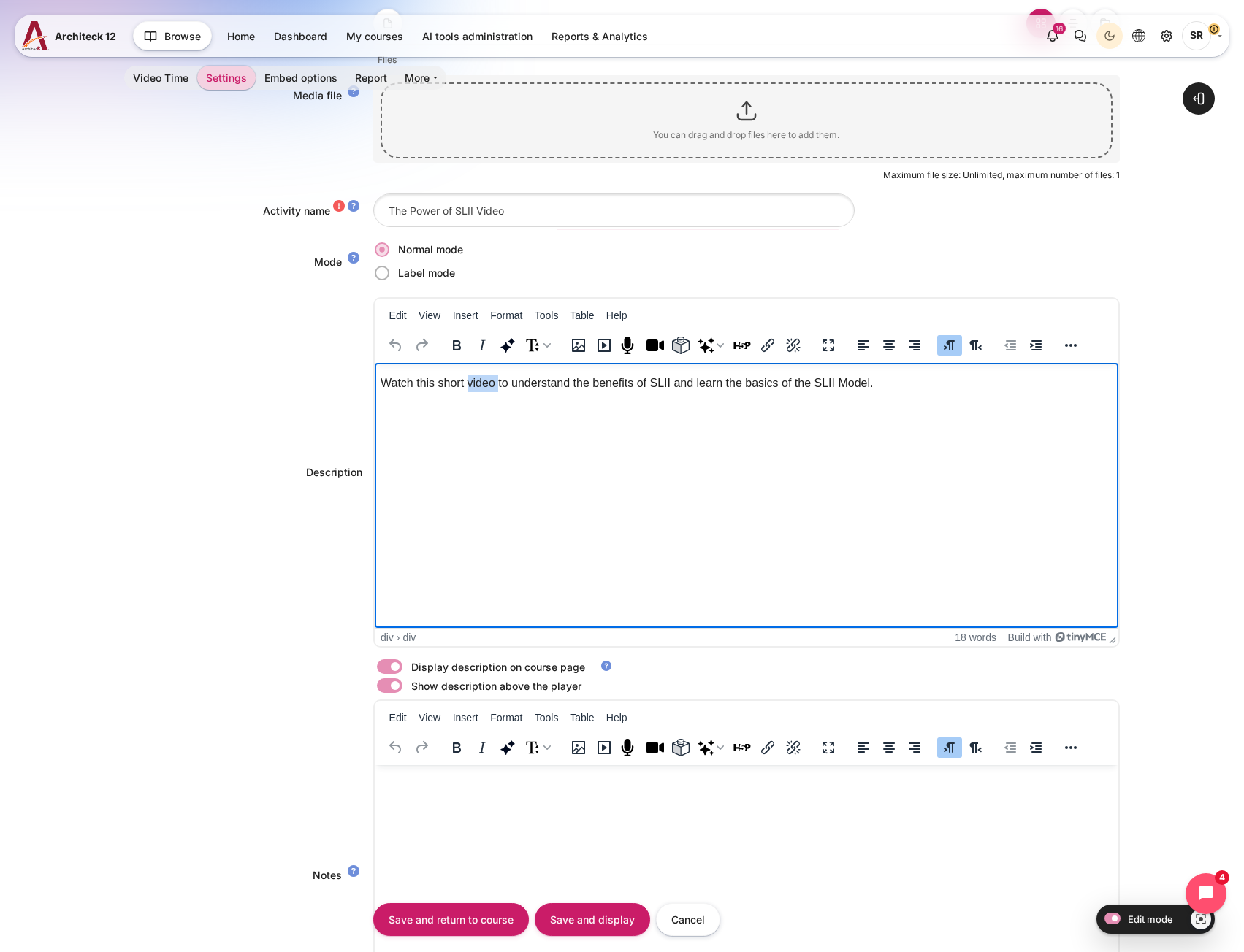
click at [476, 386] on div "Watch this short video to understand the benefits of SLII and learn the basics …" at bounding box center [746, 383] width 754 height 18
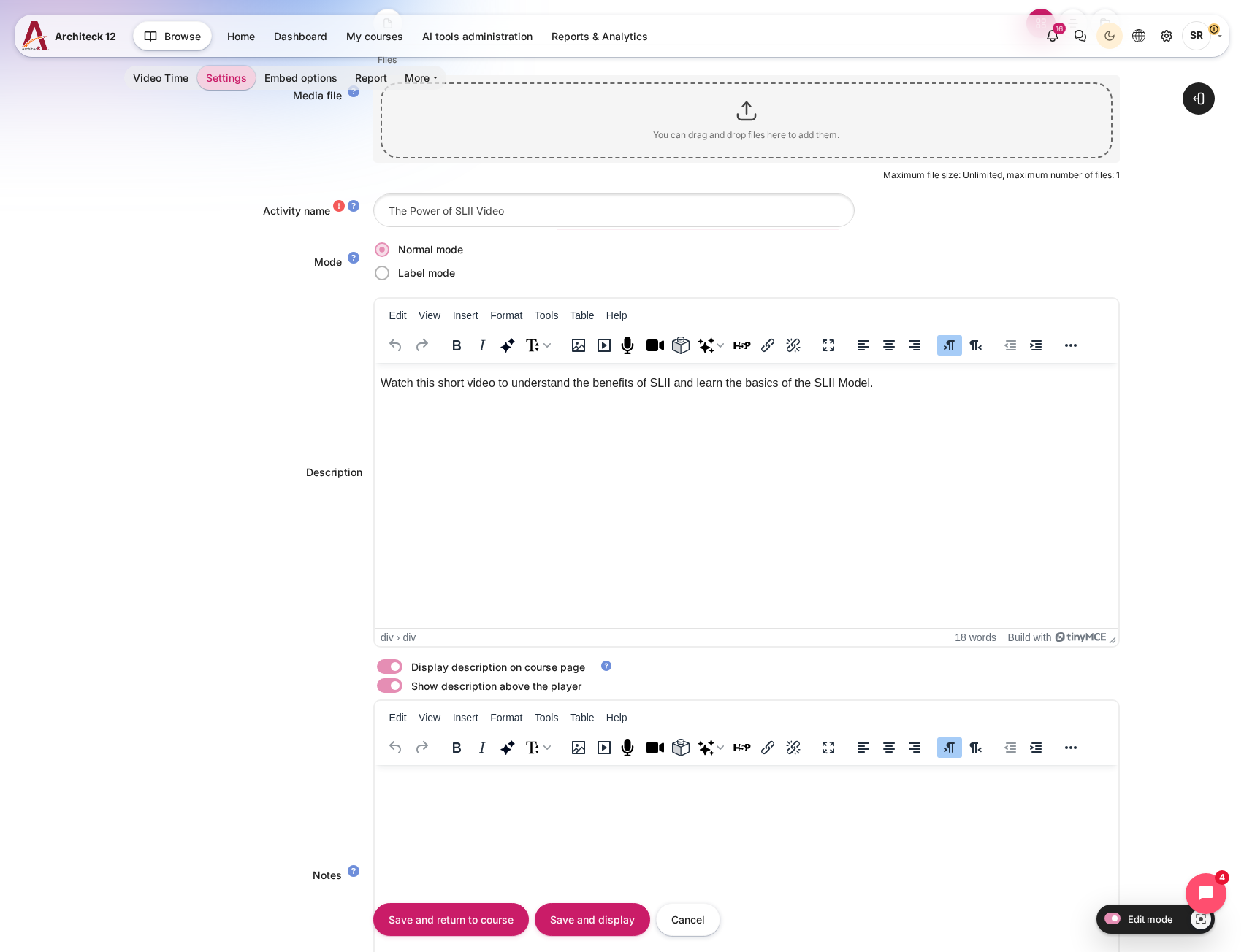
click at [443, 378] on div "Watch this short video to understand the benefits of SLII and learn the basics …" at bounding box center [746, 383] width 754 height 18
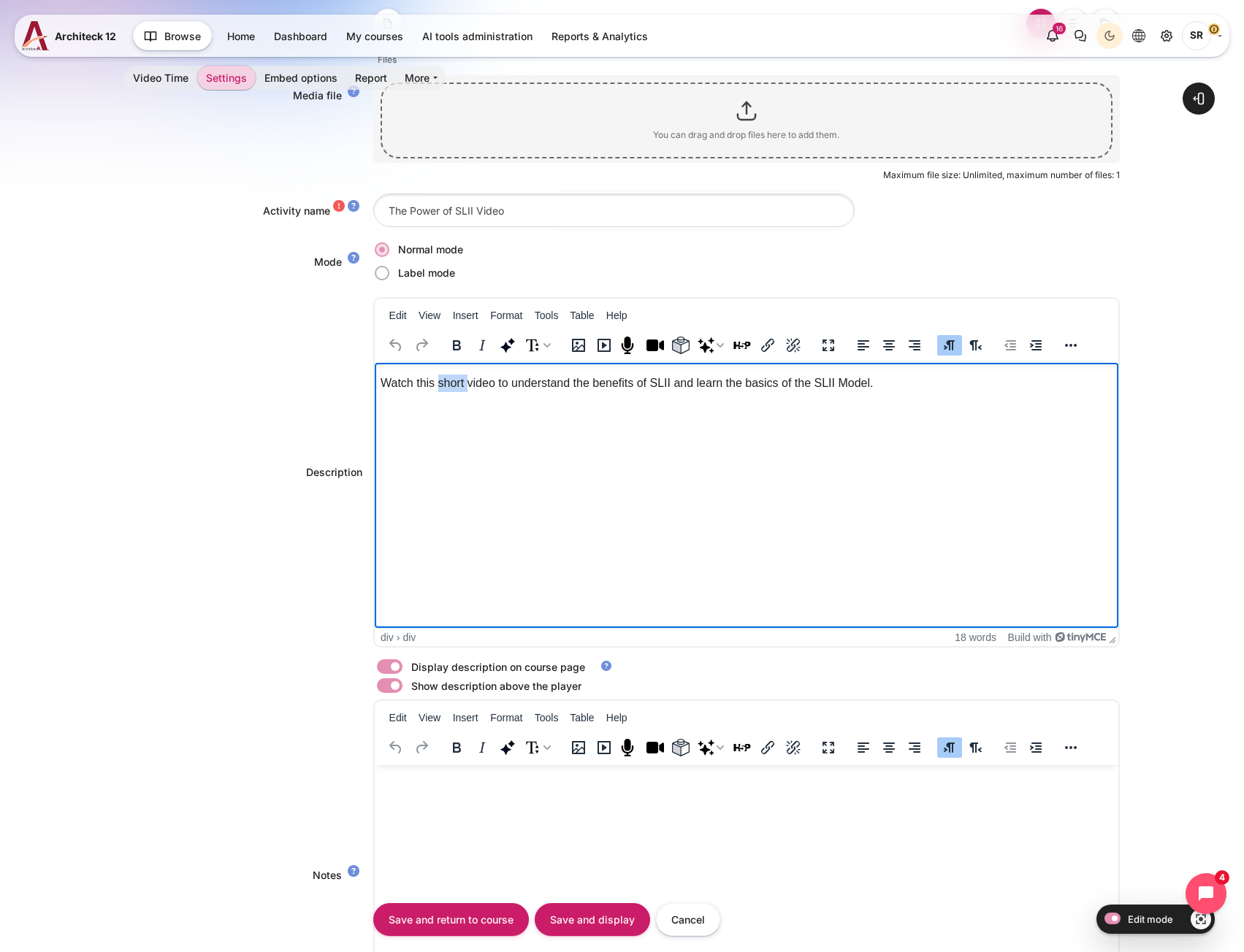
click at [443, 378] on div "Watch this short video to understand the benefits of SLII and learn the basics …" at bounding box center [746, 383] width 754 height 18
copy div "Watch this short video to understand the benefits of SLII and learn the basics …"
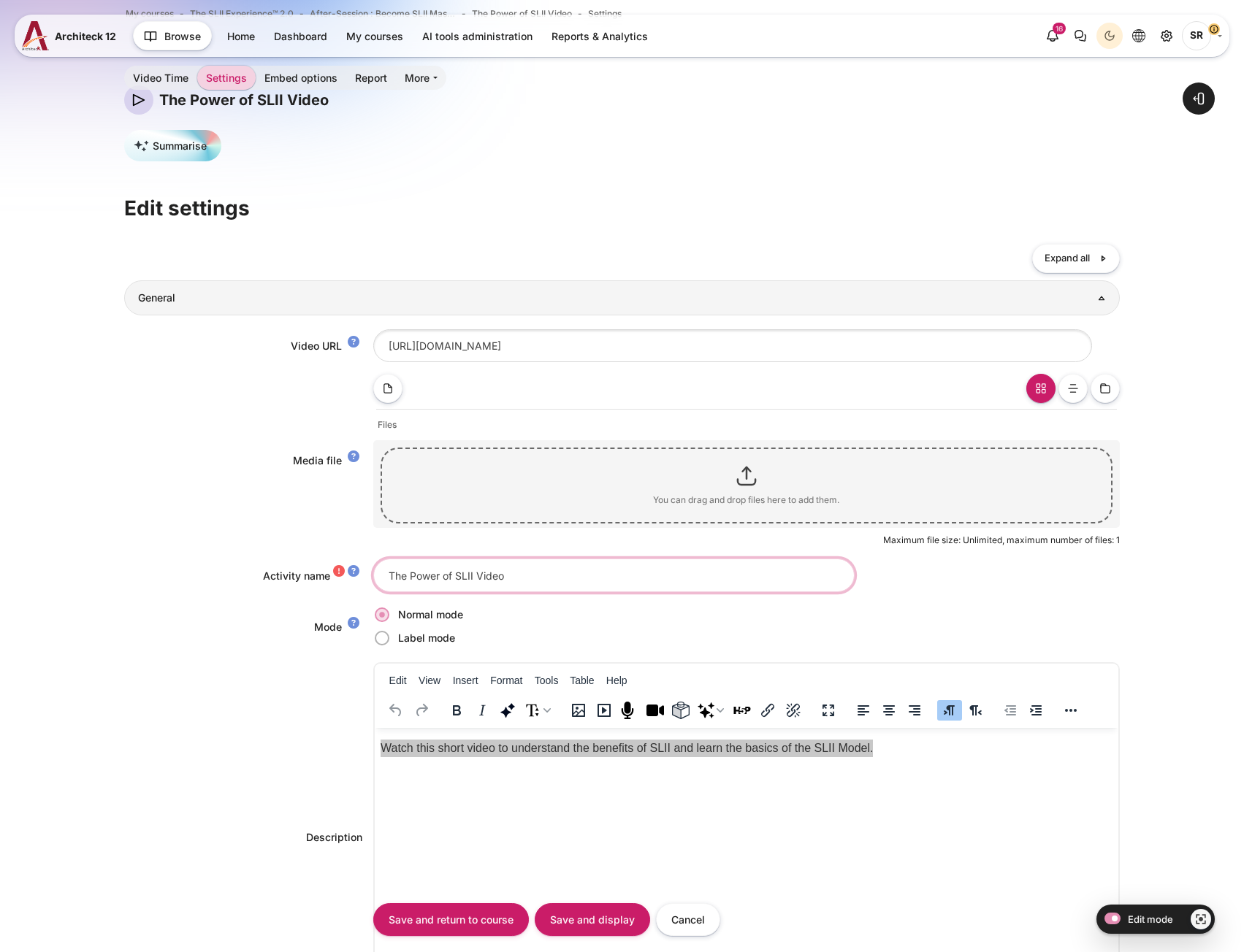
drag, startPoint x: 526, startPoint y: 579, endPoint x: 203, endPoint y: 579, distance: 323.0
click at [205, 579] on div "Activity name The Power of SLII Video" at bounding box center [621, 574] width 995 height 33
type input "Share SLII with Your Team"
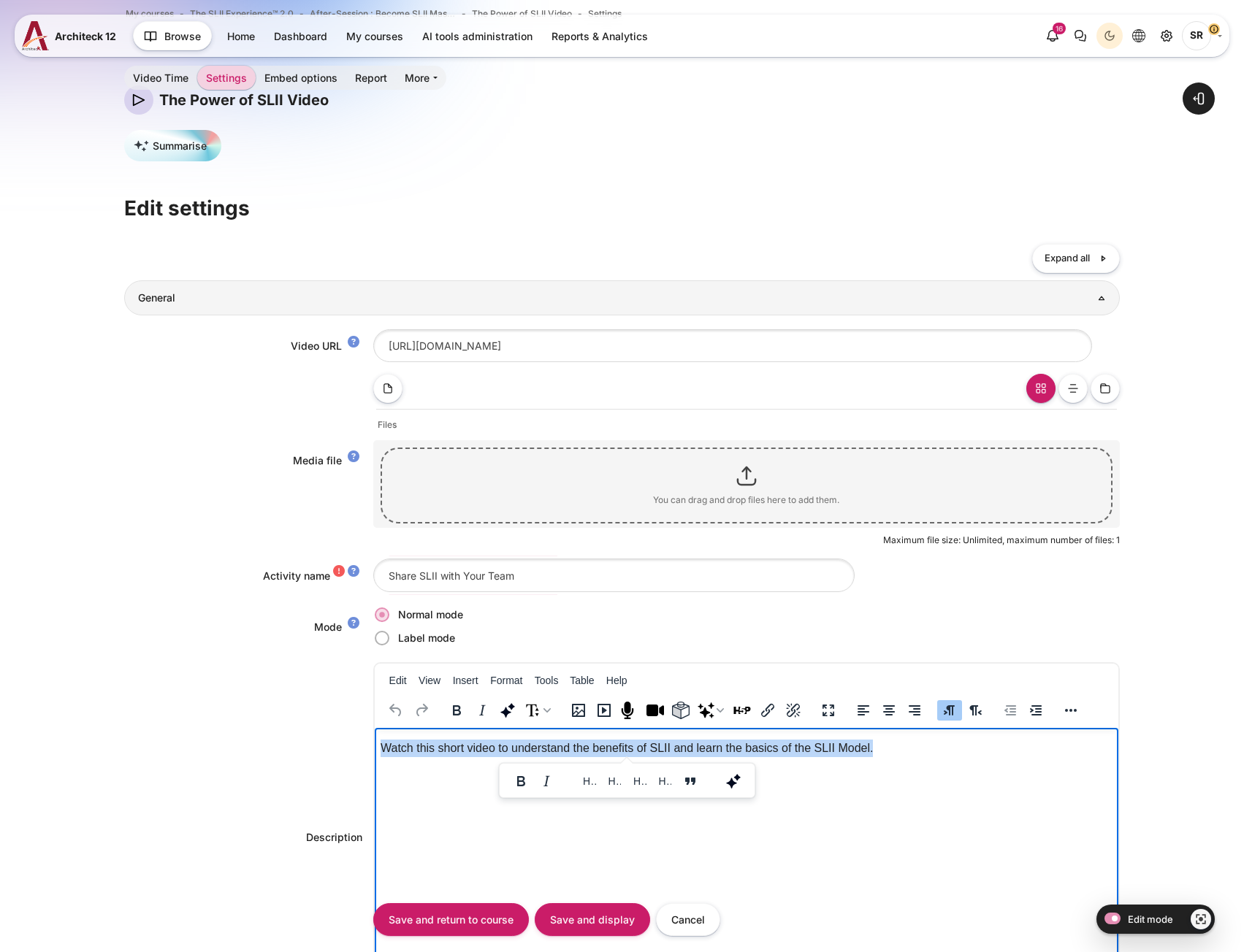
click at [565, 745] on div "Watch this short video to understand the benefits of SLII and learn the basics …" at bounding box center [746, 747] width 754 height 18
paste body "Rich text area. Press ALT-0 for help."
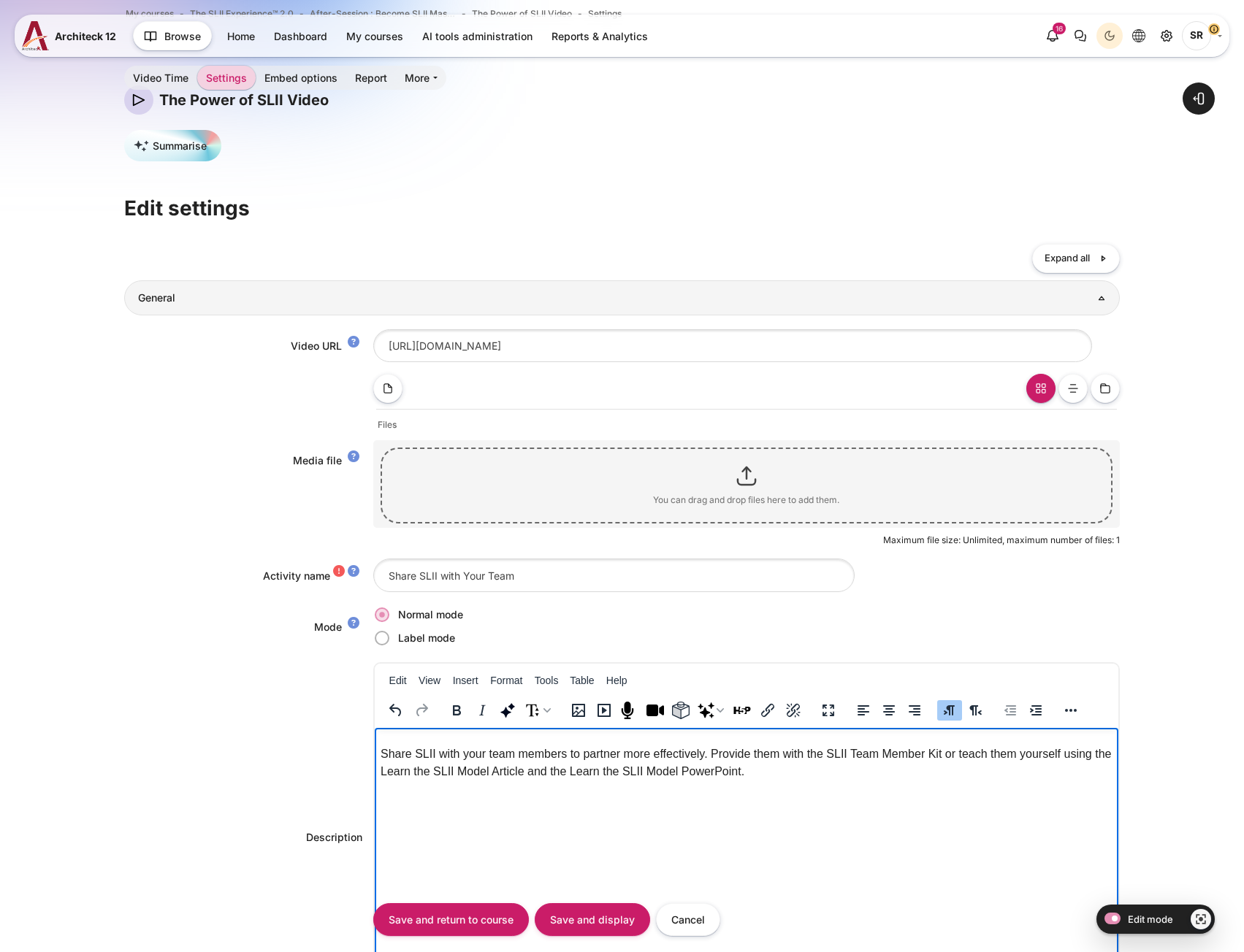
click at [512, 774] on p "Share SLII with your team members to partner more effectively. Provide them wit…" at bounding box center [746, 762] width 732 height 35
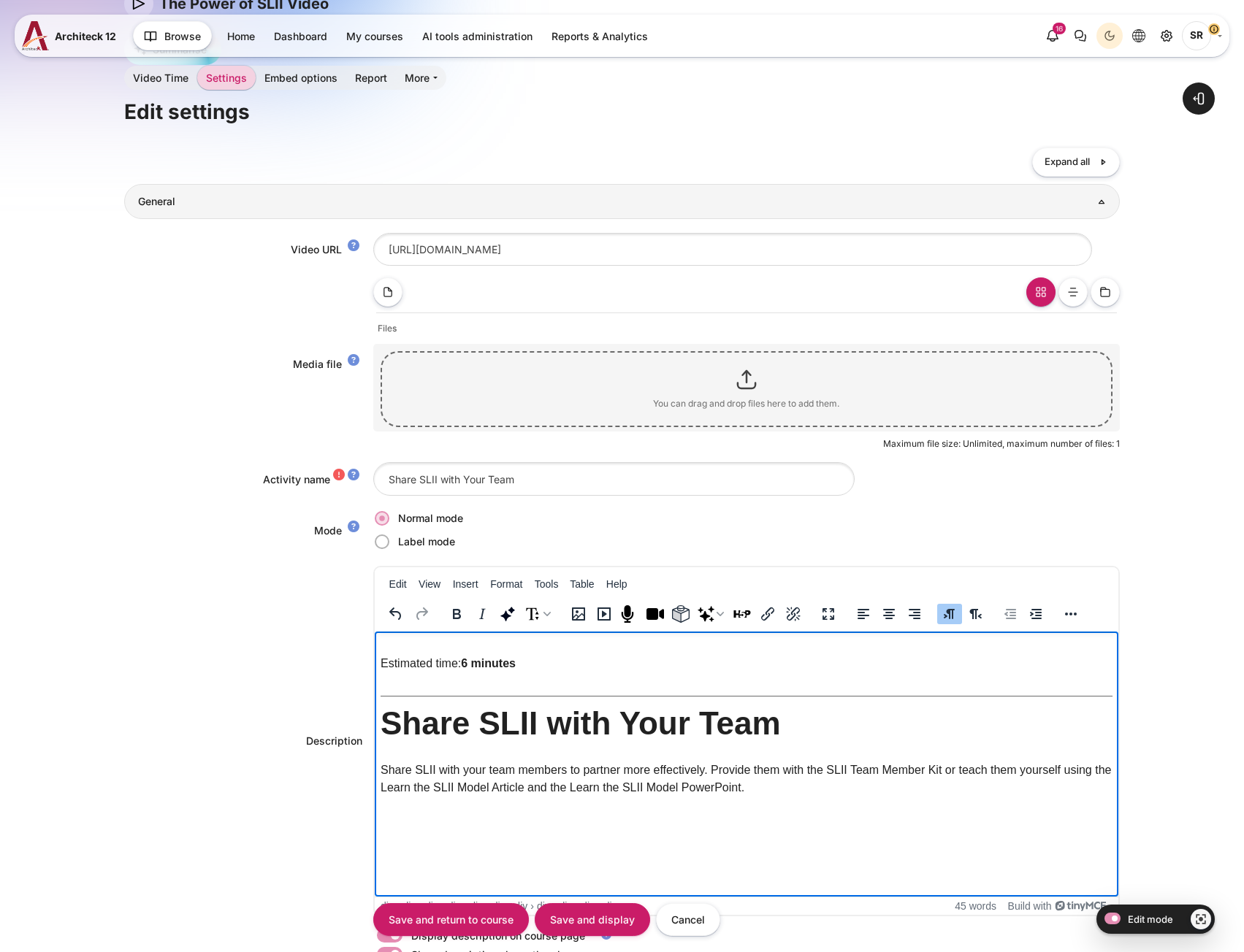
scroll to position [362, 0]
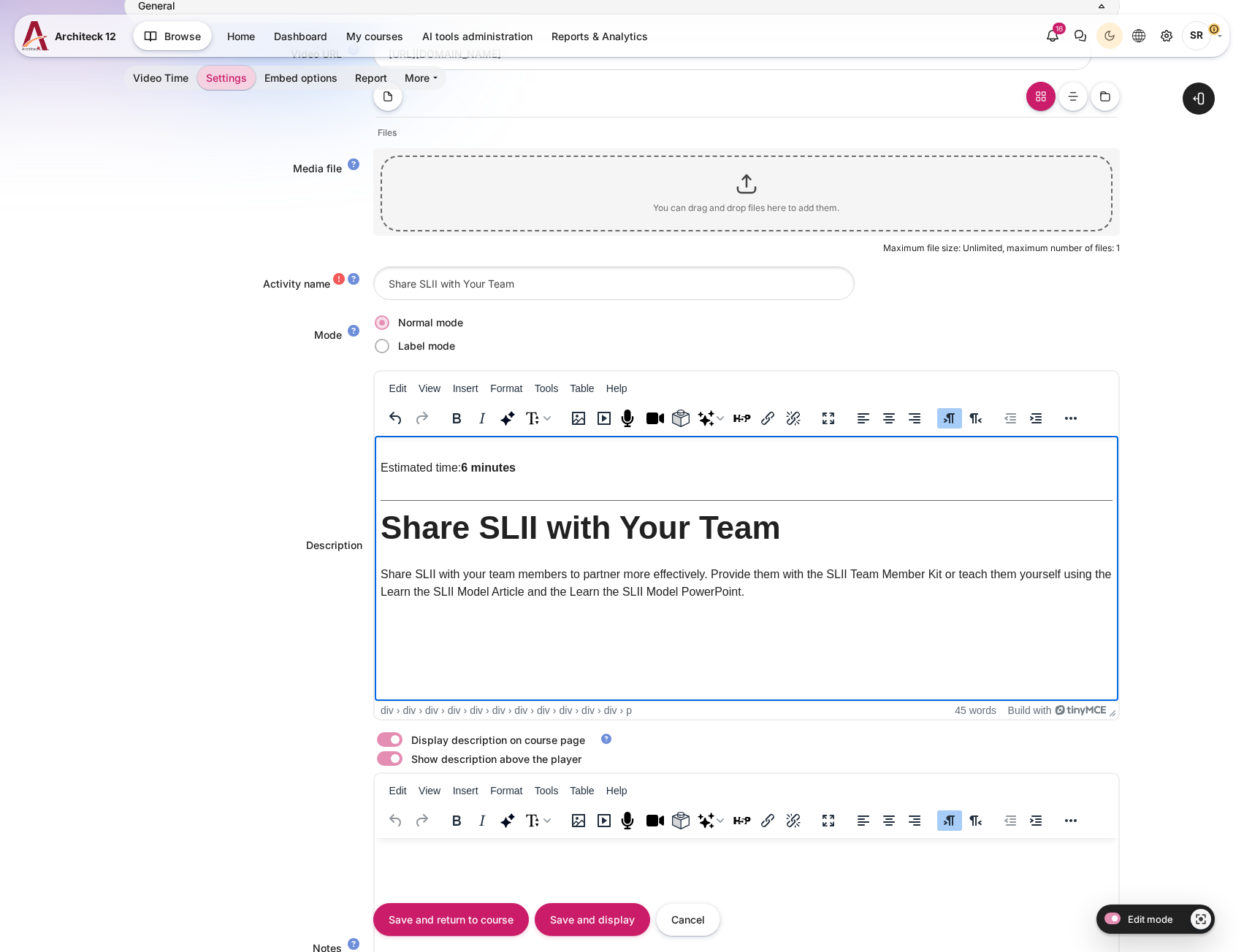
click at [466, 614] on div "Estimated time: 6 minutes Share SLII with Your Team Share SLII with your team m…" at bounding box center [746, 538] width 754 height 171
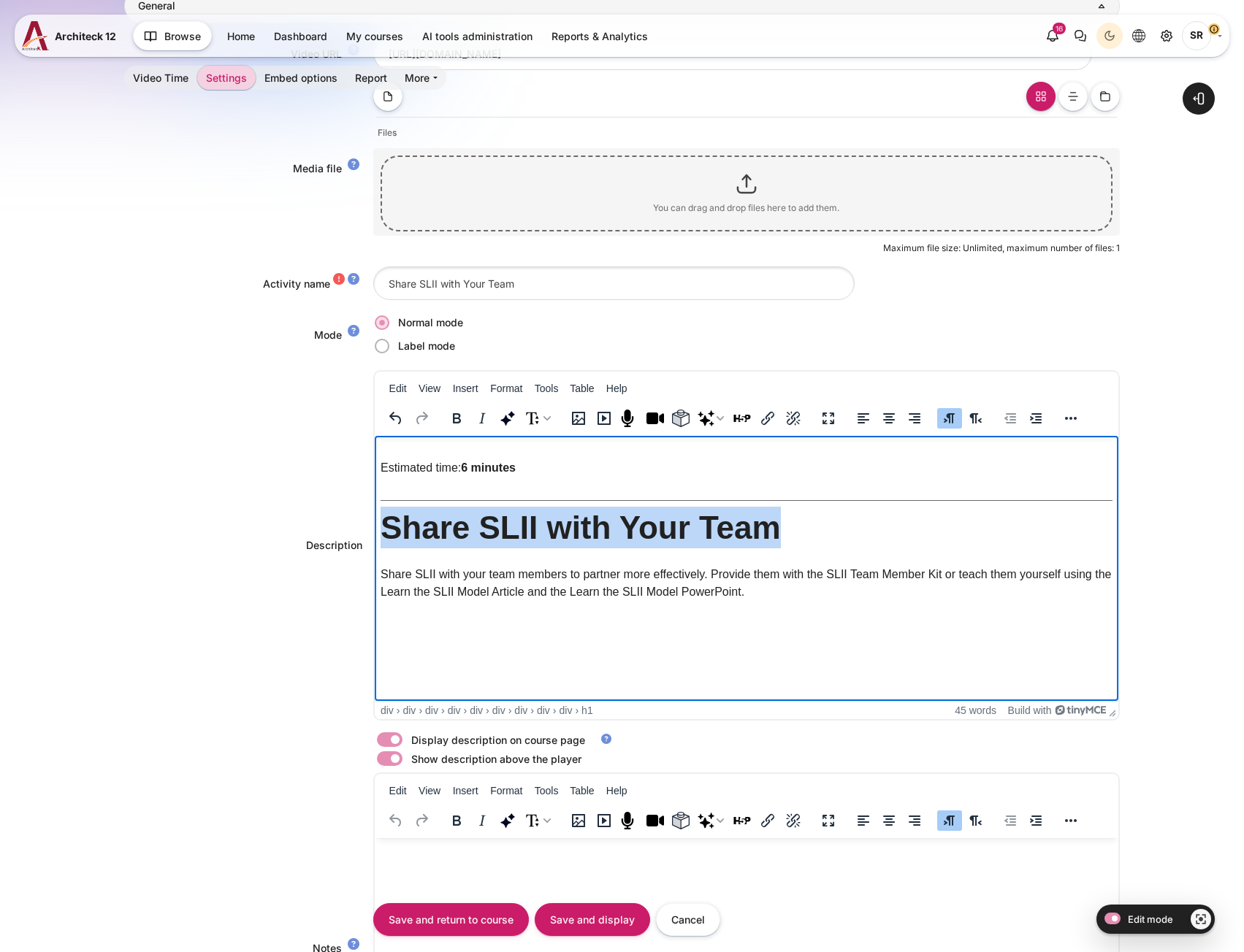
drag, startPoint x: 792, startPoint y: 524, endPoint x: 745, endPoint y: 967, distance: 445.5
click at [374, 528] on html "Estimated time: 6 minutes Share SLII with Your Team Share SLII with your team m…" at bounding box center [746, 533] width 743 height 194
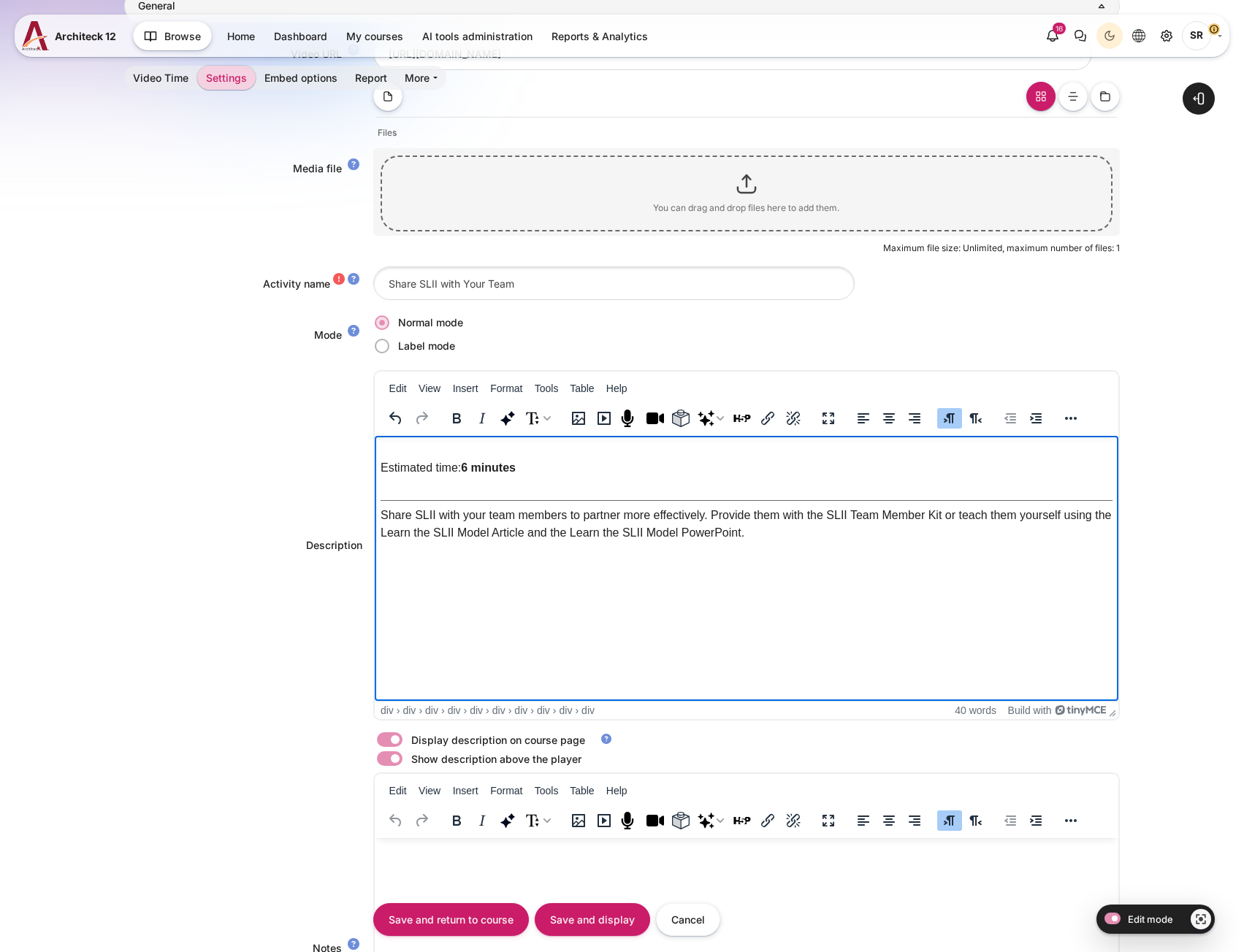
click at [496, 491] on div "Rich text area. Press ALT-0 for help." at bounding box center [746, 490] width 732 height 18
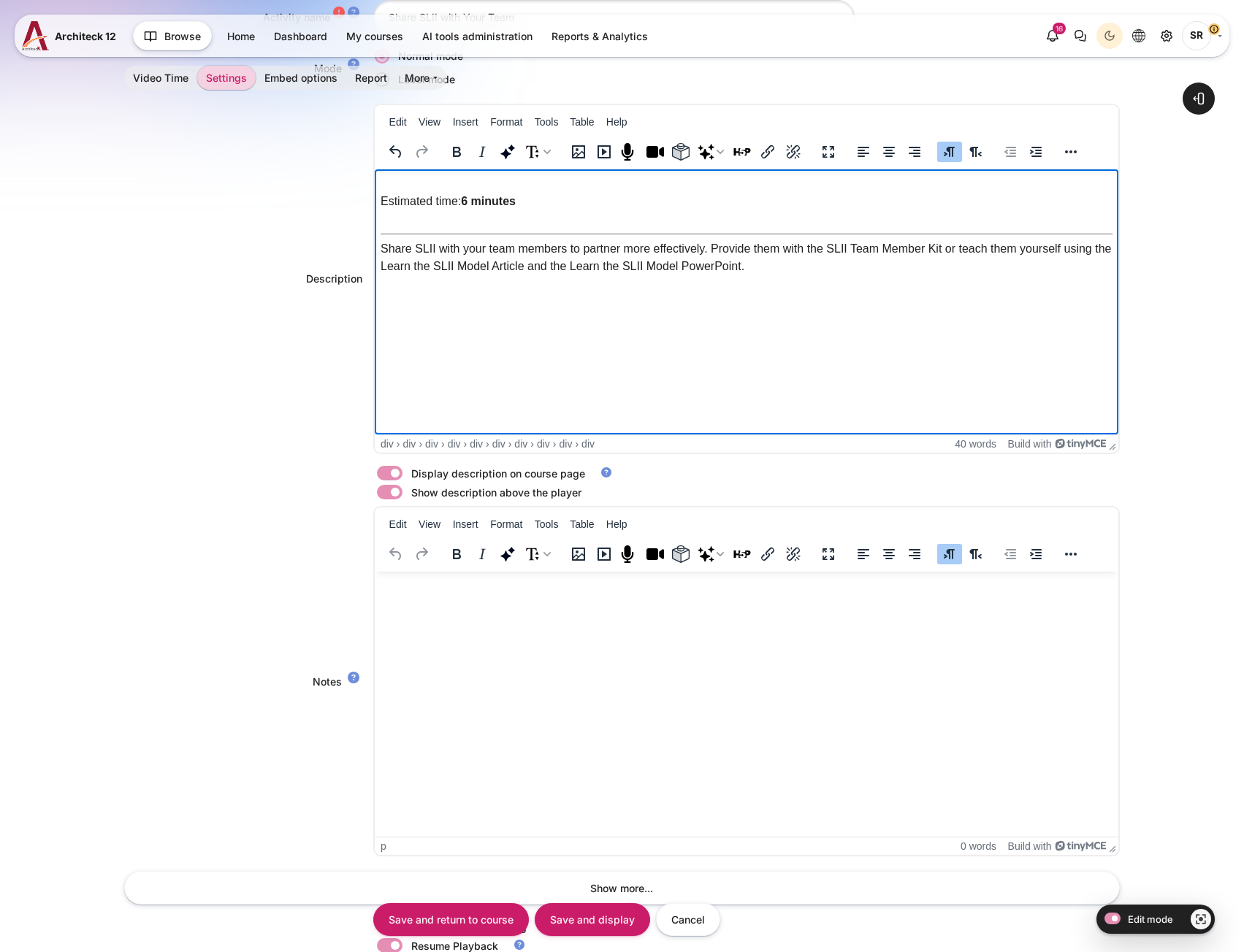
scroll to position [654, 0]
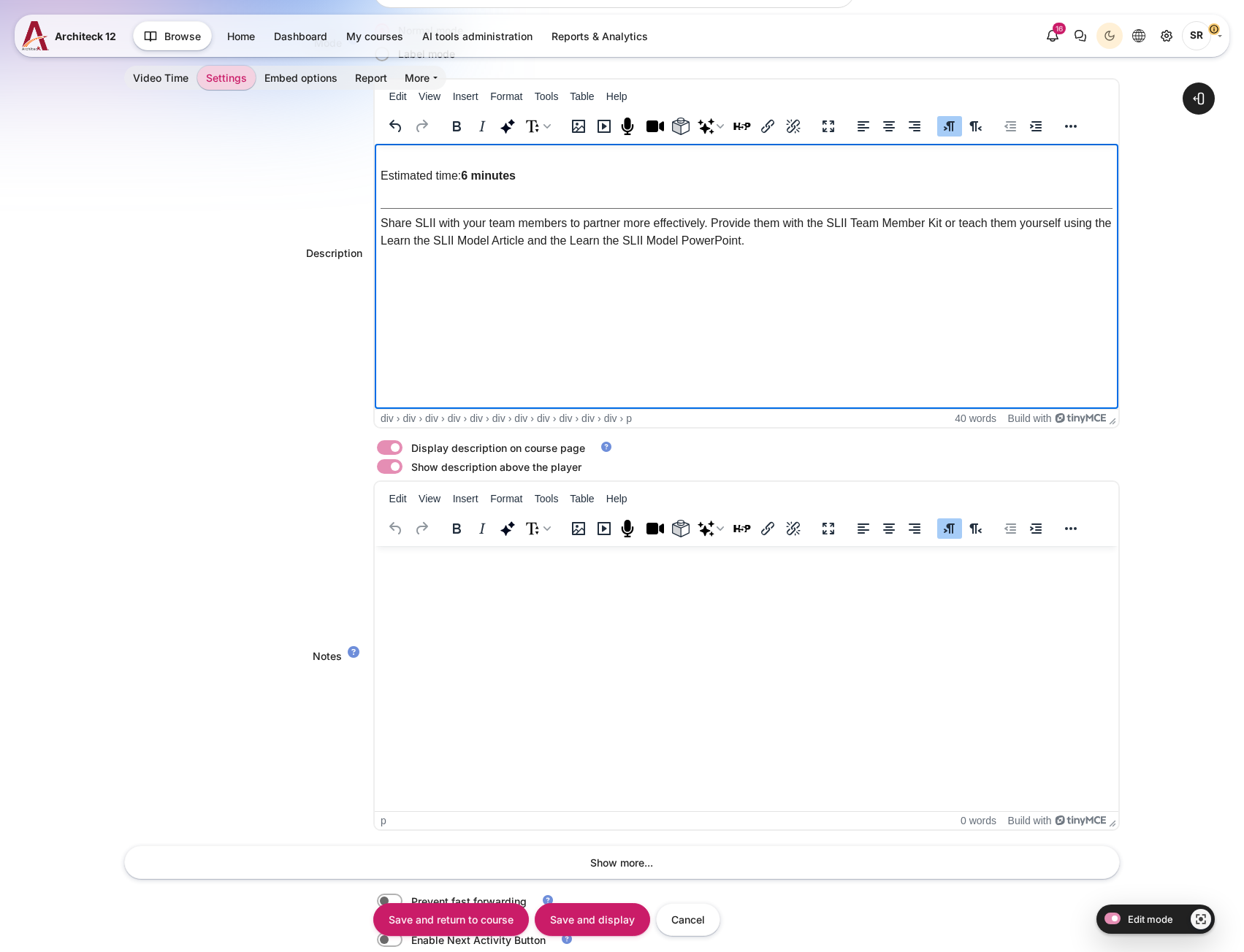
click at [621, 278] on html "Estimated time: 6 minutes Share SLII with your team members to partner more eff…" at bounding box center [746, 210] width 743 height 135
click at [561, 257] on div "Share SLII with your team members to partner more effectively. Provide them wit…" at bounding box center [746, 237] width 754 height 47
click at [781, 254] on div "Share SLII with your team members to partner more effectively. Provide them wit…" at bounding box center [746, 237] width 754 height 47
click at [593, 188] on div "Rich text area. Press ALT-0 for help." at bounding box center [746, 196] width 754 height 24
click at [454, 575] on html at bounding box center [746, 560] width 743 height 29
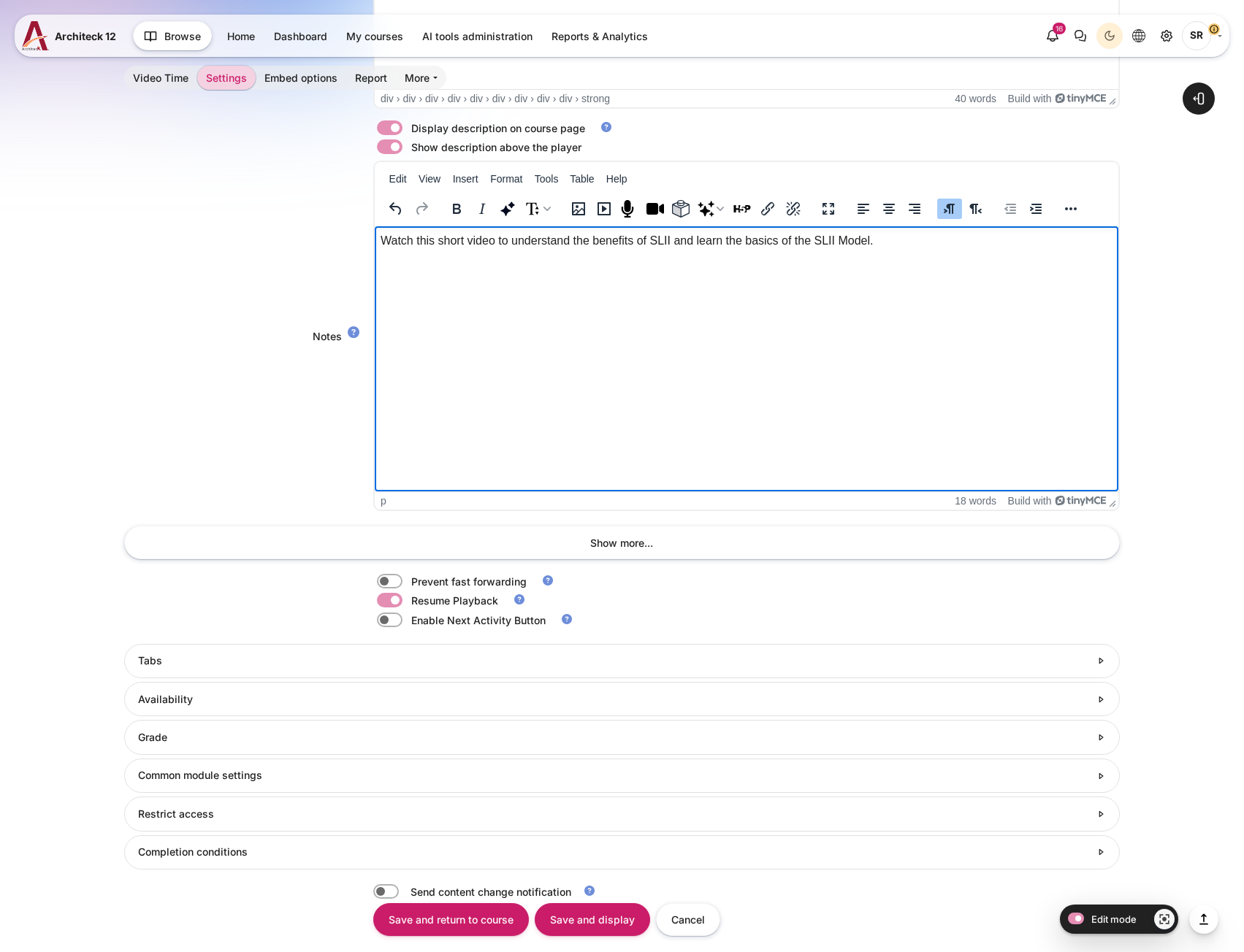
scroll to position [1127, 0]
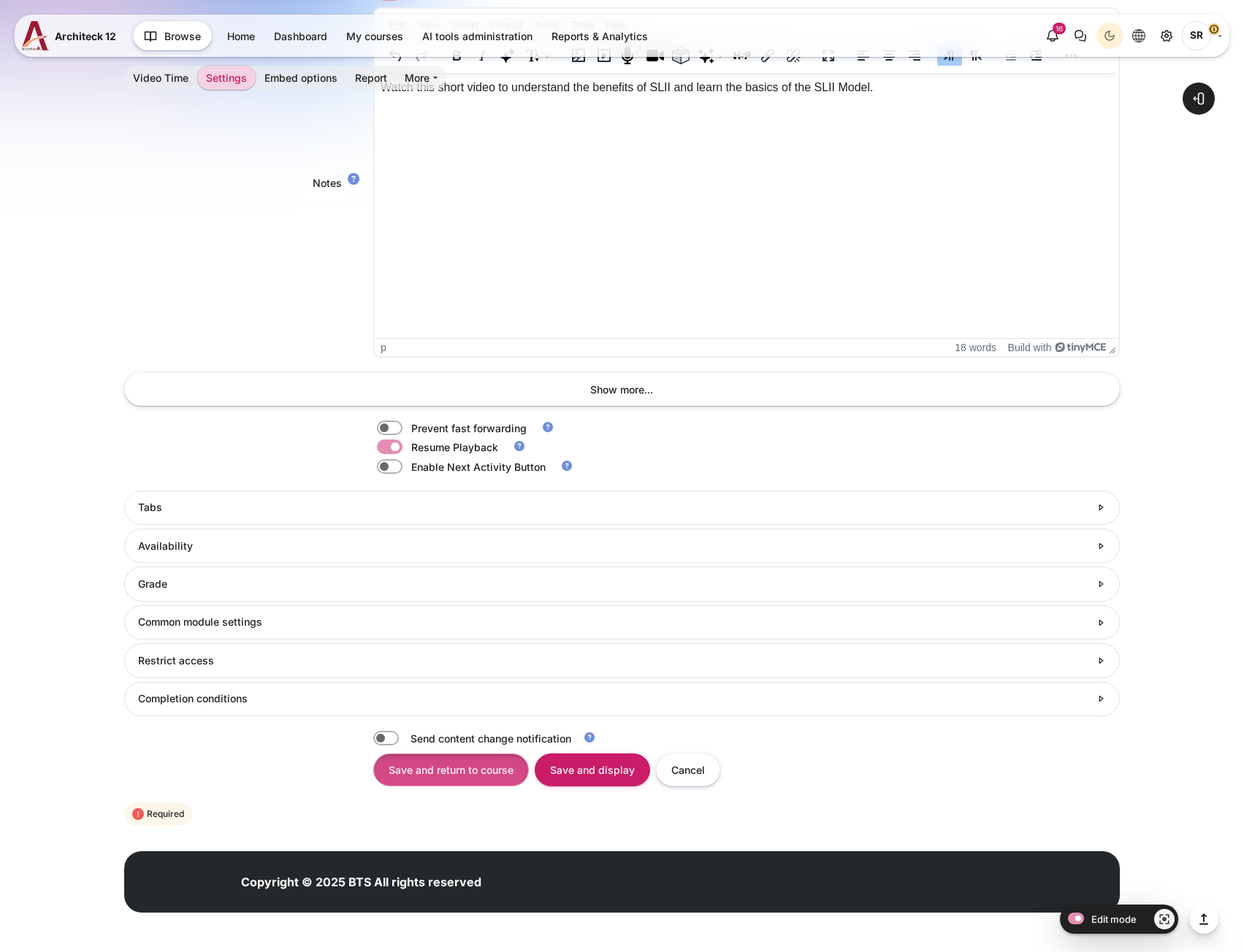
click at [459, 773] on input "Save and return to course" at bounding box center [451, 769] width 156 height 33
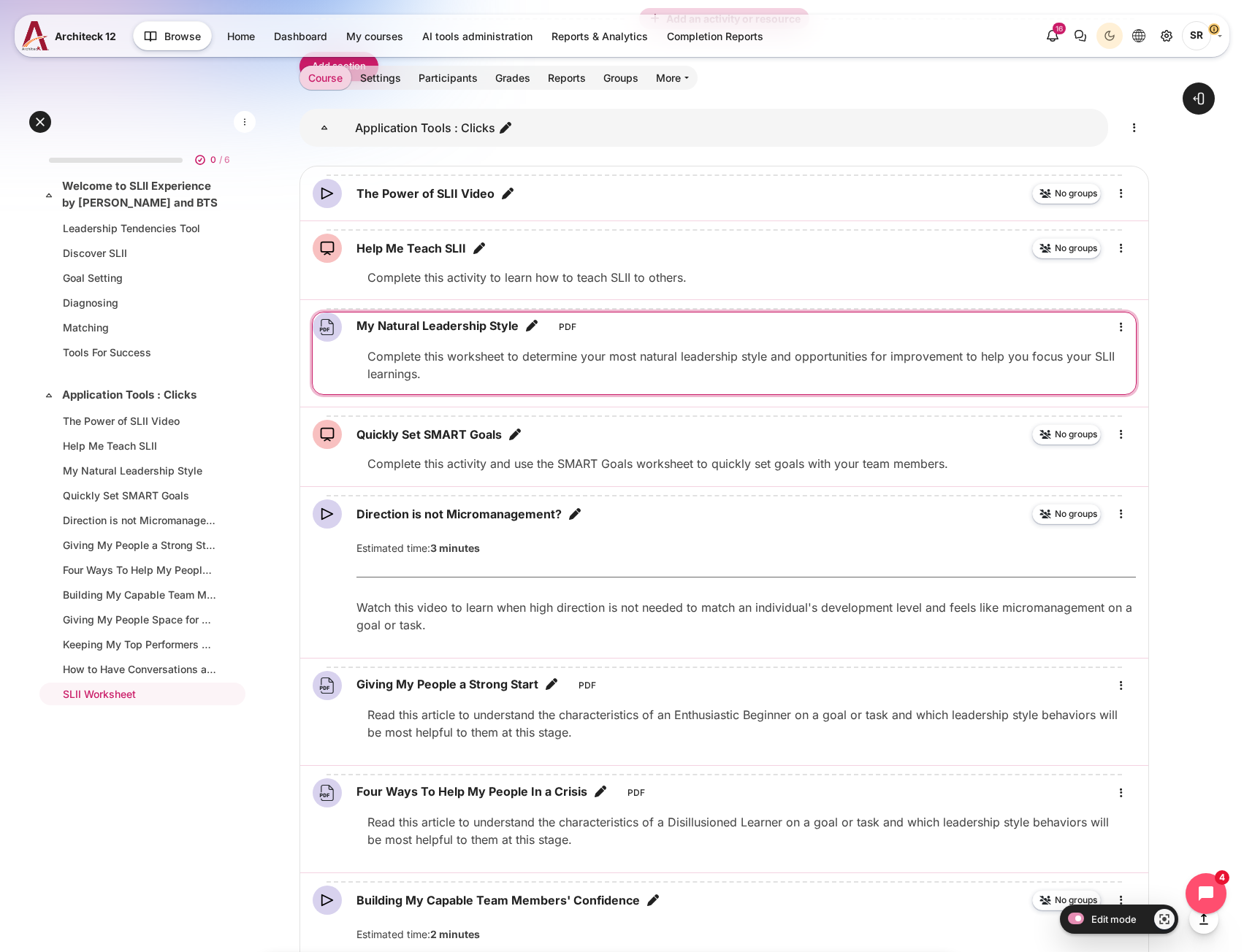
scroll to position [875, 0]
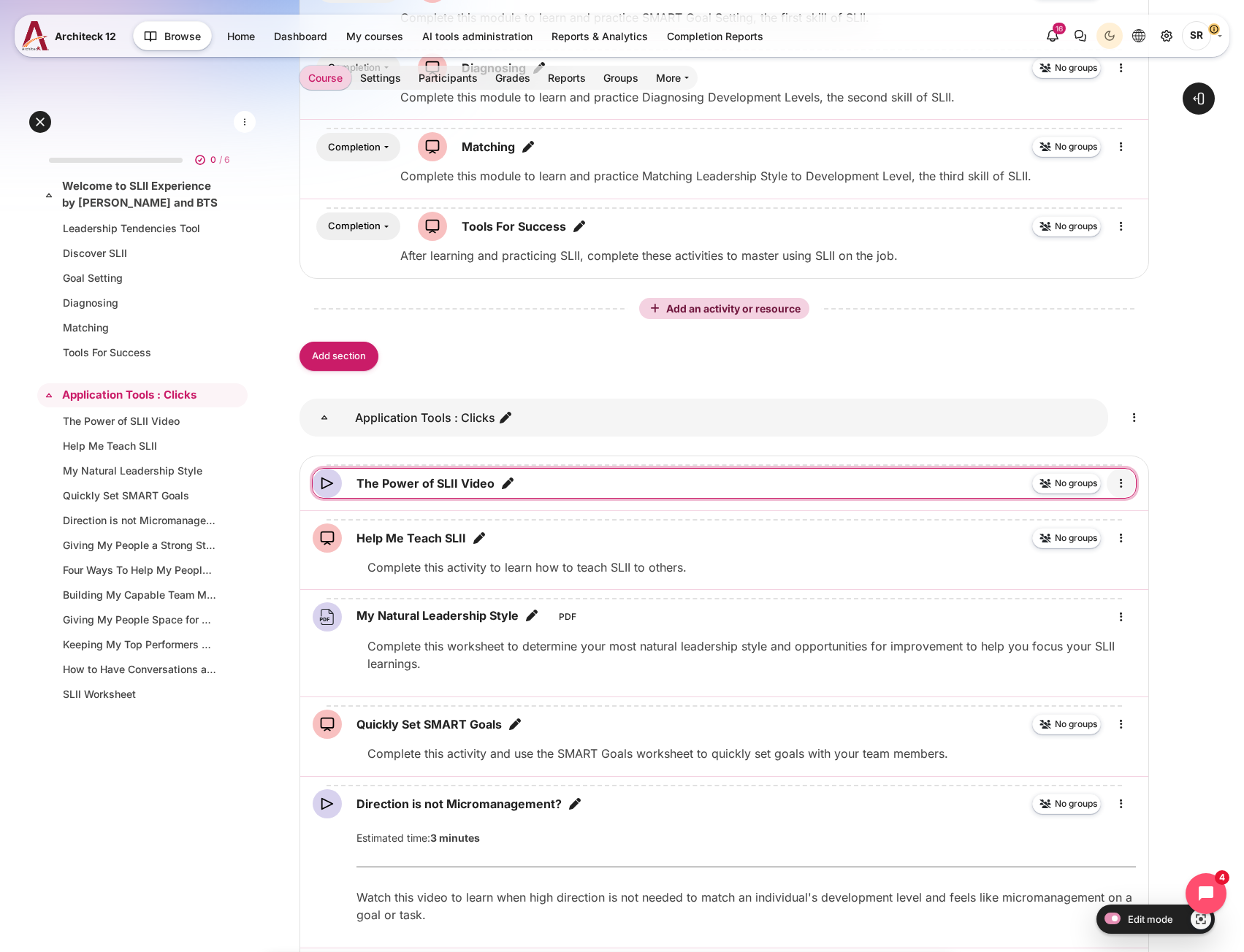
click at [1123, 487] on icon "Edit" at bounding box center [1121, 484] width 18 height 18
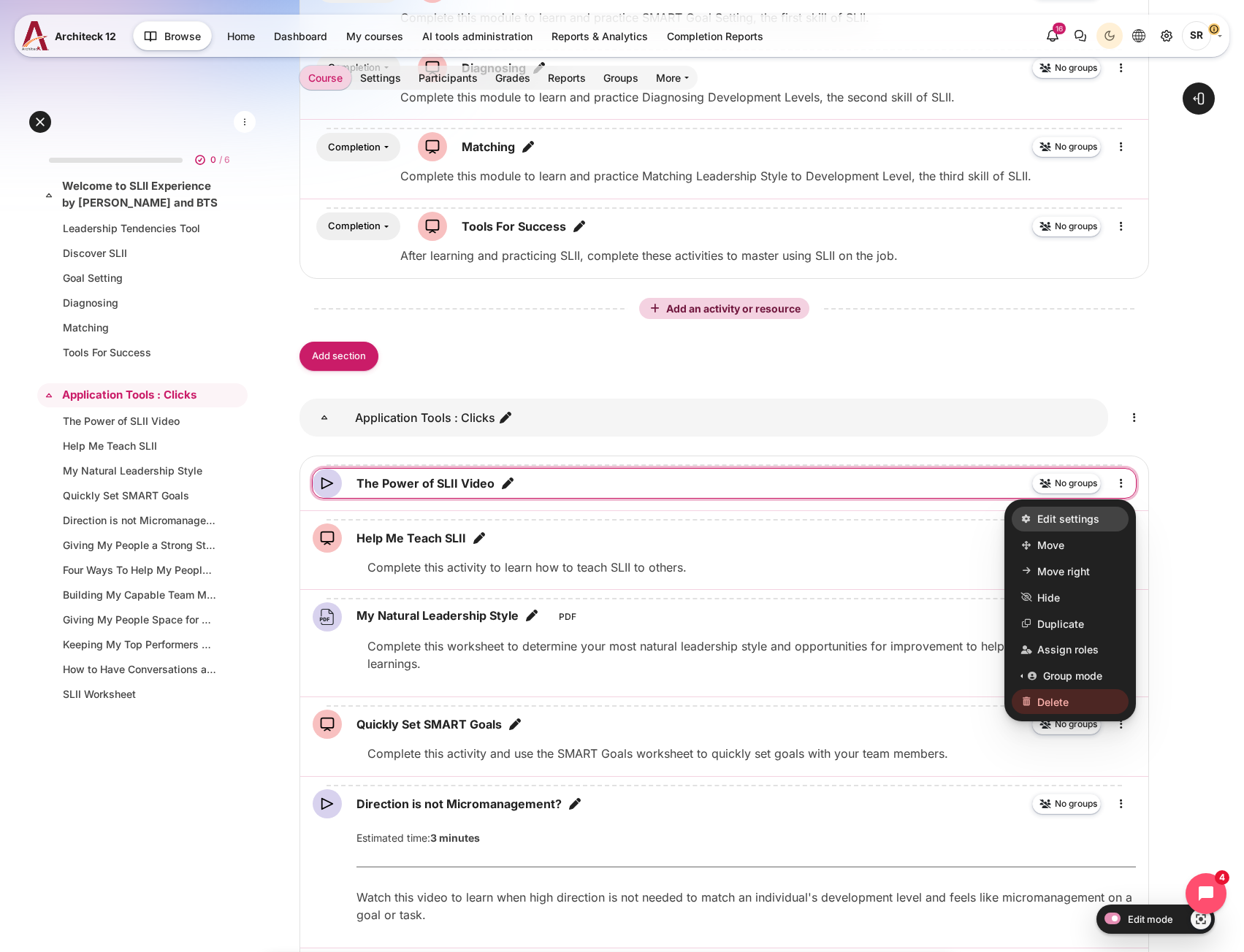
click at [1112, 514] on link "Edit settings" at bounding box center [1070, 519] width 117 height 25
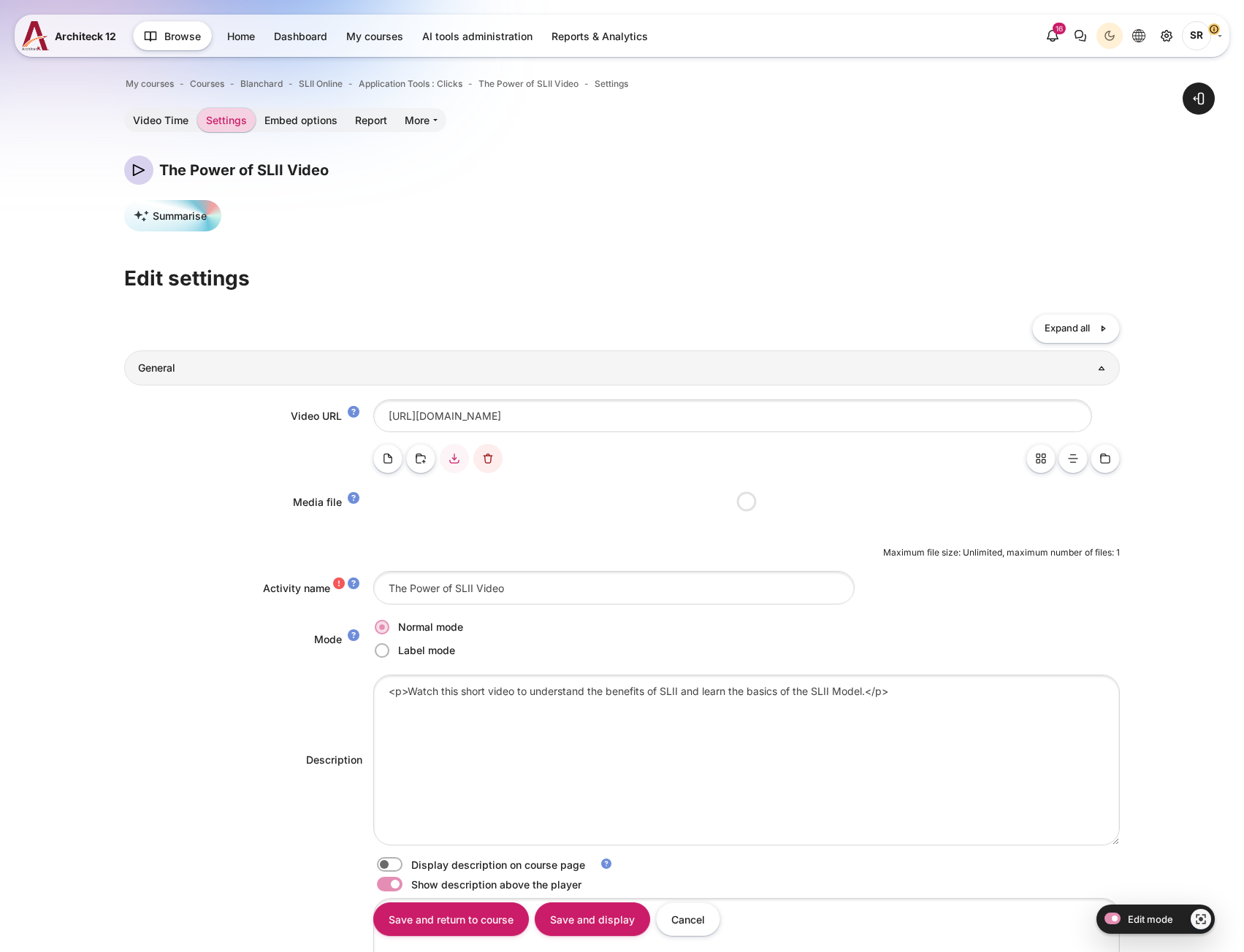
scroll to position [219, 0]
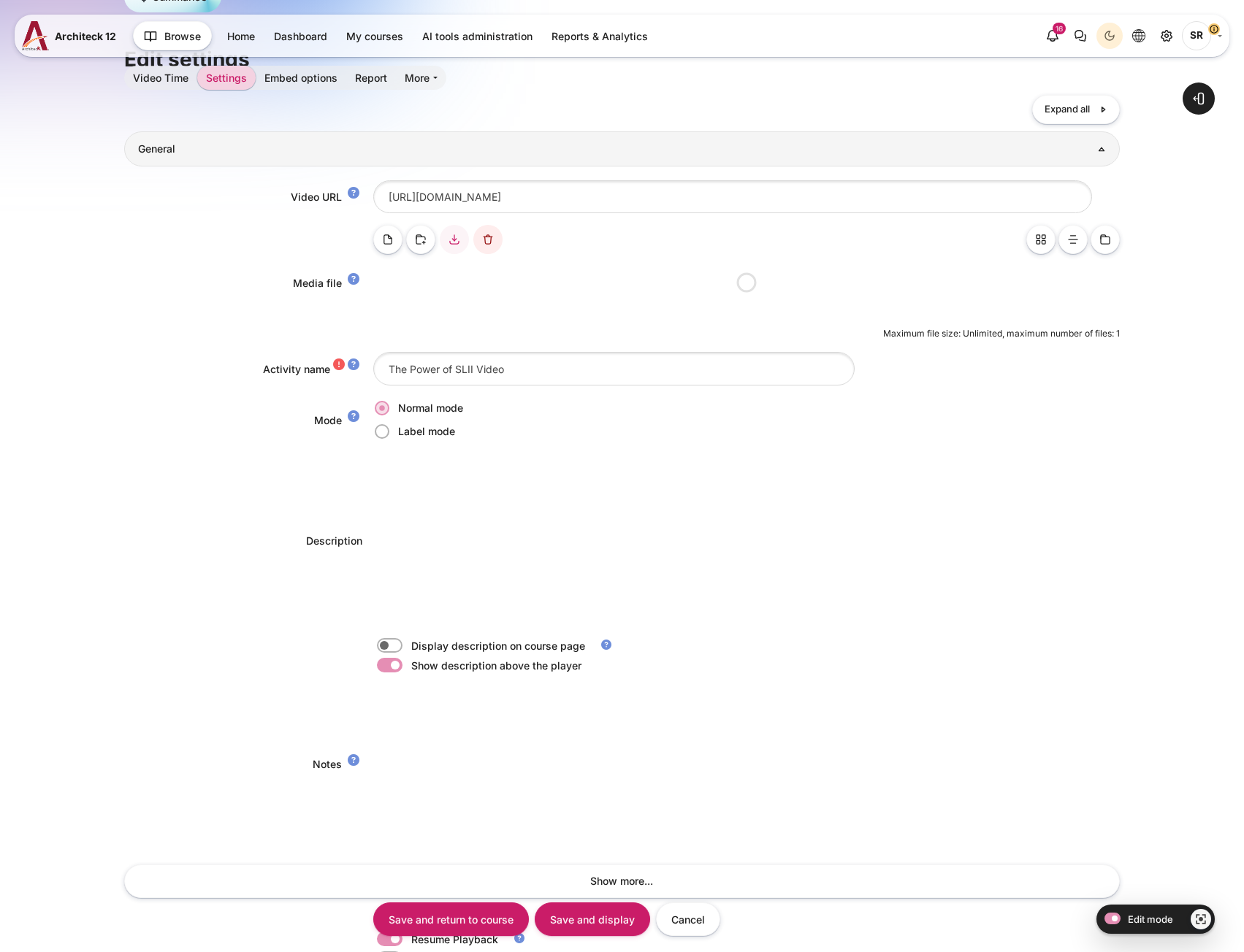
click at [381, 626] on div "<p>Watch this short video to understand the benefits of SLII and learn the basi…" at bounding box center [746, 541] width 746 height 171
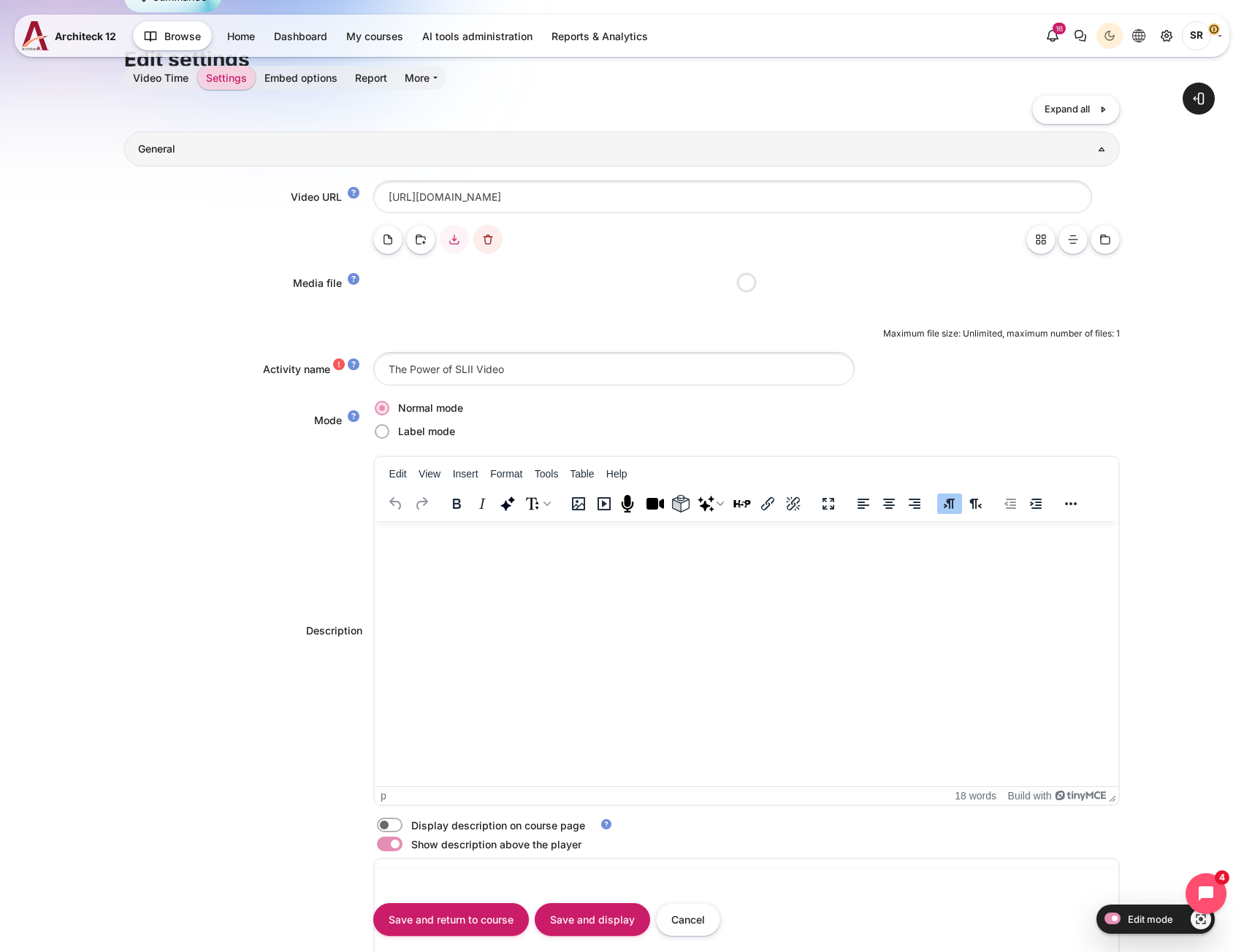
click at [409, 822] on label "Content" at bounding box center [410, 825] width 3 height 15
click at [403, 822] on input "Content" at bounding box center [415, 827] width 26 height 15
checkbox input "true"
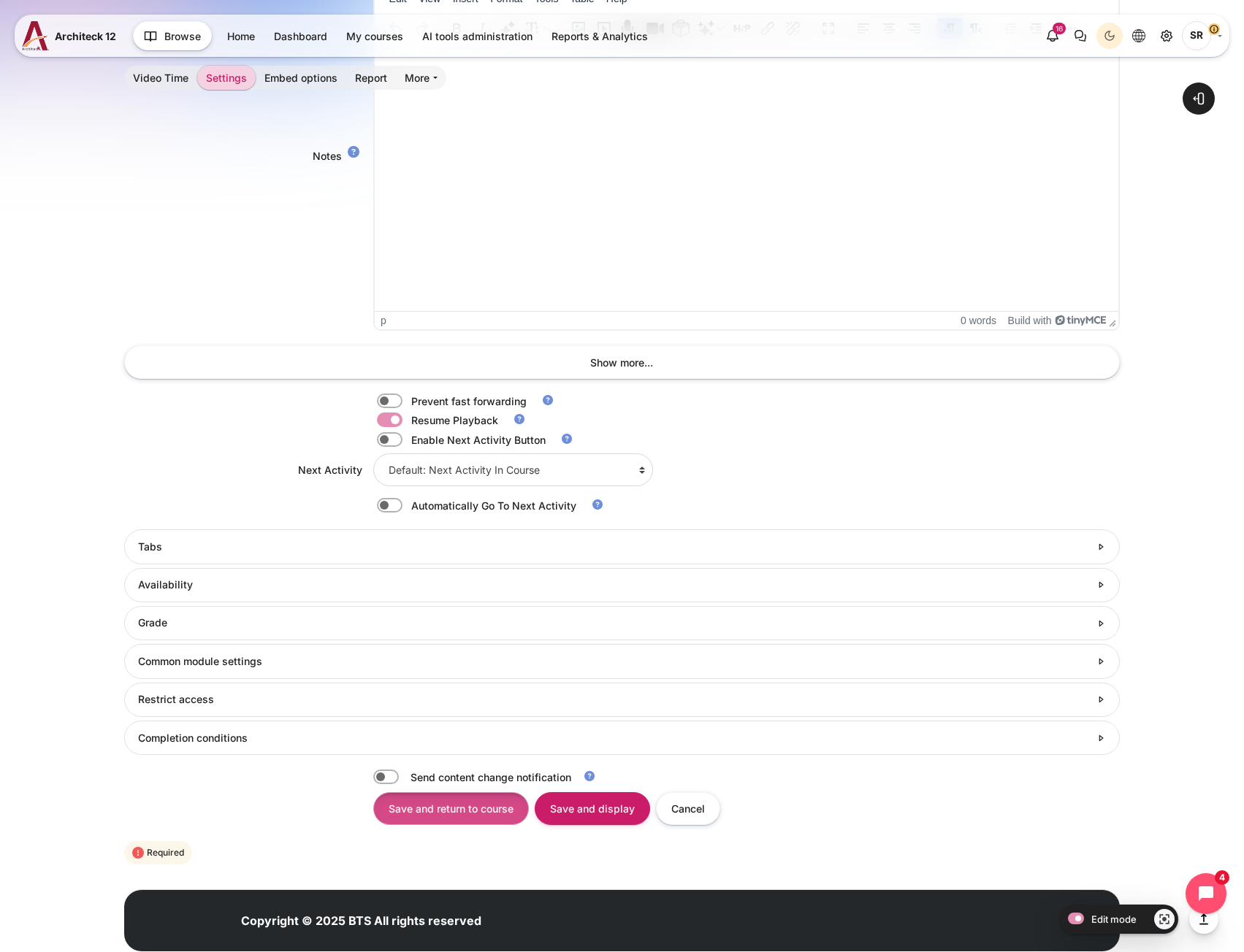
scroll to position [1127, 0]
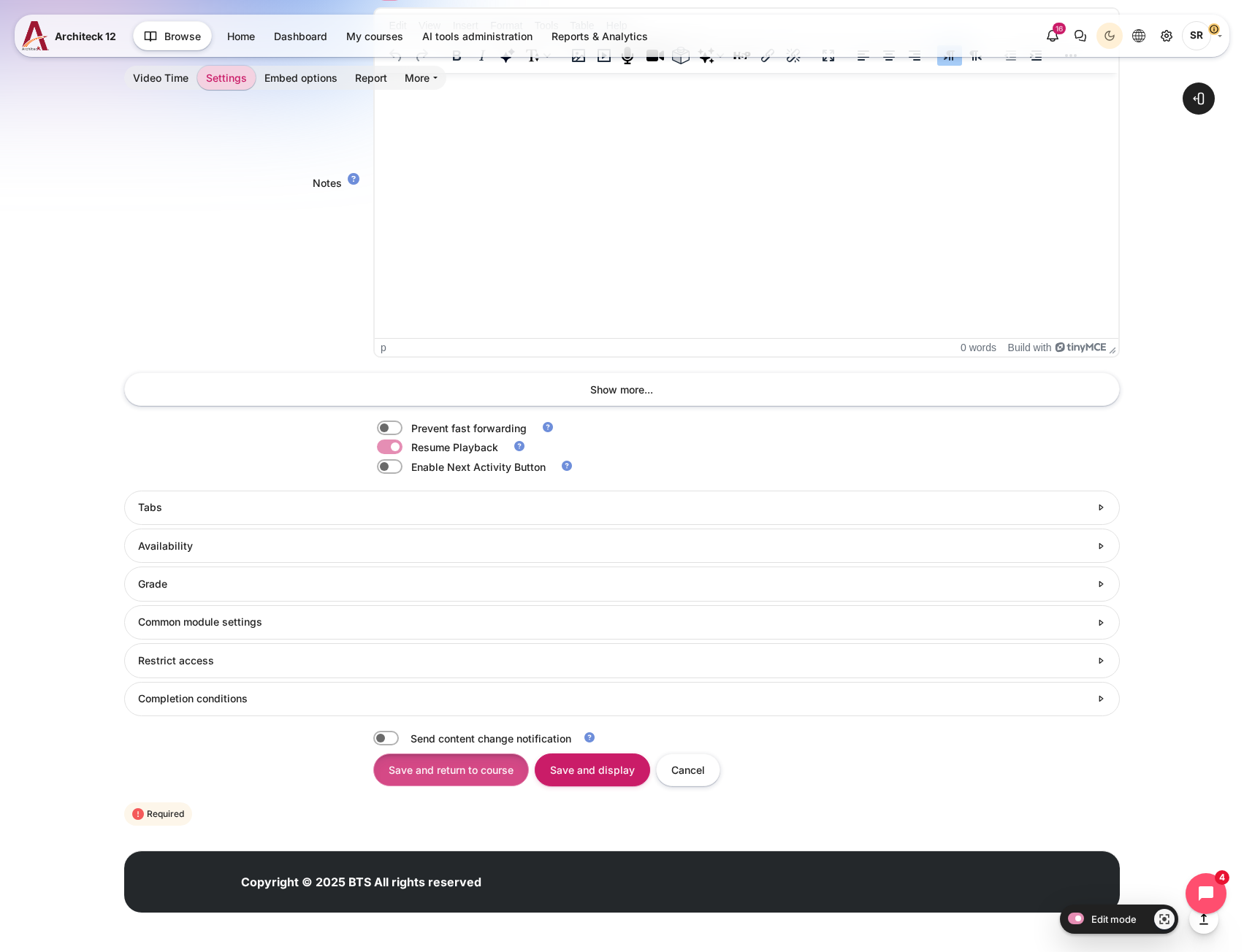
click at [477, 775] on input "Save and return to course" at bounding box center [451, 769] width 156 height 33
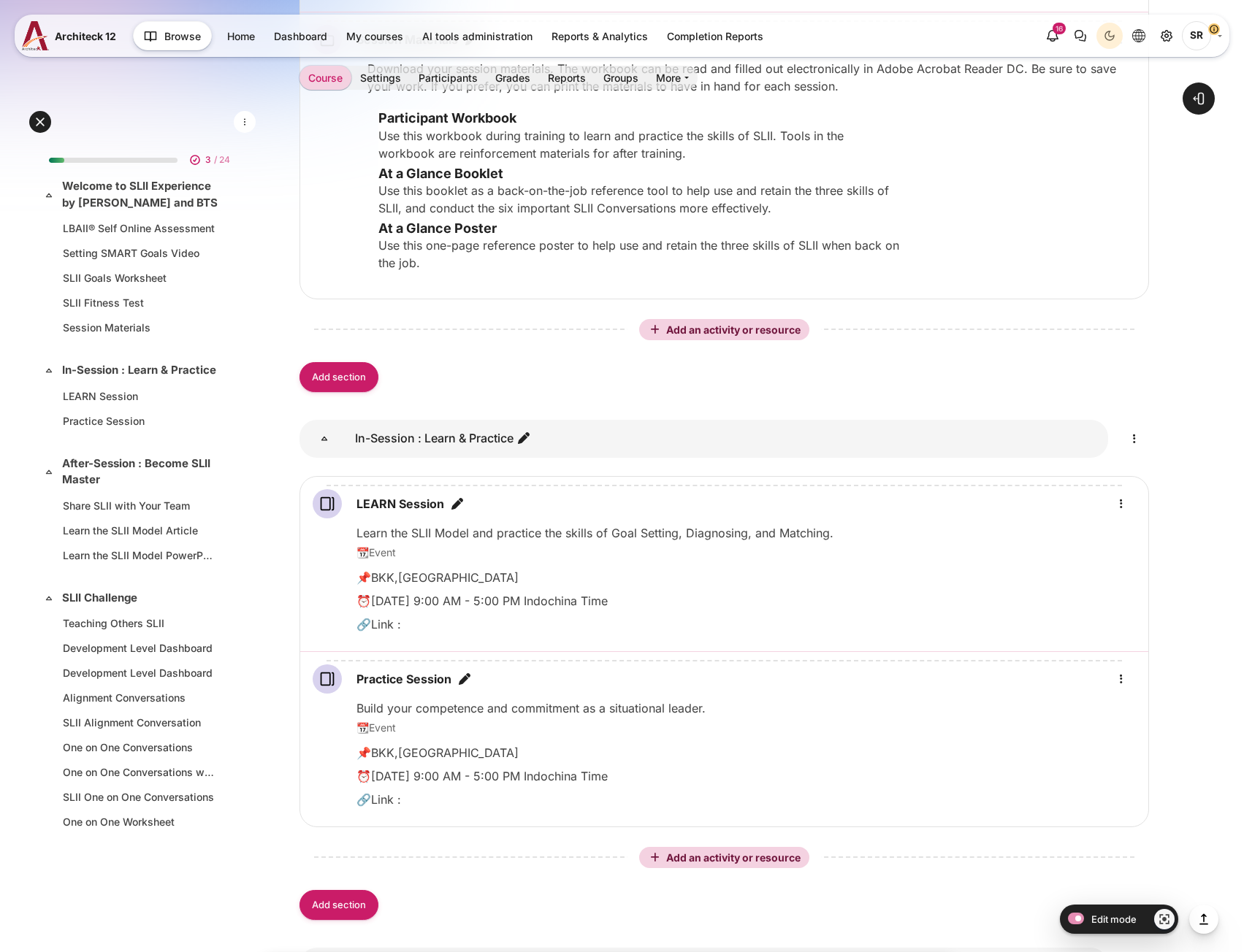
scroll to position [2065, 0]
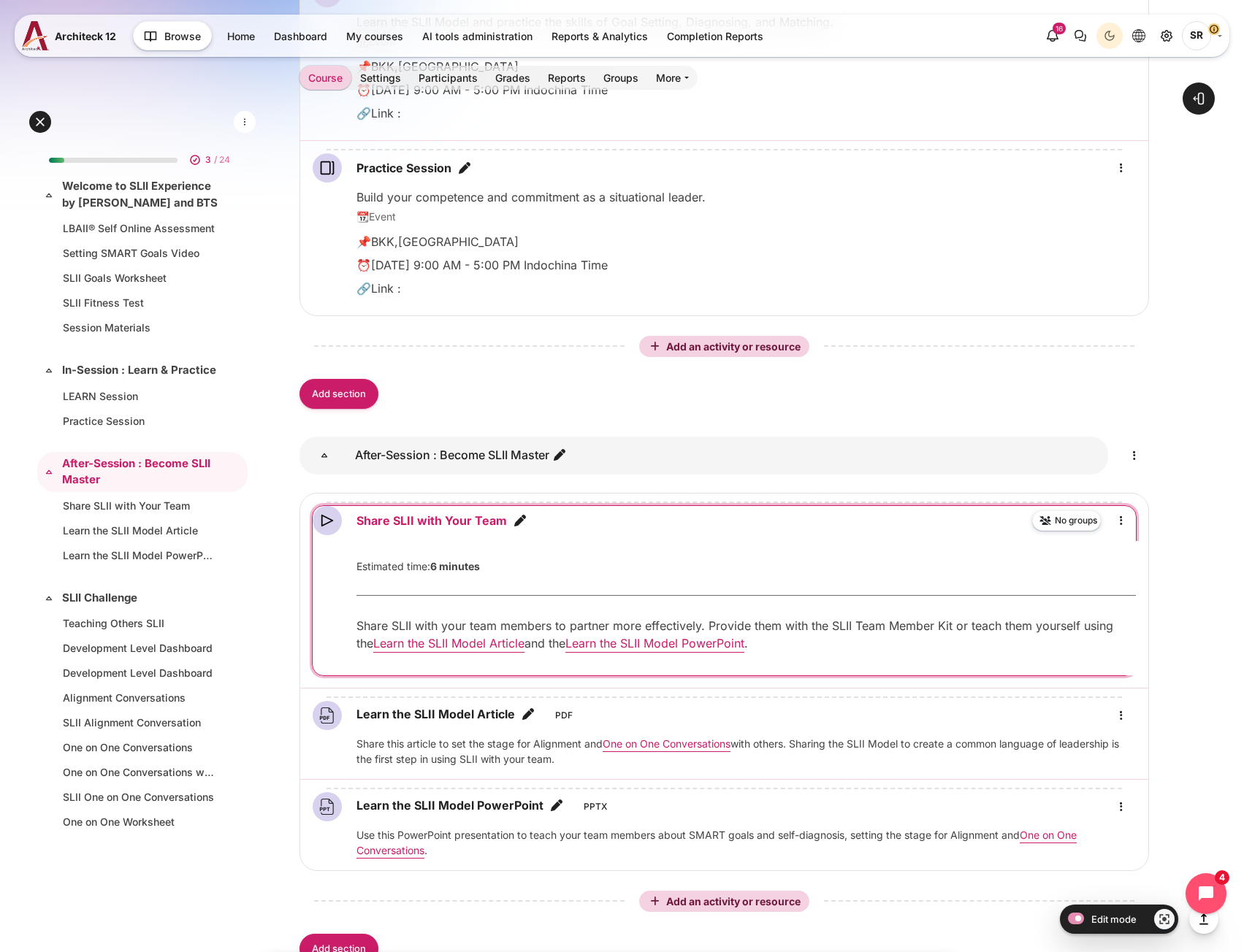
click at [441, 529] on link "Share SLII with Your Team Video Time" at bounding box center [432, 520] width 151 height 18
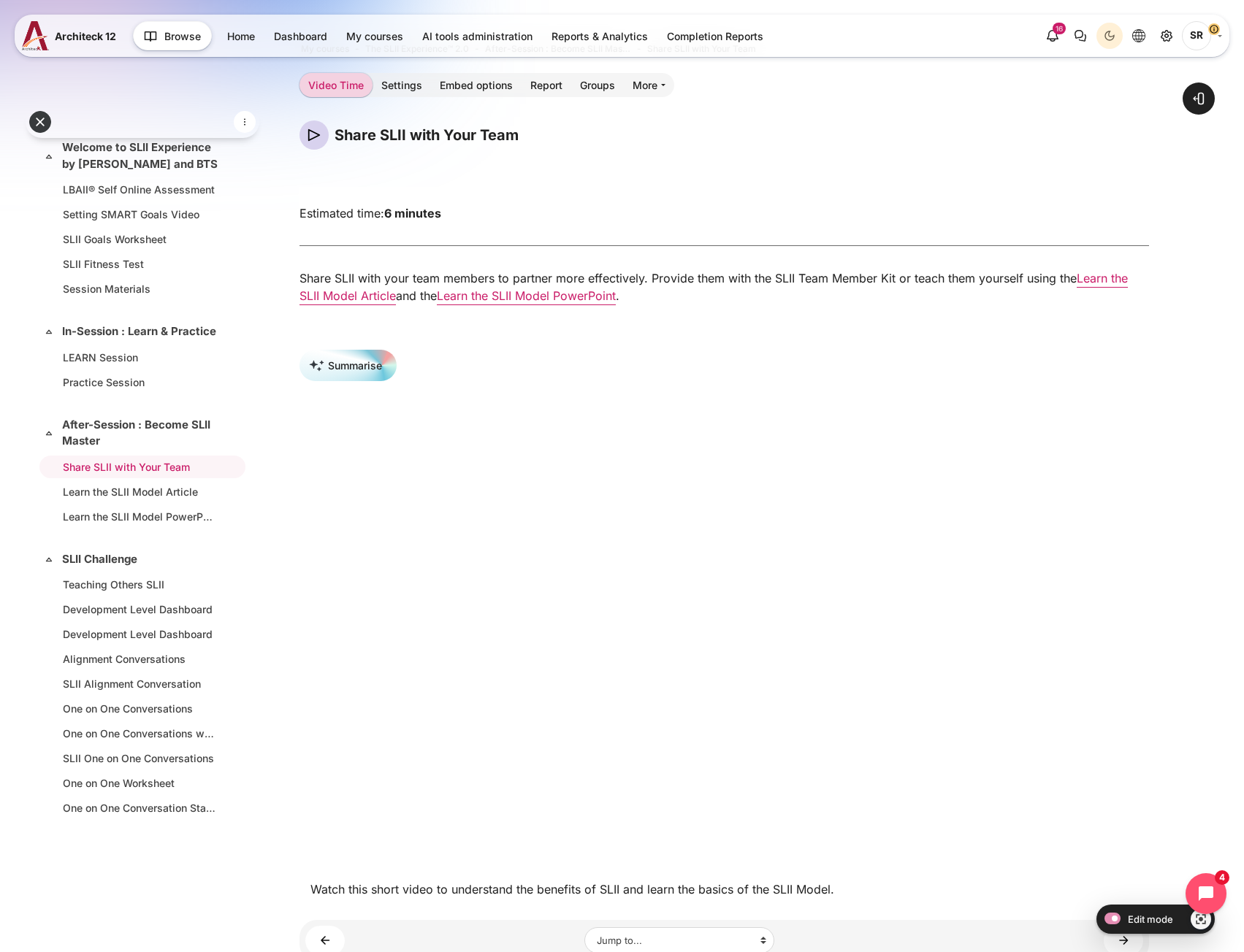
scroll to position [29, 0]
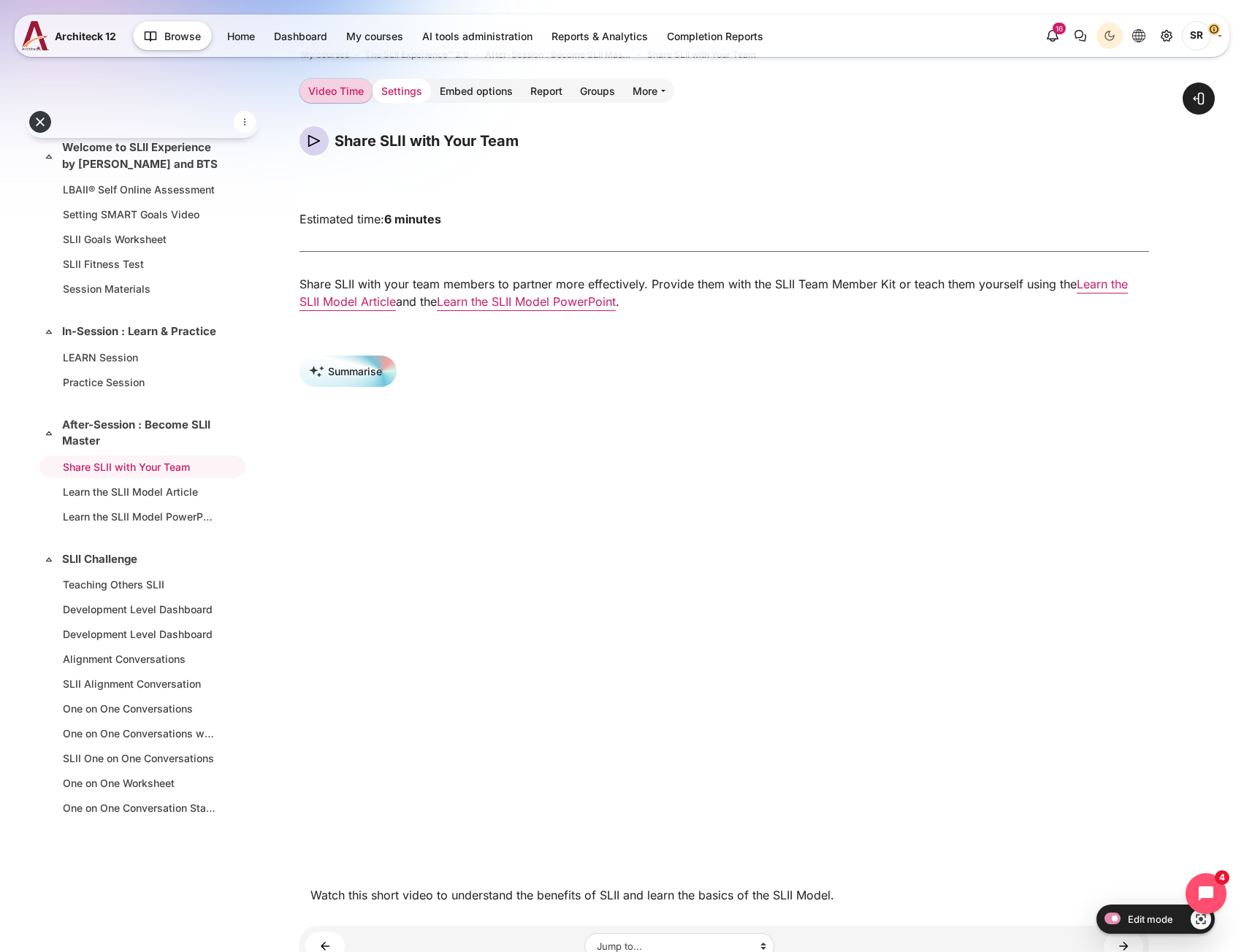
click at [409, 83] on link "Settings" at bounding box center [402, 91] width 58 height 24
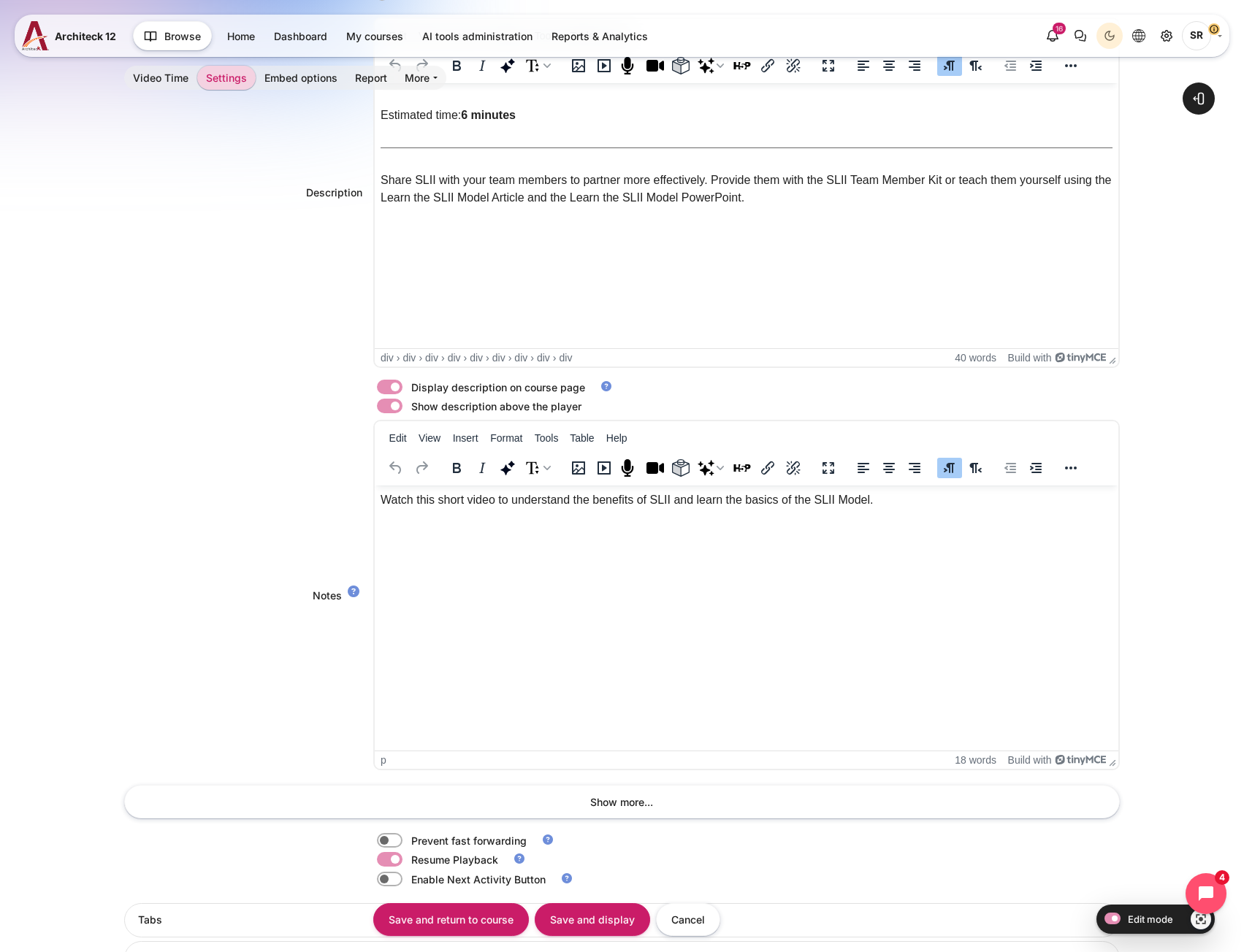
click at [381, 500] on p "Watch this short video to understand the benefits of SLII and learn the basics …" at bounding box center [746, 500] width 732 height 18
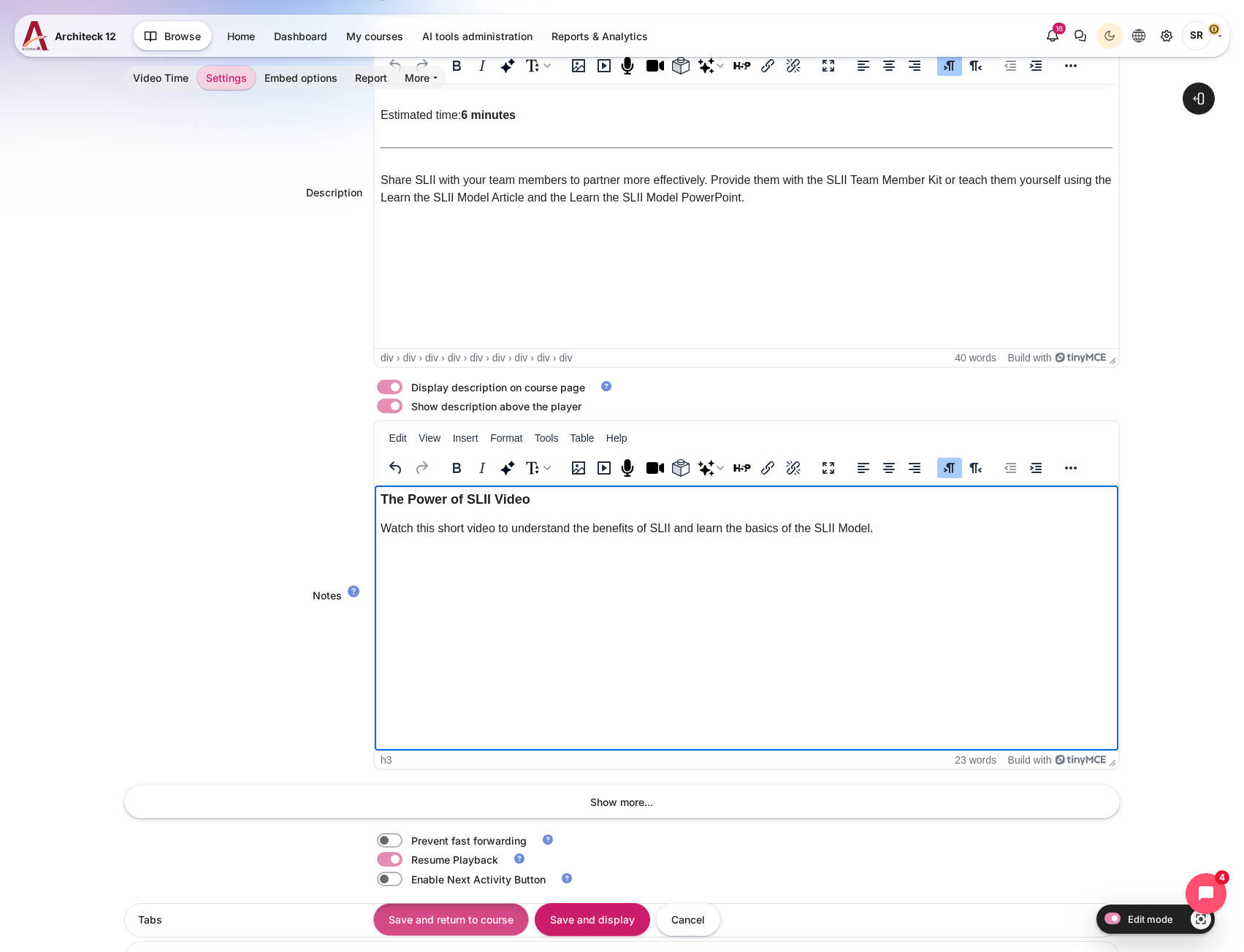
click at [481, 917] on input "Save and return to course" at bounding box center [451, 919] width 156 height 33
